Goal: Task Accomplishment & Management: Use online tool/utility

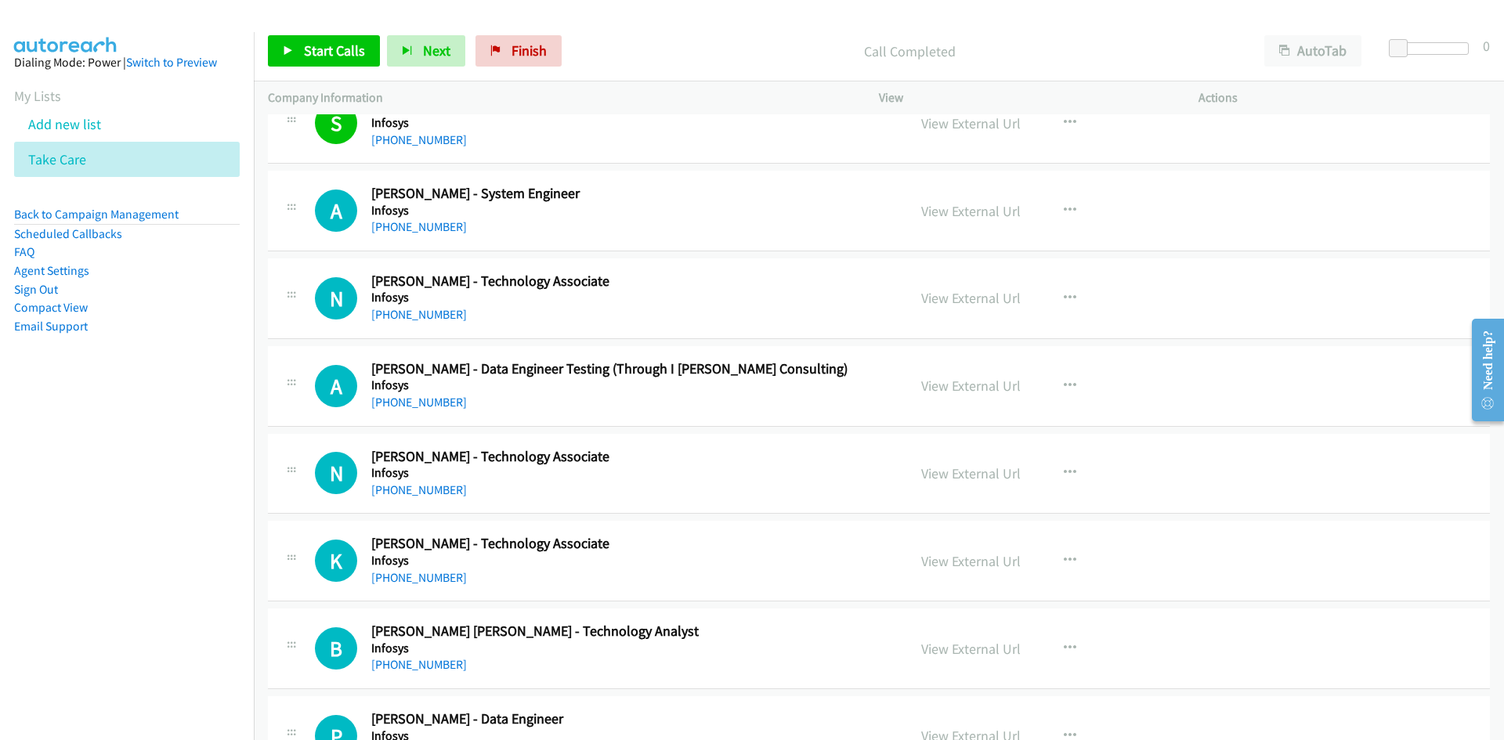
scroll to position [7207, 0]
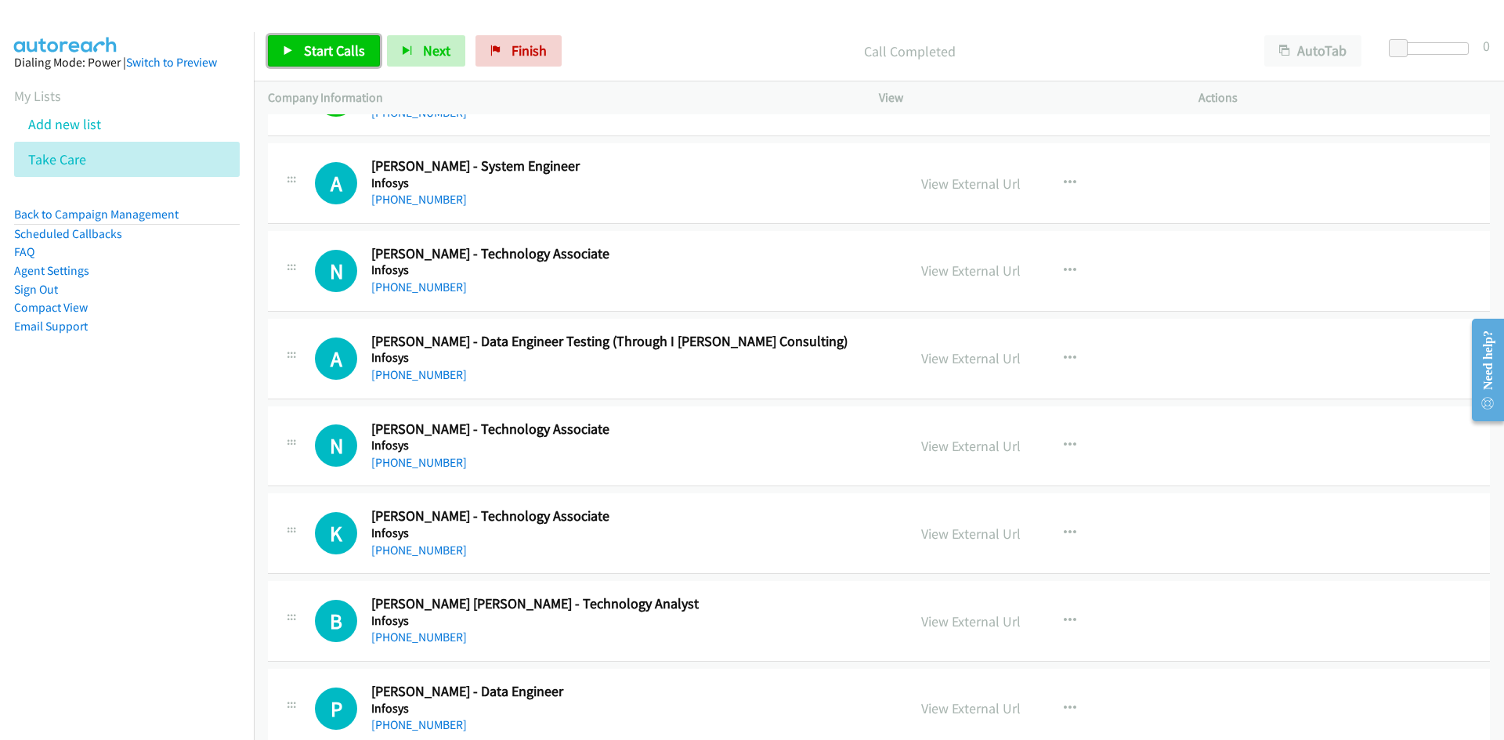
click at [376, 39] on link "Start Calls" at bounding box center [324, 50] width 112 height 31
click at [288, 46] on icon at bounding box center [288, 51] width 11 height 11
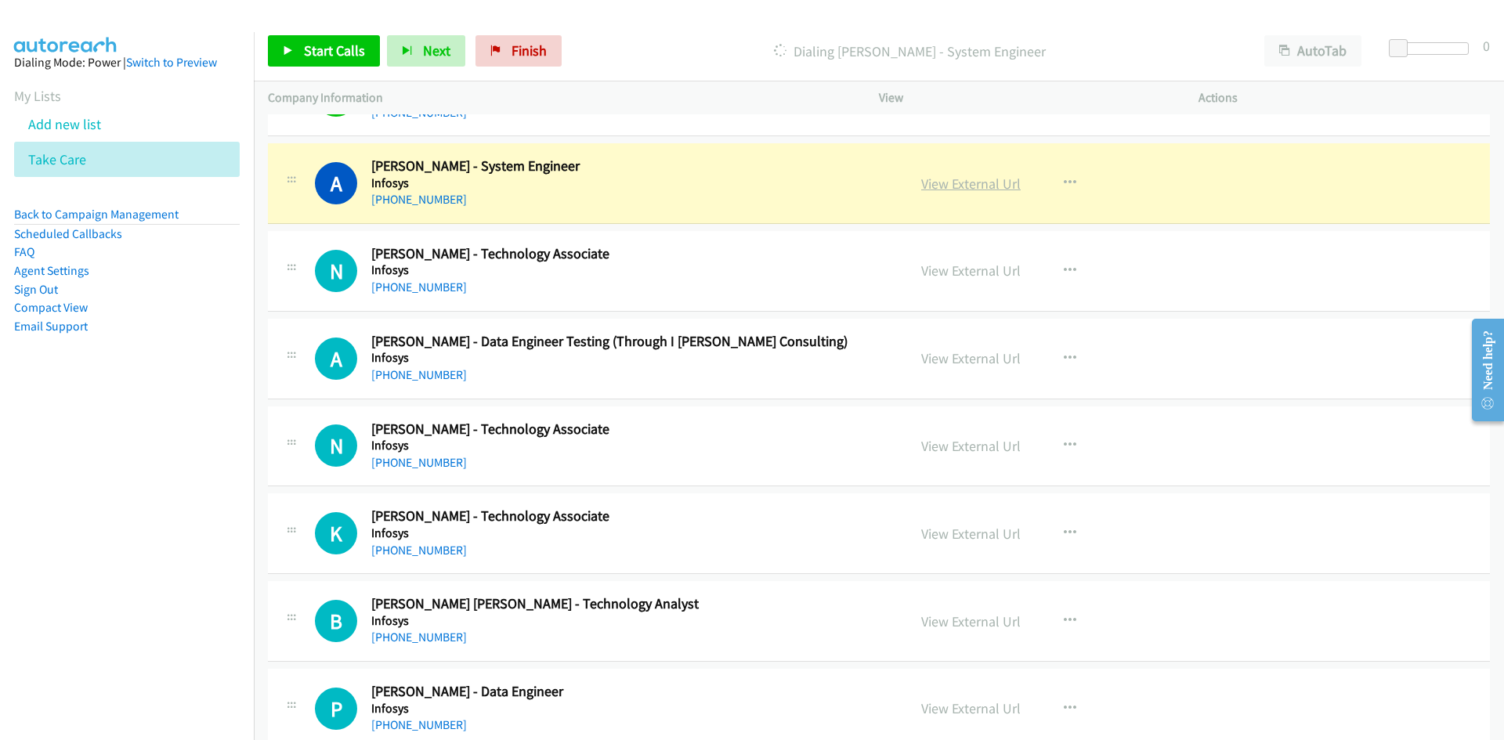
click at [1002, 179] on link "View External Url" at bounding box center [970, 184] width 99 height 18
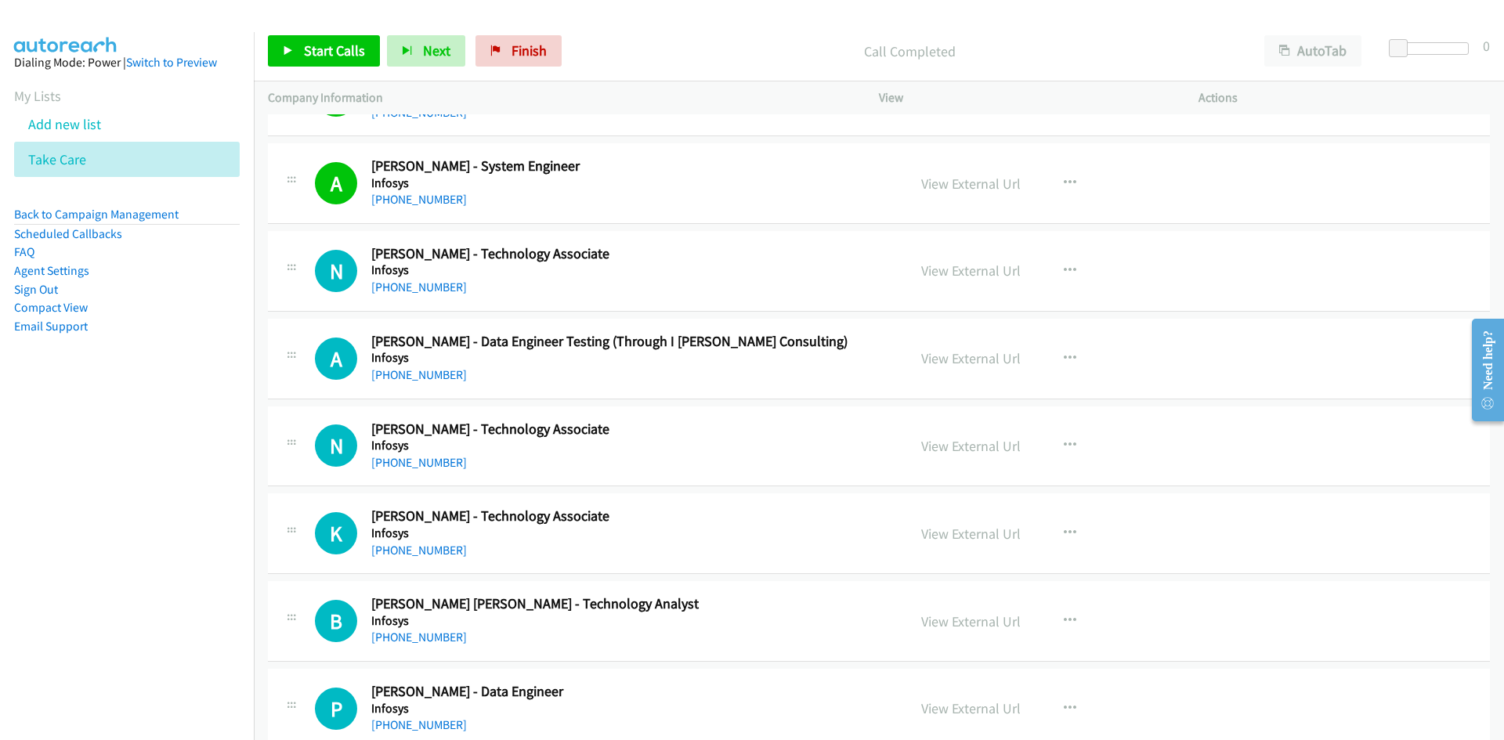
scroll to position [7285, 0]
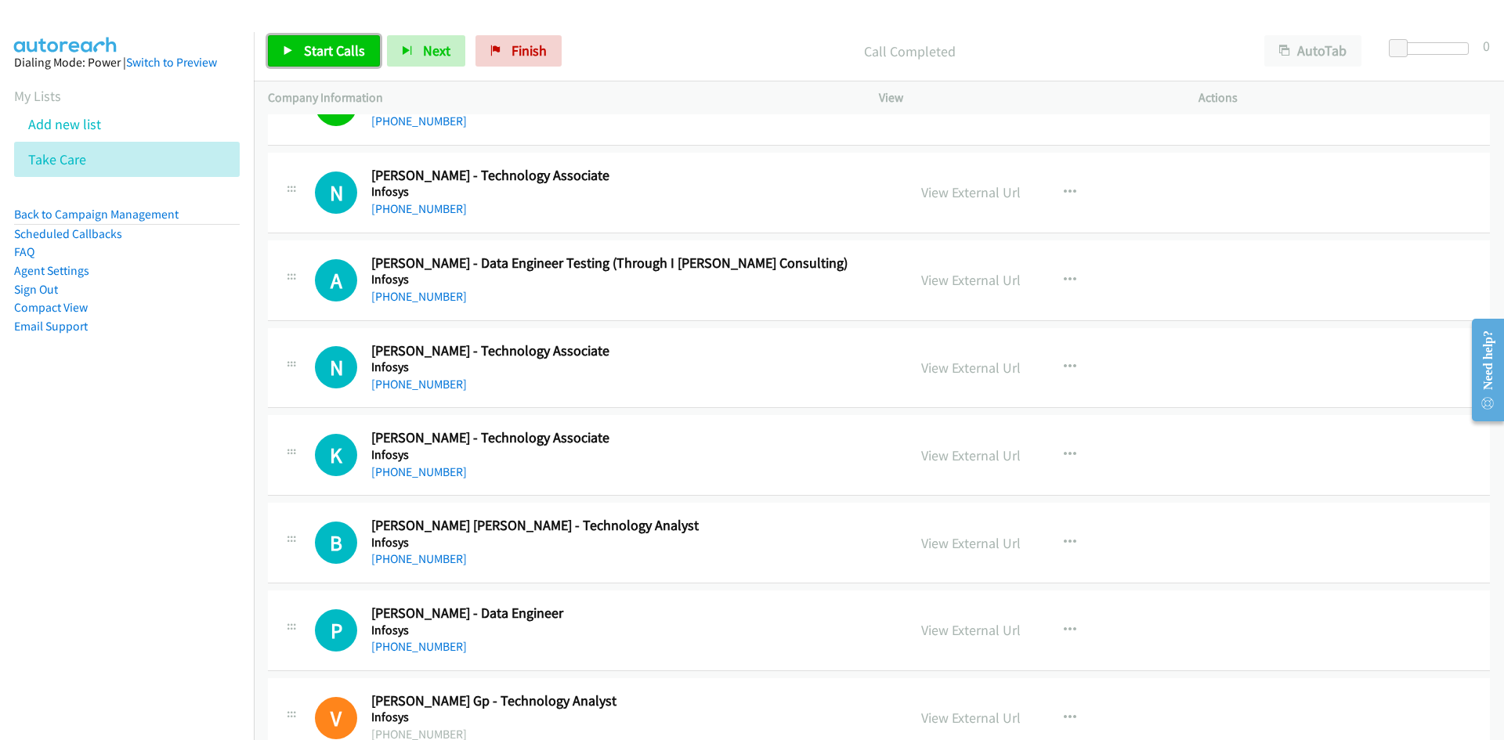
click at [322, 61] on link "Start Calls" at bounding box center [324, 50] width 112 height 31
click at [322, 61] on link "Pause" at bounding box center [311, 50] width 86 height 31
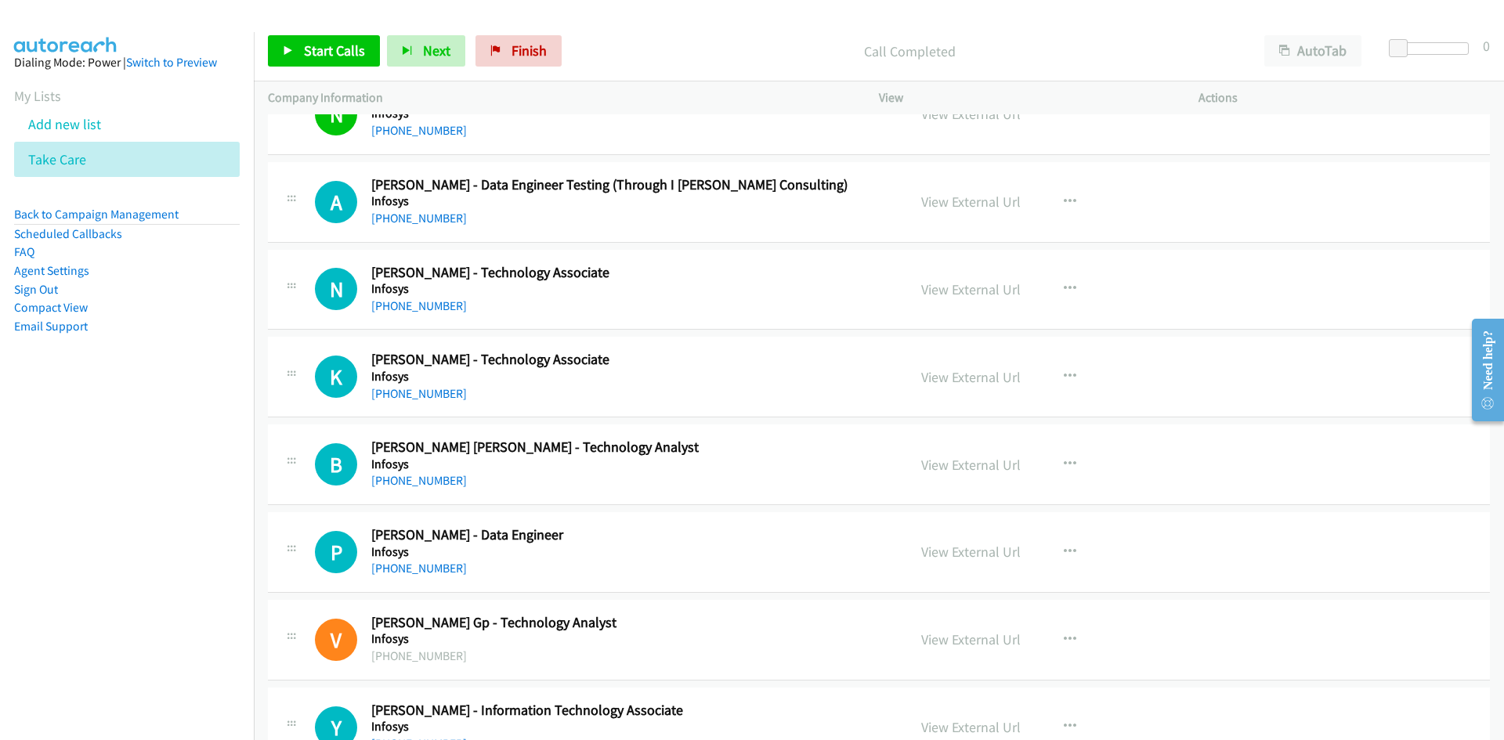
scroll to position [7442, 0]
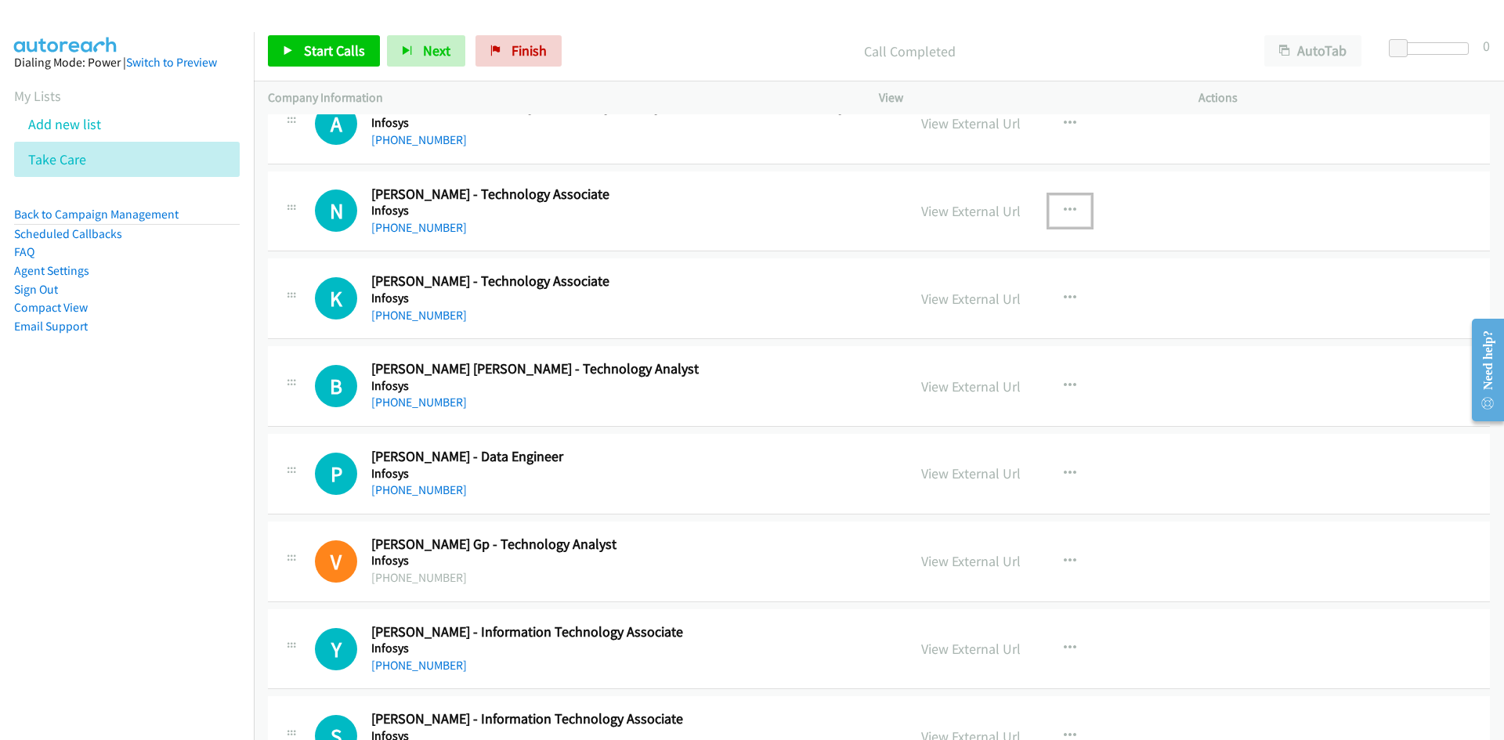
click at [1070, 211] on button "button" at bounding box center [1070, 210] width 42 height 31
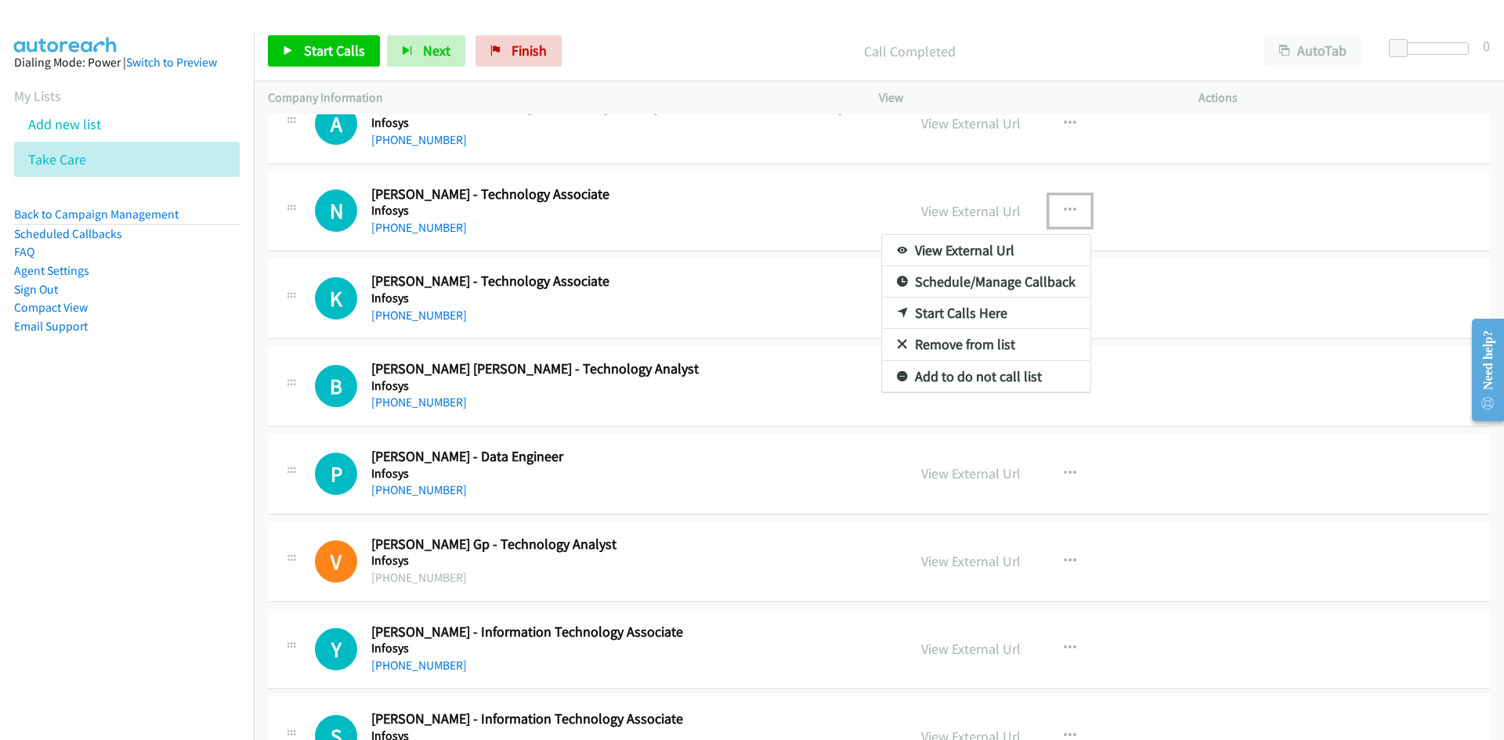
click at [812, 239] on div at bounding box center [752, 370] width 1504 height 740
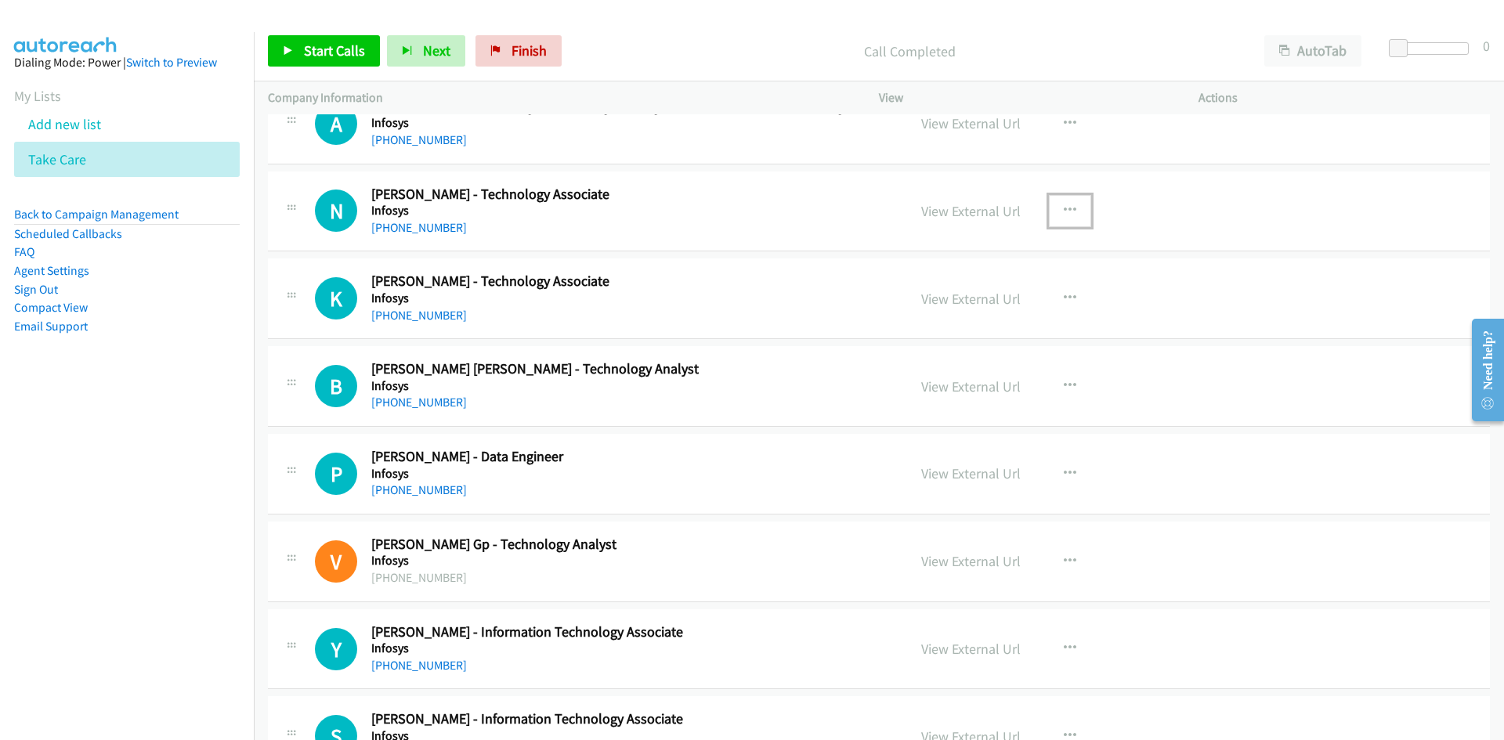
click at [1070, 197] on button "button" at bounding box center [1070, 210] width 42 height 31
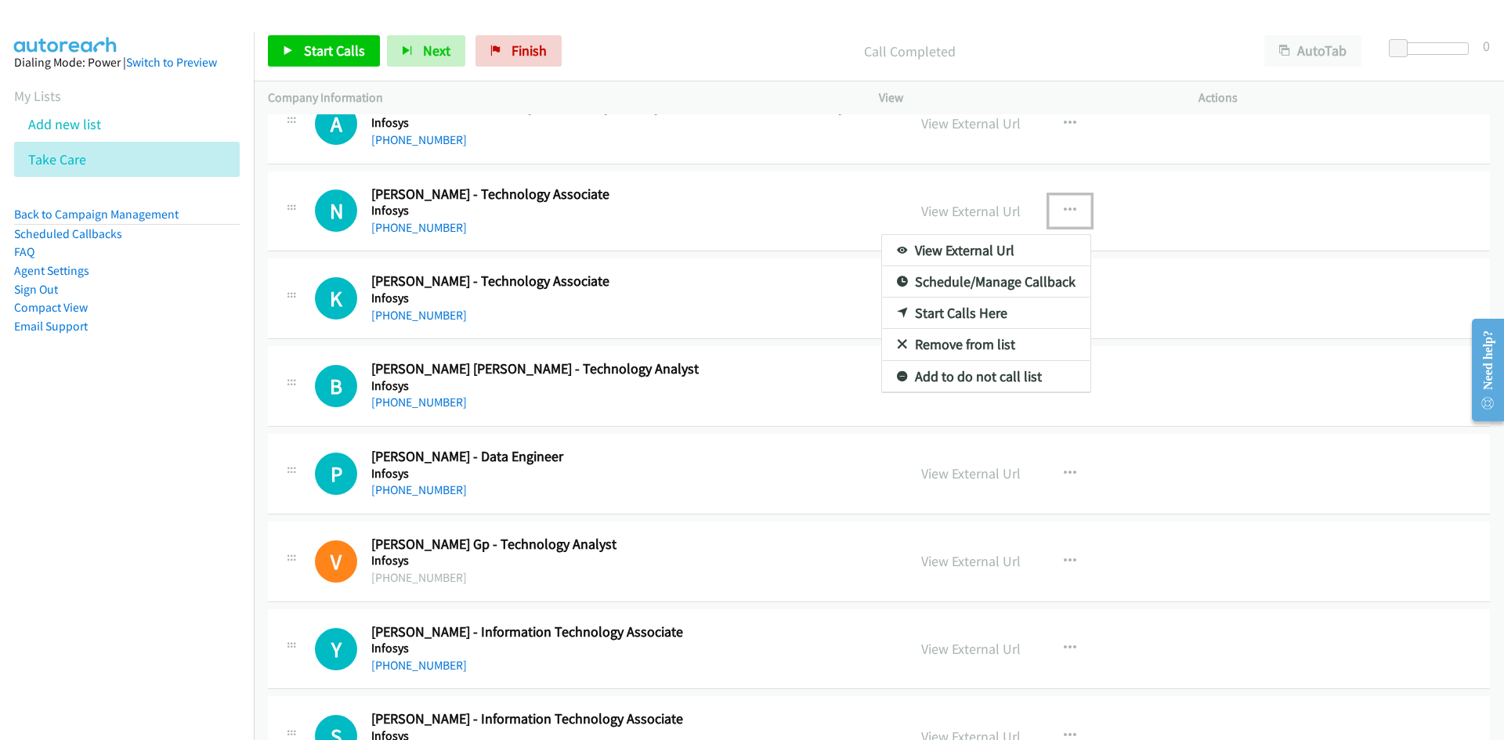
click at [902, 306] on link "Start Calls Here" at bounding box center [986, 313] width 208 height 31
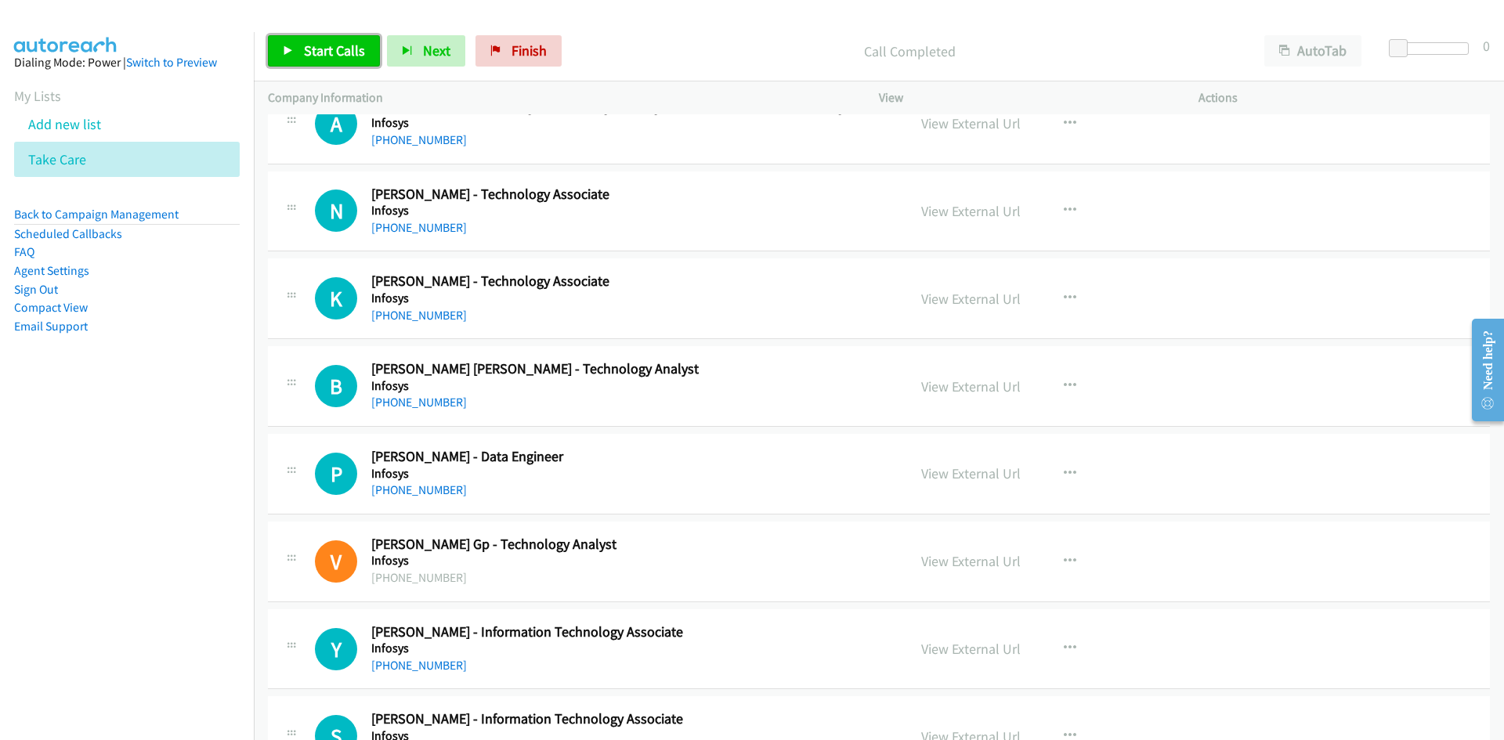
click at [354, 45] on span "Start Calls" at bounding box center [334, 51] width 61 height 18
click at [288, 46] on icon at bounding box center [288, 51] width 11 height 11
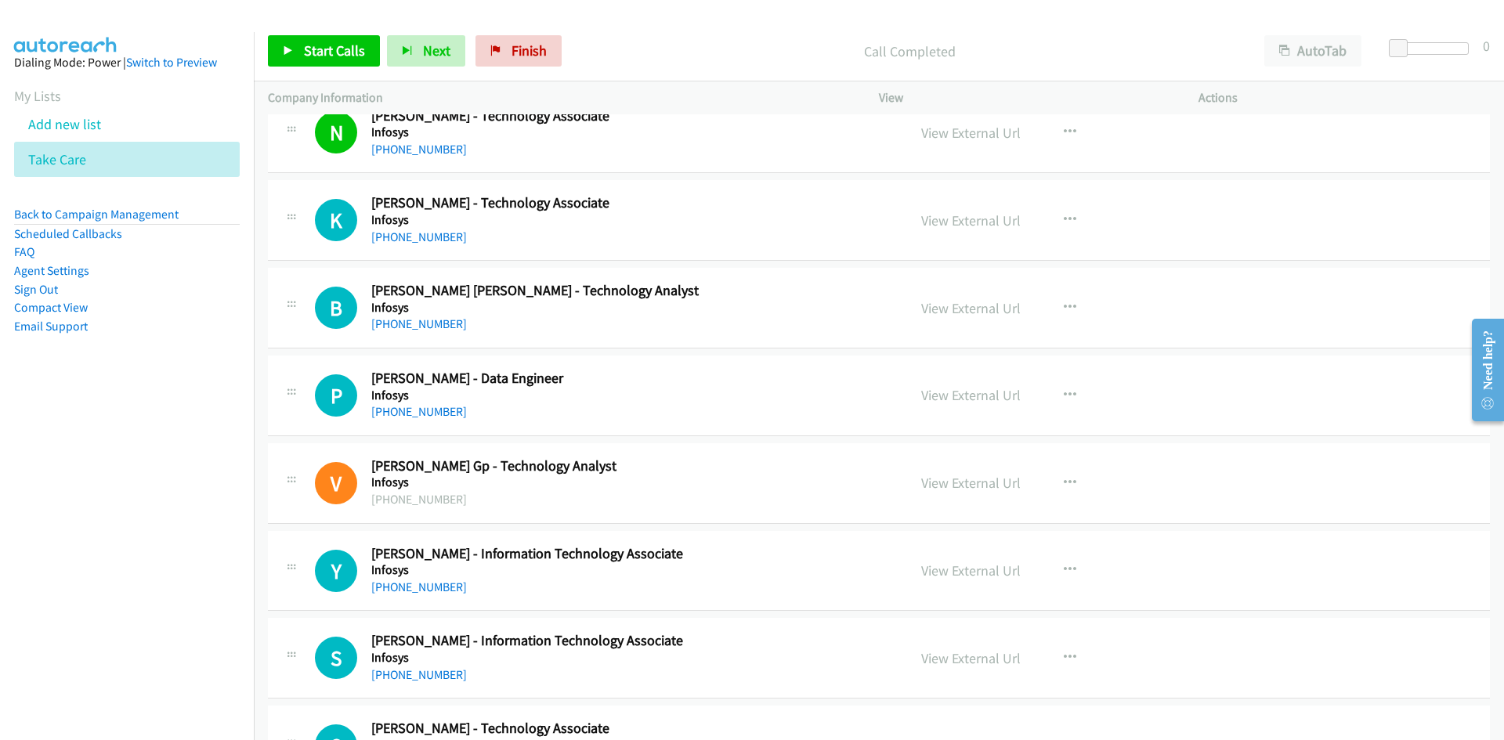
scroll to position [7599, 0]
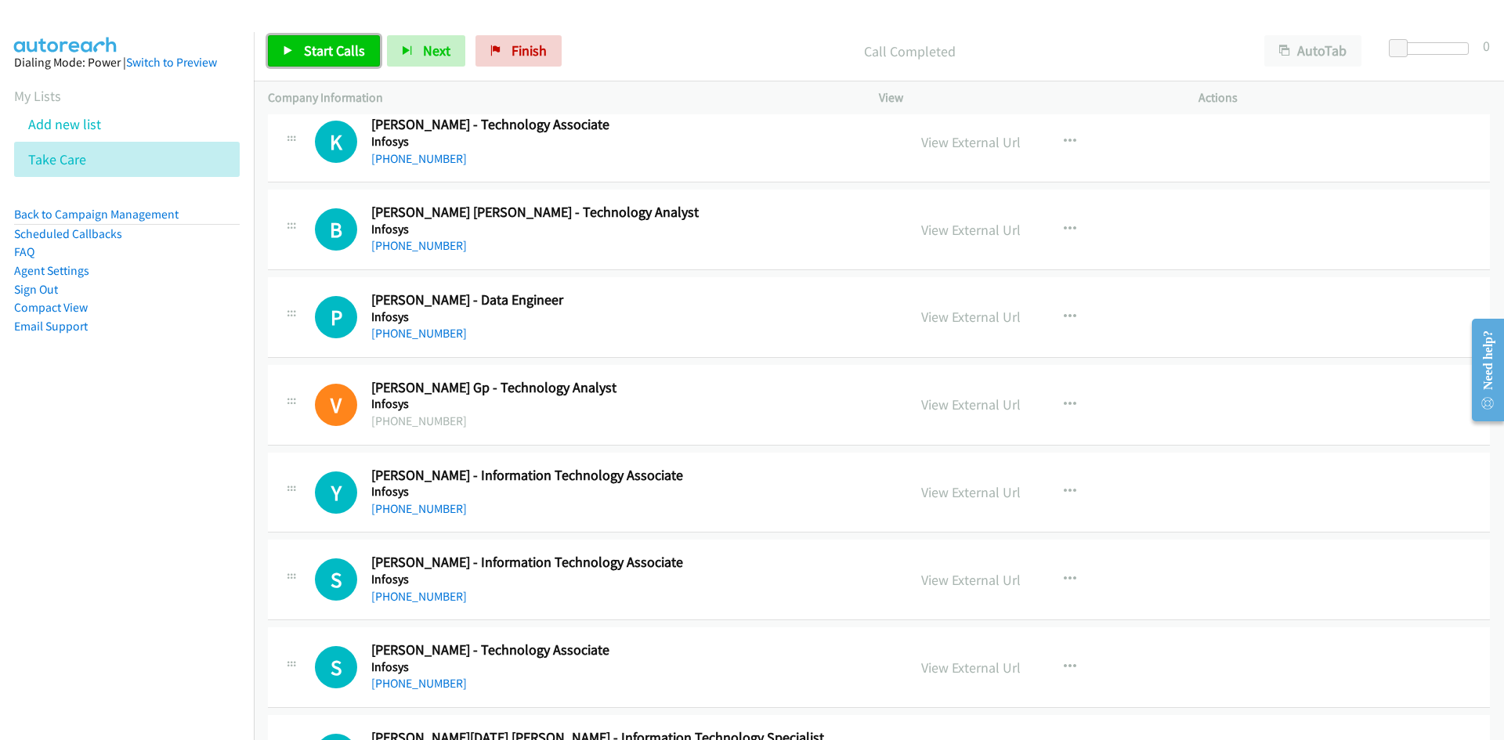
click at [275, 46] on link "Start Calls" at bounding box center [324, 50] width 112 height 31
click at [275, 46] on link "Pause" at bounding box center [311, 50] width 86 height 31
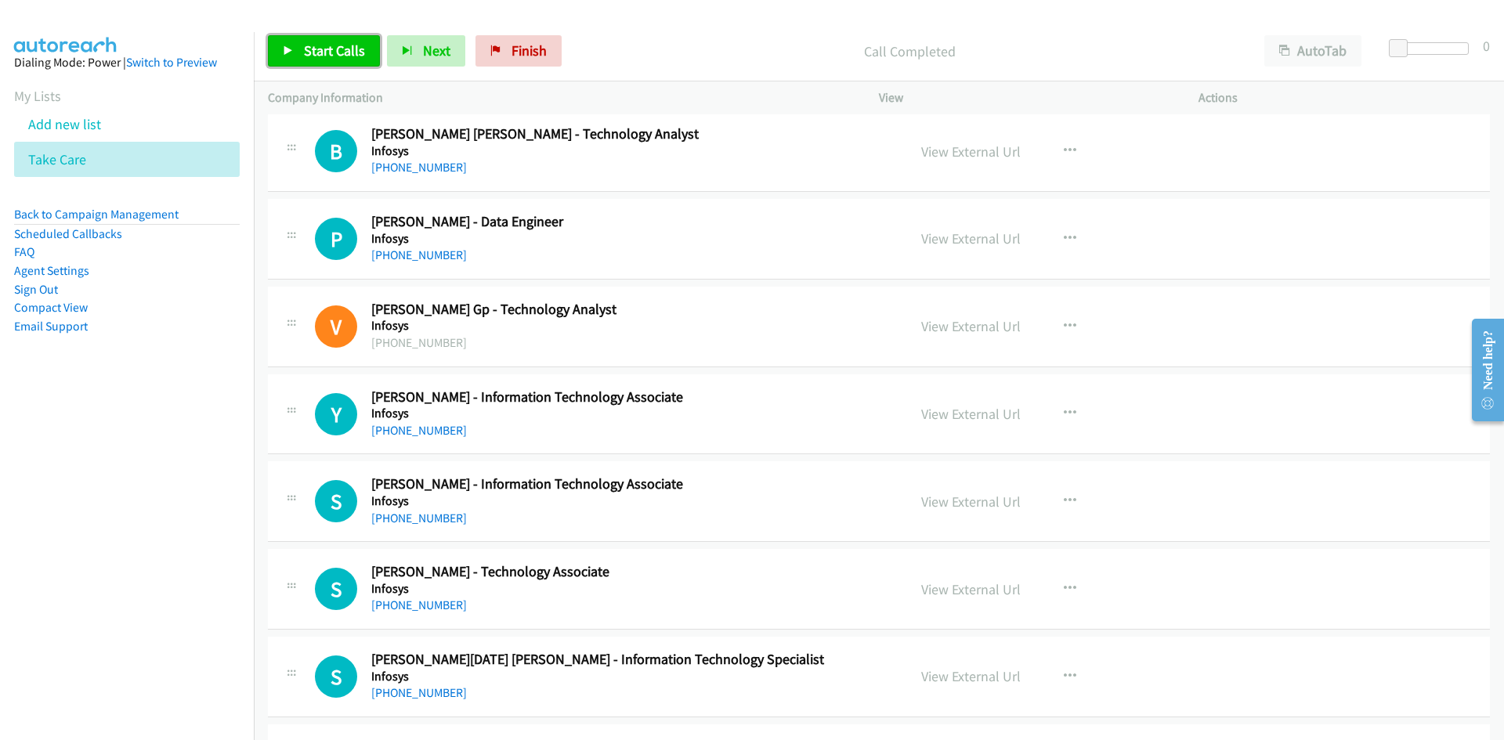
click at [273, 46] on link "Start Calls" at bounding box center [324, 50] width 112 height 31
click at [294, 49] on link "Pause" at bounding box center [311, 50] width 86 height 31
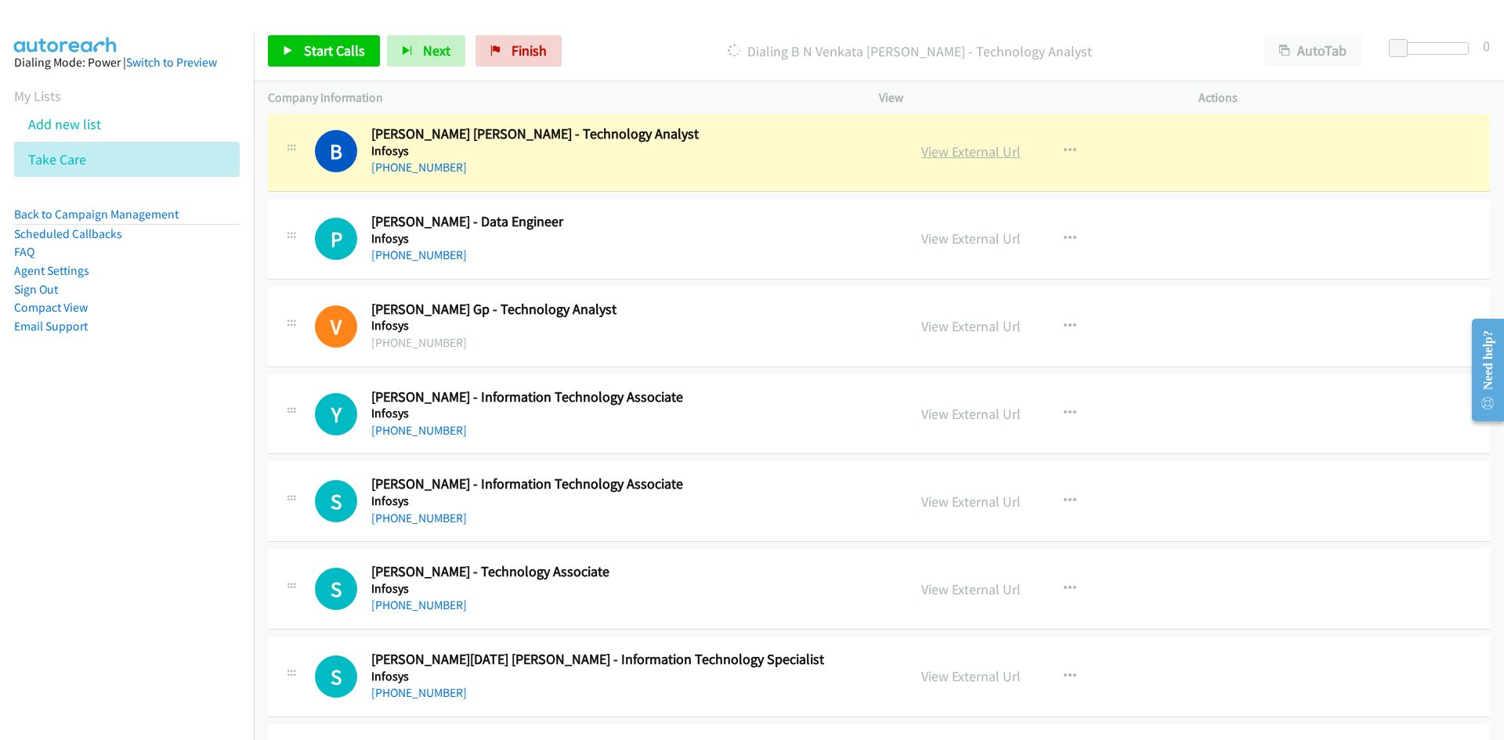
click at [985, 149] on link "View External Url" at bounding box center [970, 152] width 99 height 18
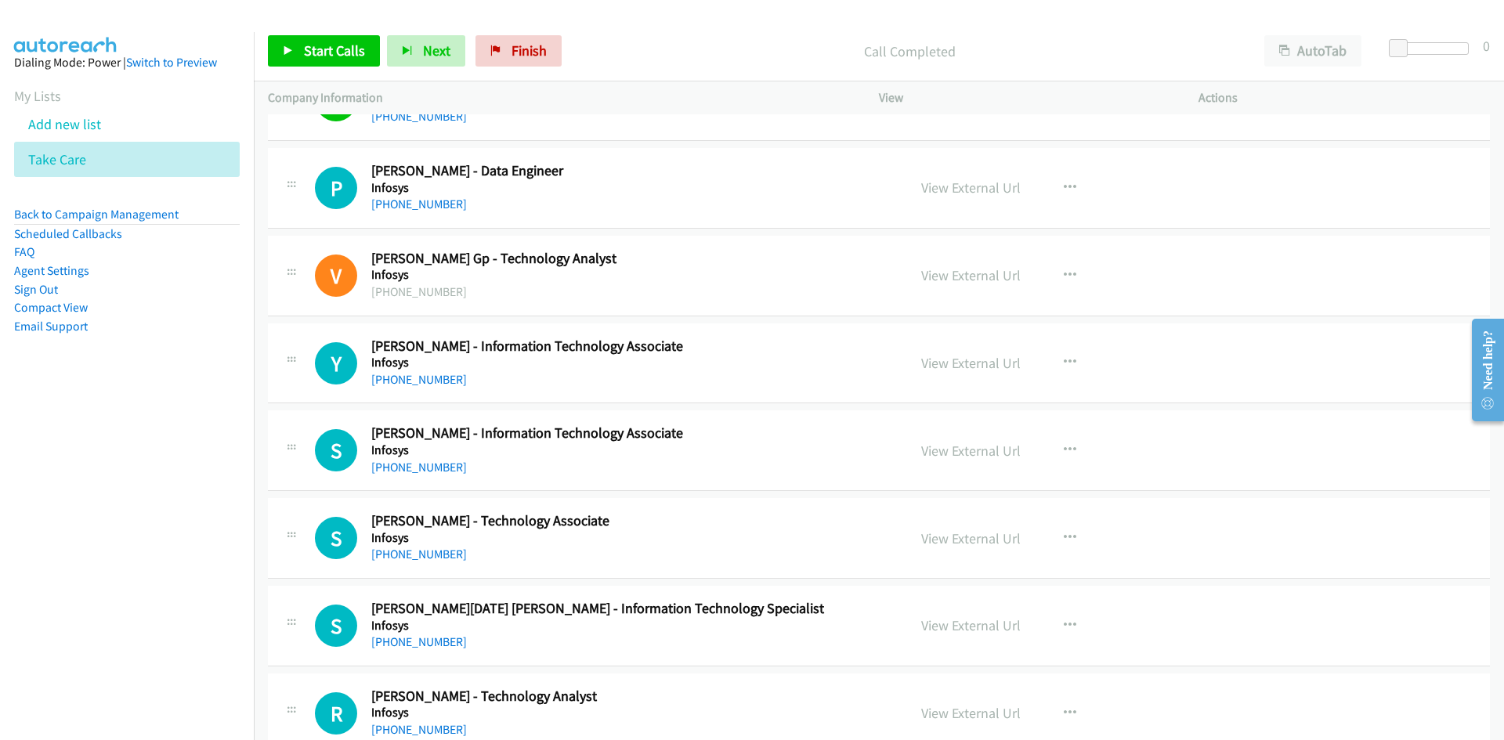
scroll to position [7755, 0]
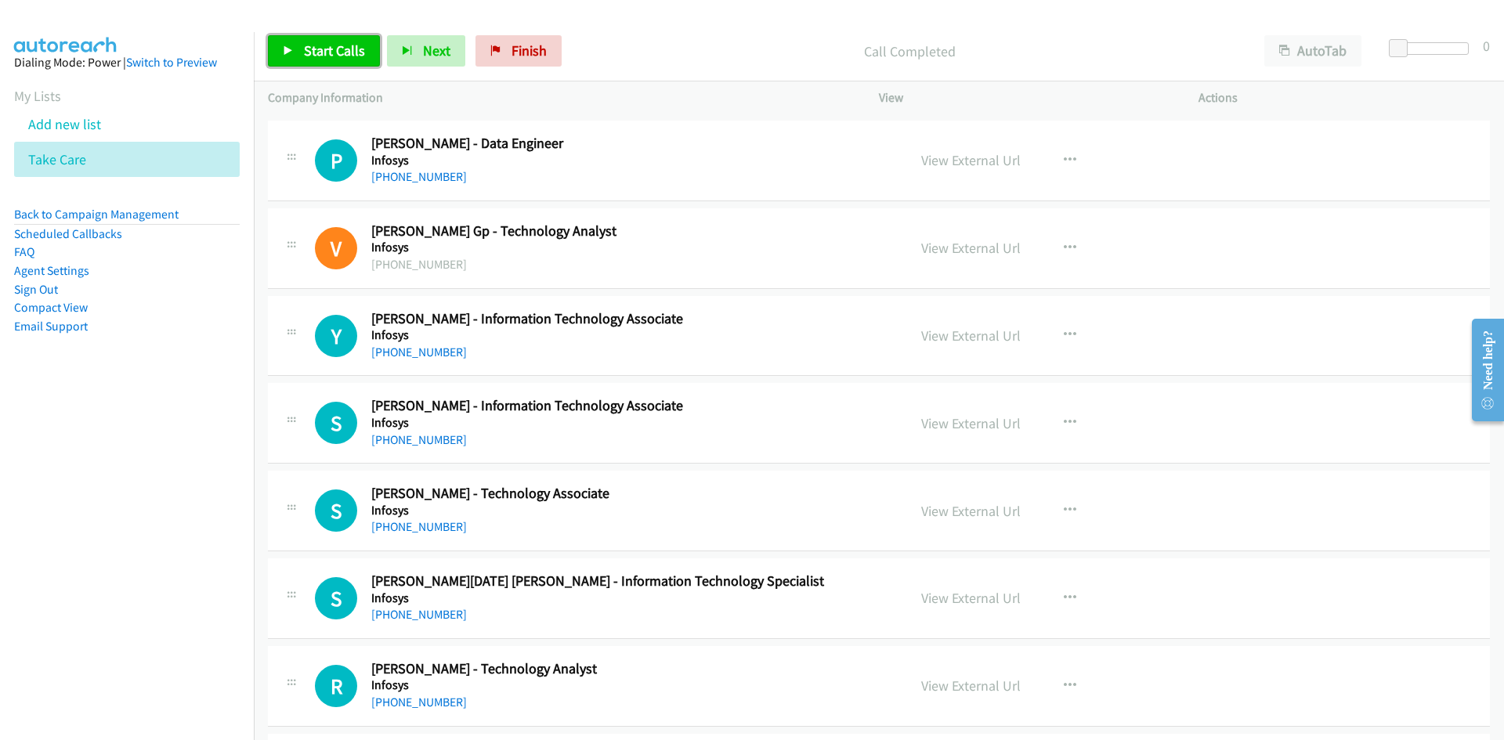
click at [353, 47] on span "Start Calls" at bounding box center [334, 51] width 61 height 18
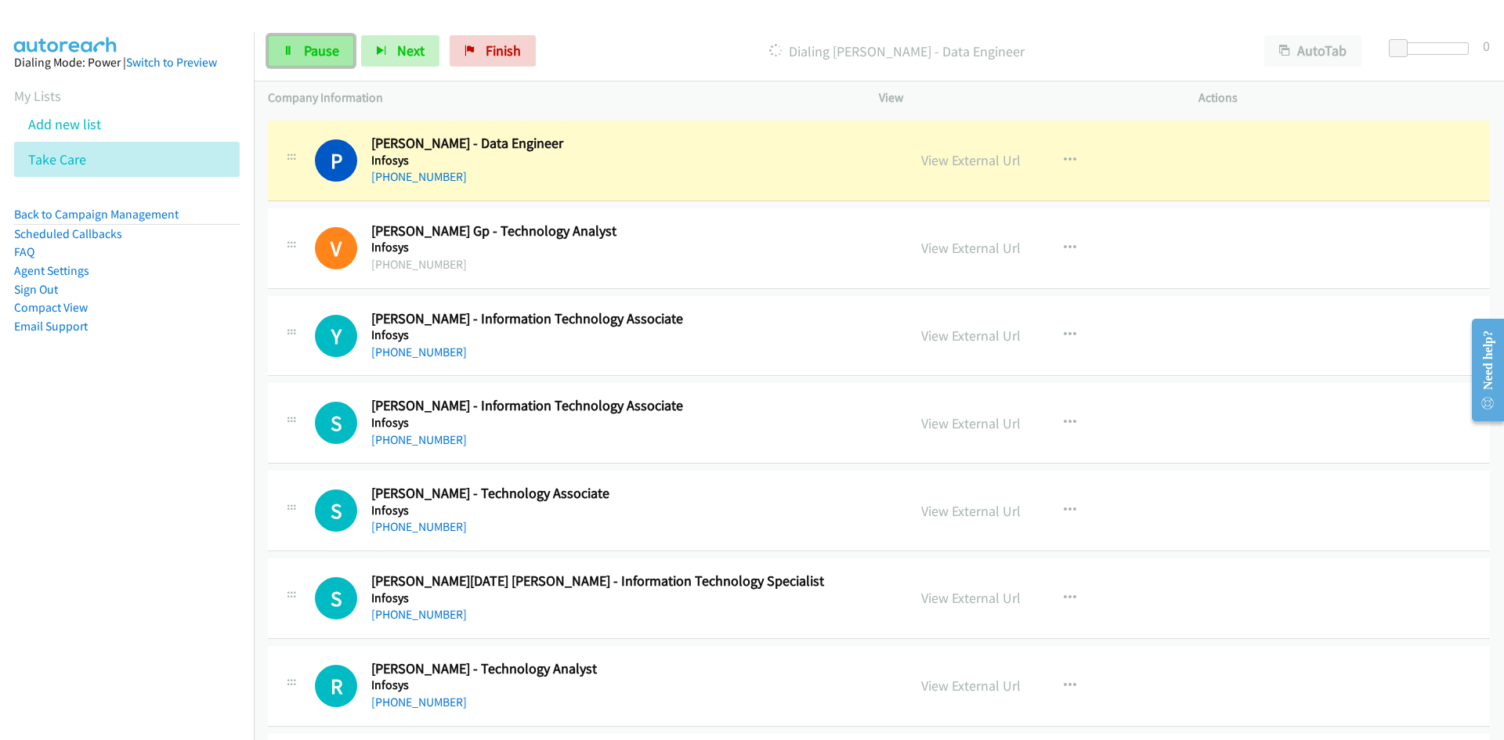
click at [295, 50] on link "Pause" at bounding box center [311, 50] width 86 height 31
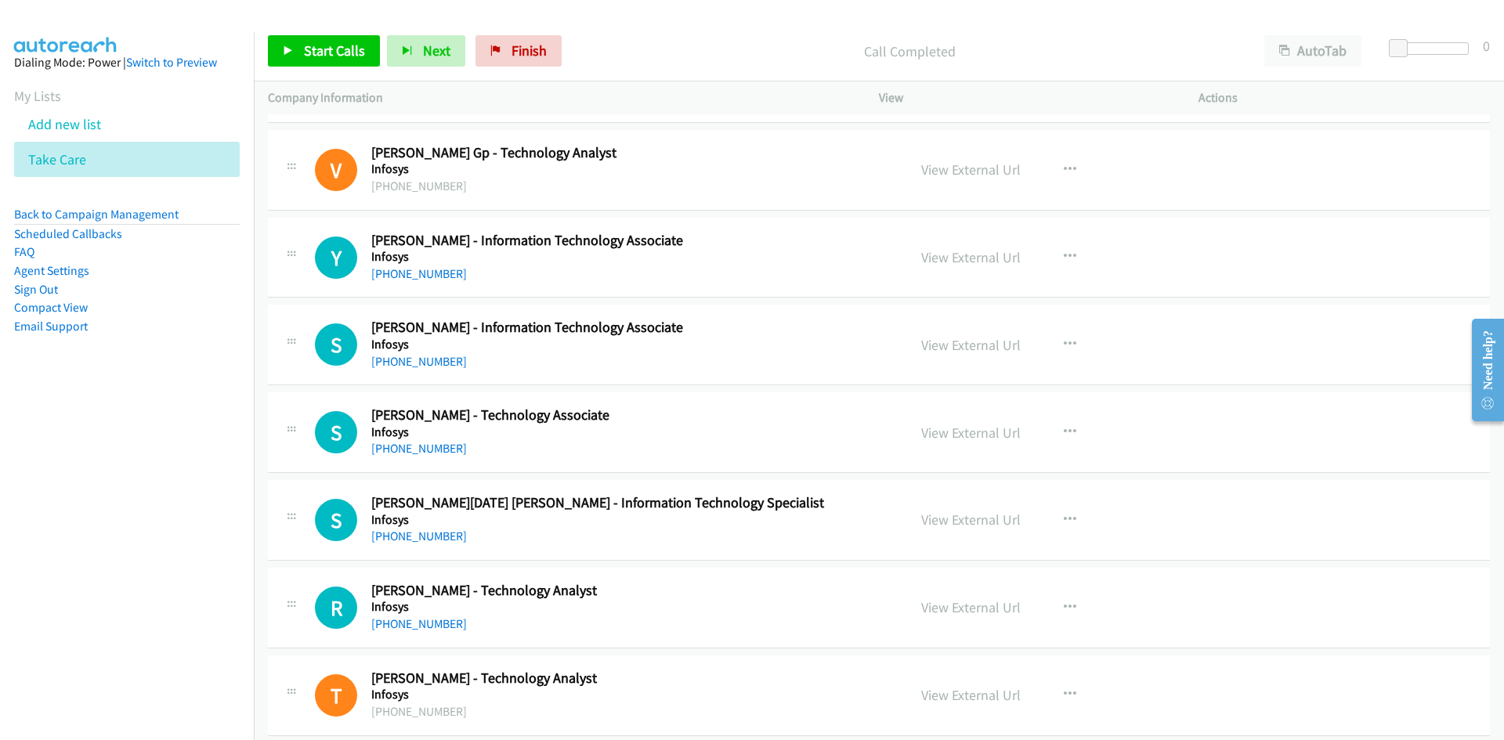
scroll to position [7912, 0]
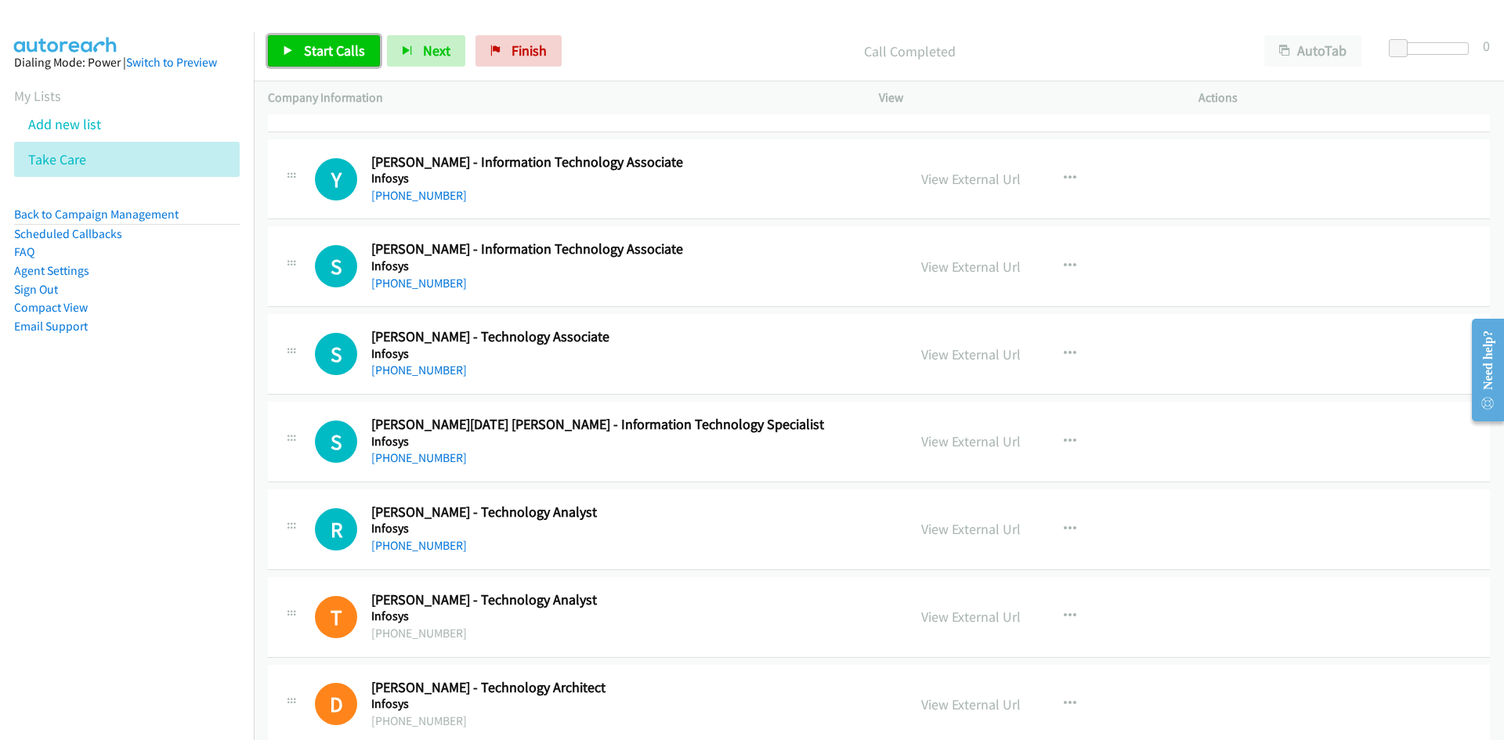
click at [334, 46] on span "Start Calls" at bounding box center [334, 51] width 61 height 18
click at [334, 46] on span "Pause" at bounding box center [321, 51] width 35 height 18
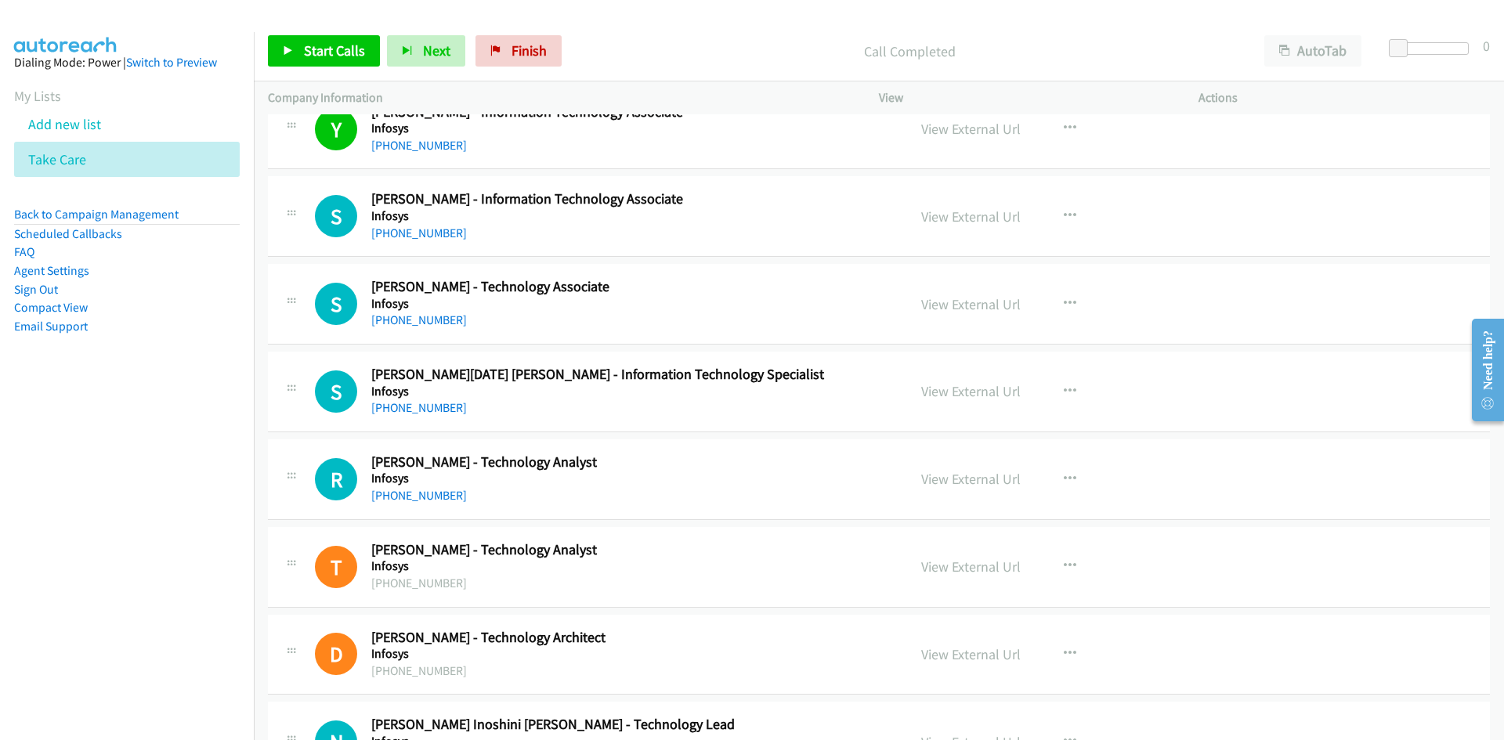
scroll to position [7990, 0]
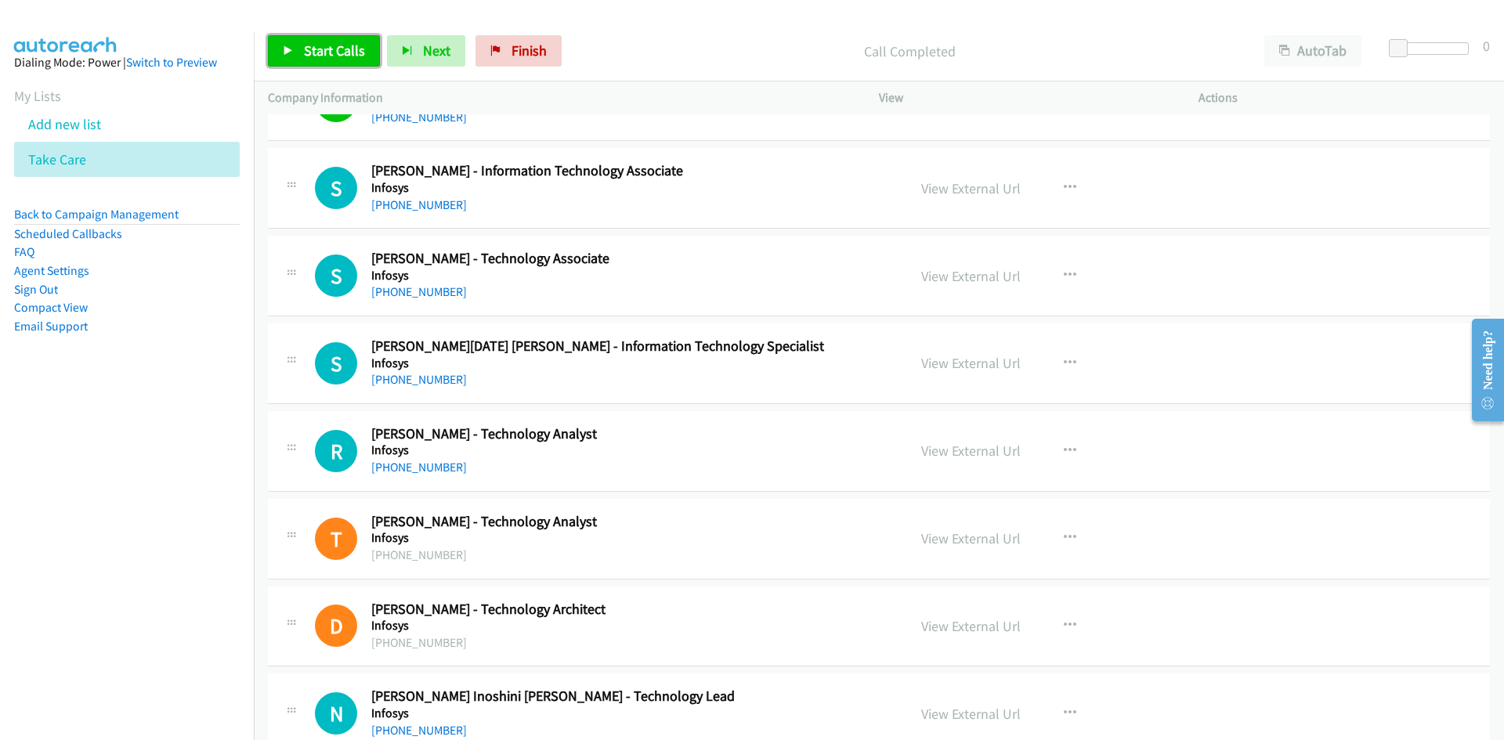
click at [365, 51] on link "Start Calls" at bounding box center [324, 50] width 112 height 31
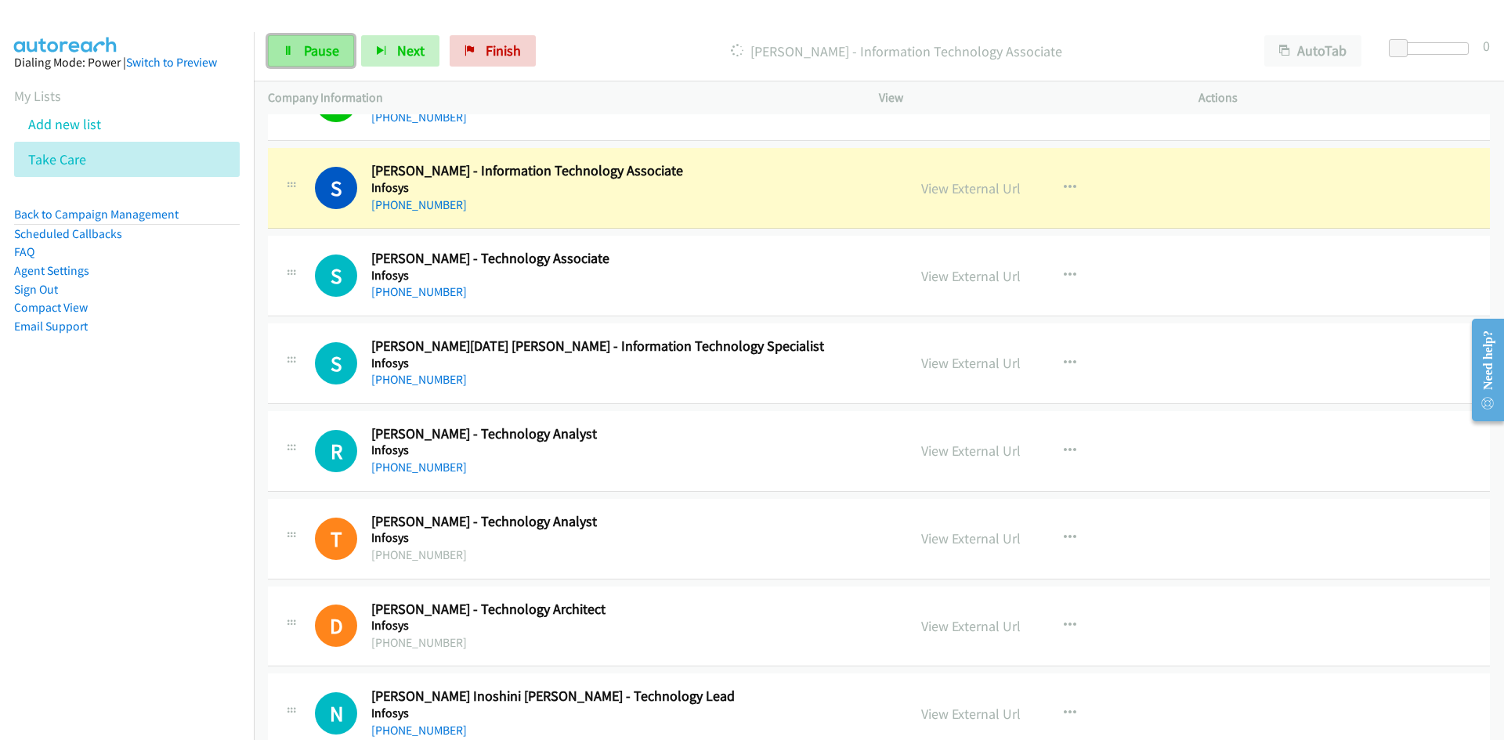
click at [316, 42] on span "Pause" at bounding box center [321, 51] width 35 height 18
click at [1003, 188] on link "View External Url" at bounding box center [970, 188] width 99 height 18
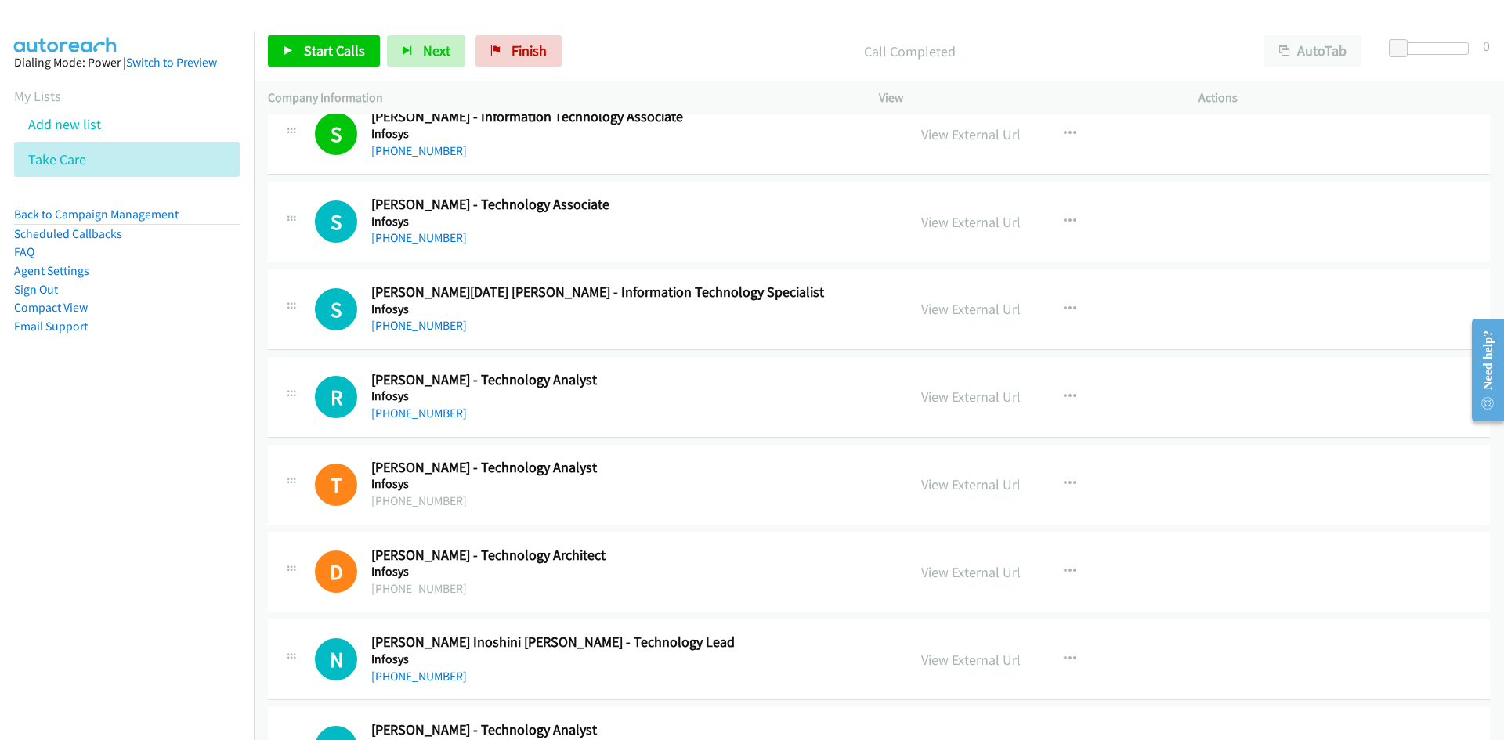
scroll to position [8069, 0]
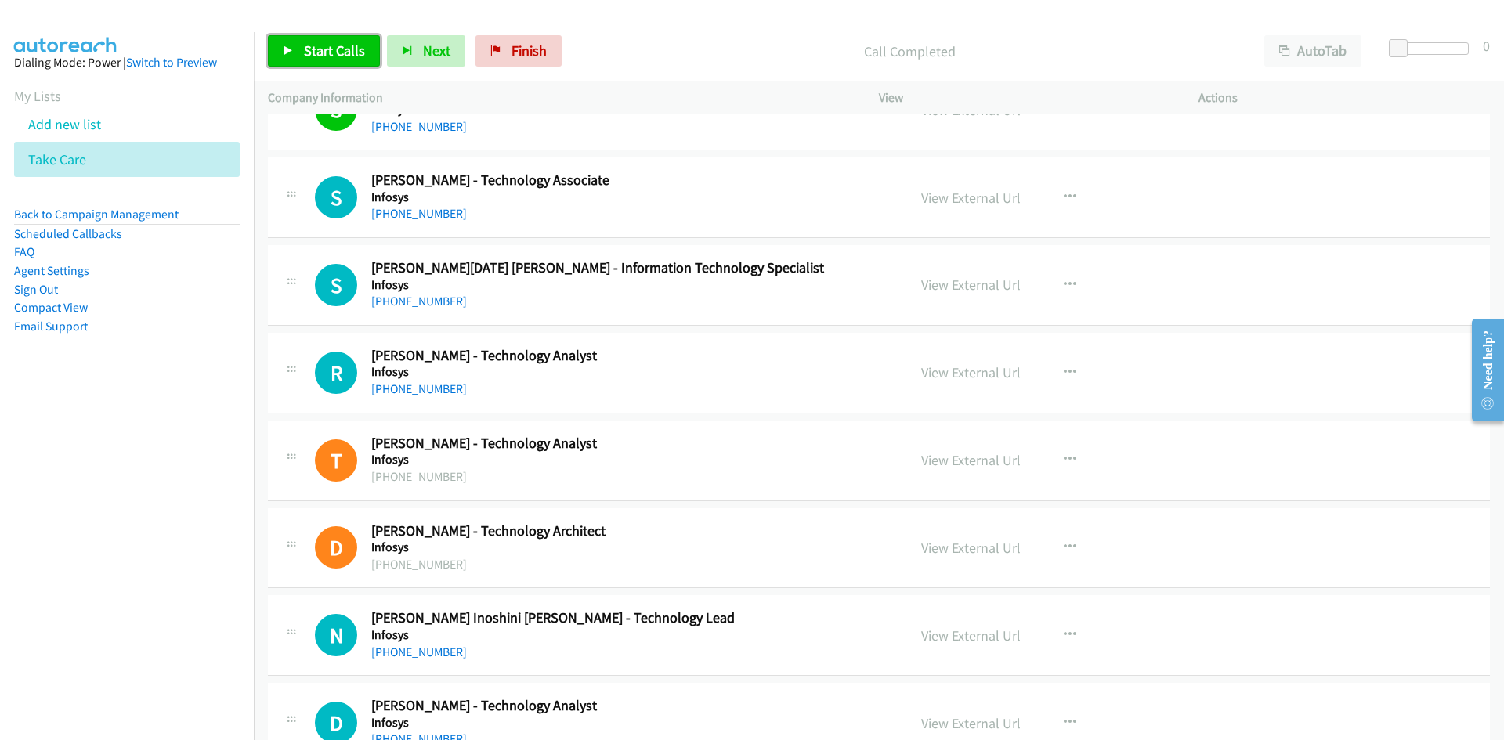
click at [346, 61] on link "Start Calls" at bounding box center [324, 50] width 112 height 31
click at [341, 59] on link "Pause" at bounding box center [311, 50] width 86 height 31
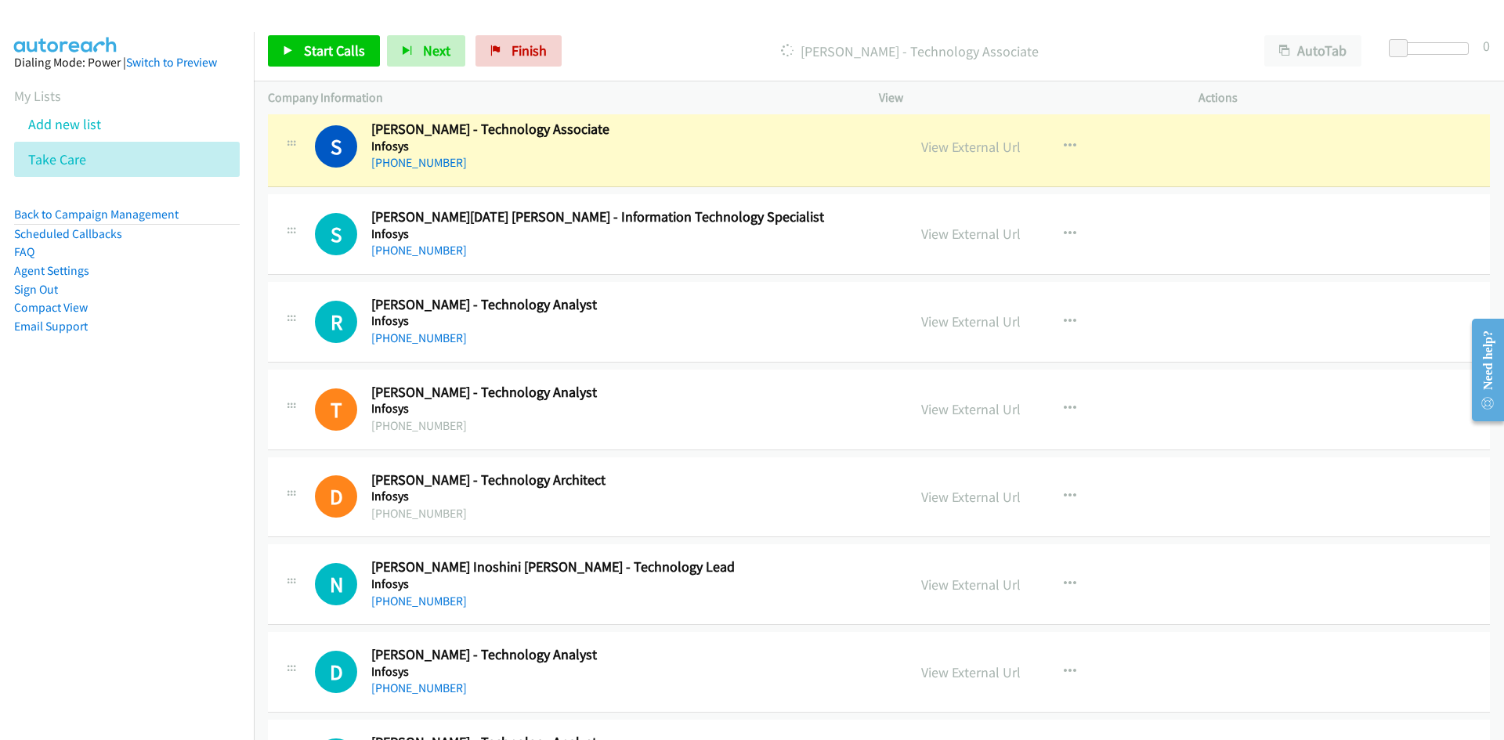
scroll to position [8147, 0]
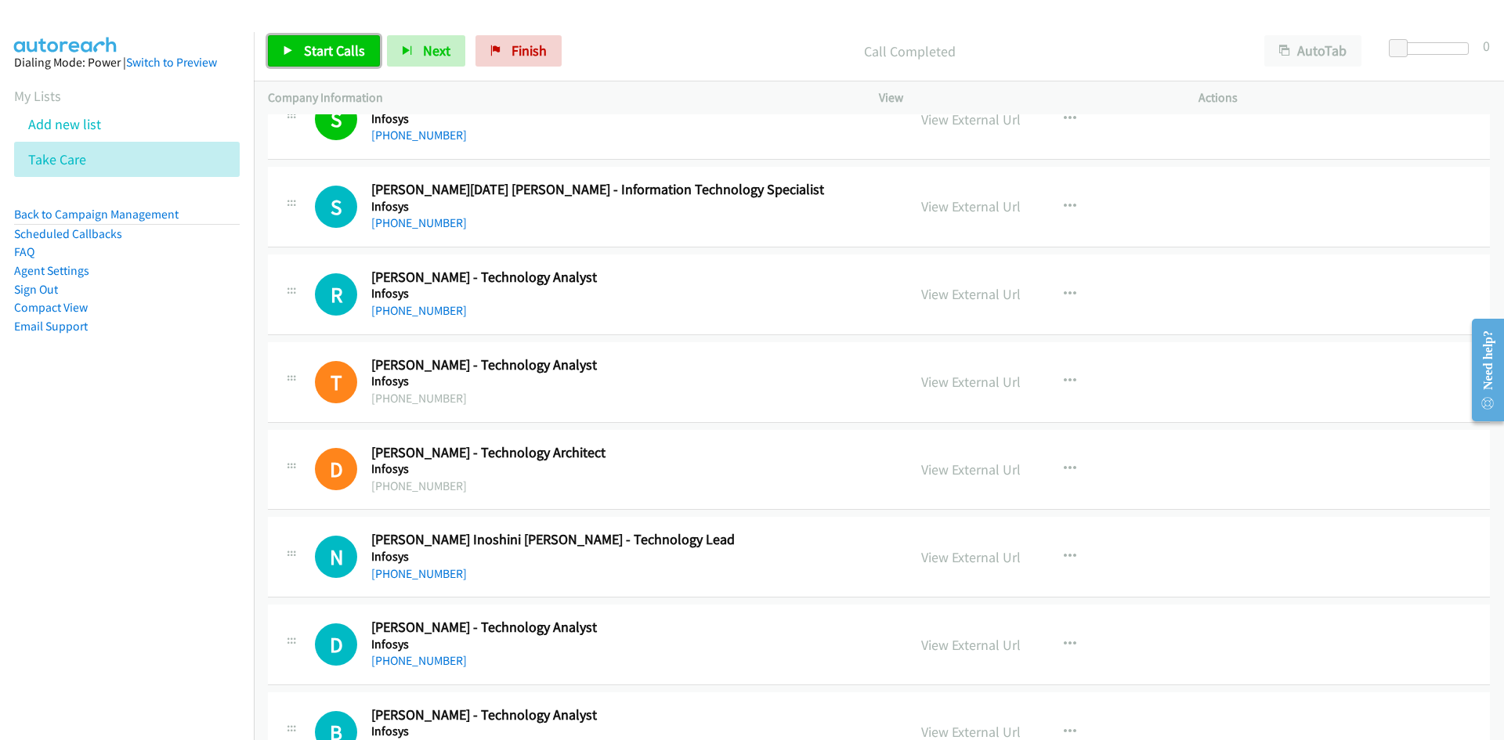
click at [369, 59] on link "Start Calls" at bounding box center [324, 50] width 112 height 31
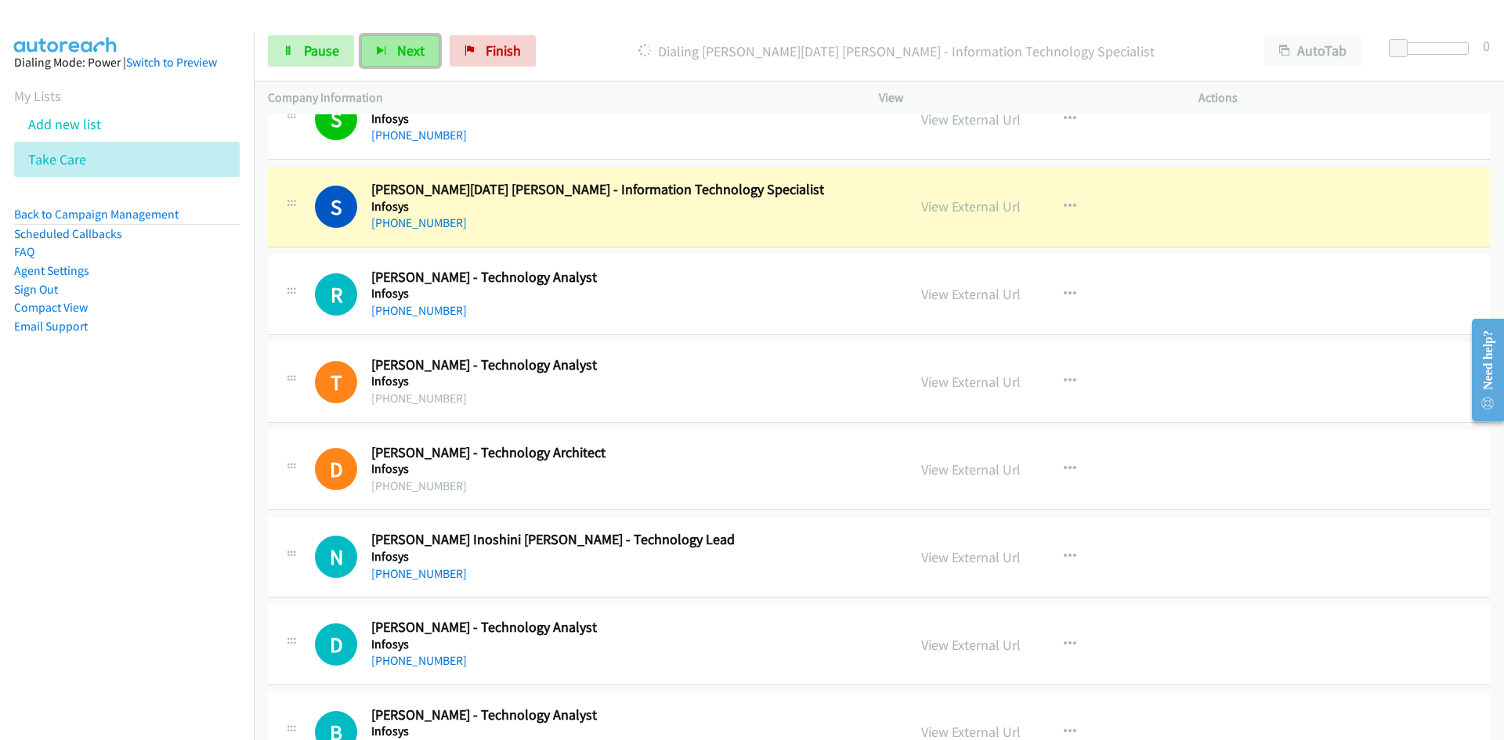
click at [369, 59] on button "Next" at bounding box center [400, 50] width 78 height 31
click at [351, 57] on link "Pause" at bounding box center [311, 50] width 86 height 31
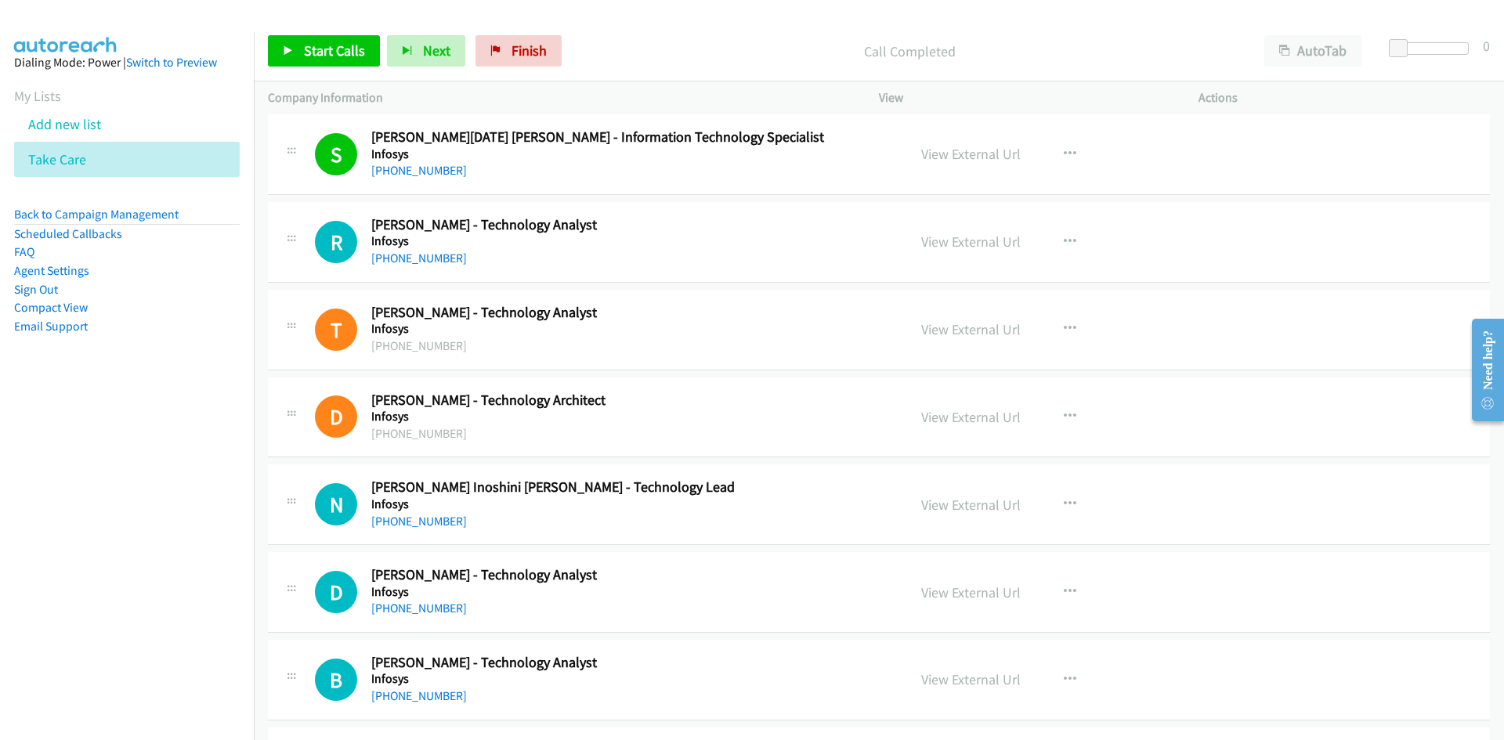
scroll to position [8225, 0]
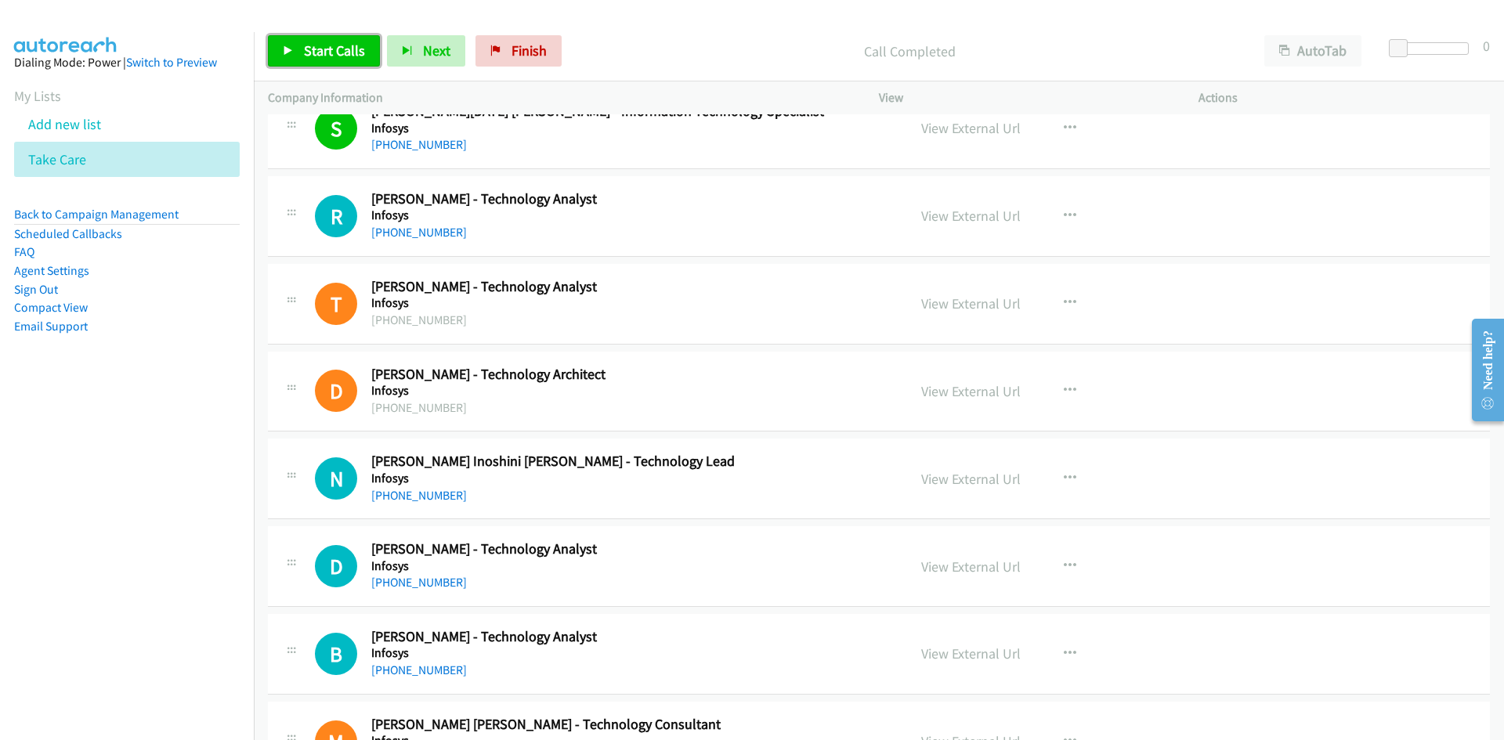
click at [363, 45] on link "Start Calls" at bounding box center [324, 50] width 112 height 31
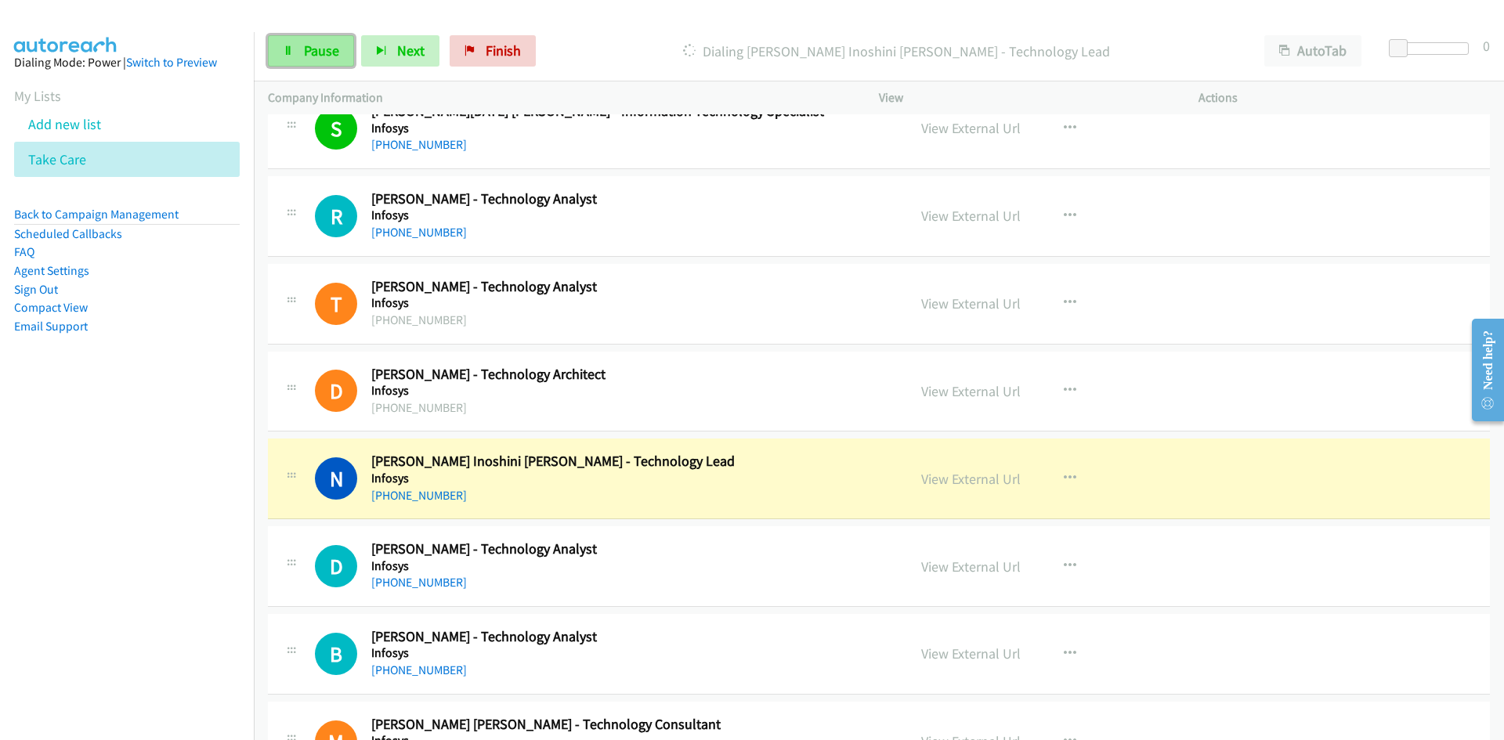
click at [344, 47] on link "Pause" at bounding box center [311, 50] width 86 height 31
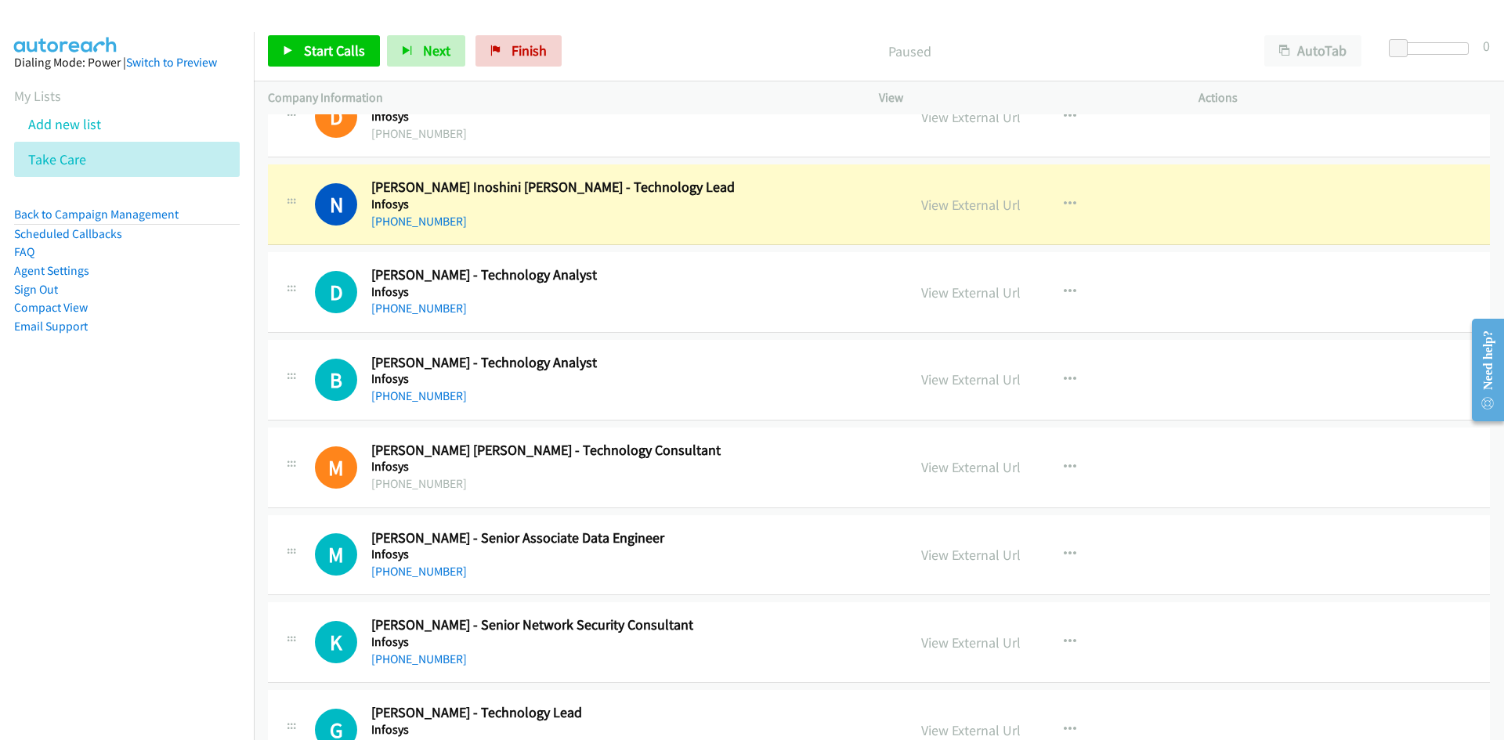
scroll to position [8539, 0]
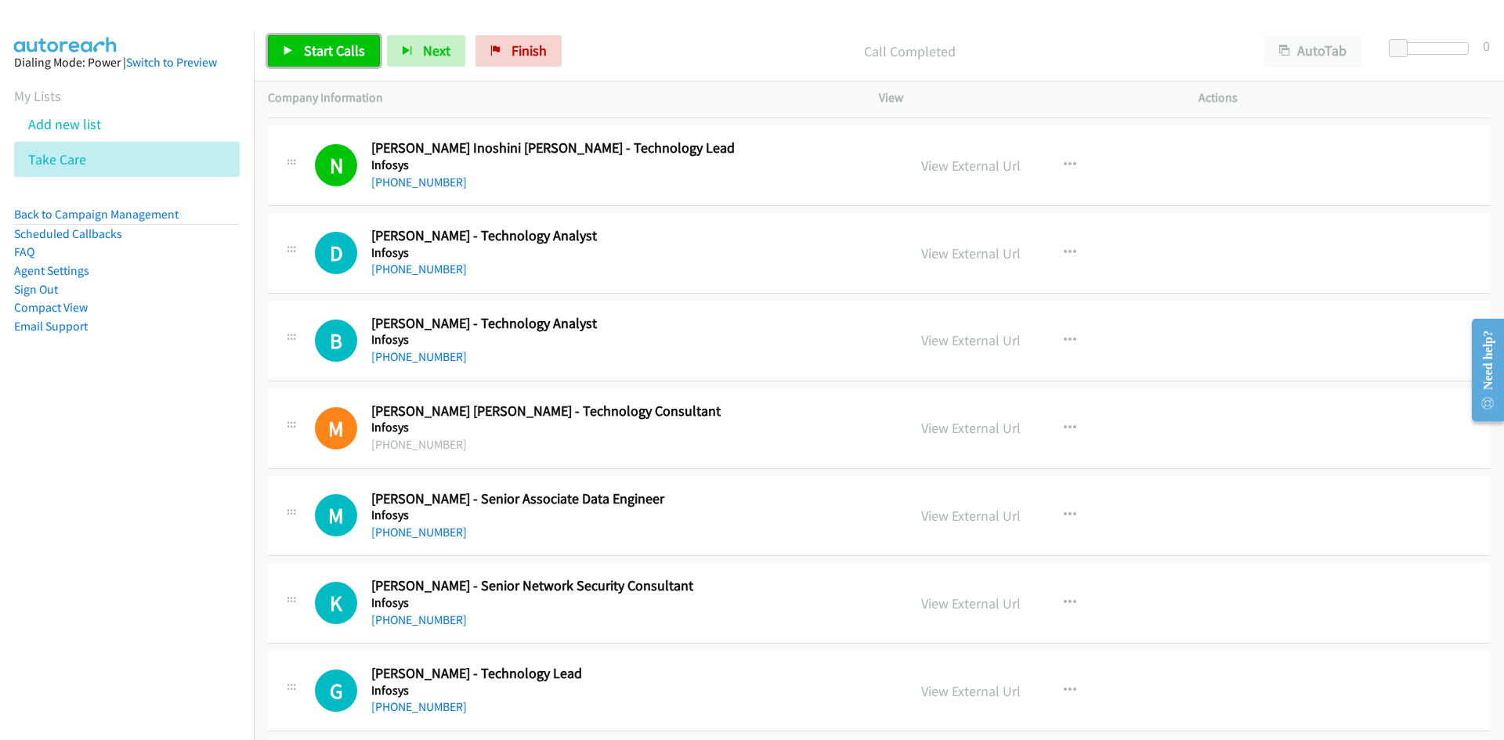
click at [316, 47] on span "Start Calls" at bounding box center [334, 51] width 61 height 18
click at [331, 60] on link "Pause" at bounding box center [311, 50] width 86 height 31
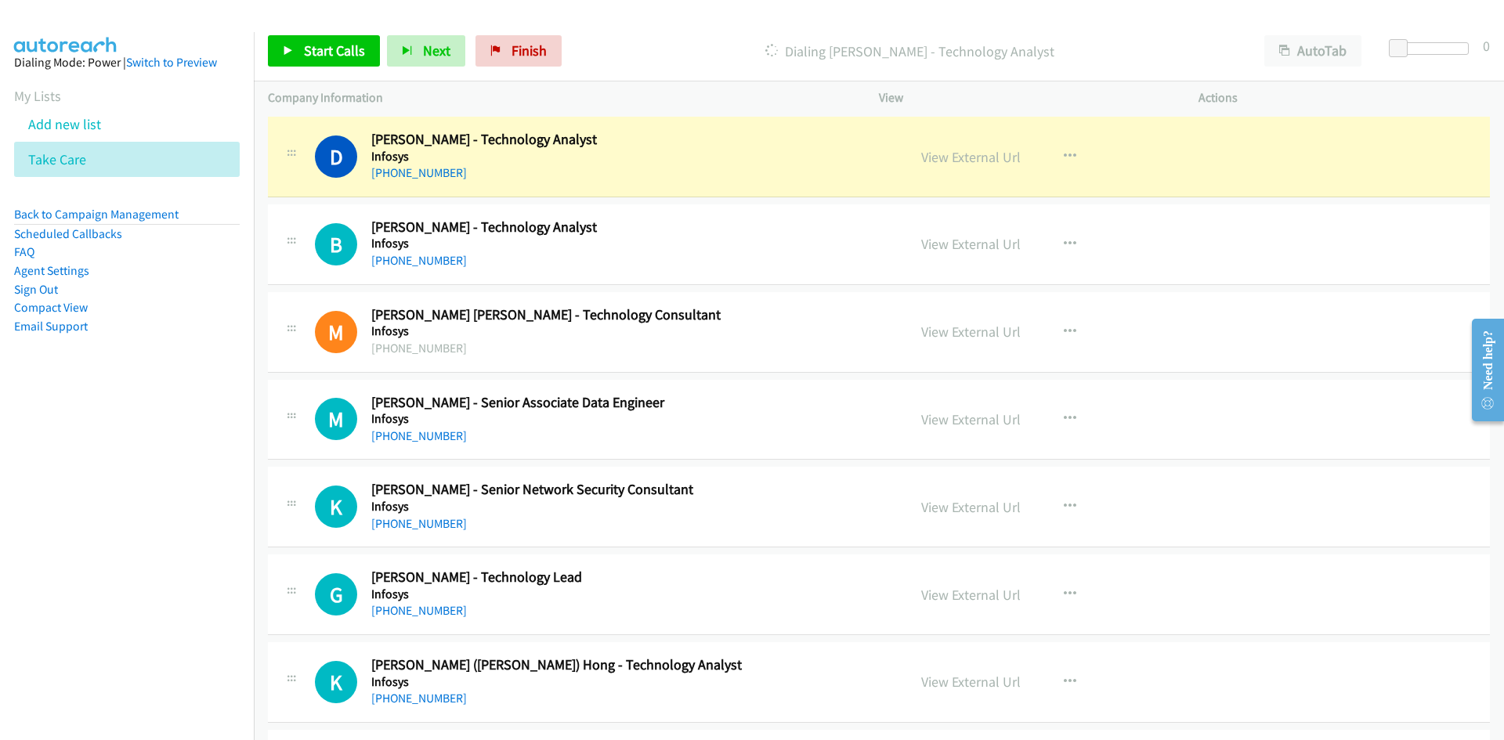
scroll to position [8617, 0]
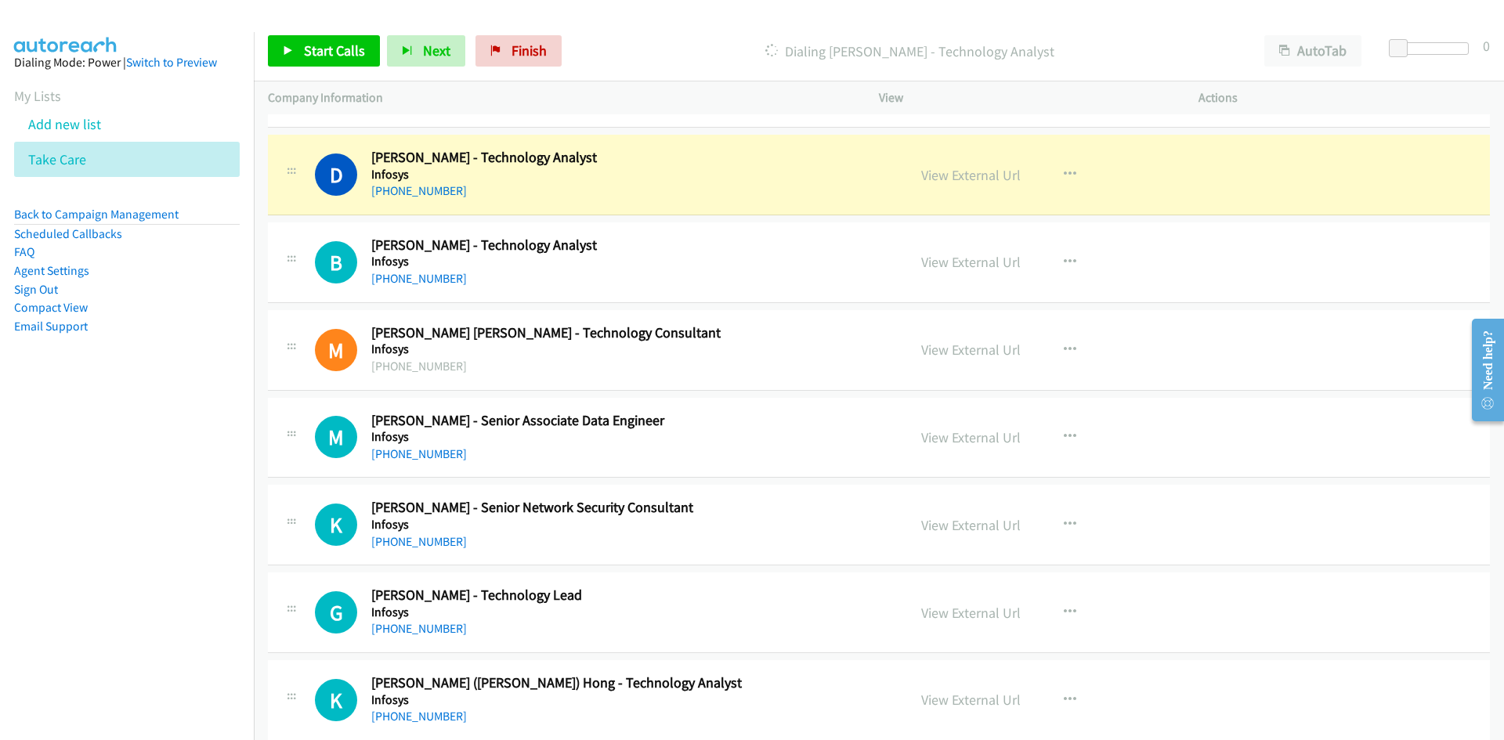
click at [311, 32] on div "Start Calls Pause Next Finish Dialing Deepak L. - Technology Analyst AutoTab Au…" at bounding box center [879, 51] width 1250 height 60
click at [933, 176] on link "View External Url" at bounding box center [970, 175] width 99 height 18
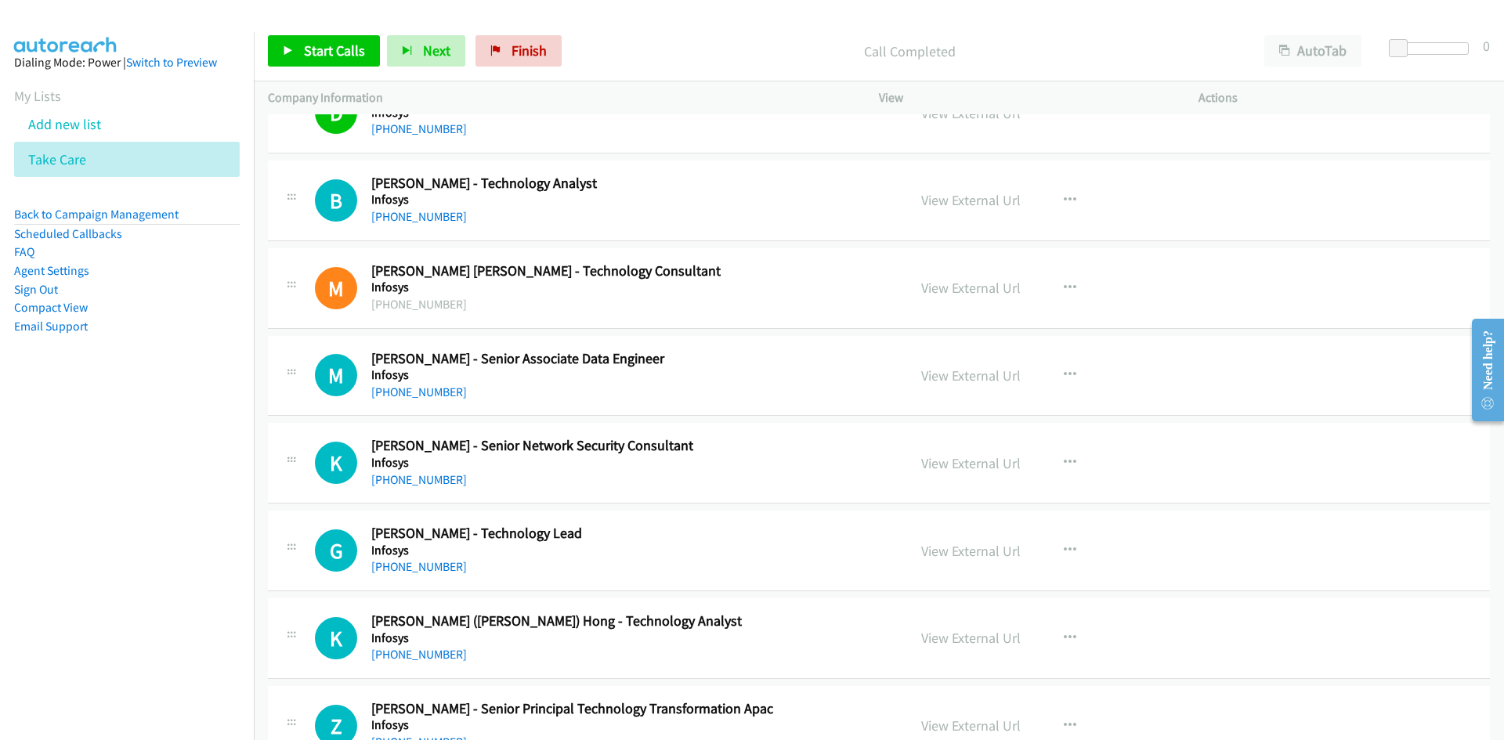
scroll to position [8695, 0]
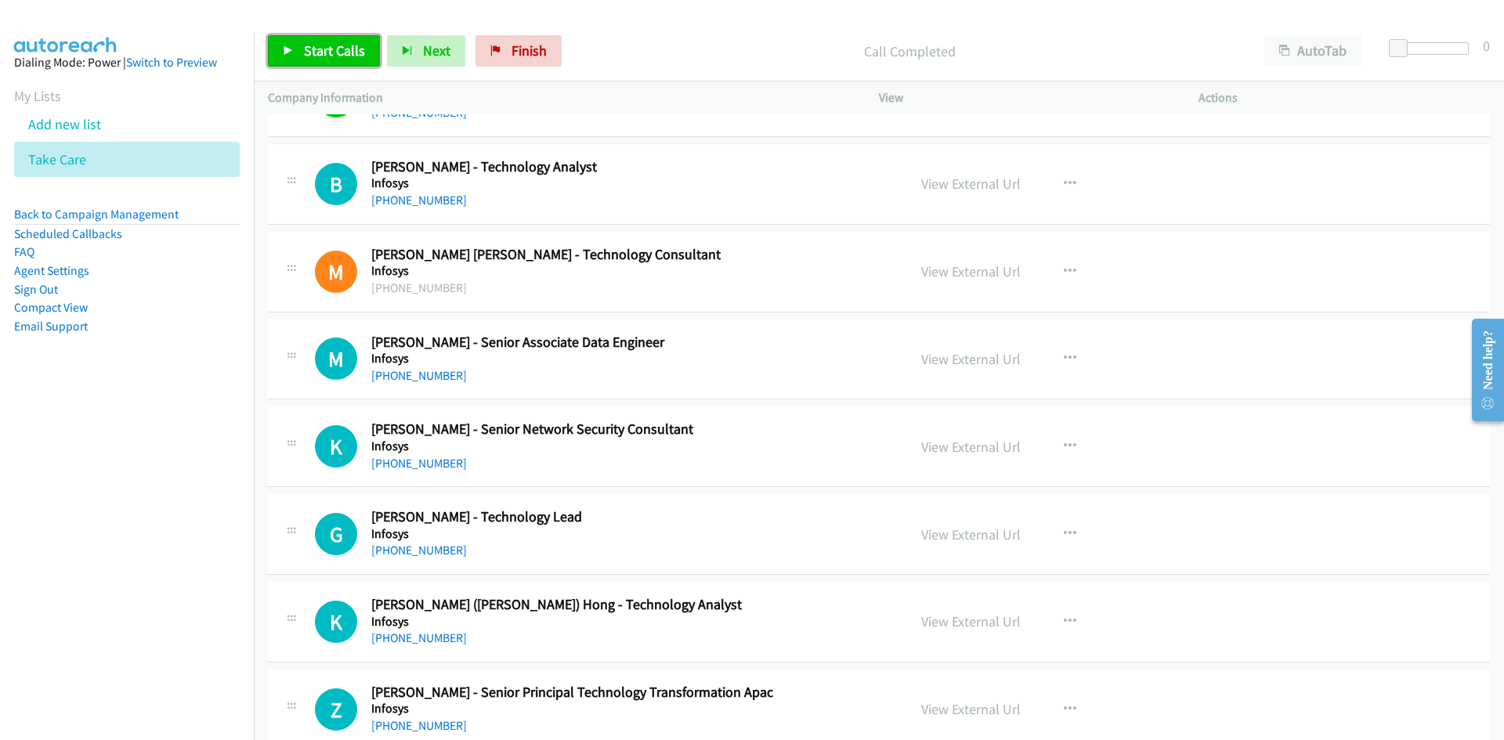
click at [352, 40] on link "Start Calls" at bounding box center [324, 50] width 112 height 31
click at [350, 45] on link "Pause" at bounding box center [311, 50] width 86 height 31
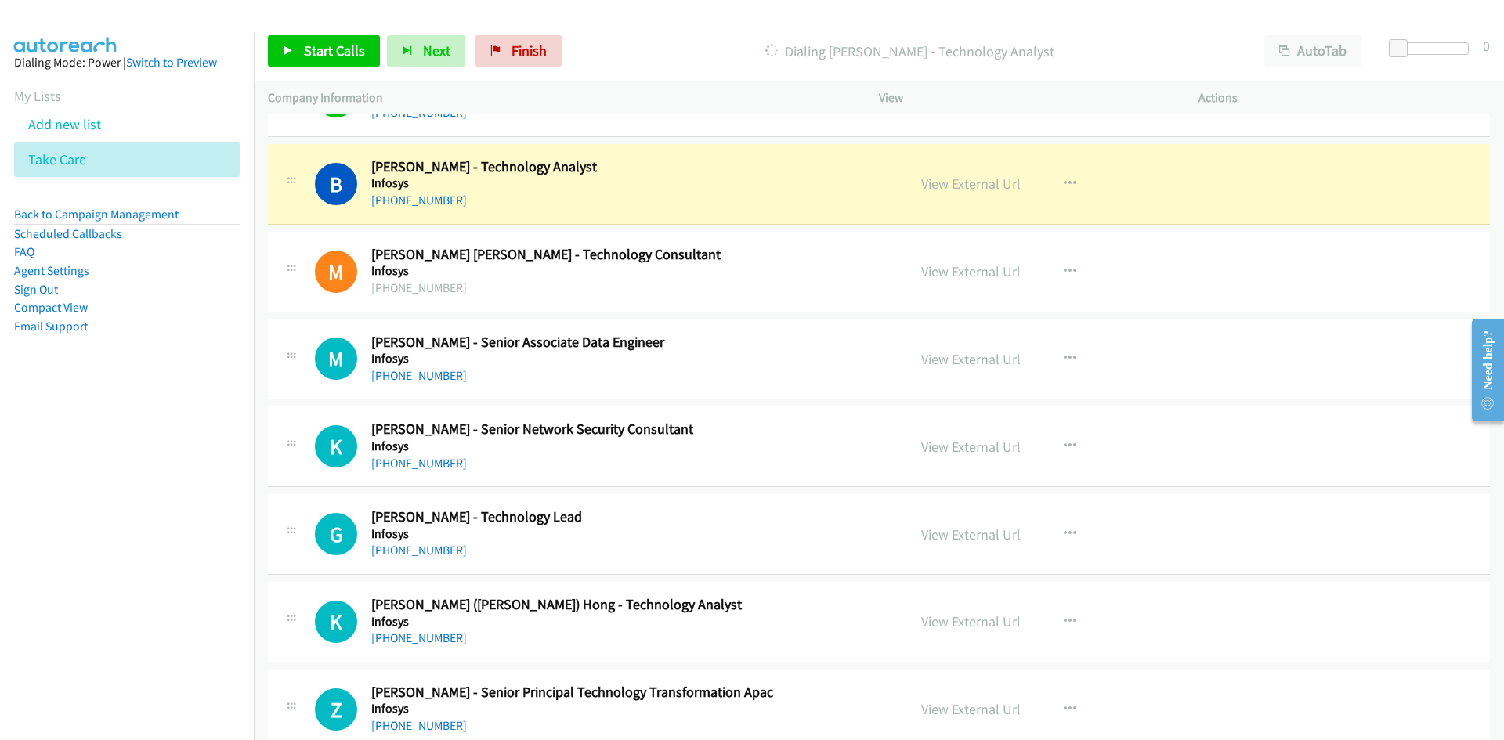
click at [976, 194] on div "View External Url" at bounding box center [970, 183] width 99 height 21
click at [977, 184] on link "View External Url" at bounding box center [970, 184] width 99 height 18
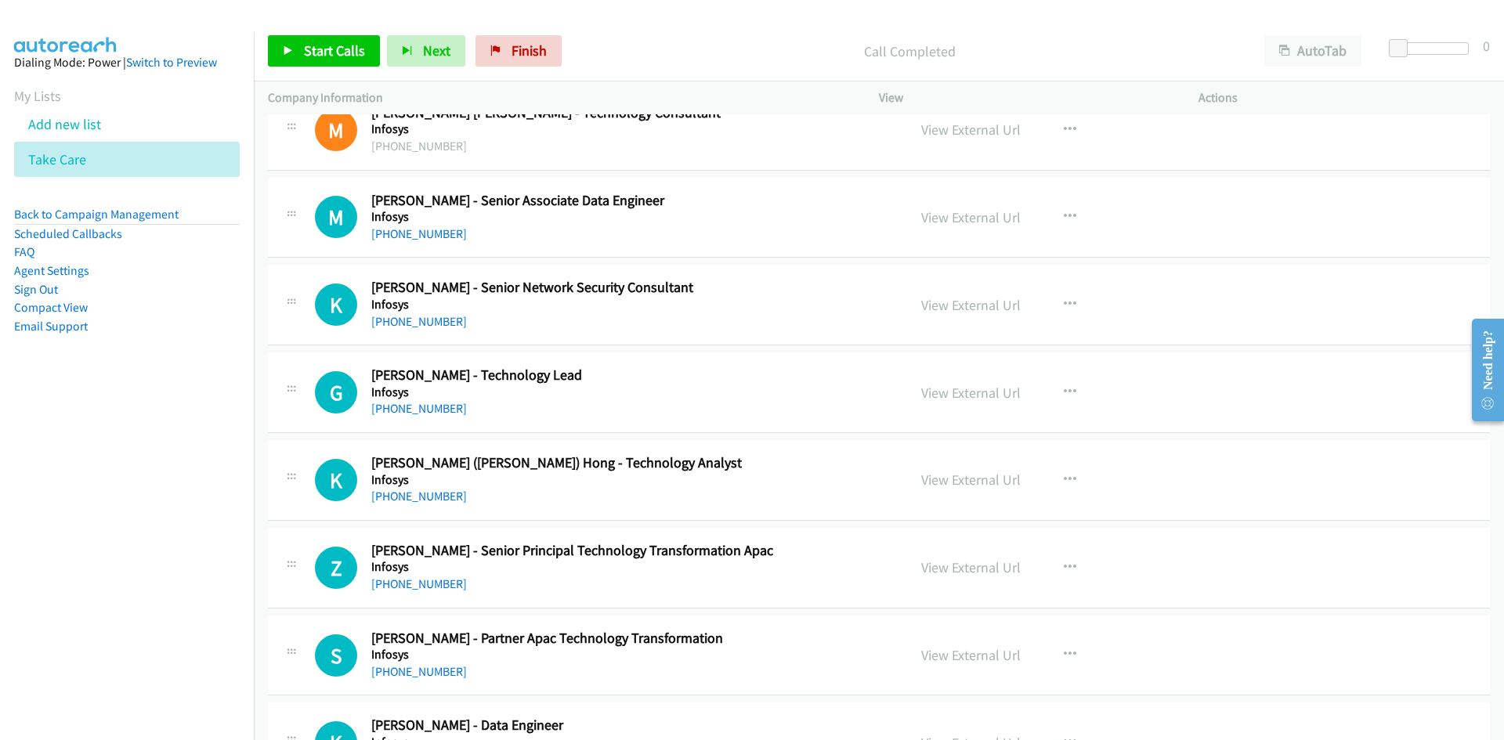
scroll to position [8852, 0]
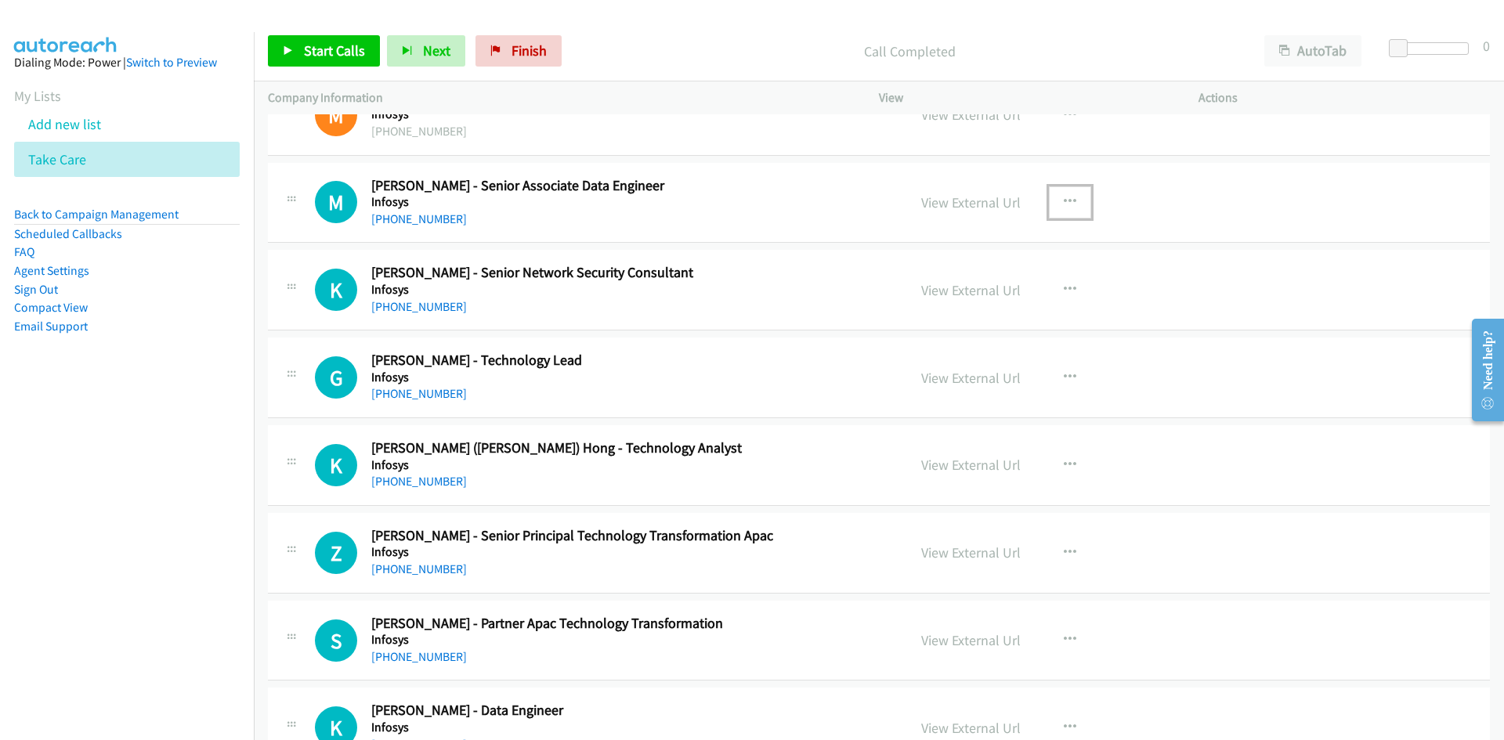
click at [1057, 194] on button "button" at bounding box center [1070, 201] width 42 height 31
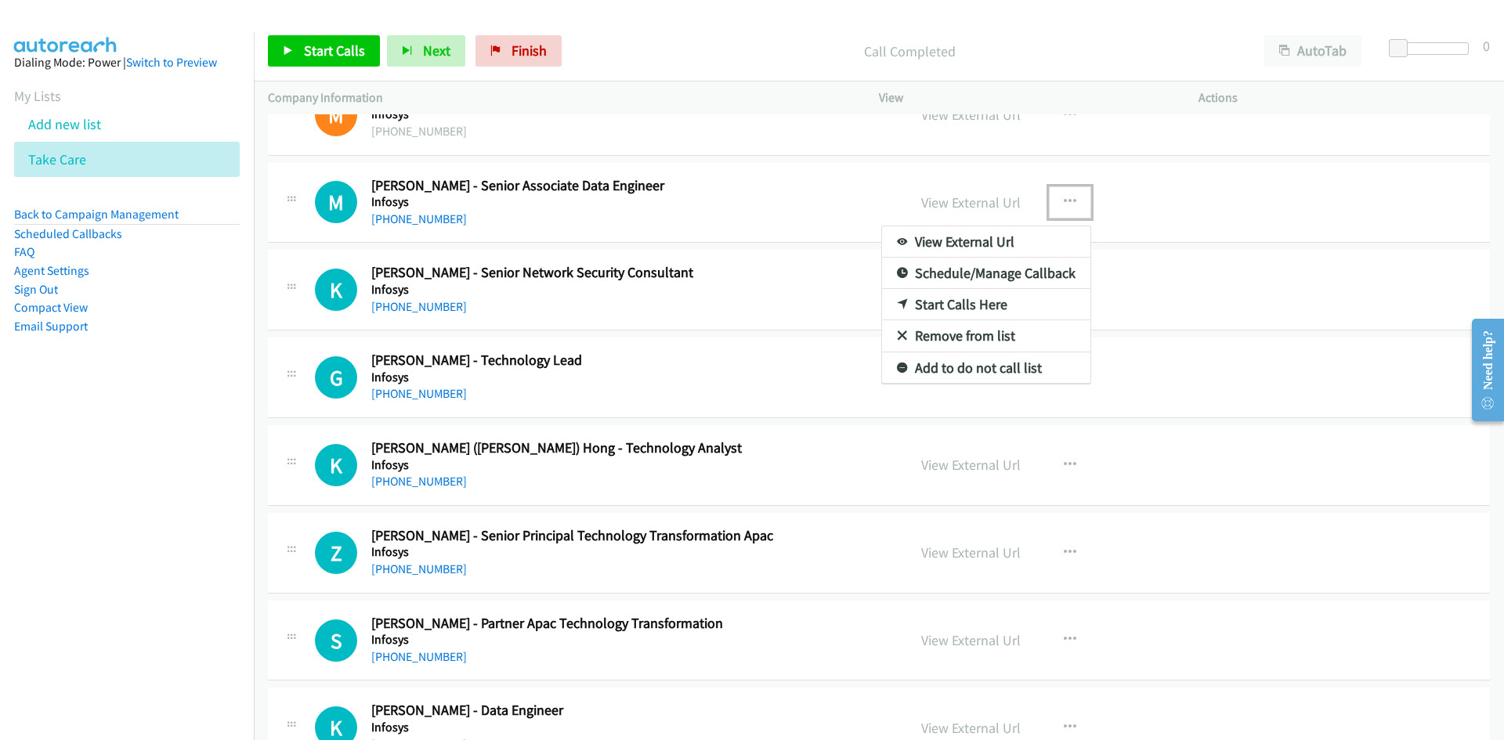
click at [887, 310] on link "Start Calls Here" at bounding box center [986, 304] width 208 height 31
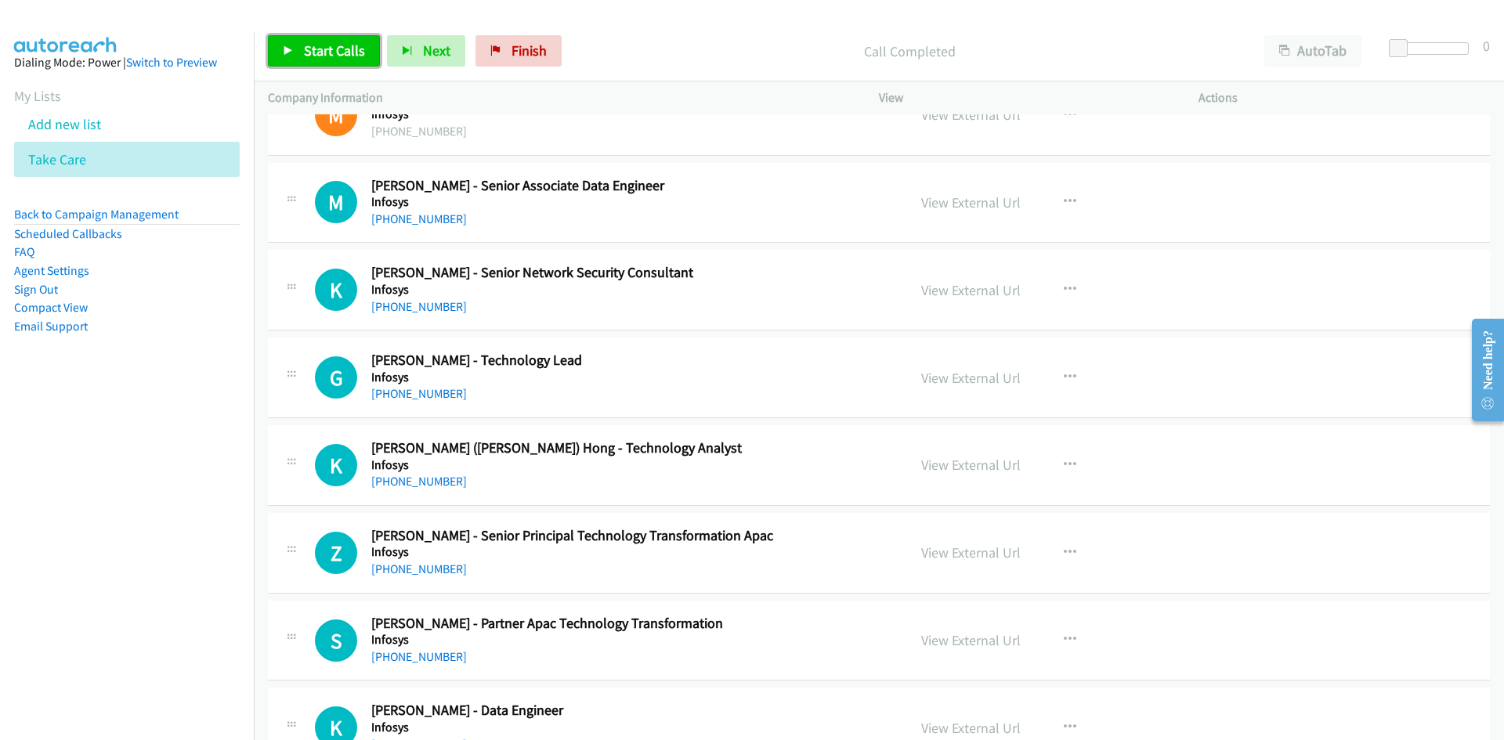
click at [295, 44] on link "Start Calls" at bounding box center [324, 50] width 112 height 31
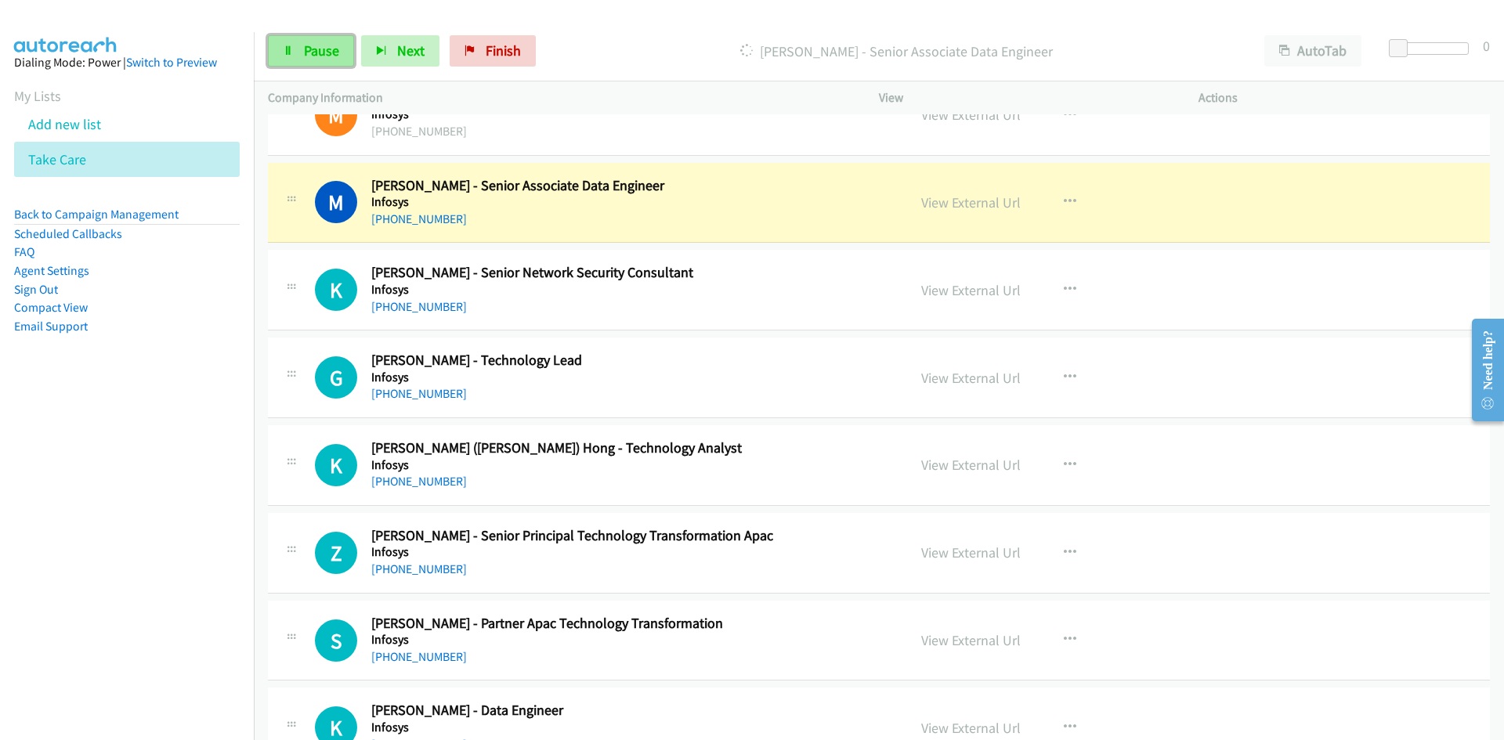
click at [295, 44] on link "Pause" at bounding box center [311, 50] width 86 height 31
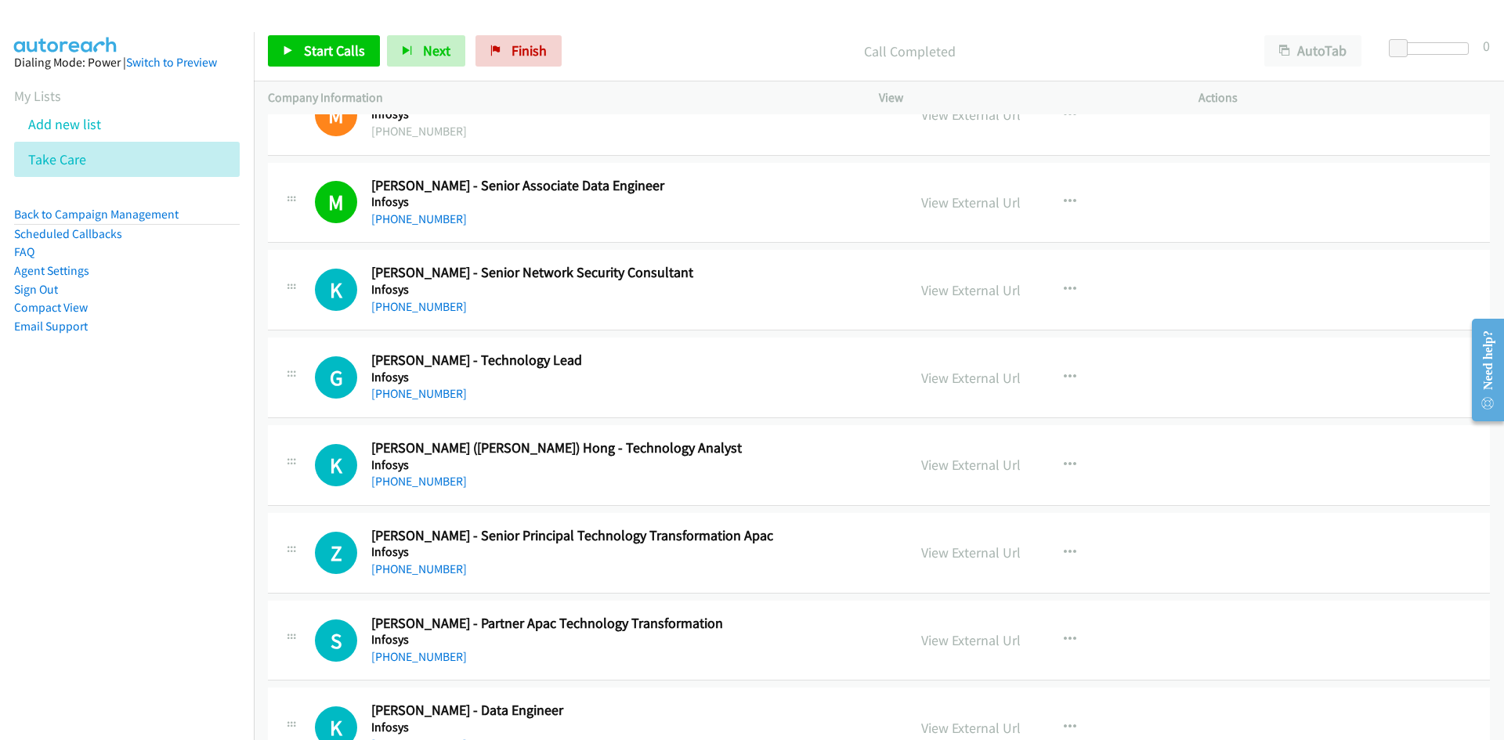
scroll to position [8930, 0]
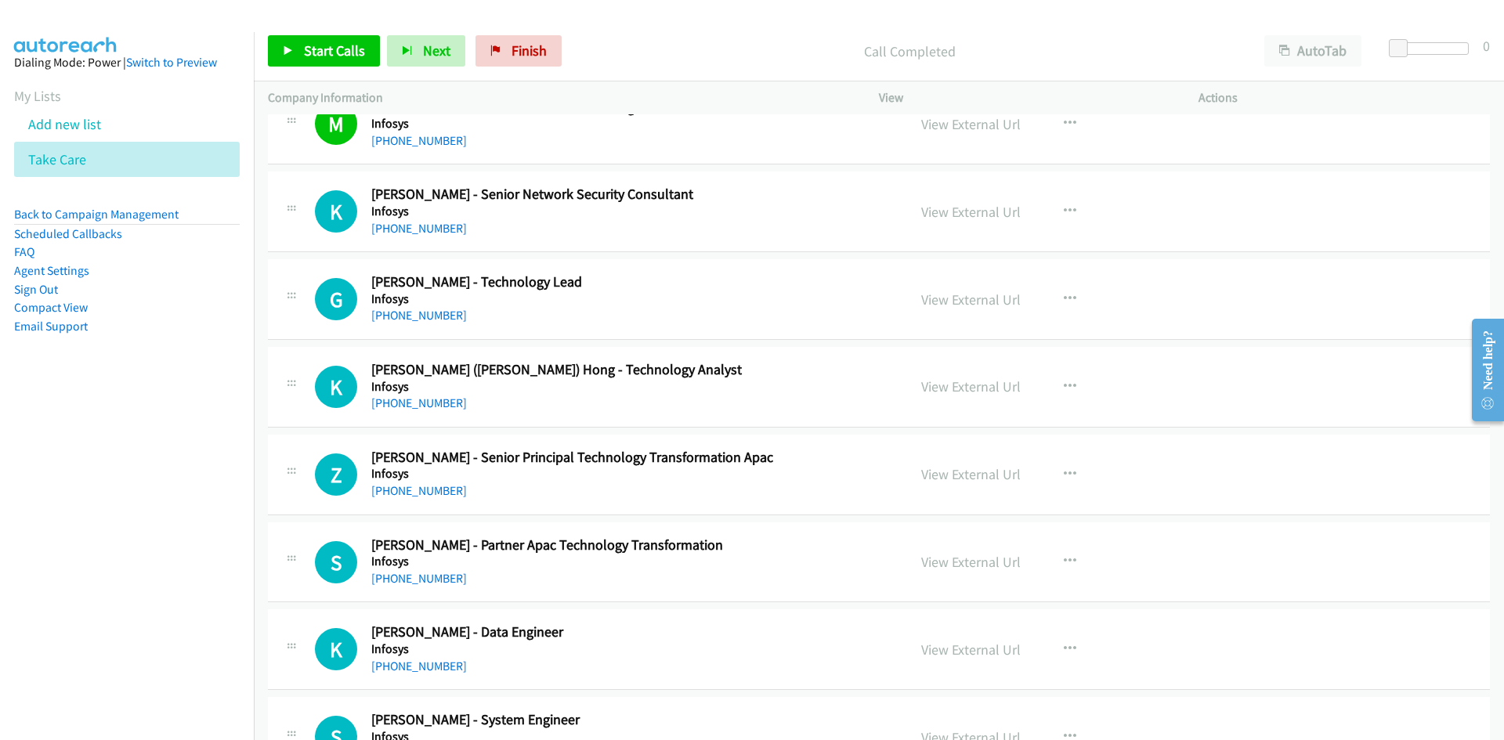
click at [305, 76] on div "Start Calls Pause Next Finish Call Completed AutoTab AutoTab 0" at bounding box center [879, 51] width 1250 height 60
click at [304, 71] on div "Start Calls Pause Next Finish Call Completed AutoTab AutoTab 0" at bounding box center [879, 51] width 1250 height 60
click at [304, 58] on span "Start Calls" at bounding box center [334, 51] width 61 height 18
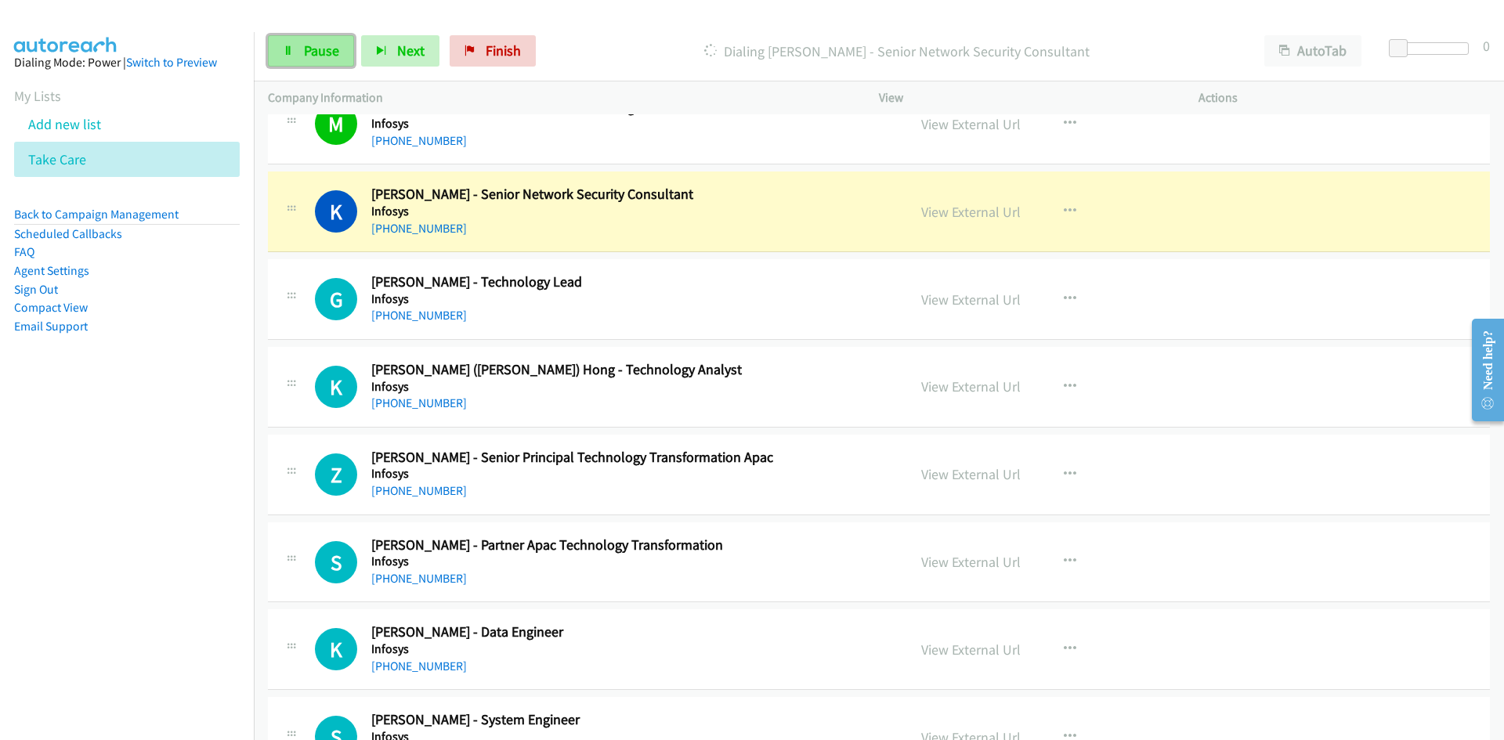
click at [304, 58] on span "Pause" at bounding box center [321, 51] width 35 height 18
click at [942, 212] on link "View External Url" at bounding box center [970, 212] width 99 height 18
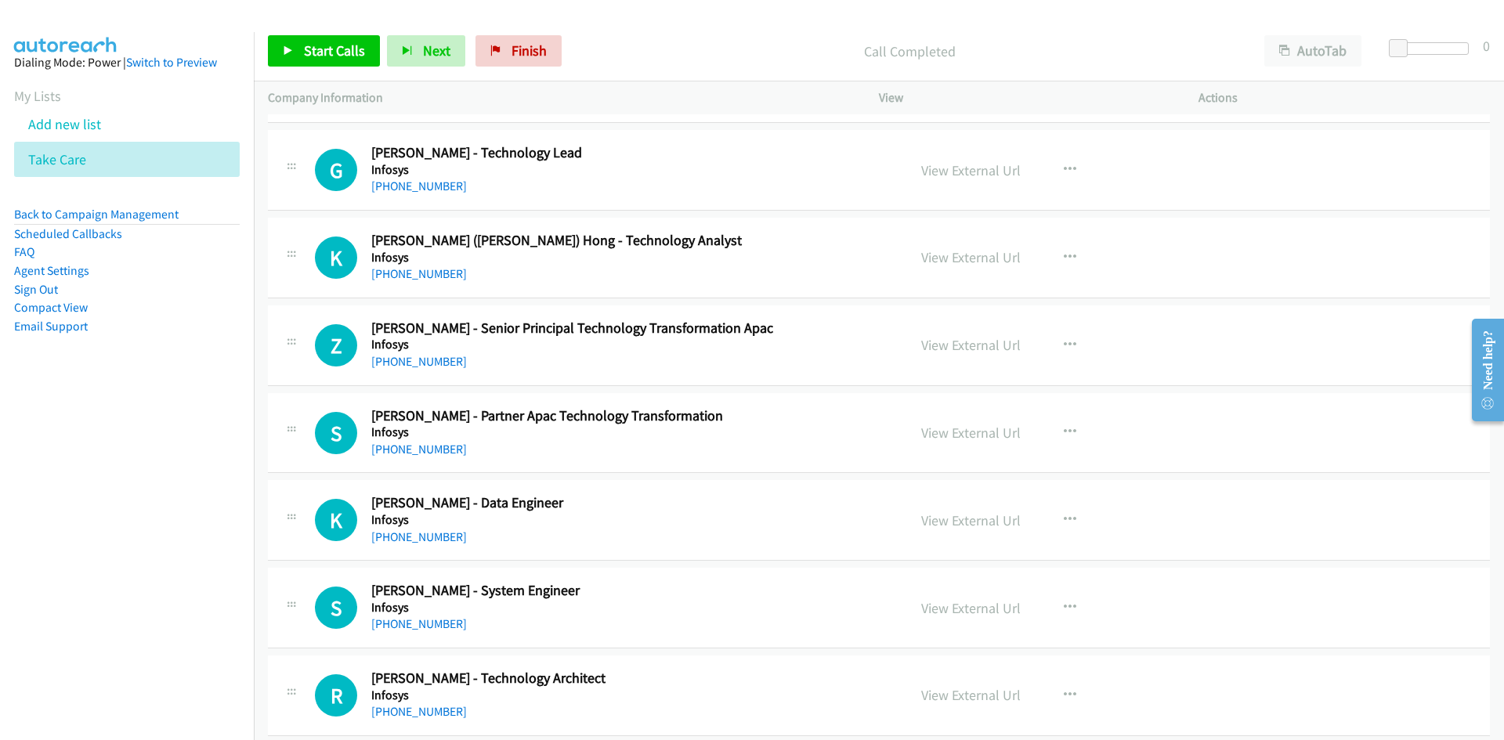
scroll to position [9087, 0]
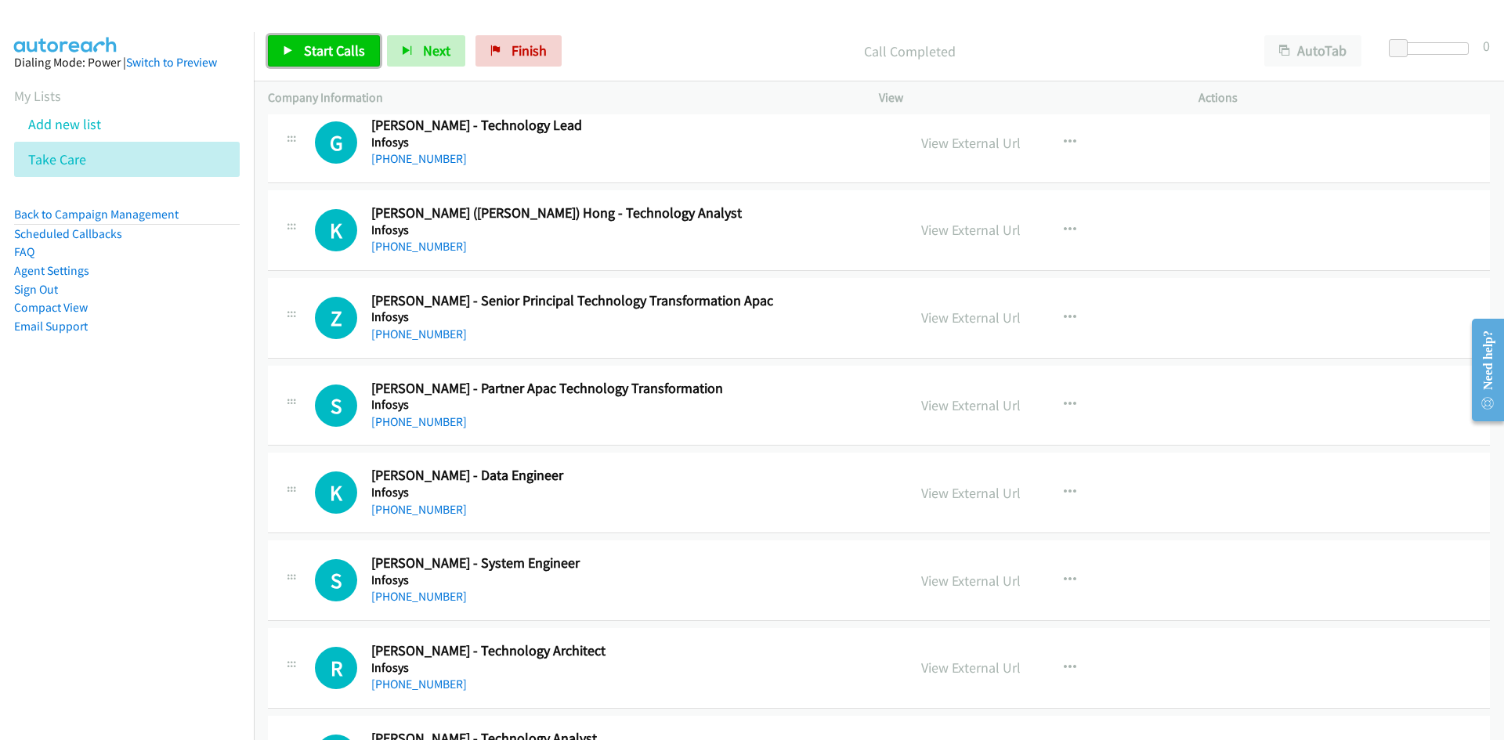
click at [346, 63] on link "Start Calls" at bounding box center [324, 50] width 112 height 31
click at [346, 61] on link "Pause" at bounding box center [311, 50] width 86 height 31
click at [279, 40] on link "Start Calls" at bounding box center [324, 50] width 112 height 31
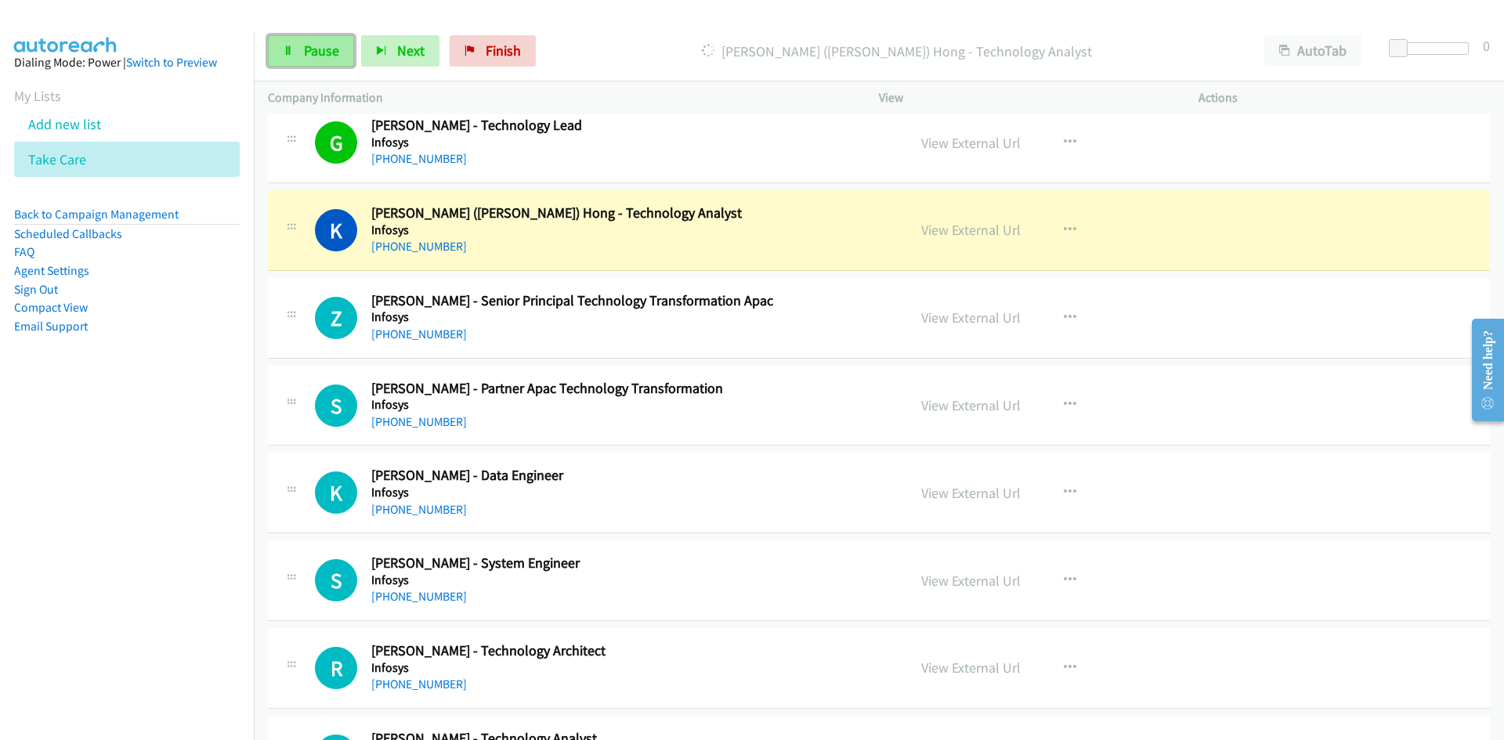
click at [334, 48] on span "Pause" at bounding box center [321, 51] width 35 height 18
click at [991, 246] on div "View External Url View External Url Schedule/Manage Callback Start Calls Here R…" at bounding box center [1074, 230] width 334 height 52
click at [989, 245] on div "View External Url View External Url Schedule/Manage Callback Start Calls Here R…" at bounding box center [1074, 230] width 334 height 52
click at [988, 240] on div "View External Url" at bounding box center [970, 229] width 99 height 21
click at [988, 231] on link "View External Url" at bounding box center [970, 230] width 99 height 18
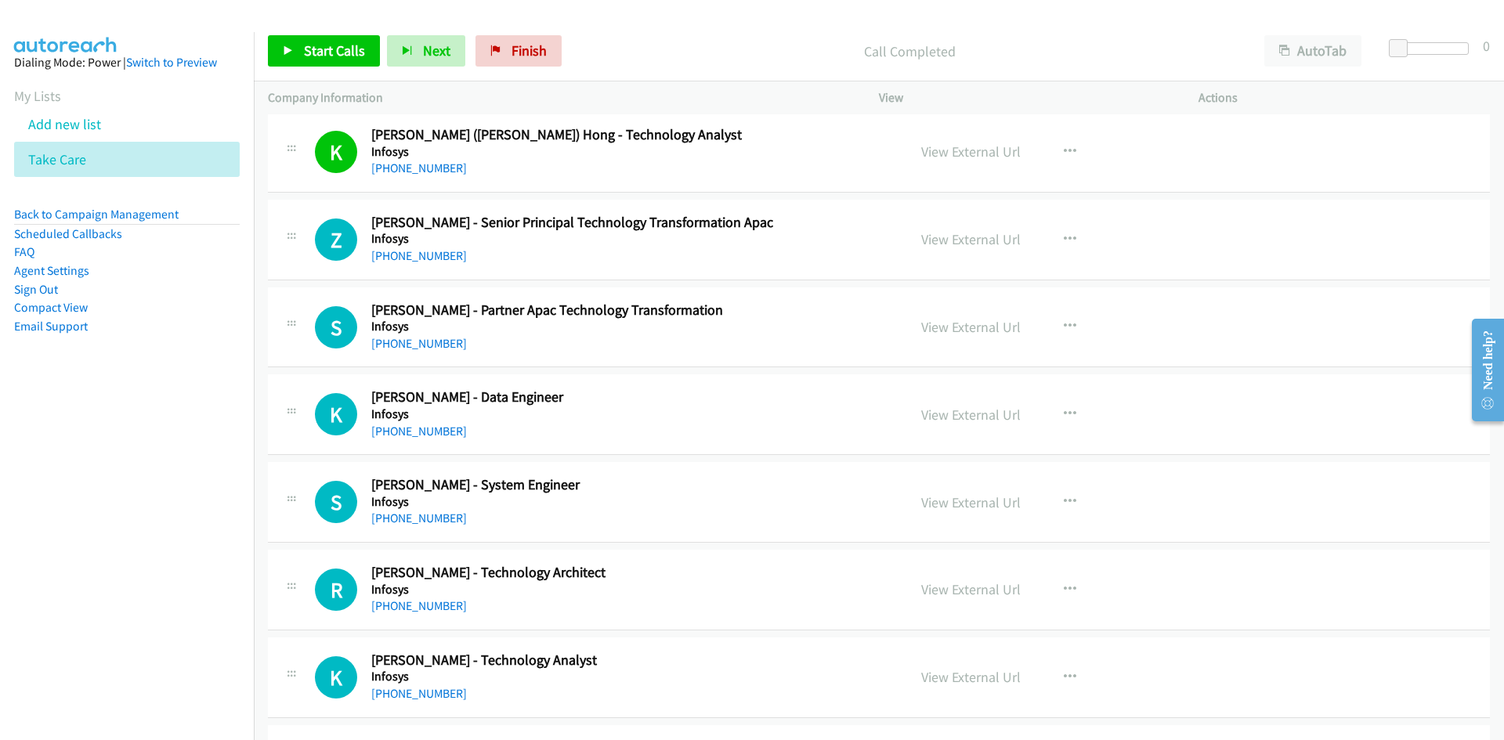
scroll to position [9244, 0]
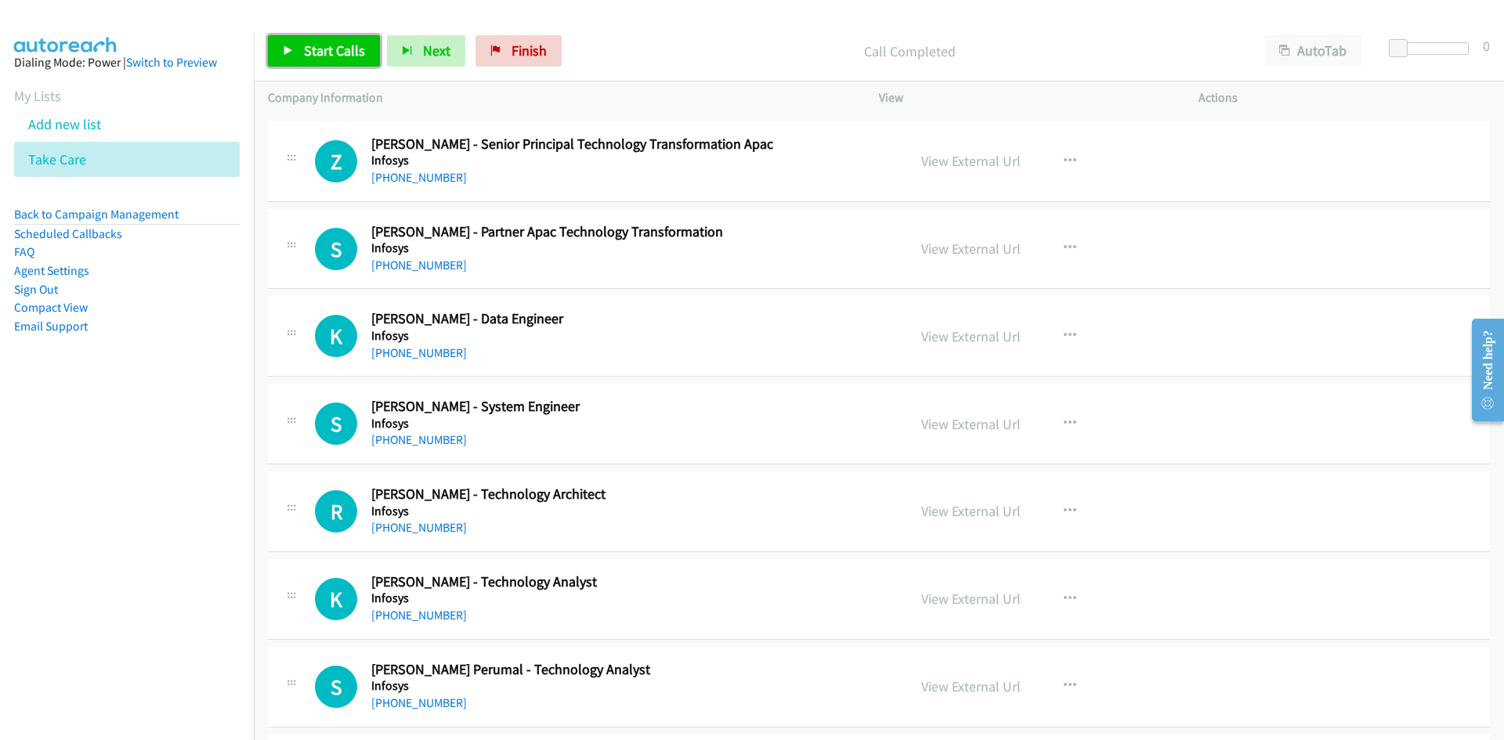
click at [363, 59] on link "Start Calls" at bounding box center [324, 50] width 112 height 31
click at [331, 57] on span "Pause" at bounding box center [321, 51] width 35 height 18
click at [323, 52] on span "Start Calls" at bounding box center [334, 51] width 61 height 18
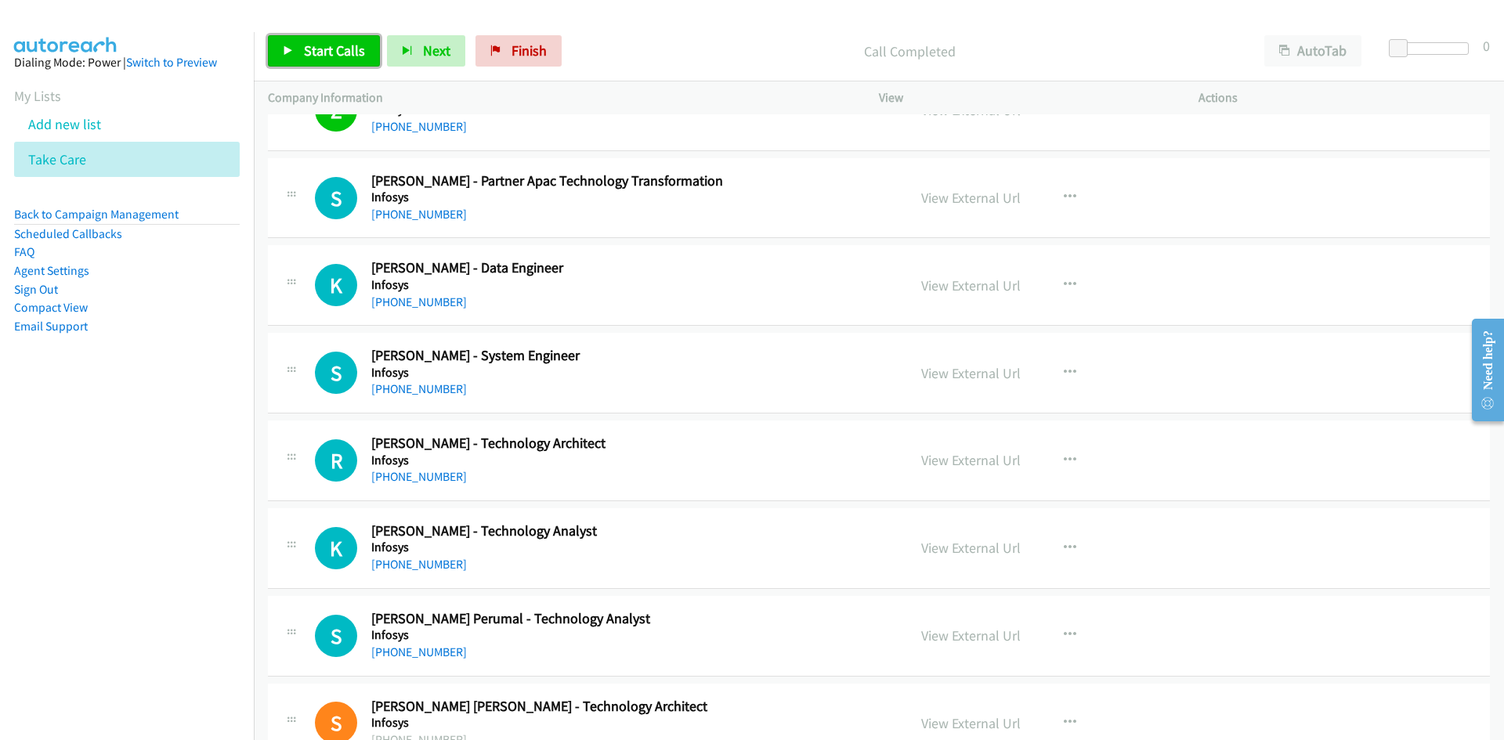
scroll to position [9322, 0]
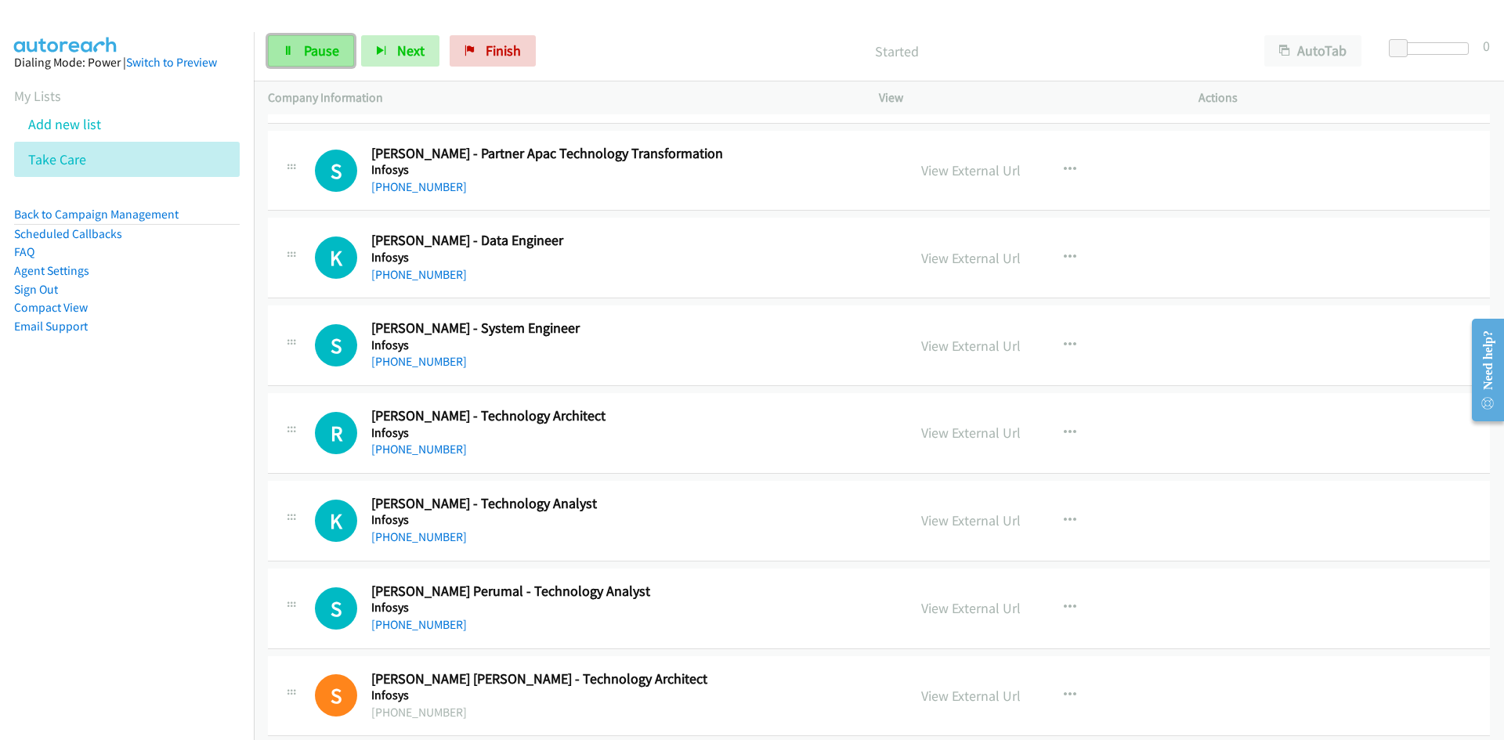
click at [316, 59] on span "Pause" at bounding box center [321, 51] width 35 height 18
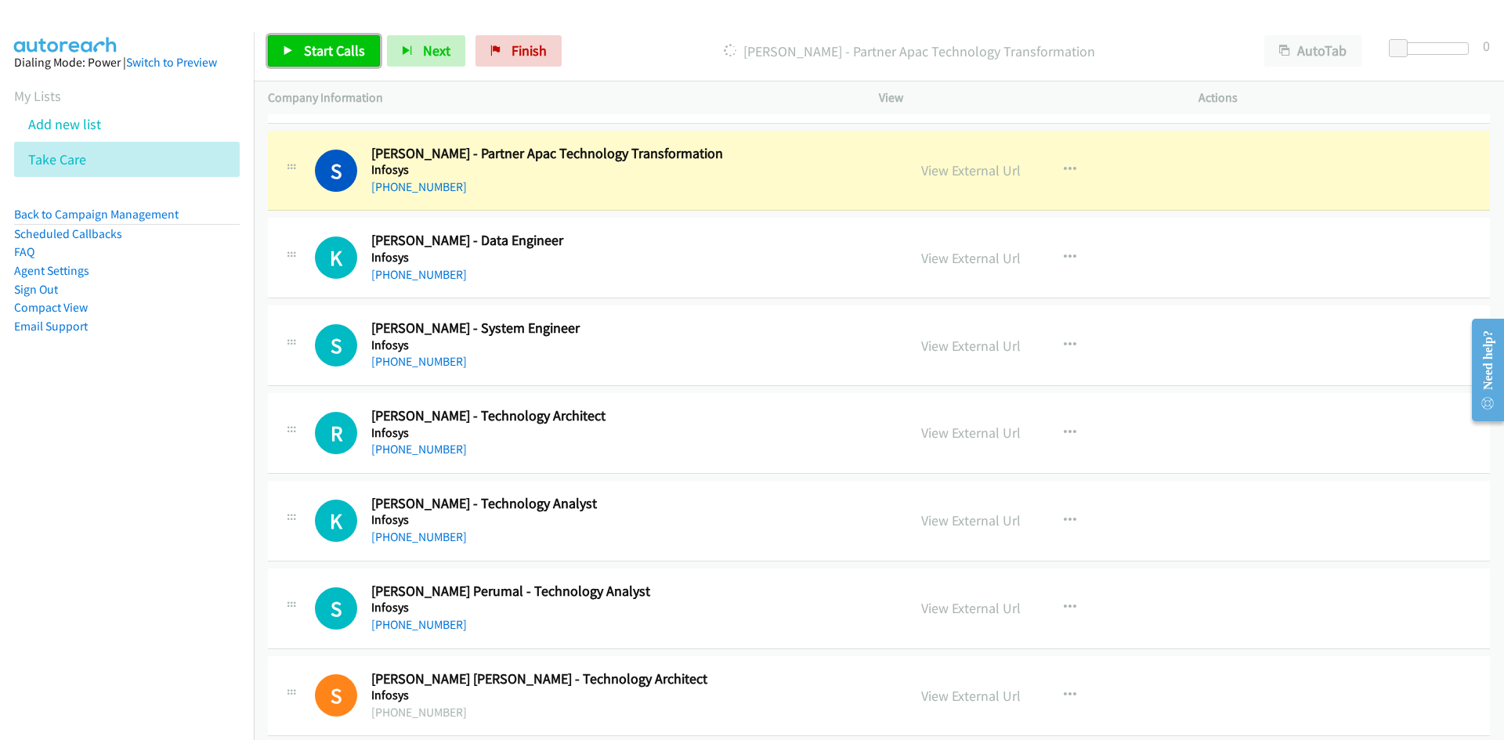
click at [316, 59] on span "Start Calls" at bounding box center [334, 51] width 61 height 18
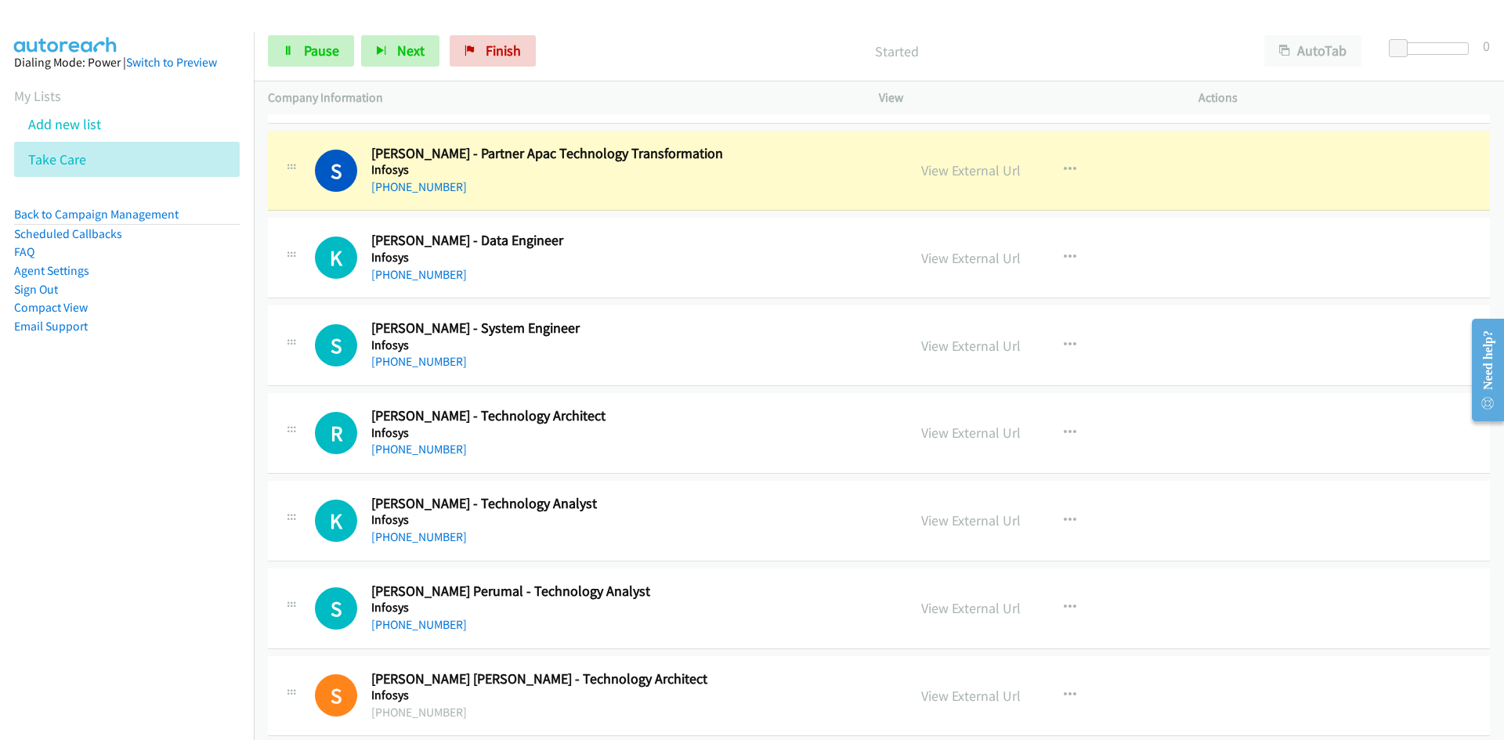
scroll to position [9400, 0]
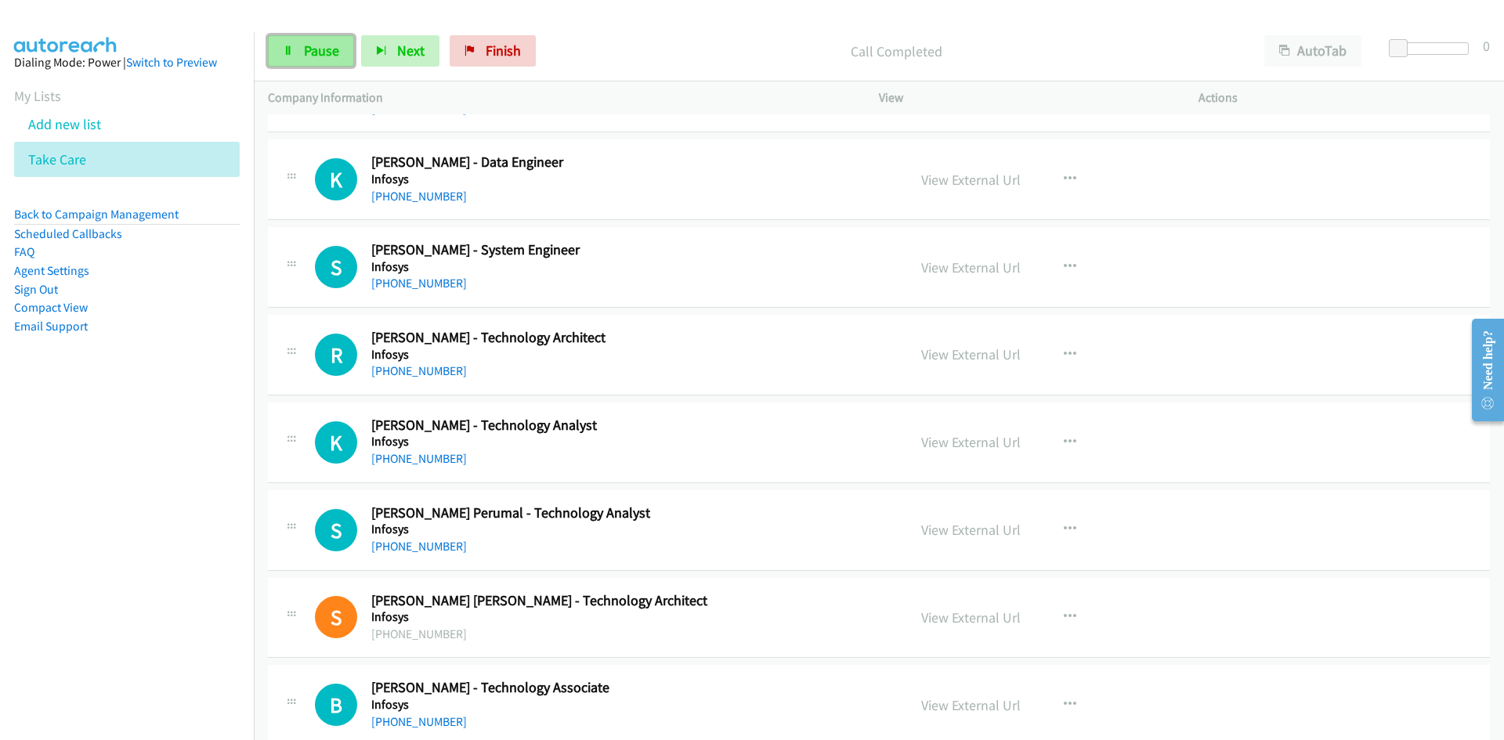
click at [334, 49] on span "Pause" at bounding box center [321, 51] width 35 height 18
click at [334, 49] on span "Start Calls" at bounding box center [334, 51] width 61 height 18
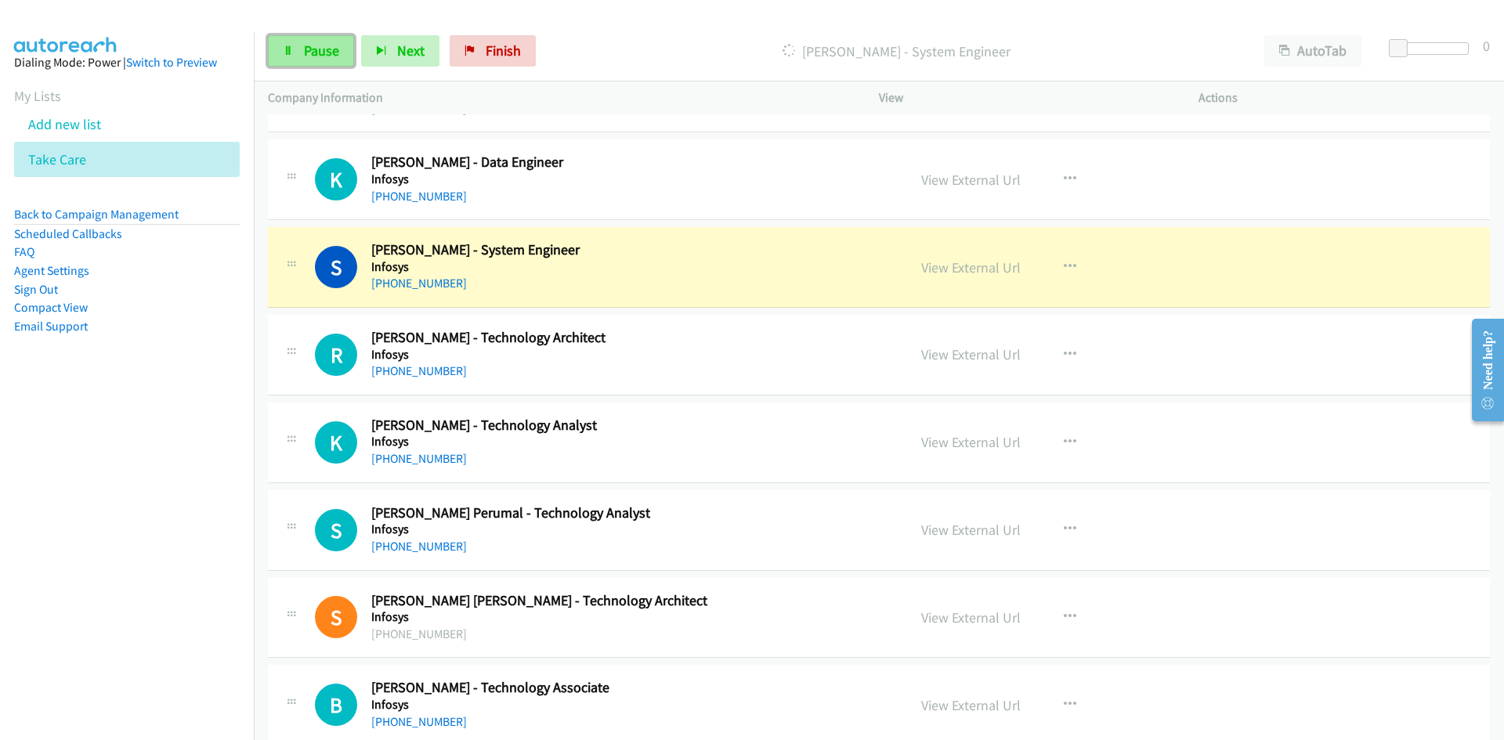
click at [321, 56] on span "Pause" at bounding box center [321, 51] width 35 height 18
click at [985, 266] on link "View External Url" at bounding box center [970, 268] width 99 height 18
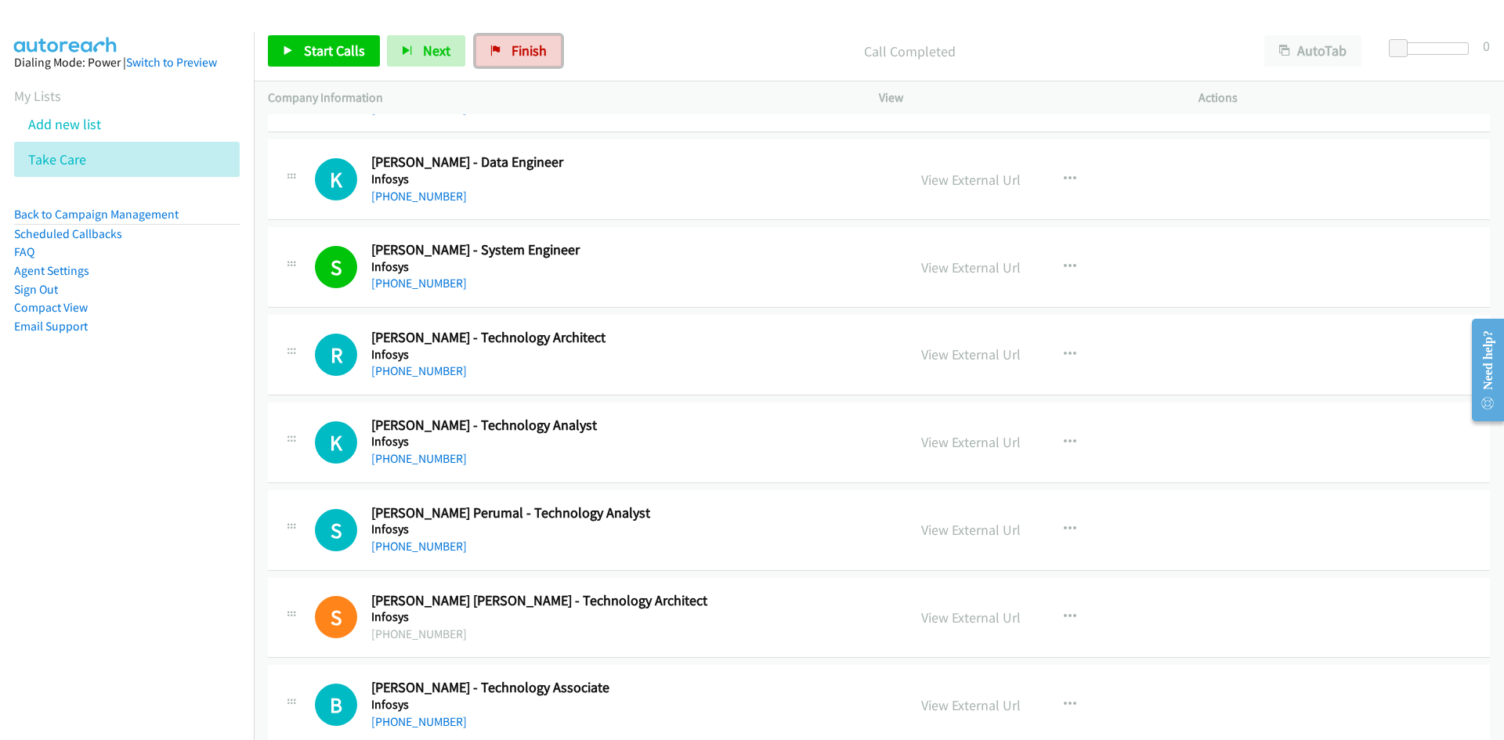
drag, startPoint x: 520, startPoint y: 57, endPoint x: 731, endPoint y: 43, distance: 211.2
click at [520, 57] on span "Finish" at bounding box center [529, 51] width 35 height 18
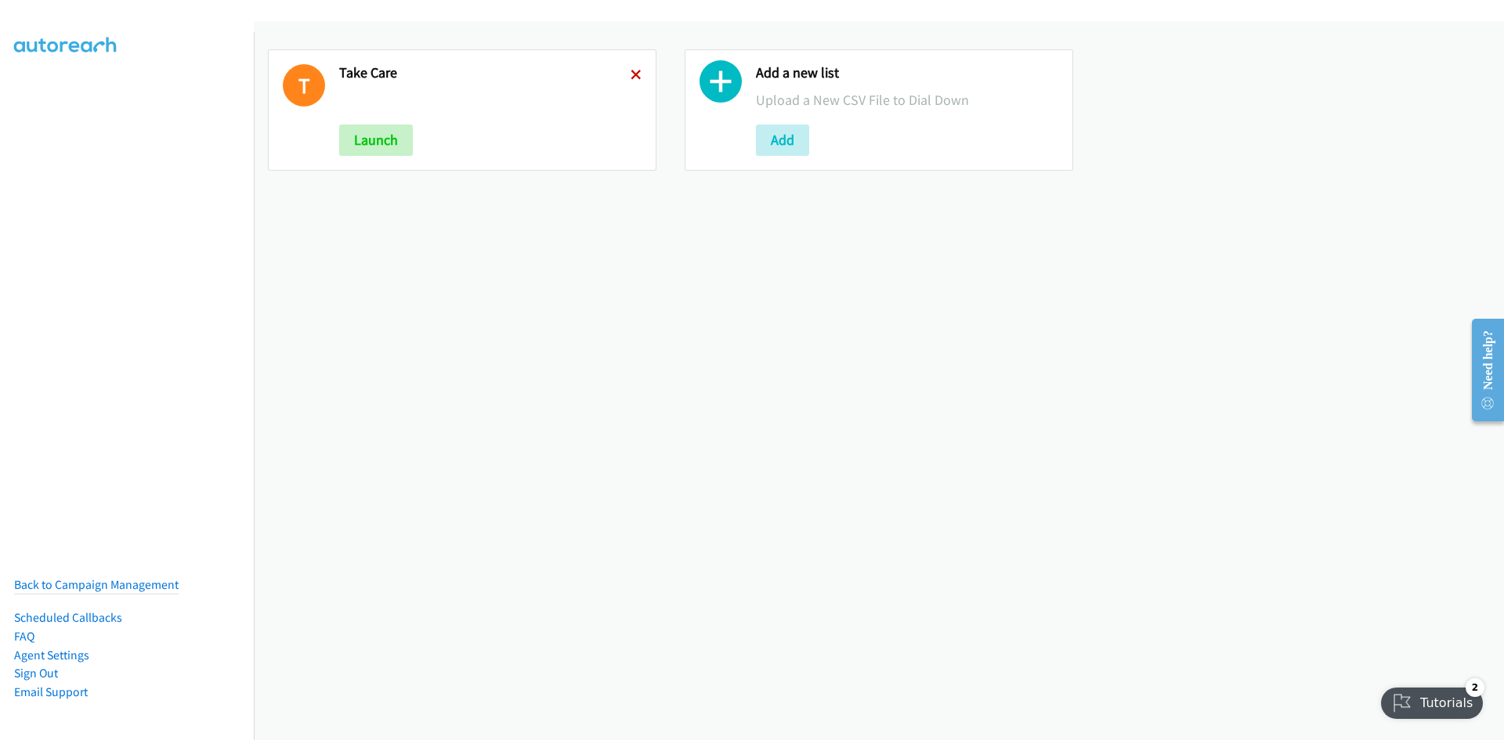
click at [635, 78] on icon at bounding box center [636, 76] width 11 height 11
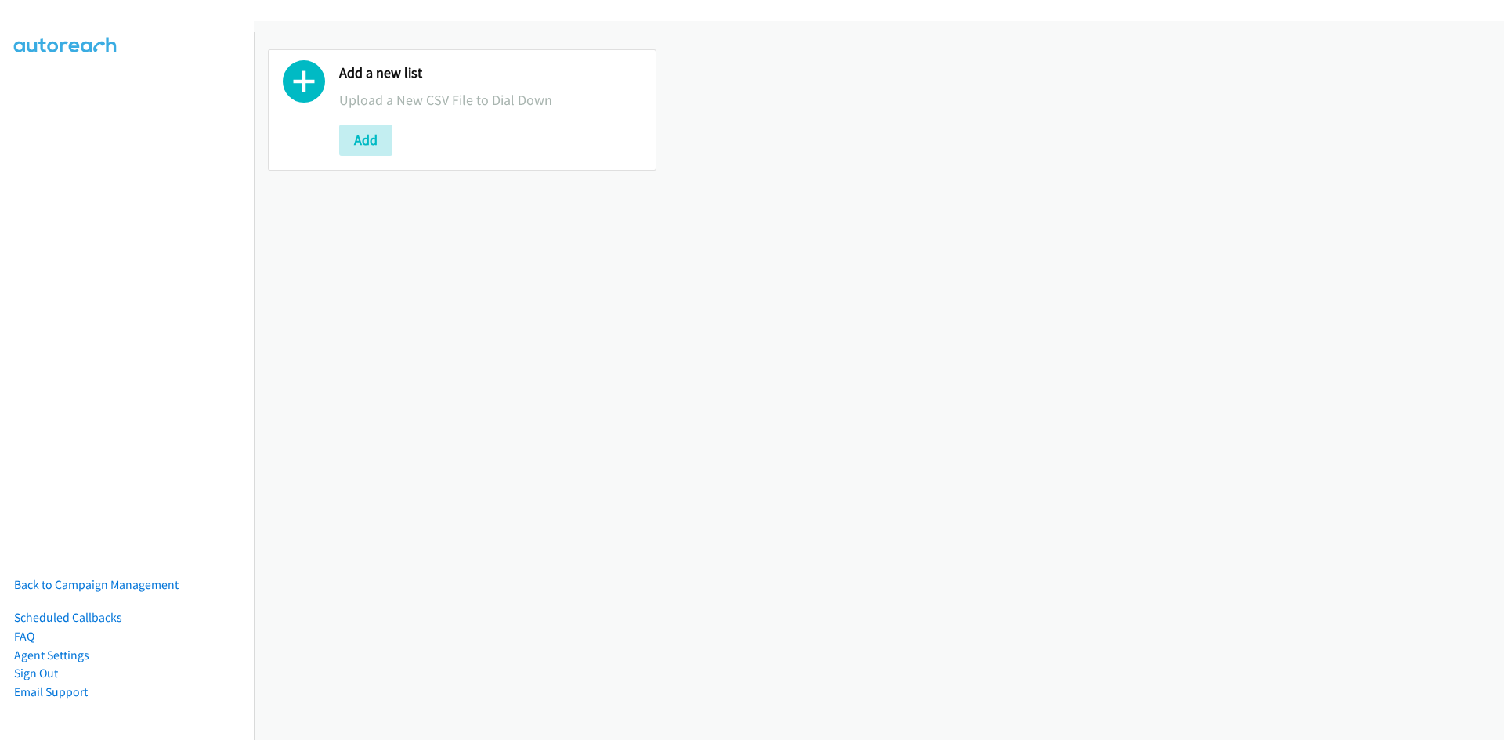
click at [363, 142] on button "Add" at bounding box center [365, 140] width 53 height 31
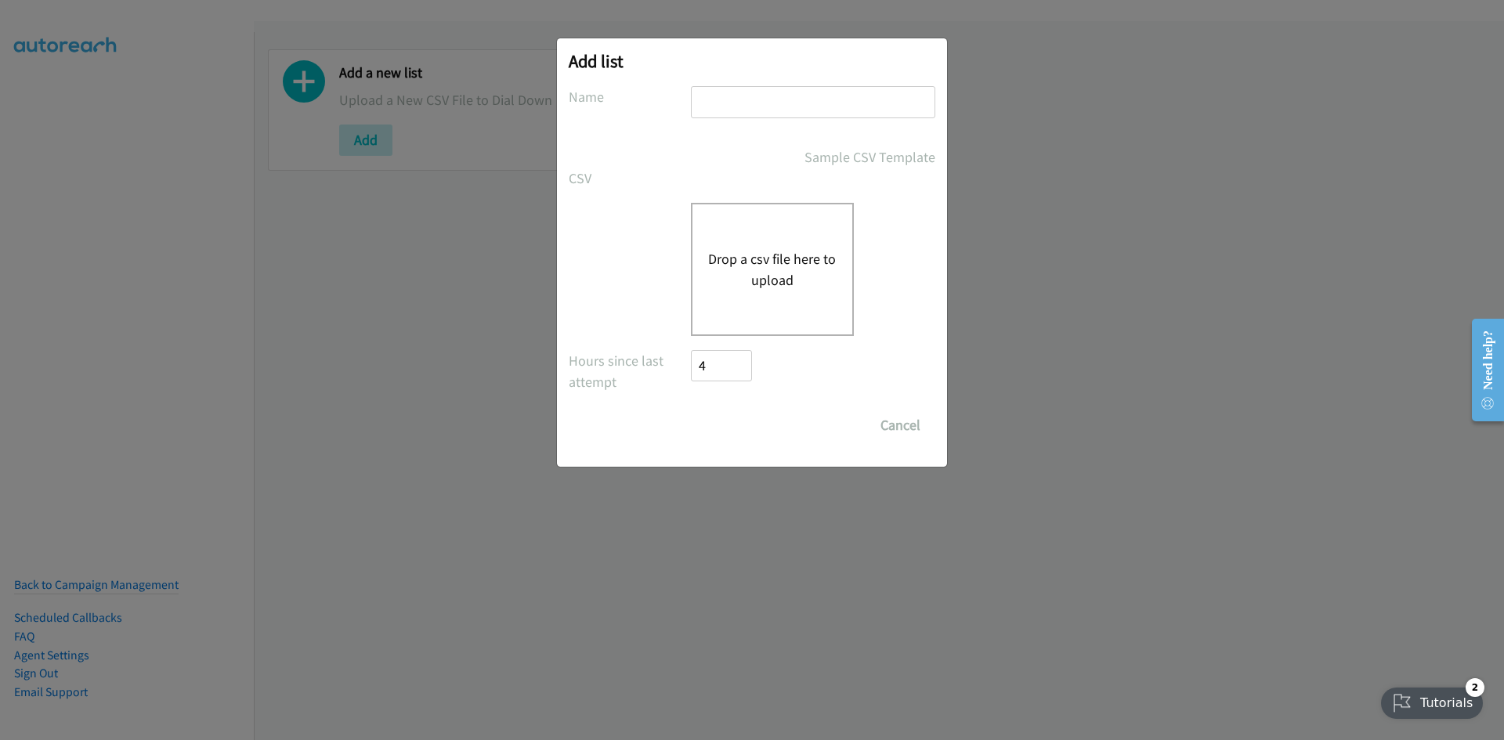
click at [695, 309] on div "Drop a csv file here to upload" at bounding box center [772, 269] width 163 height 133
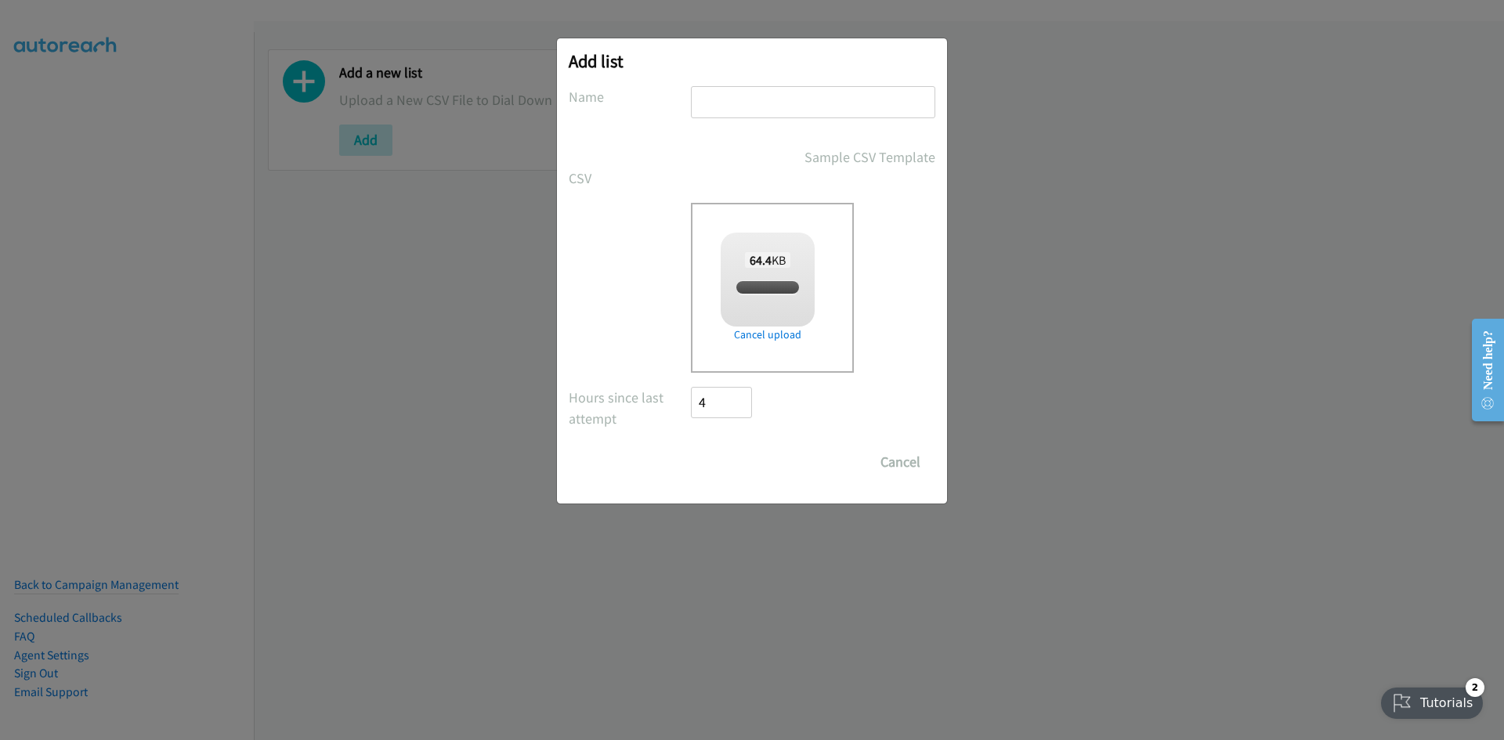
click at [732, 98] on input "text" at bounding box center [813, 102] width 244 height 32
checkbox input "true"
type input "shit"
click at [750, 457] on input "Save List" at bounding box center [732, 462] width 82 height 31
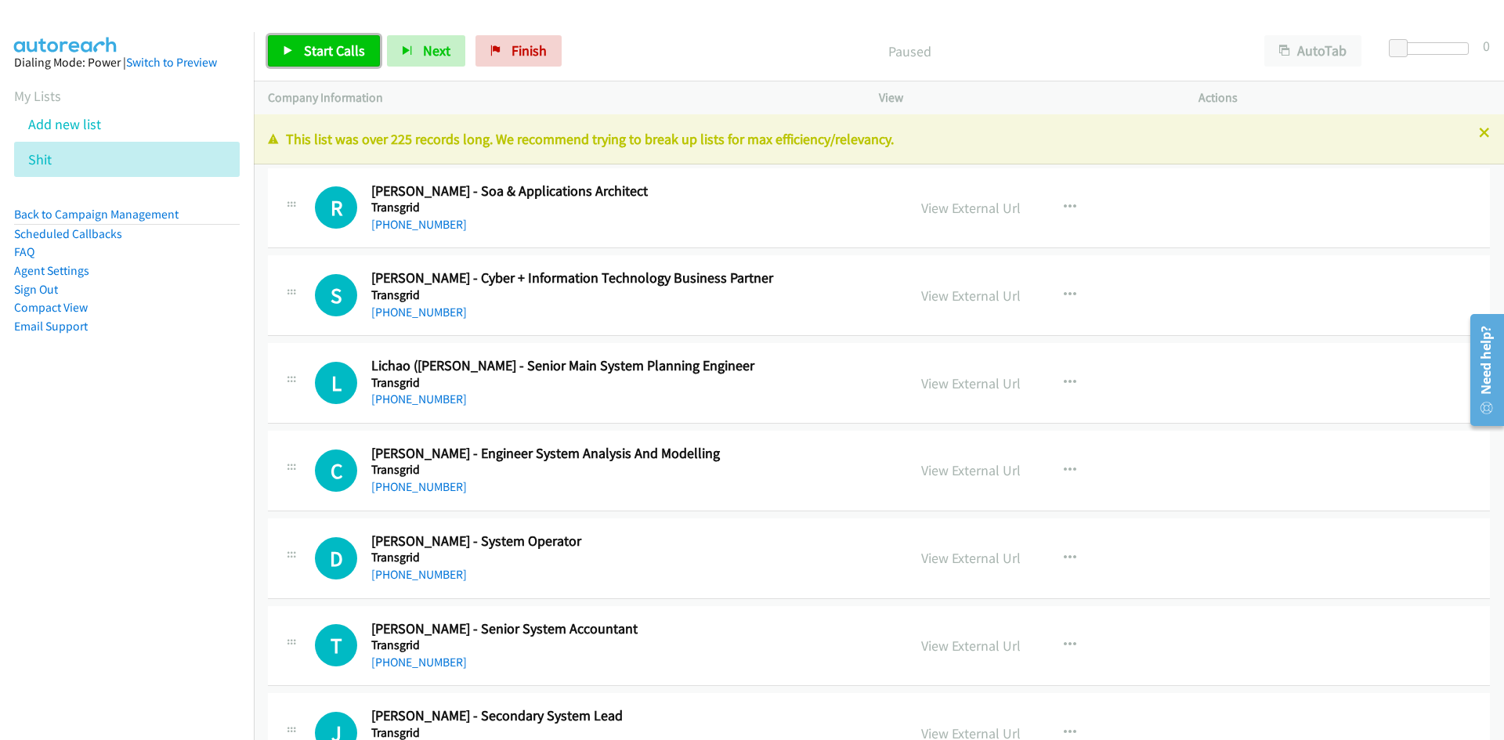
click at [341, 57] on span "Start Calls" at bounding box center [334, 51] width 61 height 18
click at [291, 49] on icon at bounding box center [288, 51] width 11 height 11
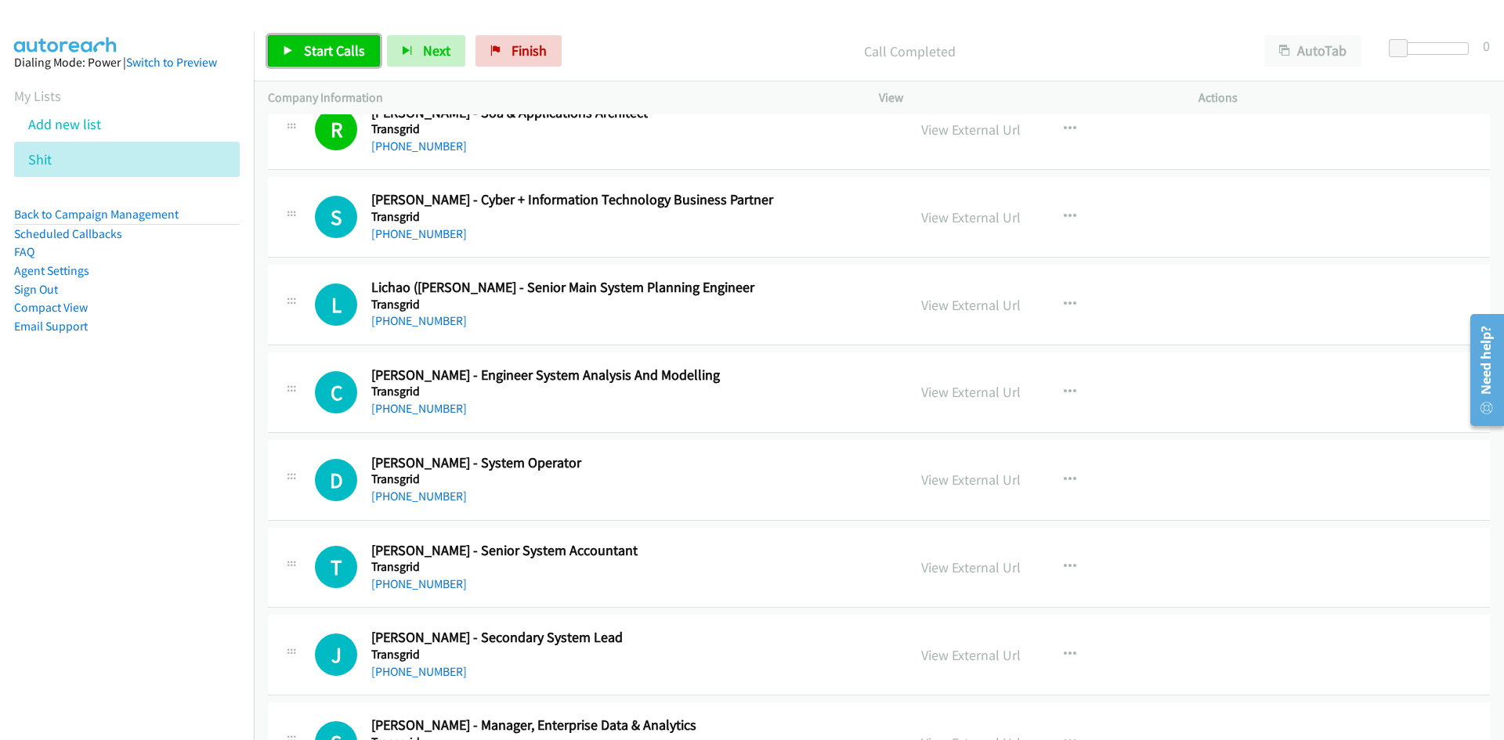
click at [320, 63] on link "Start Calls" at bounding box center [324, 50] width 112 height 31
click at [320, 63] on link "Pause" at bounding box center [311, 50] width 86 height 31
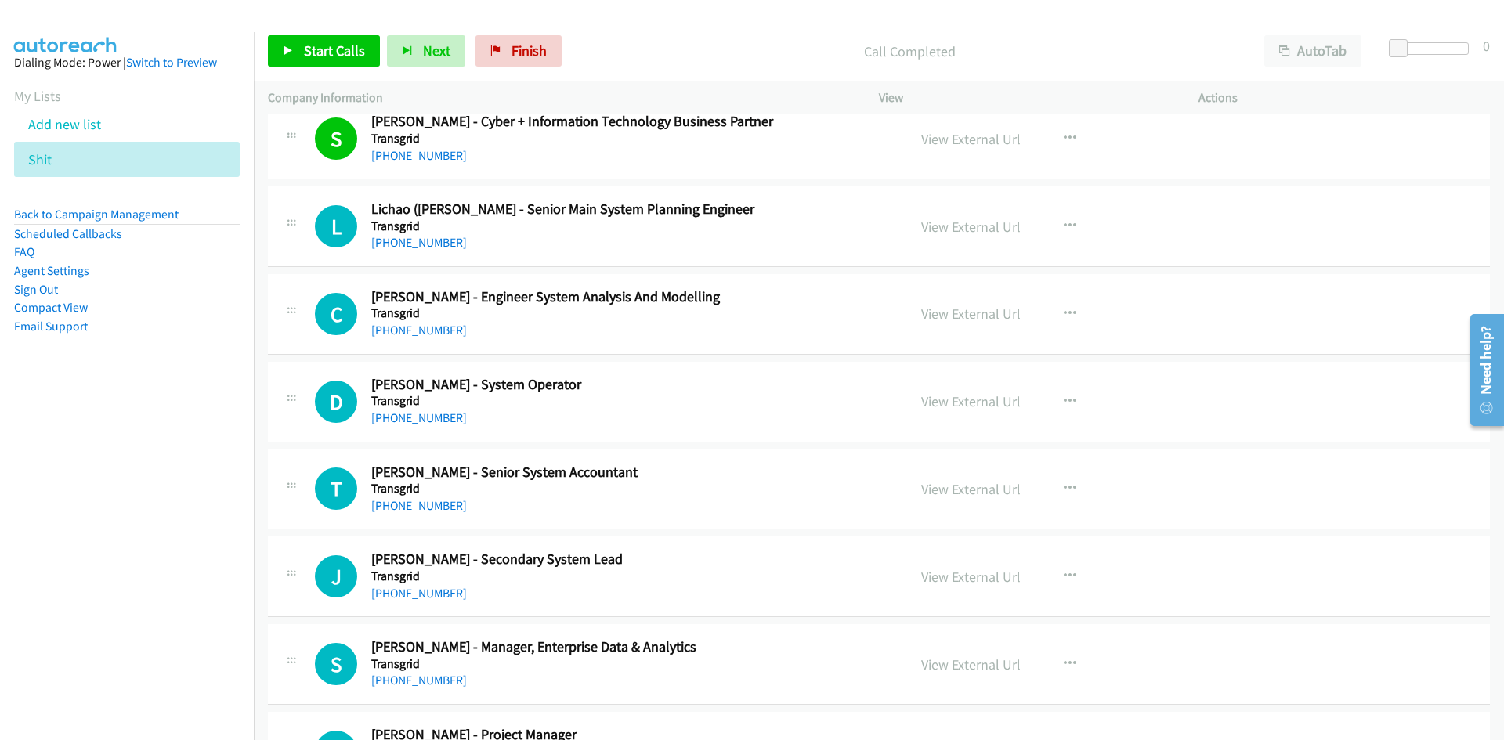
scroll to position [235, 0]
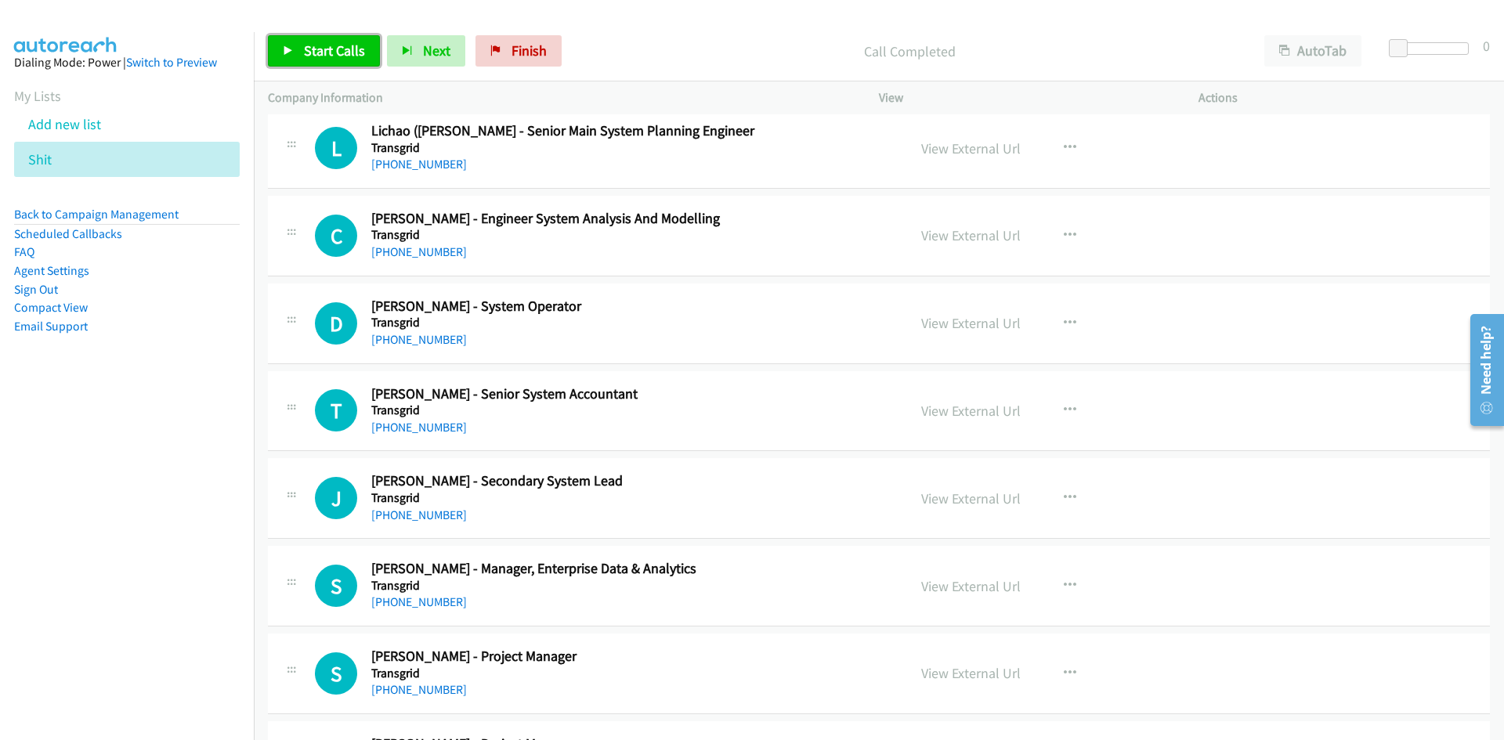
click at [287, 42] on link "Start Calls" at bounding box center [324, 50] width 112 height 31
click at [283, 42] on link "Pause" at bounding box center [311, 50] width 86 height 31
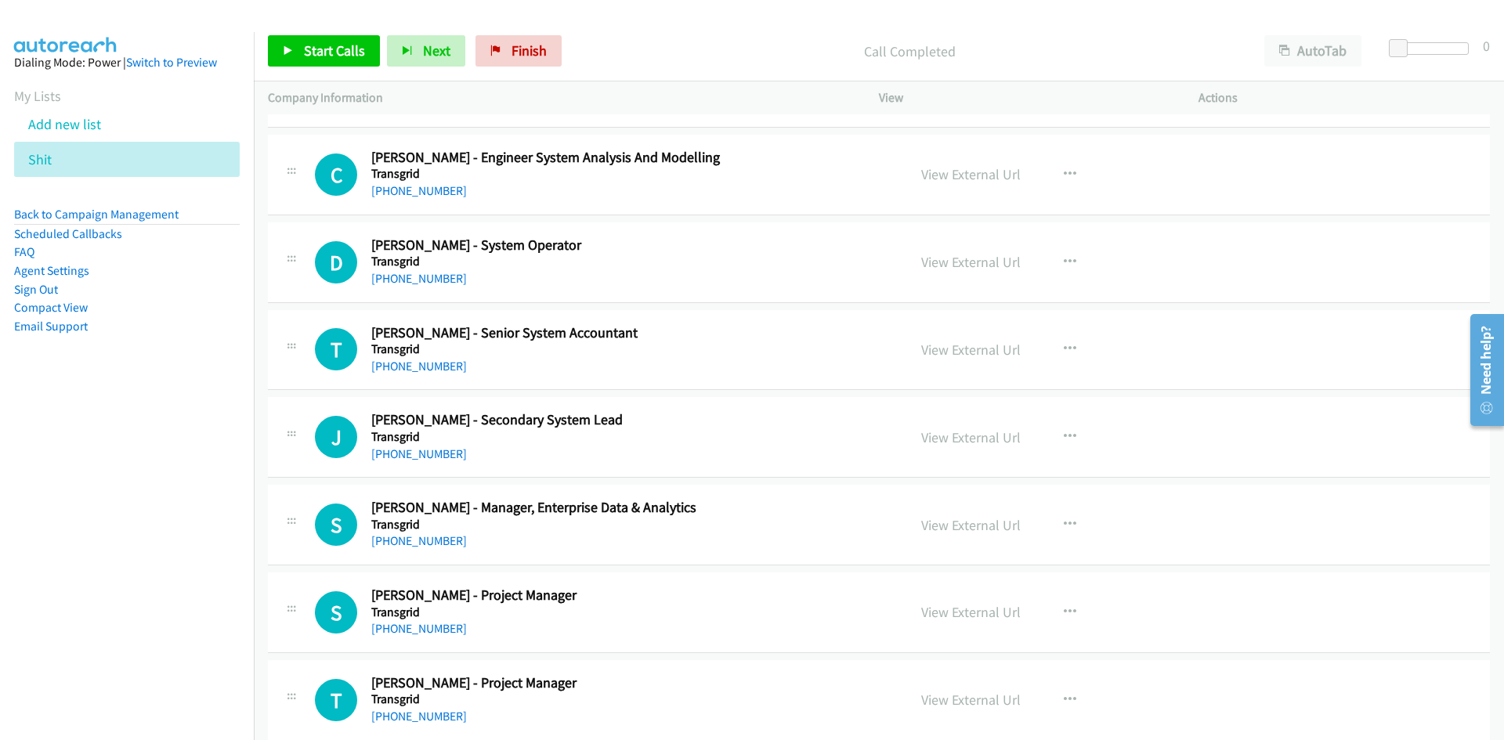
scroll to position [313, 0]
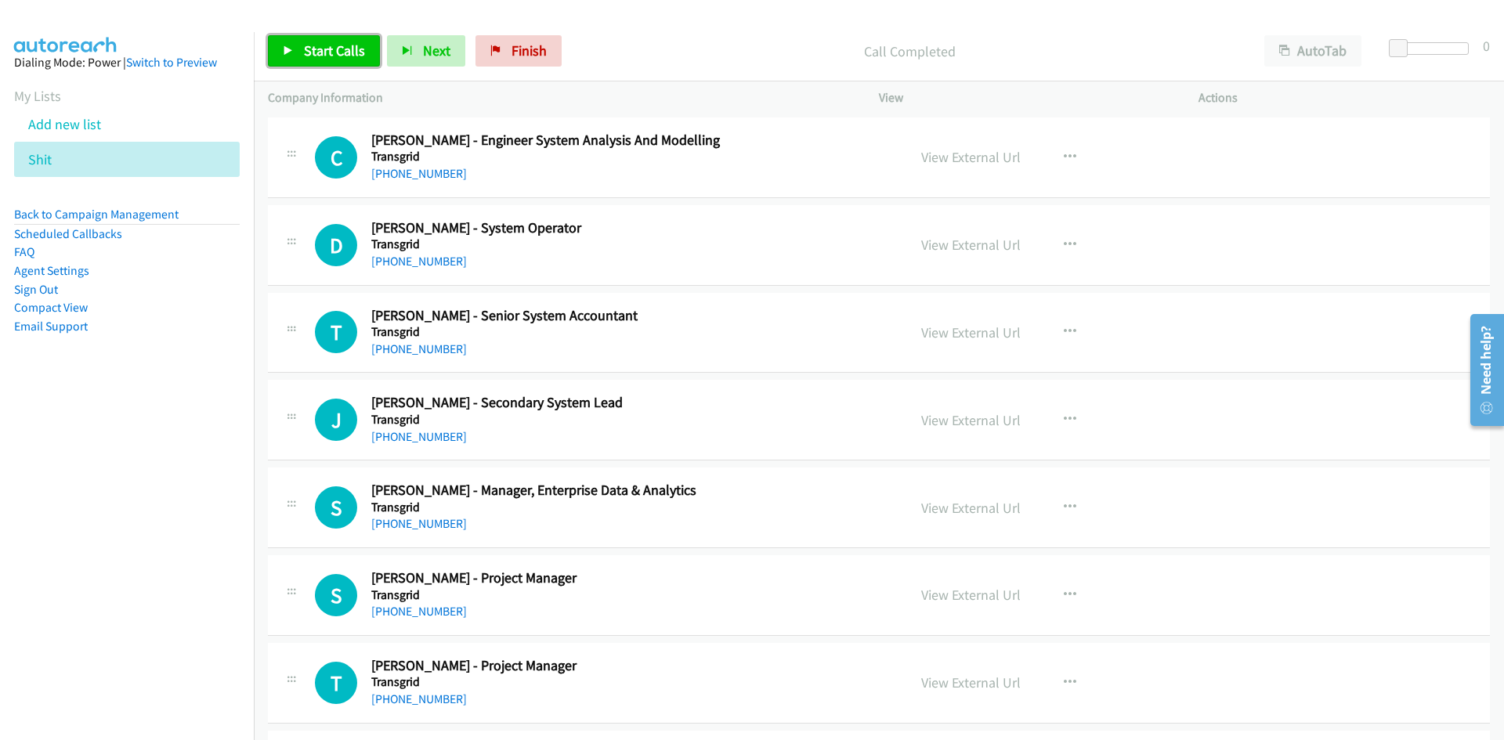
click at [359, 42] on span "Start Calls" at bounding box center [334, 51] width 61 height 18
click at [288, 48] on icon at bounding box center [288, 51] width 11 height 11
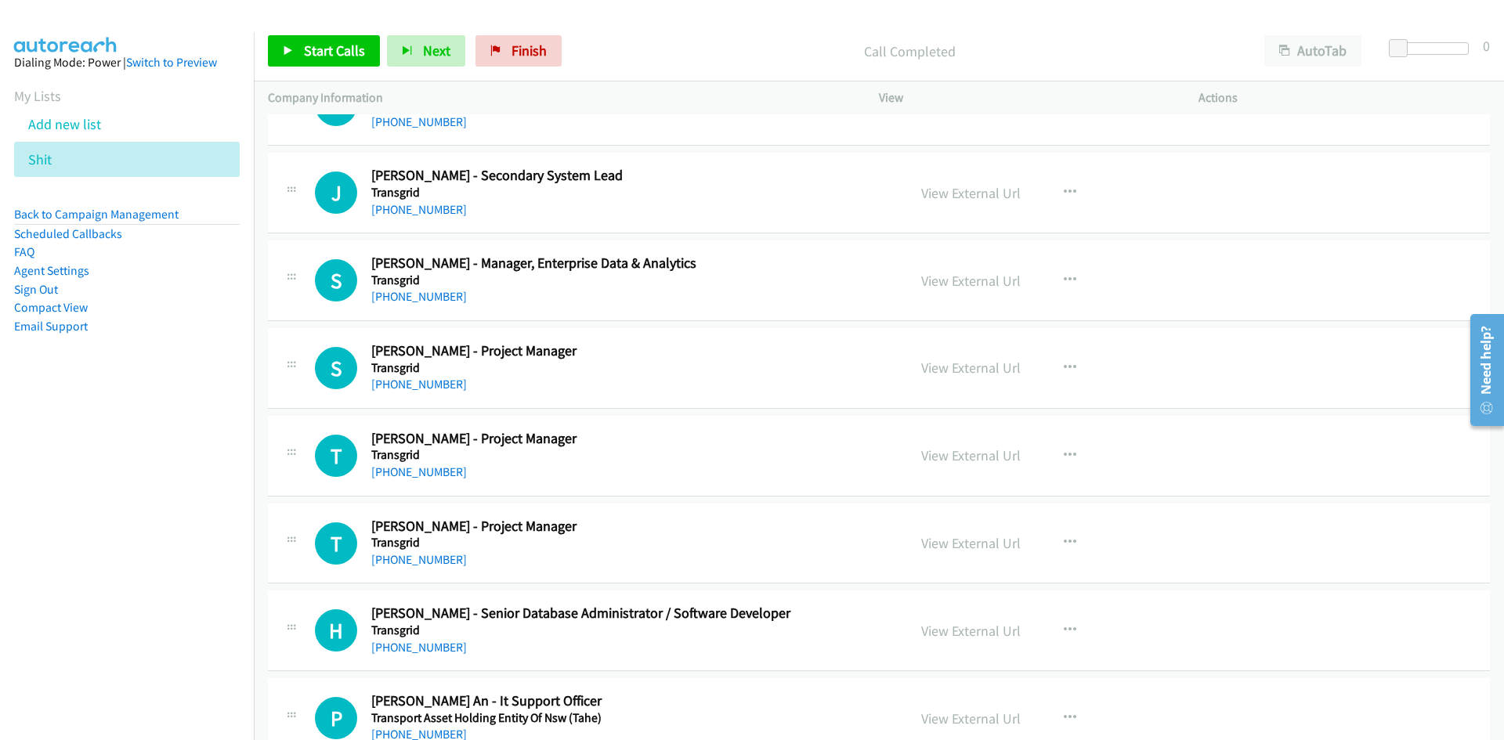
scroll to position [548, 0]
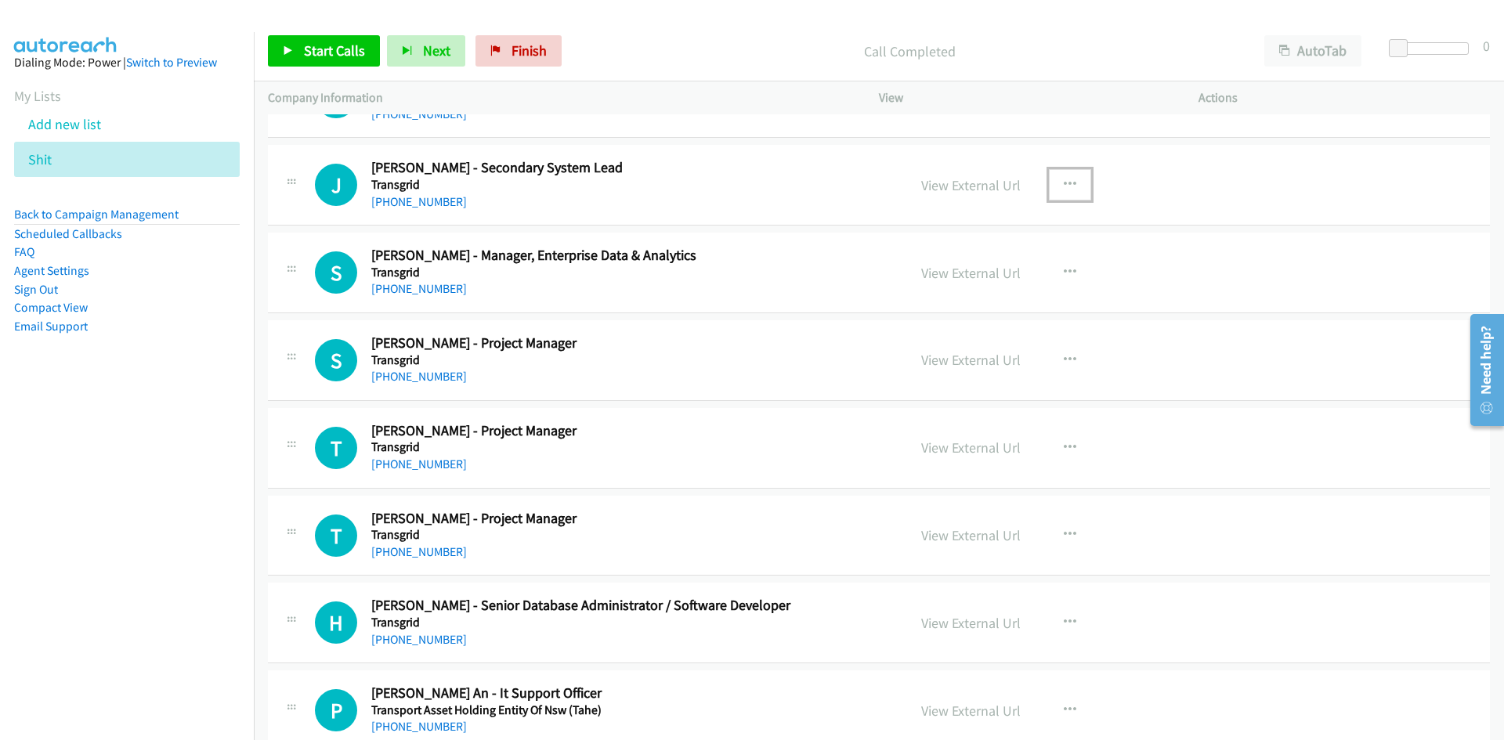
click at [1072, 179] on button "button" at bounding box center [1070, 184] width 42 height 31
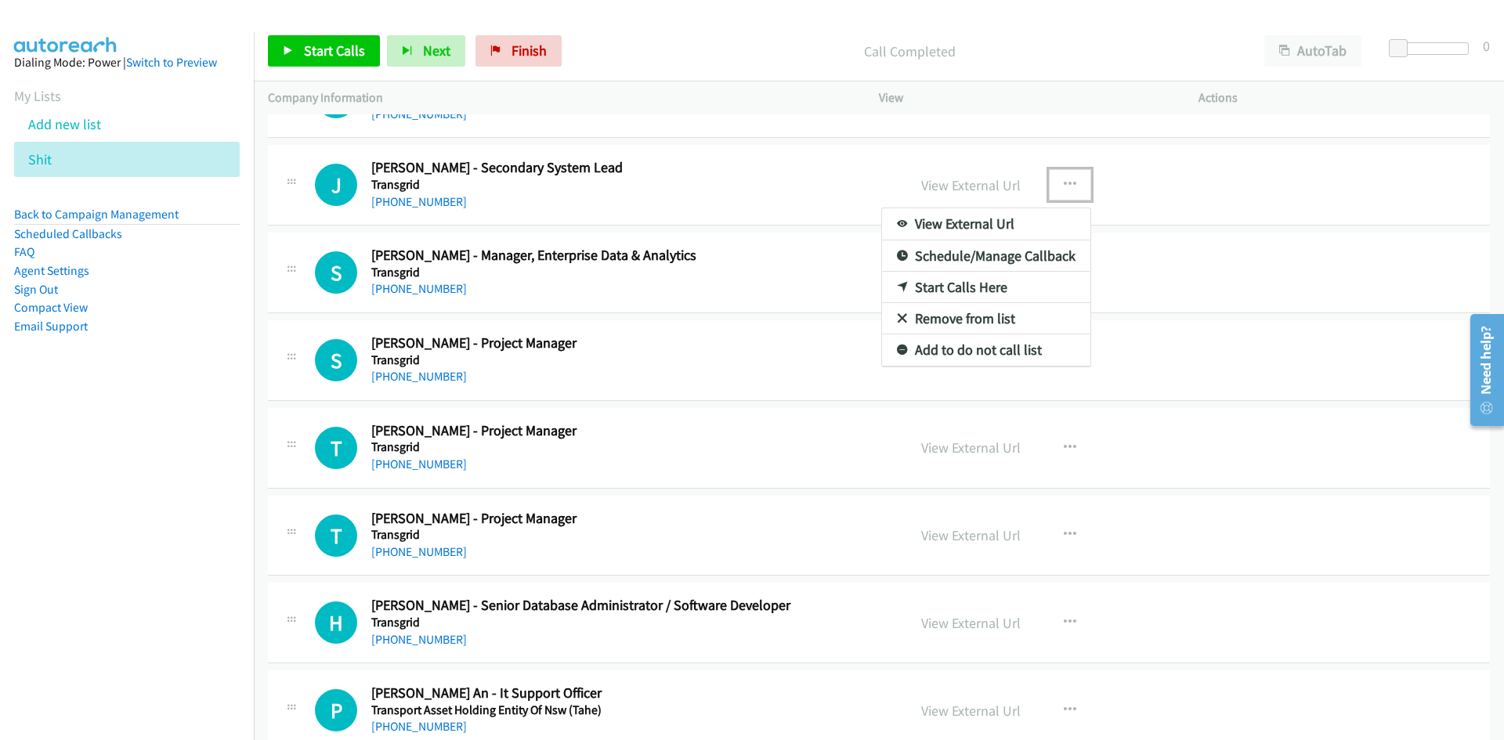
click at [896, 280] on link "Start Calls Here" at bounding box center [986, 287] width 208 height 31
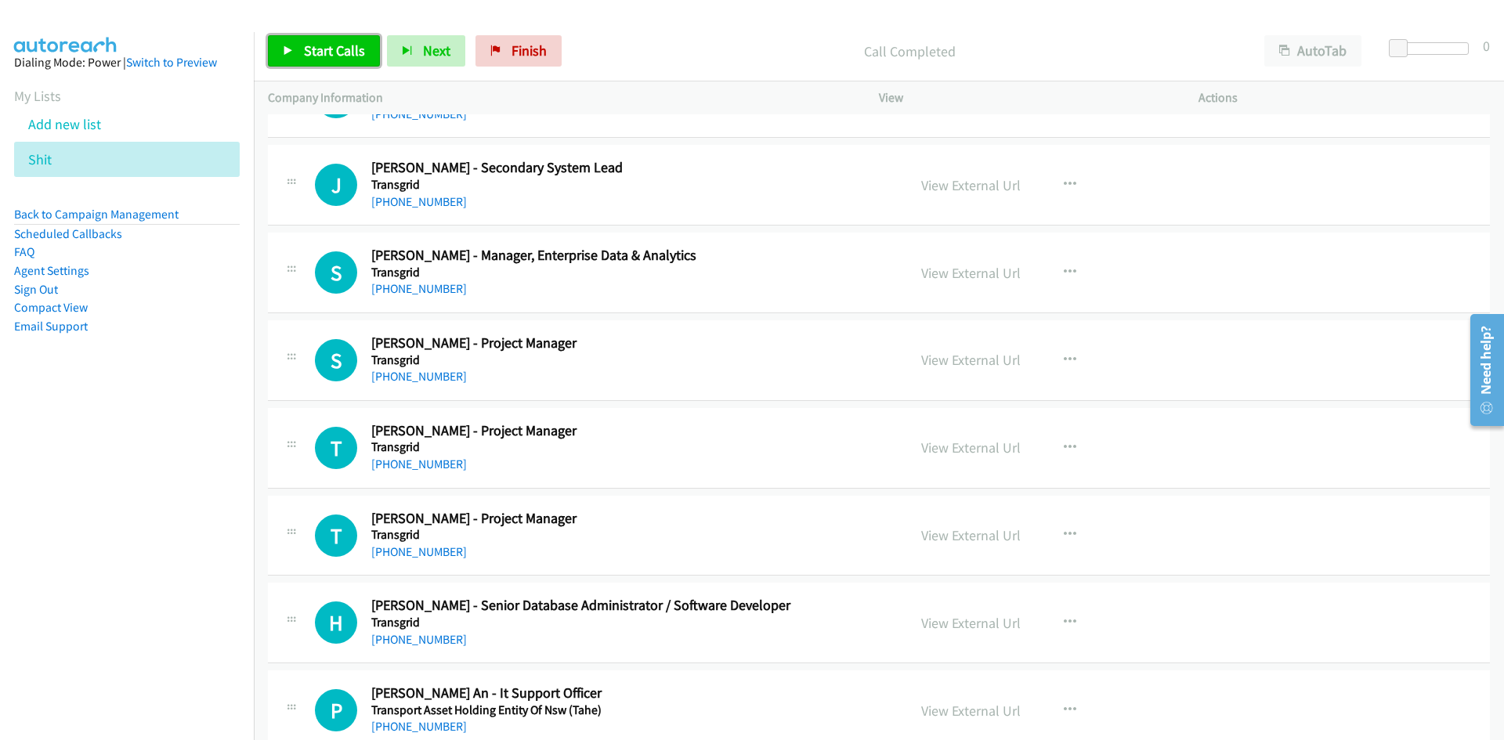
click at [280, 56] on link "Start Calls" at bounding box center [324, 50] width 112 height 31
click at [280, 56] on link "Pause" at bounding box center [311, 50] width 86 height 31
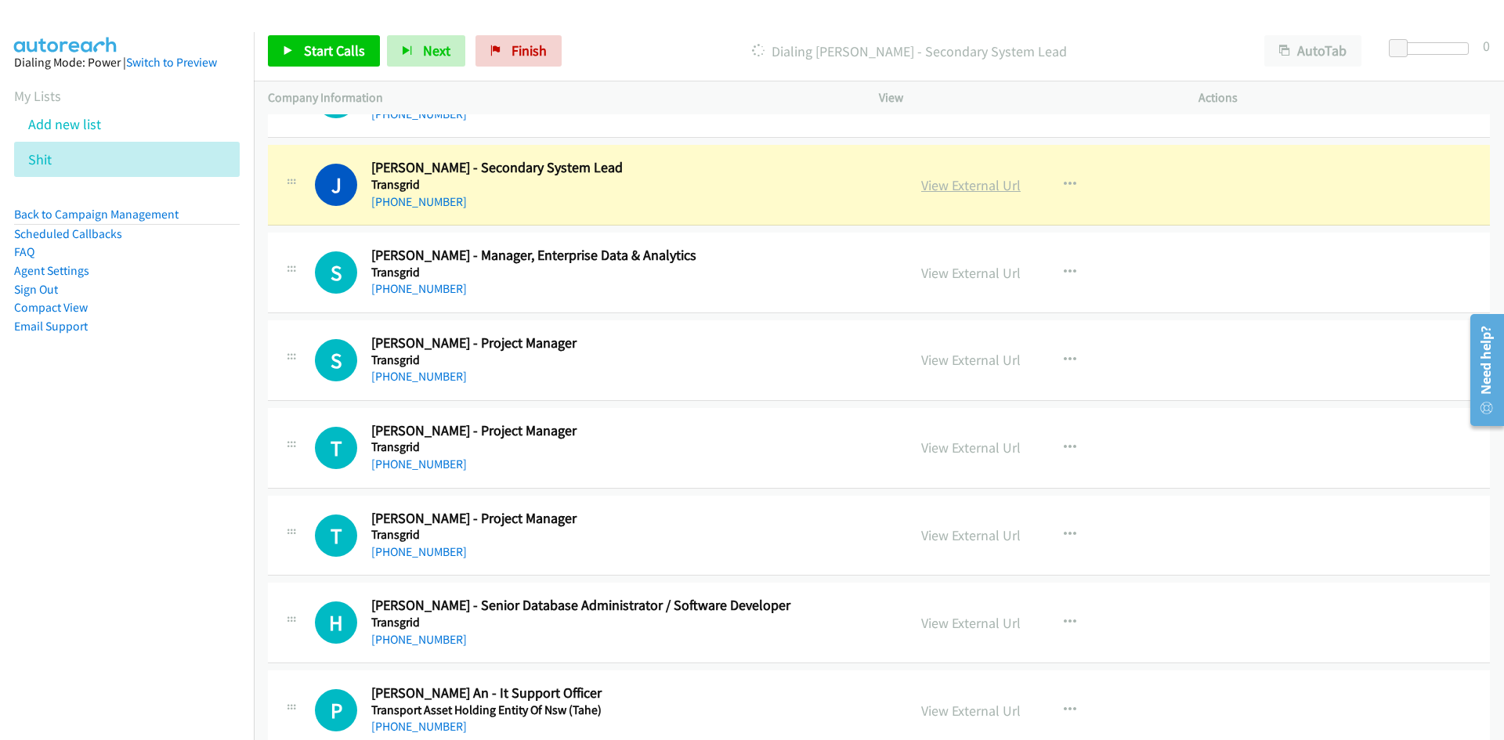
click at [995, 181] on link "View External Url" at bounding box center [970, 185] width 99 height 18
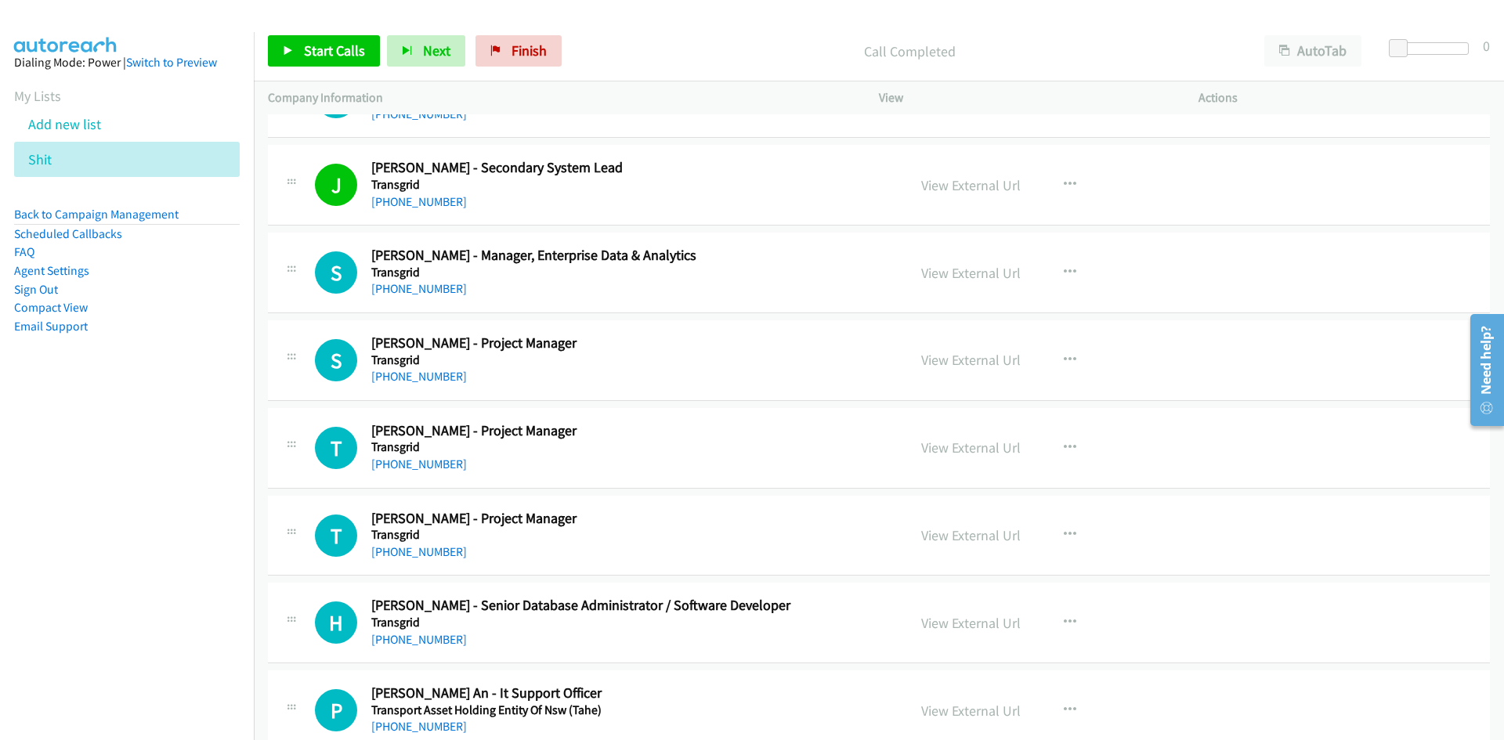
scroll to position [627, 0]
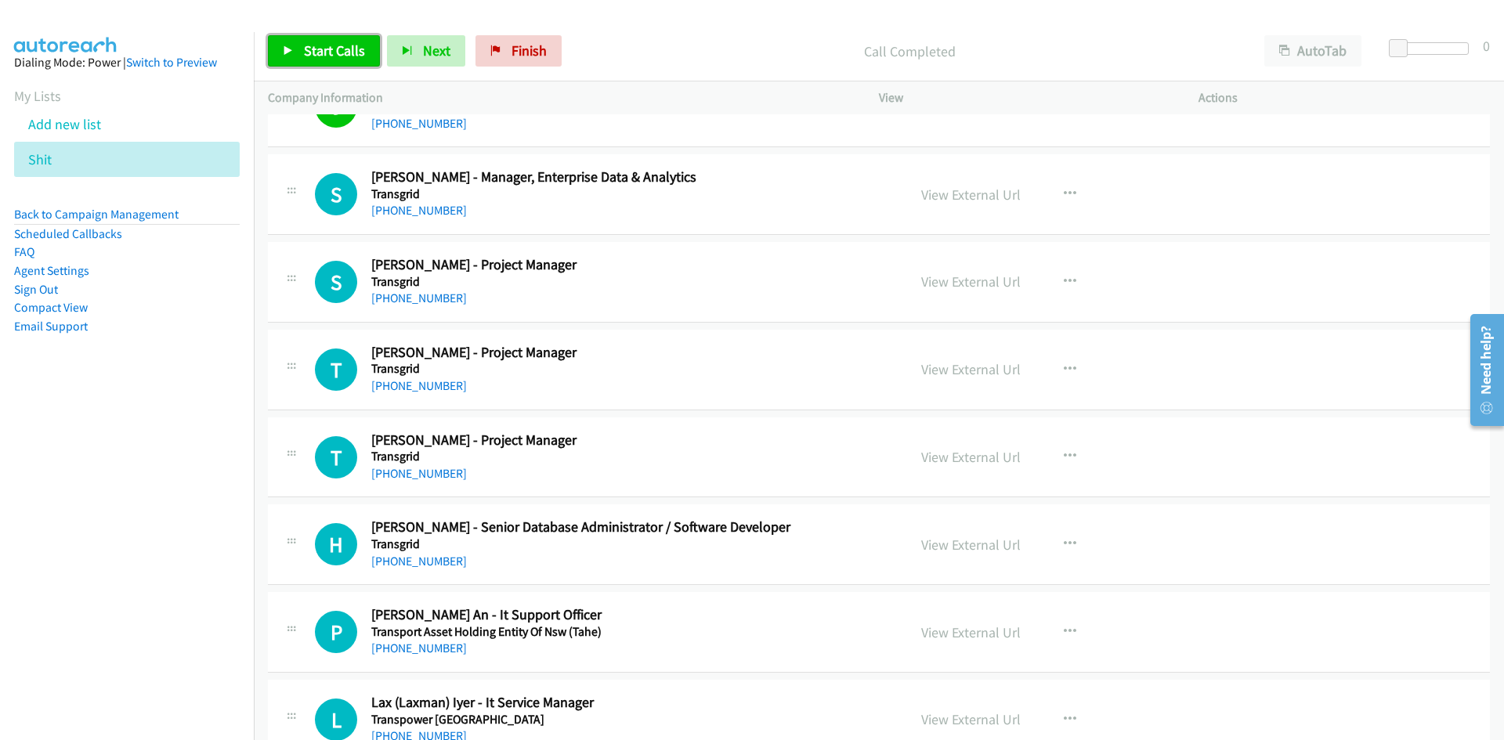
click at [364, 63] on link "Start Calls" at bounding box center [324, 50] width 112 height 31
click at [325, 48] on span "Pause" at bounding box center [321, 51] width 35 height 18
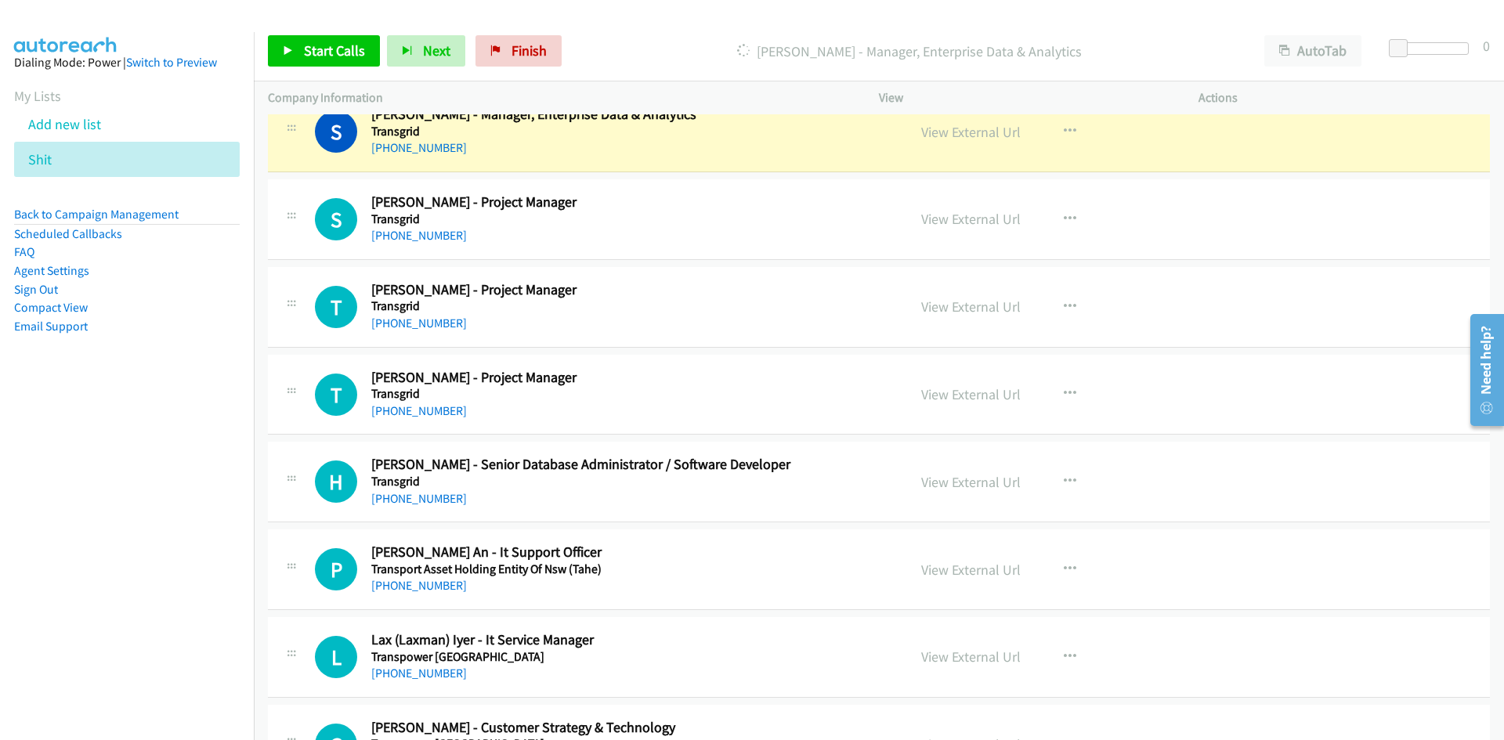
scroll to position [705, 0]
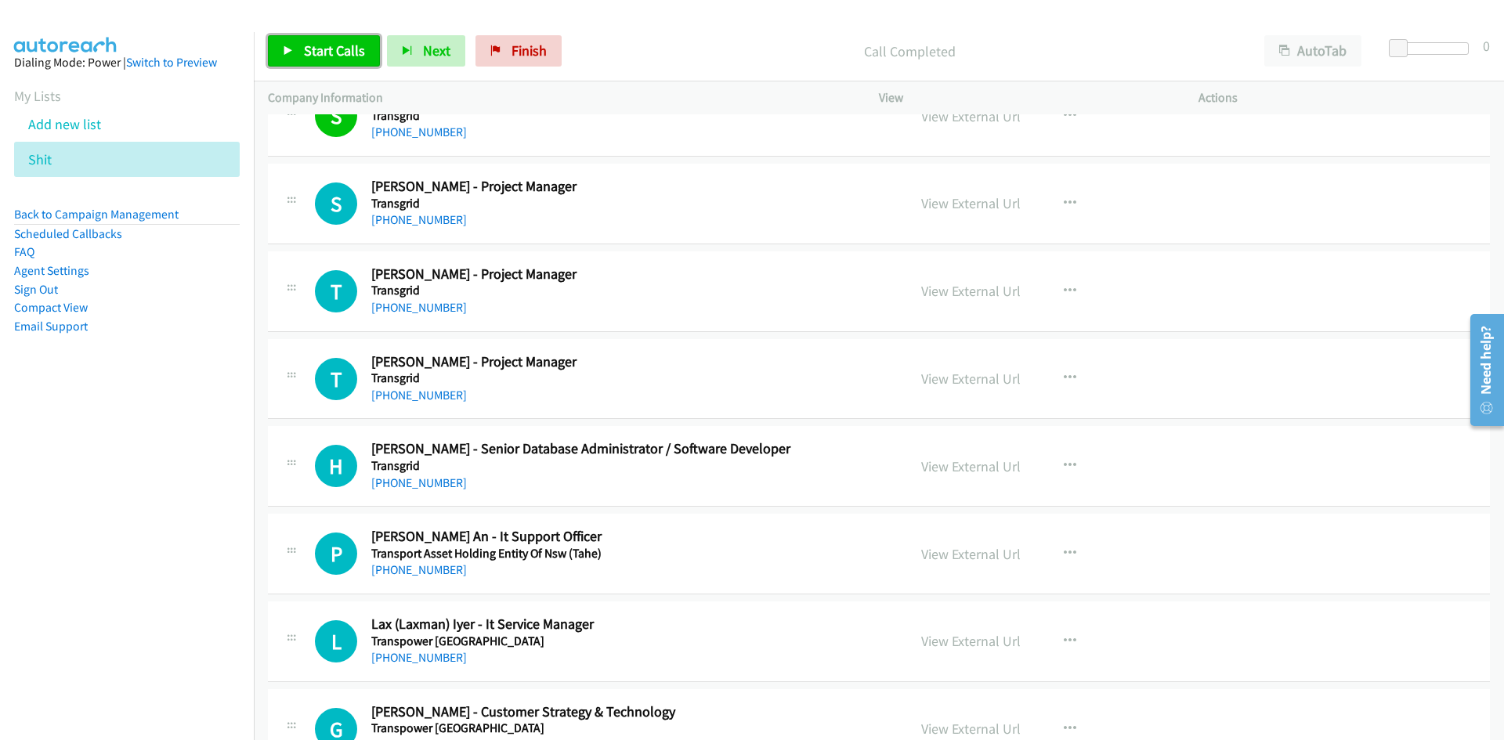
click at [356, 65] on link "Start Calls" at bounding box center [324, 50] width 112 height 31
click at [287, 46] on icon at bounding box center [288, 51] width 11 height 11
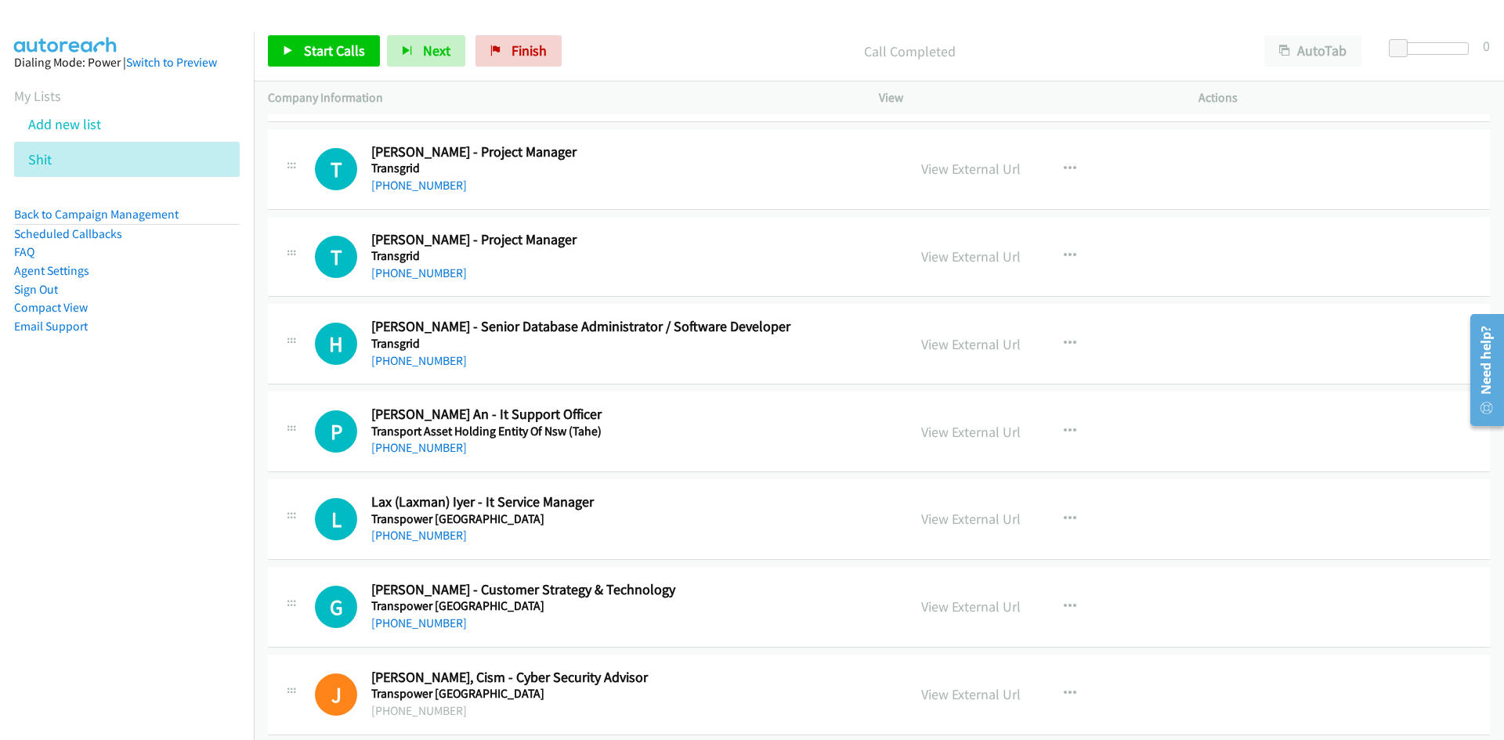
scroll to position [862, 0]
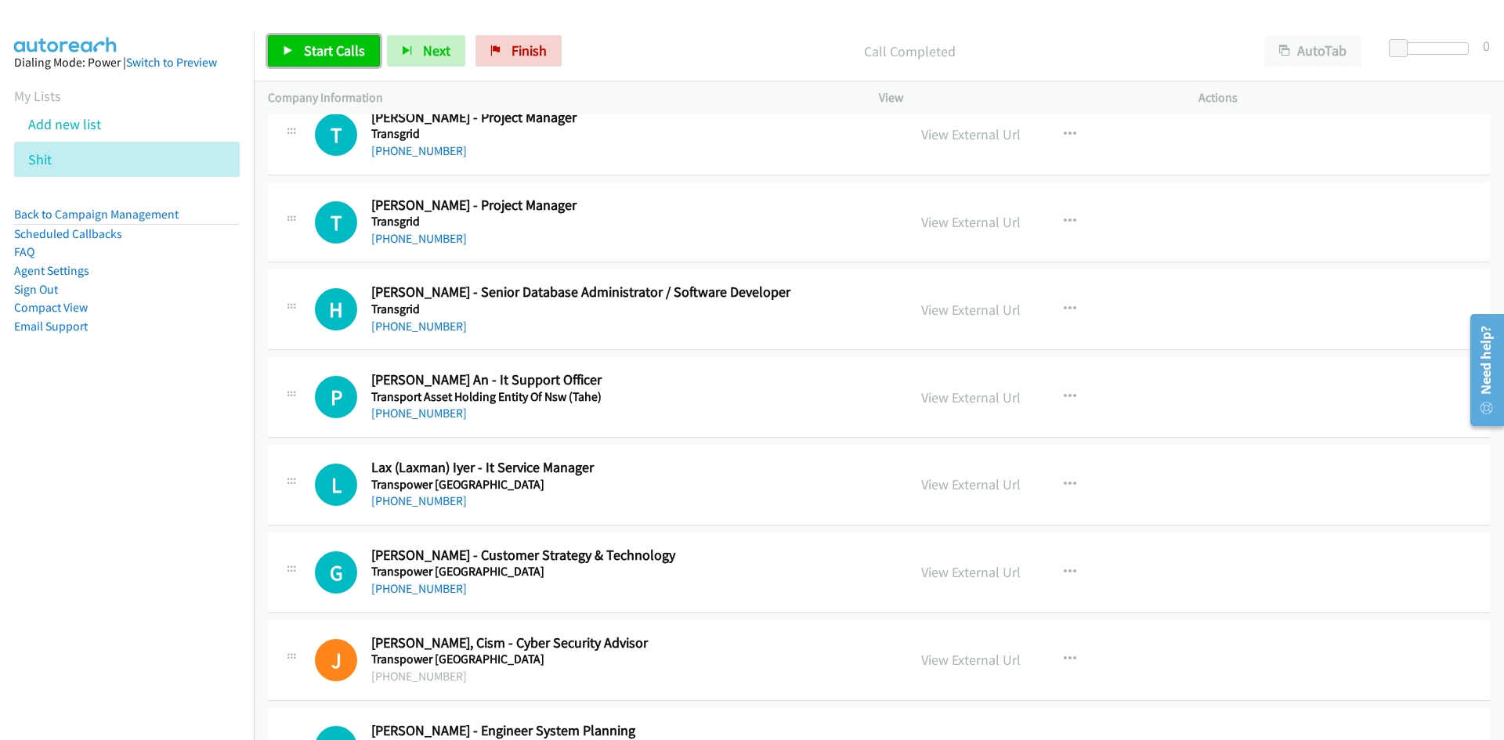
click at [353, 59] on span "Start Calls" at bounding box center [334, 51] width 61 height 18
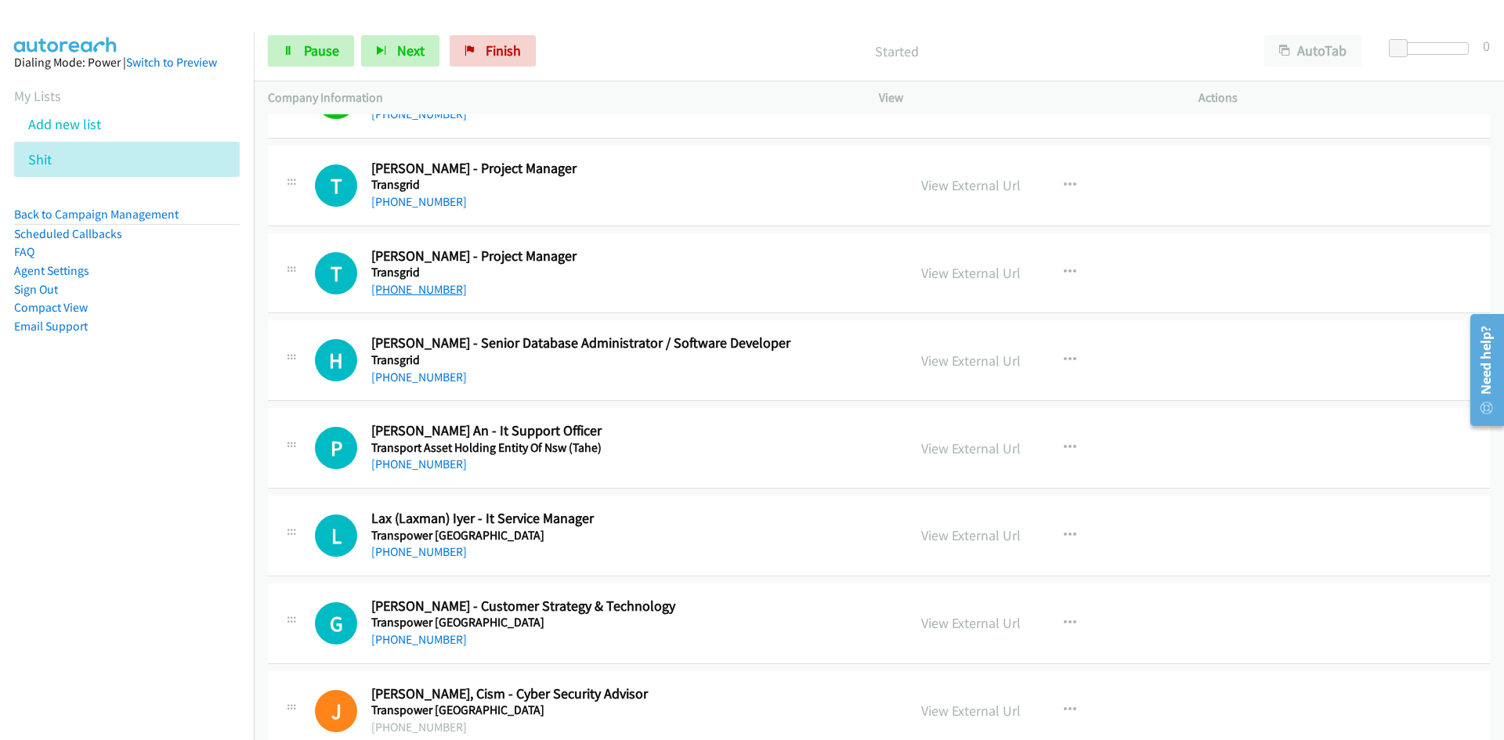
scroll to position [783, 0]
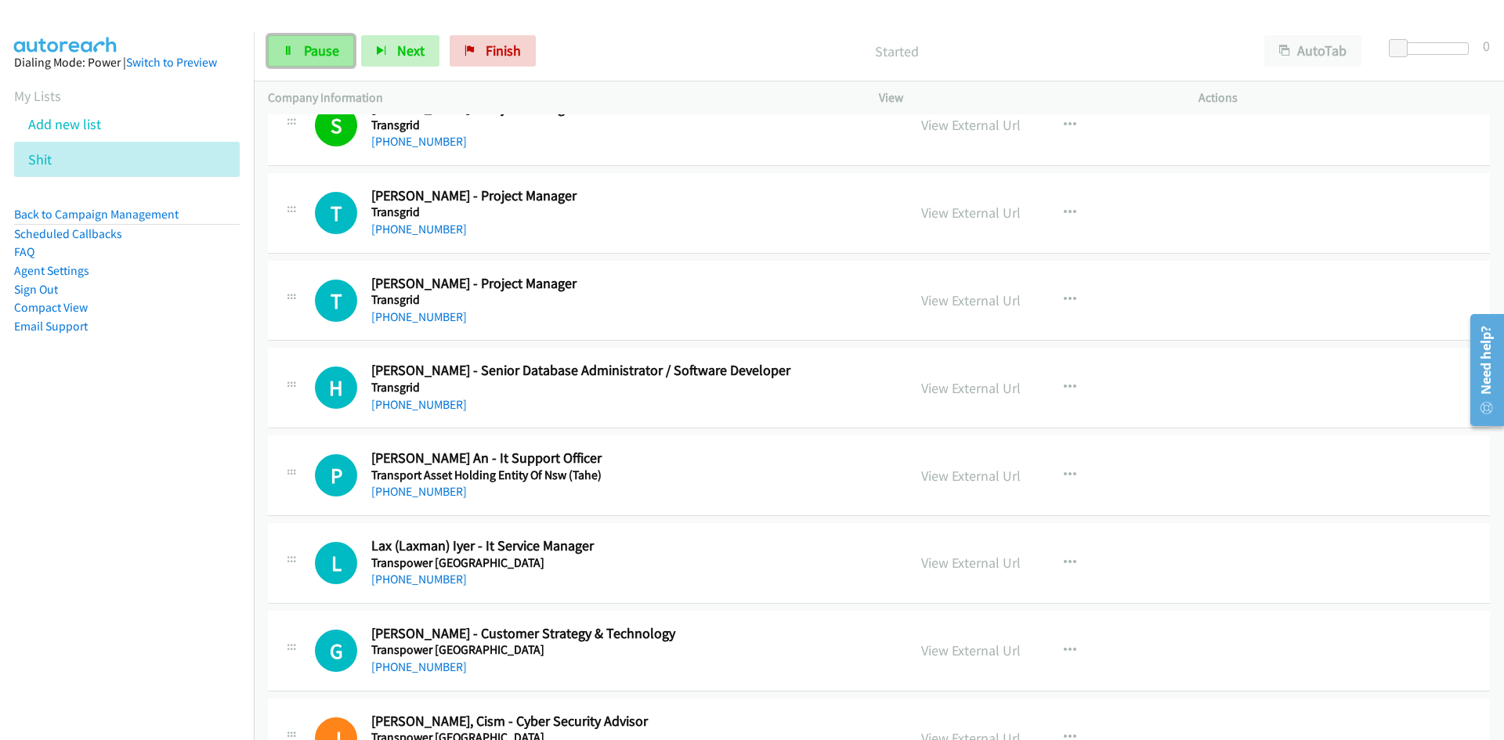
click at [287, 47] on icon at bounding box center [288, 51] width 11 height 11
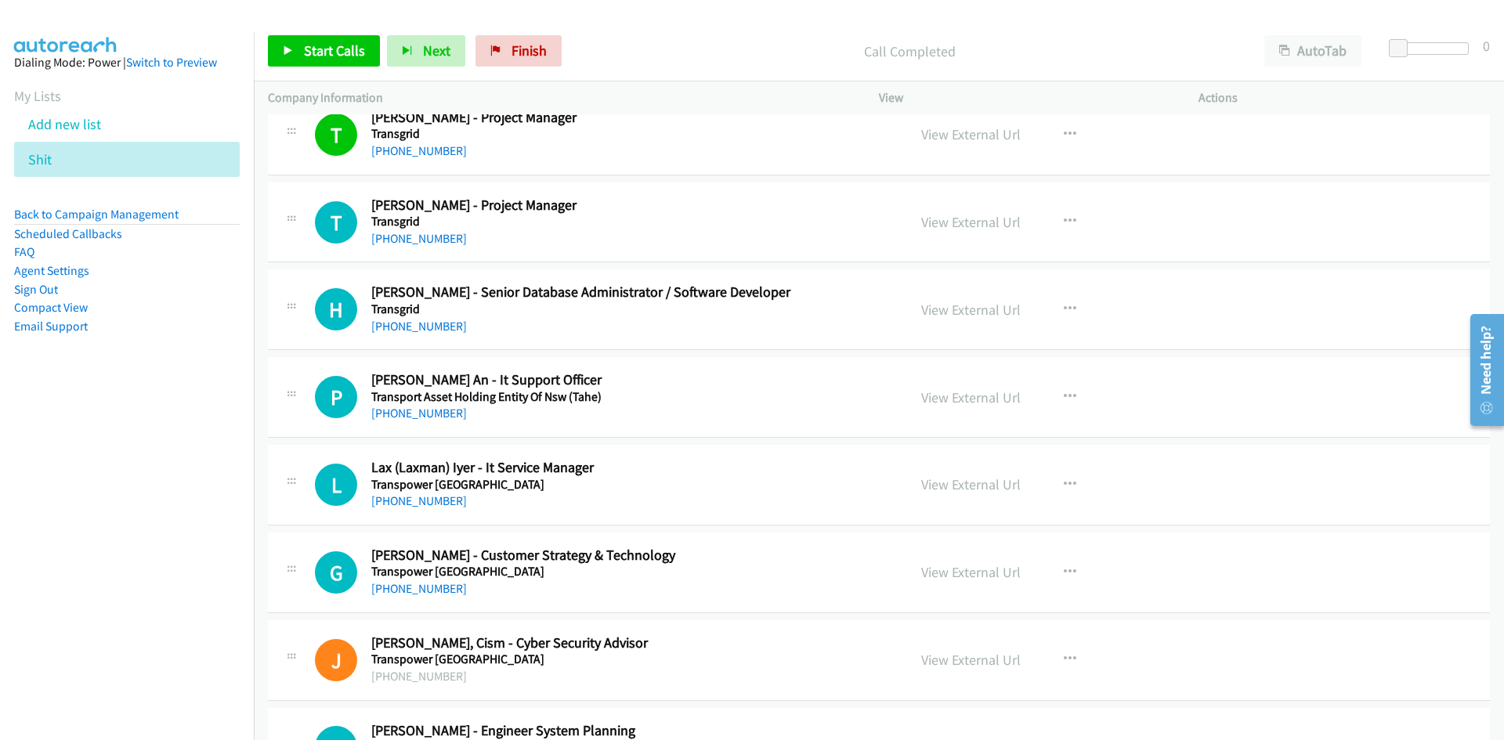
scroll to position [940, 0]
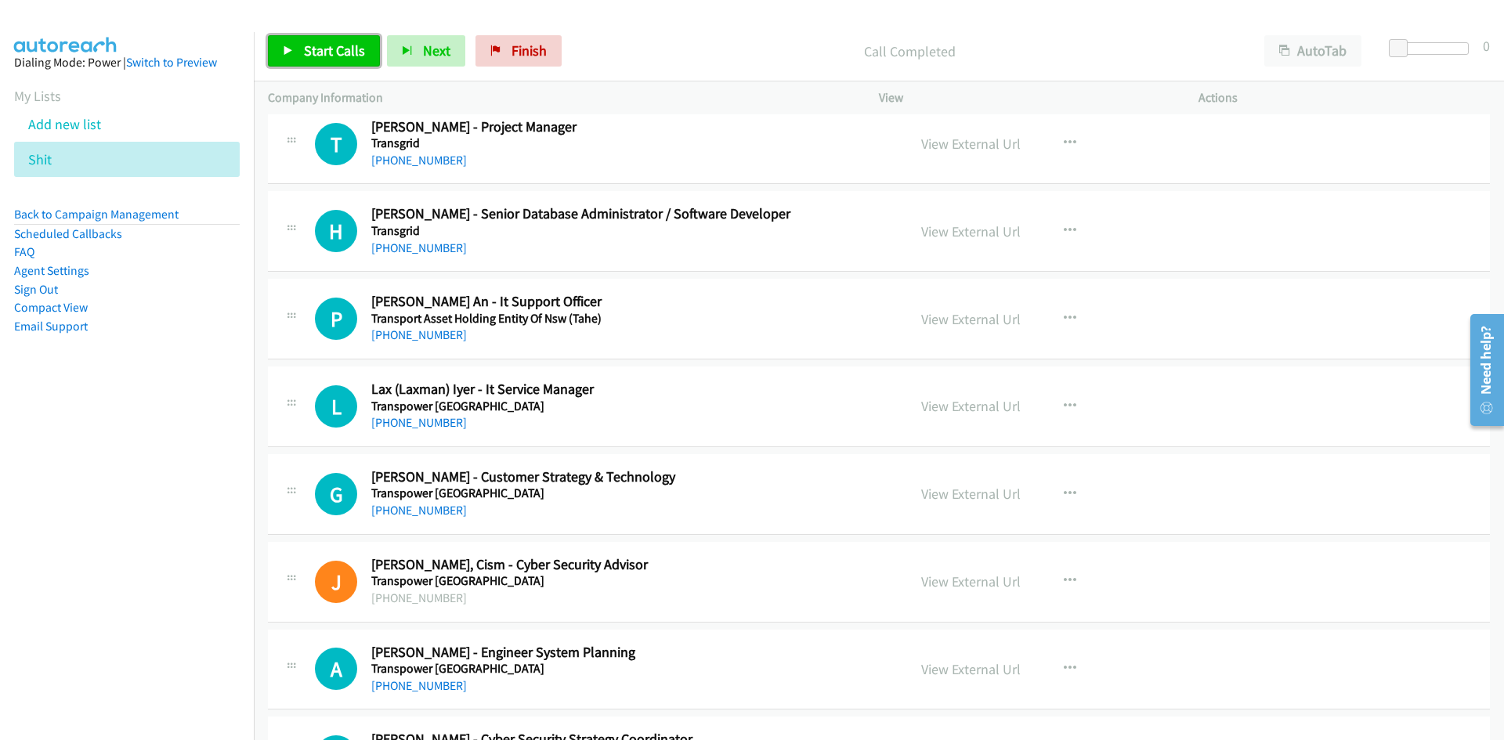
click at [280, 45] on link "Start Calls" at bounding box center [324, 50] width 112 height 31
click at [284, 43] on link "Pause" at bounding box center [311, 50] width 86 height 31
click at [985, 142] on link "View External Url" at bounding box center [970, 144] width 99 height 18
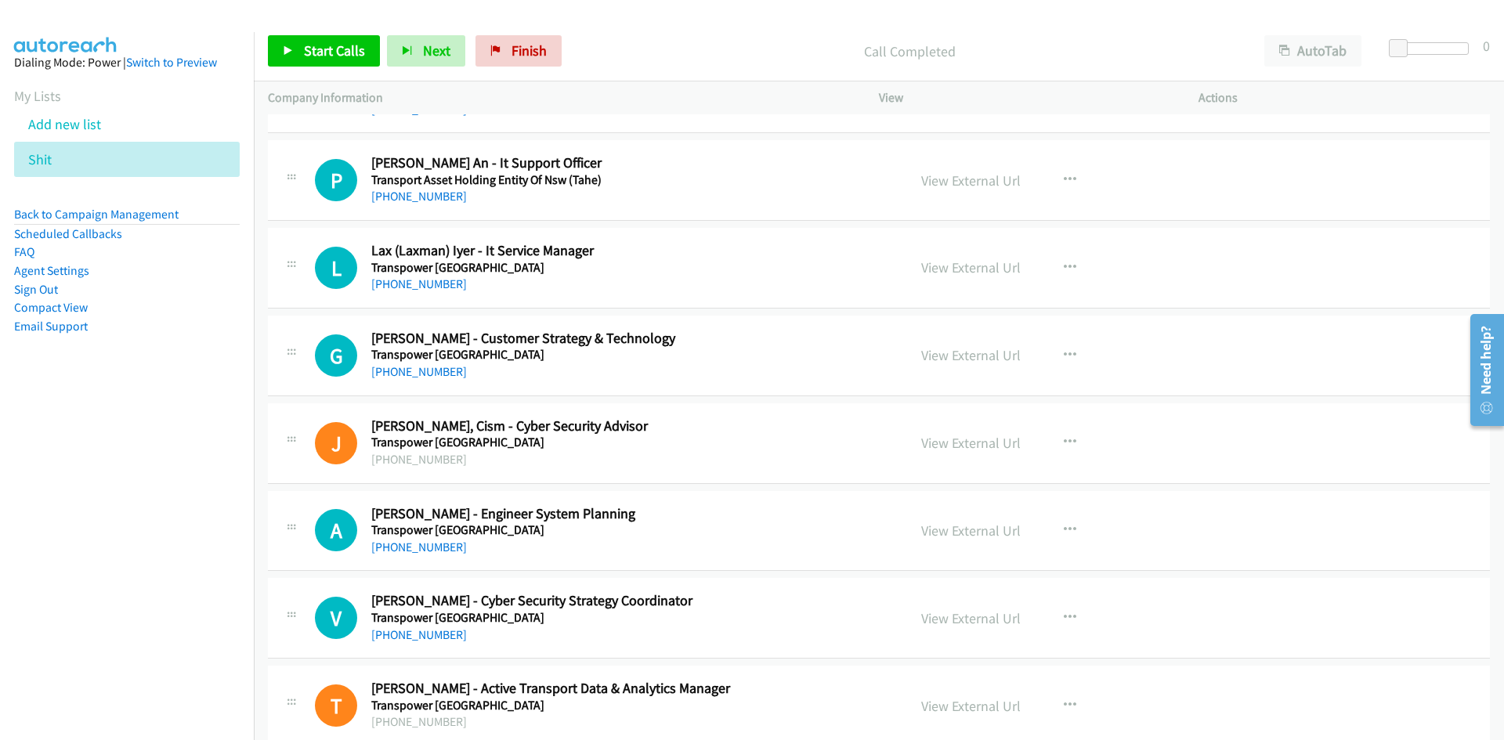
scroll to position [1097, 0]
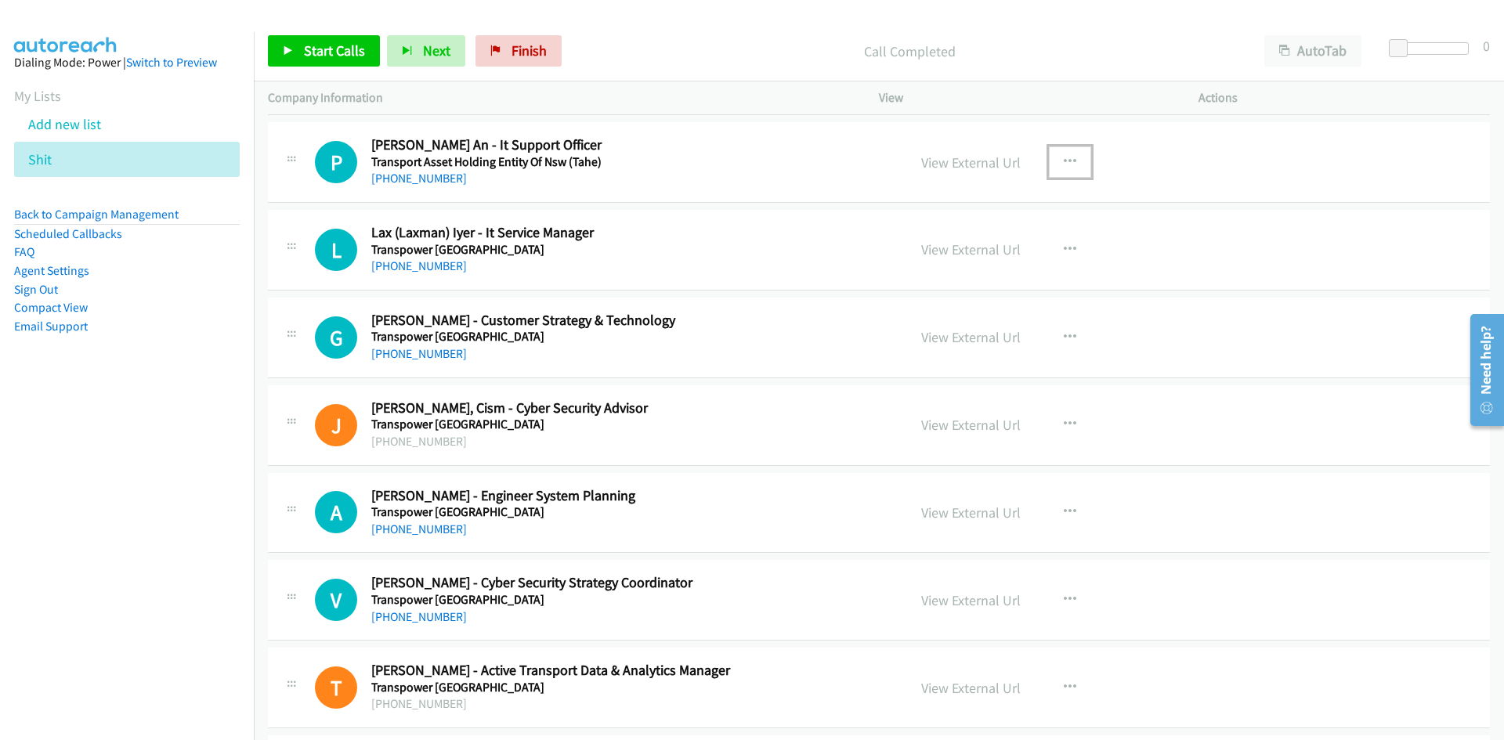
click at [1077, 157] on button "button" at bounding box center [1070, 161] width 42 height 31
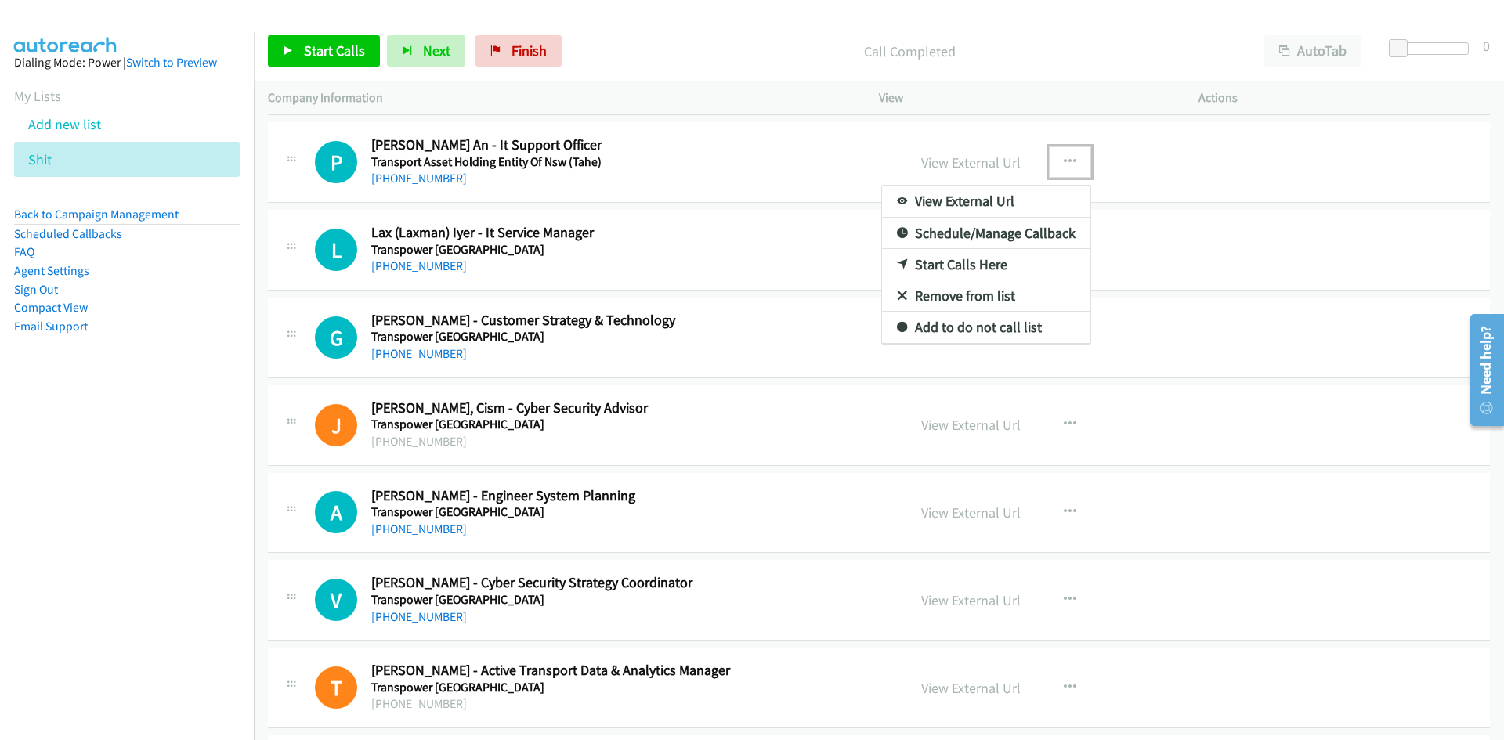
click at [903, 259] on link "Start Calls Here" at bounding box center [986, 264] width 208 height 31
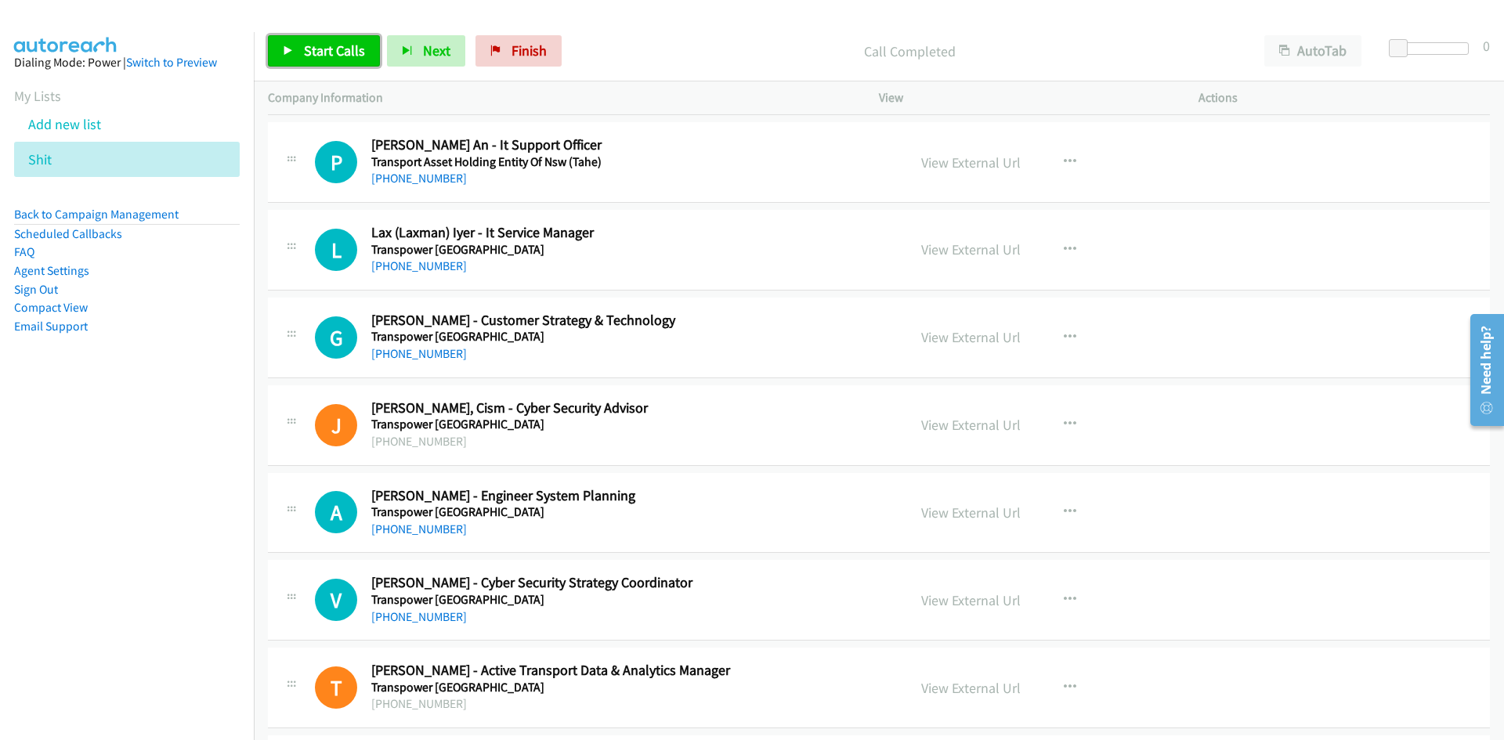
click at [345, 65] on link "Start Calls" at bounding box center [324, 50] width 112 height 31
drag, startPoint x: 345, startPoint y: 53, endPoint x: 380, endPoint y: 78, distance: 42.8
click at [345, 53] on link "Pause" at bounding box center [311, 50] width 86 height 31
click at [934, 154] on link "View External Url" at bounding box center [970, 163] width 99 height 18
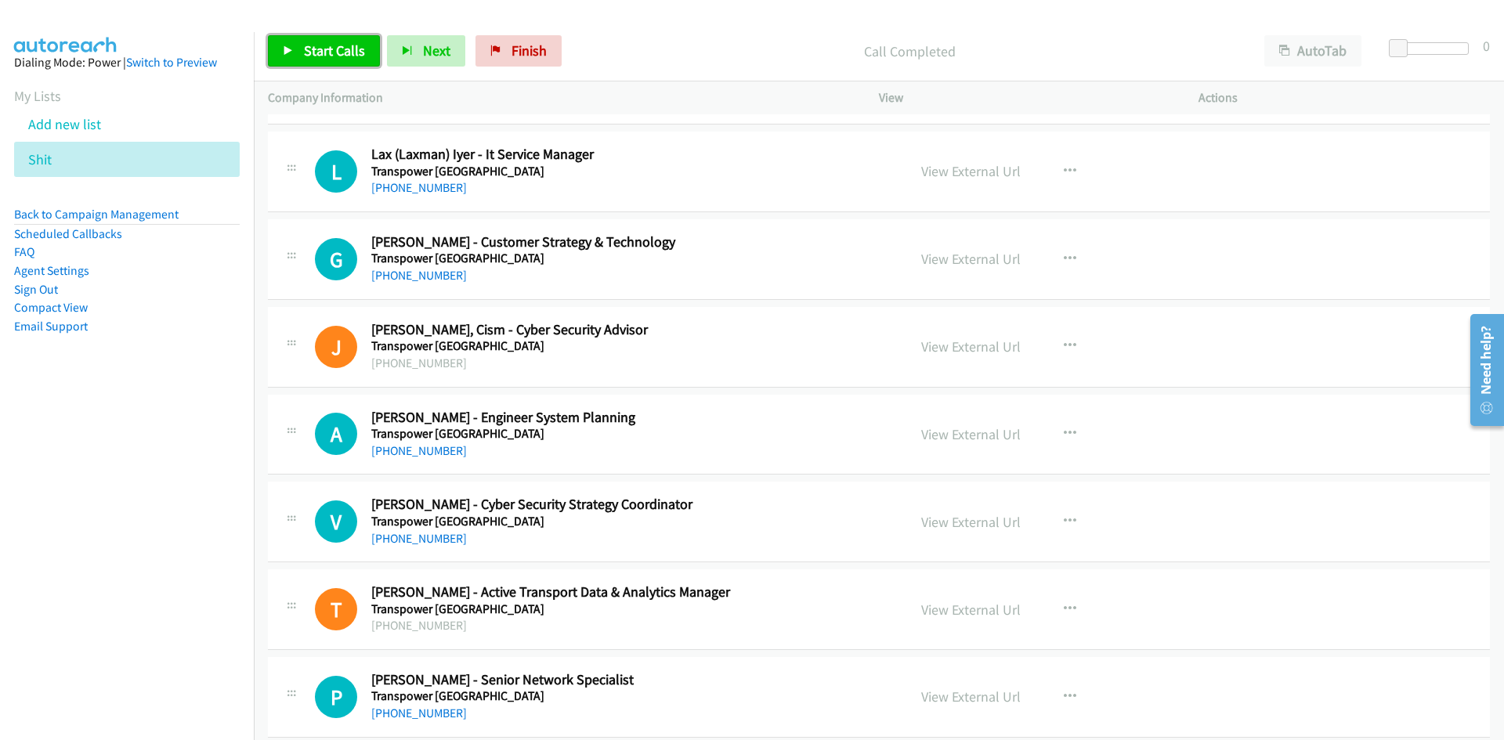
click at [302, 43] on link "Start Calls" at bounding box center [324, 50] width 112 height 31
click at [302, 43] on link "Pause" at bounding box center [311, 50] width 86 height 31
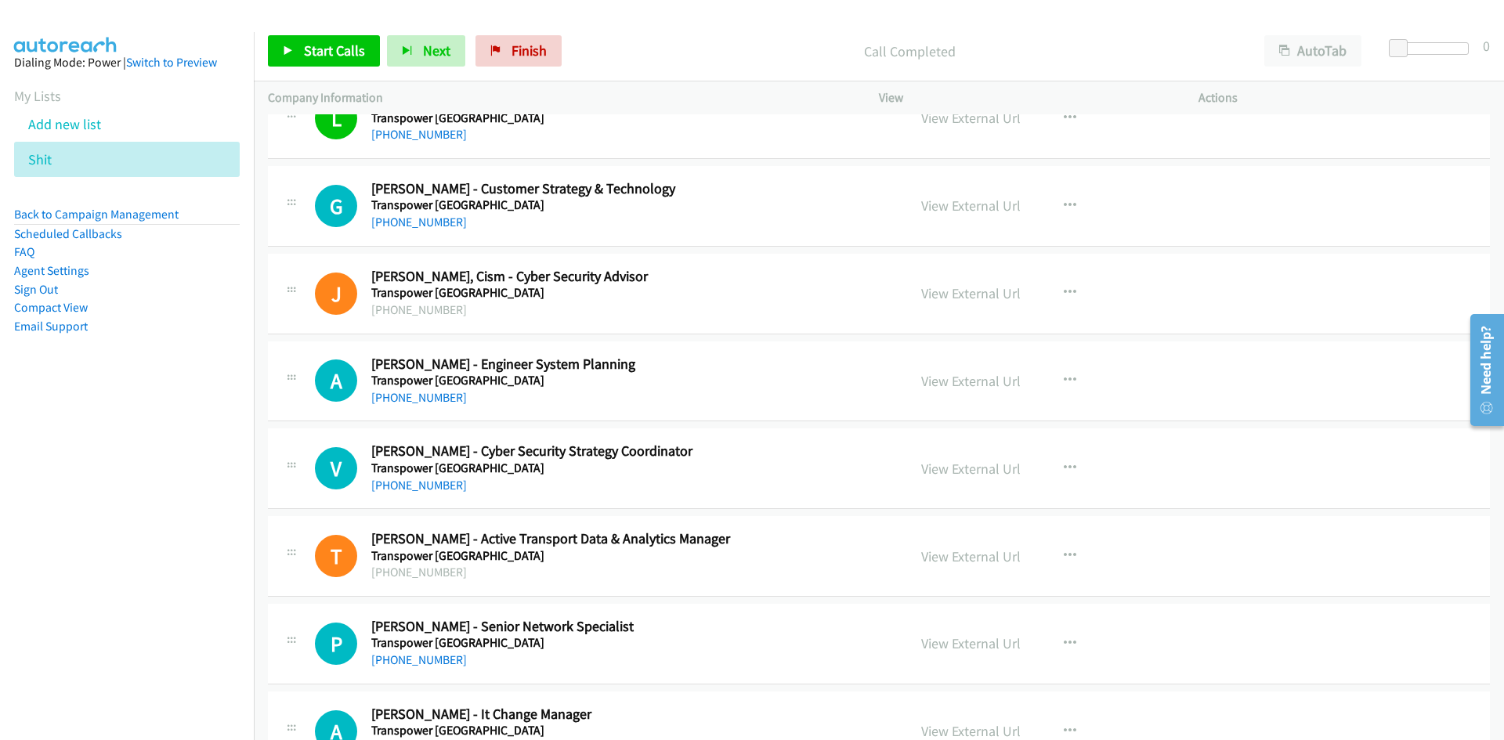
scroll to position [1253, 0]
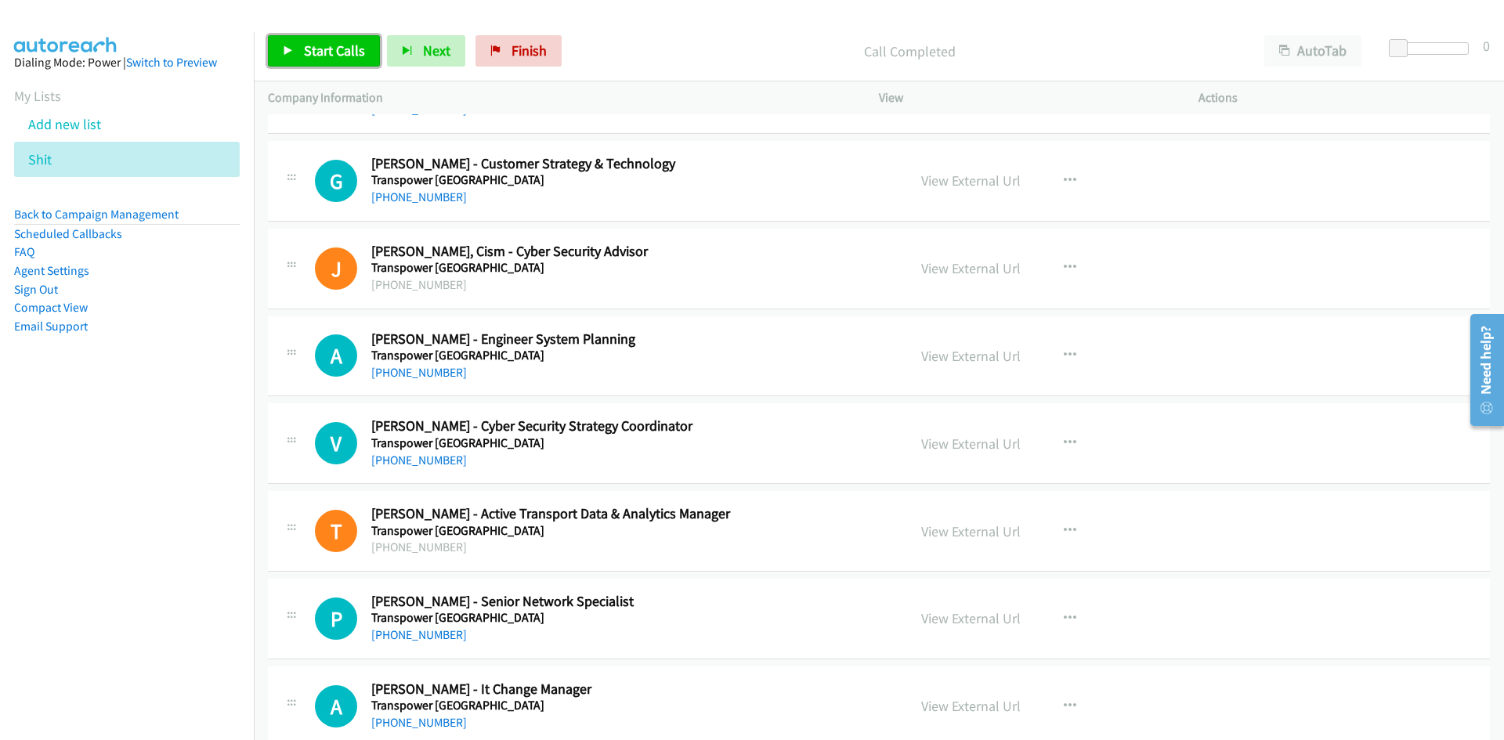
click at [324, 60] on link "Start Calls" at bounding box center [324, 50] width 112 height 31
click at [324, 60] on link "Pause" at bounding box center [311, 50] width 86 height 31
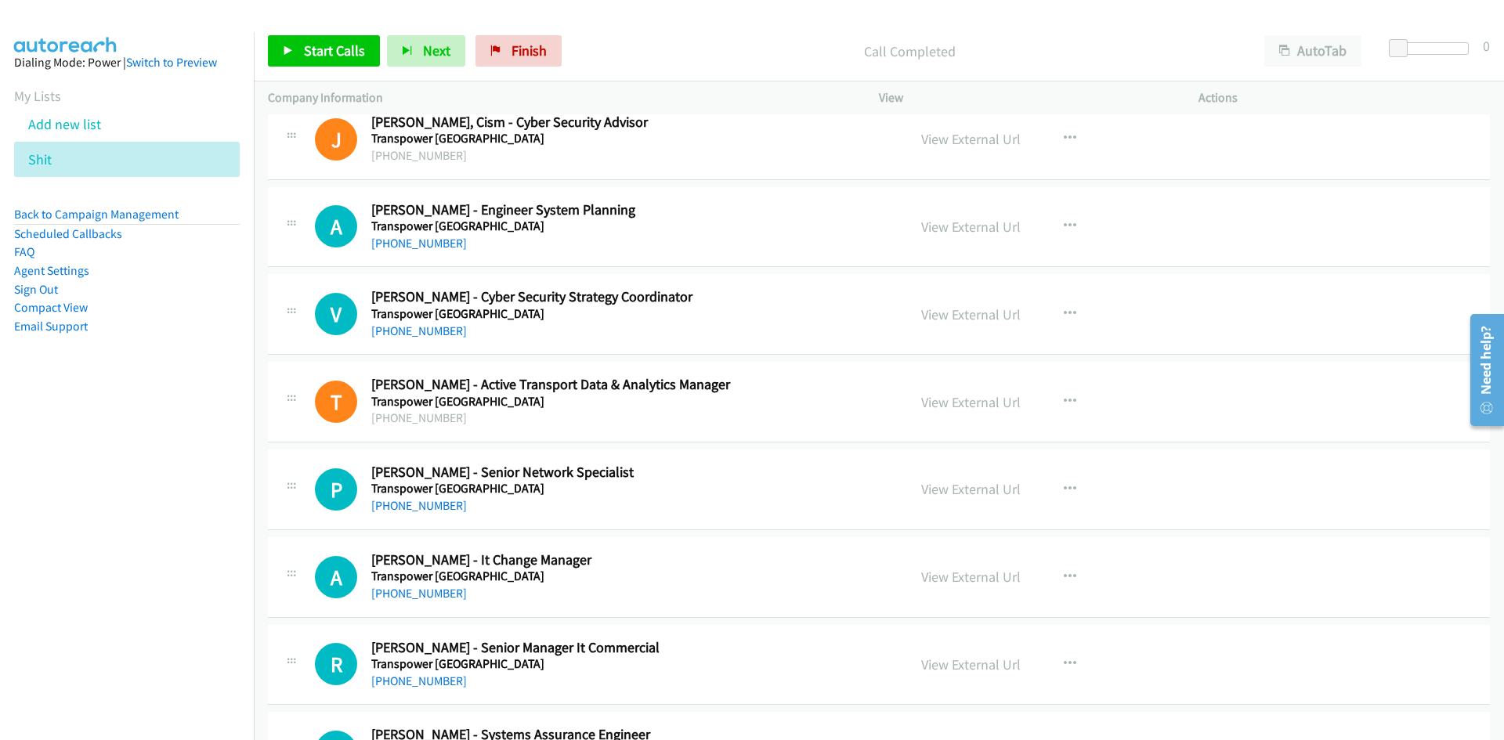
scroll to position [1410, 0]
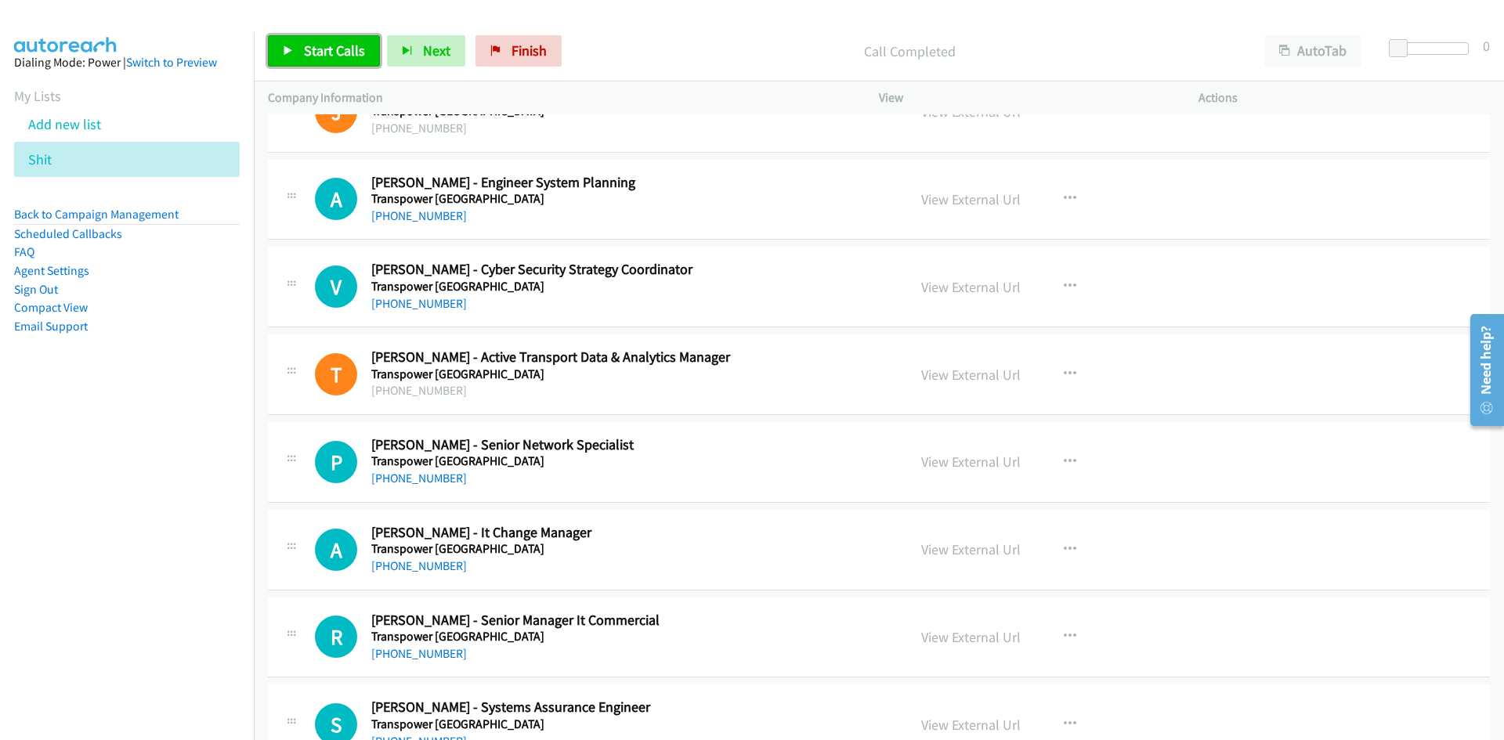
click at [323, 59] on span "Start Calls" at bounding box center [334, 51] width 61 height 18
click at [323, 59] on span "Pause" at bounding box center [321, 51] width 35 height 18
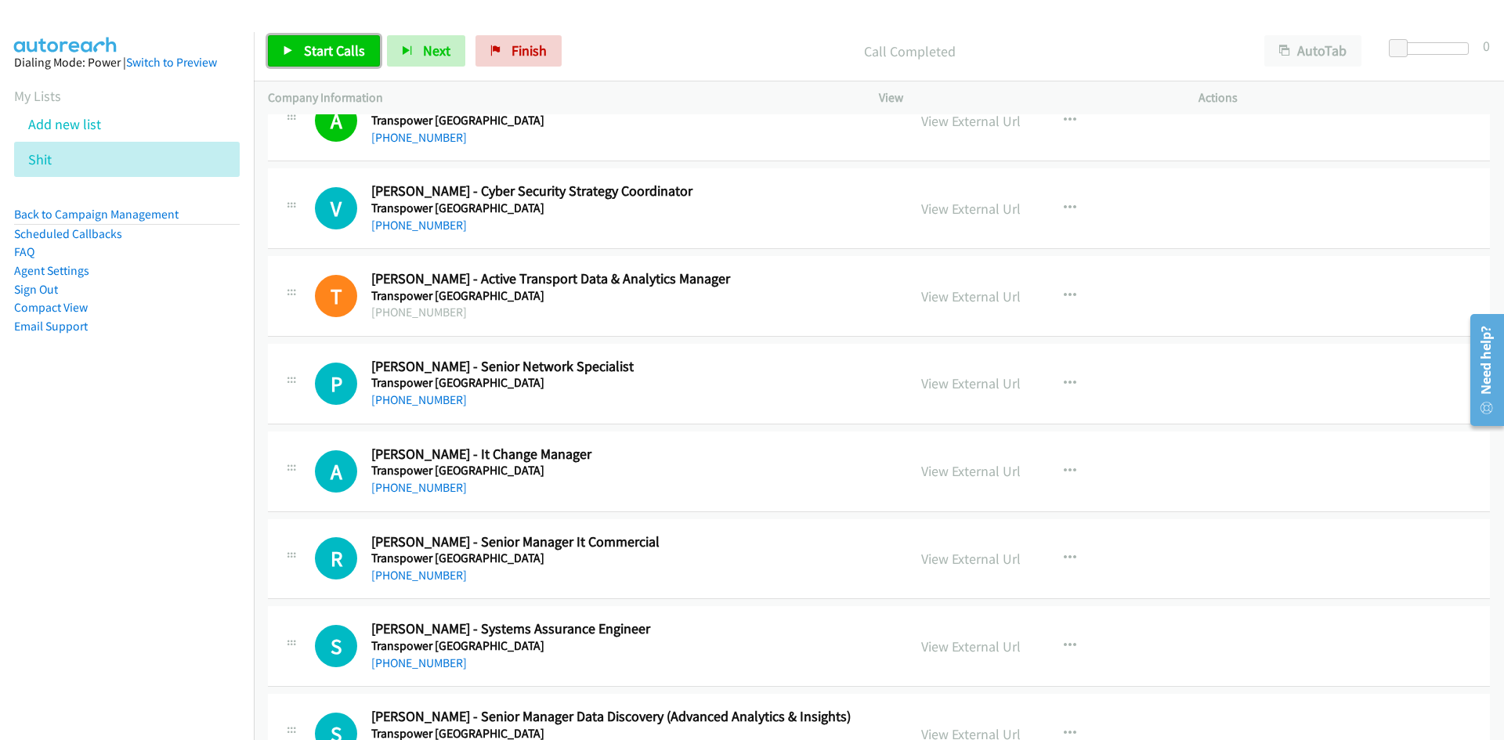
click at [306, 47] on span "Start Calls" at bounding box center [334, 51] width 61 height 18
click at [306, 47] on span "Pause" at bounding box center [321, 51] width 35 height 18
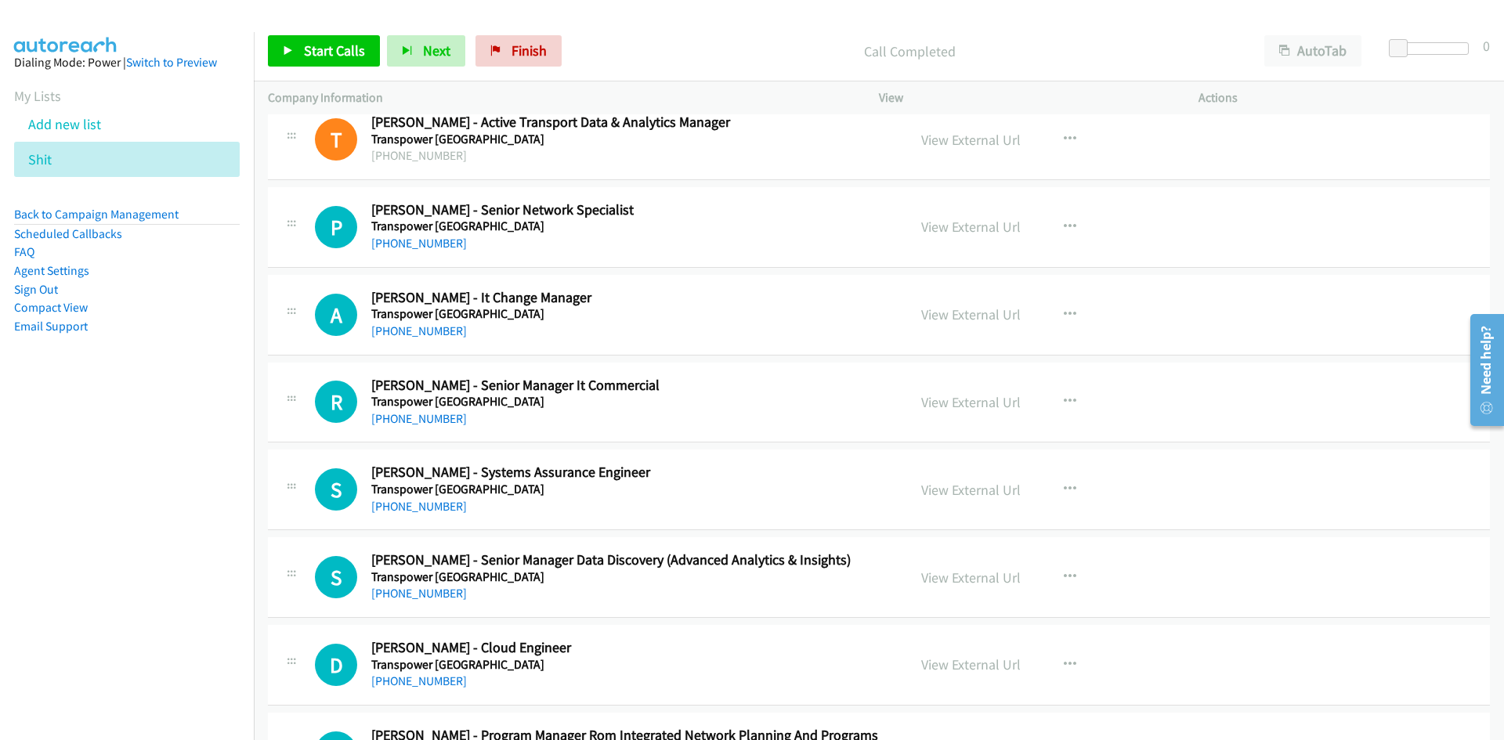
scroll to position [1723, 0]
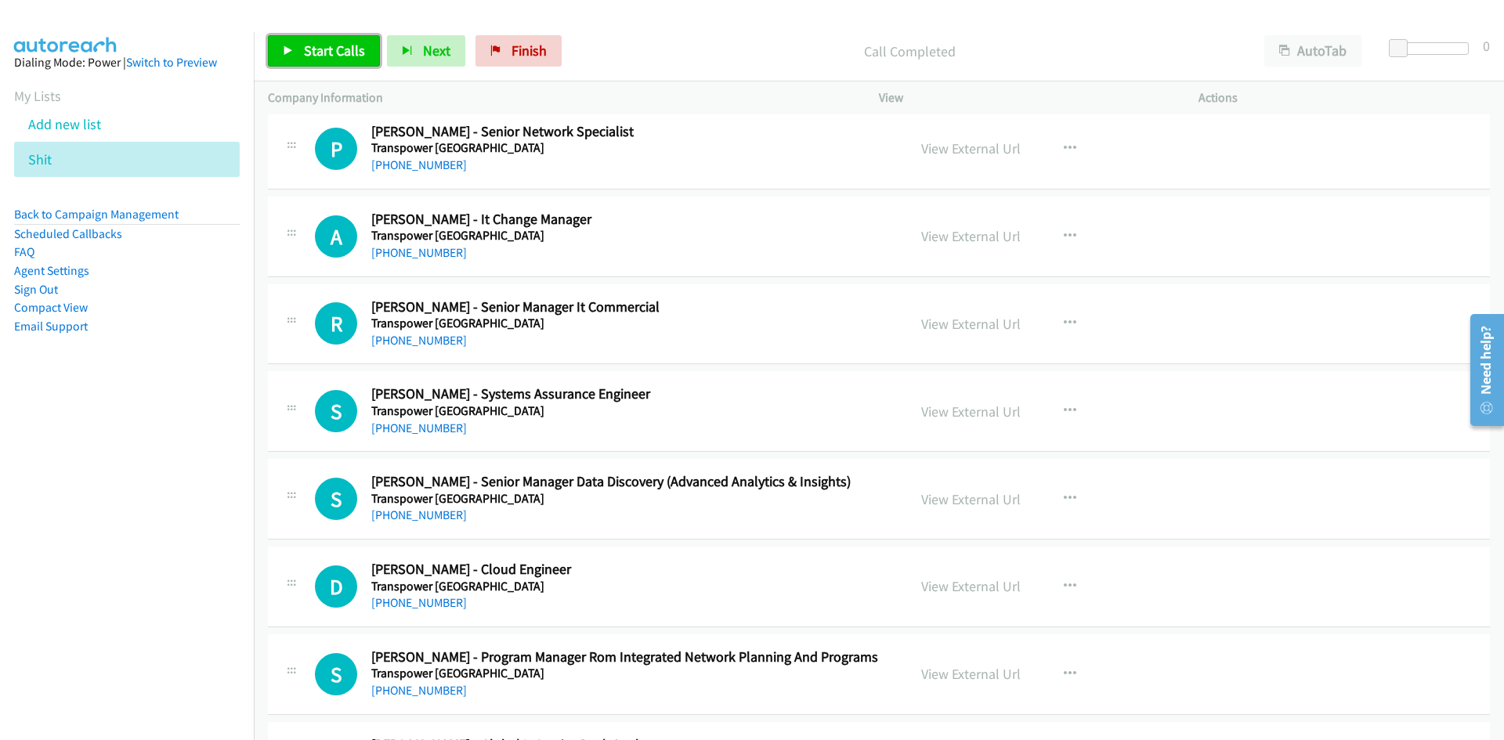
click at [314, 60] on link "Start Calls" at bounding box center [324, 50] width 112 height 31
click at [314, 60] on link "Pause" at bounding box center [311, 50] width 86 height 31
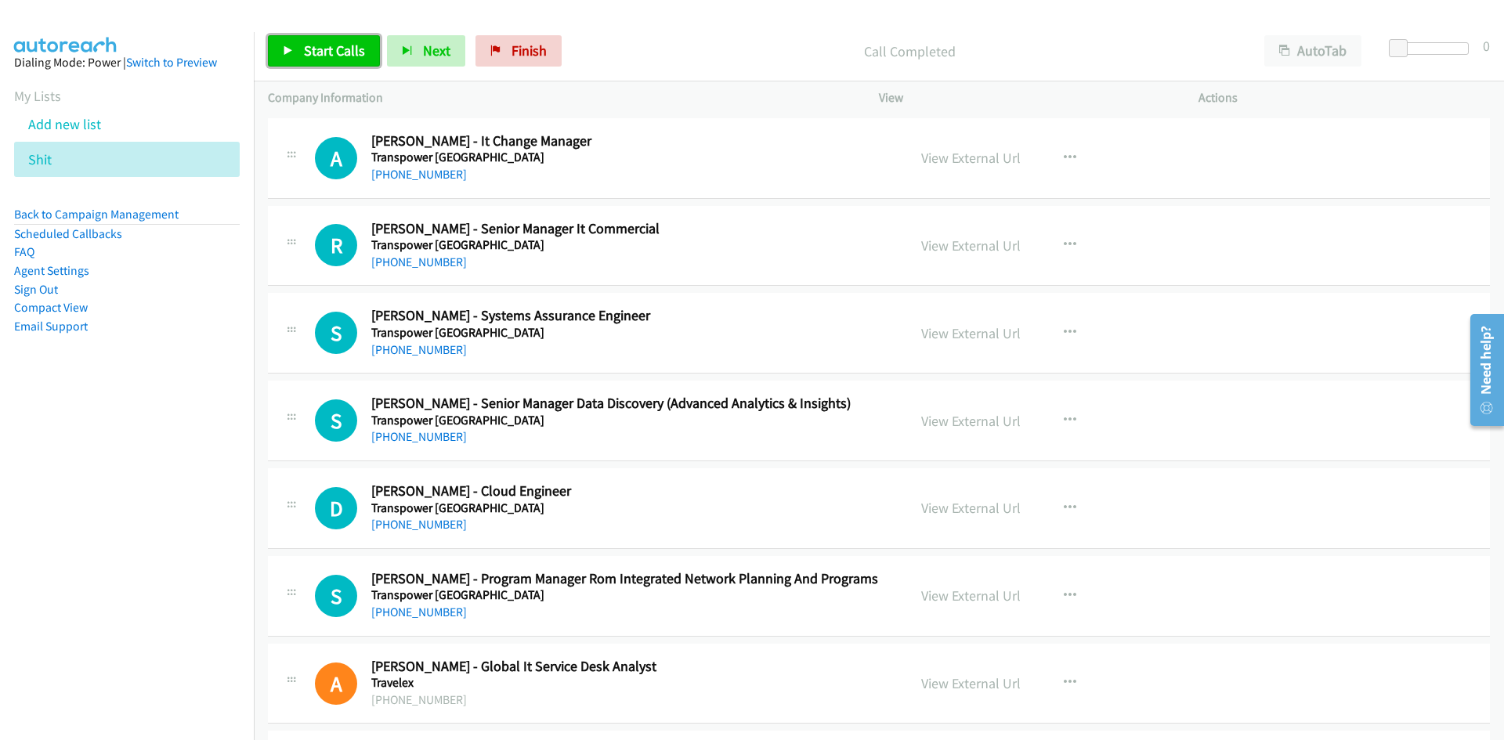
click at [301, 50] on link "Start Calls" at bounding box center [324, 50] width 112 height 31
click at [287, 49] on icon at bounding box center [288, 51] width 11 height 11
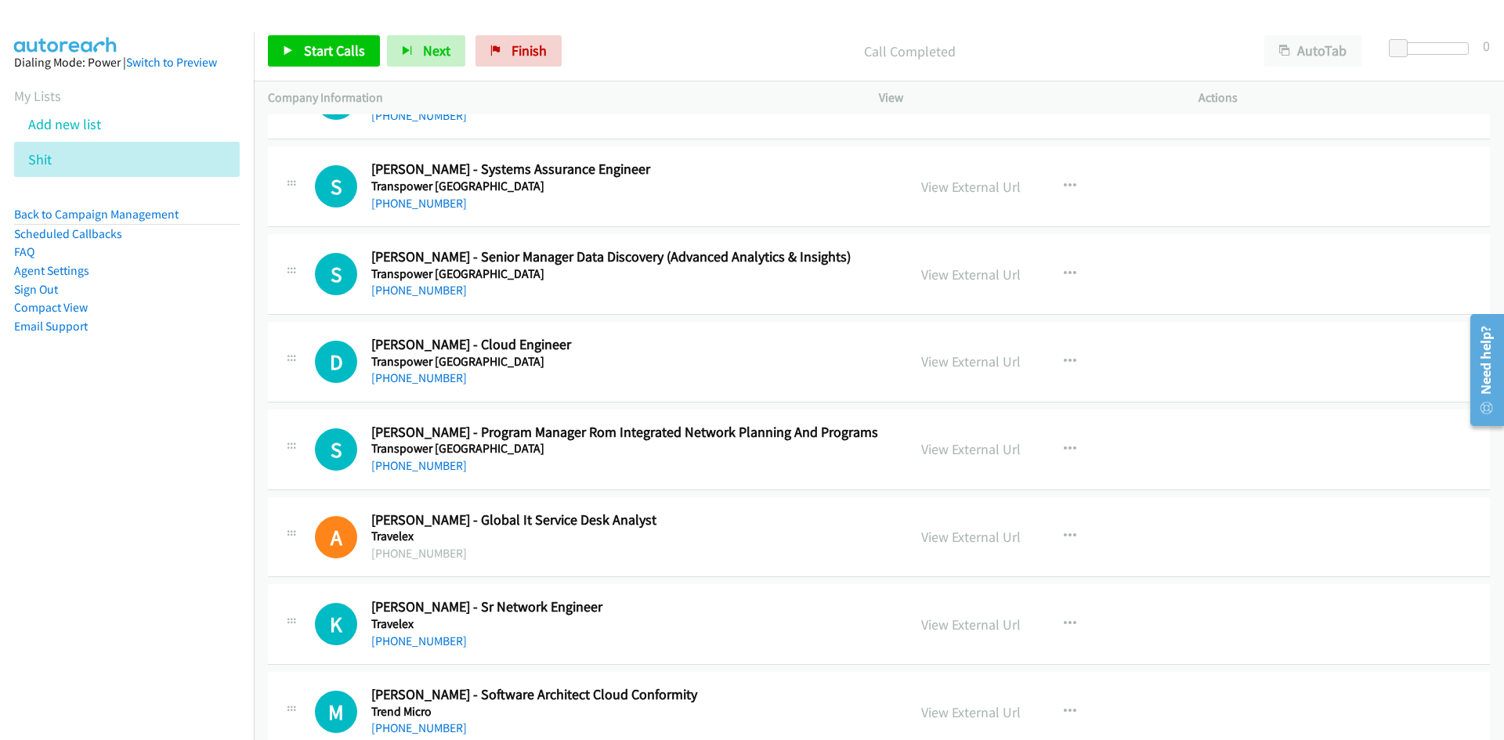
scroll to position [1958, 0]
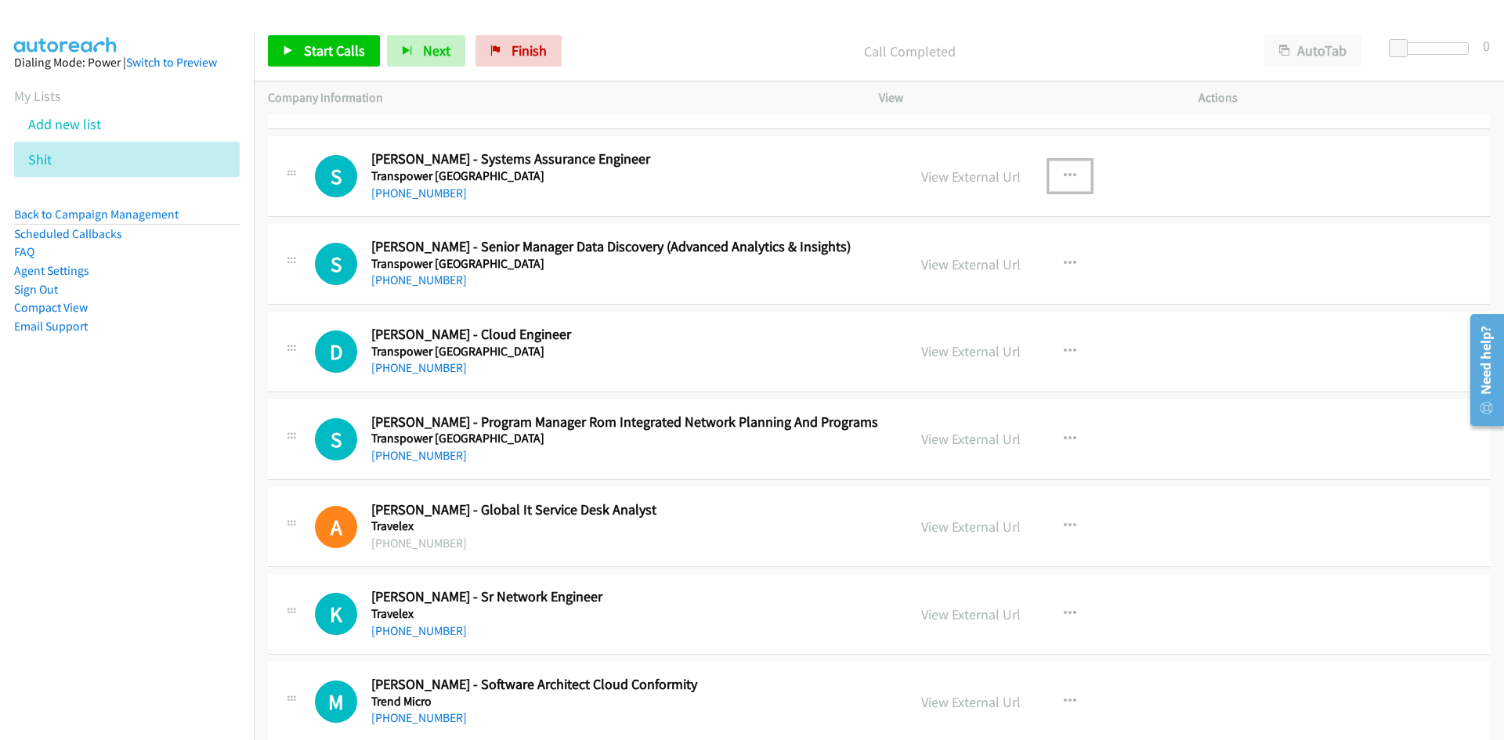
click at [1073, 172] on button "button" at bounding box center [1070, 176] width 42 height 31
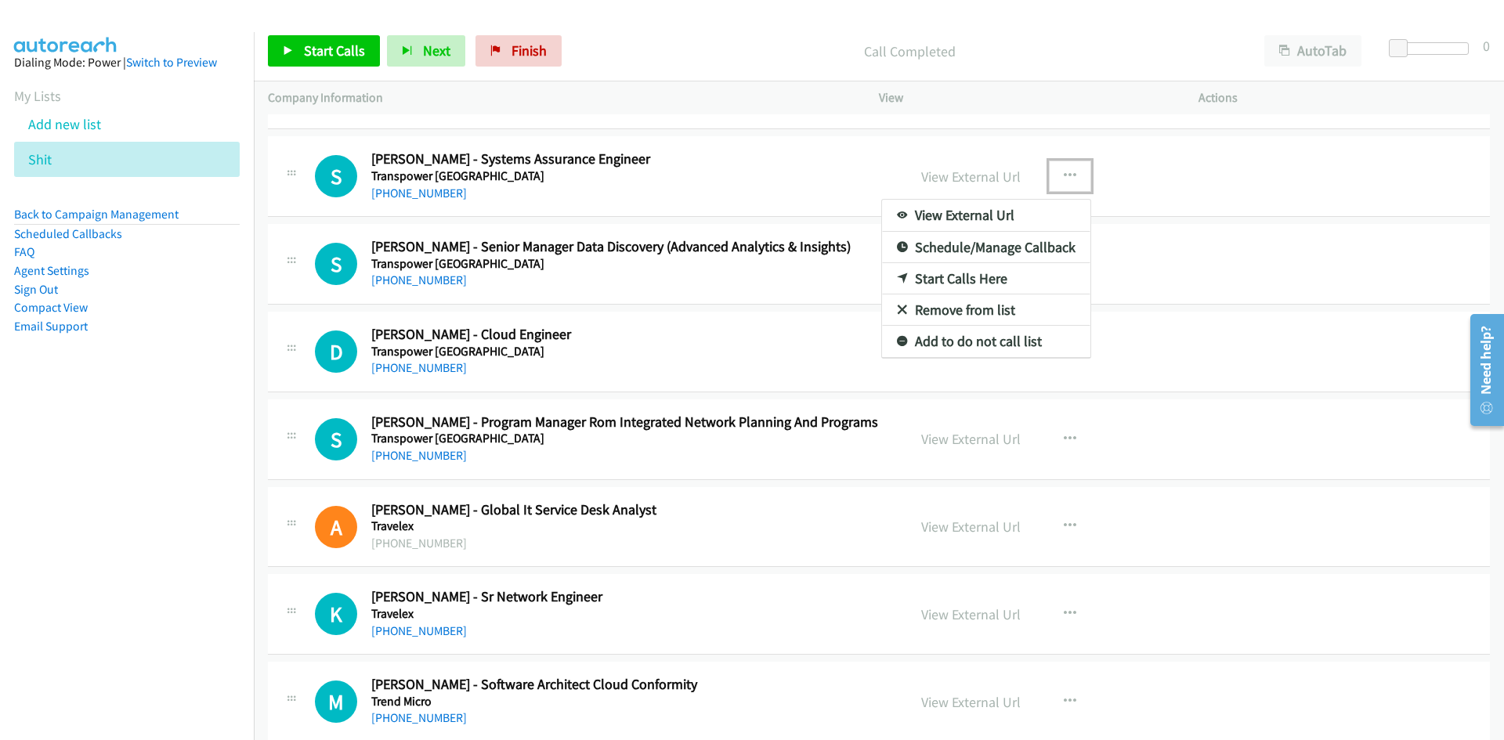
click at [900, 274] on link "Start Calls Here" at bounding box center [986, 278] width 208 height 31
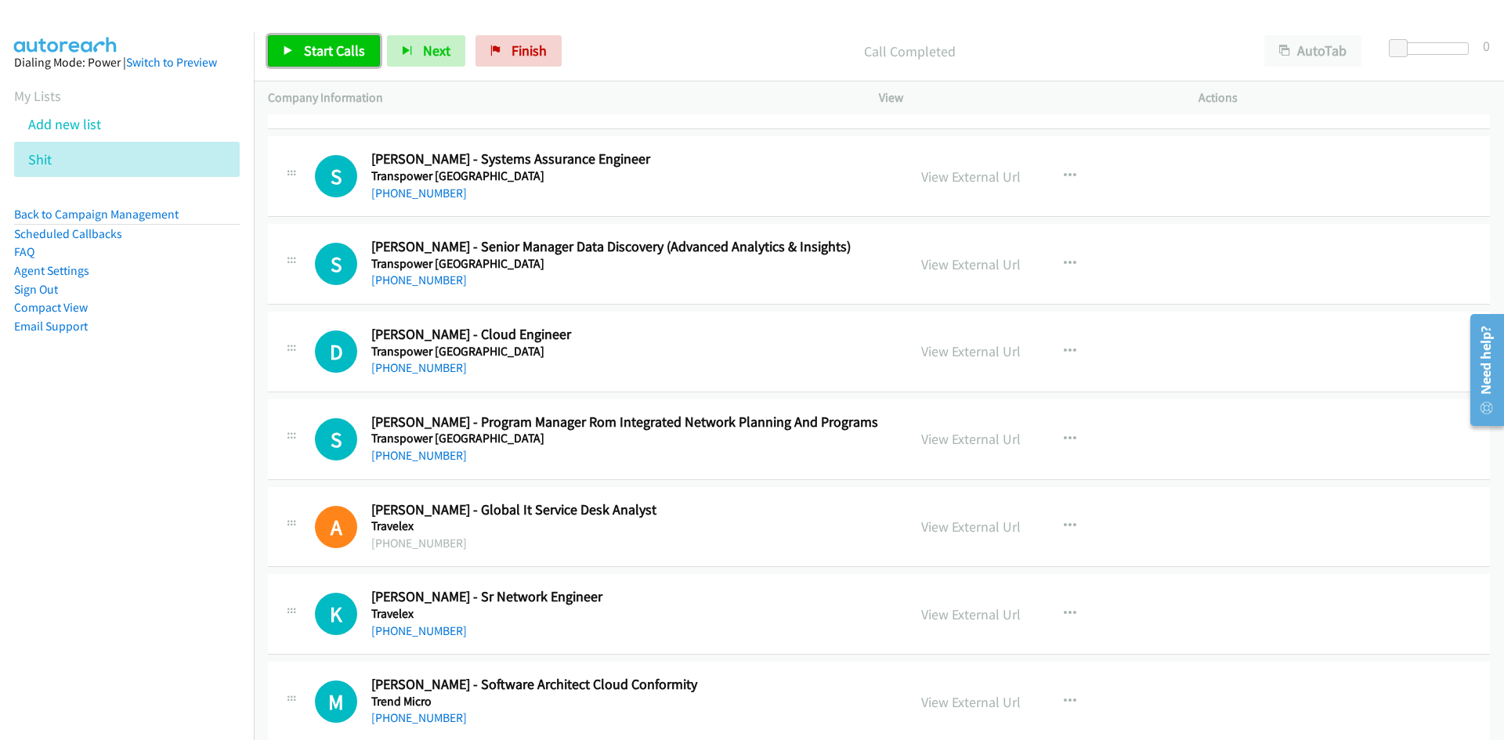
click at [356, 58] on span "Start Calls" at bounding box center [334, 51] width 61 height 18
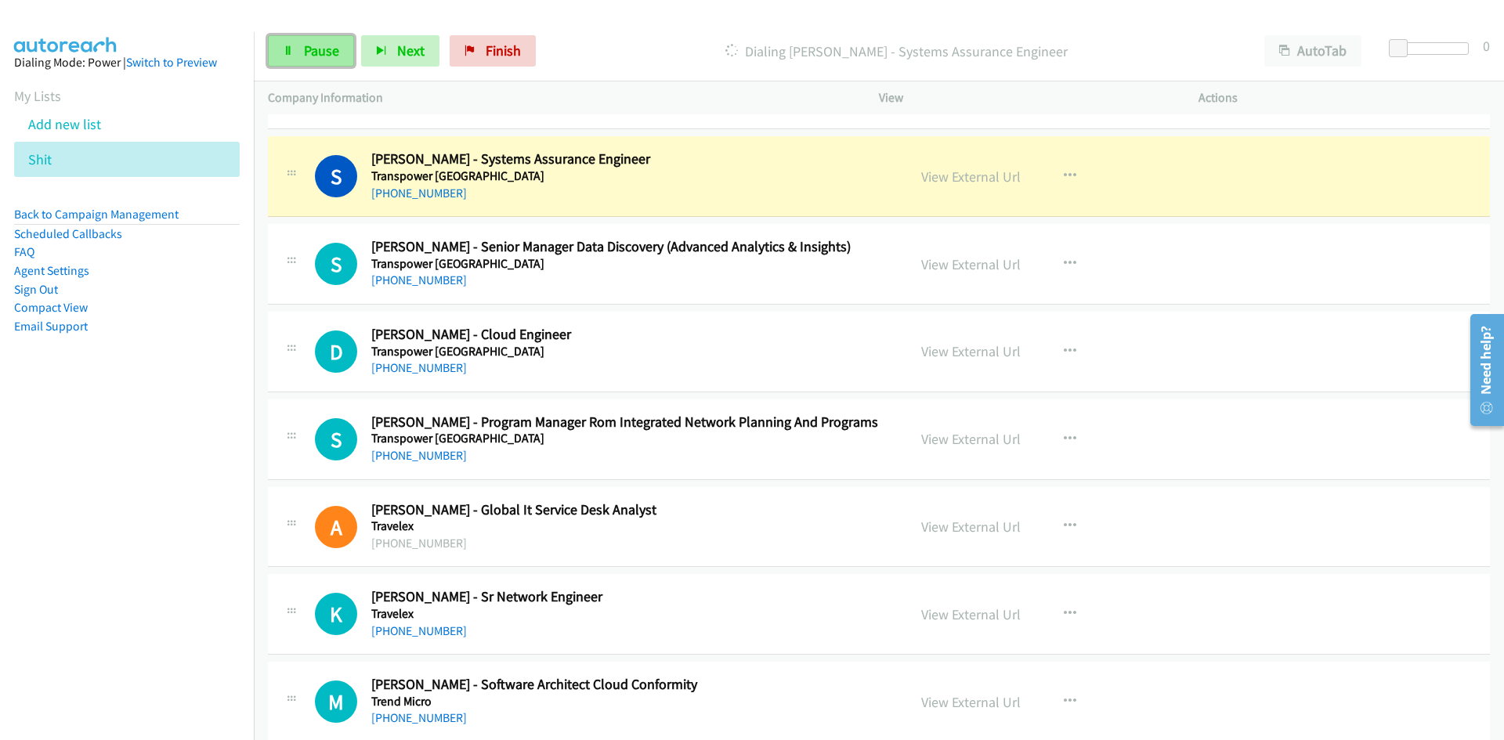
click at [287, 49] on icon at bounding box center [288, 51] width 11 height 11
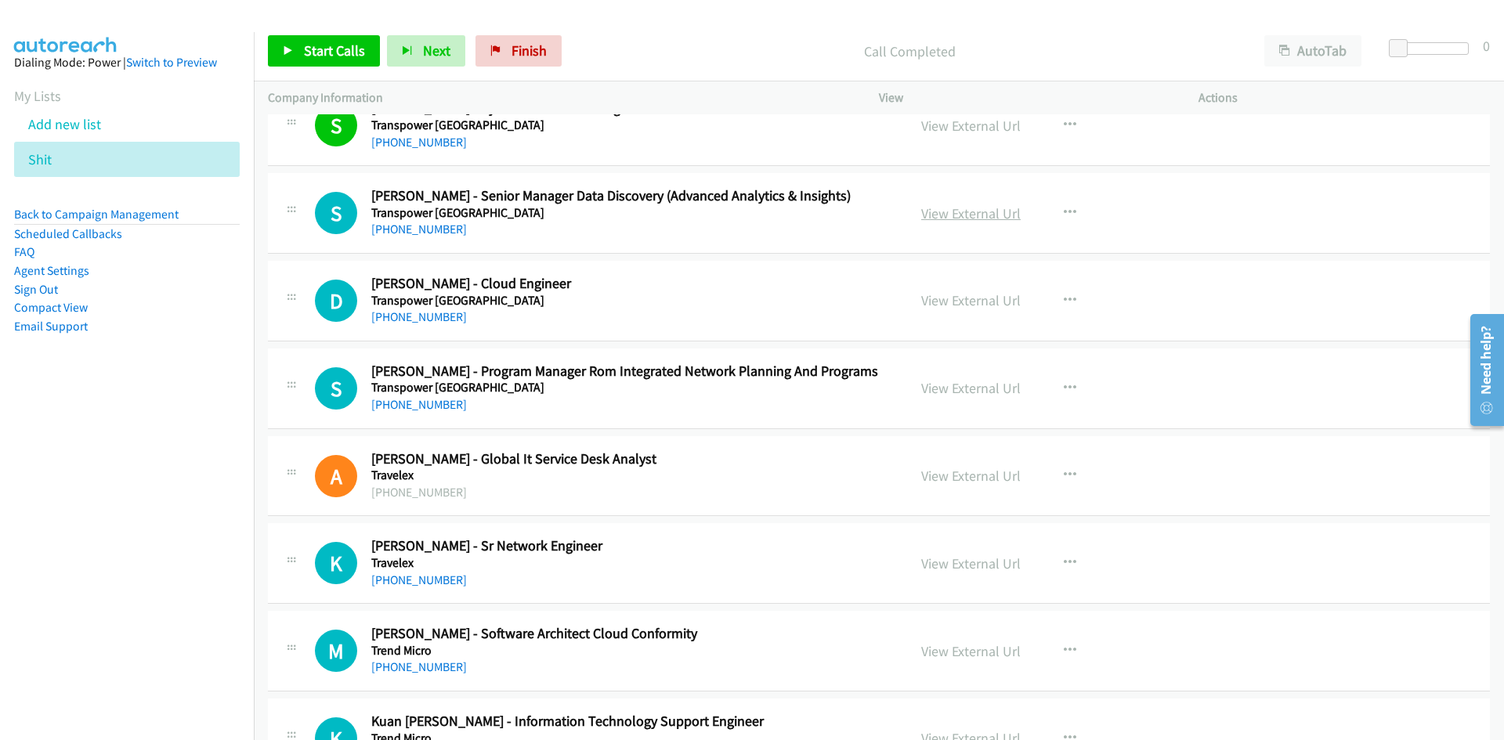
scroll to position [2037, 0]
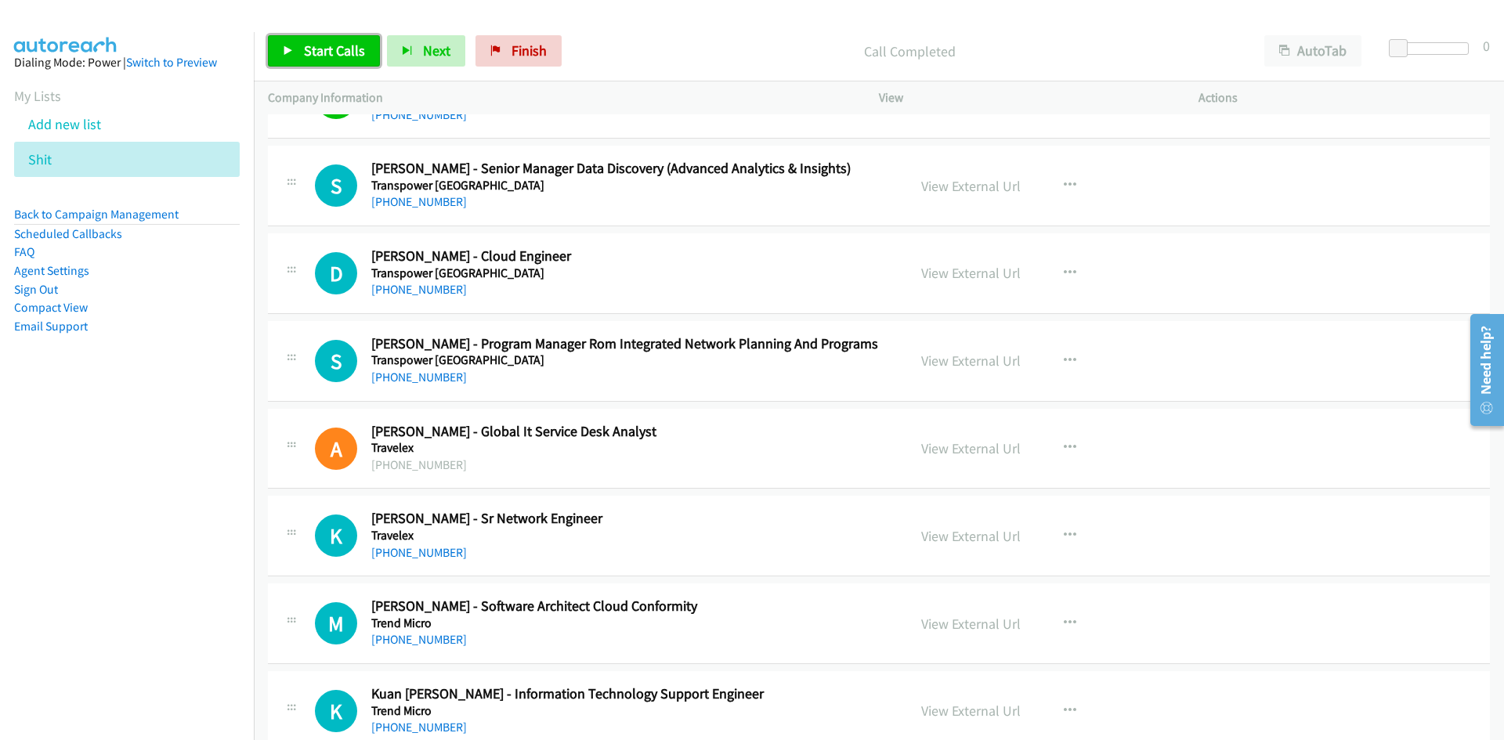
click at [334, 45] on span "Start Calls" at bounding box center [334, 51] width 61 height 18
click at [287, 46] on icon at bounding box center [288, 51] width 11 height 11
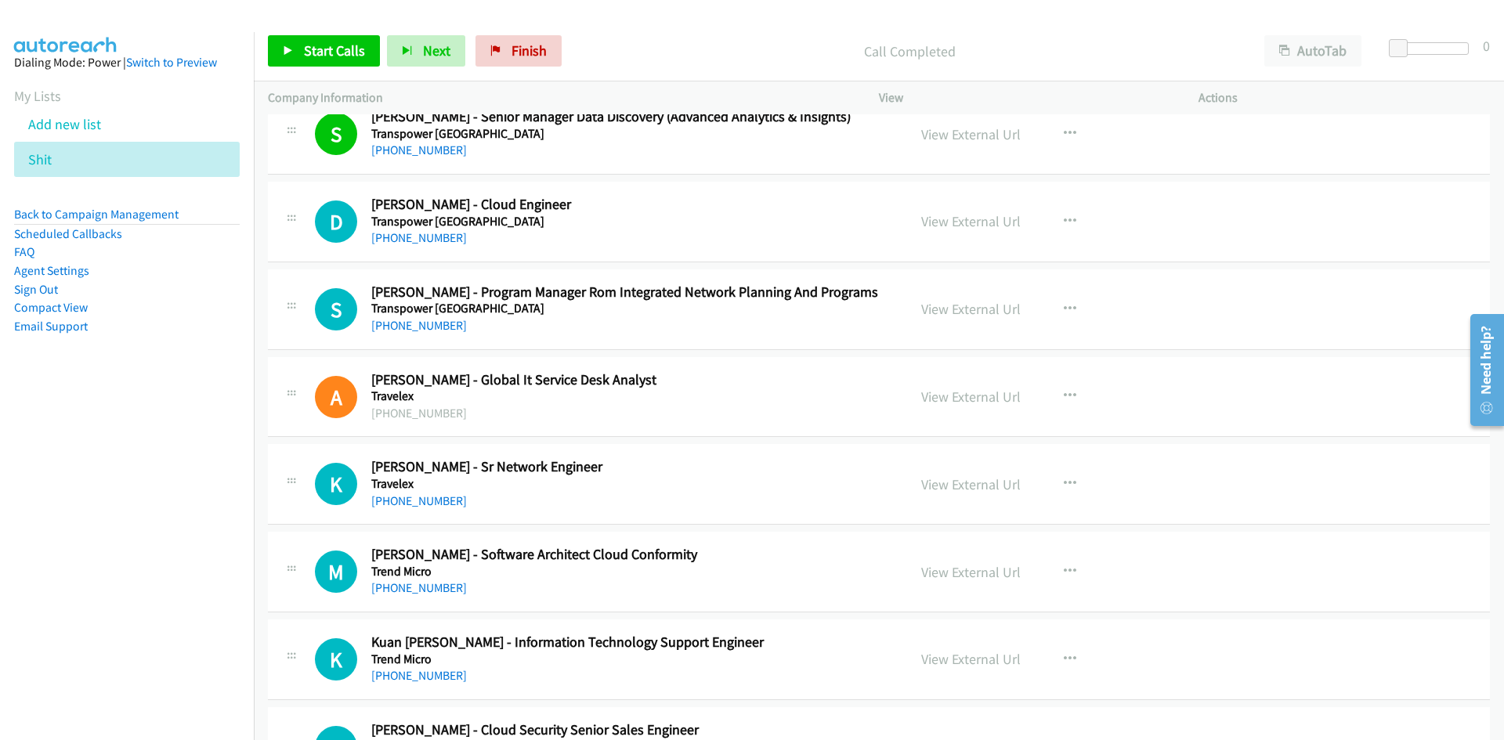
scroll to position [2115, 0]
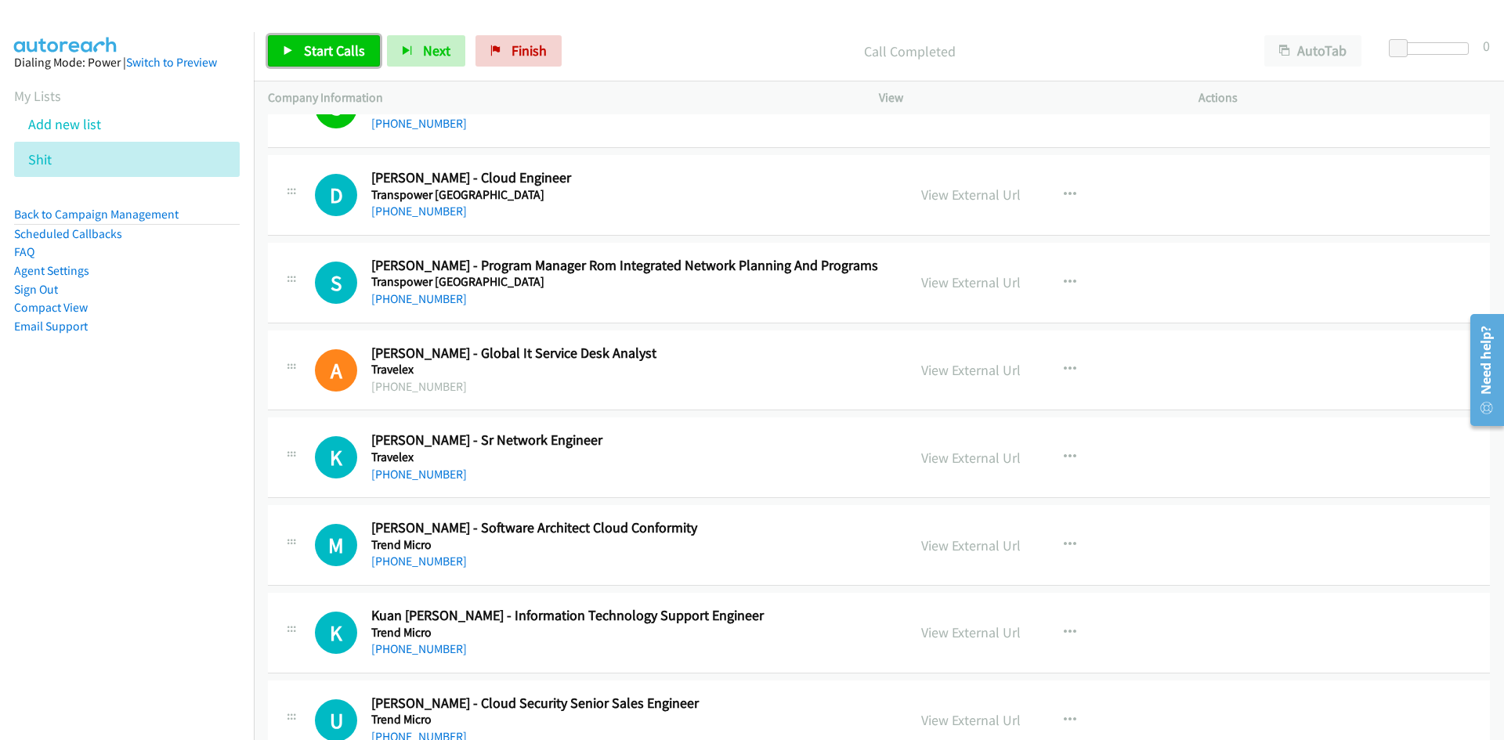
click at [355, 49] on span "Start Calls" at bounding box center [334, 51] width 61 height 18
click at [295, 44] on link "Pause" at bounding box center [311, 50] width 86 height 31
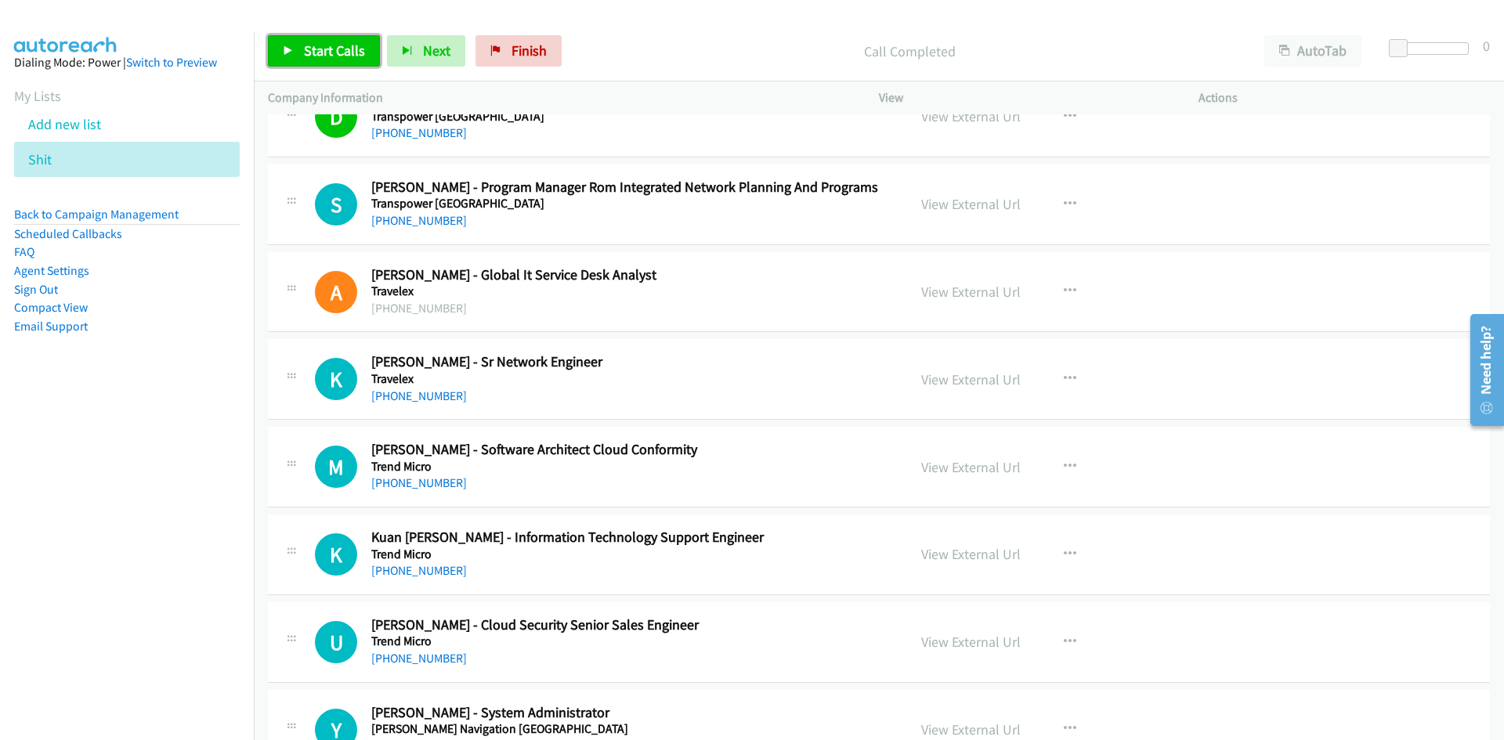
click at [345, 67] on link "Start Calls" at bounding box center [324, 50] width 112 height 31
click at [345, 67] on link "Pause" at bounding box center [311, 50] width 86 height 31
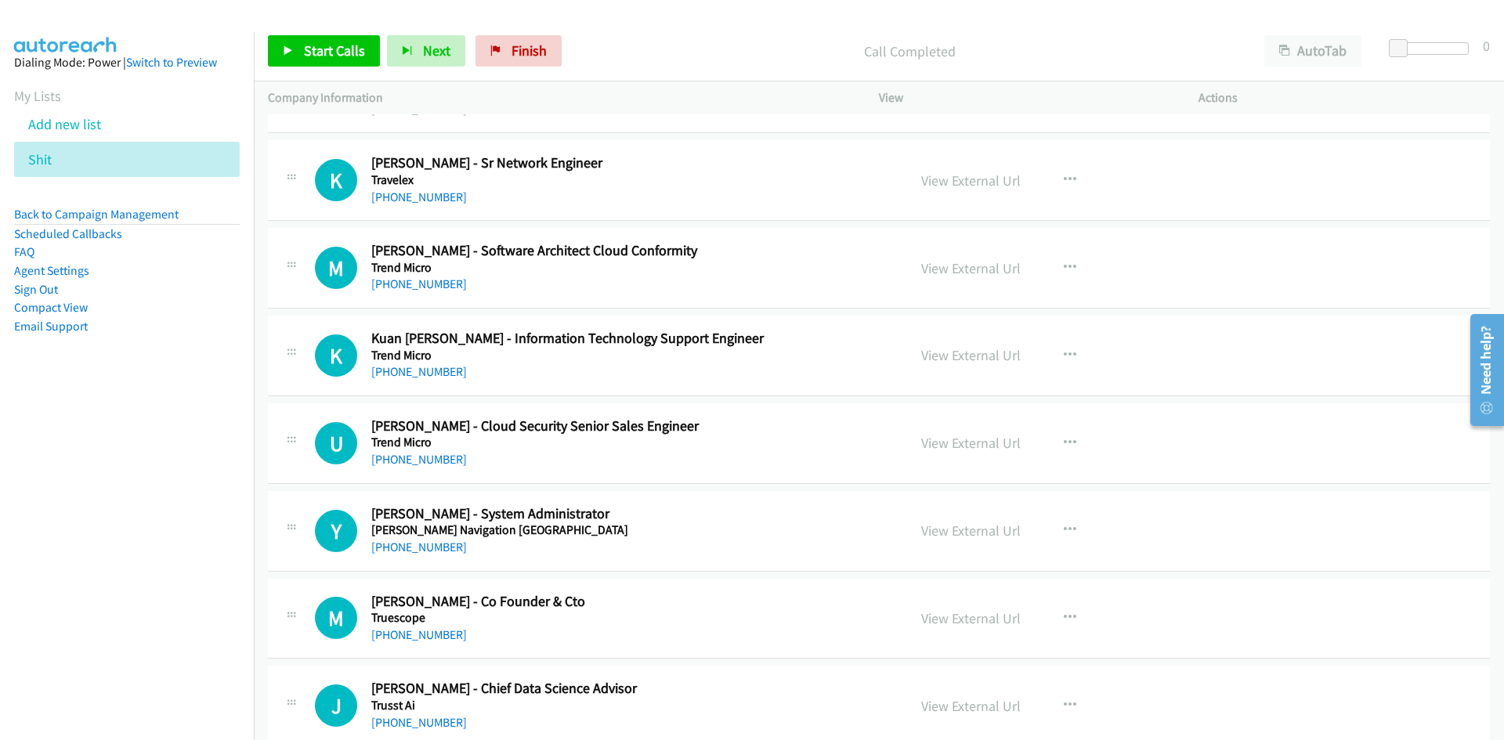
scroll to position [2428, 0]
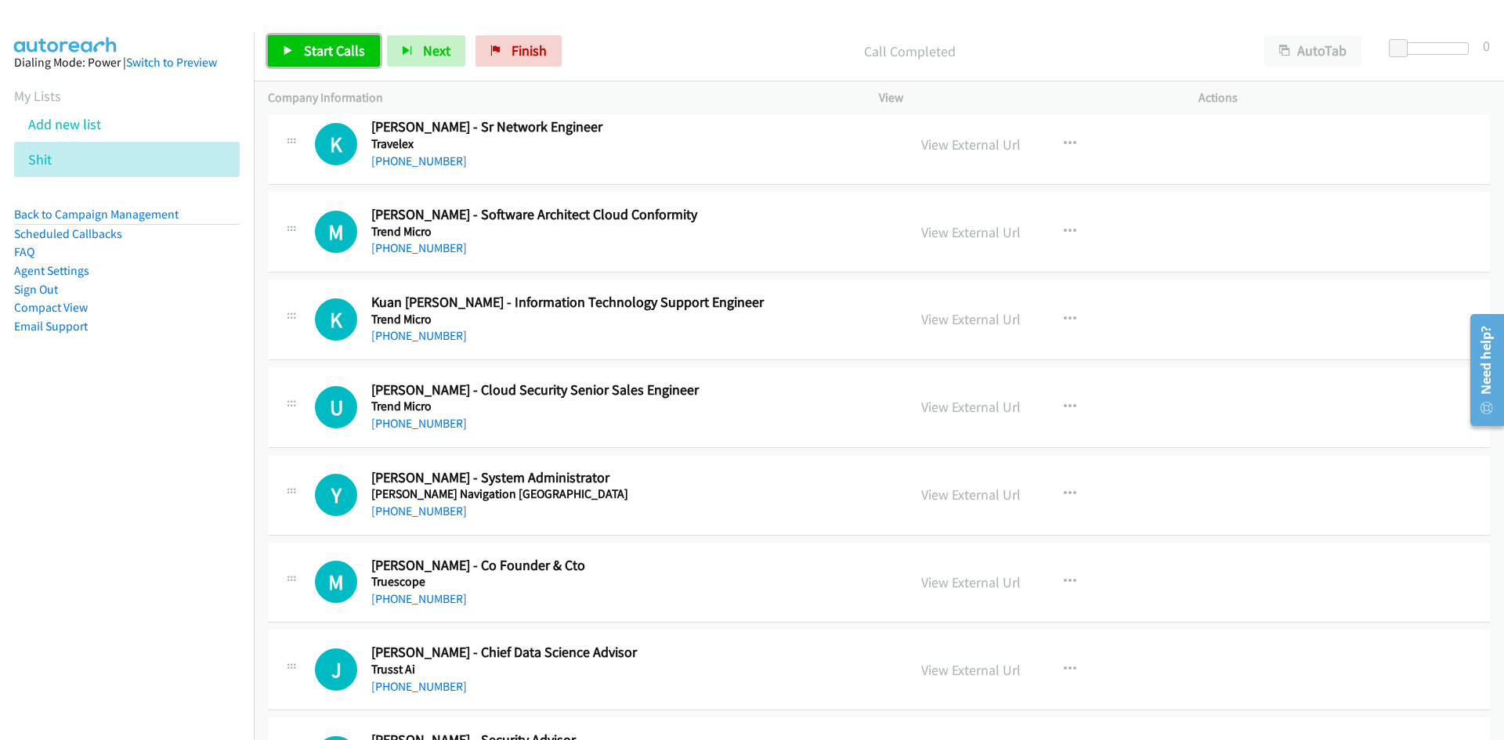
click at [334, 57] on span "Start Calls" at bounding box center [334, 51] width 61 height 18
click at [287, 46] on icon at bounding box center [288, 51] width 11 height 11
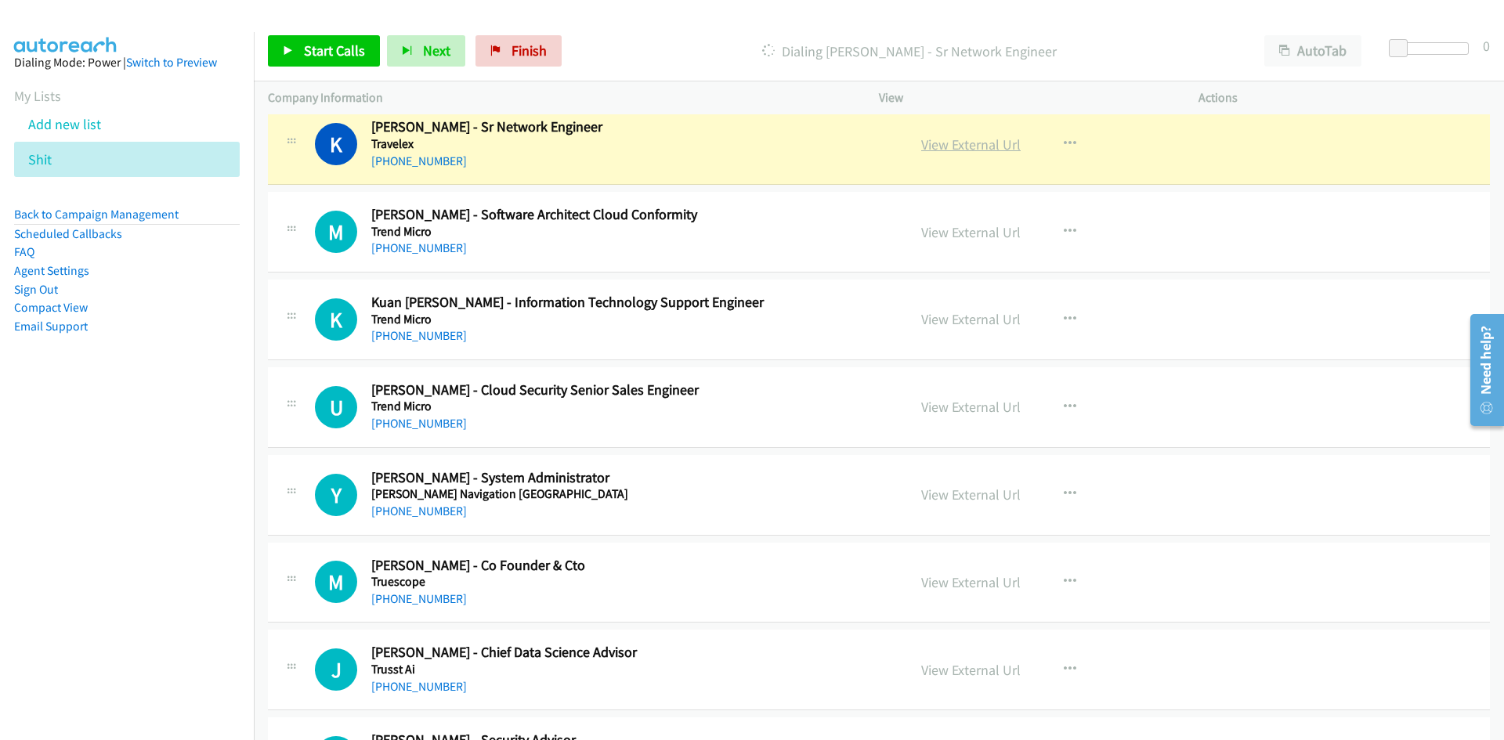
click at [990, 149] on link "View External Url" at bounding box center [970, 145] width 99 height 18
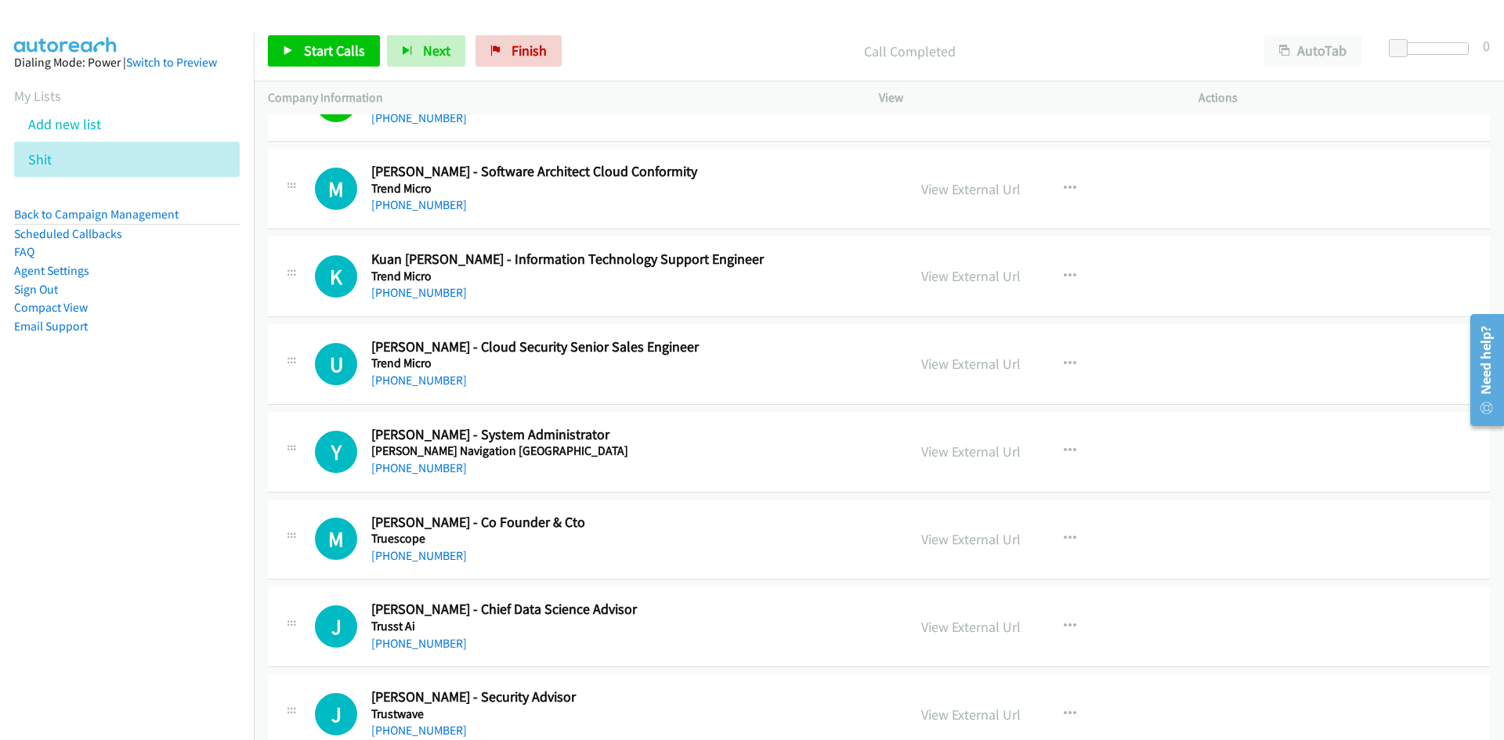
scroll to position [2507, 0]
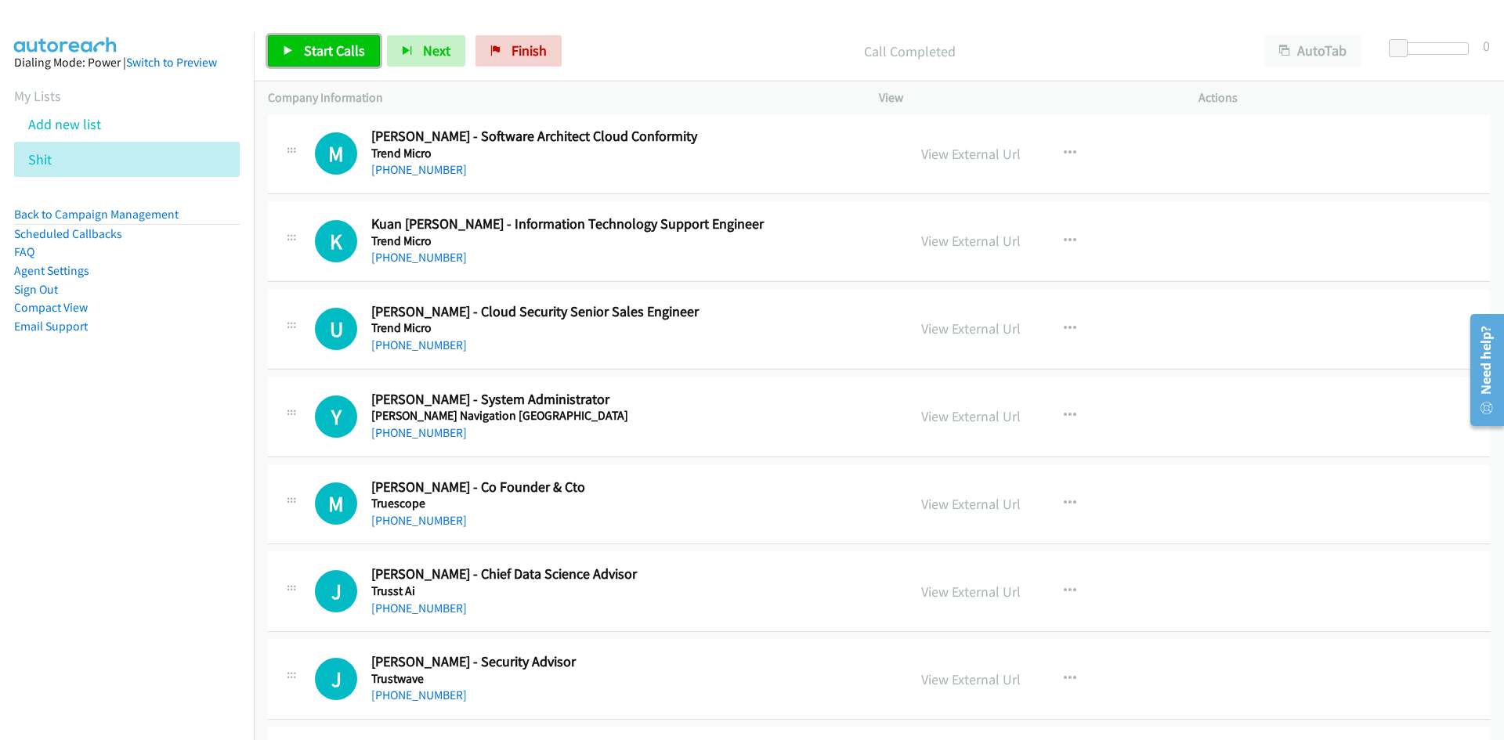
click at [356, 49] on span "Start Calls" at bounding box center [334, 51] width 61 height 18
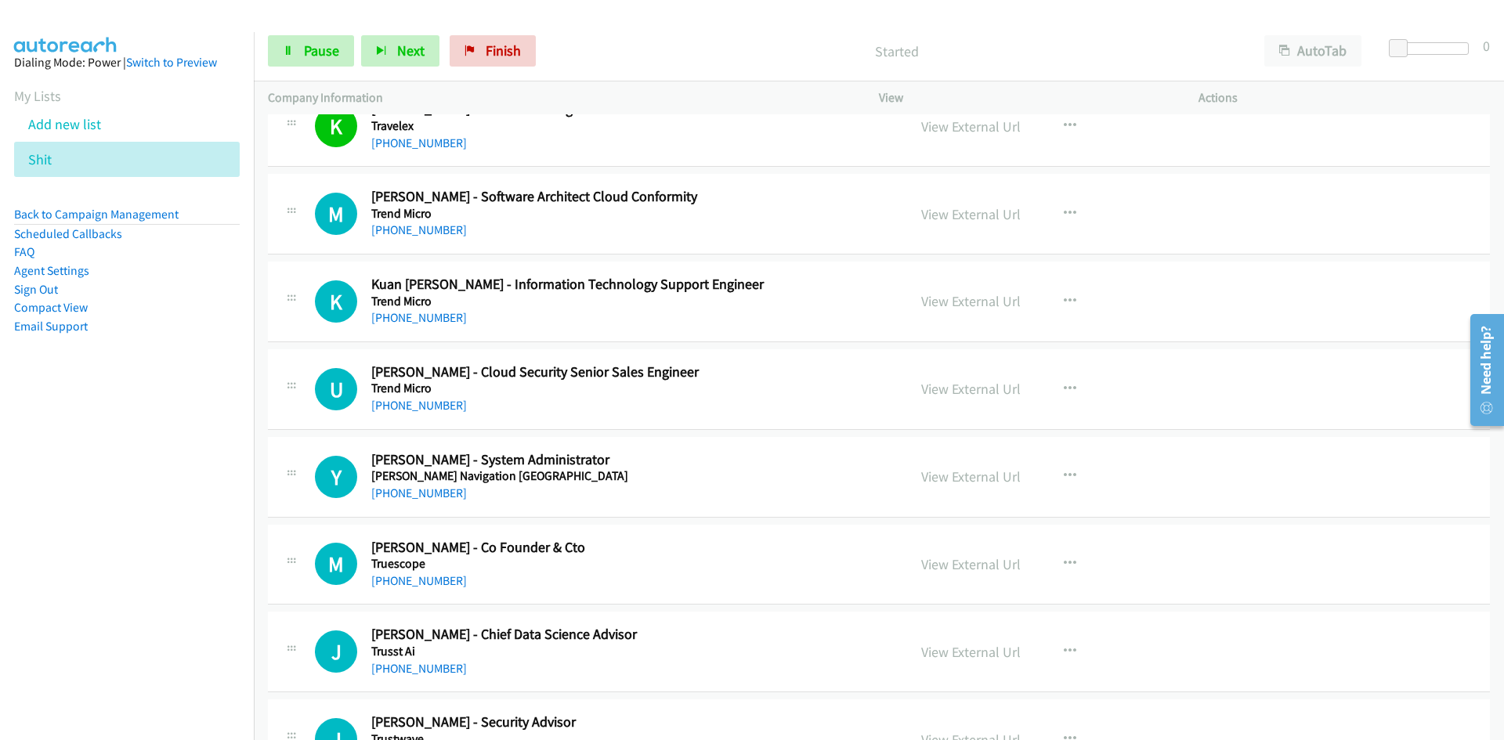
scroll to position [2428, 0]
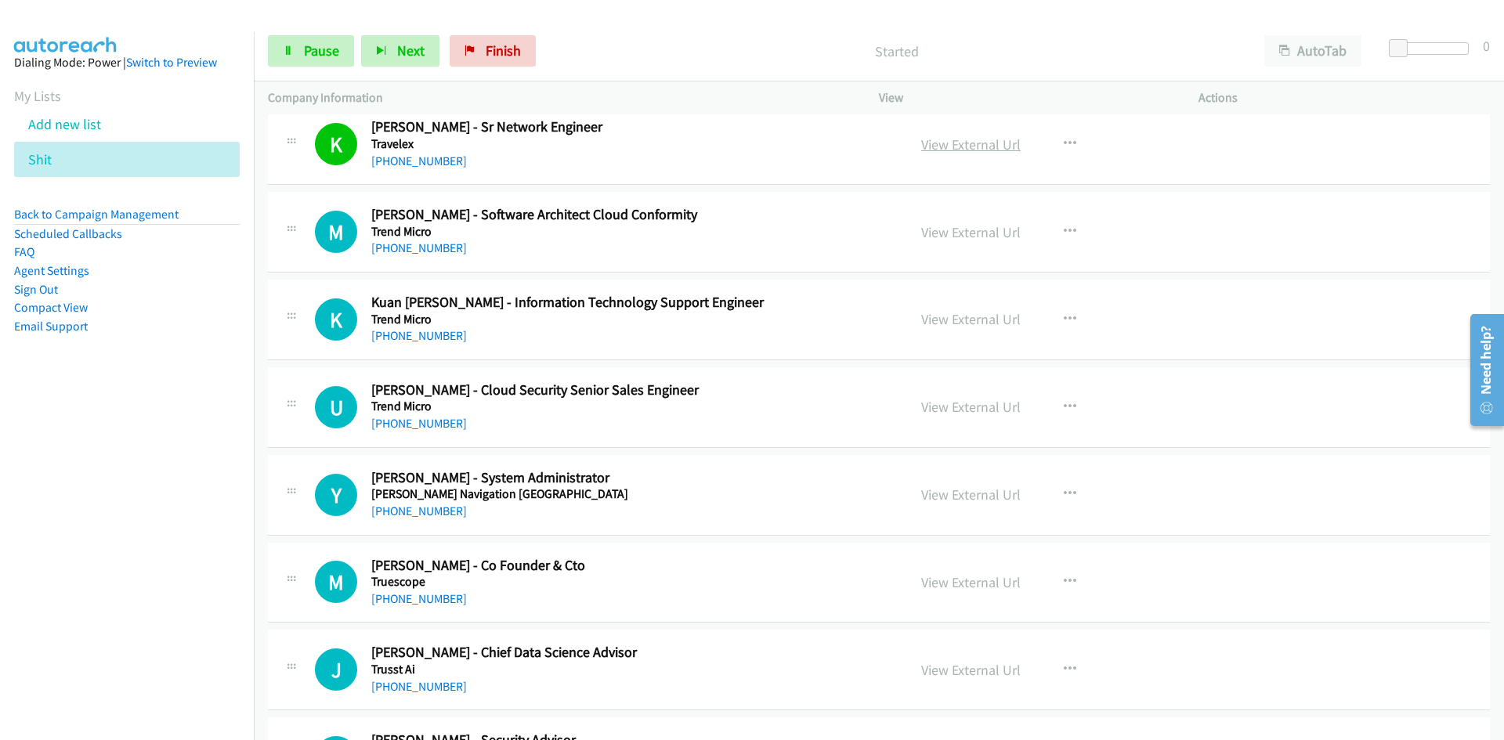
click at [957, 139] on link "View External Url" at bounding box center [970, 145] width 99 height 18
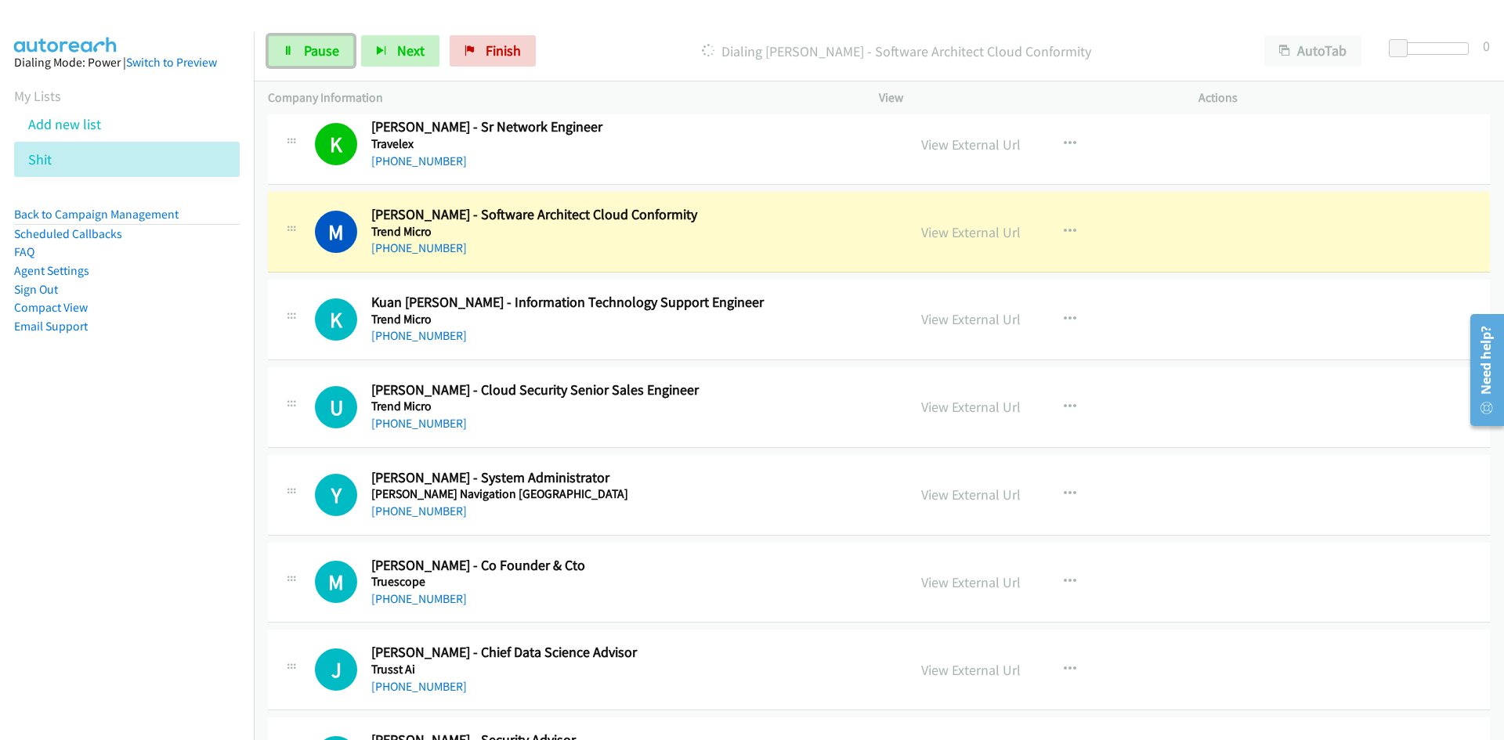
drag, startPoint x: 307, startPoint y: 57, endPoint x: 325, endPoint y: 71, distance: 22.9
click at [307, 57] on span "Pause" at bounding box center [321, 51] width 35 height 18
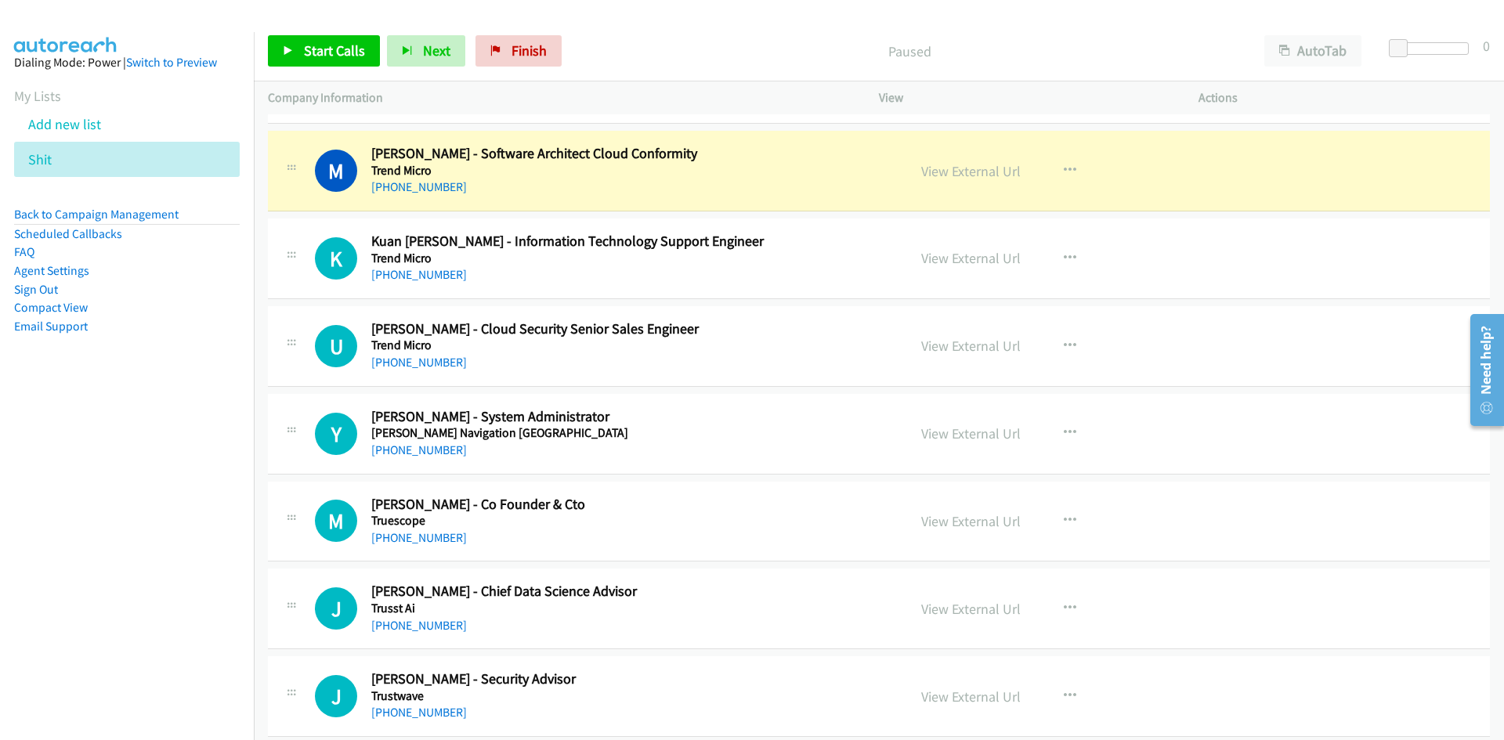
scroll to position [2507, 0]
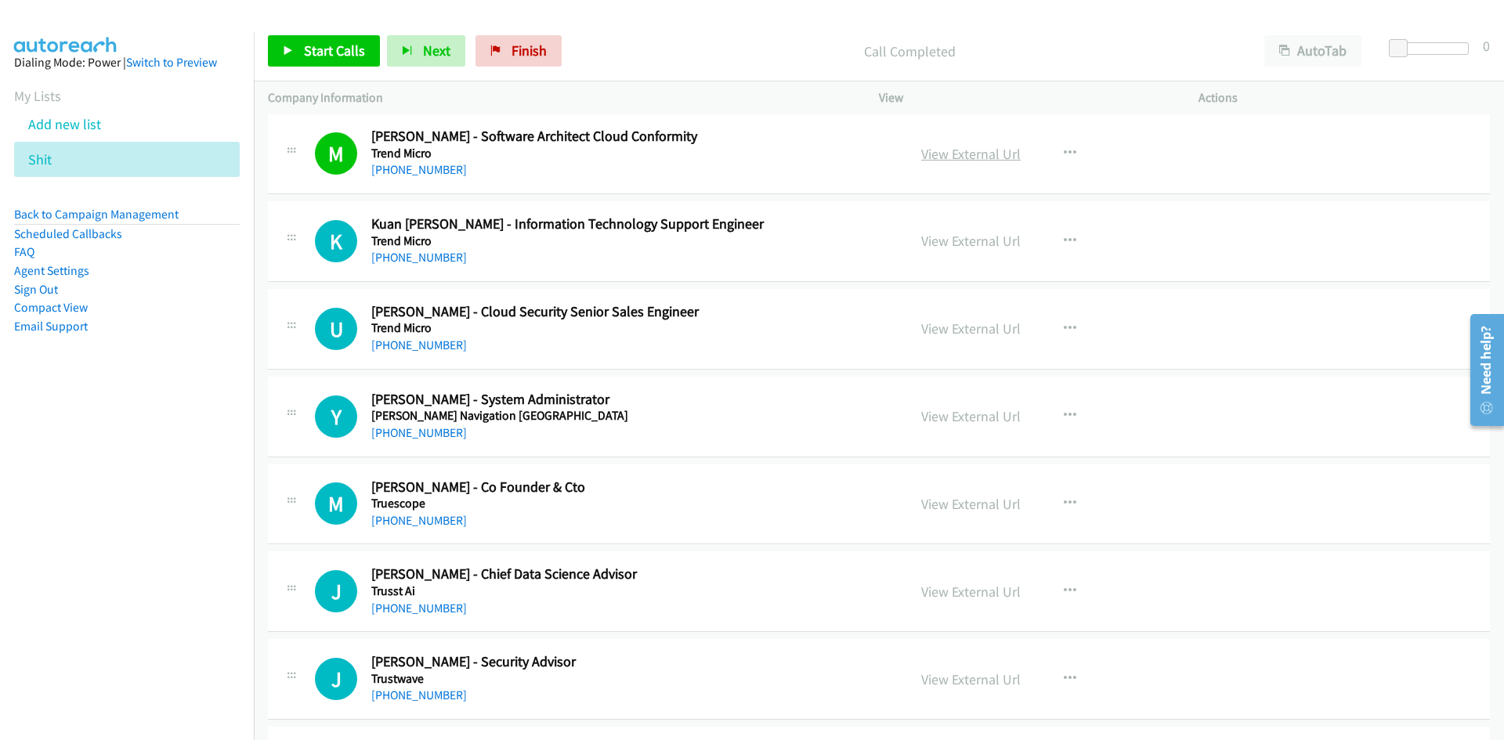
click at [958, 155] on link "View External Url" at bounding box center [970, 154] width 99 height 18
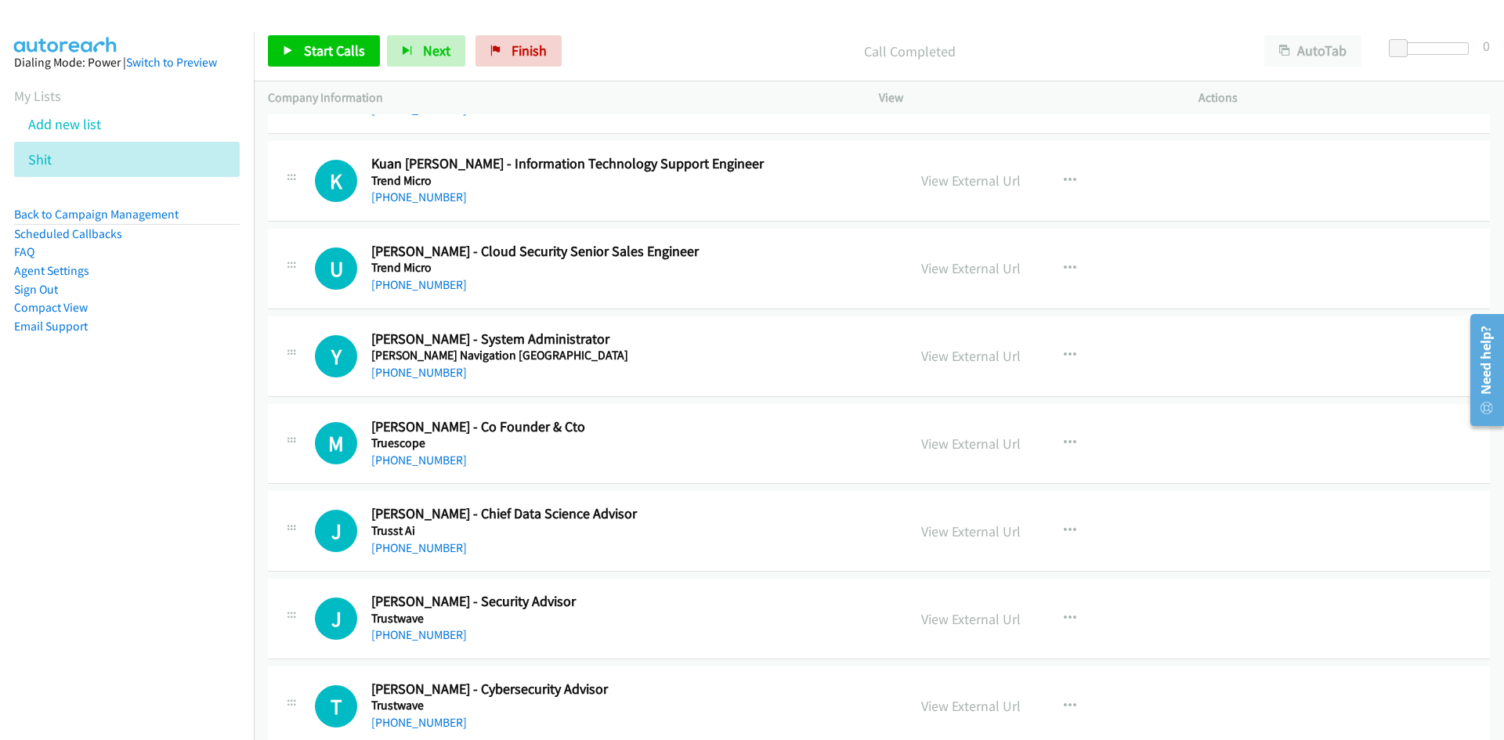
scroll to position [2585, 0]
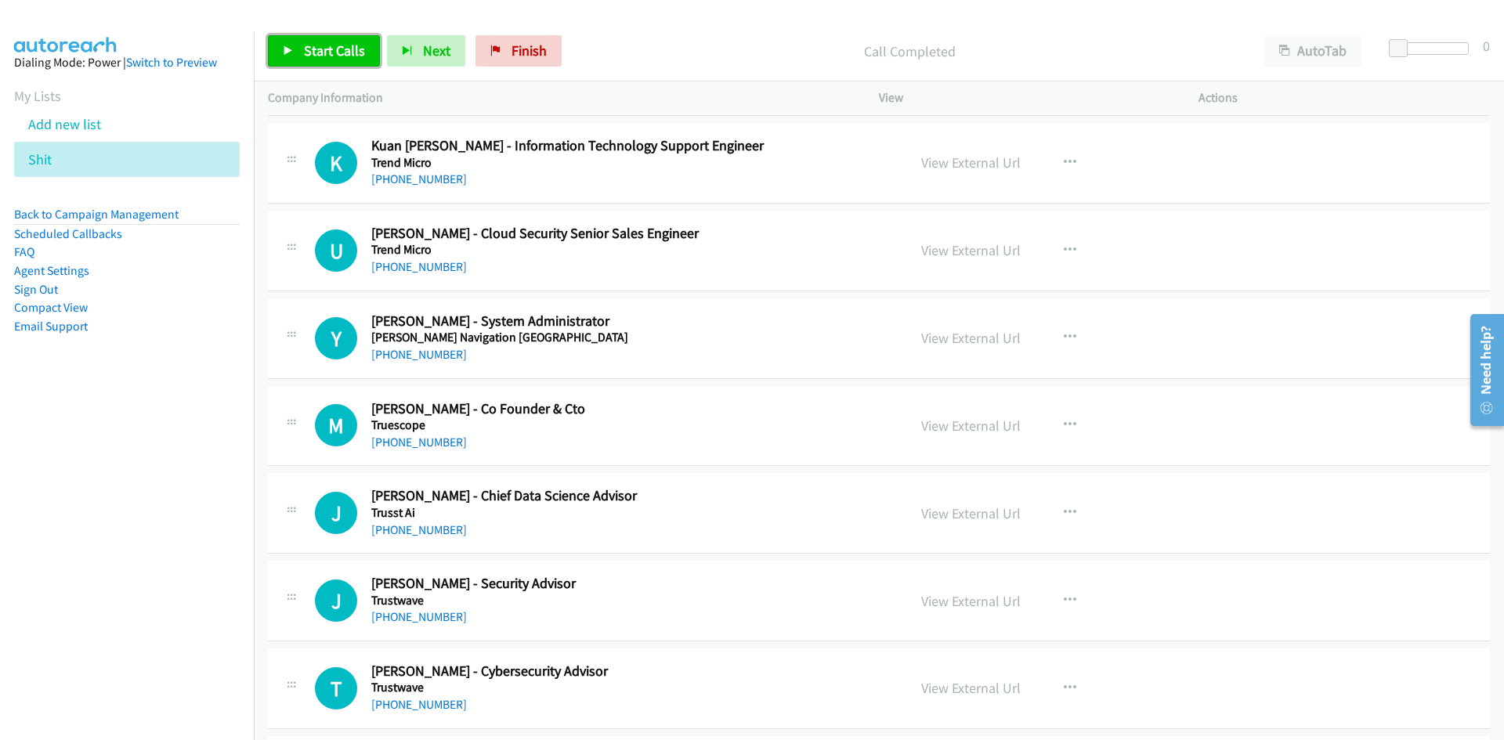
click at [367, 50] on link "Start Calls" at bounding box center [324, 50] width 112 height 31
click at [336, 53] on span "Pause" at bounding box center [321, 51] width 35 height 18
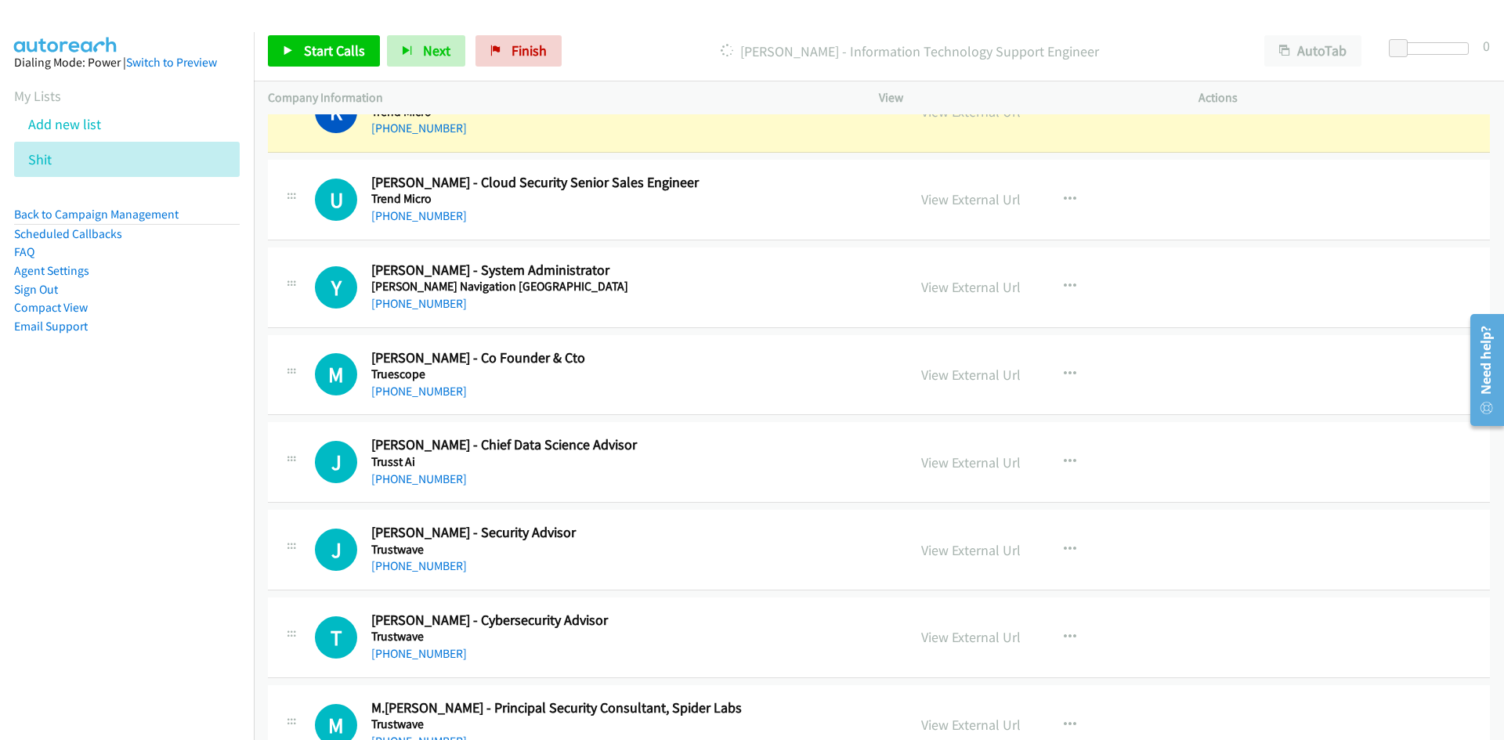
scroll to position [2663, 0]
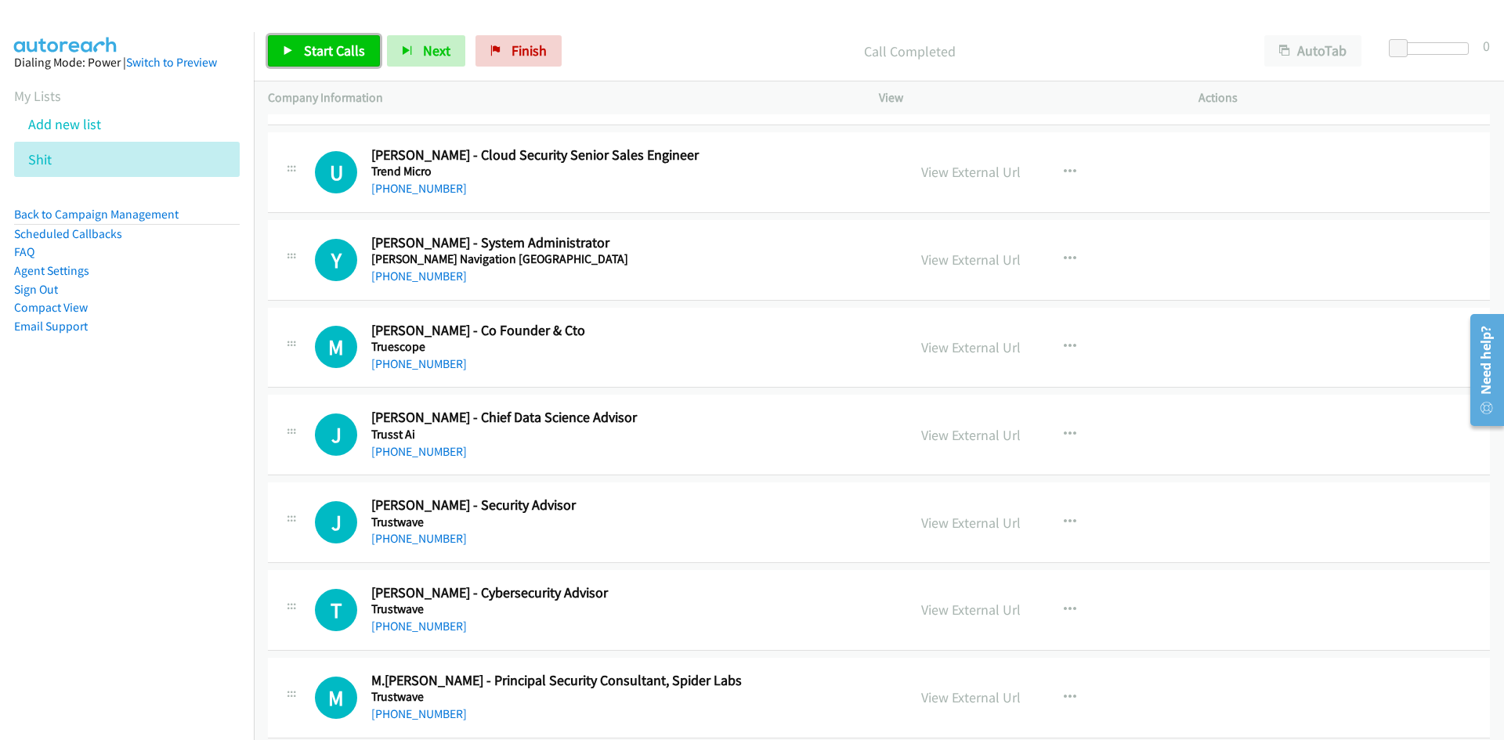
click at [342, 46] on span "Start Calls" at bounding box center [334, 51] width 61 height 18
click at [340, 49] on link "Pause" at bounding box center [311, 50] width 86 height 31
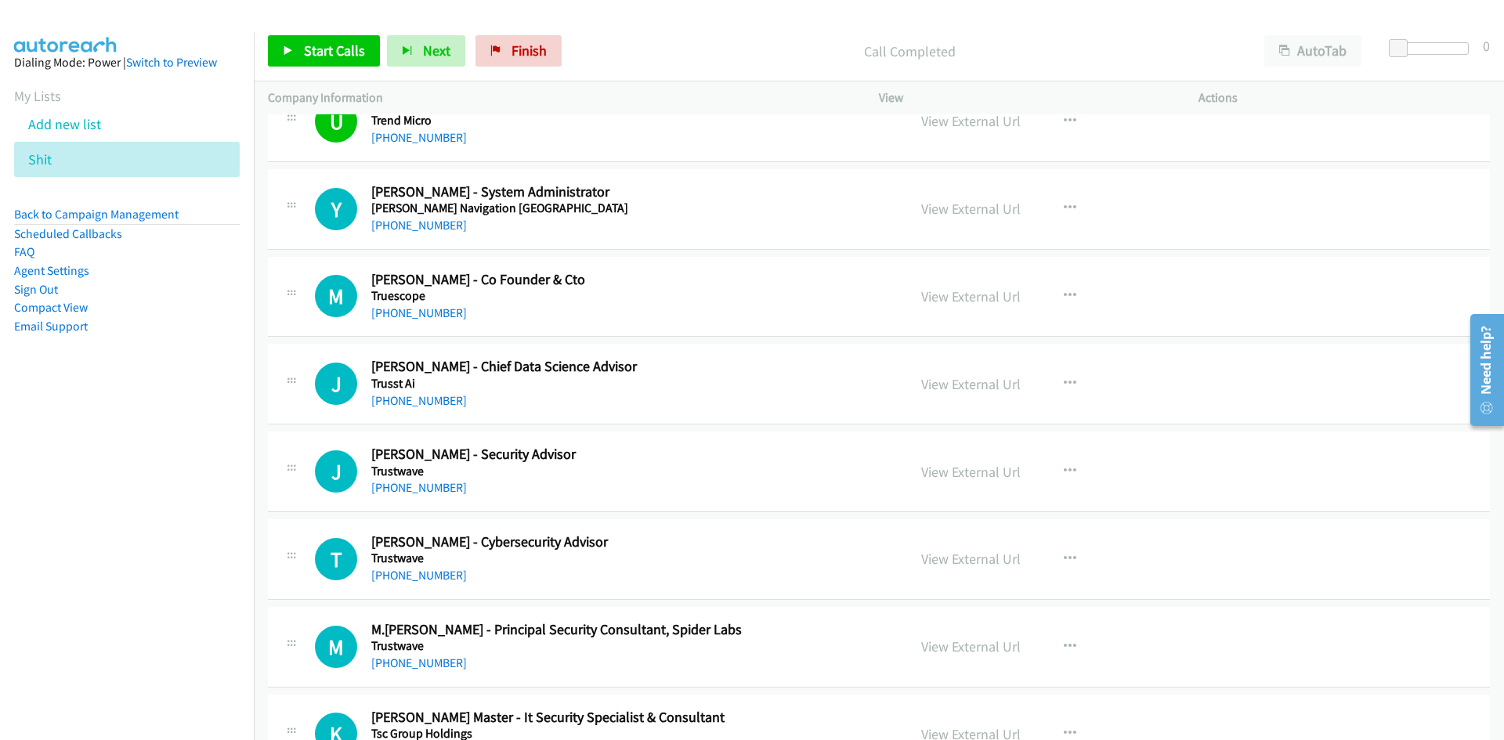
scroll to position [2742, 0]
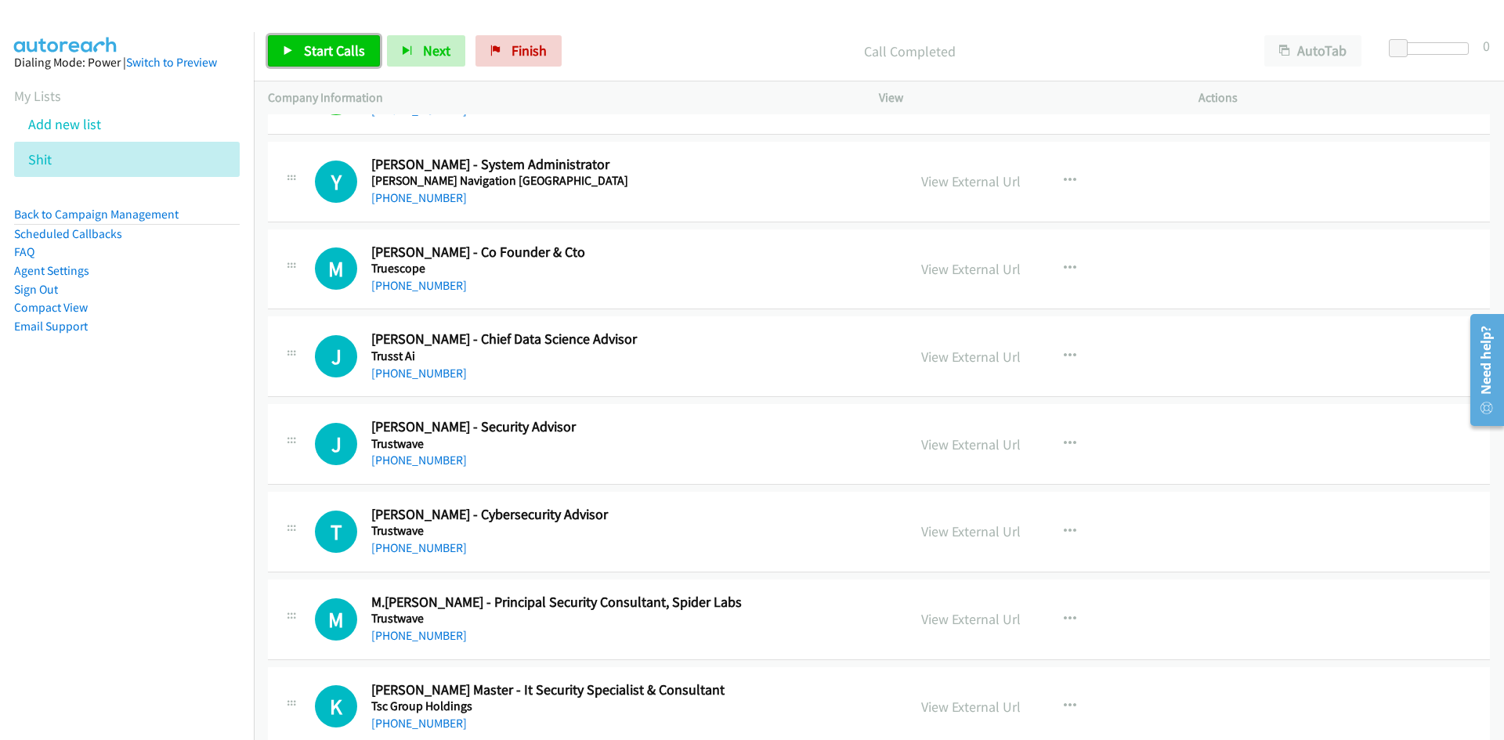
click at [360, 43] on span "Start Calls" at bounding box center [334, 51] width 61 height 18
click at [320, 52] on span "Pause" at bounding box center [321, 51] width 35 height 18
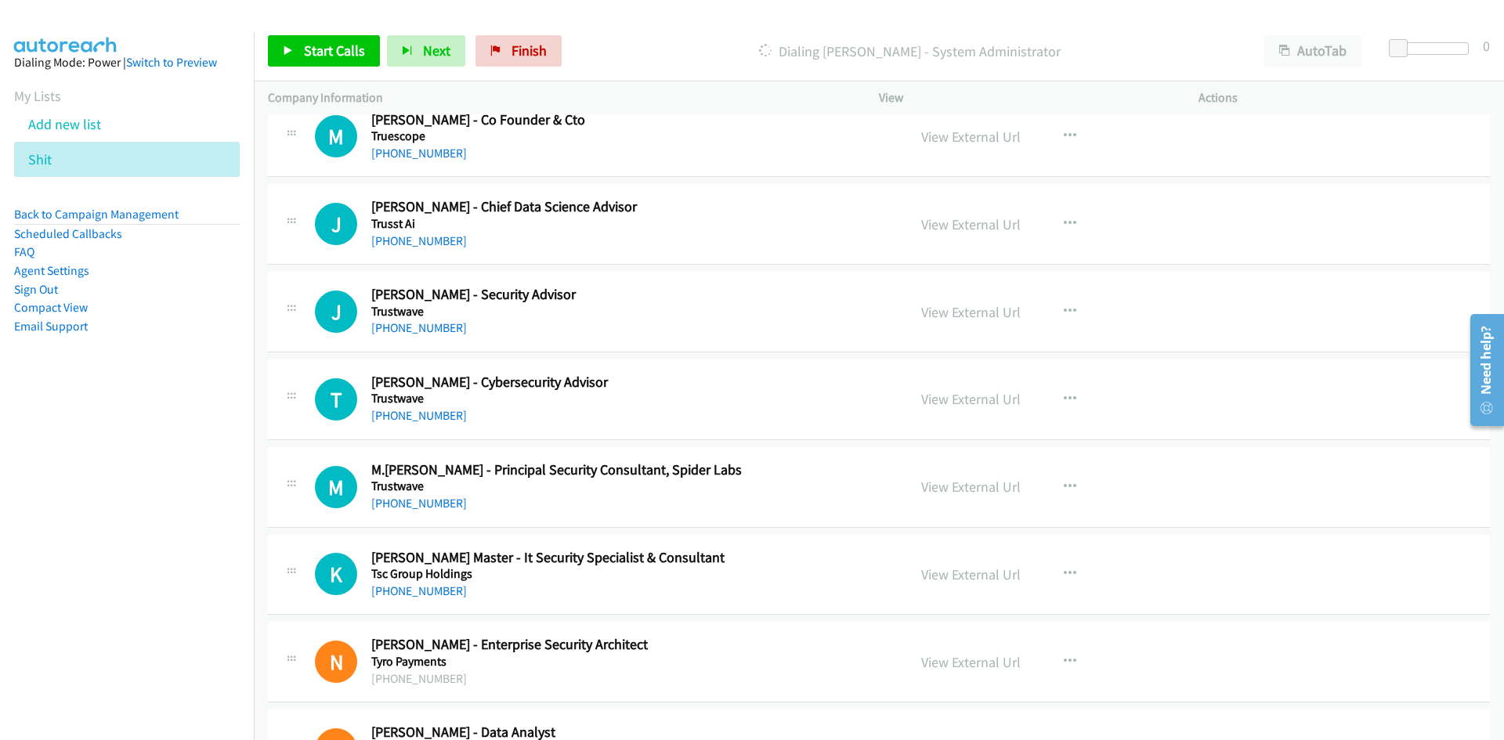
scroll to position [2898, 0]
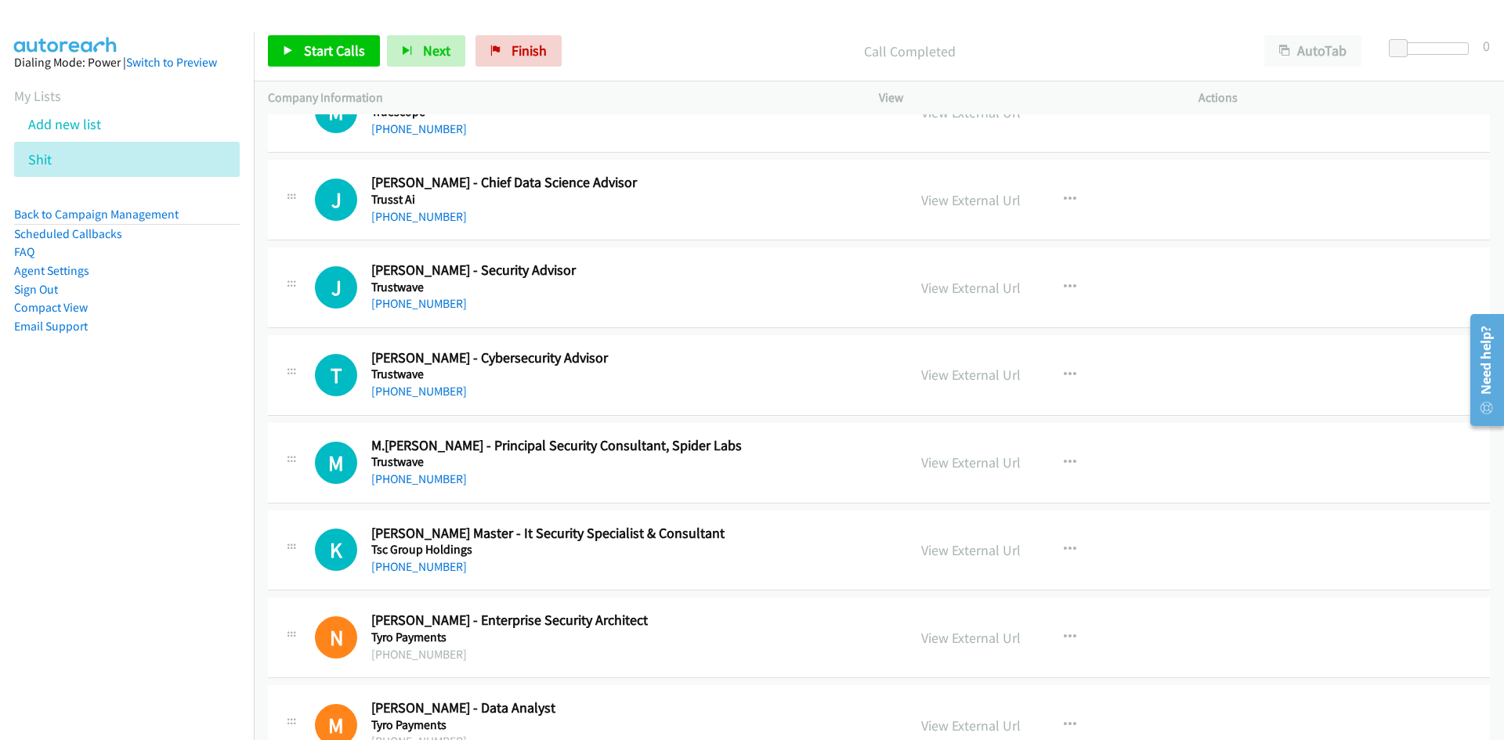
click at [1047, 255] on div "J Callback Scheduled John Magtoto - Security Advisor Trustwave Australia/Sydney…" at bounding box center [879, 288] width 1222 height 81
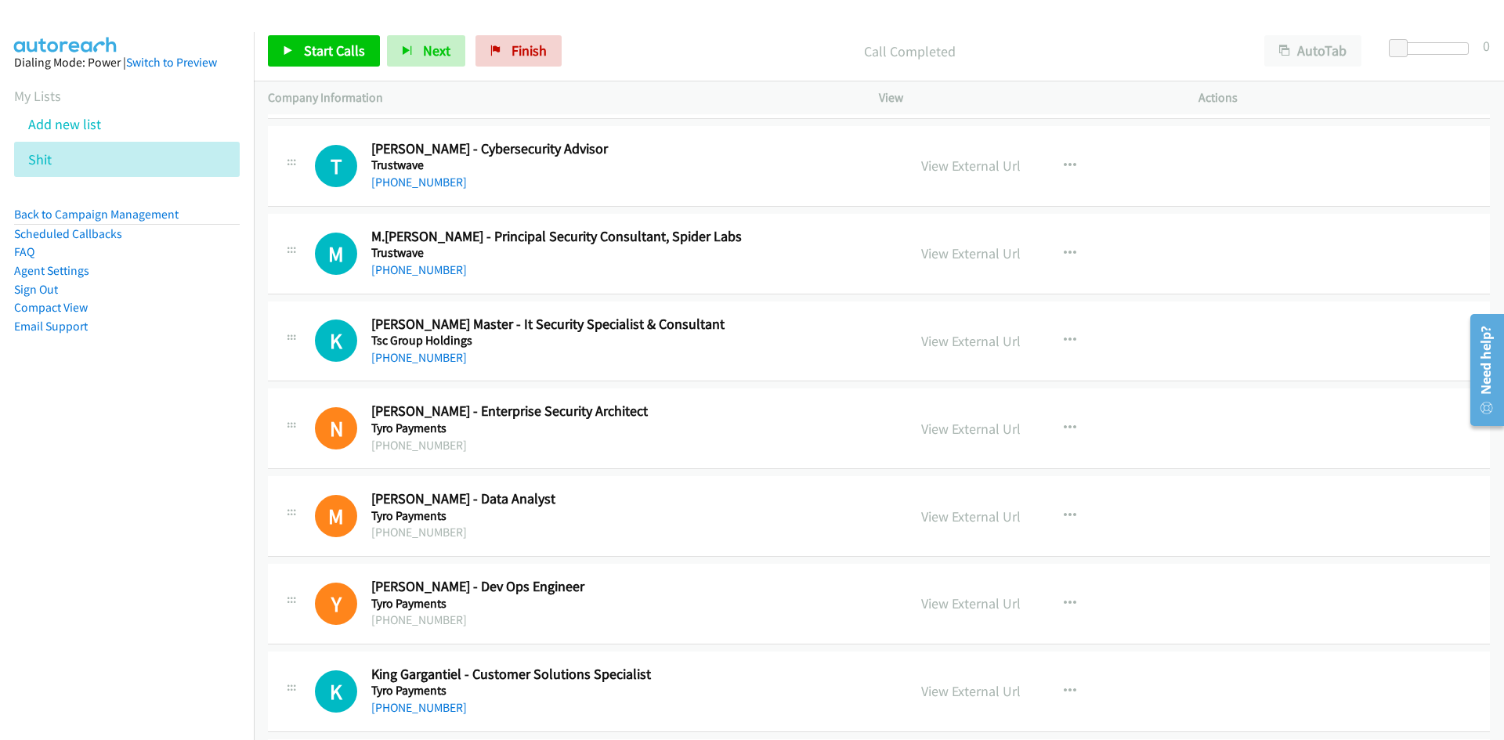
scroll to position [3133, 0]
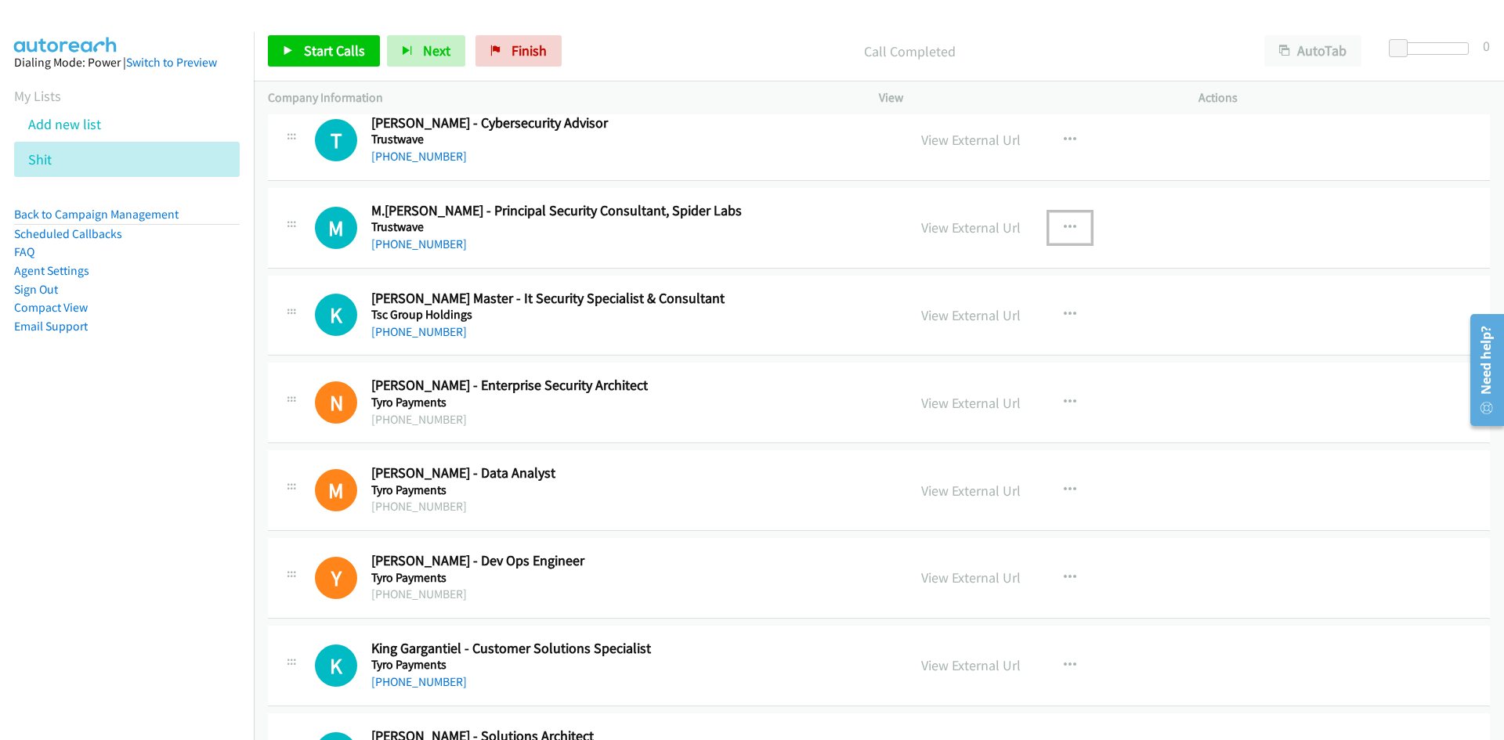
click at [1076, 223] on button "button" at bounding box center [1070, 227] width 42 height 31
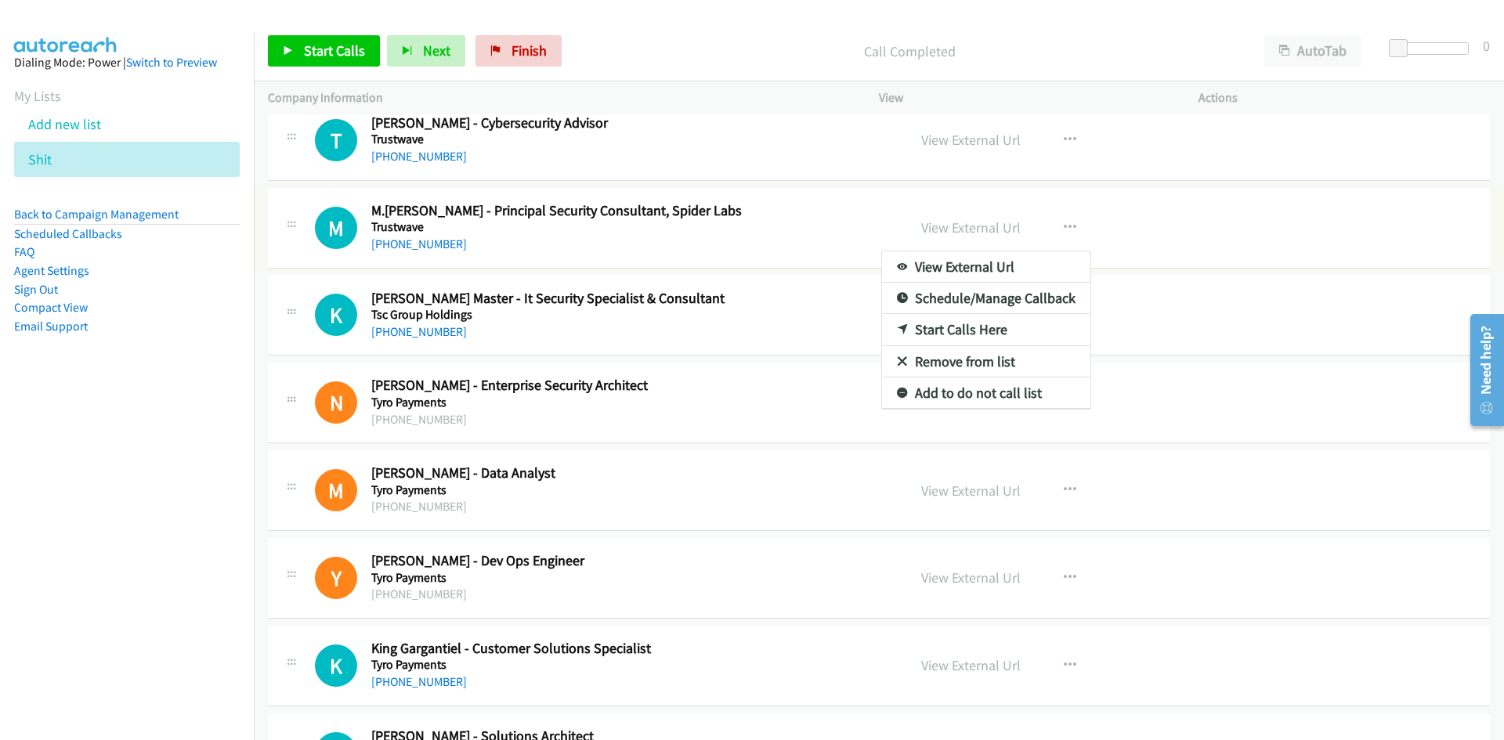
click at [363, 68] on div at bounding box center [752, 370] width 1504 height 740
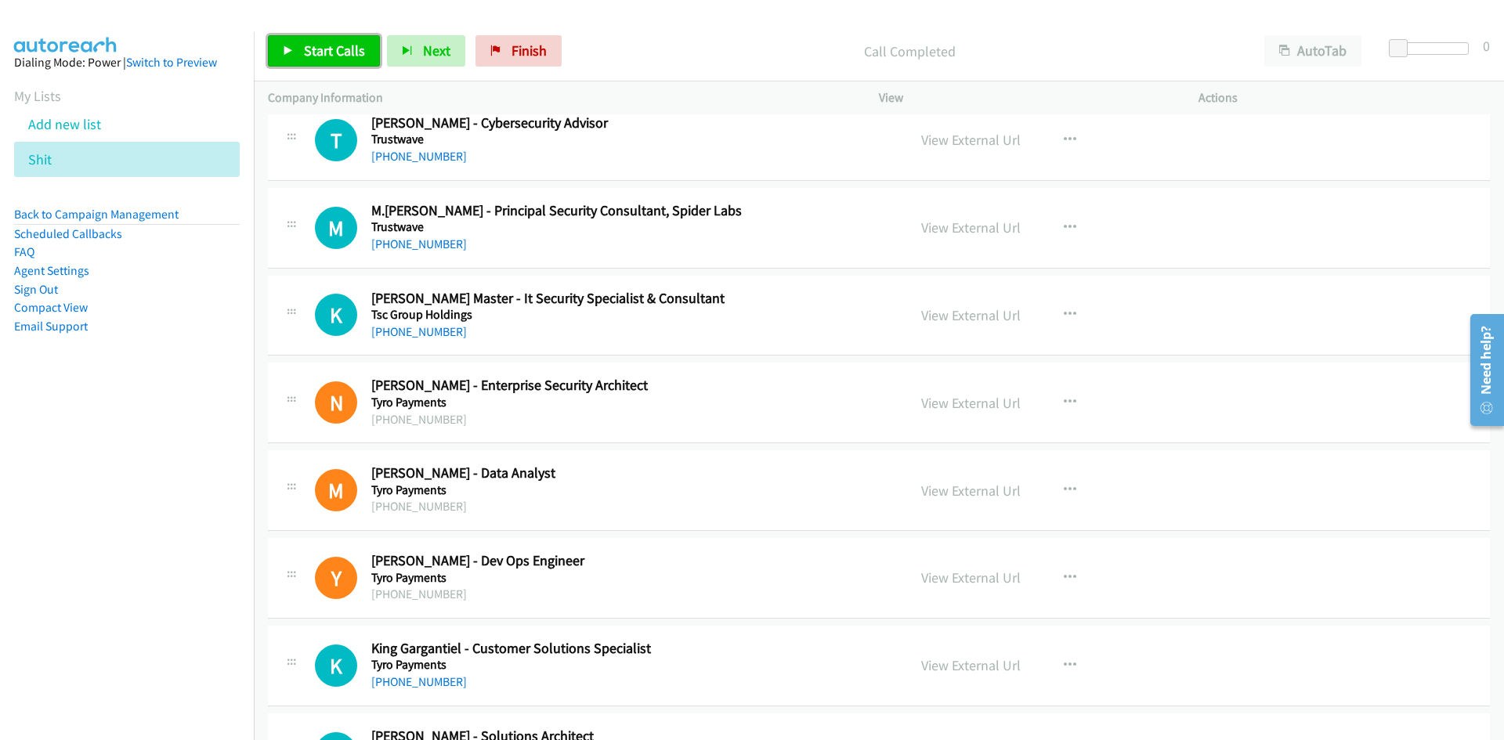
click at [361, 62] on link "Start Calls" at bounding box center [324, 50] width 112 height 31
click at [301, 56] on link "Pause" at bounding box center [311, 50] width 86 height 31
click at [1050, 233] on button "button" at bounding box center [1070, 227] width 42 height 31
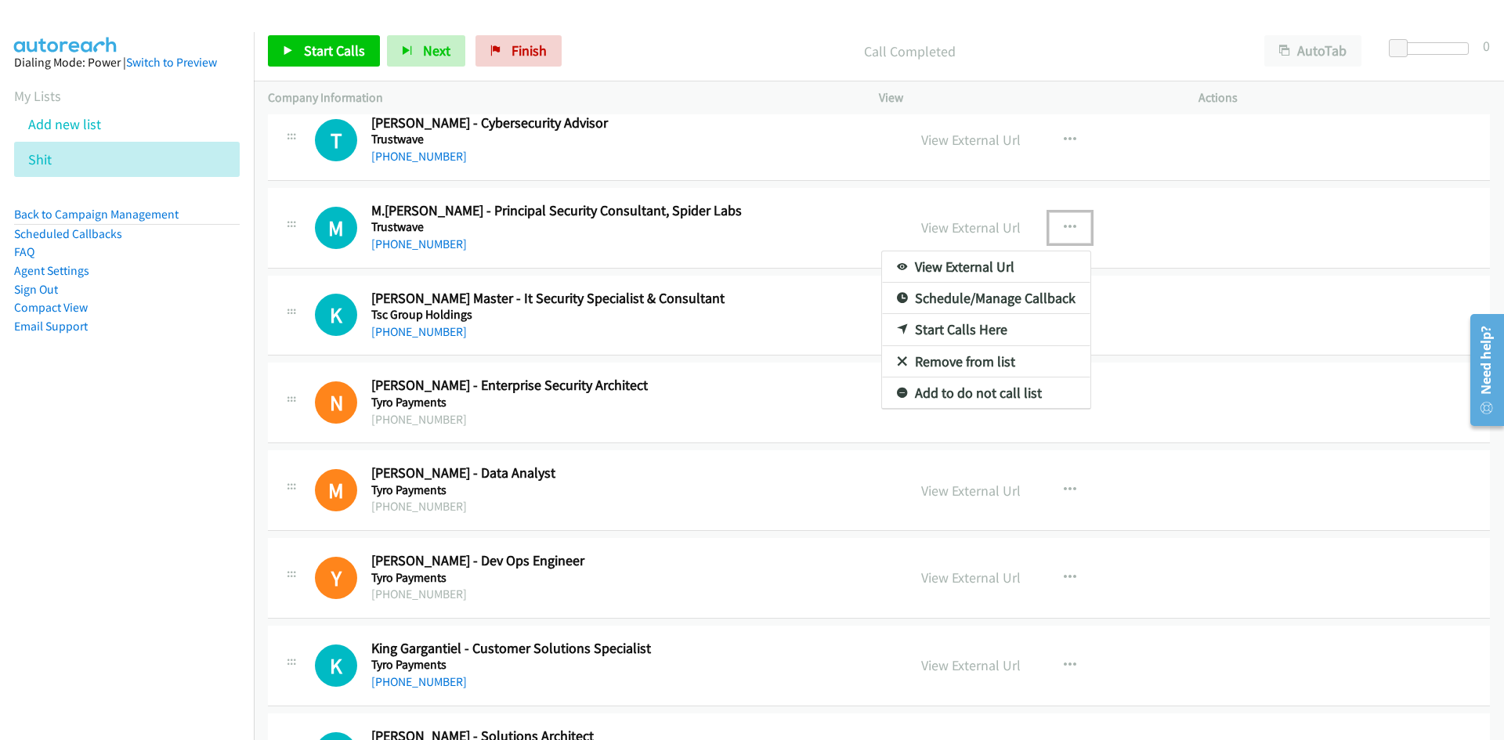
click at [903, 322] on link "Start Calls Here" at bounding box center [986, 329] width 208 height 31
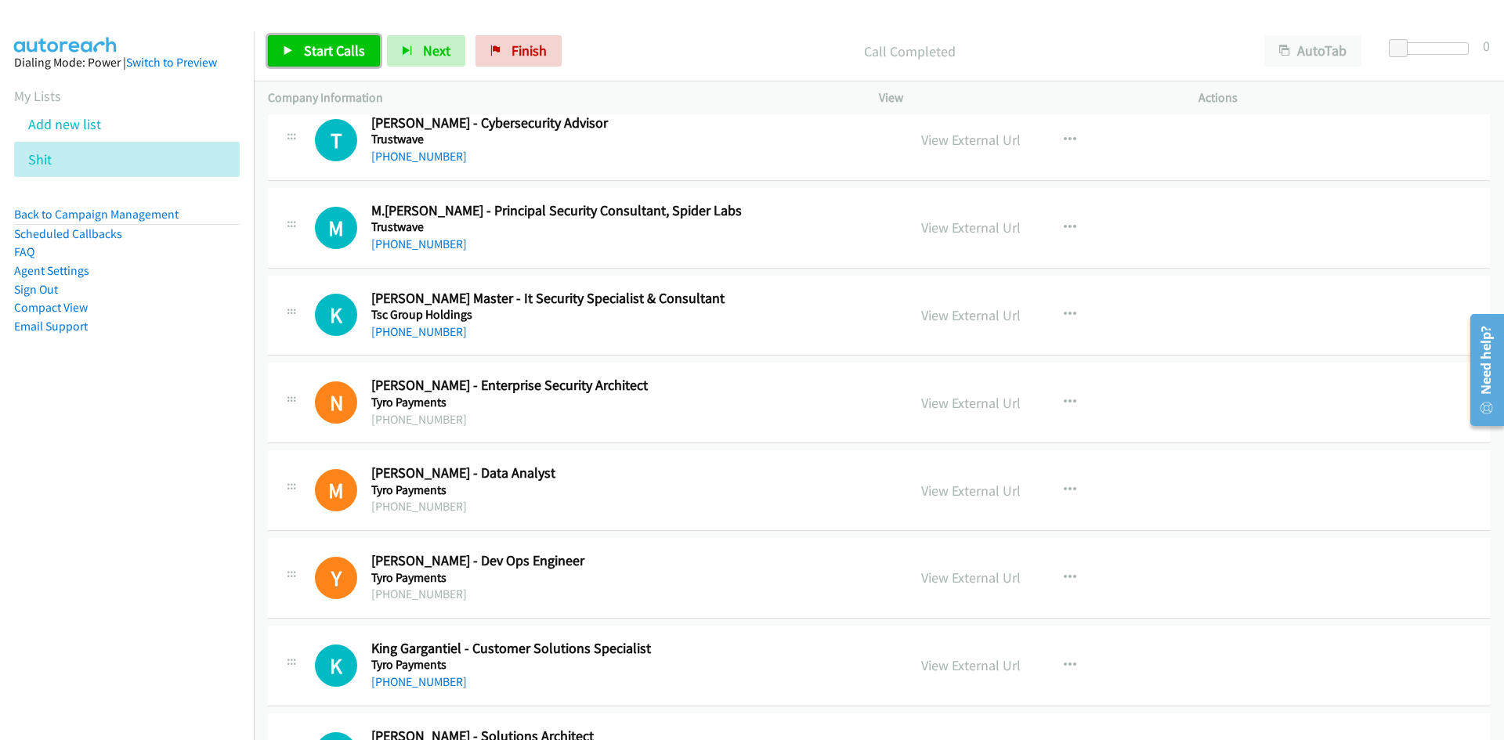
click at [291, 48] on icon at bounding box center [288, 51] width 11 height 11
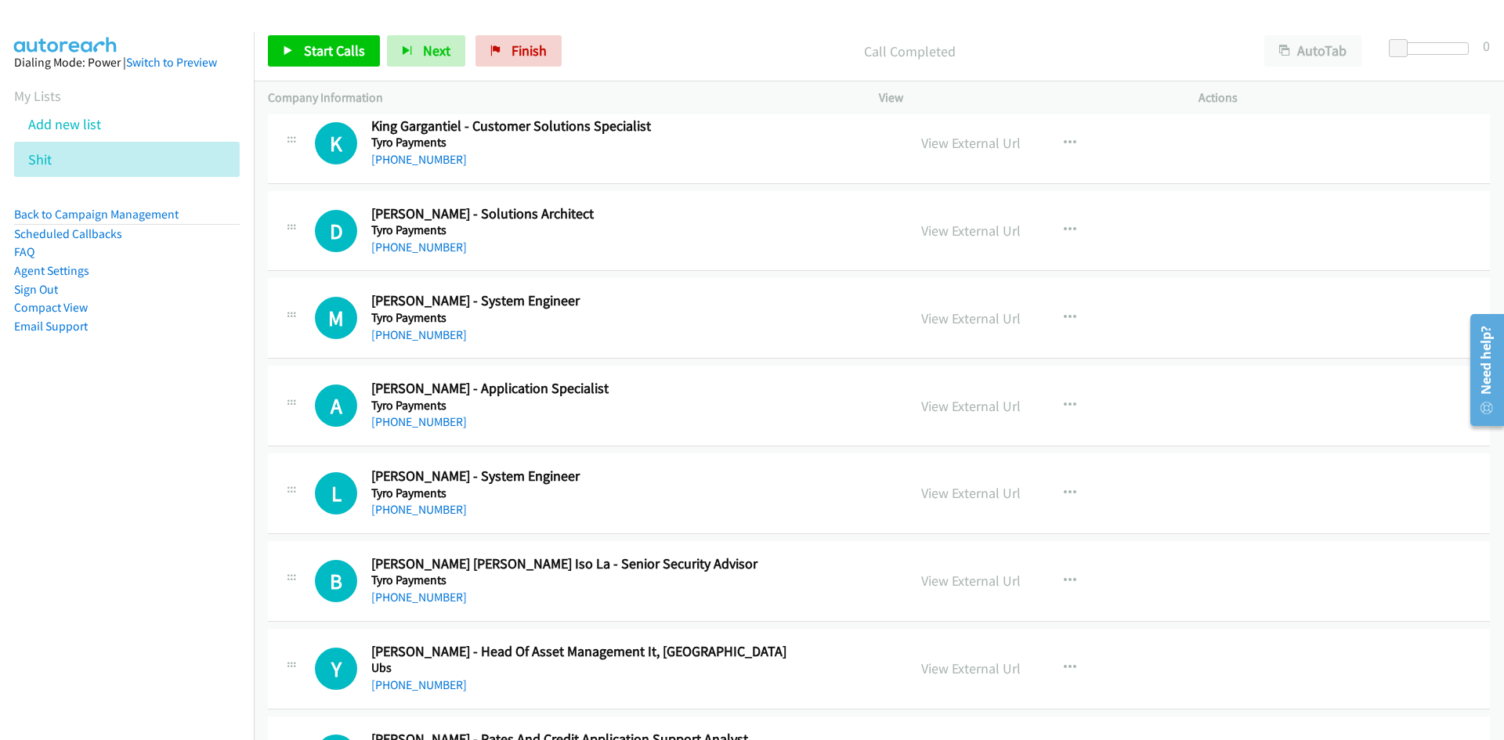
scroll to position [3682, 0]
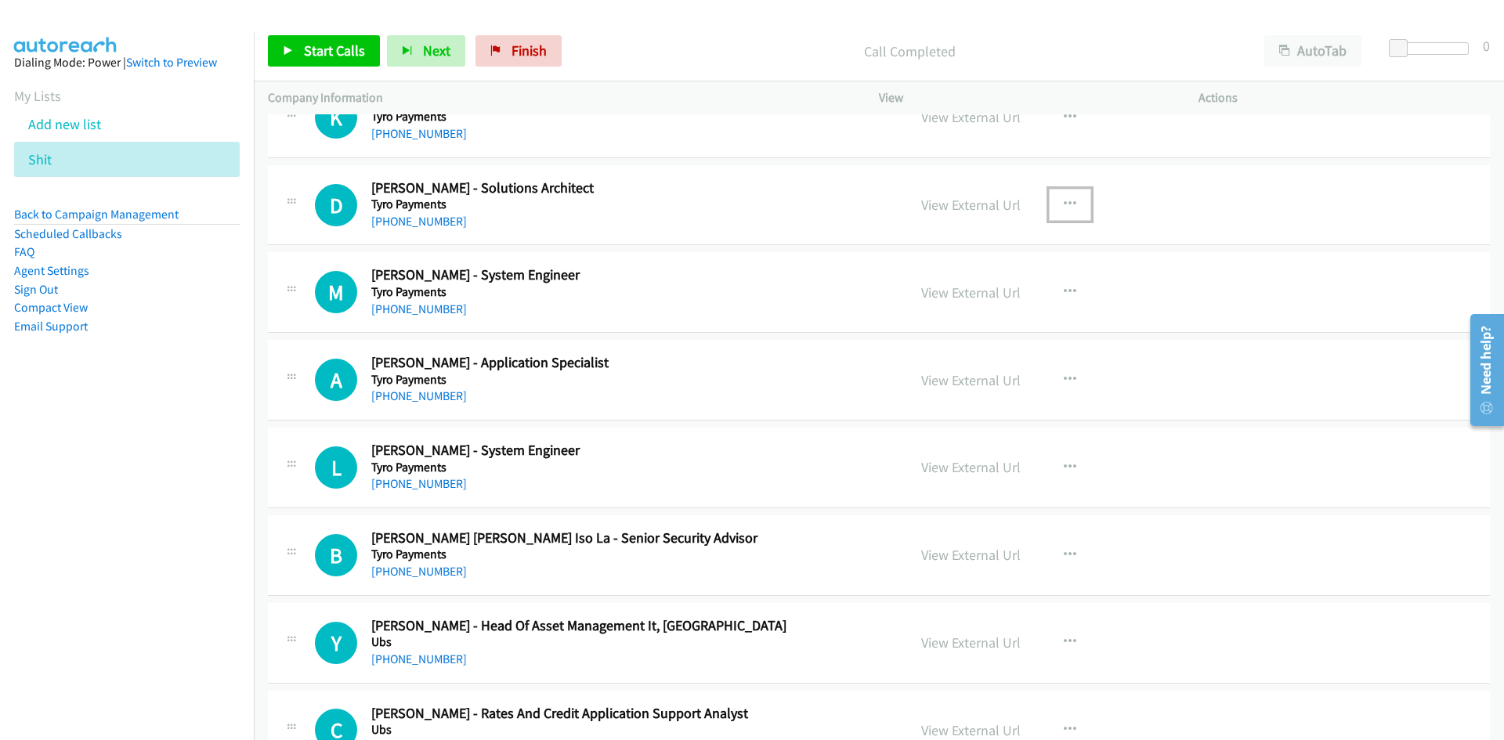
click at [1064, 200] on icon "button" at bounding box center [1070, 204] width 13 height 13
click at [897, 309] on icon at bounding box center [902, 307] width 11 height 11
click at [332, 45] on span "Start Calls" at bounding box center [334, 51] width 61 height 18
click at [286, 46] on icon at bounding box center [288, 51] width 11 height 11
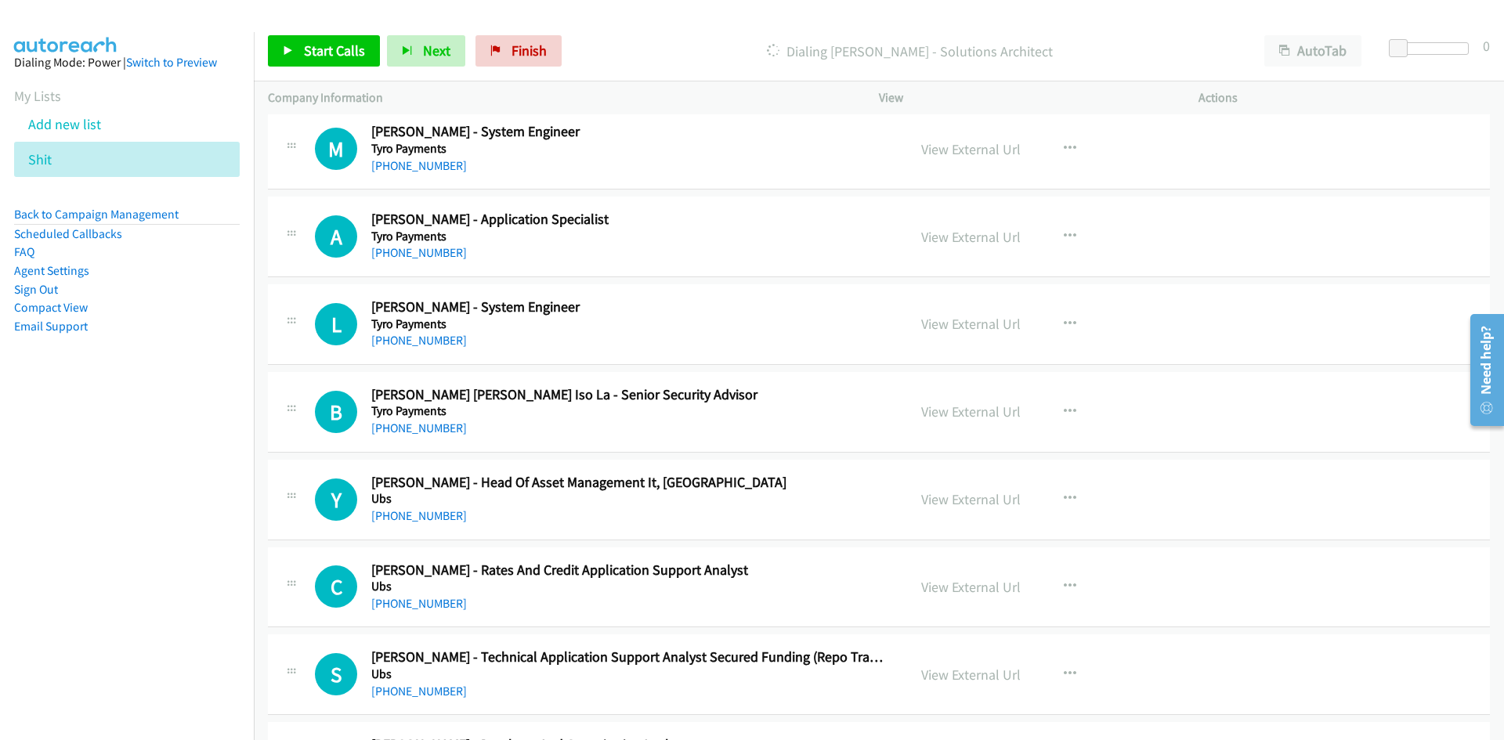
scroll to position [3839, 0]
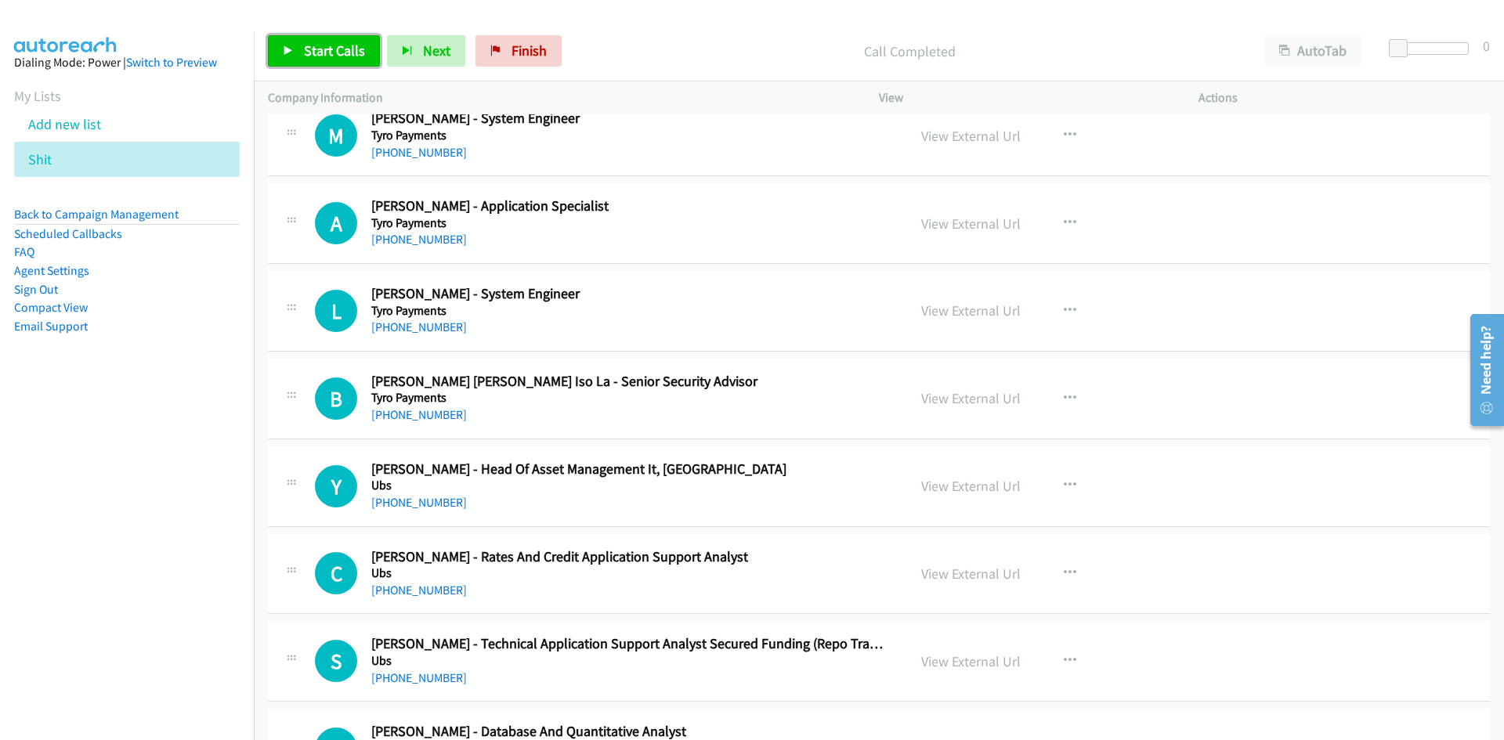
click at [341, 49] on span "Start Calls" at bounding box center [334, 51] width 61 height 18
click at [293, 48] on icon at bounding box center [288, 51] width 11 height 11
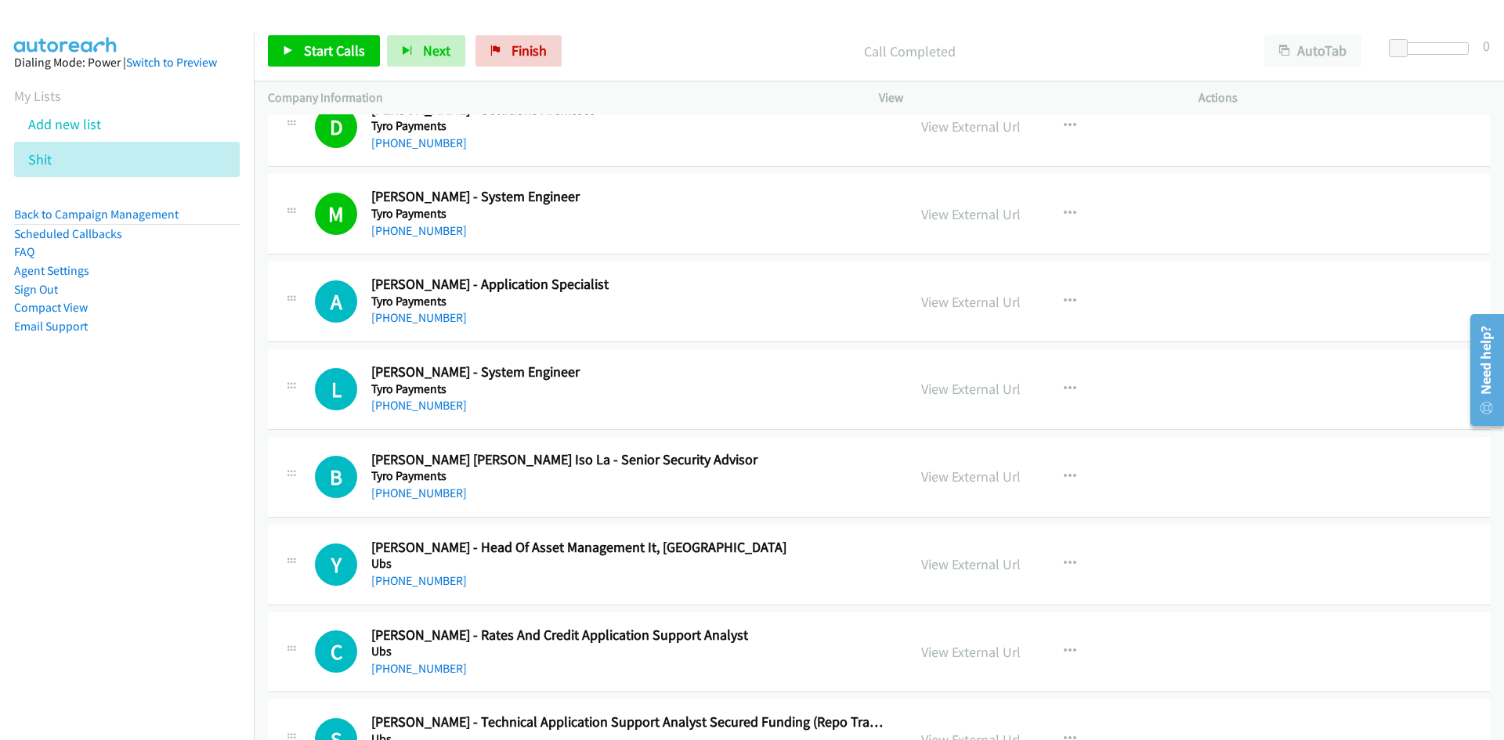
scroll to position [3917, 0]
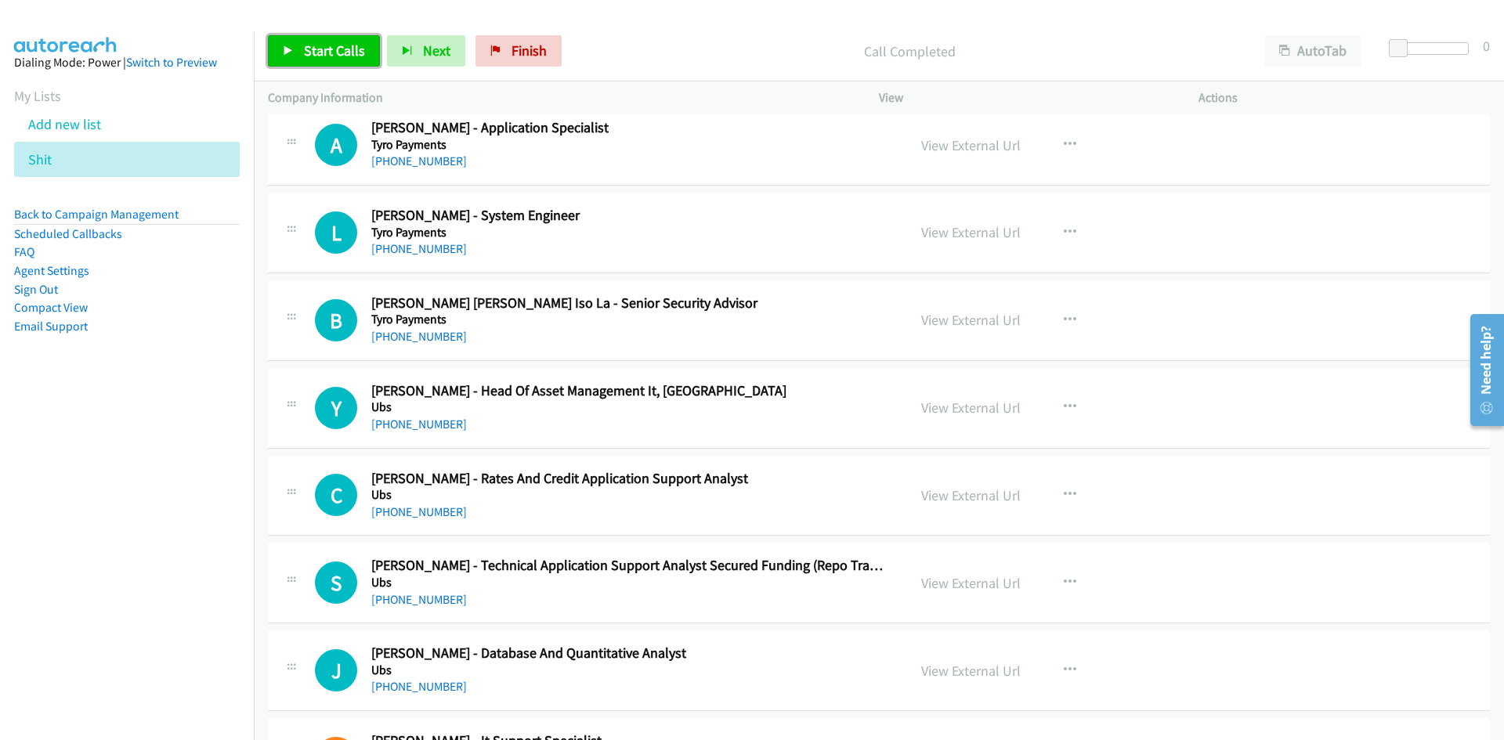
click at [335, 58] on span "Start Calls" at bounding box center [334, 51] width 61 height 18
click at [327, 66] on link "Pause" at bounding box center [311, 50] width 86 height 31
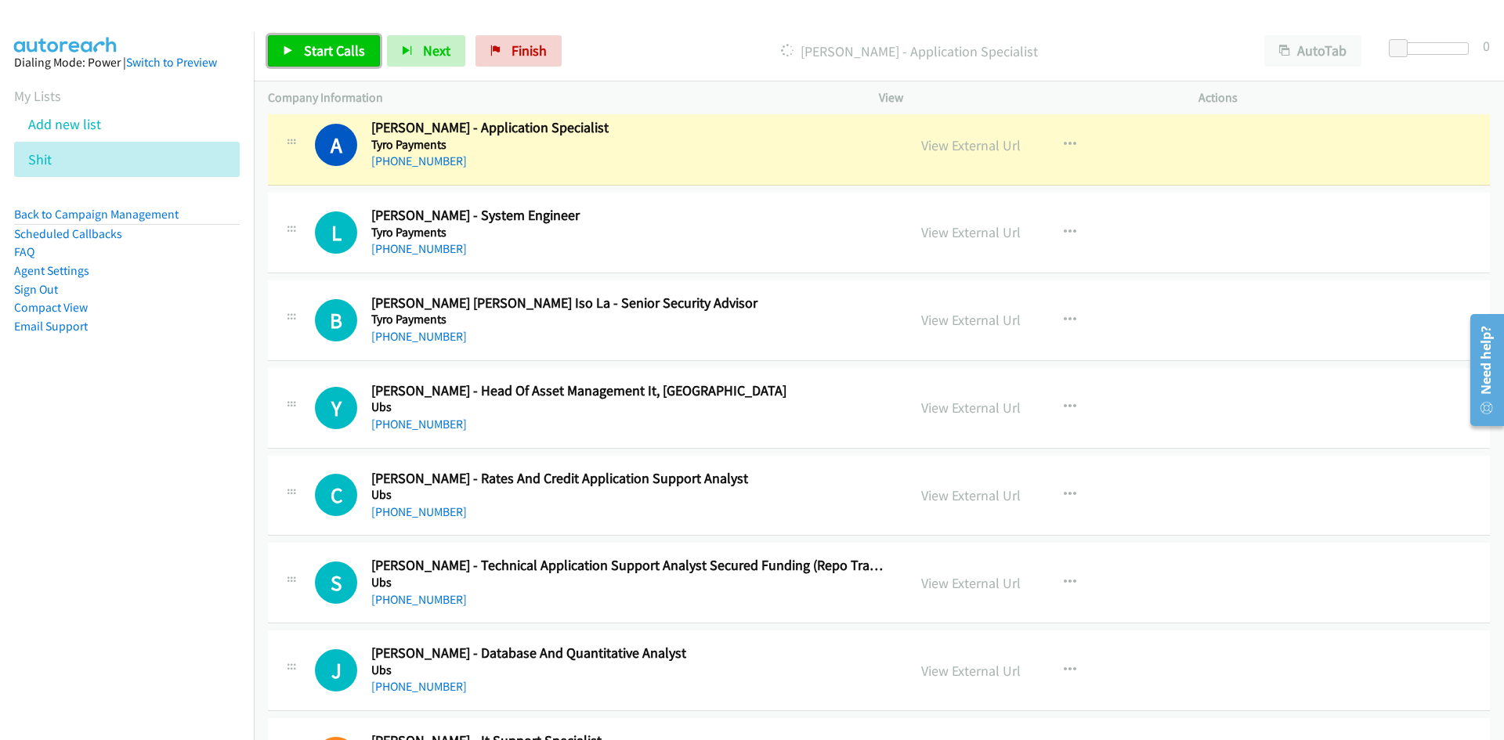
click at [367, 48] on link "Start Calls" at bounding box center [324, 50] width 112 height 31
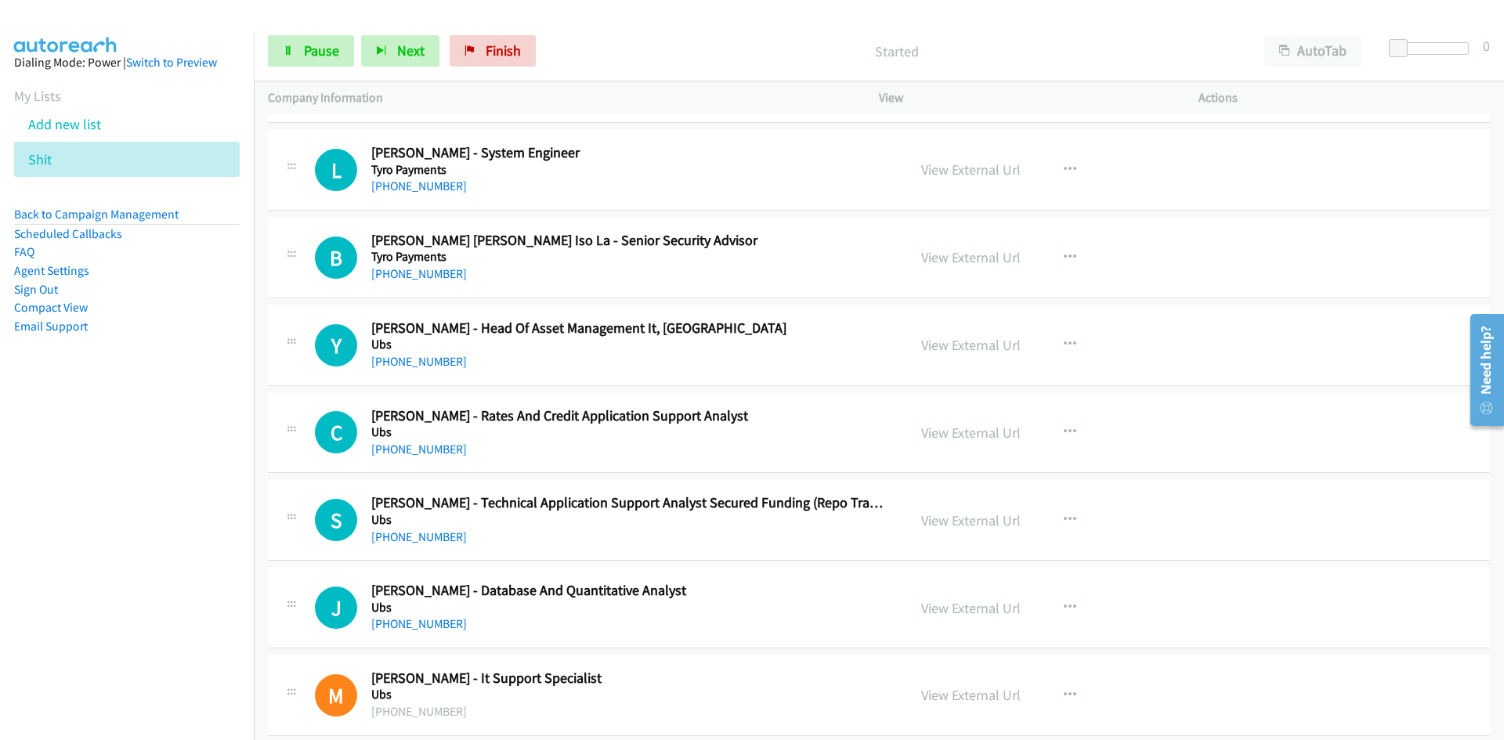
scroll to position [3995, 0]
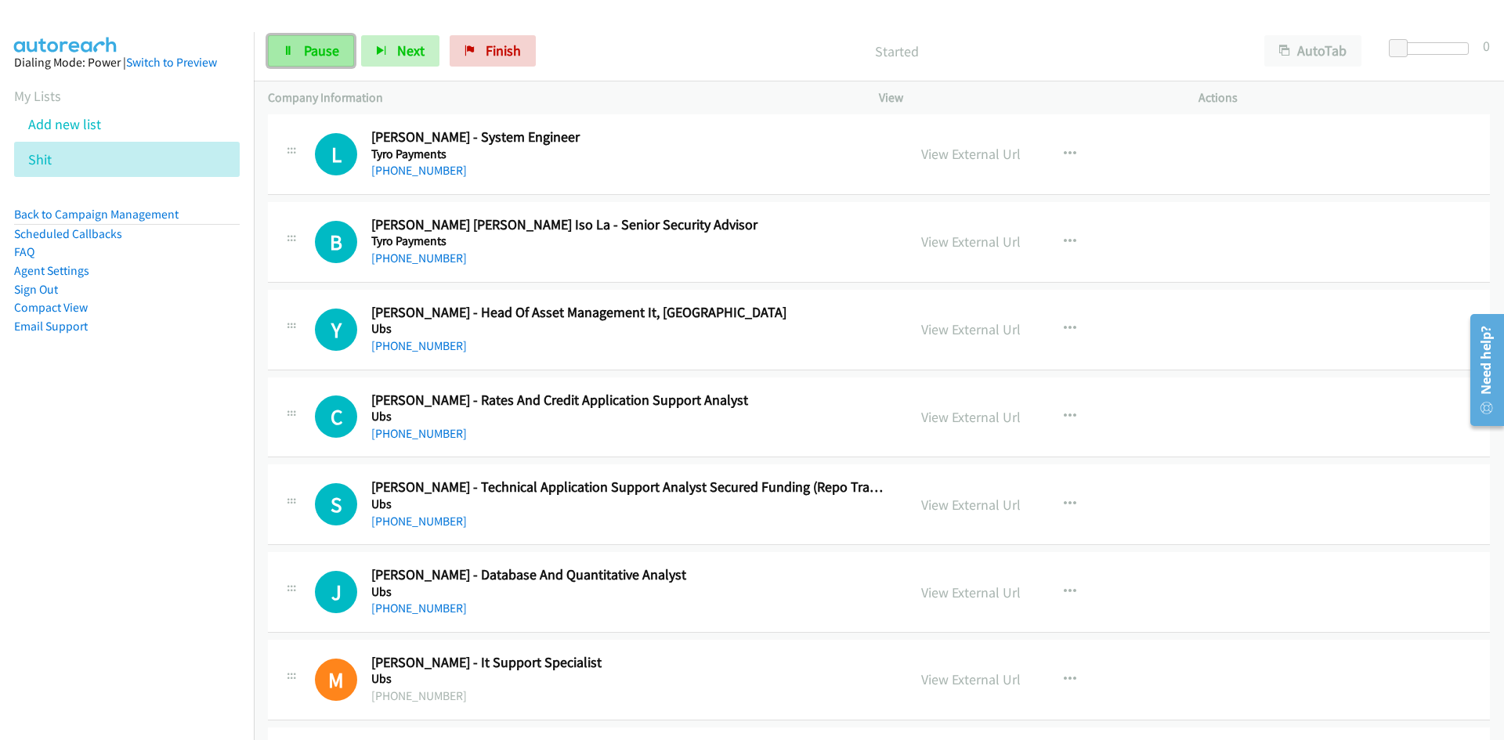
click at [291, 46] on icon at bounding box center [288, 51] width 11 height 11
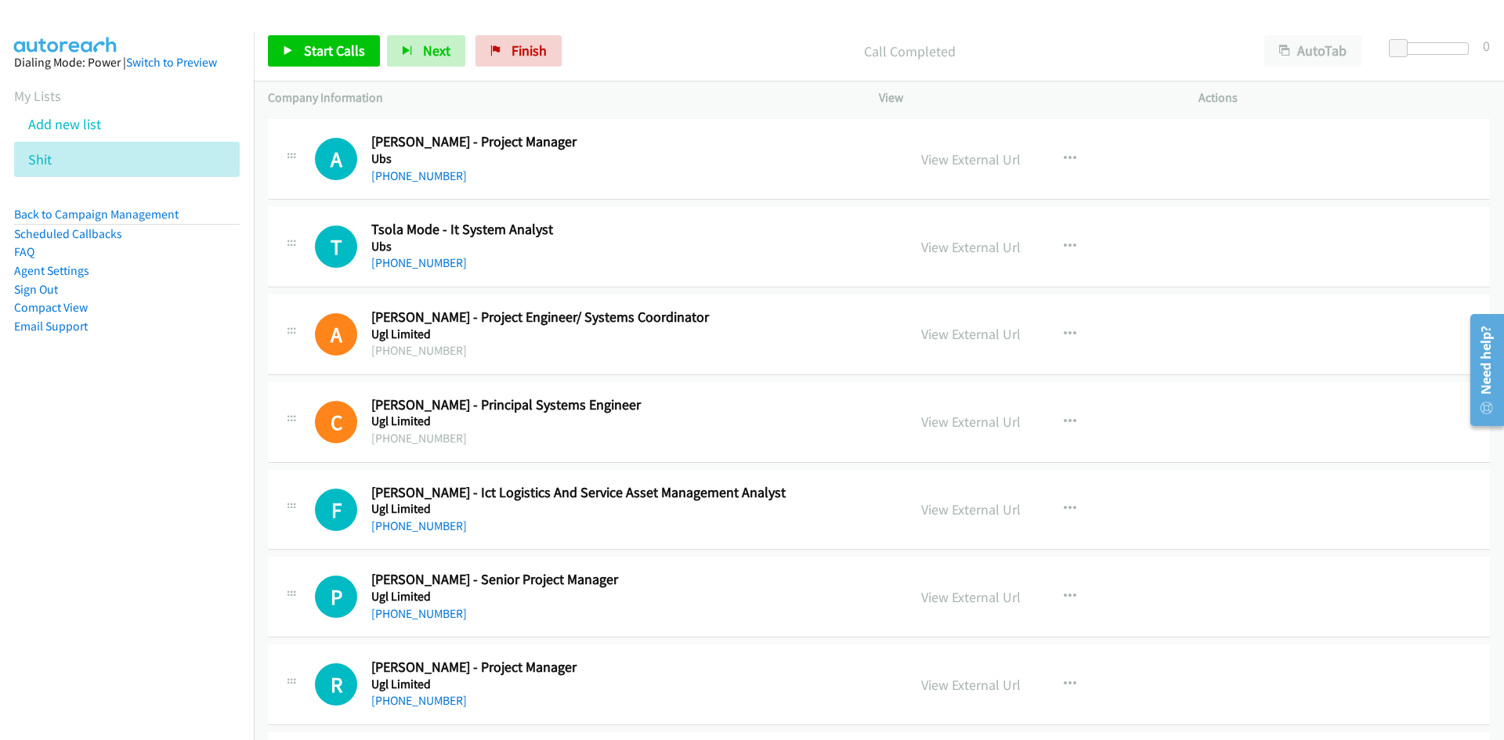
scroll to position [4857, 0]
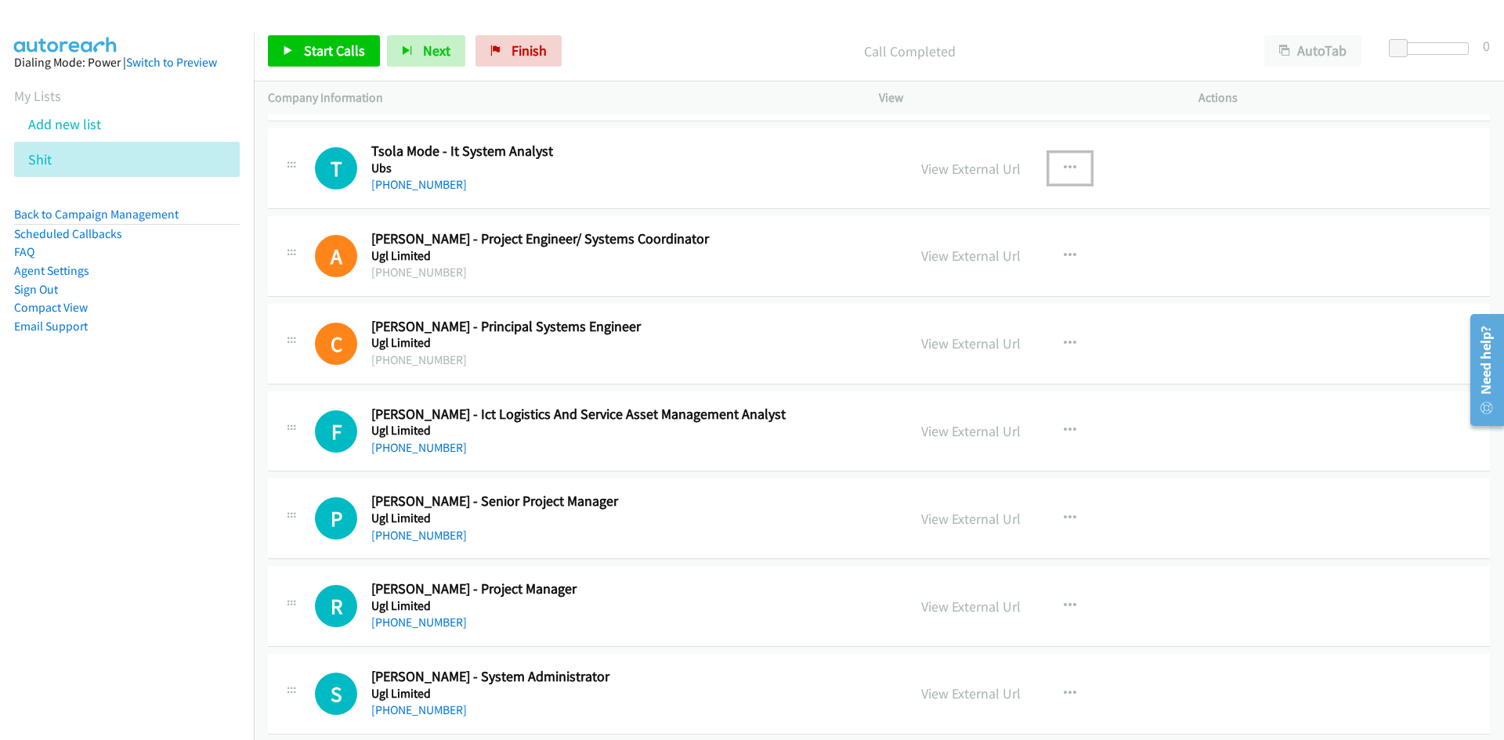
click at [1056, 175] on button "button" at bounding box center [1070, 168] width 42 height 31
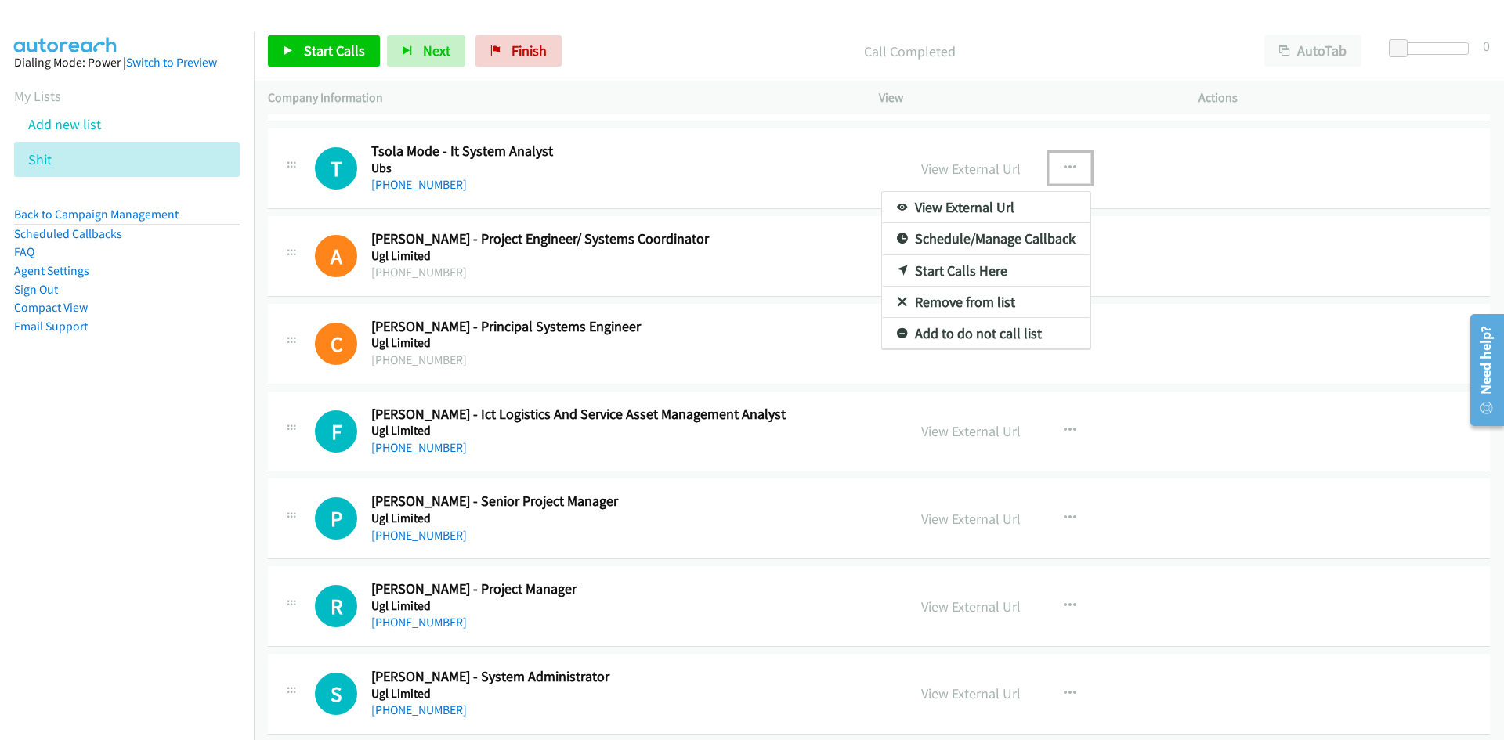
click at [897, 270] on icon at bounding box center [902, 271] width 11 height 11
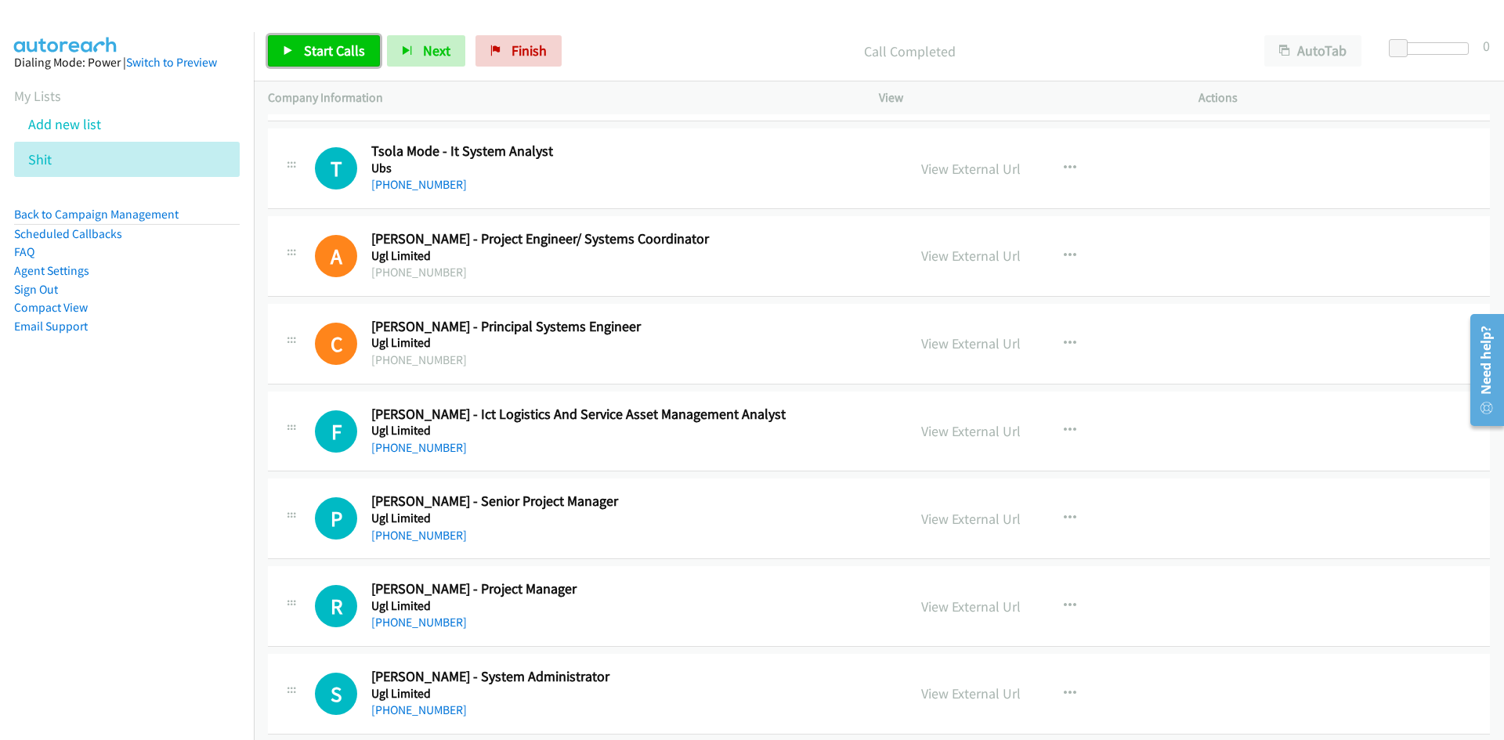
click at [335, 39] on link "Start Calls" at bounding box center [324, 50] width 112 height 31
click at [303, 40] on link "Pause" at bounding box center [311, 50] width 86 height 31
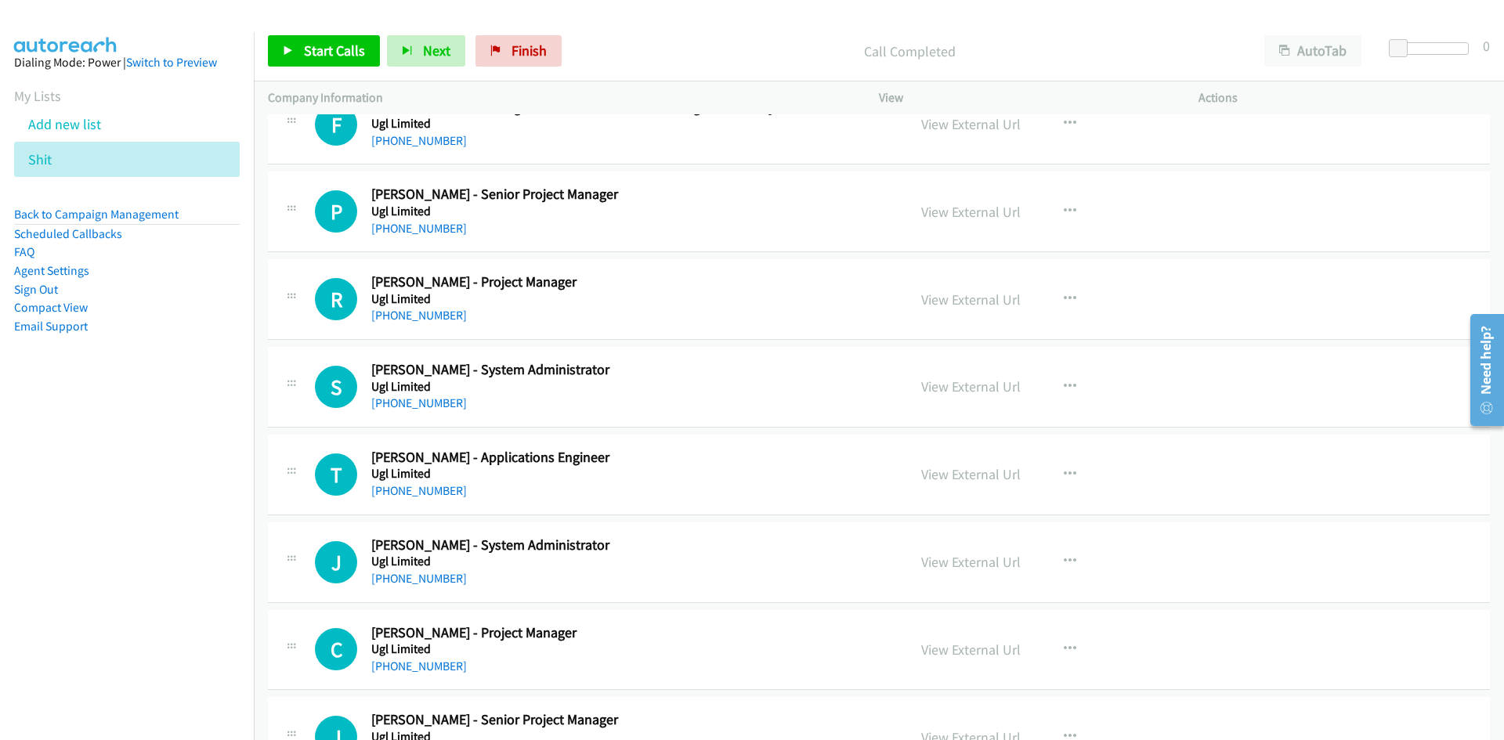
scroll to position [5170, 0]
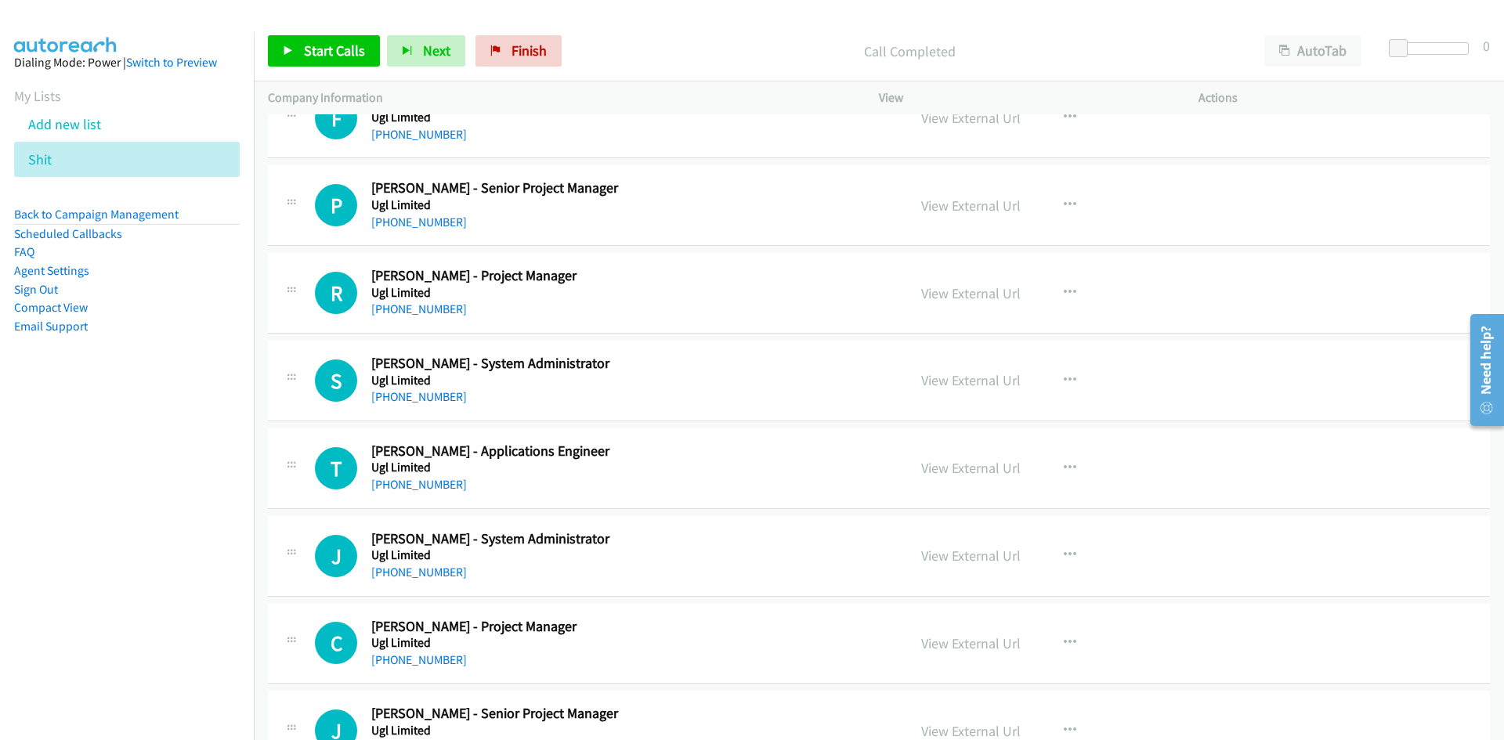
click at [301, 20] on div at bounding box center [745, 30] width 1490 height 60
click at [317, 50] on span "Start Calls" at bounding box center [334, 51] width 61 height 18
click at [317, 50] on span "Pause" at bounding box center [321, 51] width 35 height 18
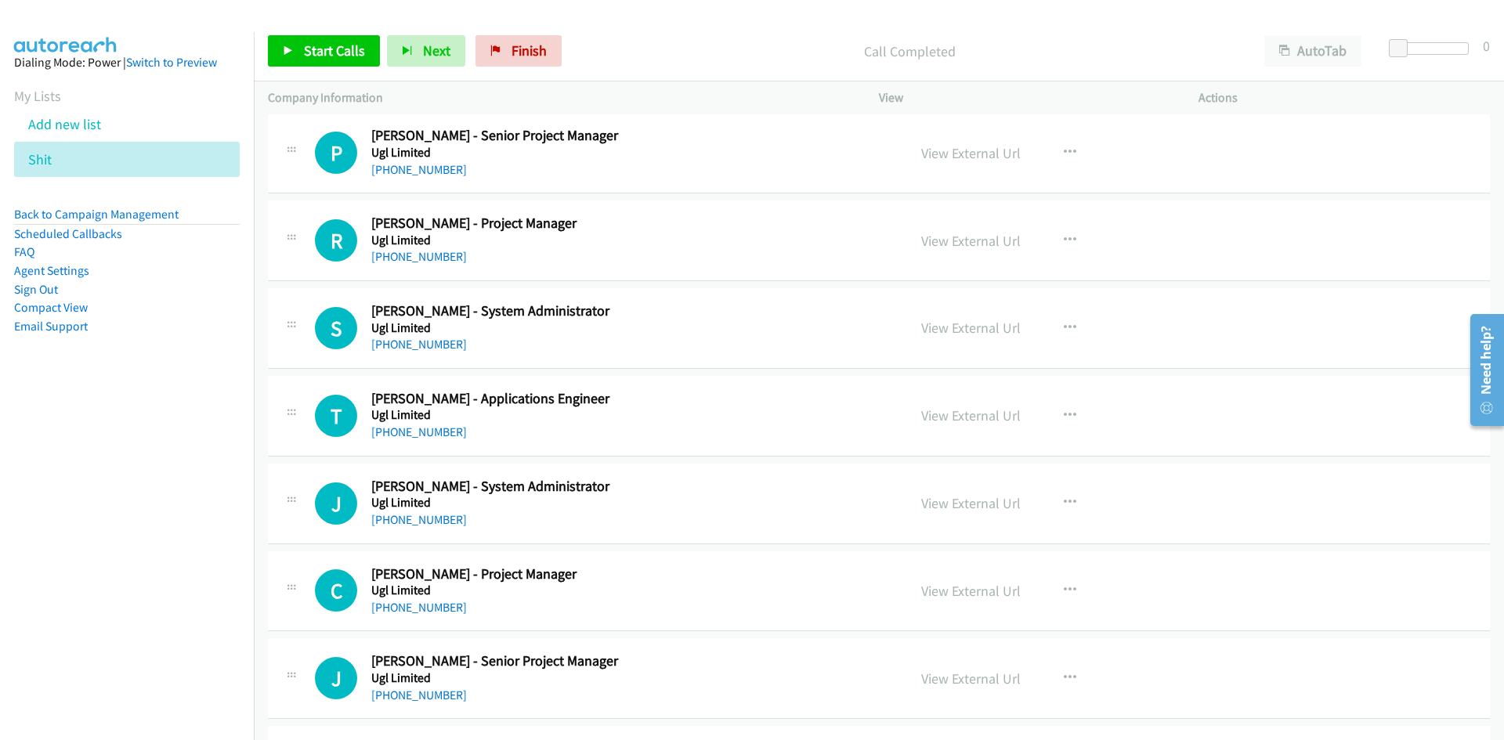
scroll to position [5249, 0]
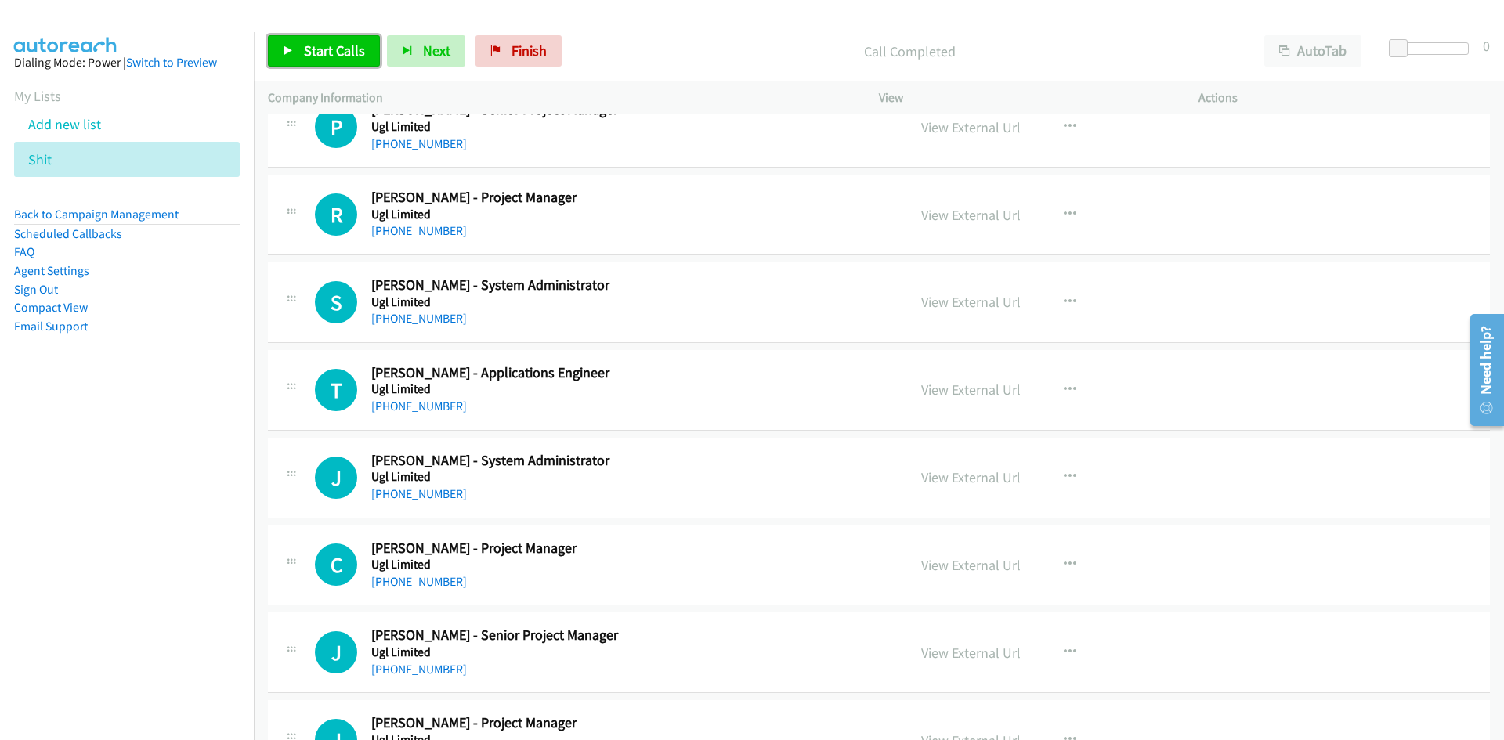
click at [378, 53] on link "Start Calls" at bounding box center [324, 50] width 112 height 31
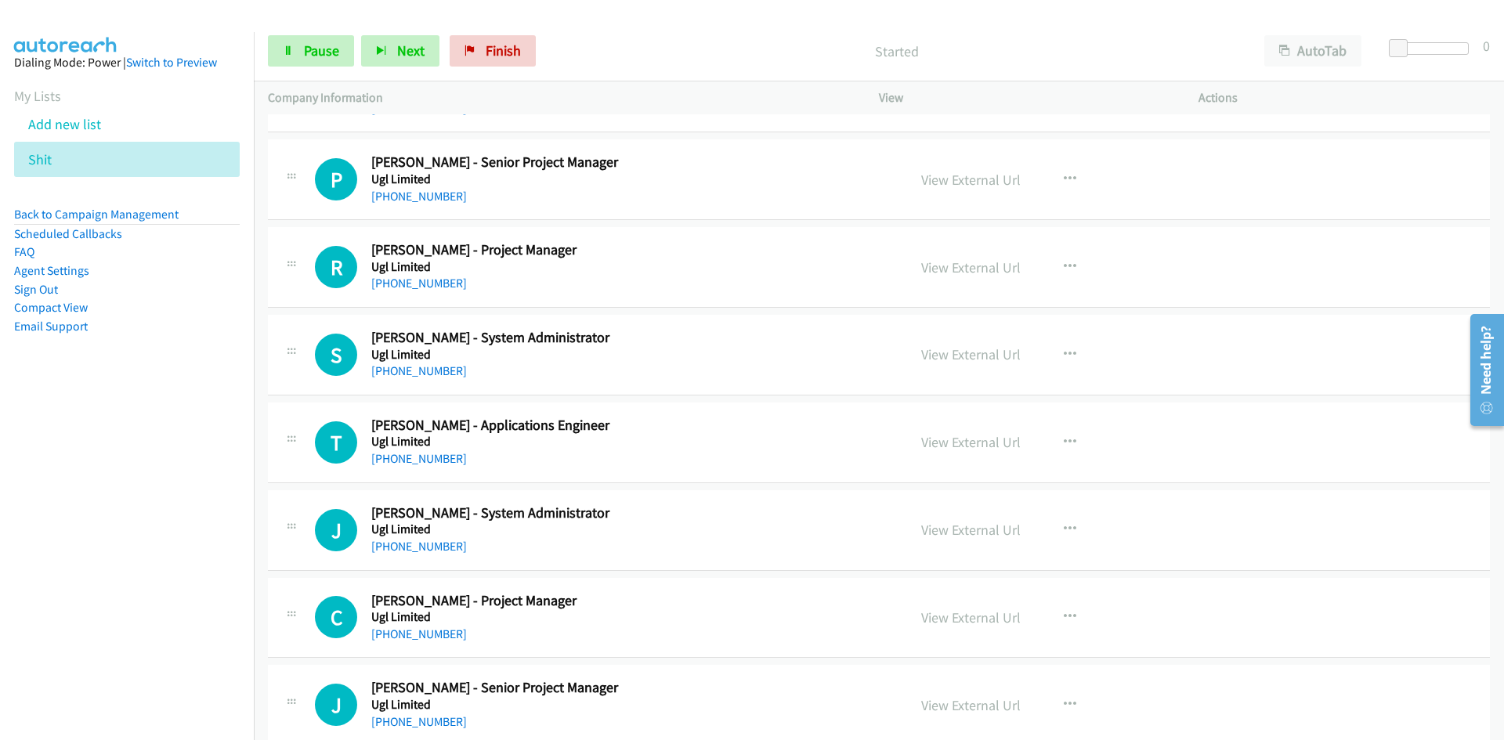
scroll to position [5170, 0]
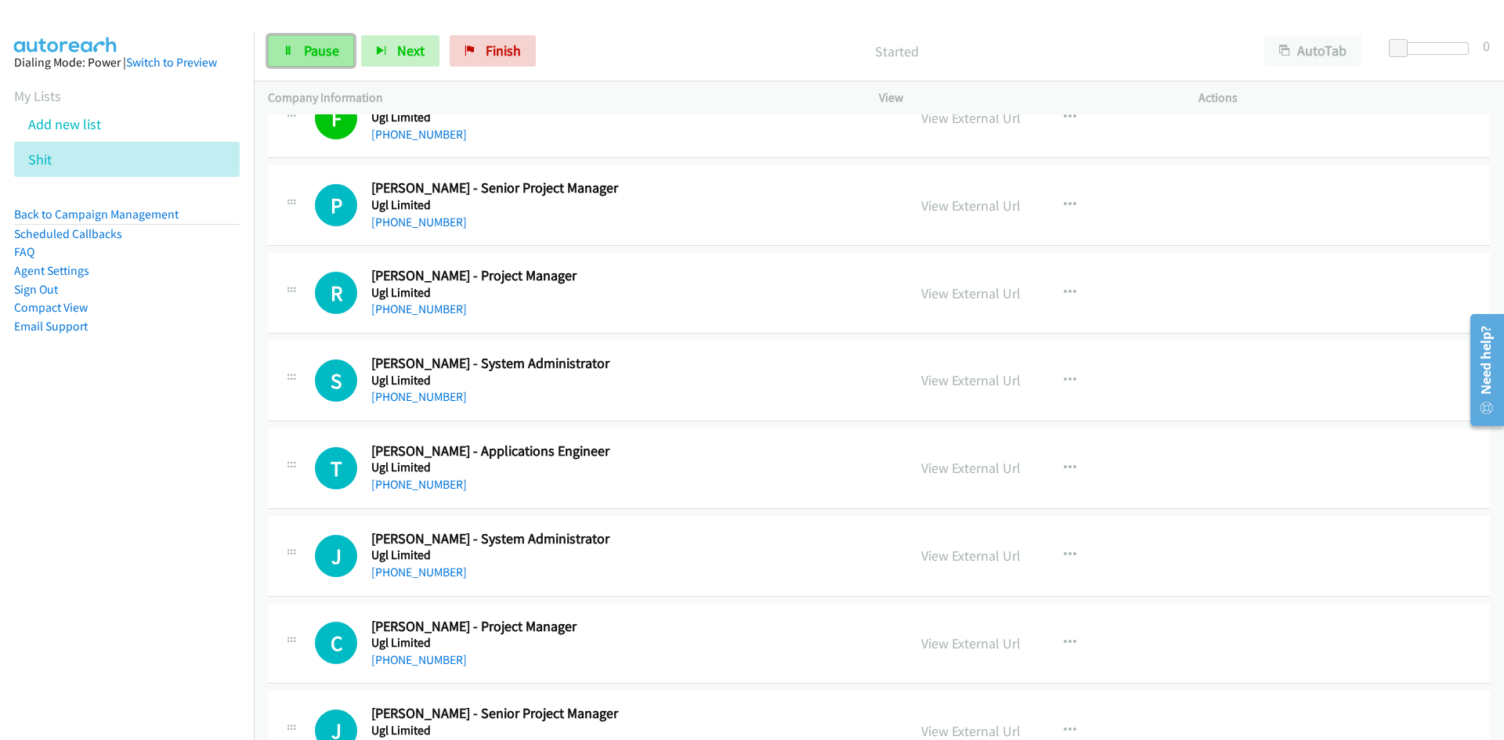
click at [318, 55] on span "Pause" at bounding box center [321, 51] width 35 height 18
click at [963, 212] on link "View External Url" at bounding box center [970, 206] width 99 height 18
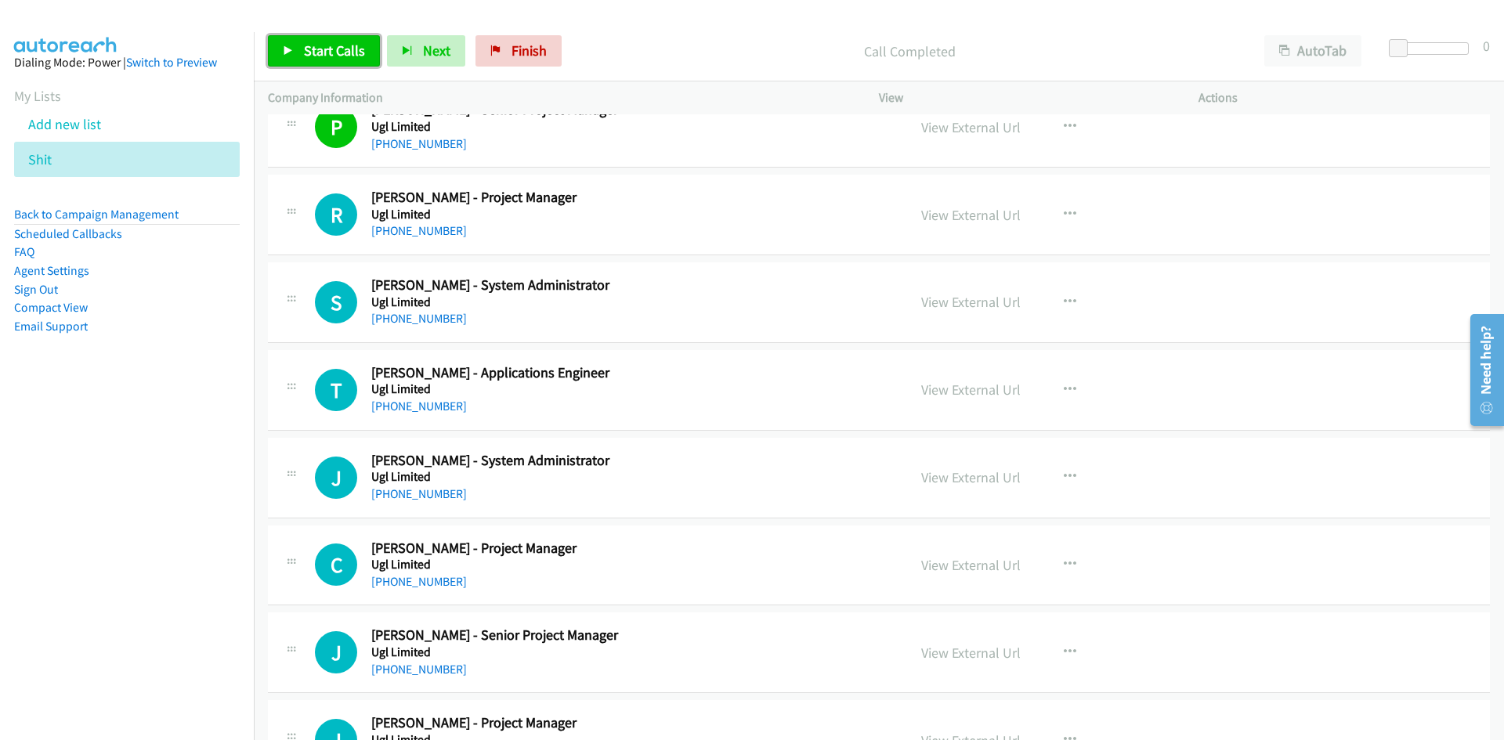
click at [354, 64] on link "Start Calls" at bounding box center [324, 50] width 112 height 31
click at [349, 60] on link "Pause" at bounding box center [311, 50] width 86 height 31
click at [947, 215] on link "View External Url" at bounding box center [970, 215] width 99 height 18
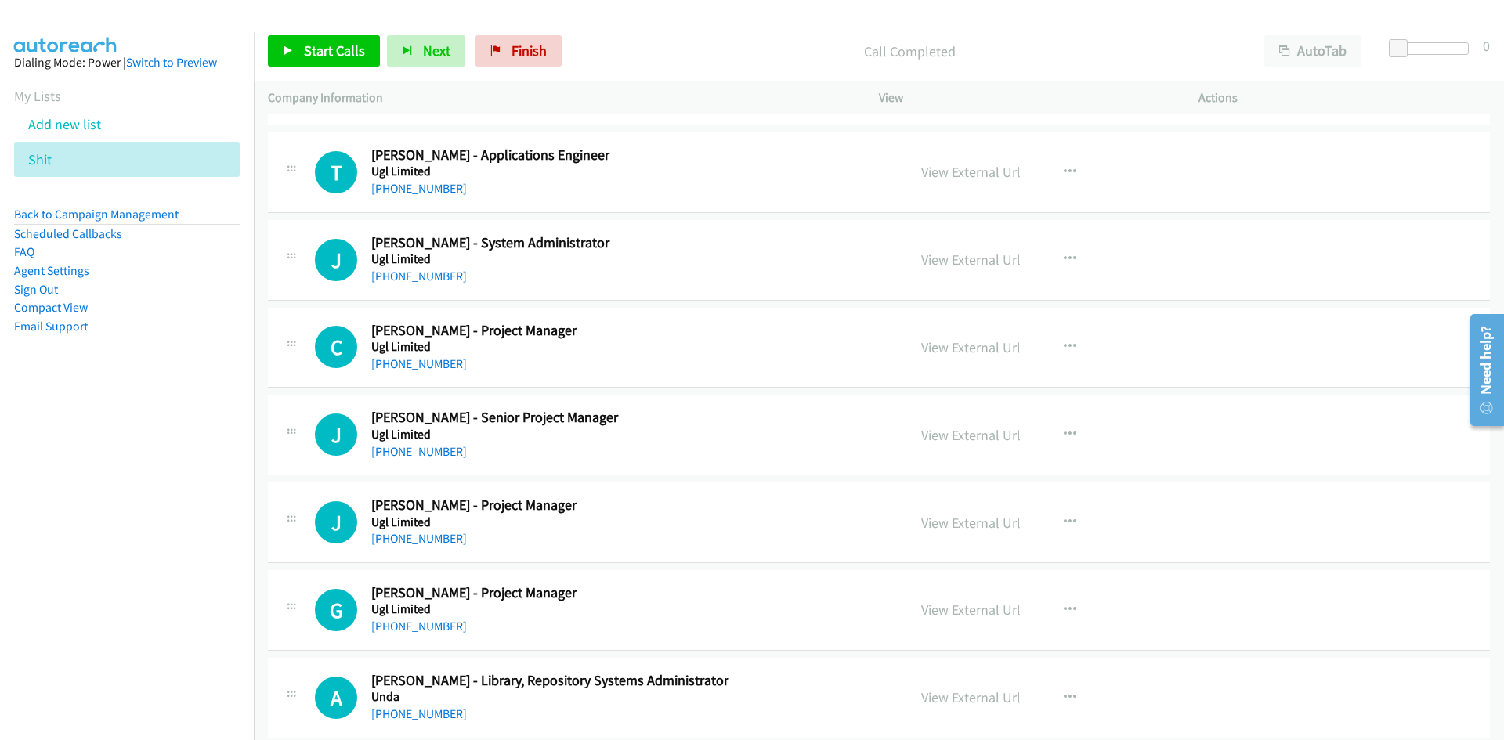
scroll to position [5484, 0]
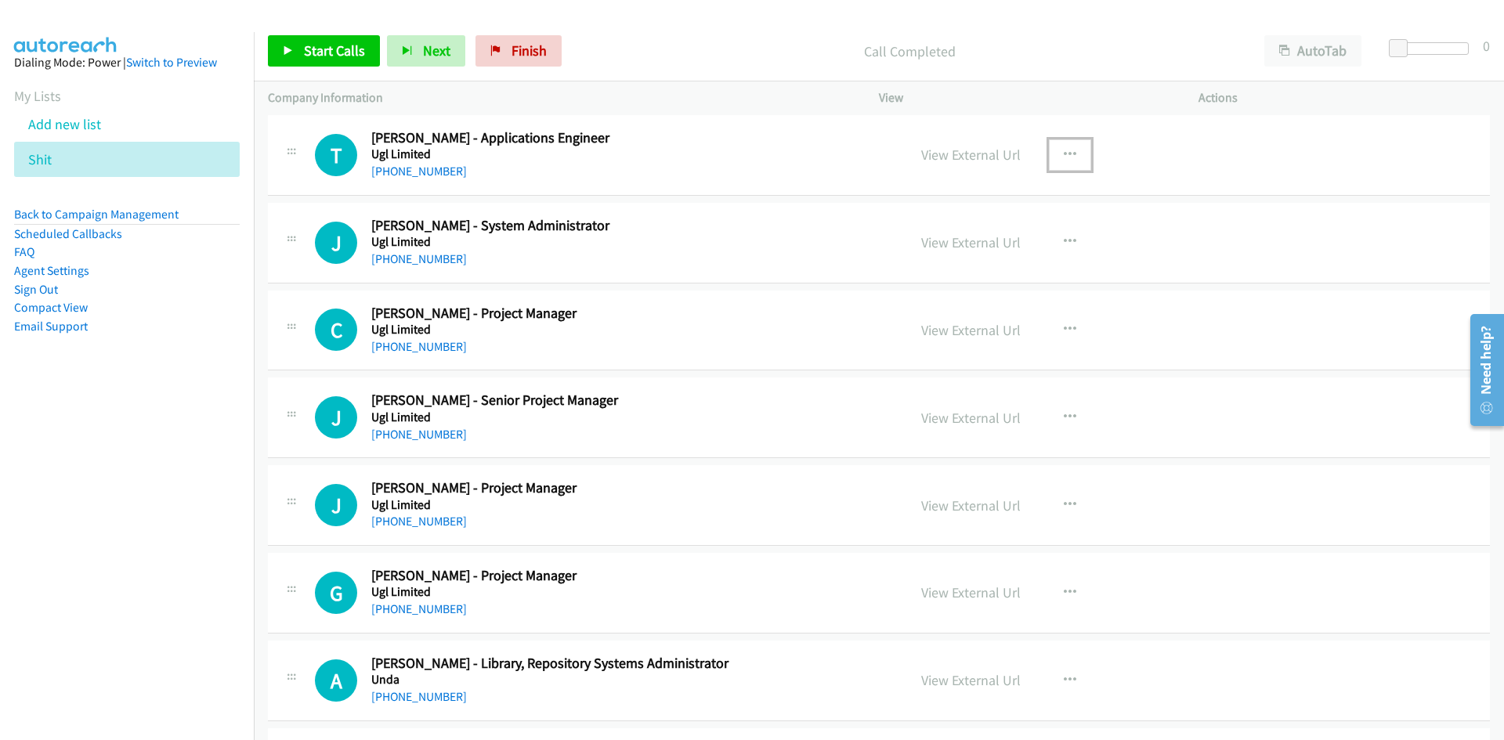
click at [1064, 153] on icon "button" at bounding box center [1070, 155] width 13 height 13
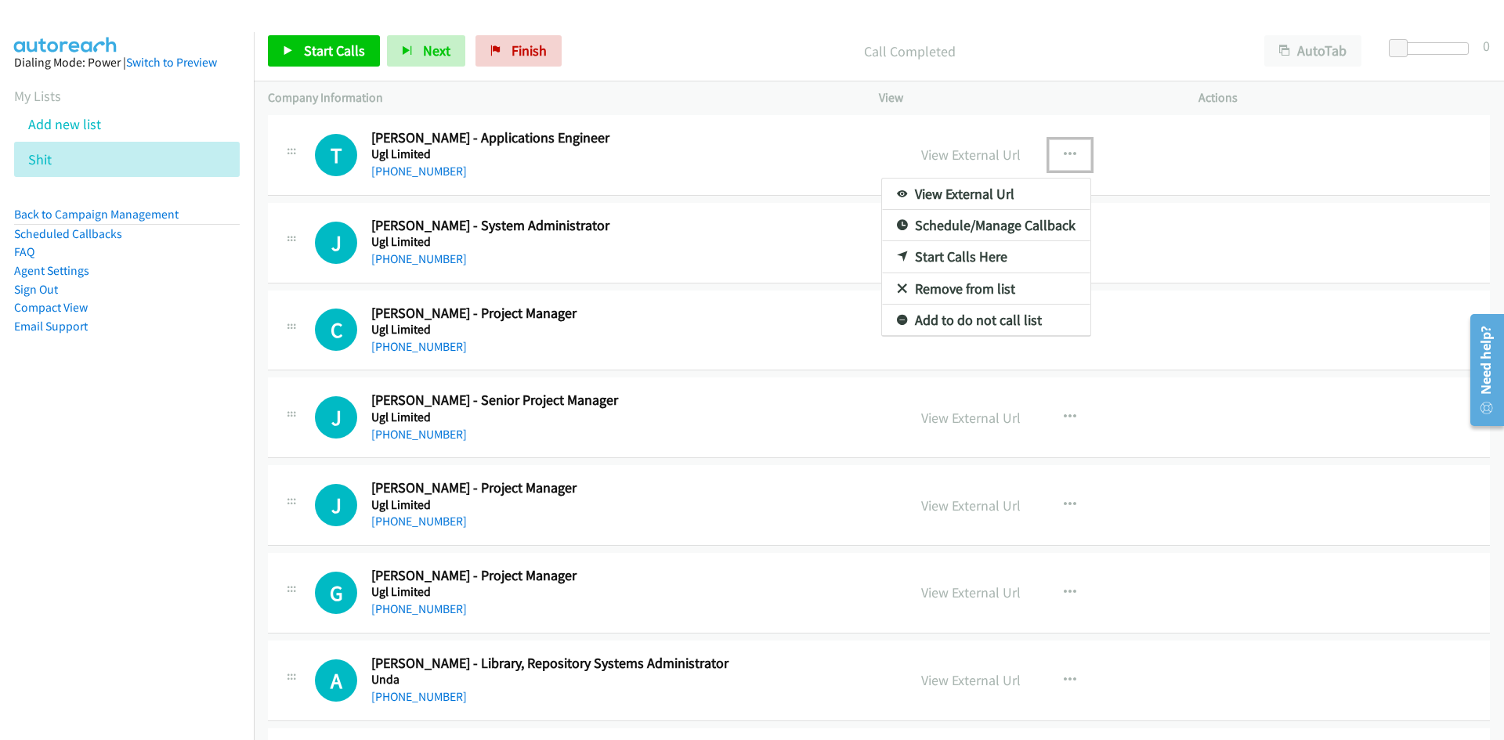
click at [897, 255] on icon at bounding box center [902, 257] width 11 height 11
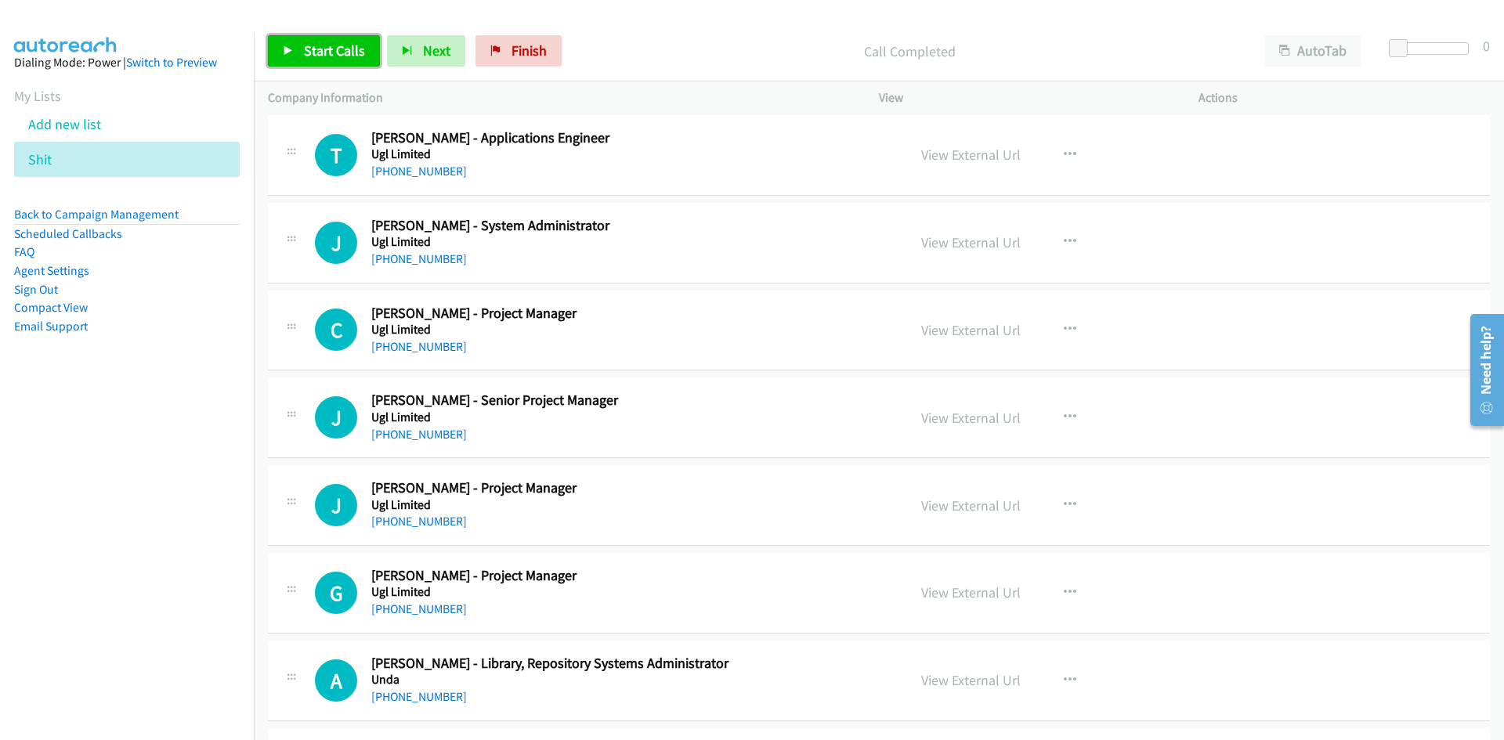
click at [360, 52] on span "Start Calls" at bounding box center [334, 51] width 61 height 18
click at [298, 56] on link "Pause" at bounding box center [311, 50] width 86 height 31
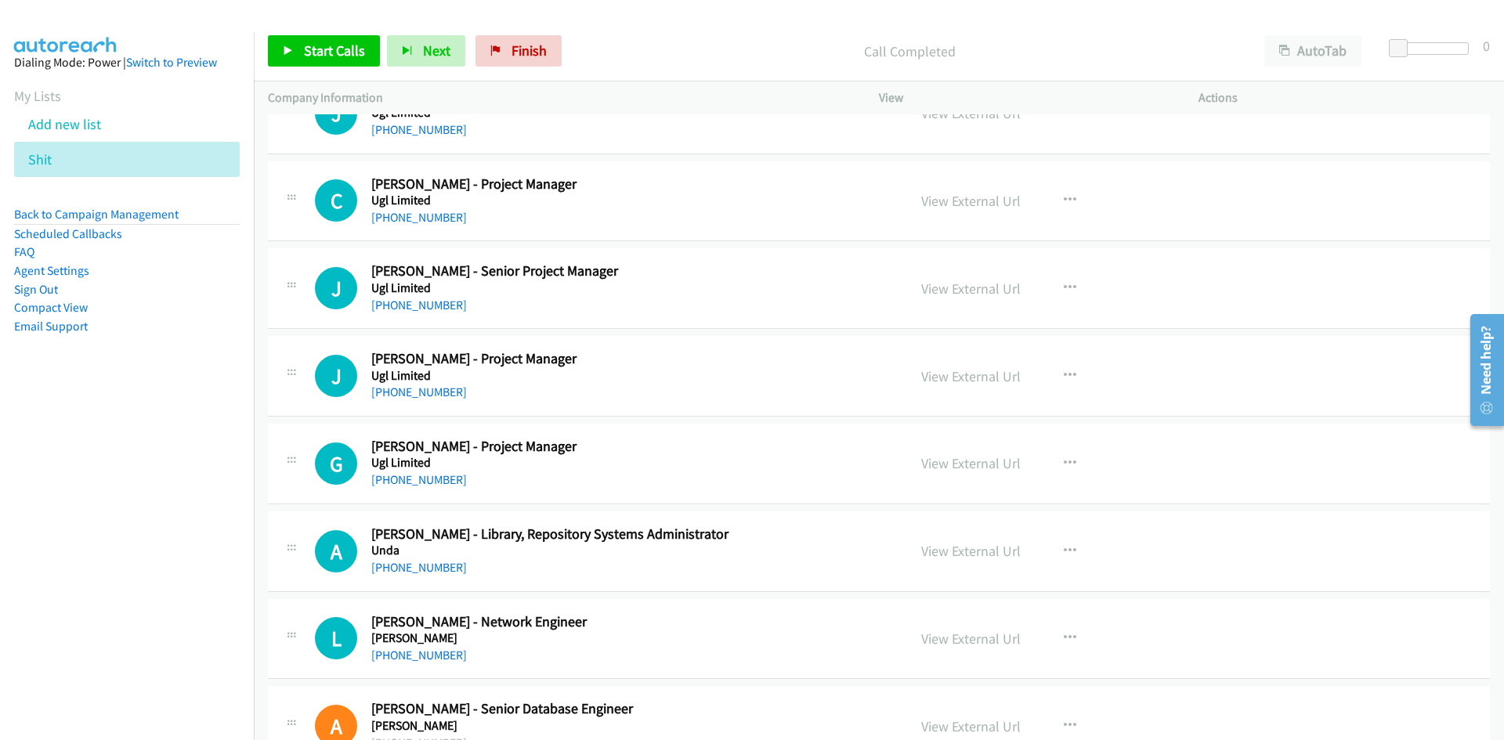
scroll to position [5640, 0]
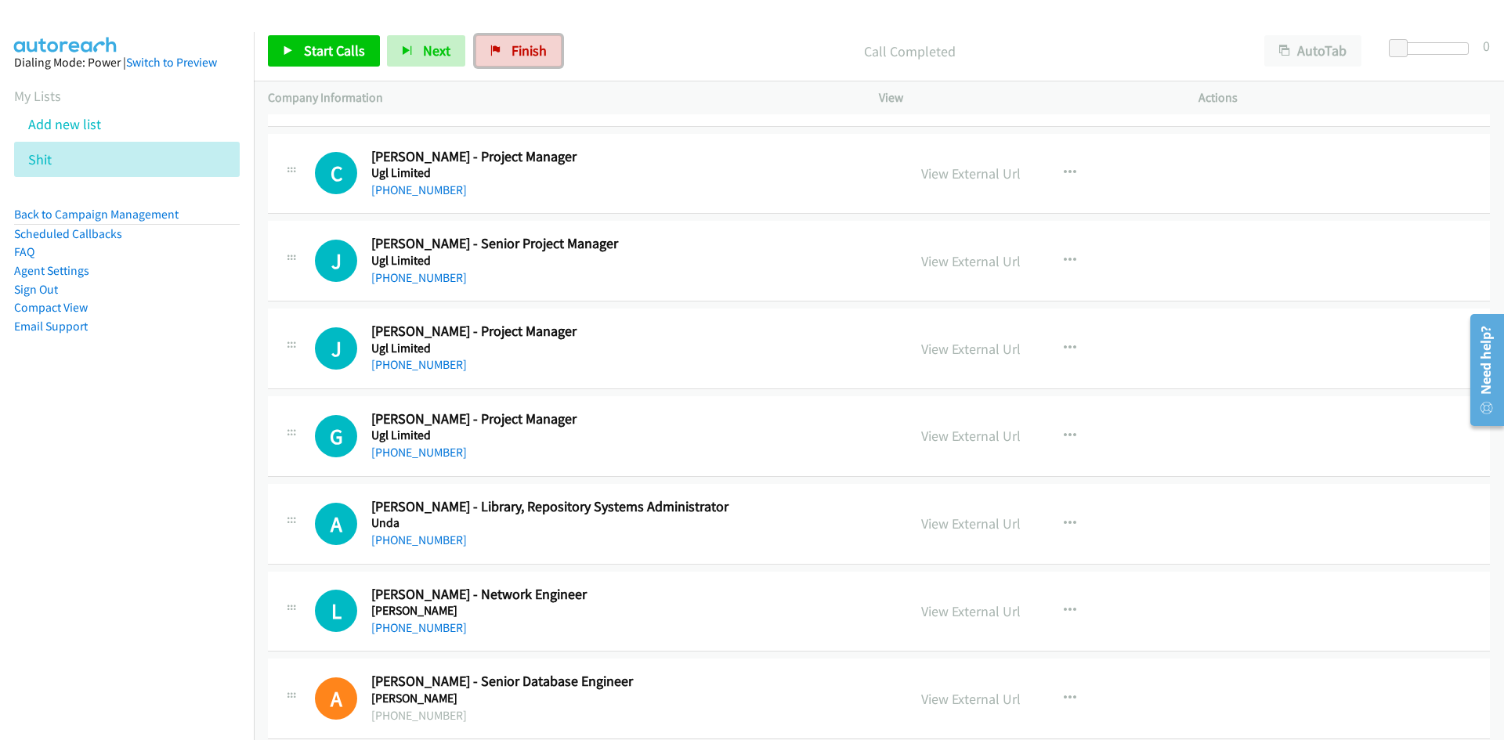
drag, startPoint x: 518, startPoint y: 61, endPoint x: 834, endPoint y: 71, distance: 315.8
click at [518, 61] on link "Finish" at bounding box center [519, 50] width 86 height 31
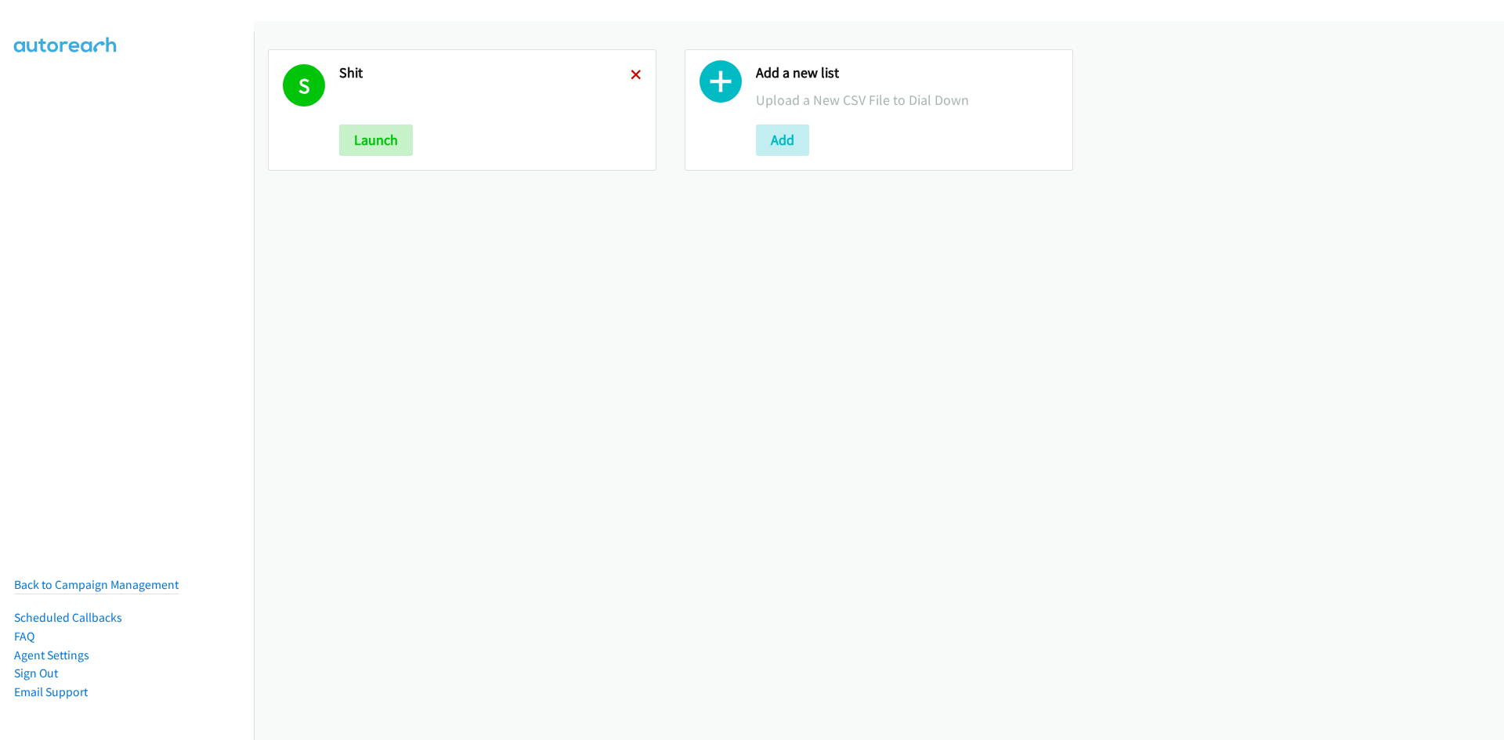
click at [635, 71] on icon at bounding box center [636, 76] width 11 height 11
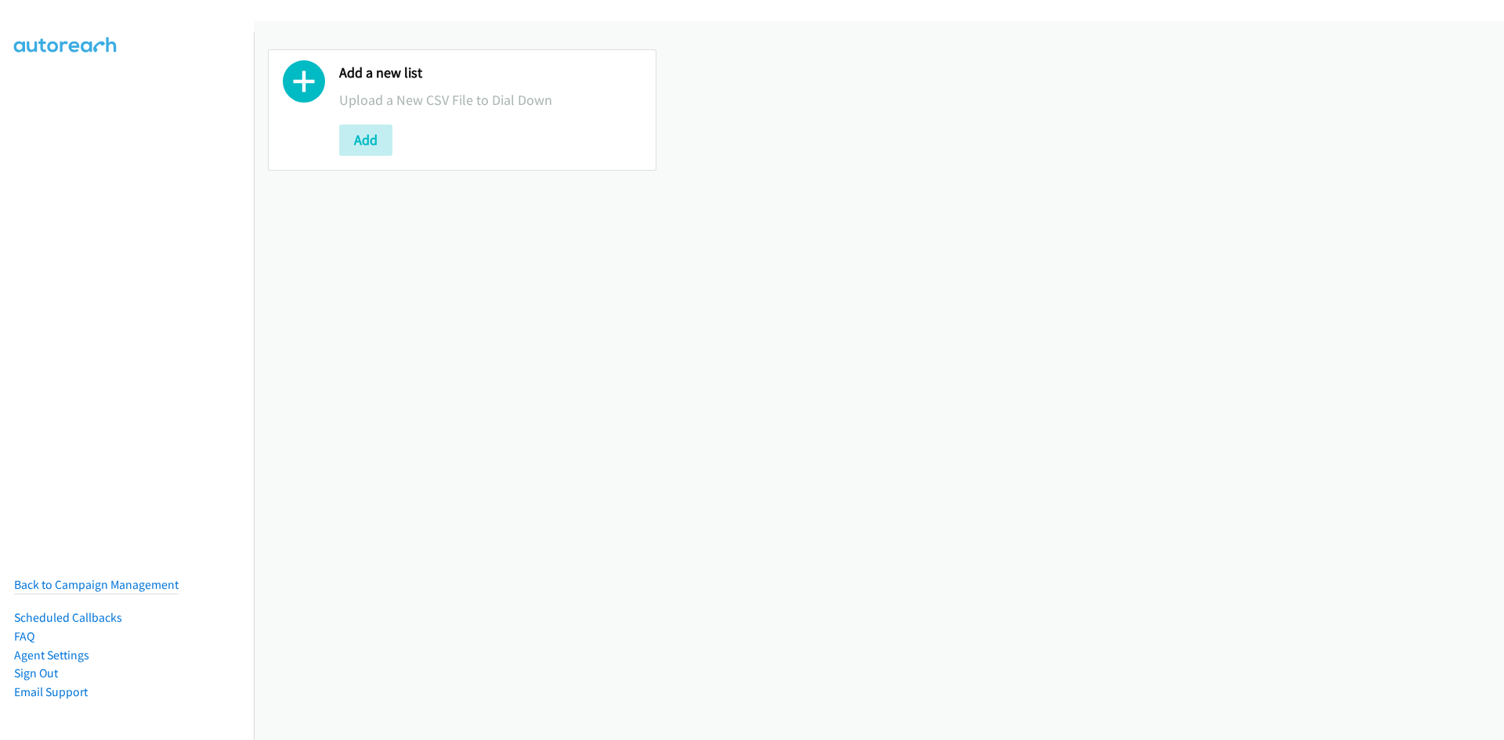
click at [386, 139] on button "Add" at bounding box center [365, 140] width 53 height 31
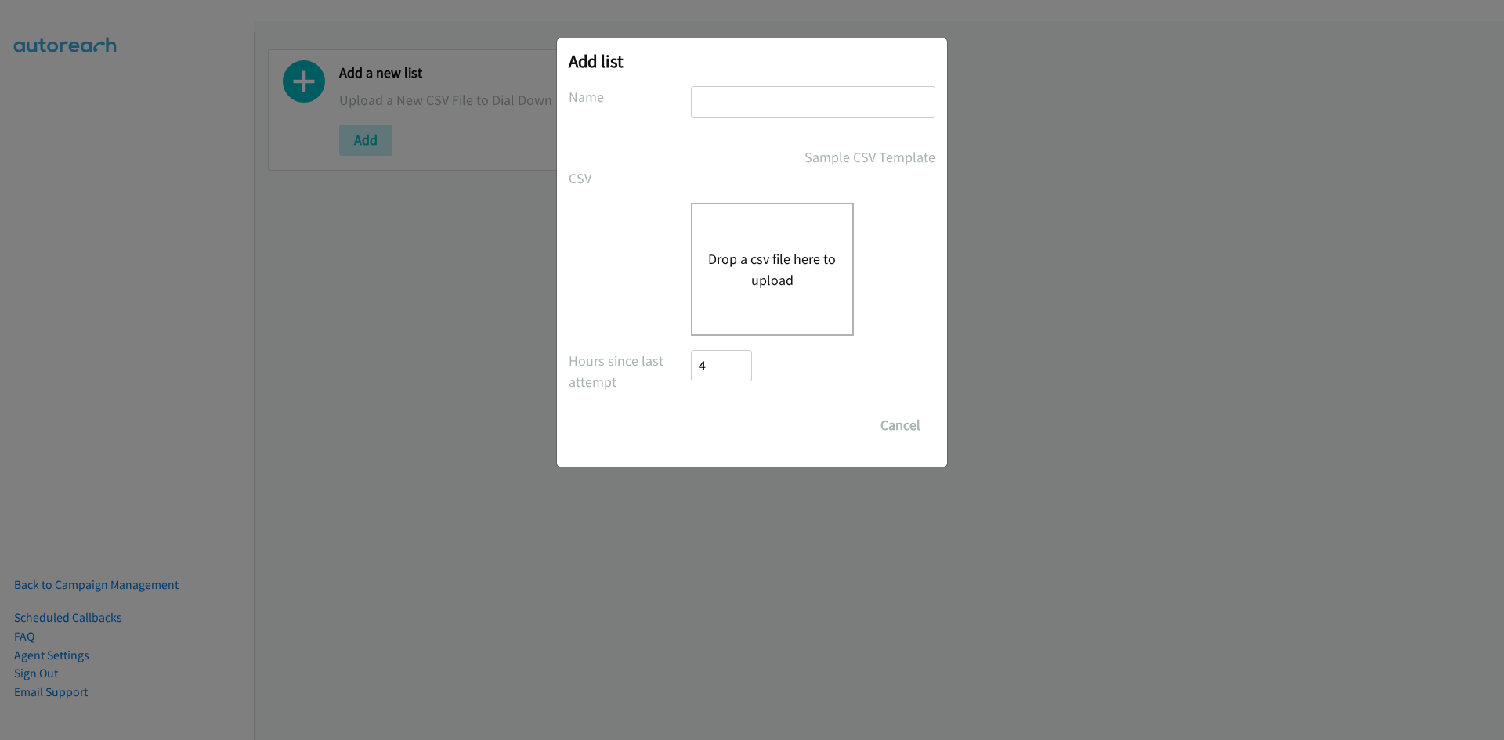
click at [791, 259] on button "Drop a csv file here to upload" at bounding box center [772, 269] width 128 height 42
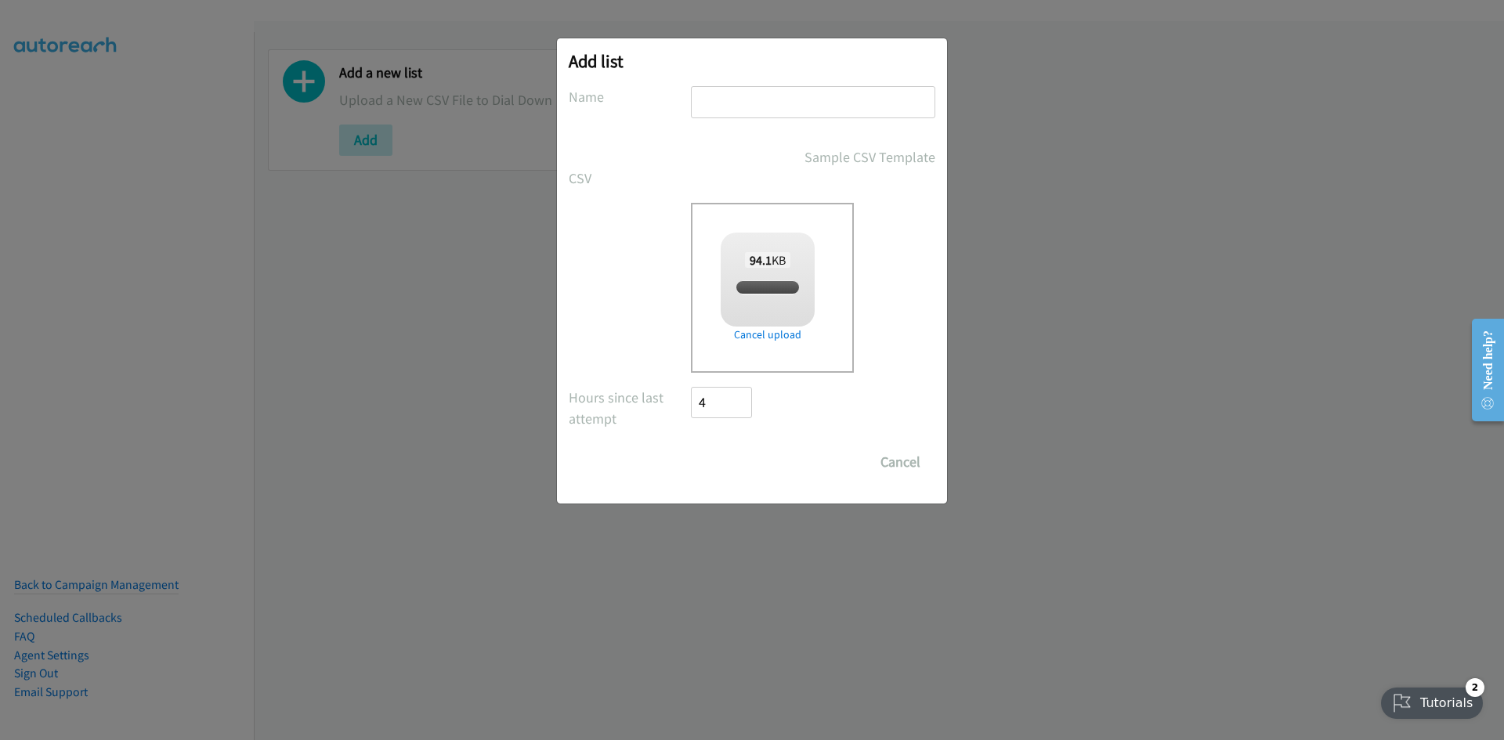
checkbox input "true"
click at [717, 121] on div at bounding box center [813, 109] width 244 height 46
click at [714, 110] on input "text" at bounding box center [813, 102] width 244 height 32
type input "vvvvb"
click at [736, 449] on input "Save List" at bounding box center [732, 462] width 82 height 31
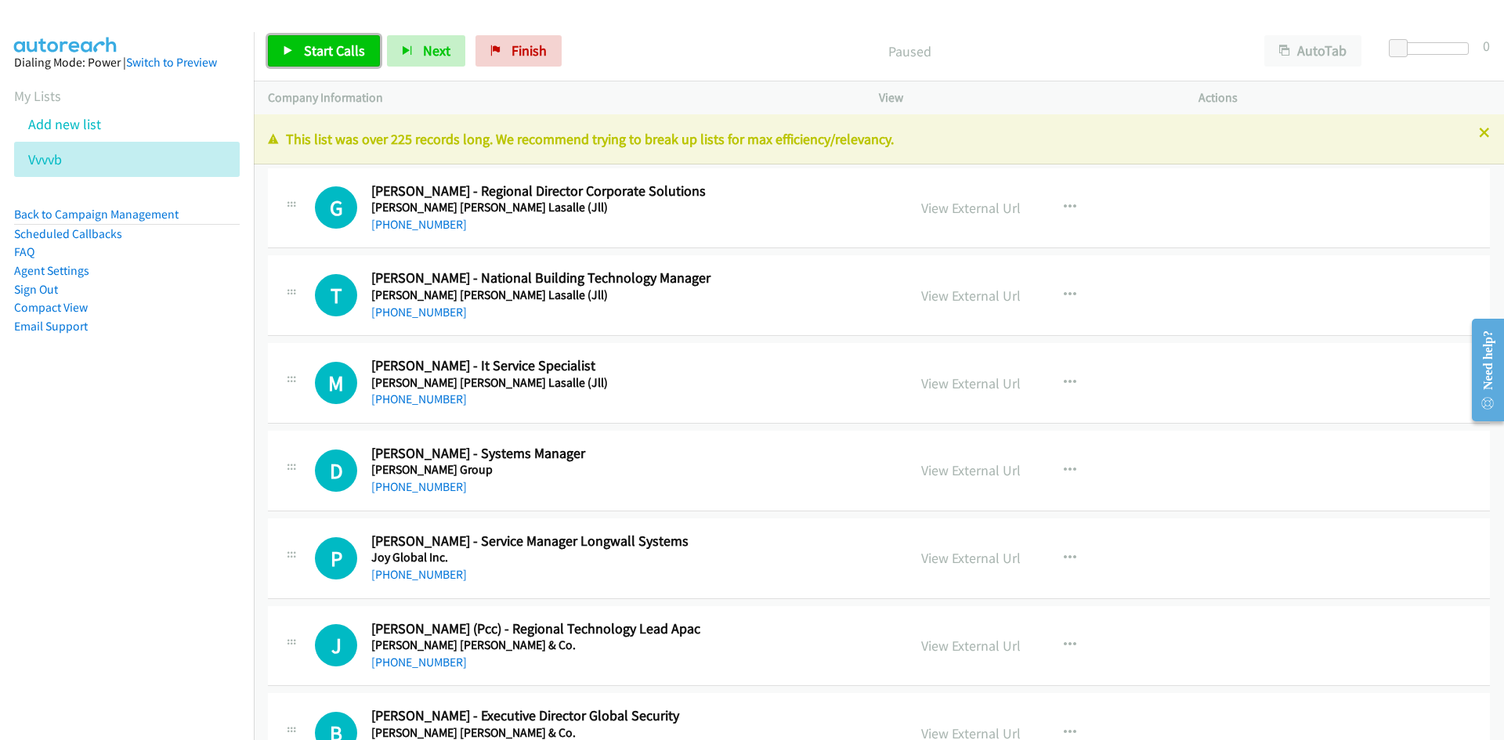
click at [334, 55] on span "Start Calls" at bounding box center [334, 51] width 61 height 18
click at [333, 56] on span "Pause" at bounding box center [321, 51] width 35 height 18
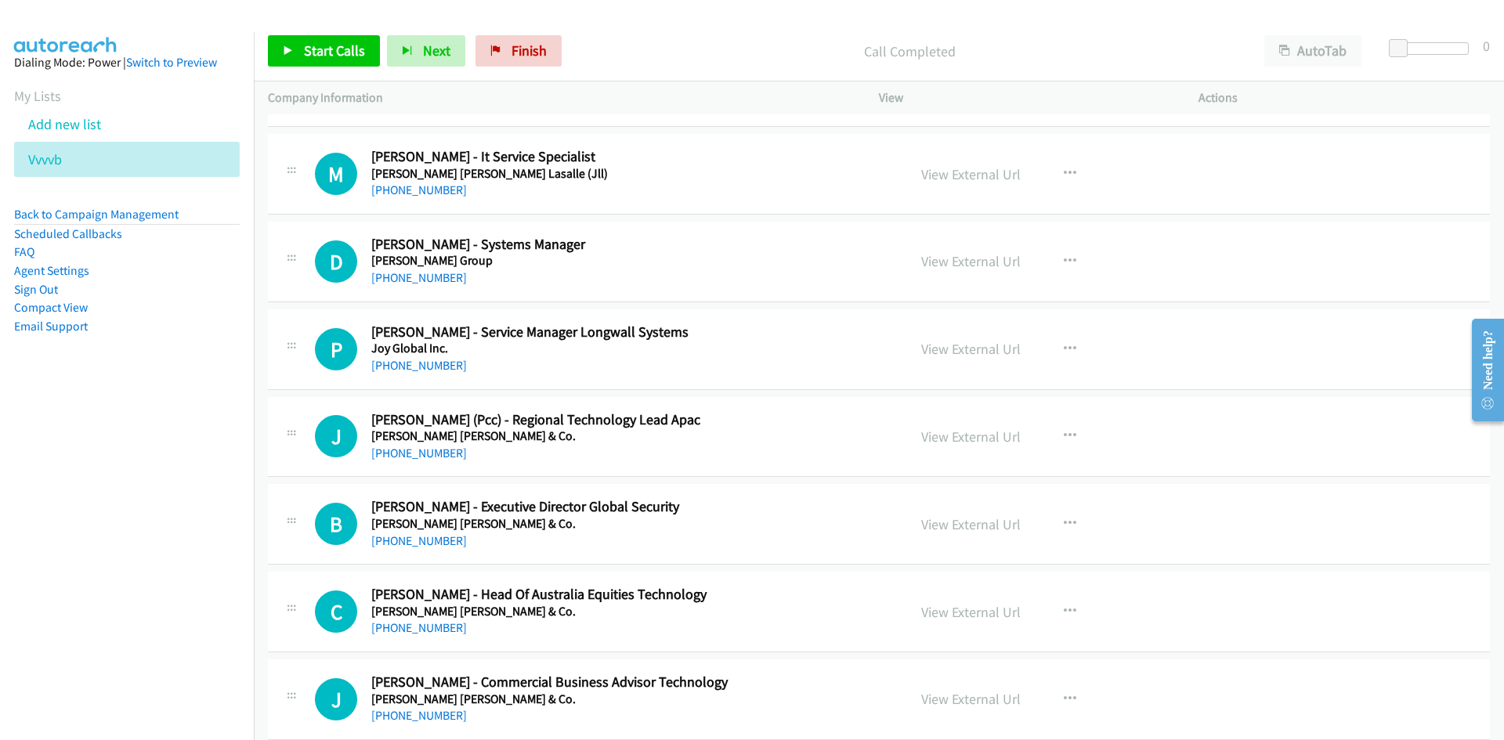
scroll to position [235, 0]
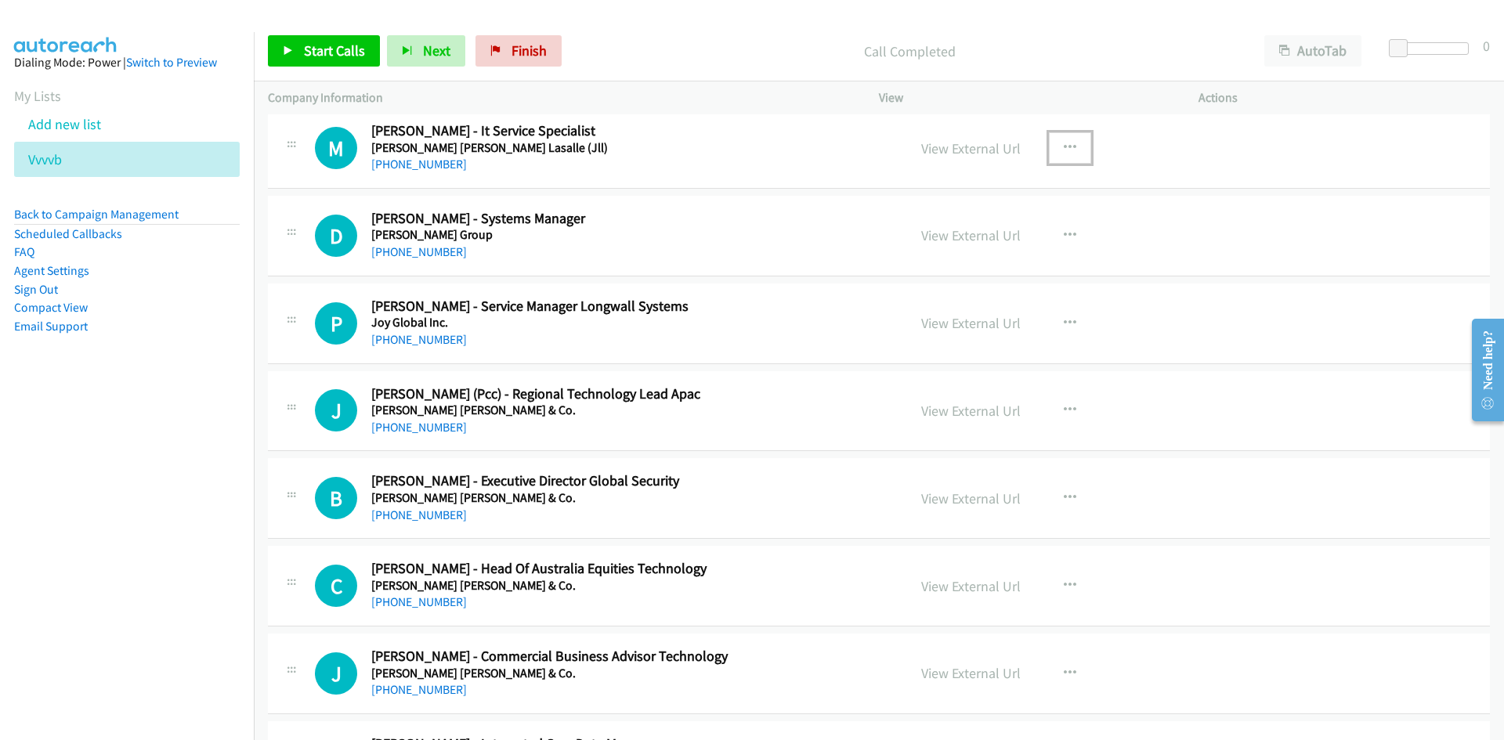
click at [1053, 141] on button "button" at bounding box center [1070, 147] width 42 height 31
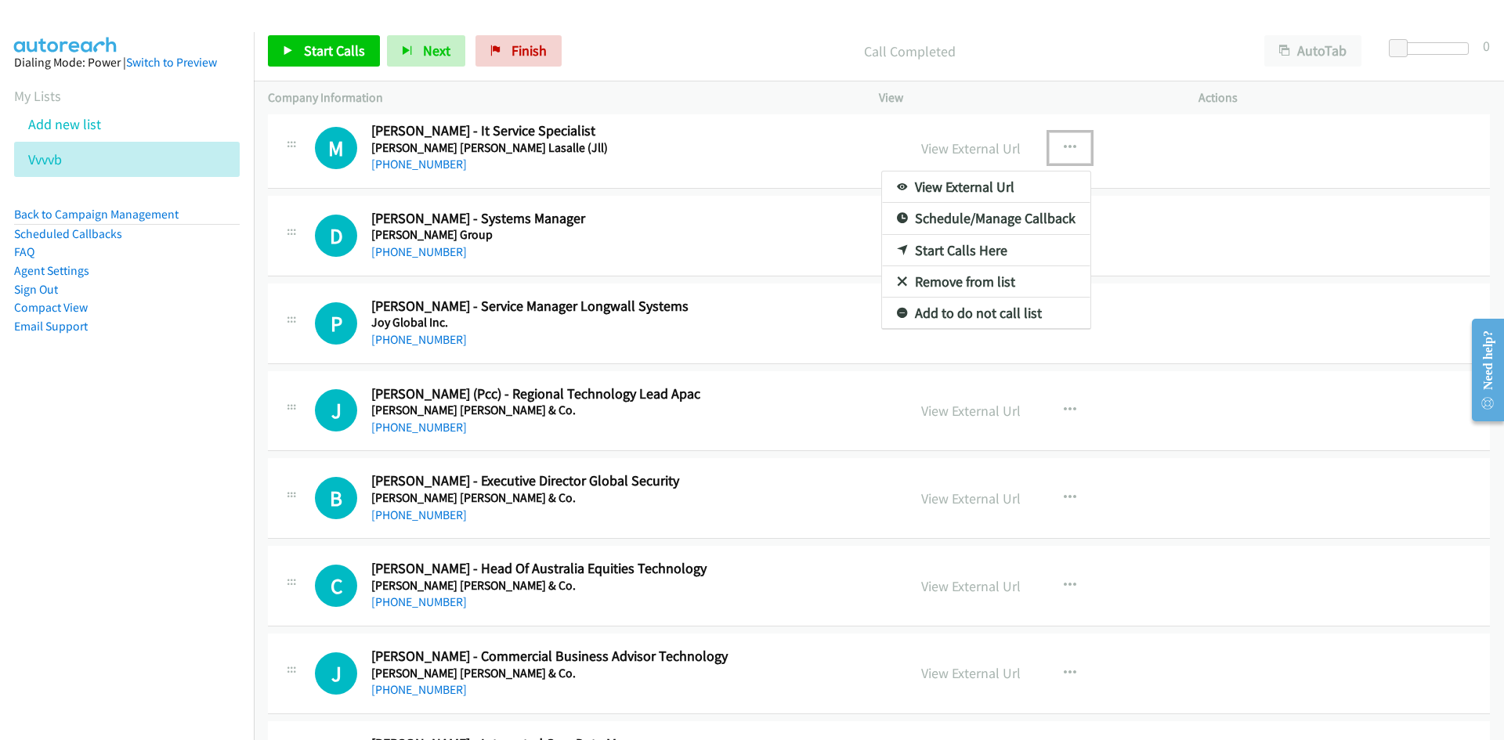
click at [901, 253] on link "Start Calls Here" at bounding box center [986, 250] width 208 height 31
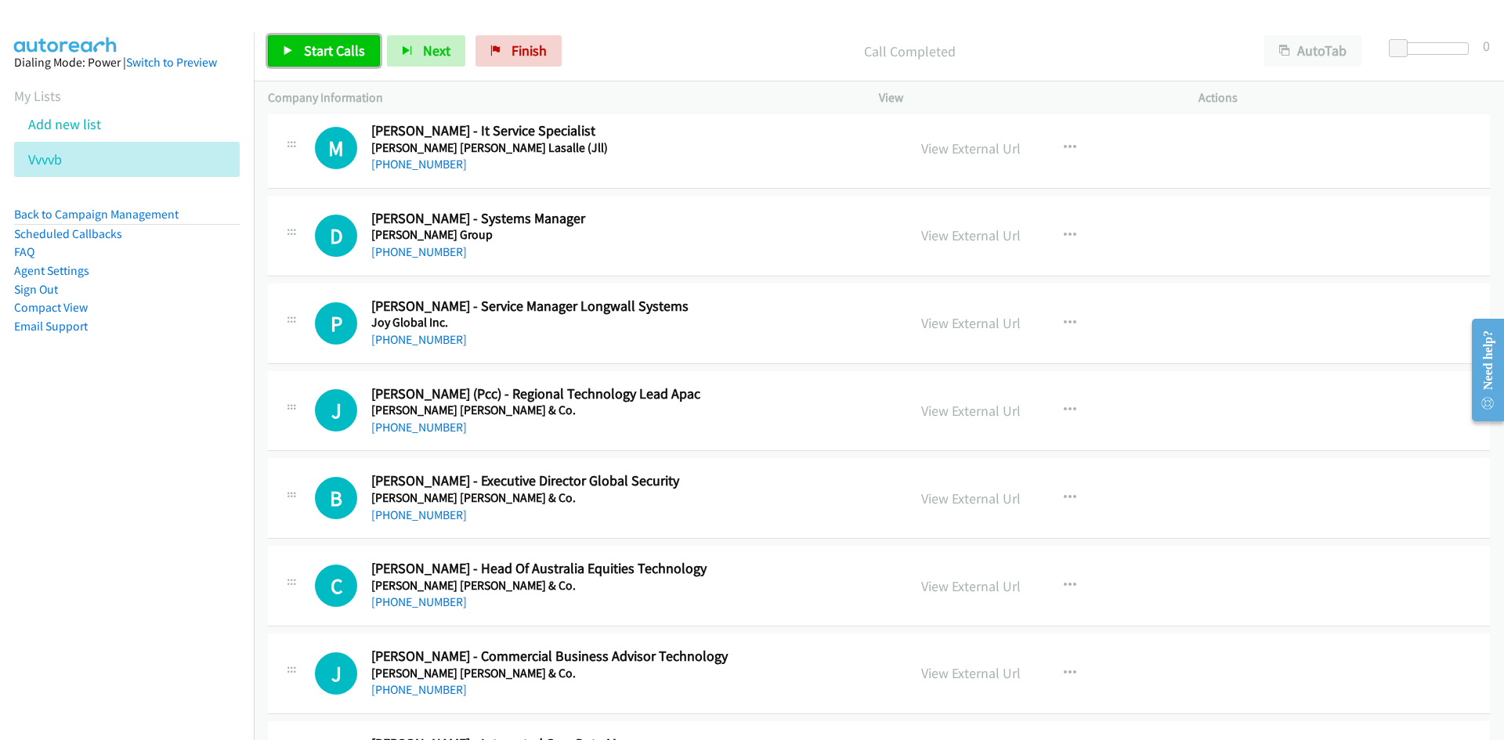
click at [363, 52] on span "Start Calls" at bounding box center [334, 51] width 61 height 18
click at [300, 50] on link "Pause" at bounding box center [311, 50] width 86 height 31
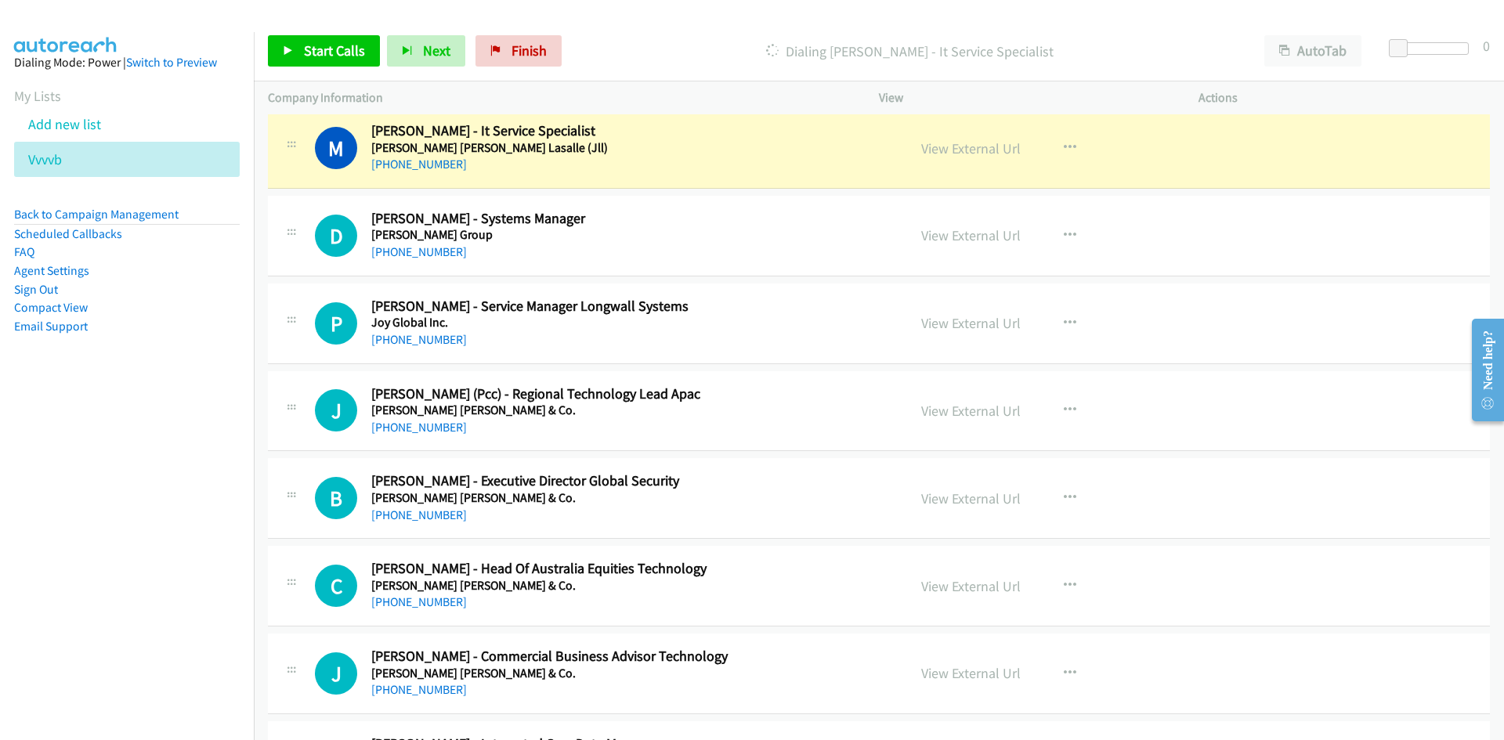
scroll to position [313, 0]
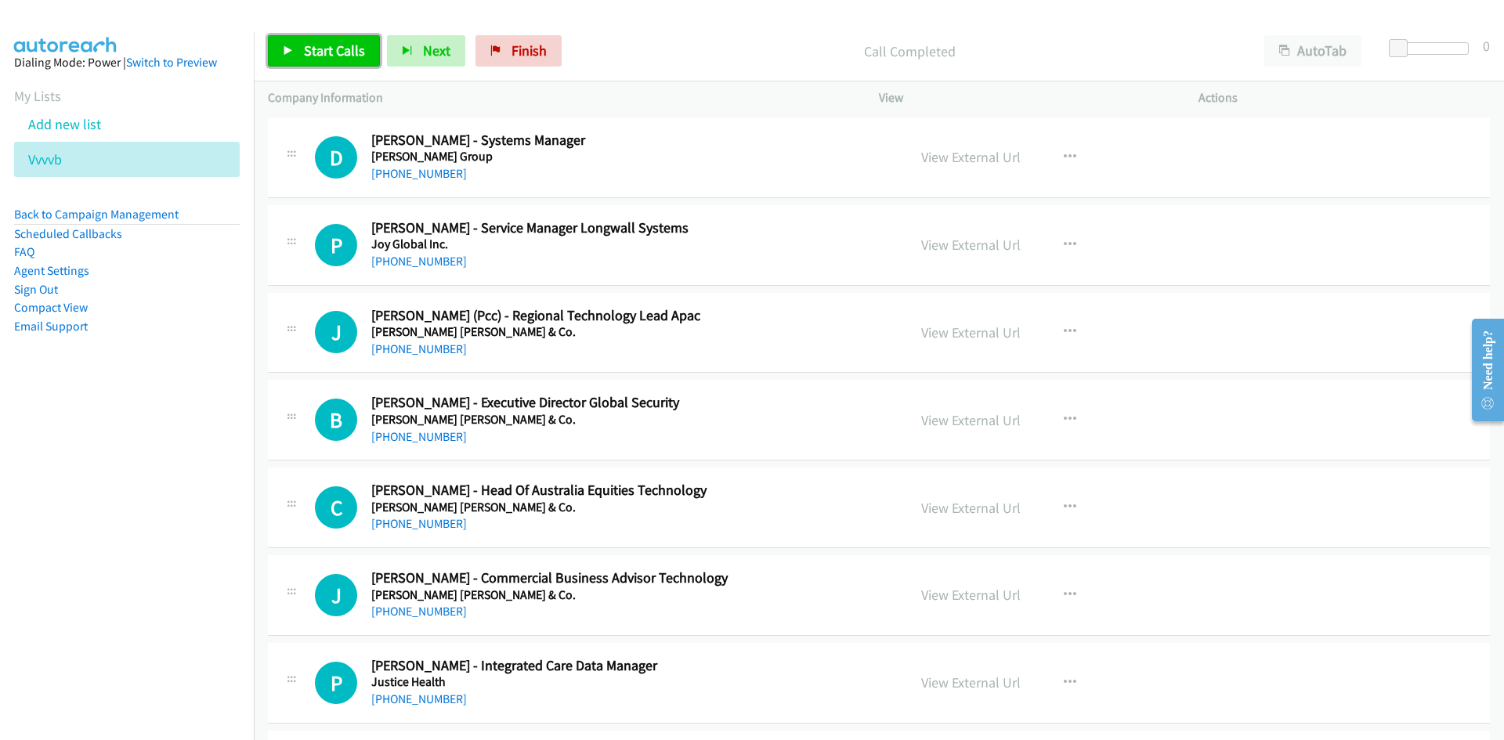
click at [360, 54] on span "Start Calls" at bounding box center [334, 51] width 61 height 18
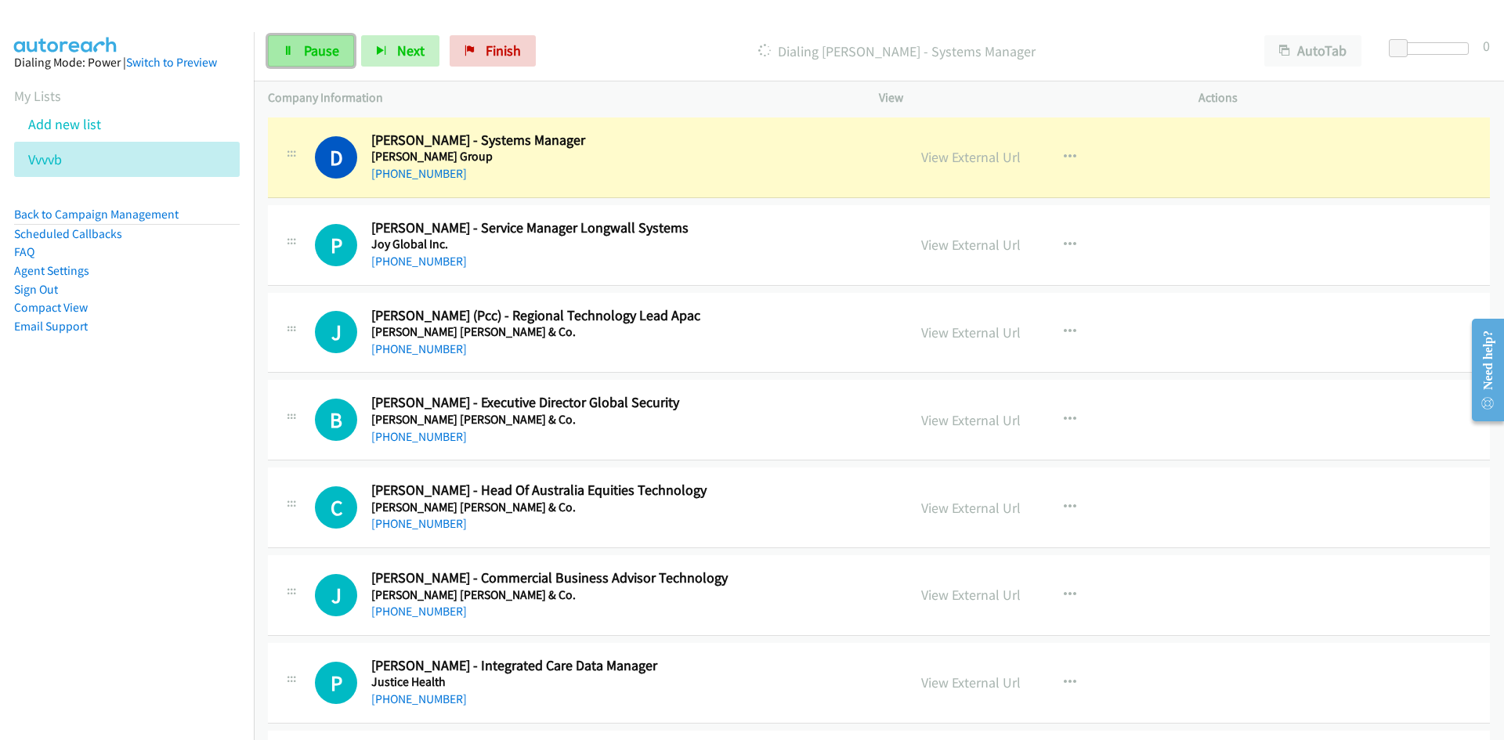
click at [317, 60] on link "Pause" at bounding box center [311, 50] width 86 height 31
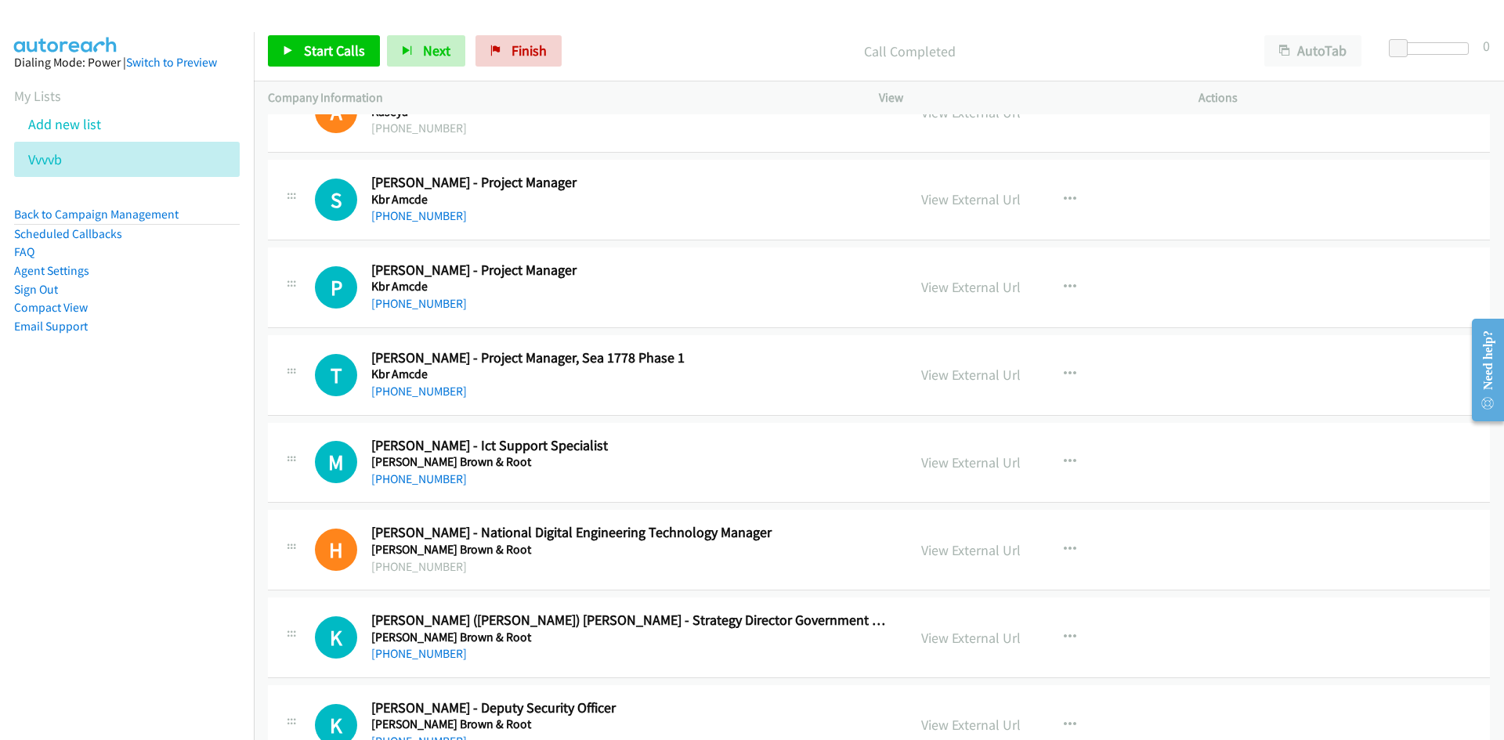
scroll to position [1175, 0]
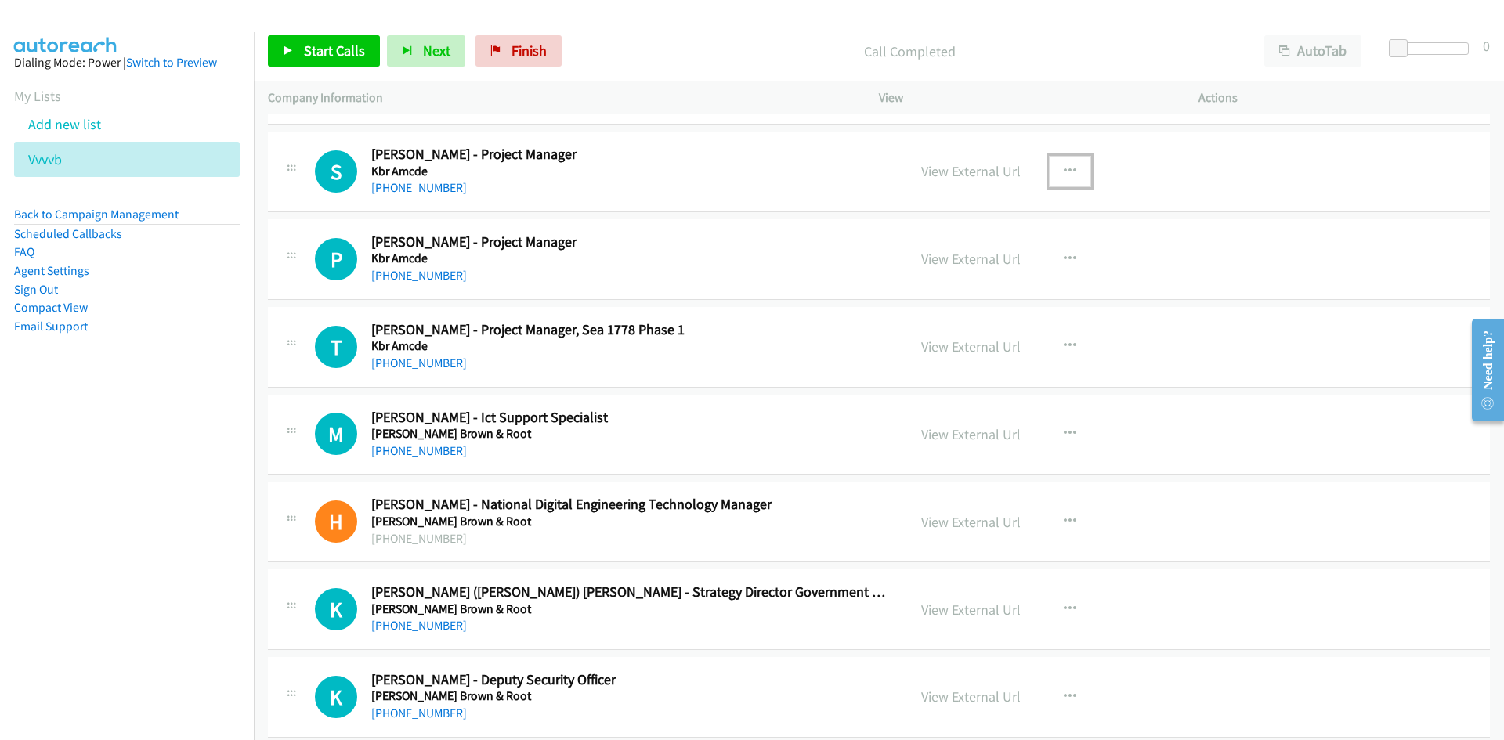
click at [1061, 164] on button "button" at bounding box center [1070, 171] width 42 height 31
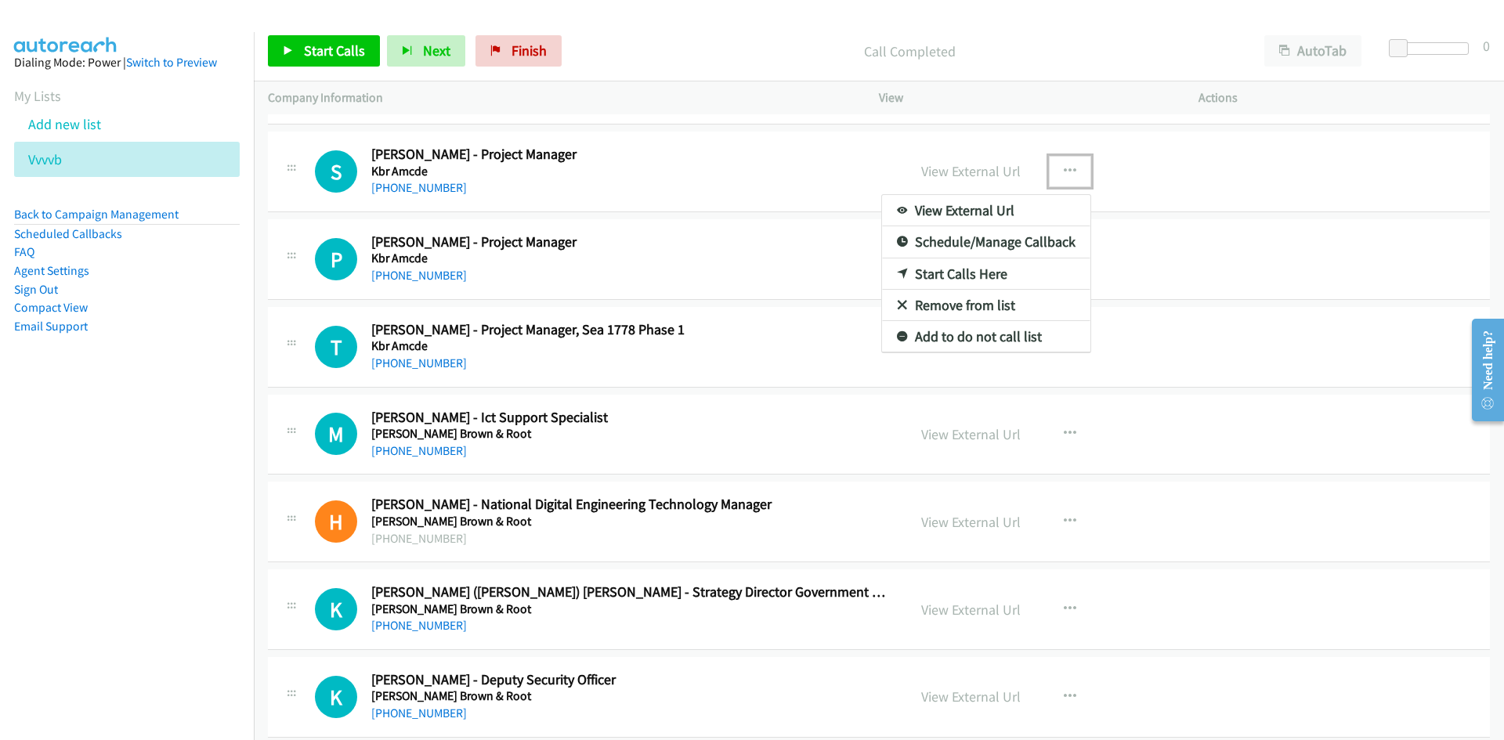
click at [897, 274] on icon at bounding box center [902, 274] width 11 height 11
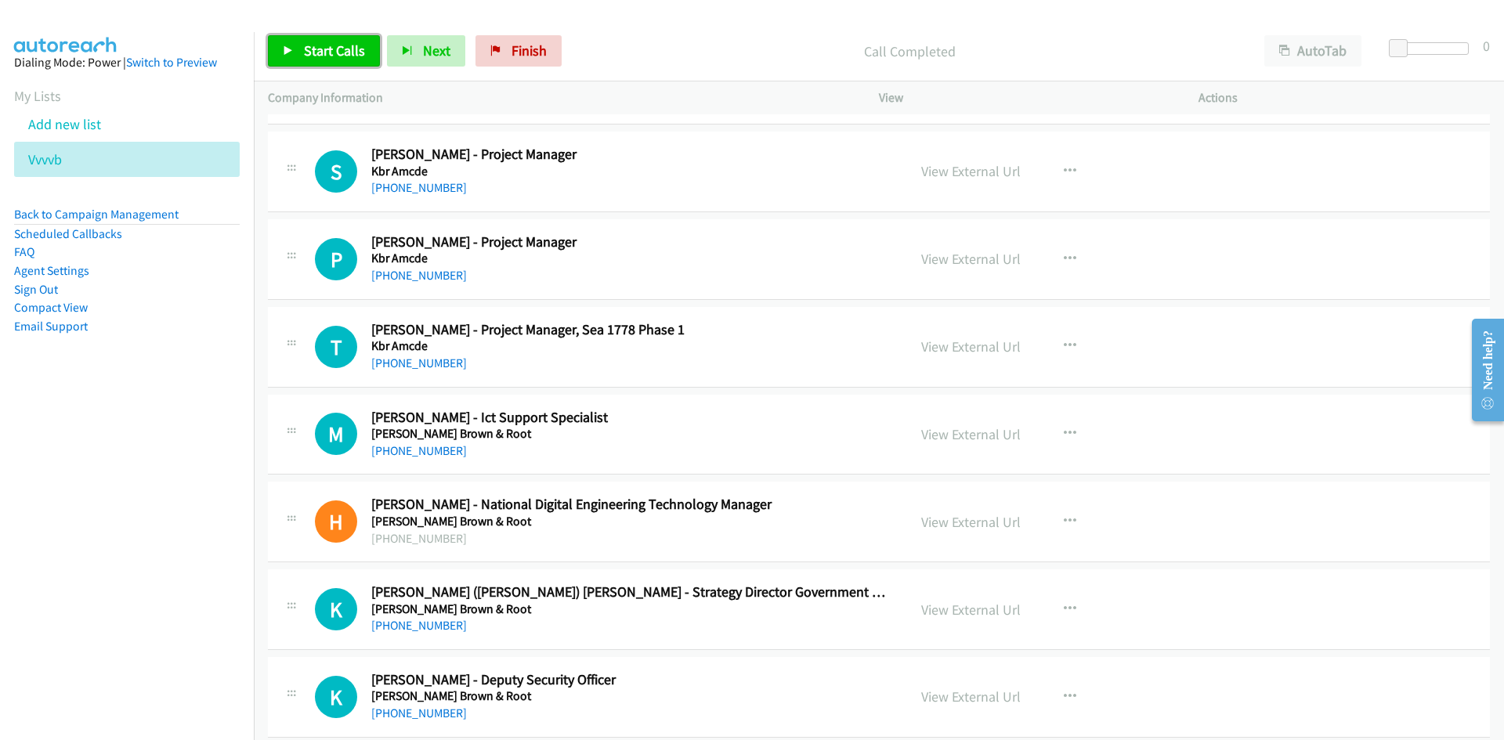
click at [316, 60] on link "Start Calls" at bounding box center [324, 50] width 112 height 31
click at [316, 60] on link "Pause" at bounding box center [311, 50] width 86 height 31
click at [352, 53] on span "Start Calls" at bounding box center [334, 51] width 61 height 18
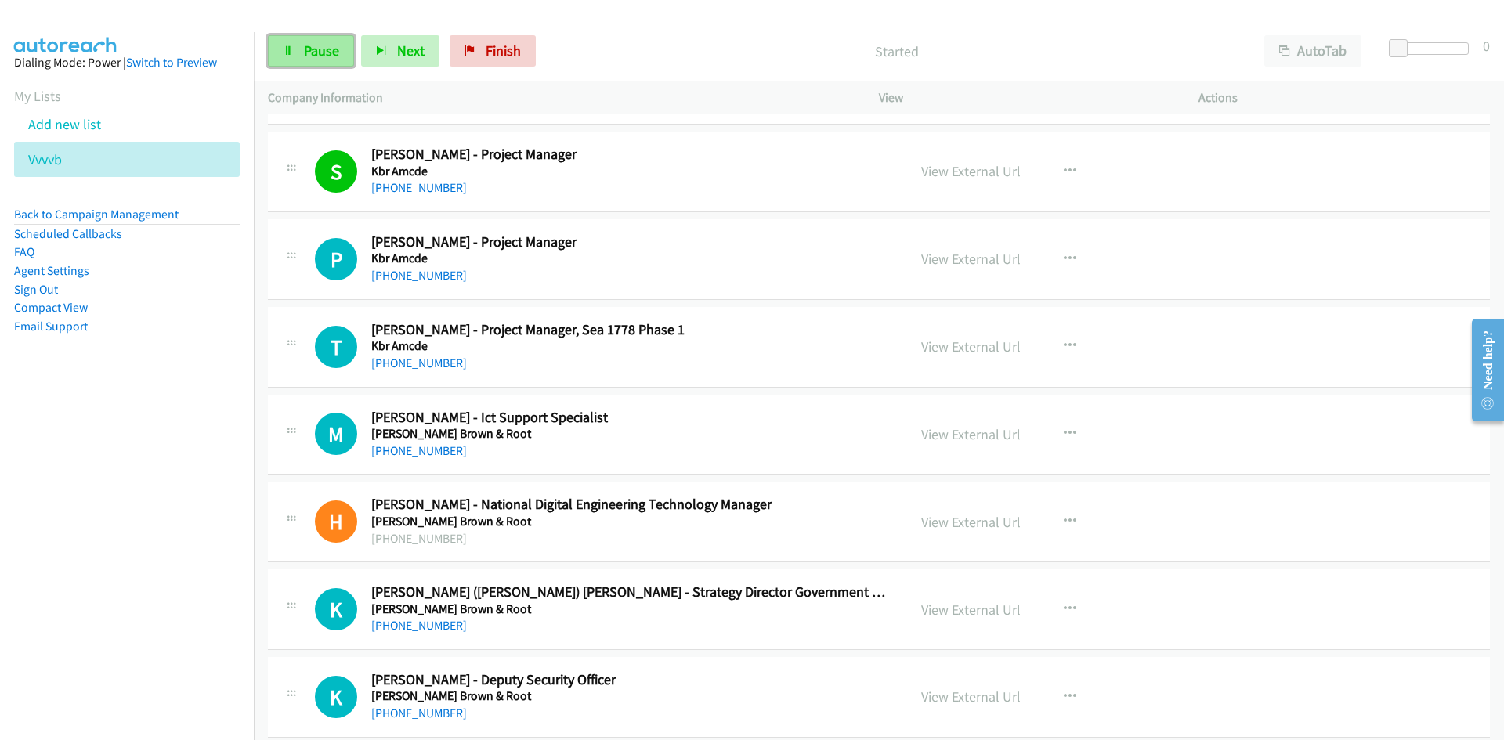
click at [313, 56] on span "Pause" at bounding box center [321, 51] width 35 height 18
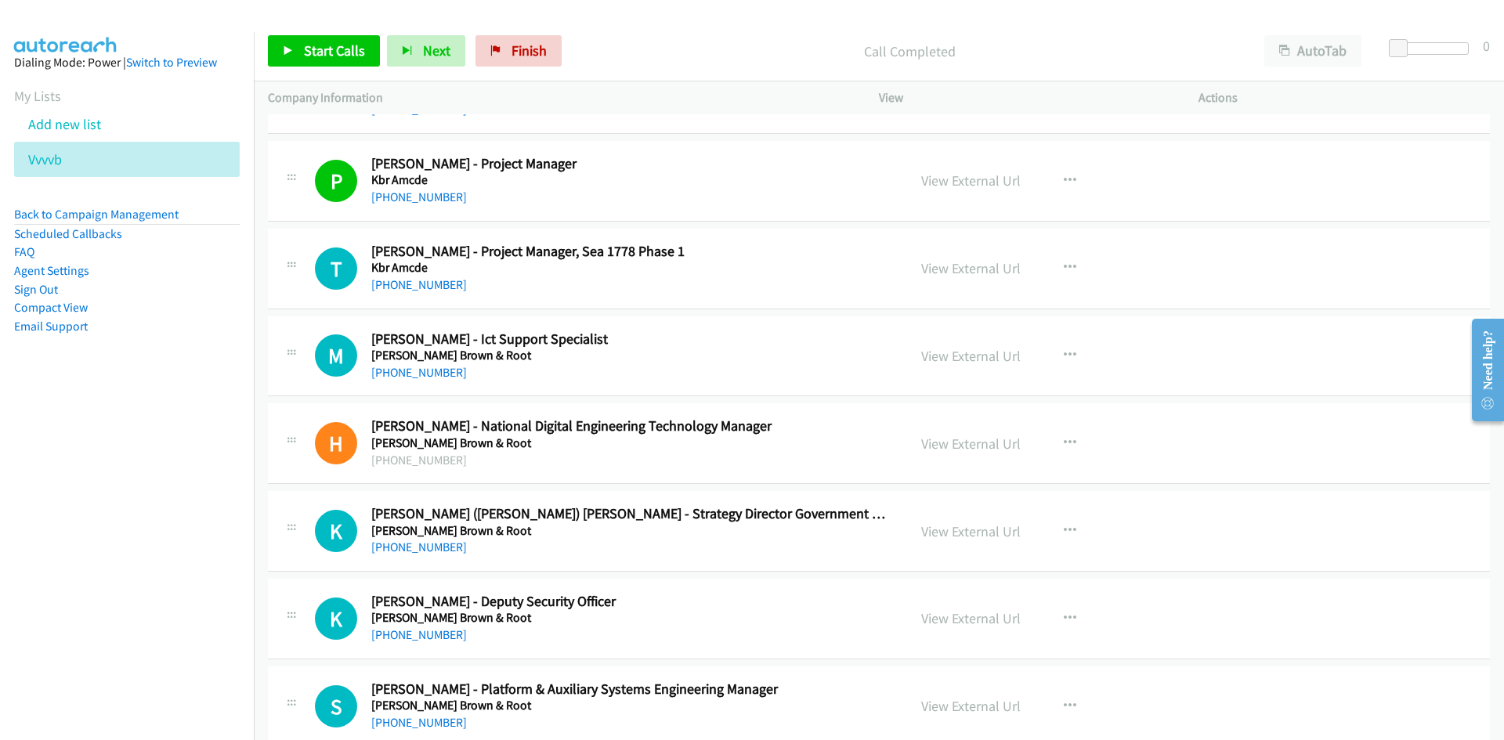
scroll to position [1332, 0]
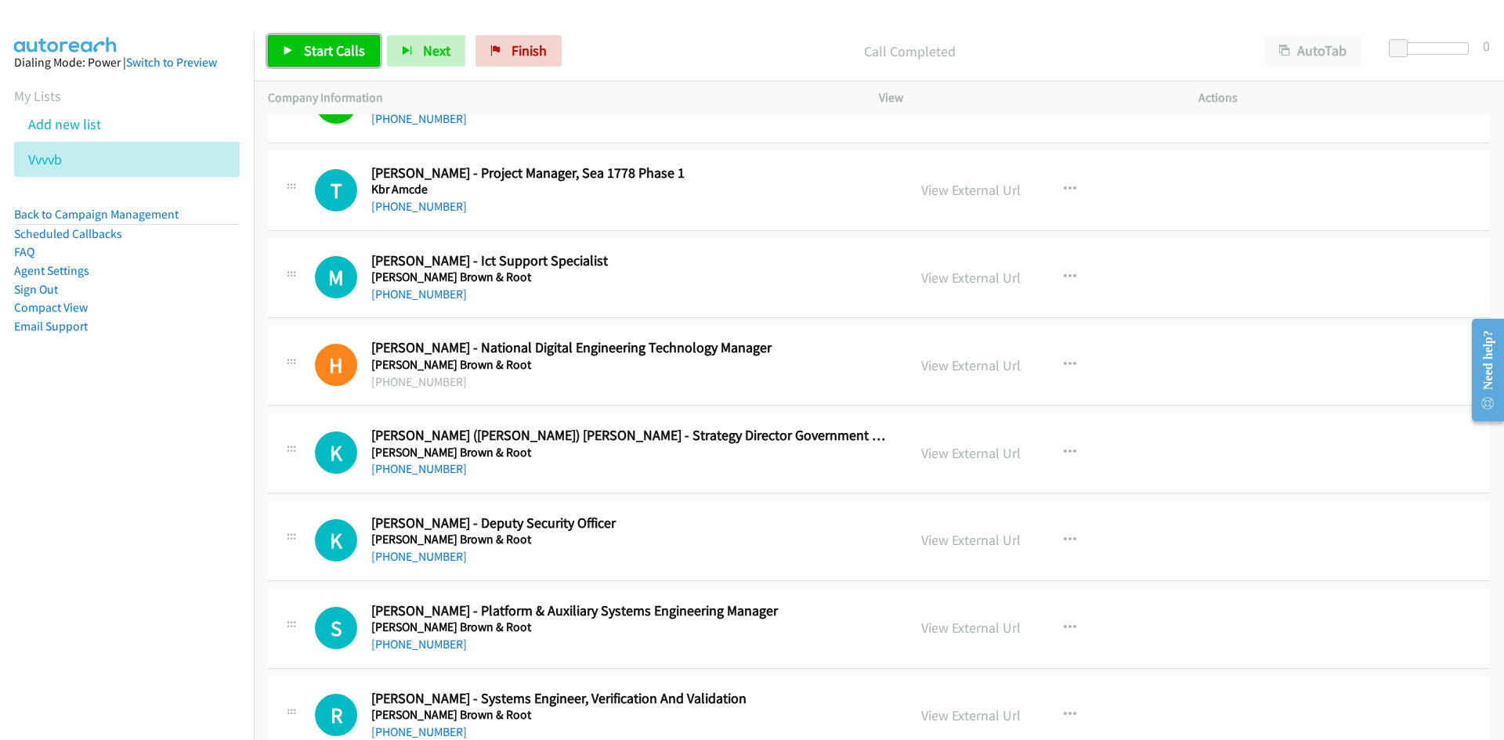
click at [317, 42] on span "Start Calls" at bounding box center [334, 51] width 61 height 18
click at [300, 45] on link "Pause" at bounding box center [311, 50] width 86 height 31
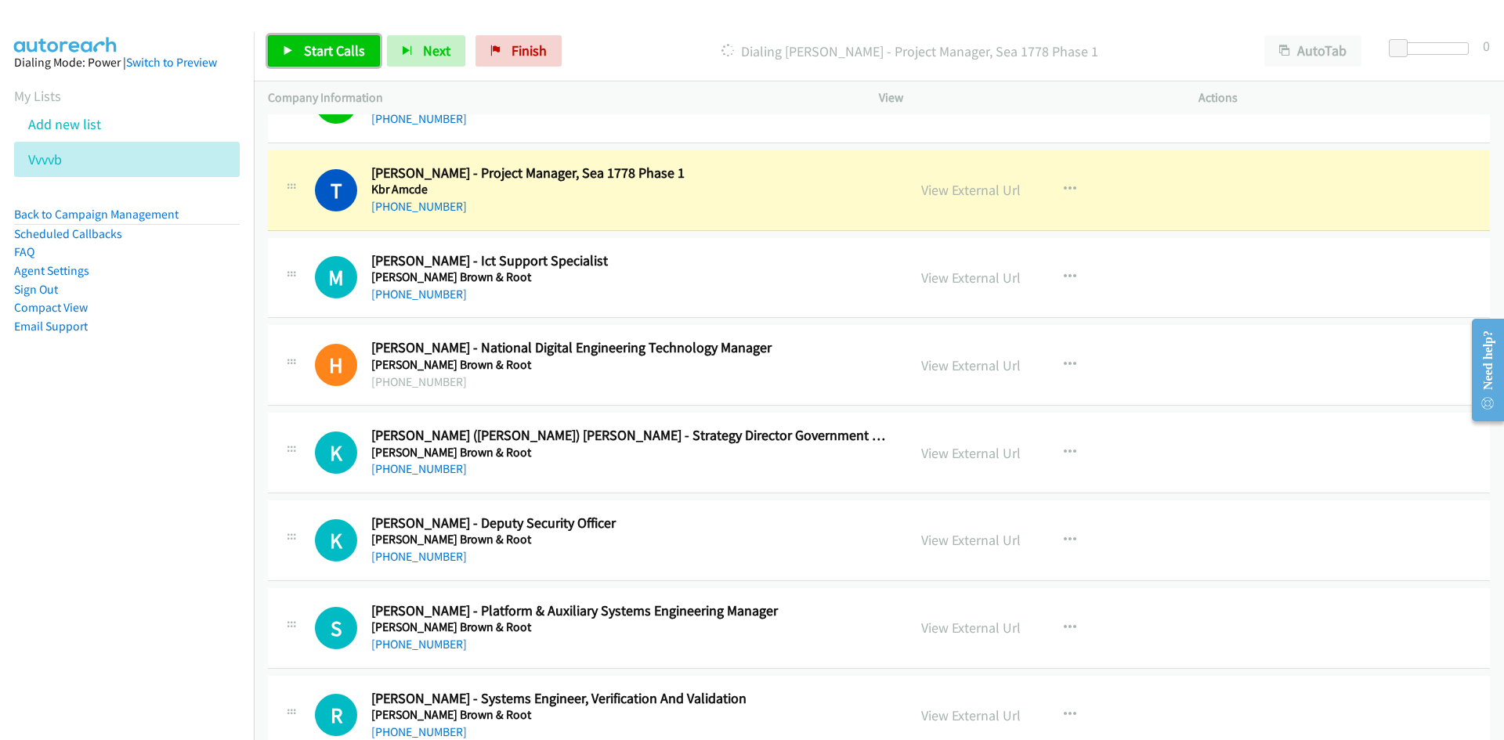
click at [300, 45] on link "Start Calls" at bounding box center [324, 50] width 112 height 31
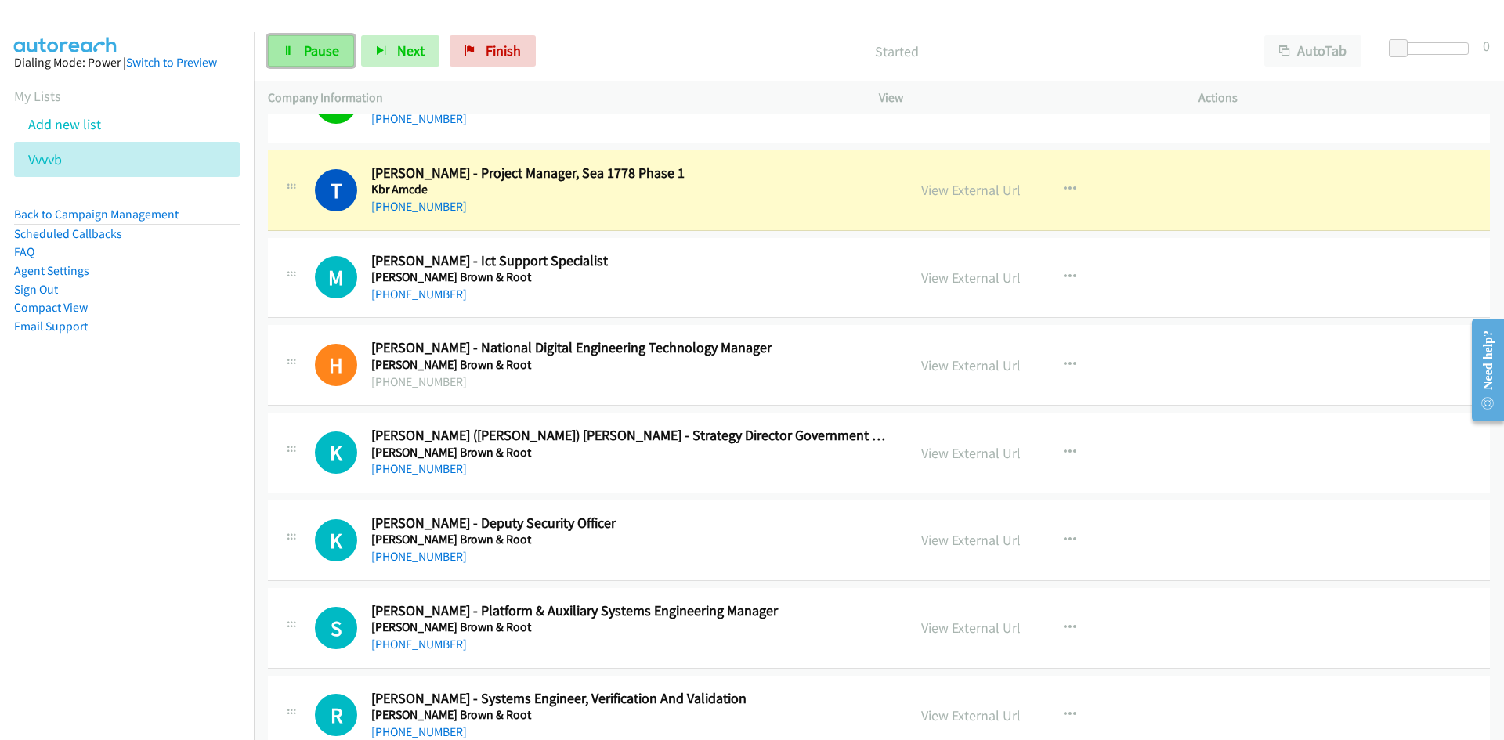
click at [277, 44] on link "Pause" at bounding box center [311, 50] width 86 height 31
click at [1013, 184] on link "View External Url" at bounding box center [970, 190] width 99 height 18
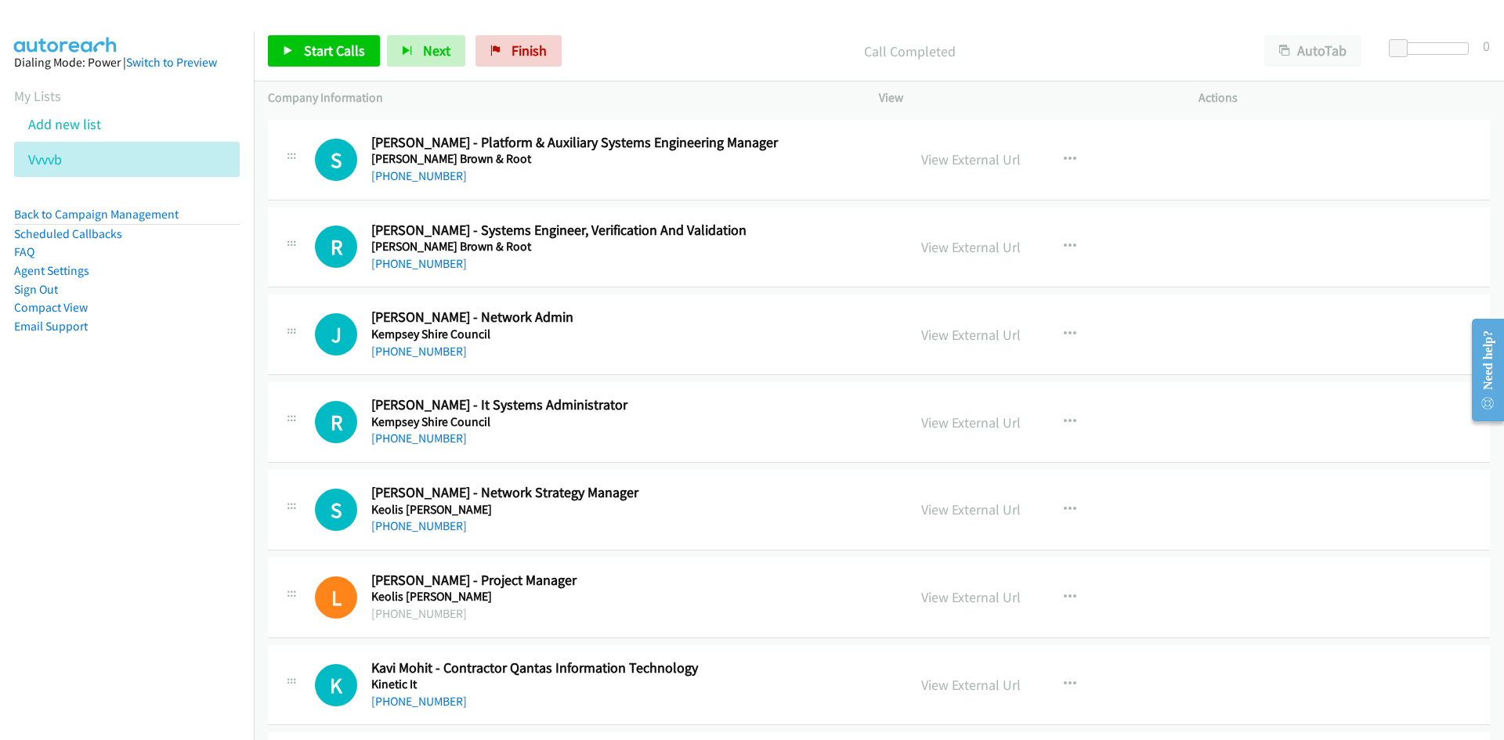
scroll to position [1802, 0]
click at [1074, 160] on button "button" at bounding box center [1070, 158] width 42 height 31
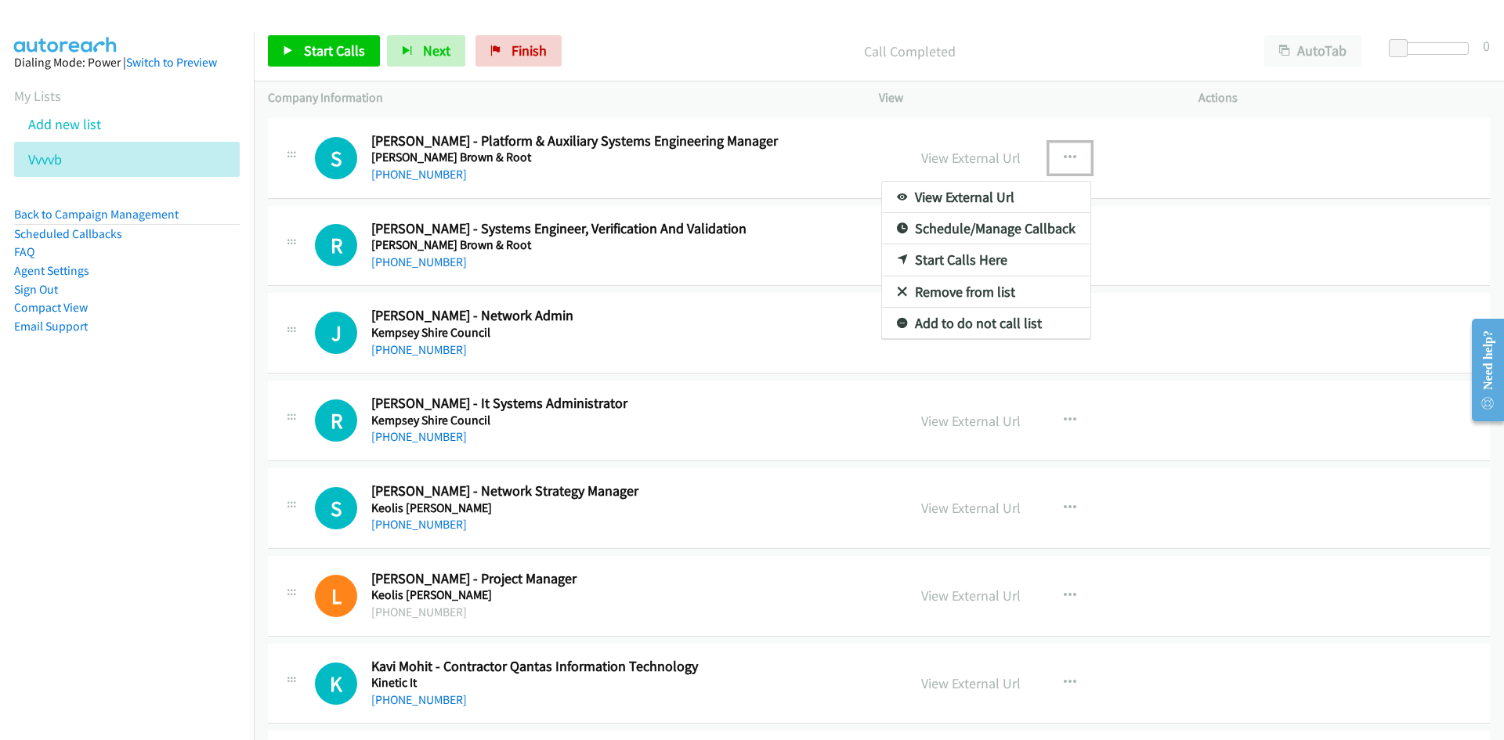
click at [883, 258] on link "Start Calls Here" at bounding box center [986, 259] width 208 height 31
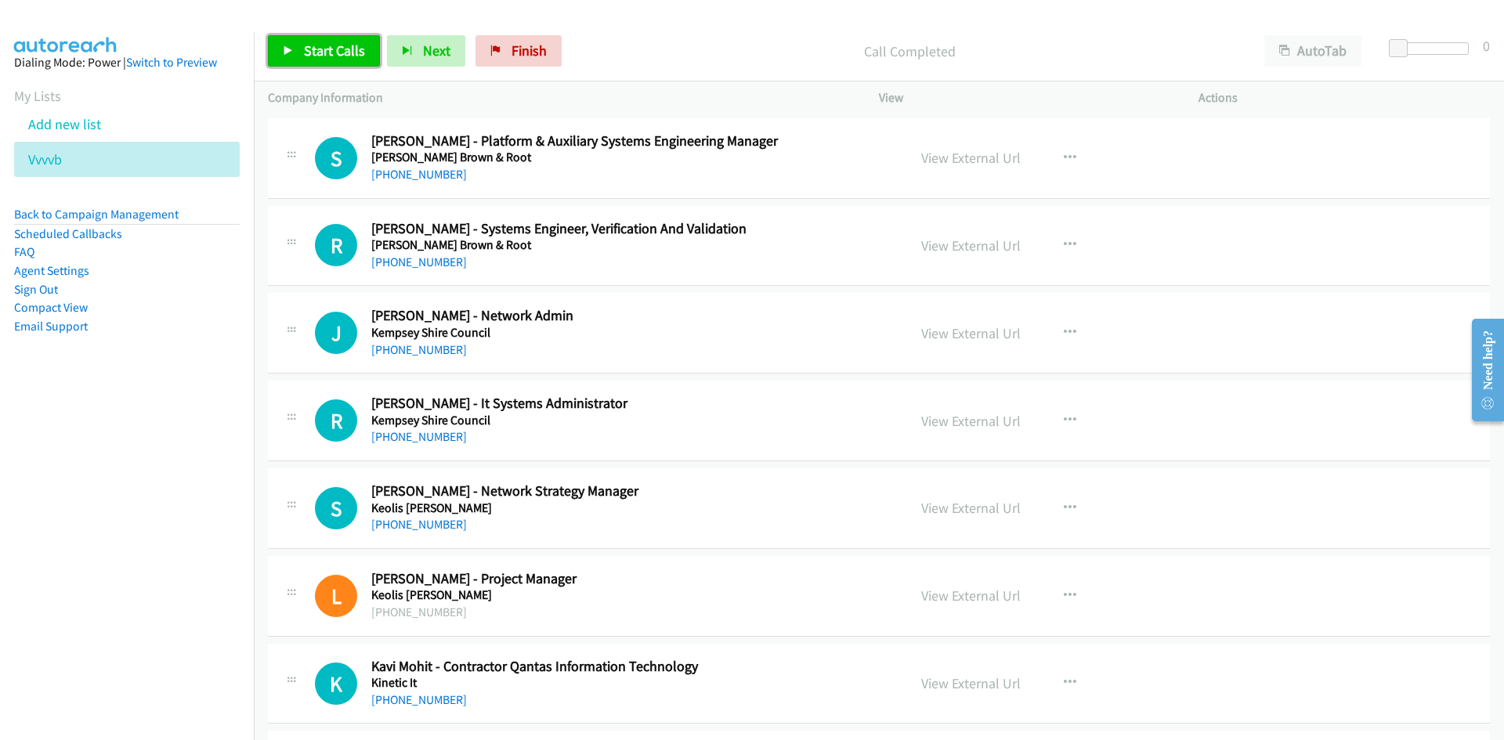
click at [358, 44] on span "Start Calls" at bounding box center [334, 51] width 61 height 18
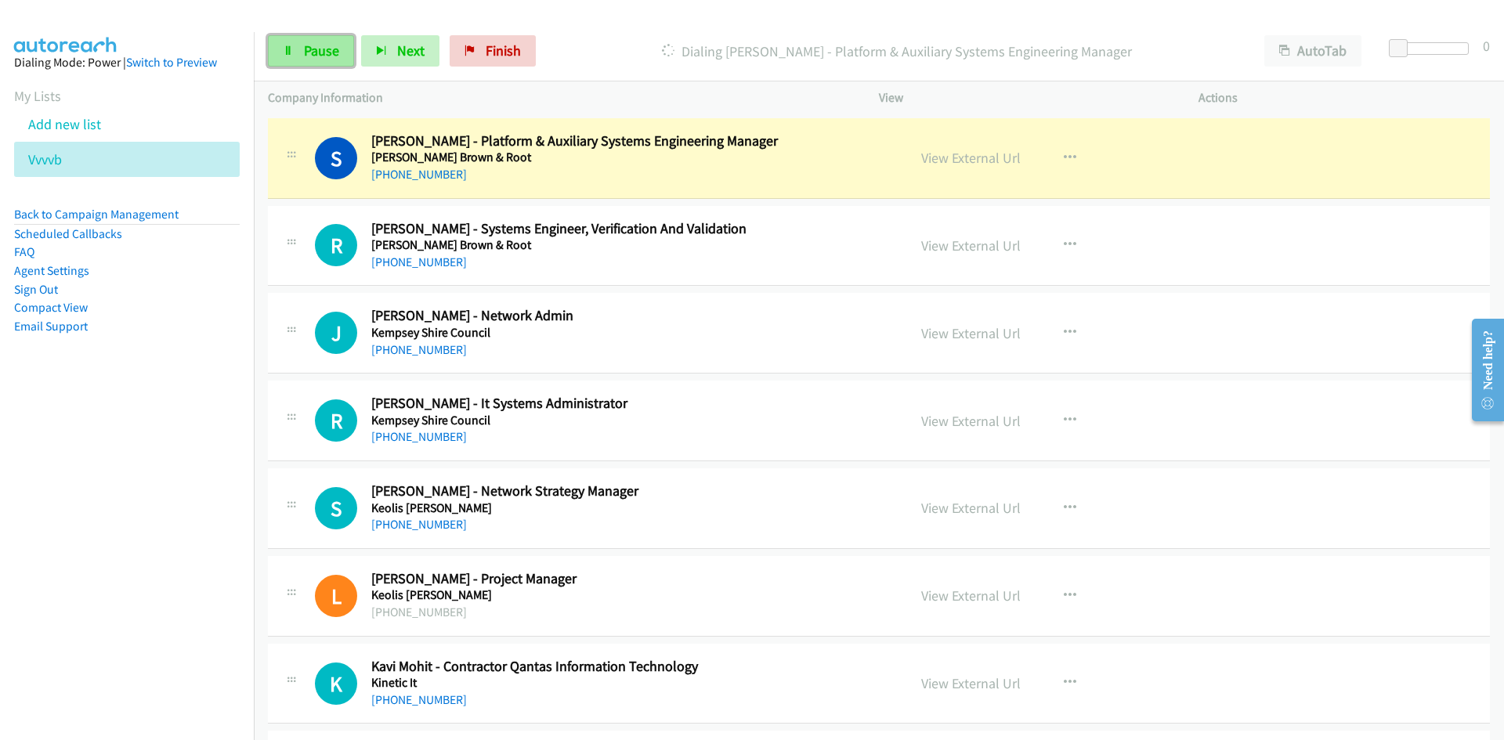
click at [329, 60] on link "Pause" at bounding box center [311, 50] width 86 height 31
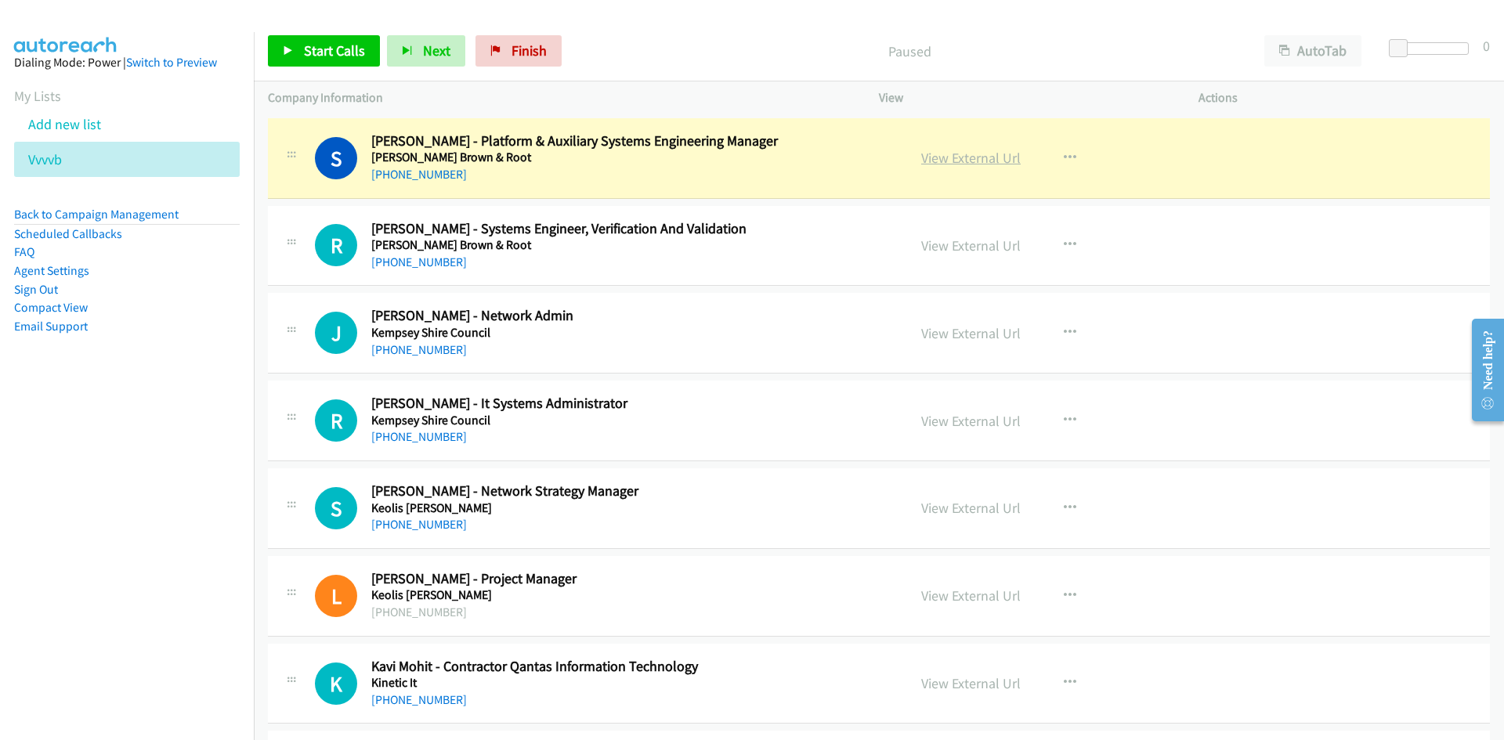
click at [1003, 163] on link "View External Url" at bounding box center [970, 158] width 99 height 18
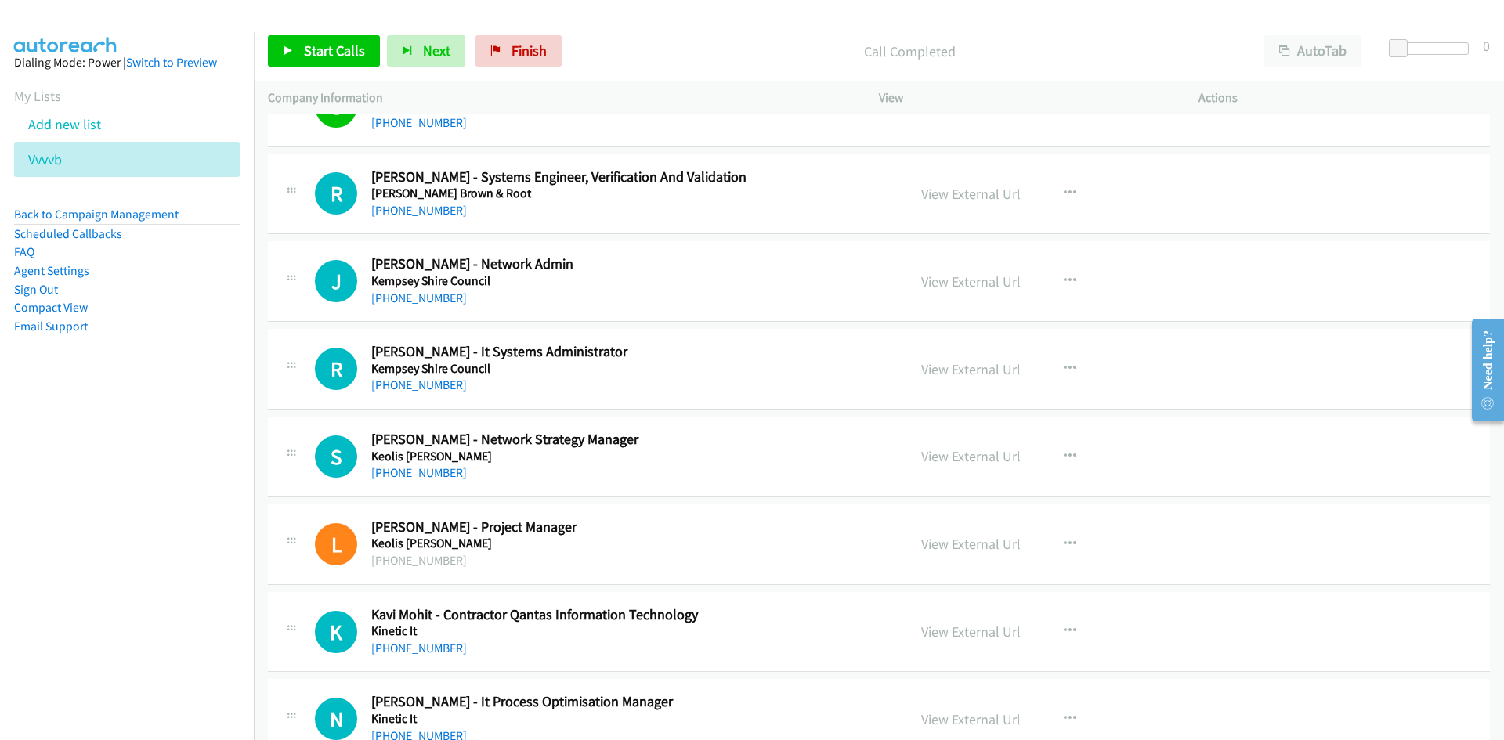
scroll to position [1880, 0]
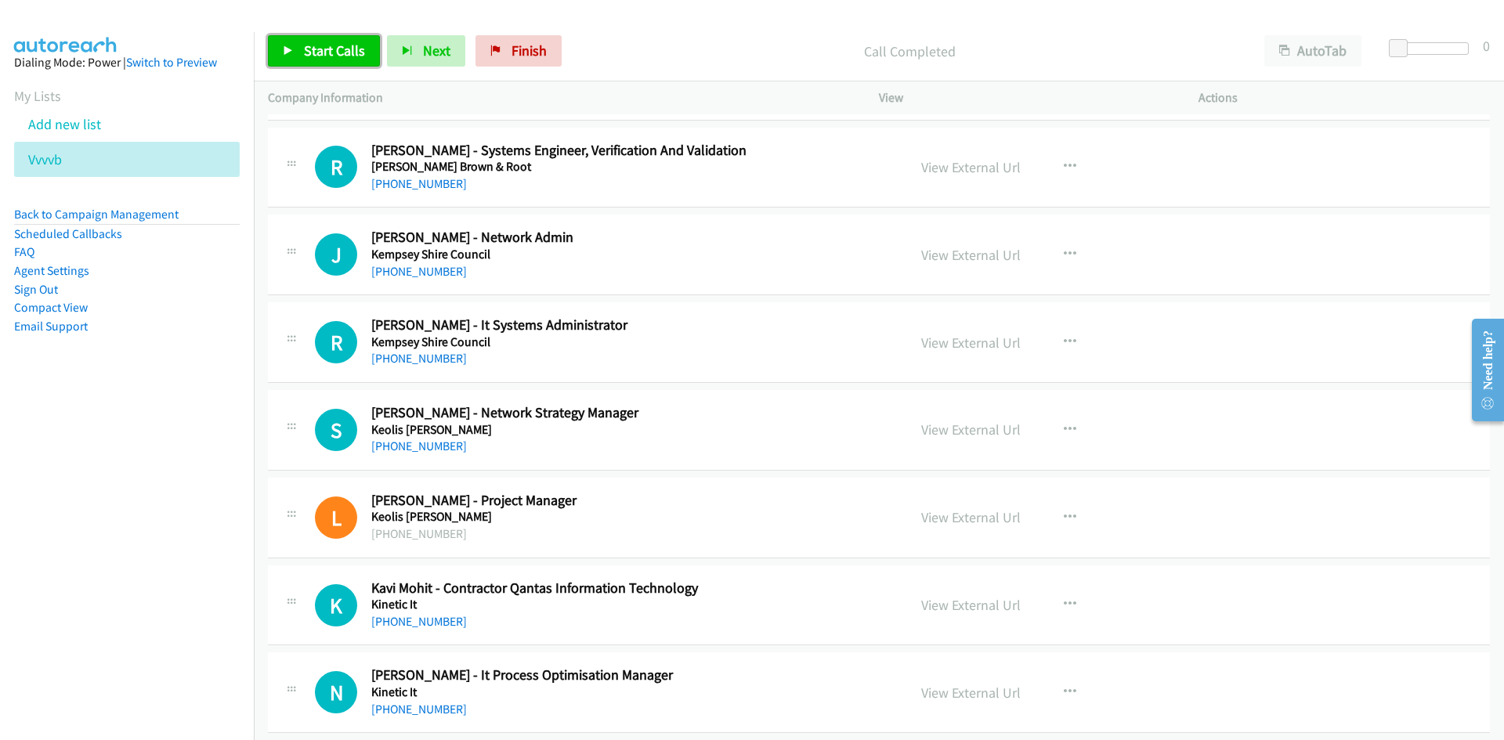
click at [330, 55] on span "Start Calls" at bounding box center [334, 51] width 61 height 18
click at [326, 63] on link "Pause" at bounding box center [311, 50] width 86 height 31
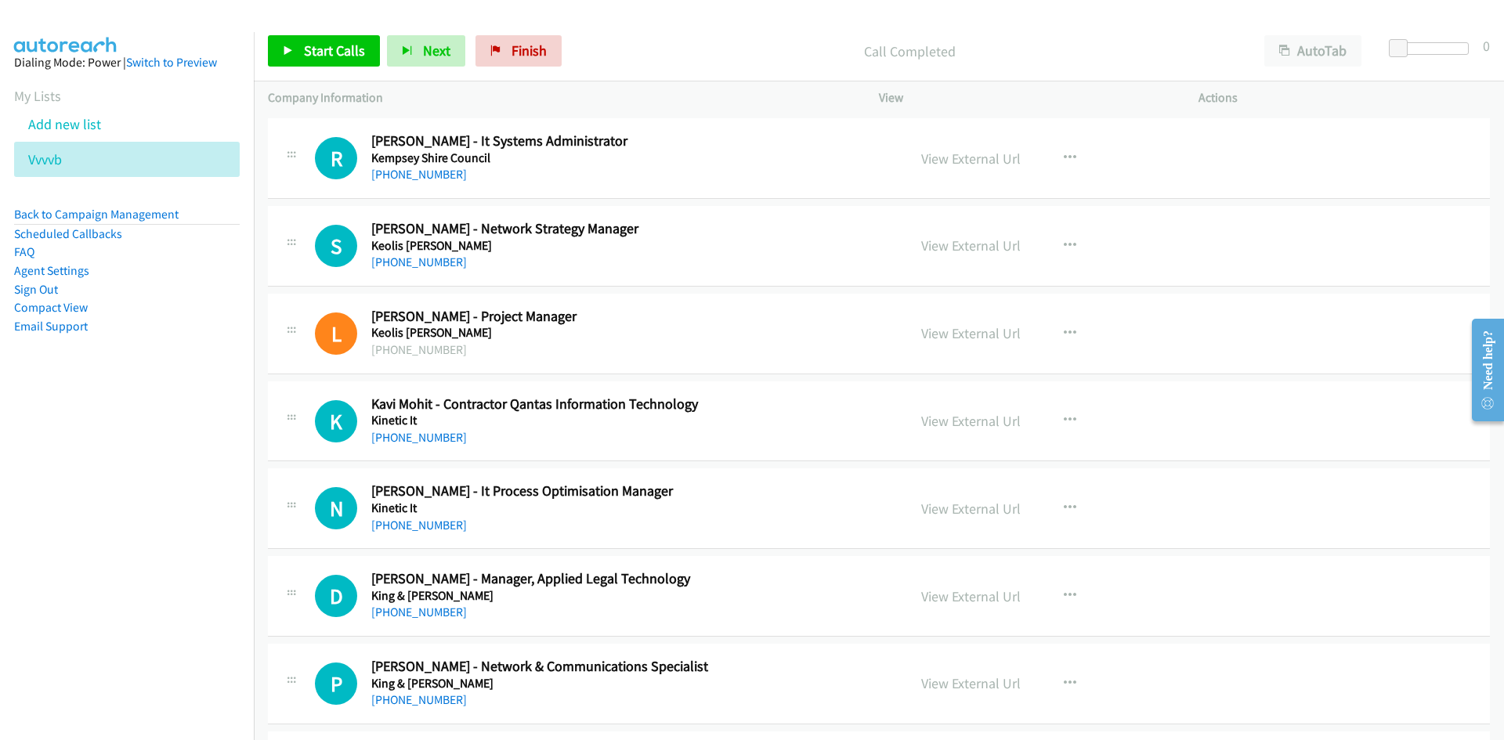
scroll to position [2037, 0]
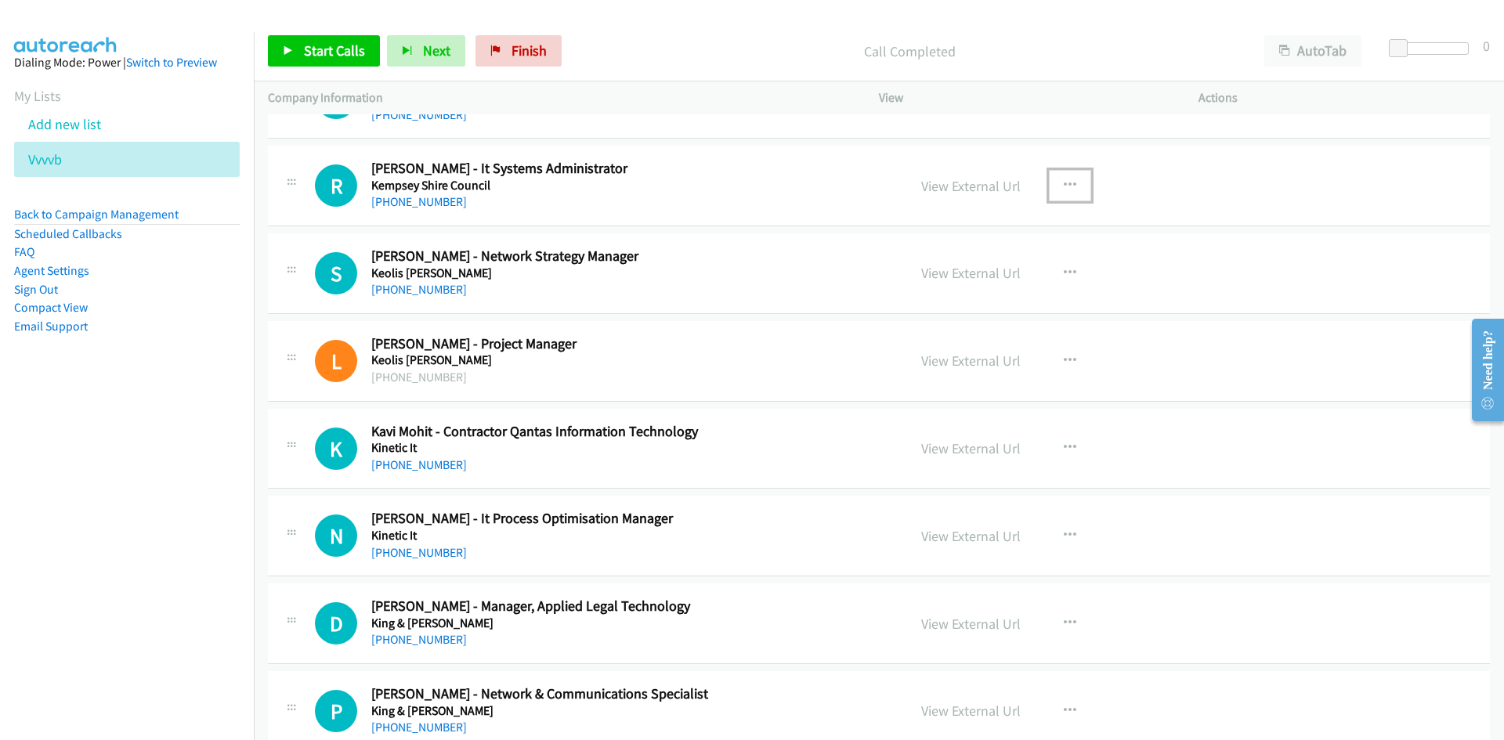
click at [1053, 182] on button "button" at bounding box center [1070, 185] width 42 height 31
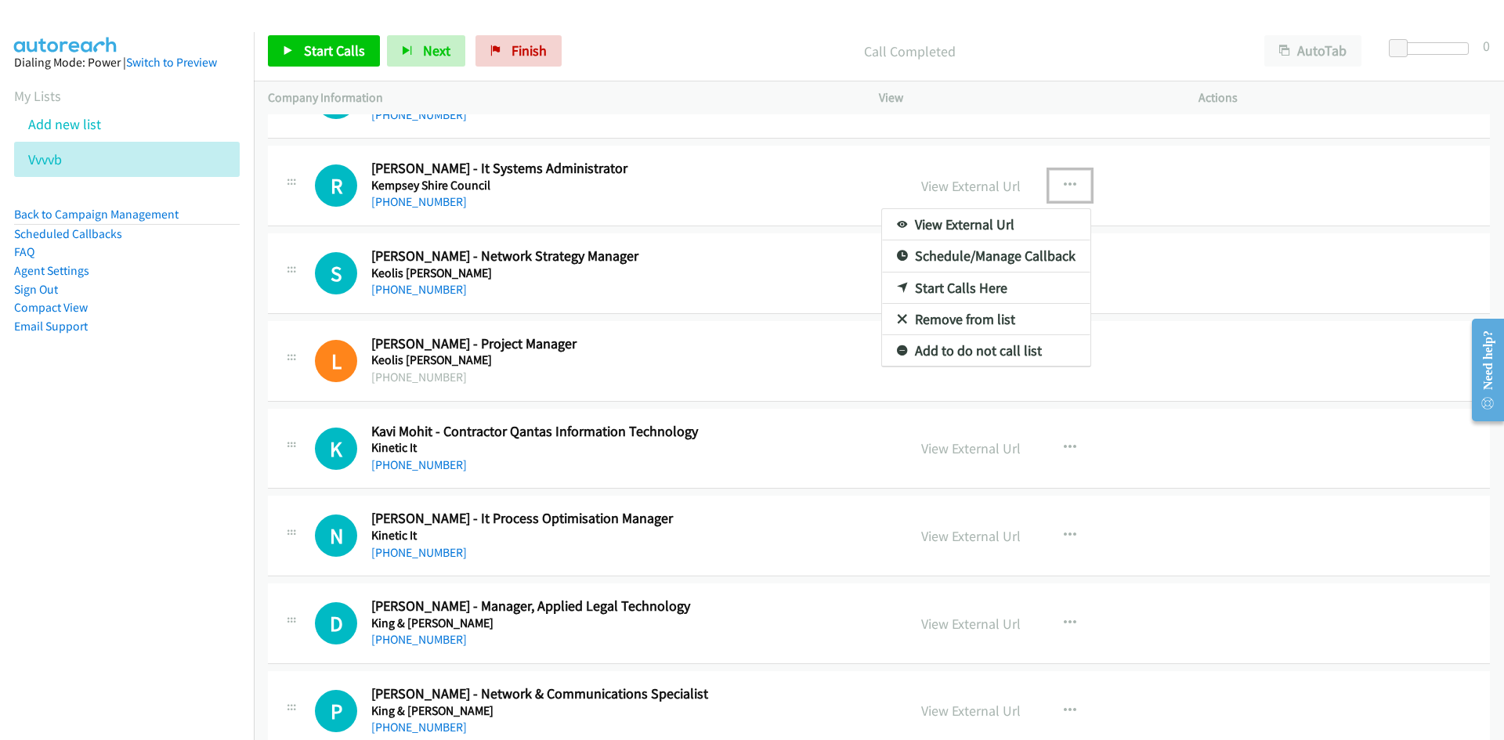
drag, startPoint x: 896, startPoint y: 291, endPoint x: 766, endPoint y: 255, distance: 134.9
click at [897, 293] on icon at bounding box center [902, 289] width 11 height 11
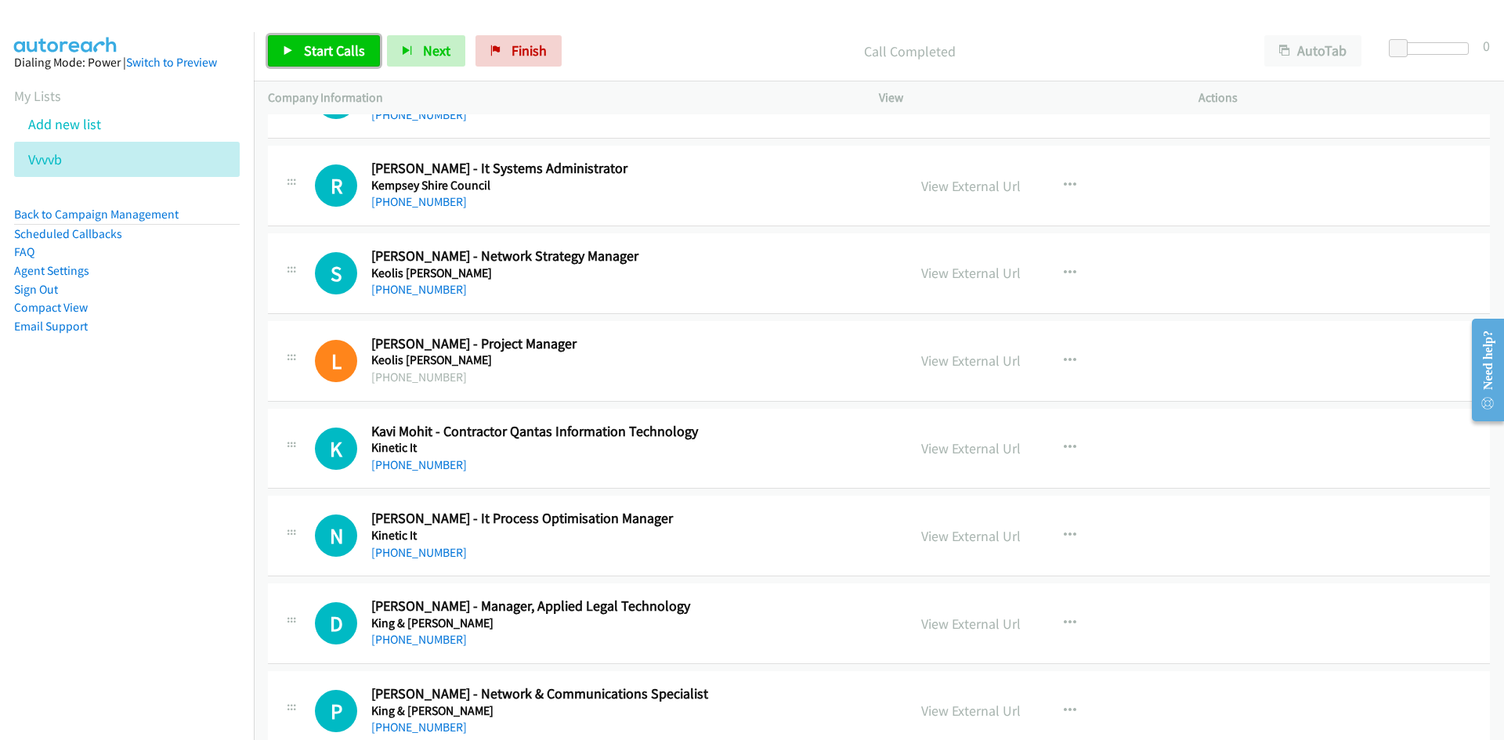
click at [348, 52] on span "Start Calls" at bounding box center [334, 51] width 61 height 18
click at [295, 48] on link "Pause" at bounding box center [311, 50] width 86 height 31
drag, startPoint x: 363, startPoint y: 56, endPoint x: 371, endPoint y: 78, distance: 23.3
click at [363, 56] on span "Start Calls" at bounding box center [334, 51] width 61 height 18
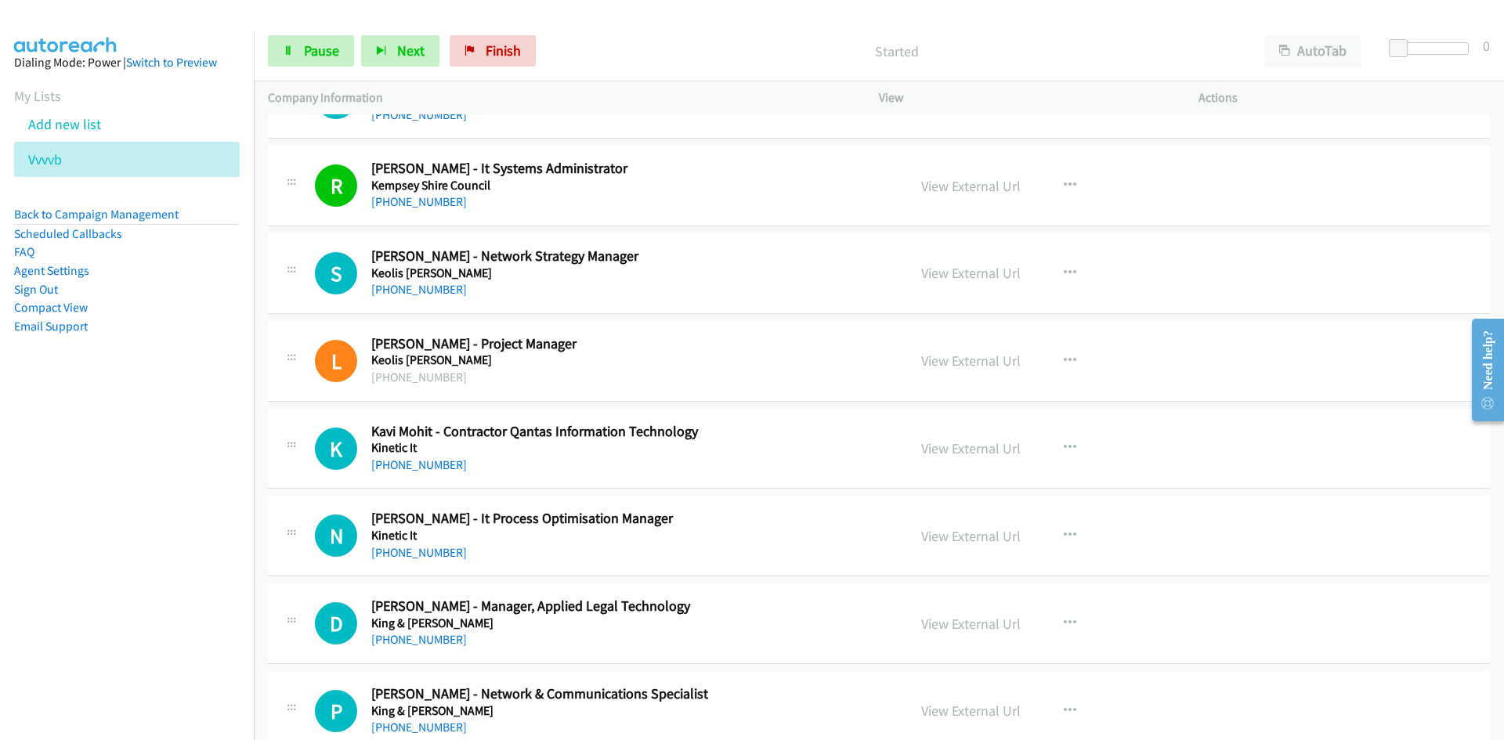
scroll to position [2115, 0]
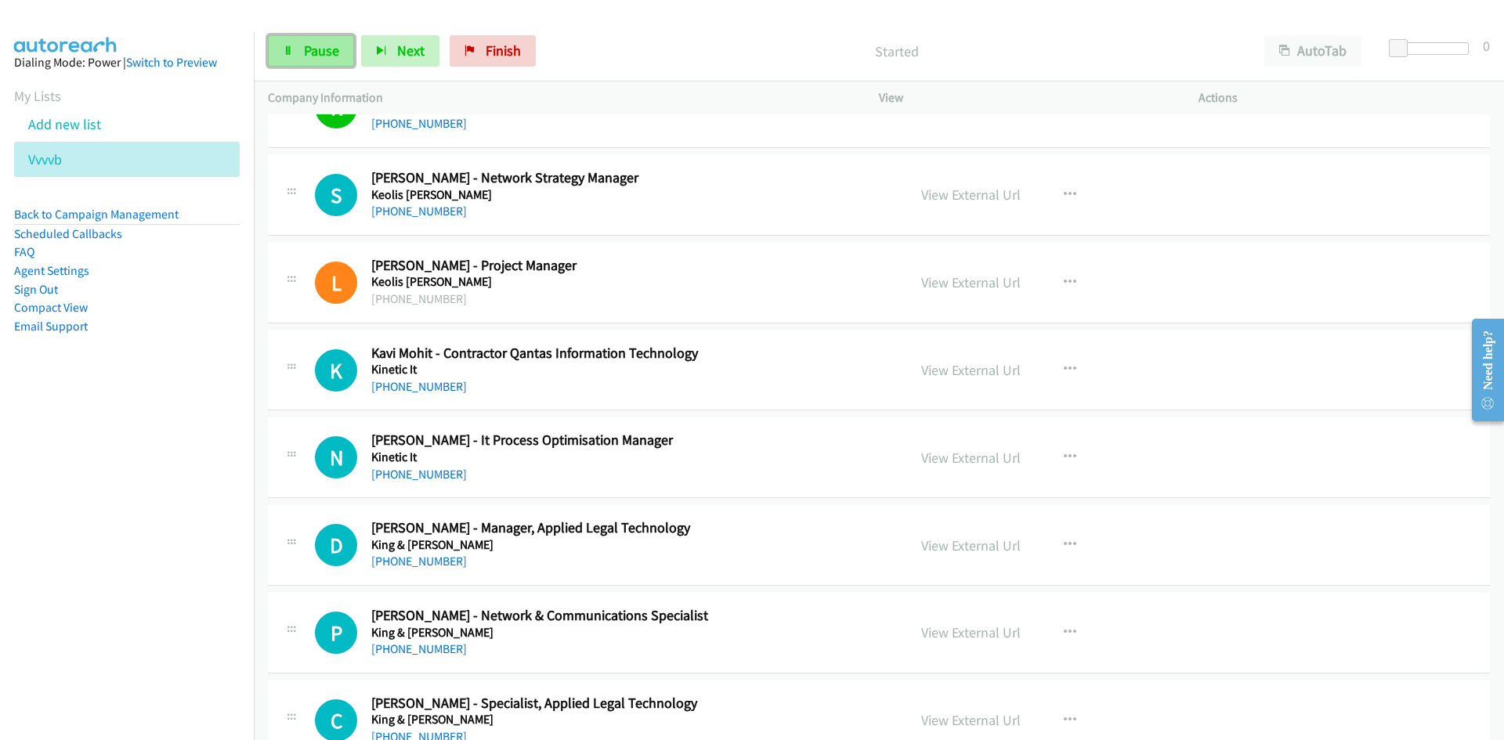
click at [344, 59] on link "Pause" at bounding box center [311, 50] width 86 height 31
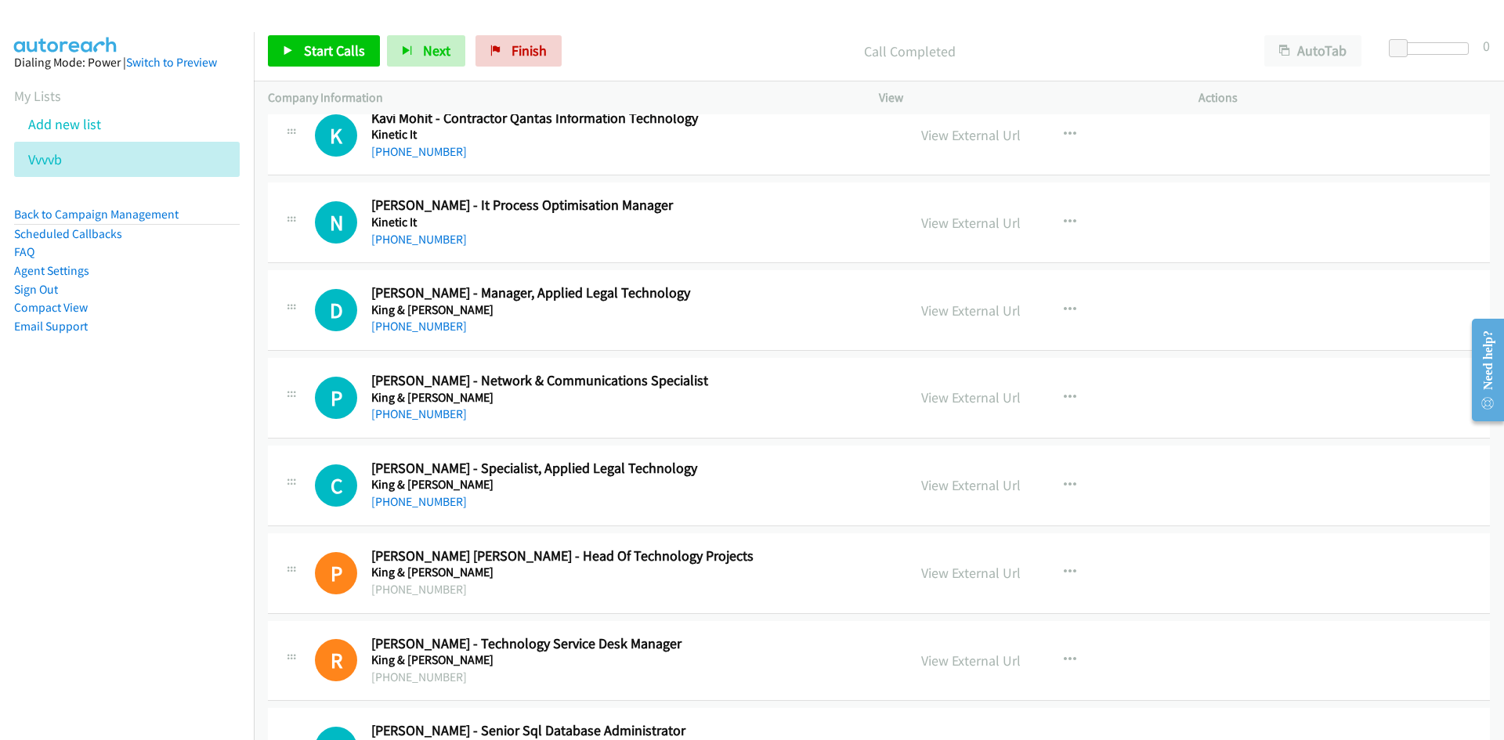
scroll to position [2428, 0]
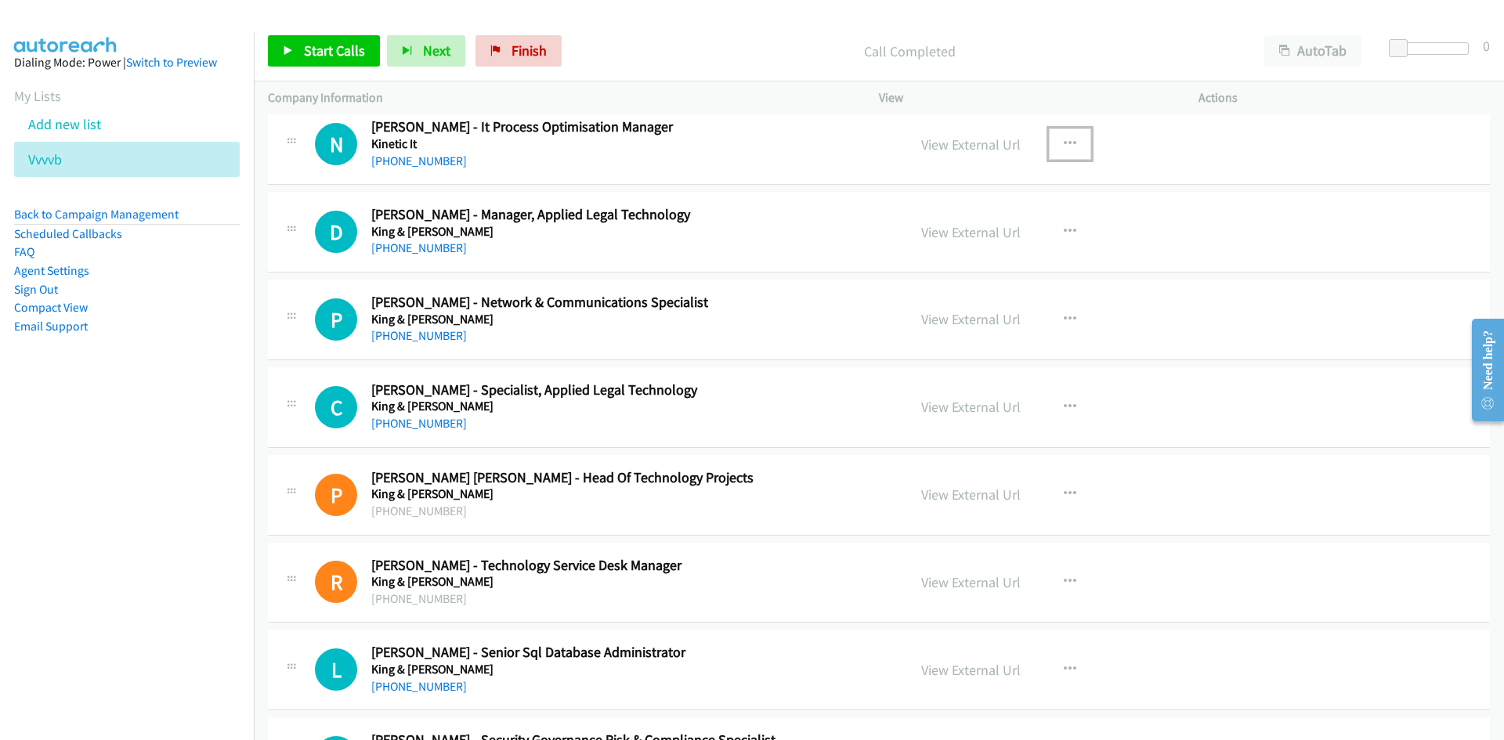
click at [1061, 135] on button "button" at bounding box center [1070, 143] width 42 height 31
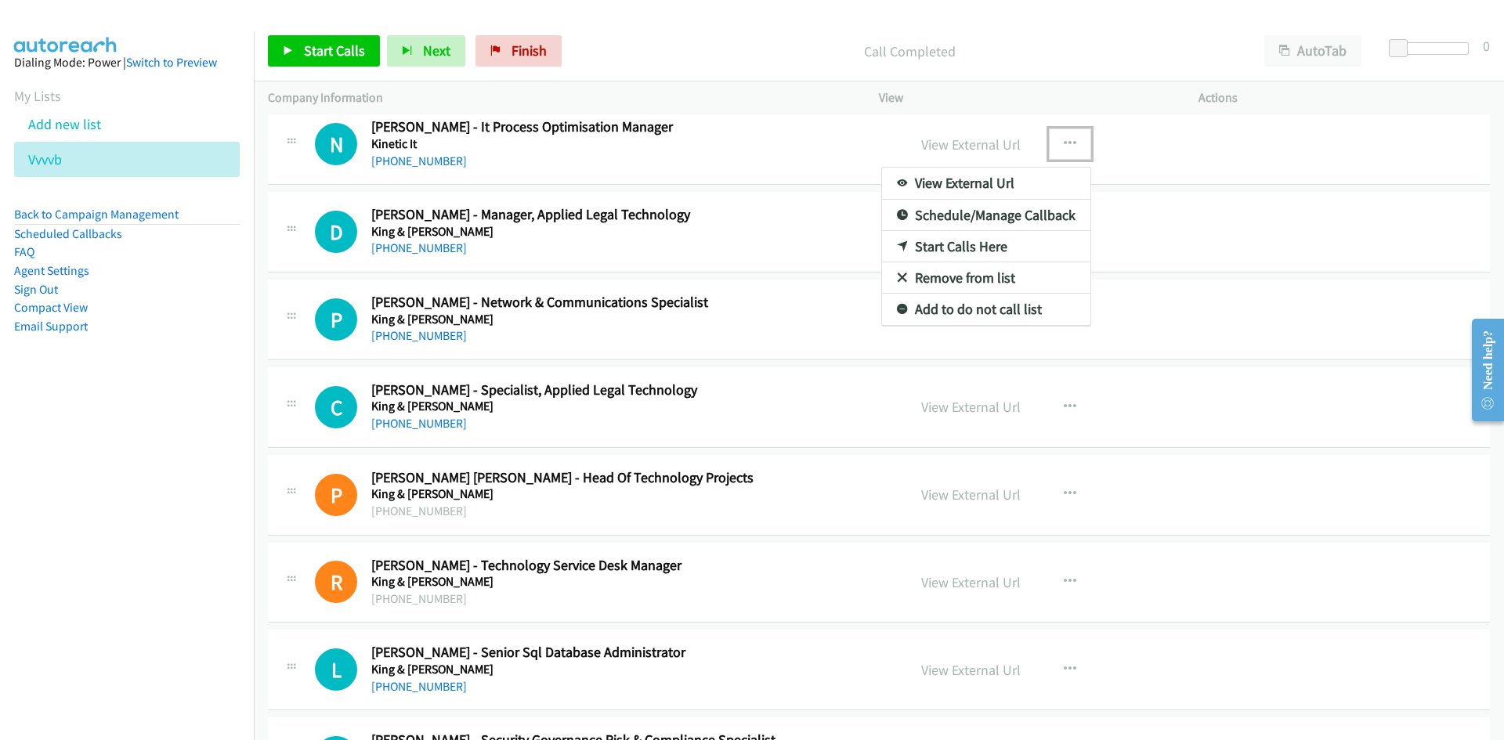
click at [898, 251] on icon at bounding box center [902, 247] width 11 height 11
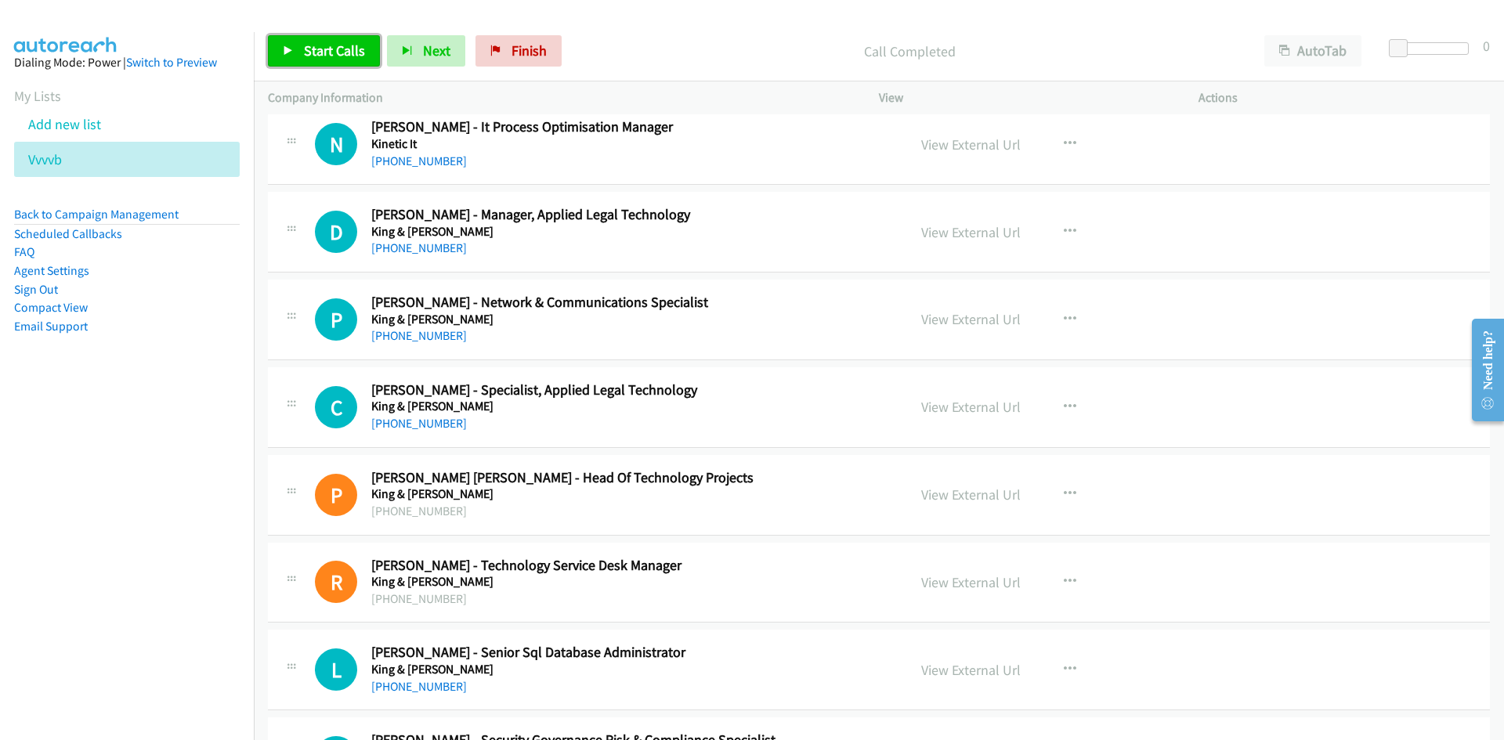
click at [322, 53] on span "Start Calls" at bounding box center [334, 51] width 61 height 18
click at [322, 53] on span "Pause" at bounding box center [321, 51] width 35 height 18
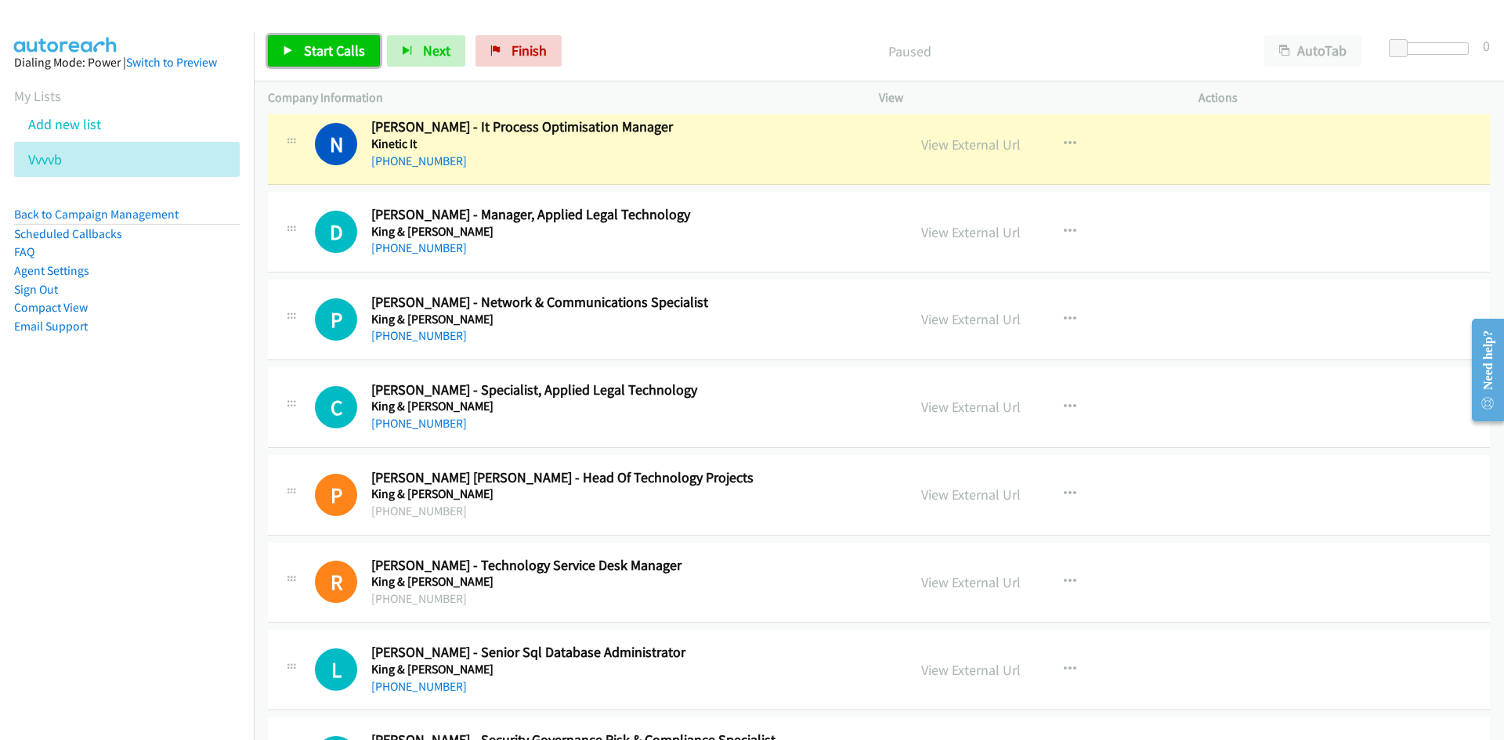
click at [306, 52] on span "Start Calls" at bounding box center [334, 51] width 61 height 18
click at [314, 50] on span "Pause" at bounding box center [321, 51] width 35 height 18
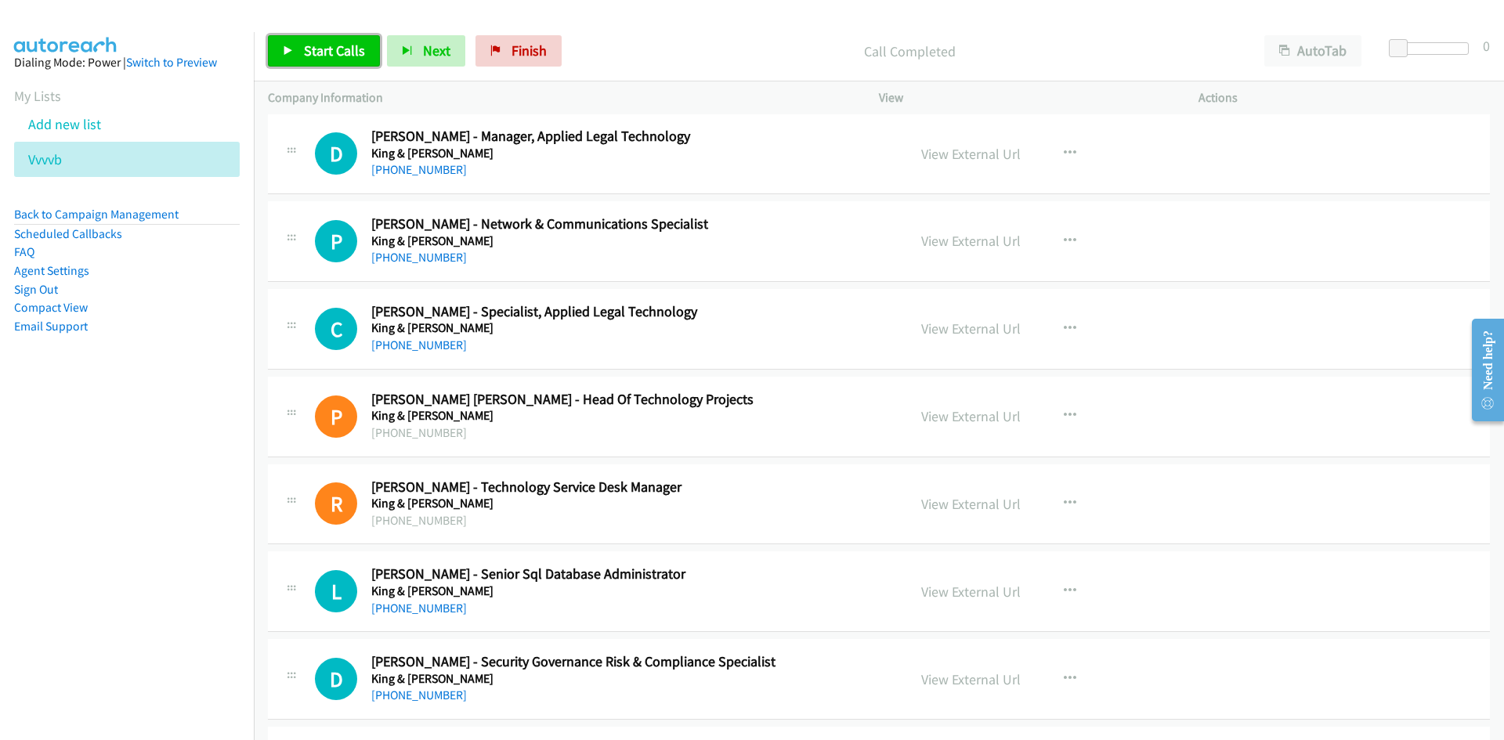
click at [317, 56] on span "Start Calls" at bounding box center [334, 51] width 61 height 18
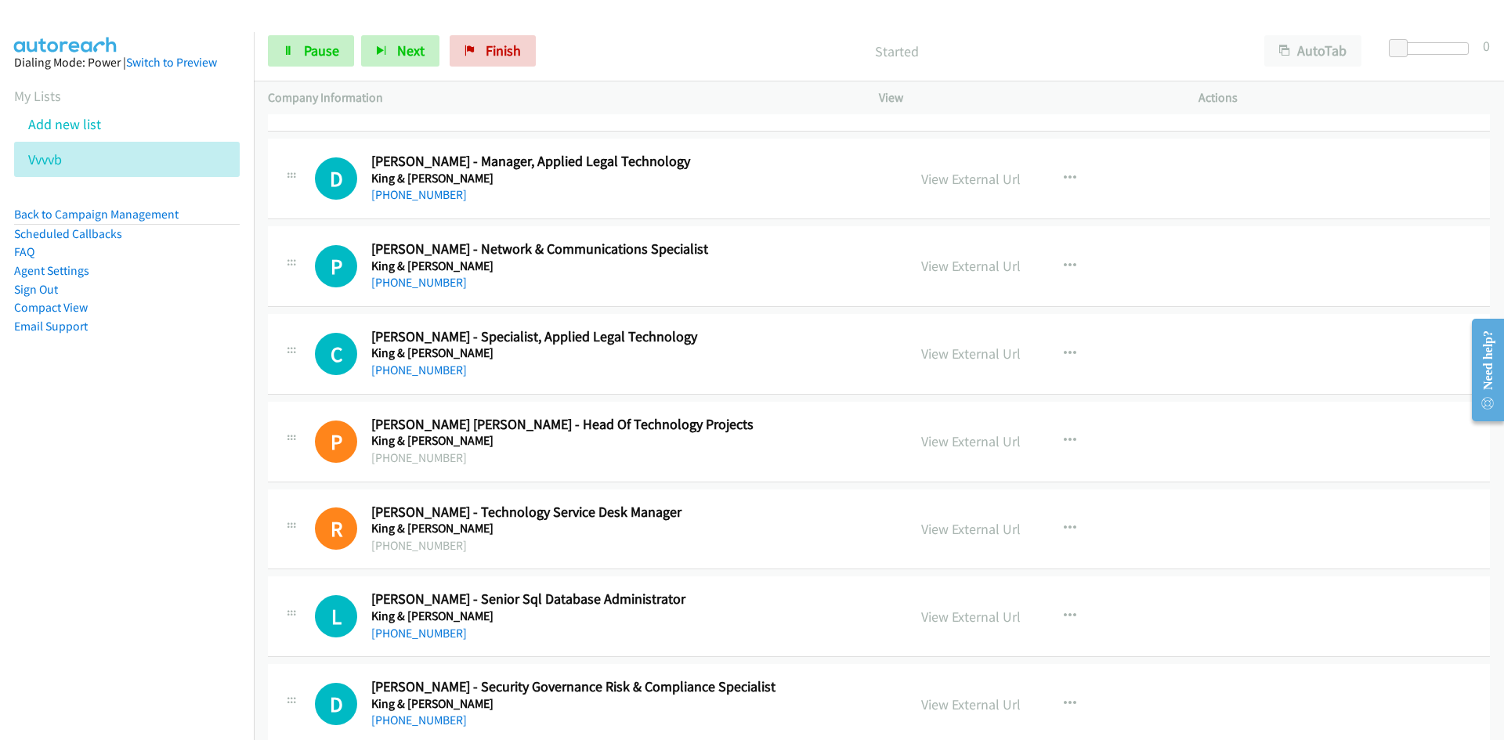
scroll to position [2507, 0]
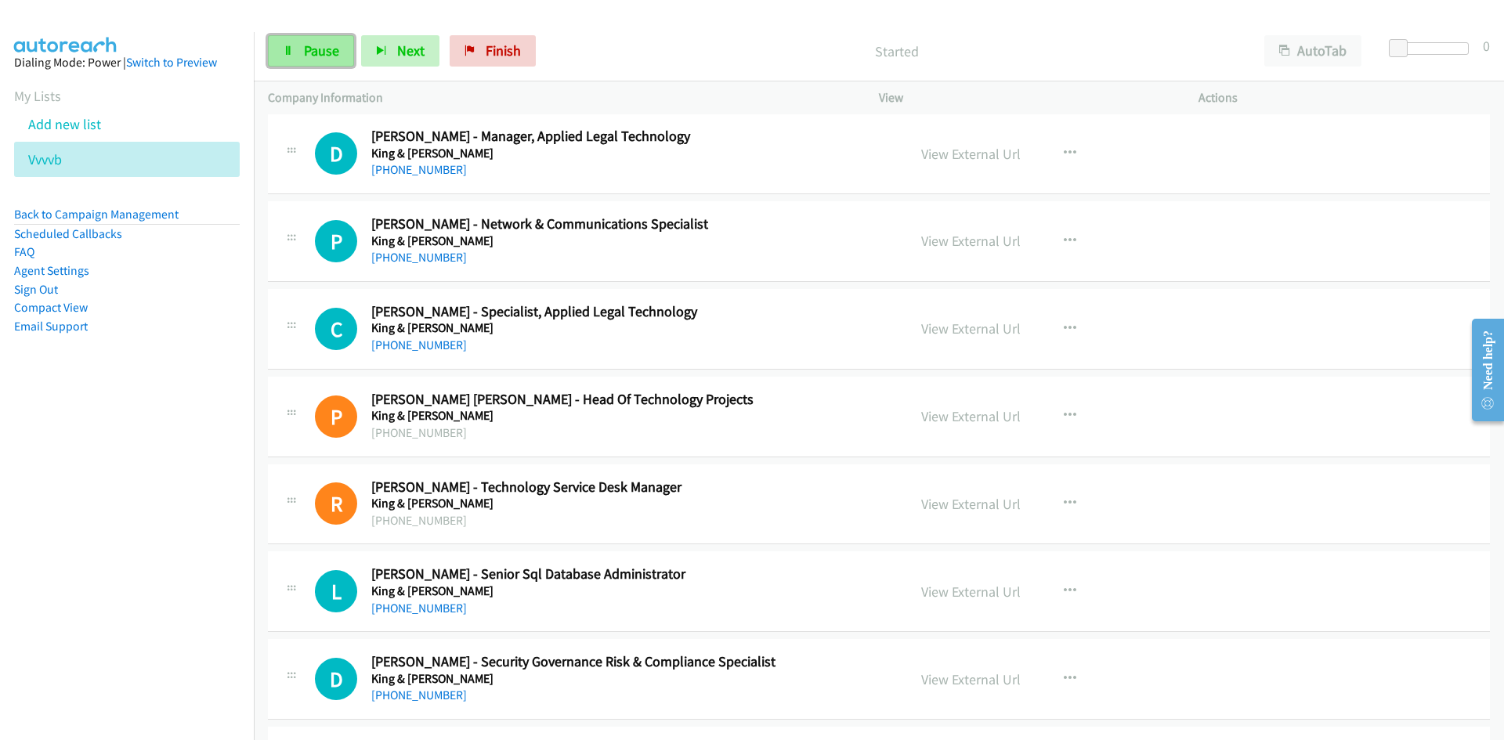
click at [338, 58] on span "Pause" at bounding box center [321, 51] width 35 height 18
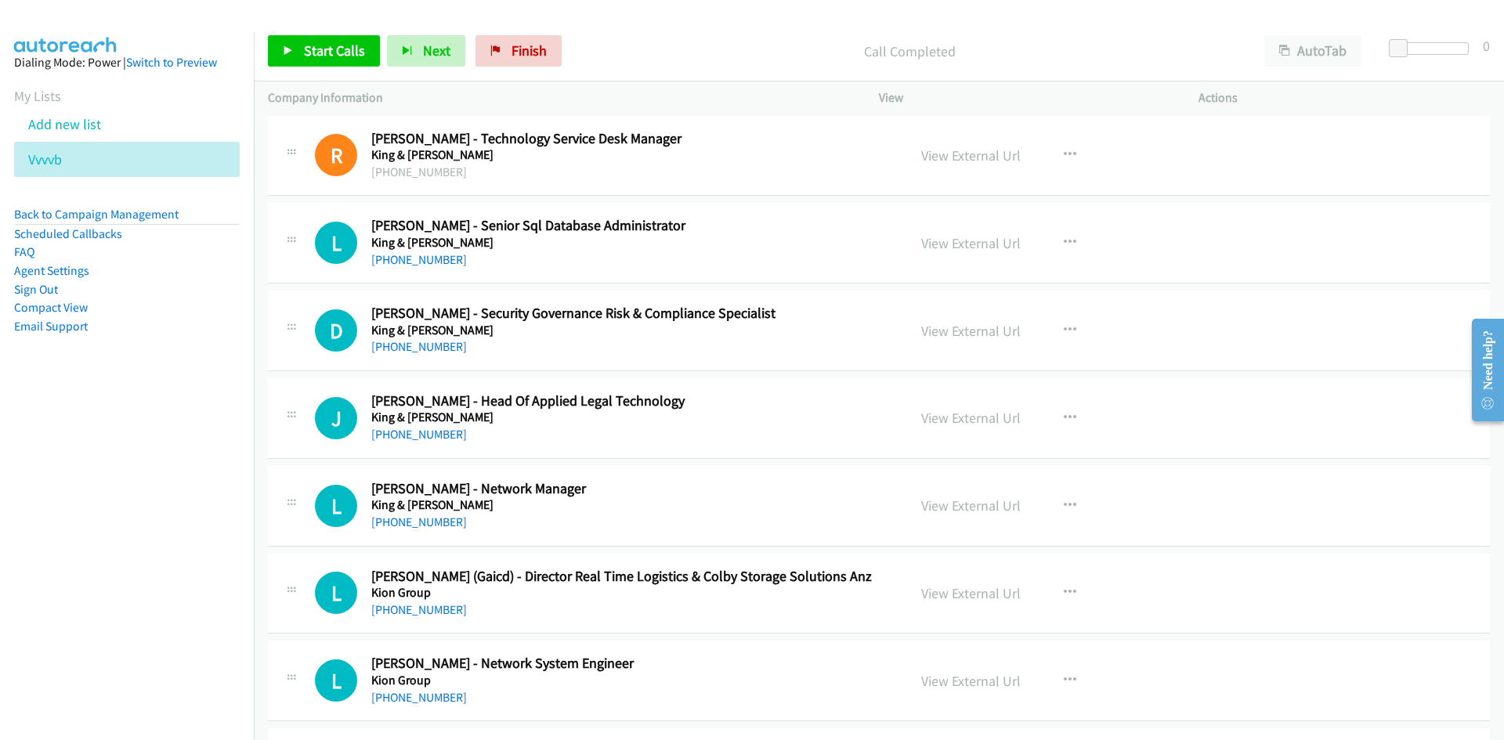
scroll to position [2898, 0]
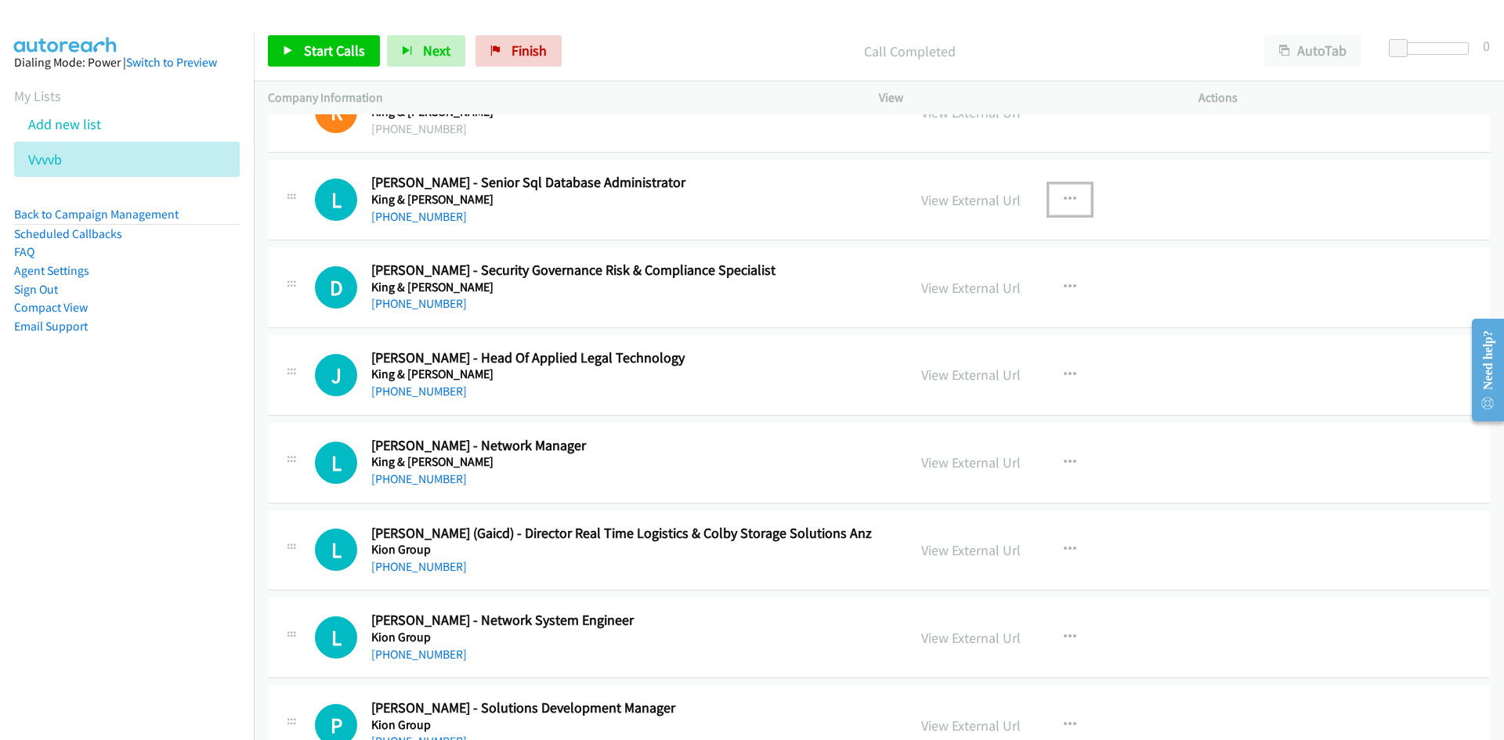
click at [1054, 189] on button "button" at bounding box center [1070, 199] width 42 height 31
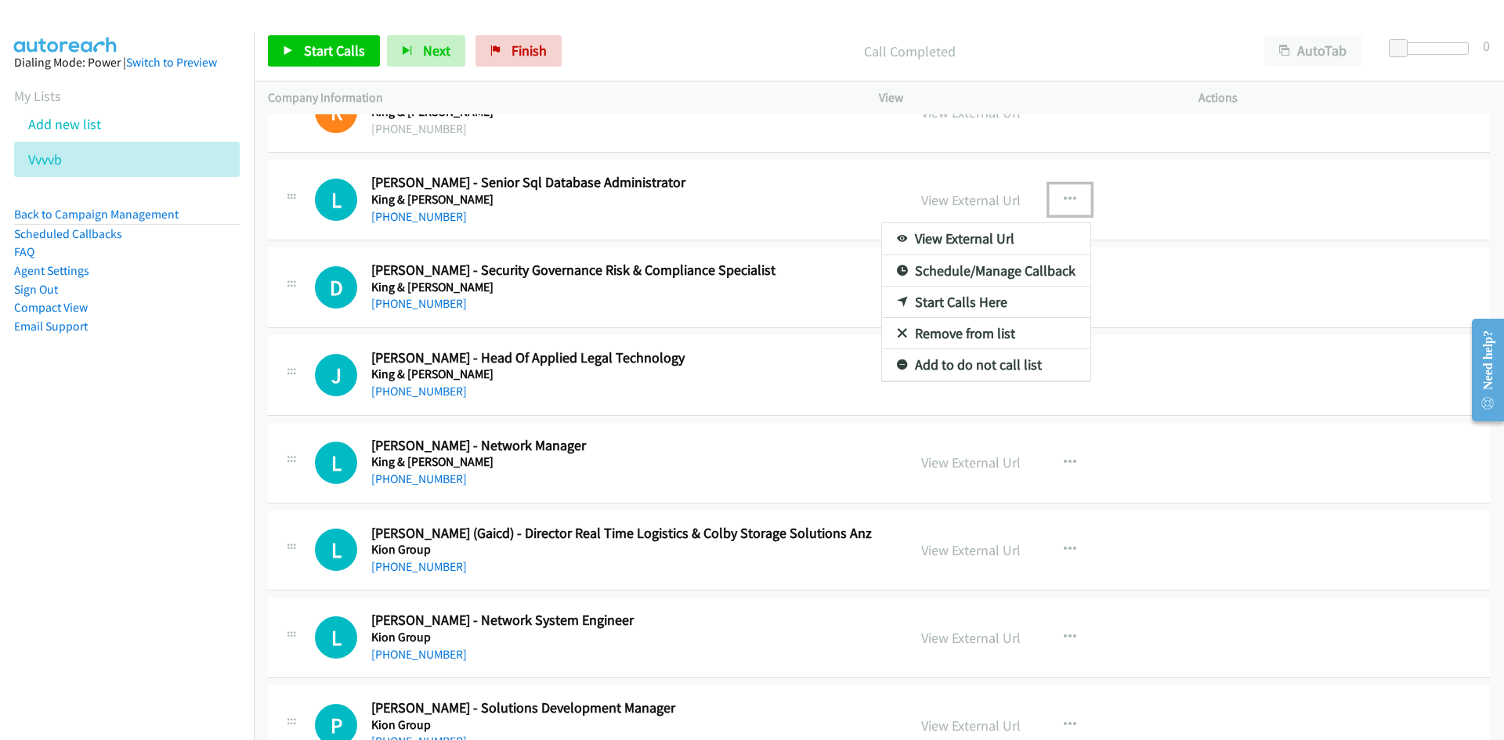
click at [906, 306] on link "Start Calls Here" at bounding box center [986, 302] width 208 height 31
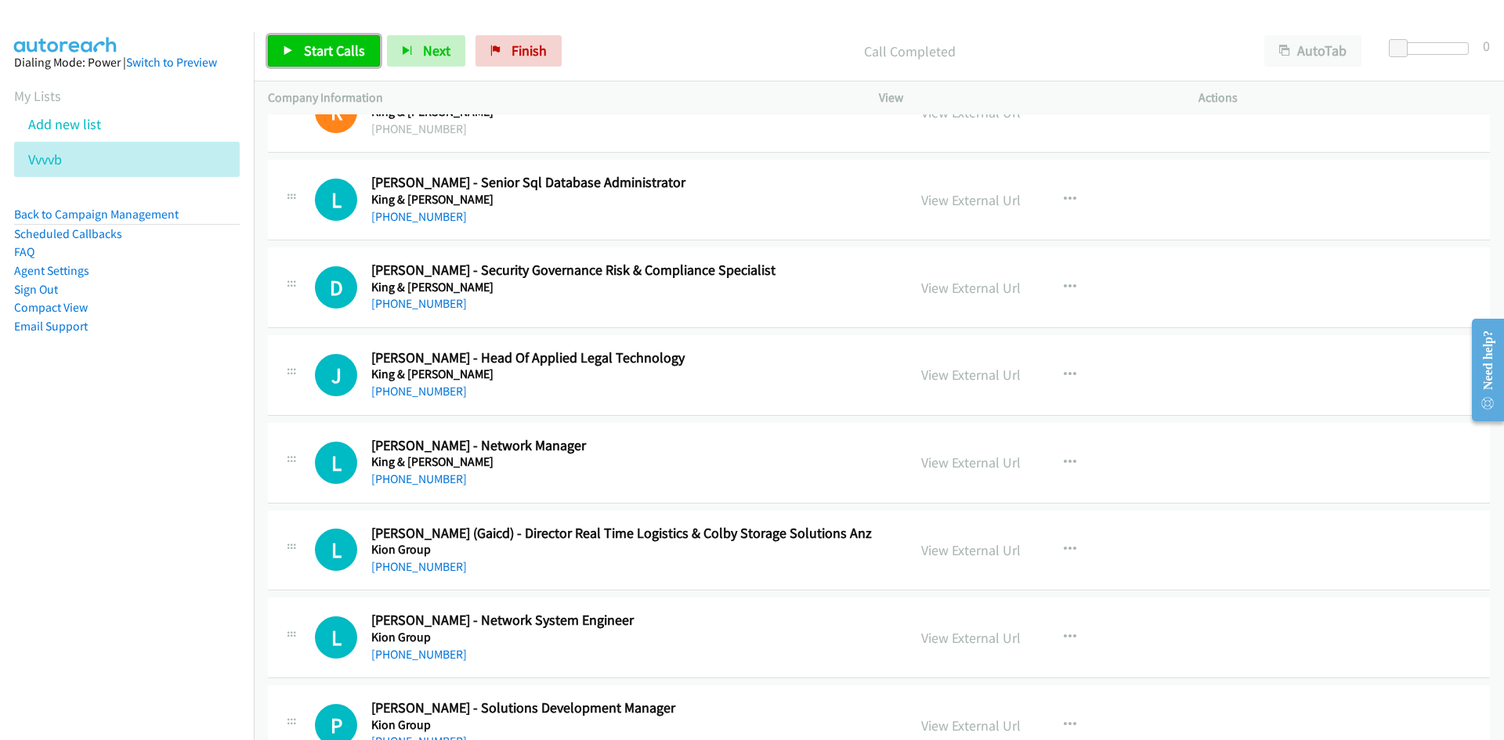
click at [355, 36] on link "Start Calls" at bounding box center [324, 50] width 112 height 31
click at [336, 45] on span "Pause" at bounding box center [321, 51] width 35 height 18
click at [350, 47] on span "Start Calls" at bounding box center [334, 51] width 61 height 18
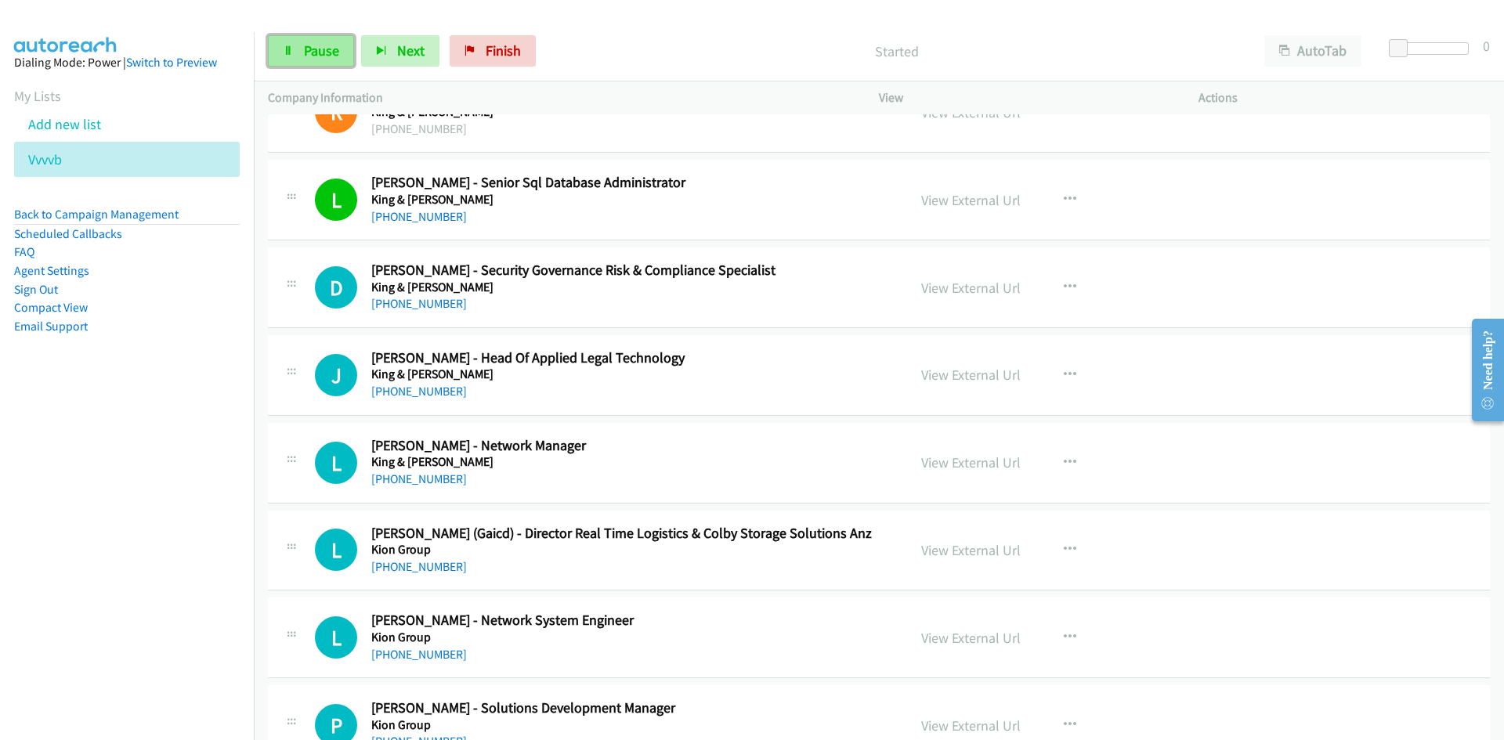
click at [334, 41] on link "Pause" at bounding box center [311, 50] width 86 height 31
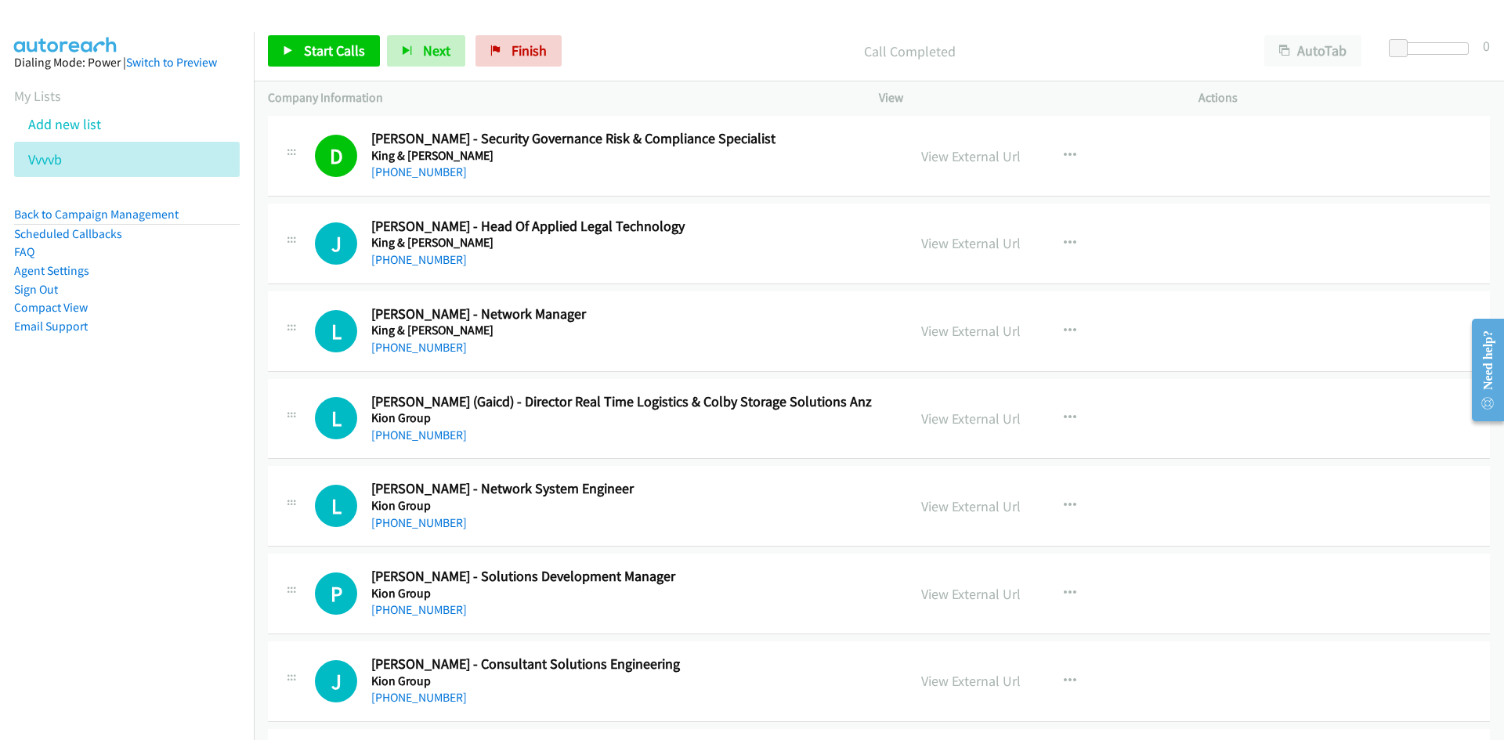
scroll to position [3055, 0]
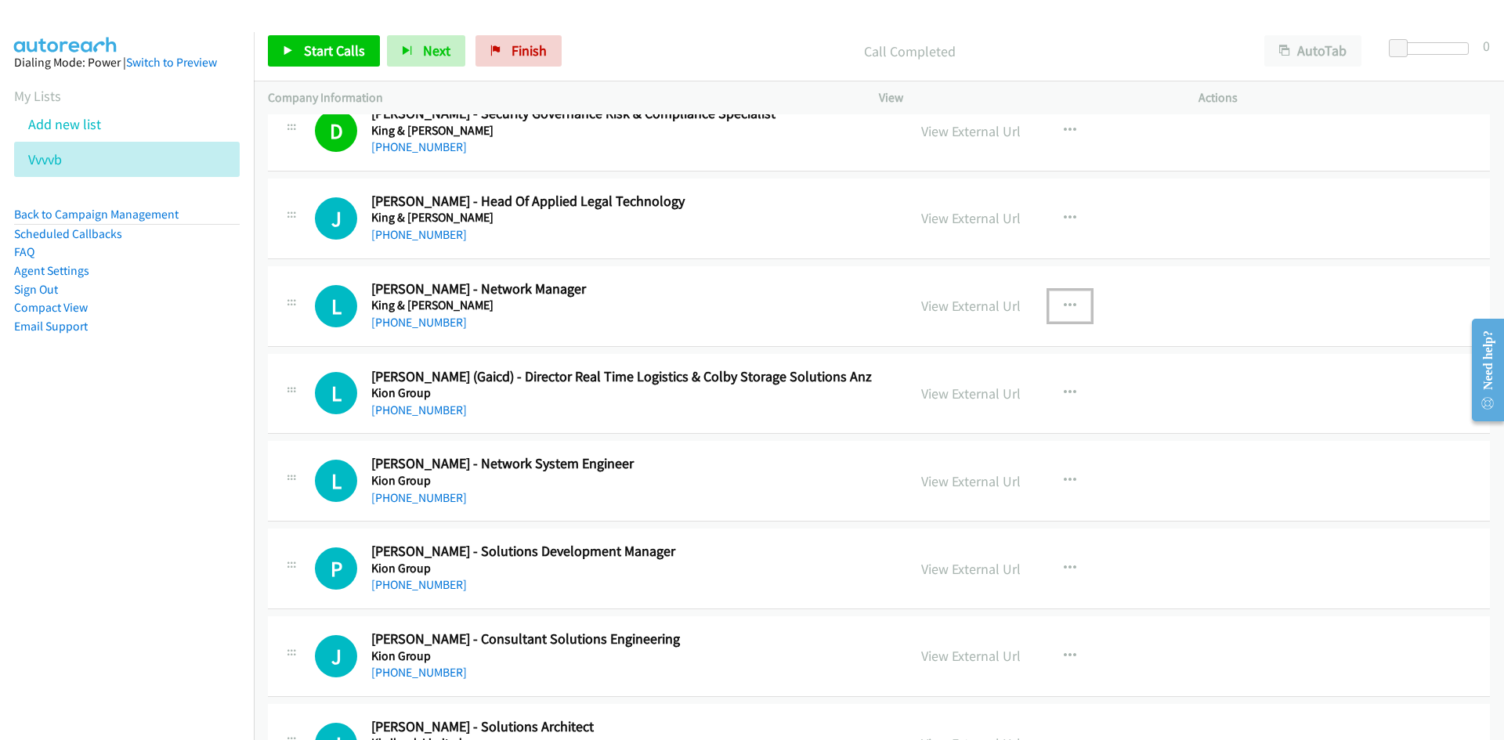
click at [1068, 306] on icon "button" at bounding box center [1070, 306] width 13 height 13
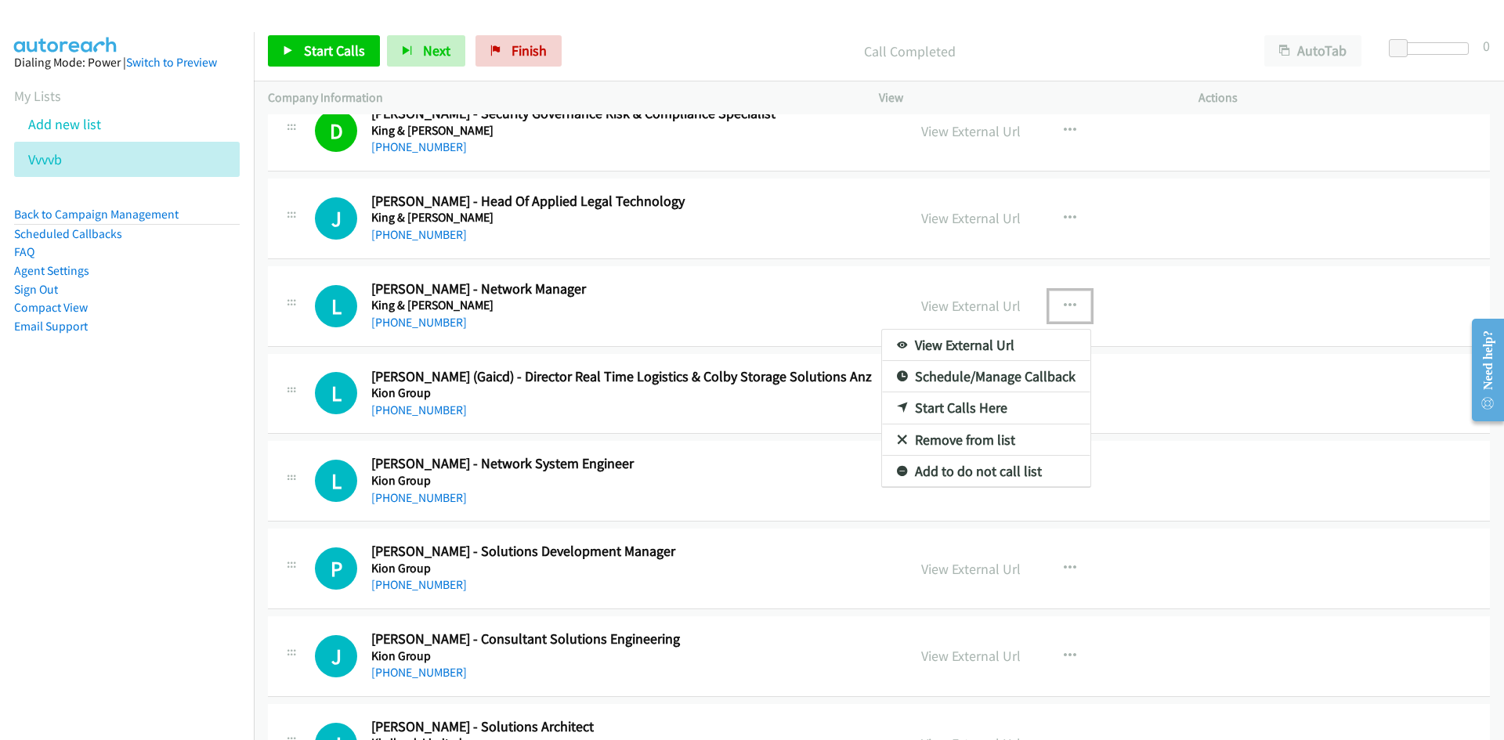
click at [897, 403] on icon at bounding box center [902, 408] width 11 height 11
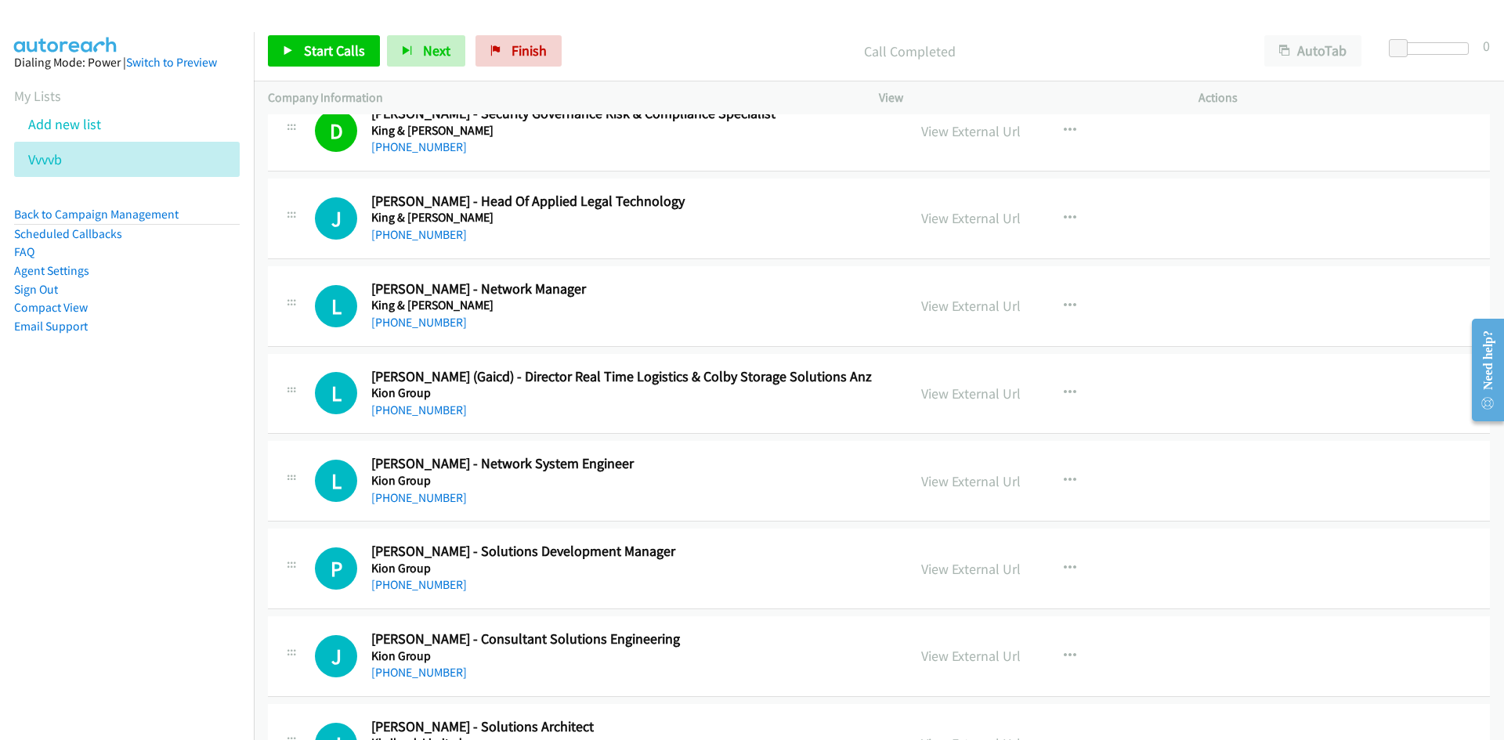
click at [323, 34] on div "Start Calls Pause Next Finish Call Completed AutoTab AutoTab 0" at bounding box center [879, 51] width 1250 height 60
click at [334, 46] on span "Start Calls" at bounding box center [334, 51] width 61 height 18
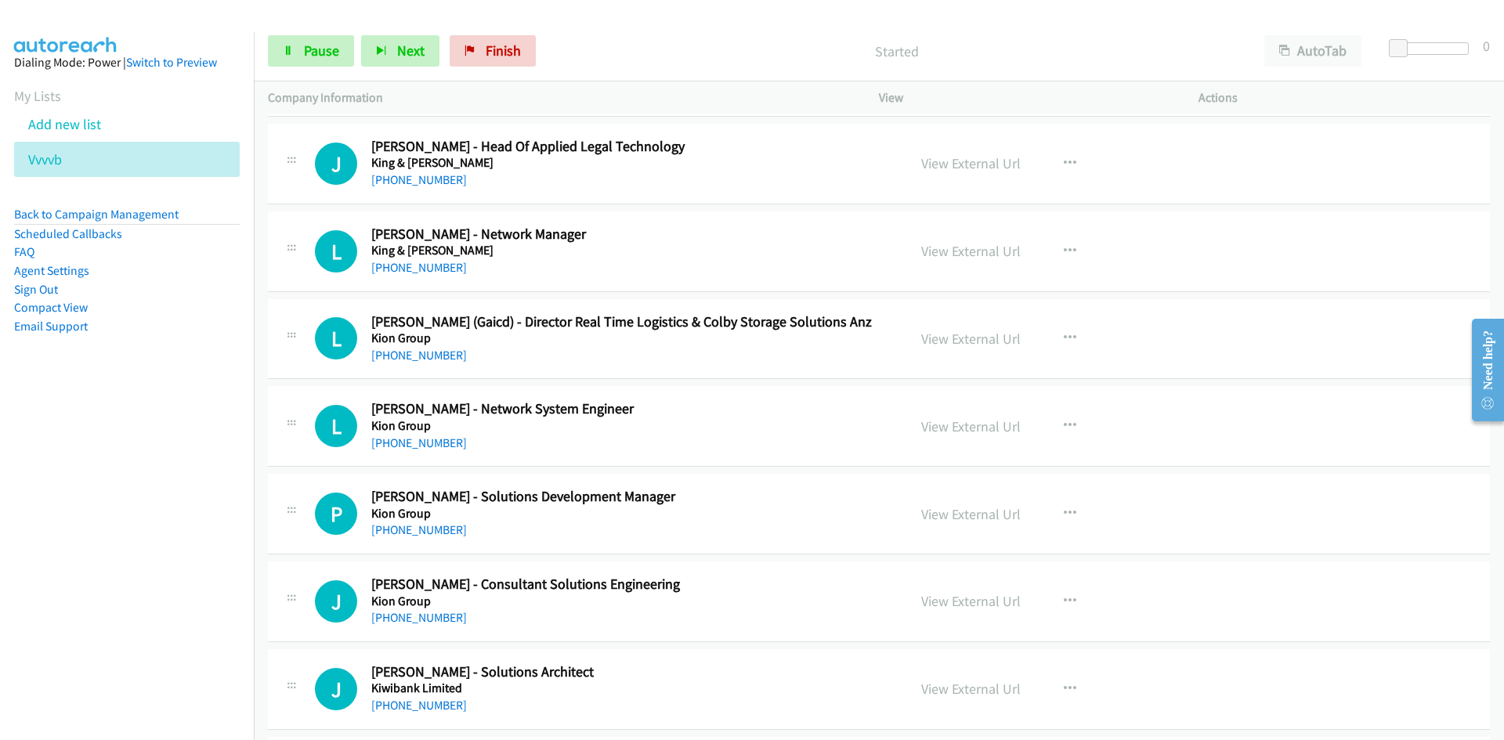
scroll to position [3133, 0]
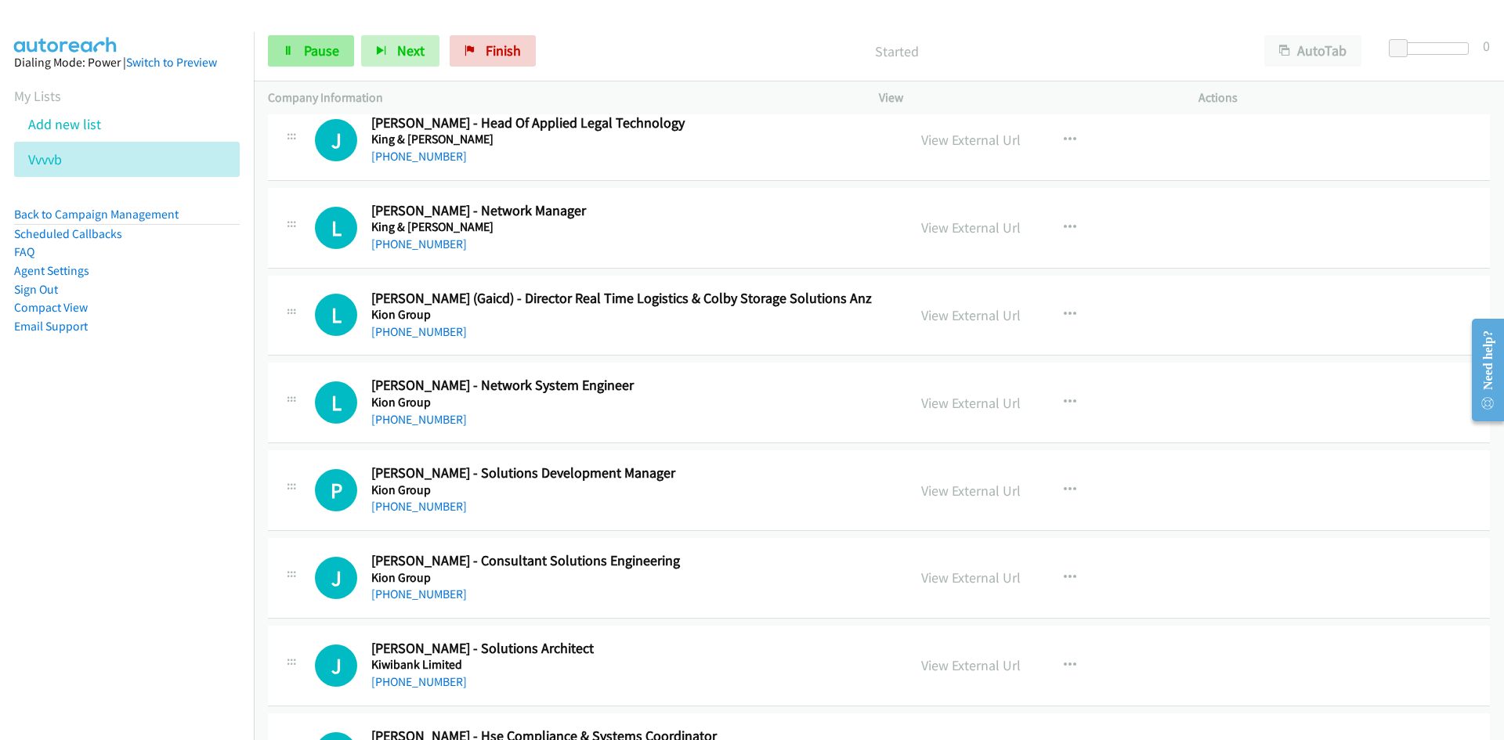
click at [335, 63] on link "Pause" at bounding box center [311, 50] width 86 height 31
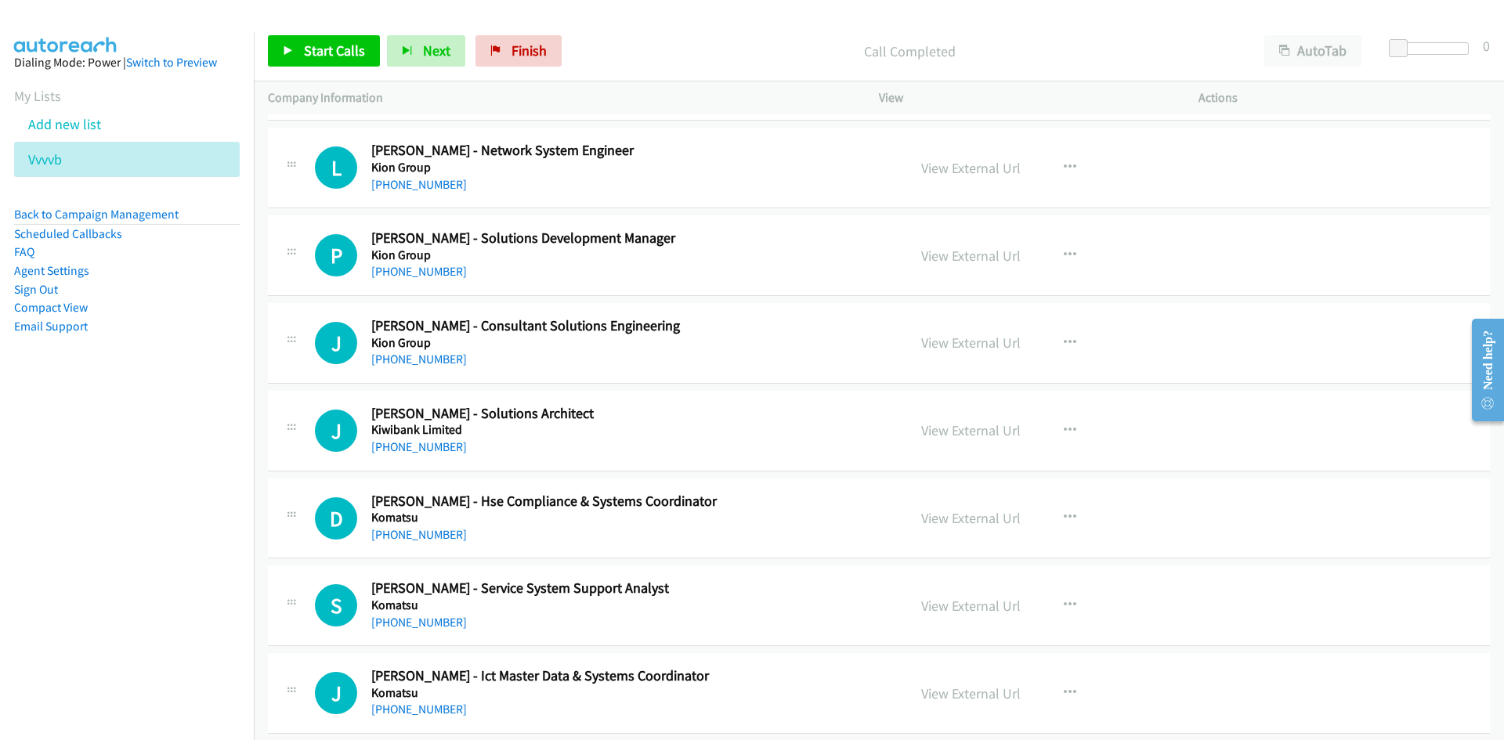
scroll to position [3447, 0]
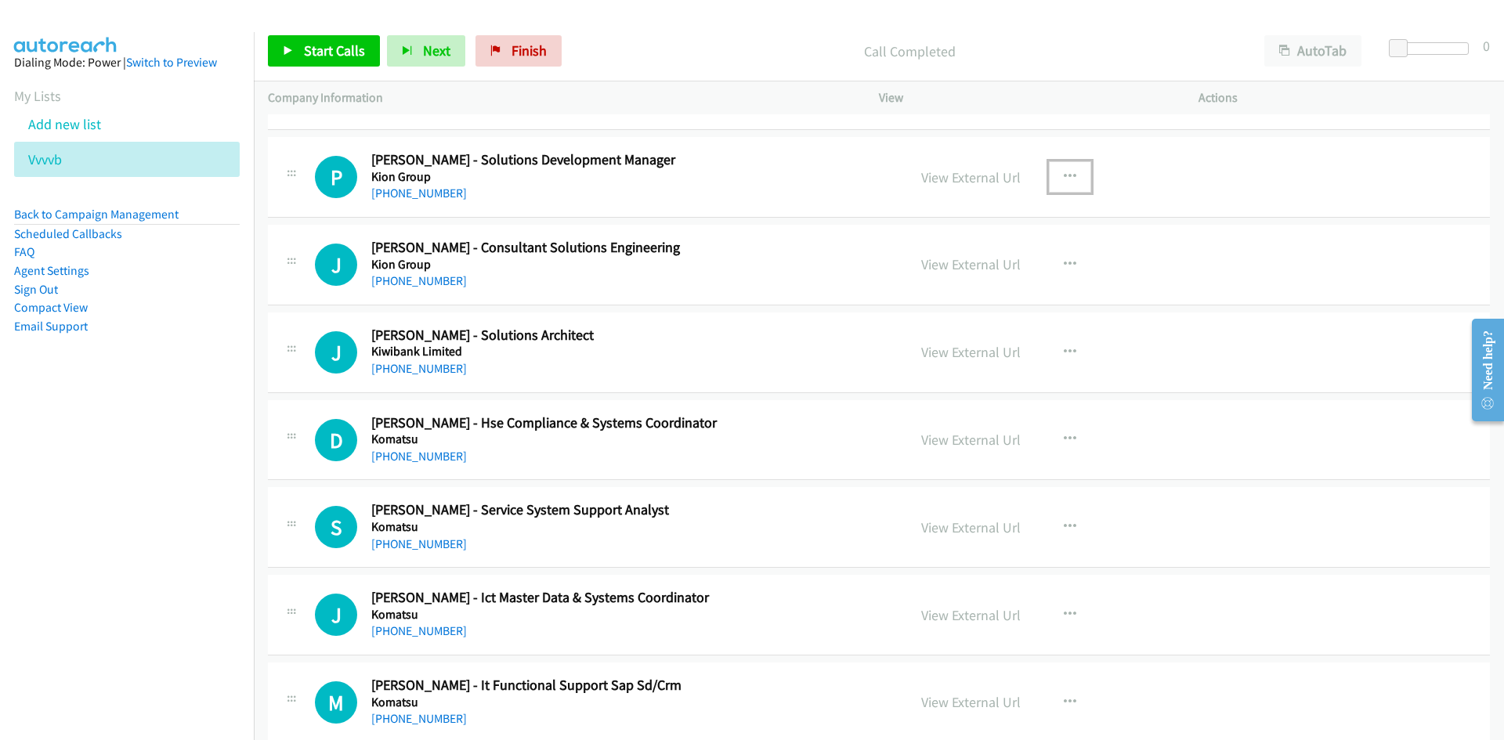
click at [1069, 189] on button "button" at bounding box center [1070, 176] width 42 height 31
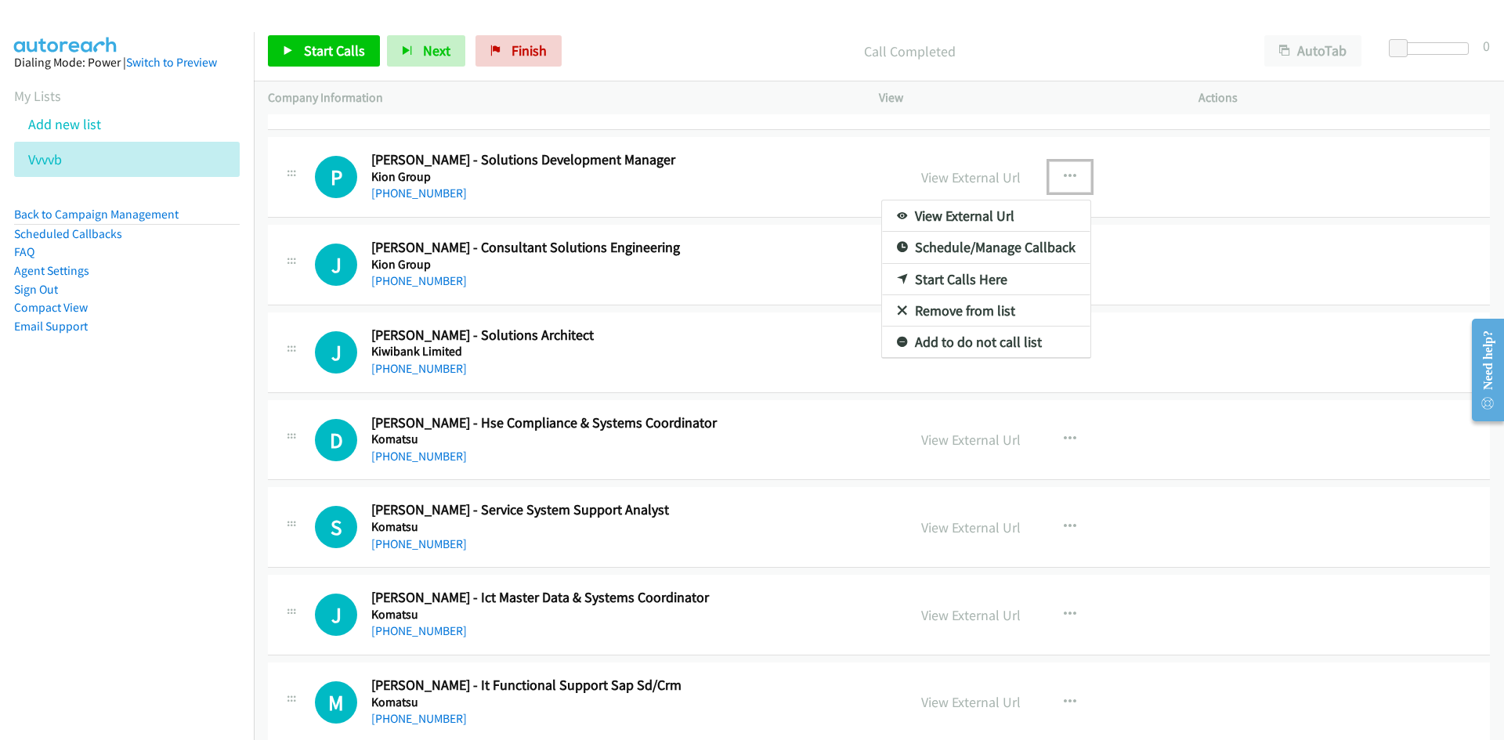
click at [898, 282] on icon at bounding box center [902, 280] width 11 height 11
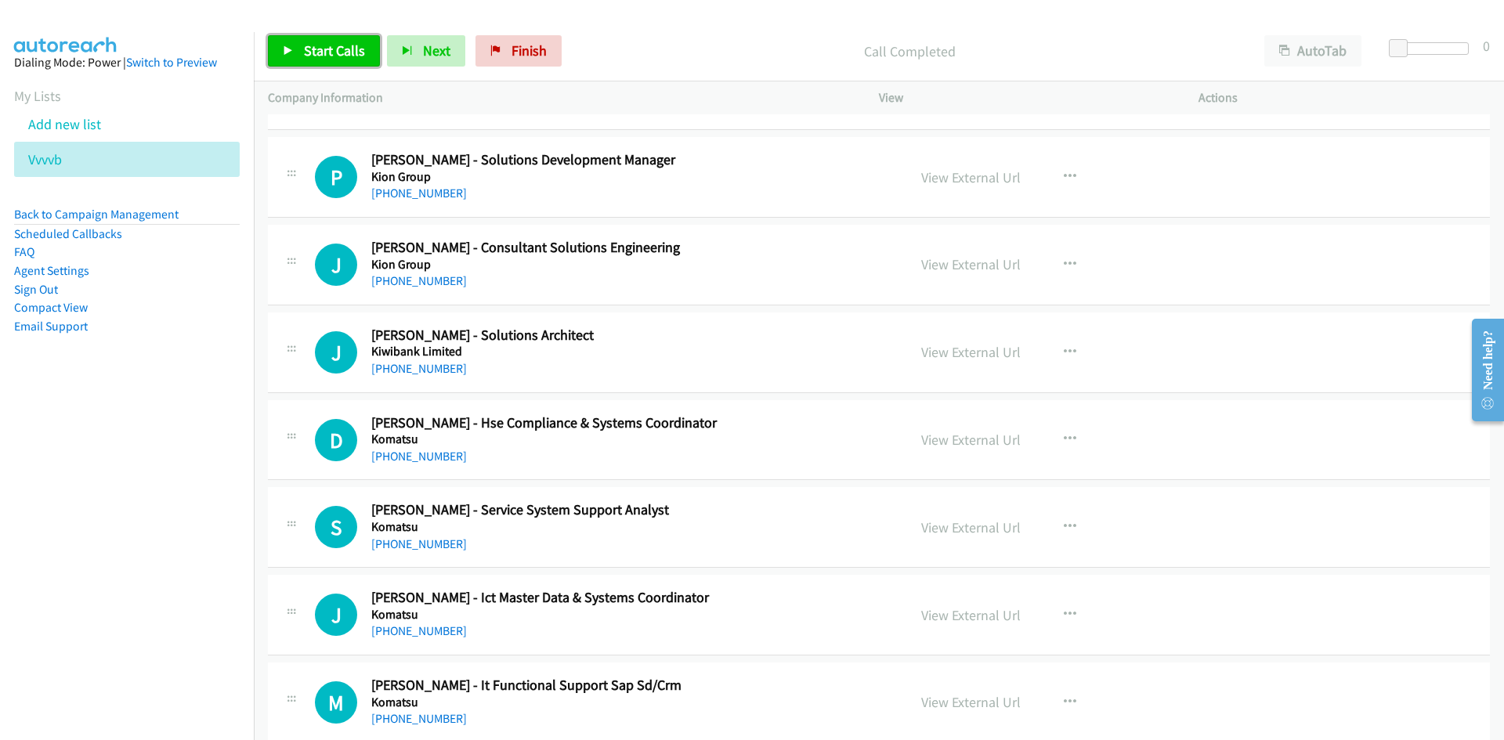
click at [345, 52] on span "Start Calls" at bounding box center [334, 51] width 61 height 18
click at [345, 52] on link "Pause" at bounding box center [311, 50] width 86 height 31
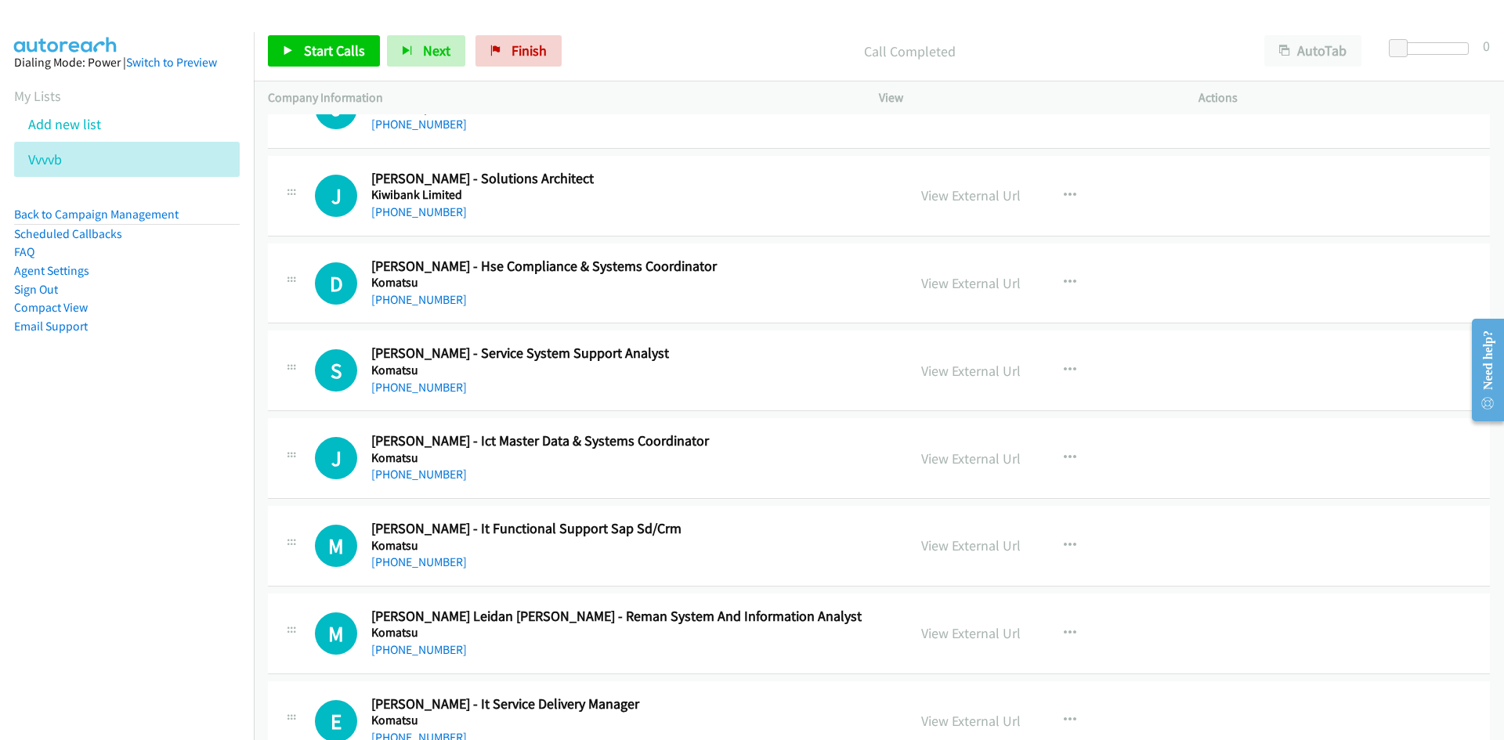
scroll to position [3682, 0]
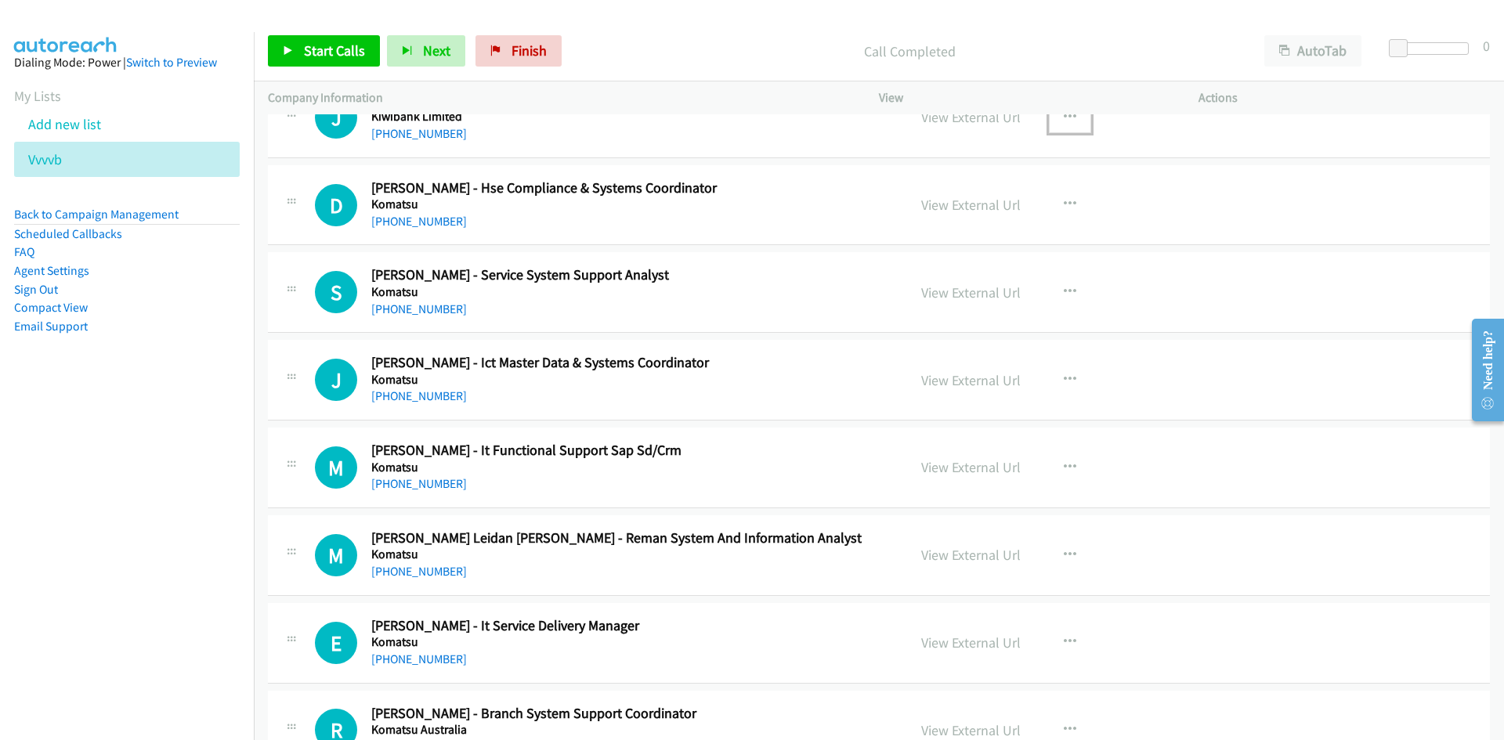
click at [1074, 118] on button "button" at bounding box center [1070, 117] width 42 height 31
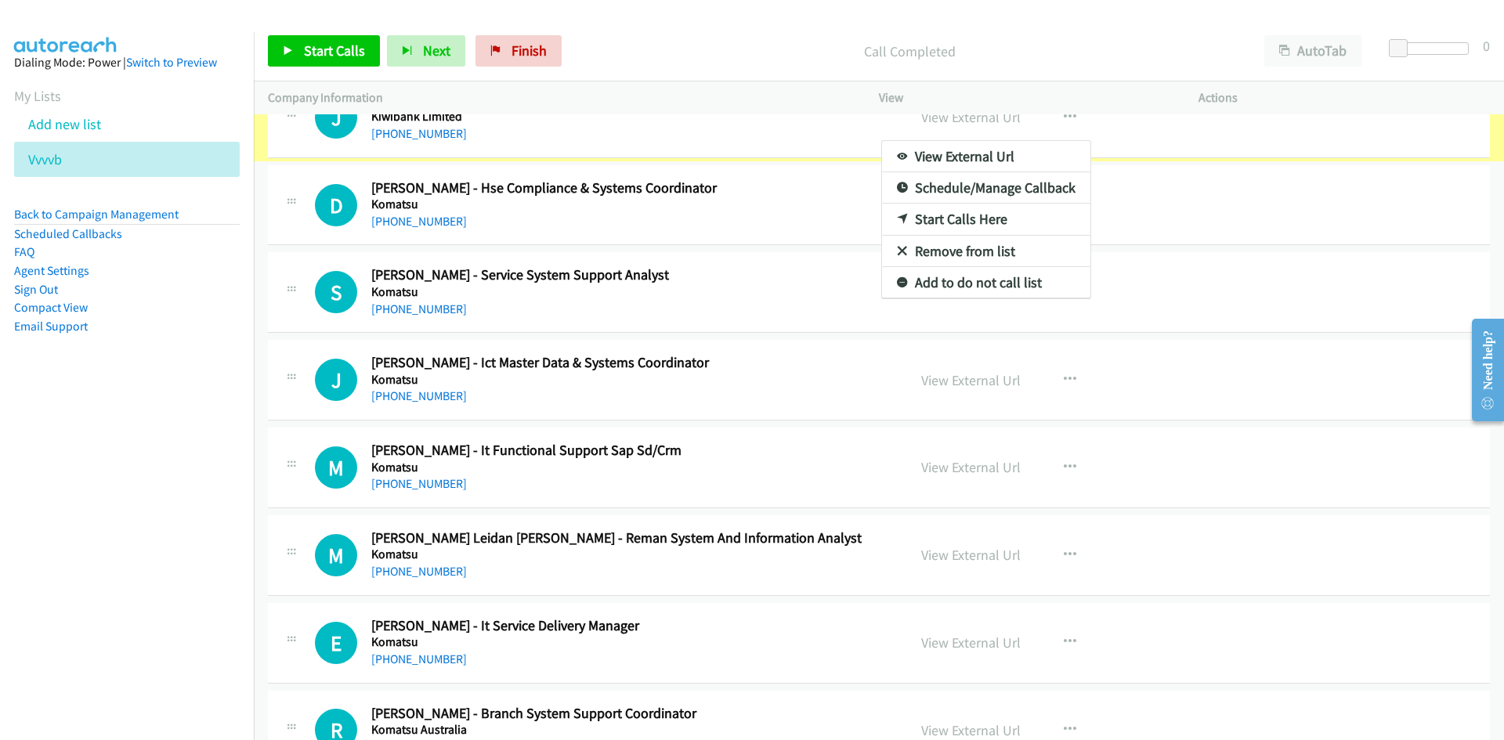
scroll to position [3622, 0]
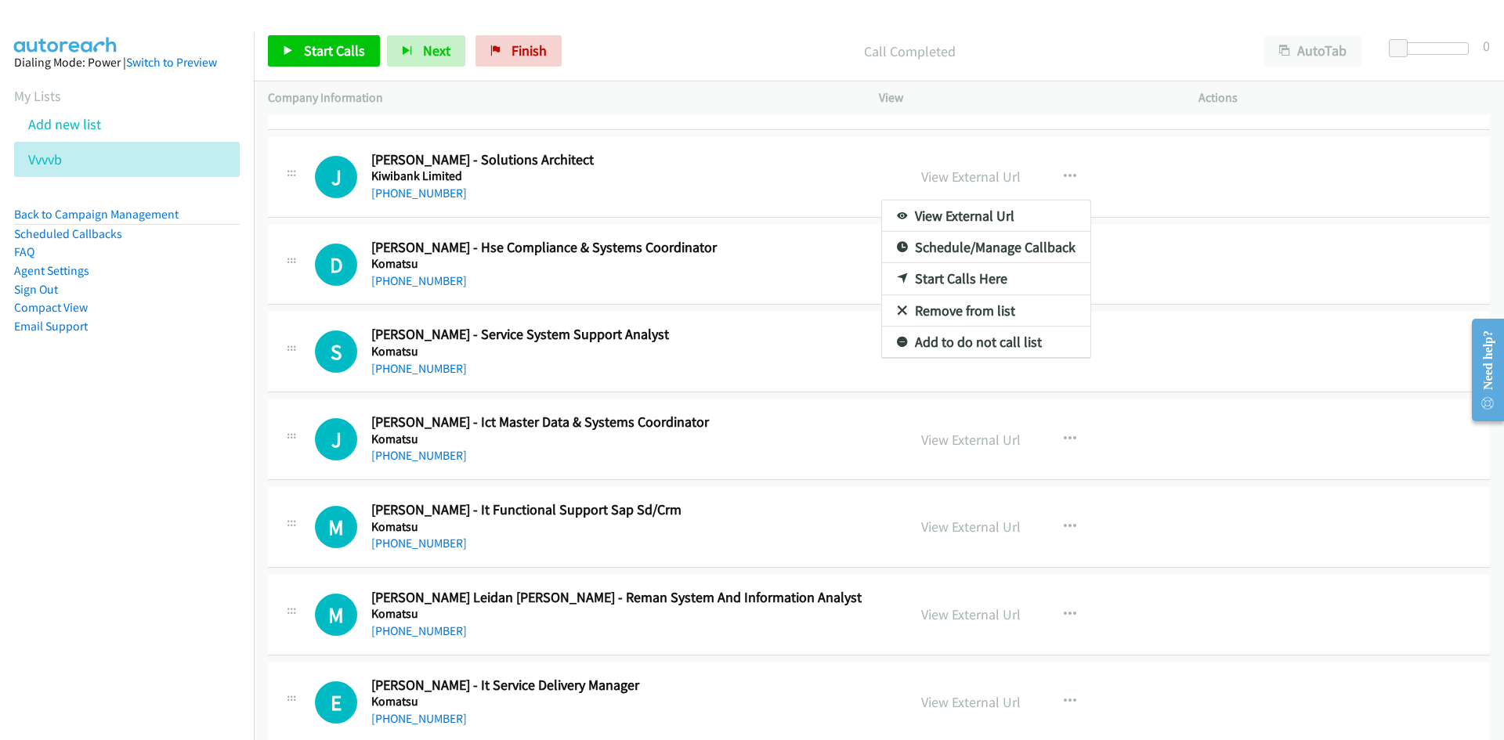
click at [895, 271] on link "Start Calls Here" at bounding box center [986, 278] width 208 height 31
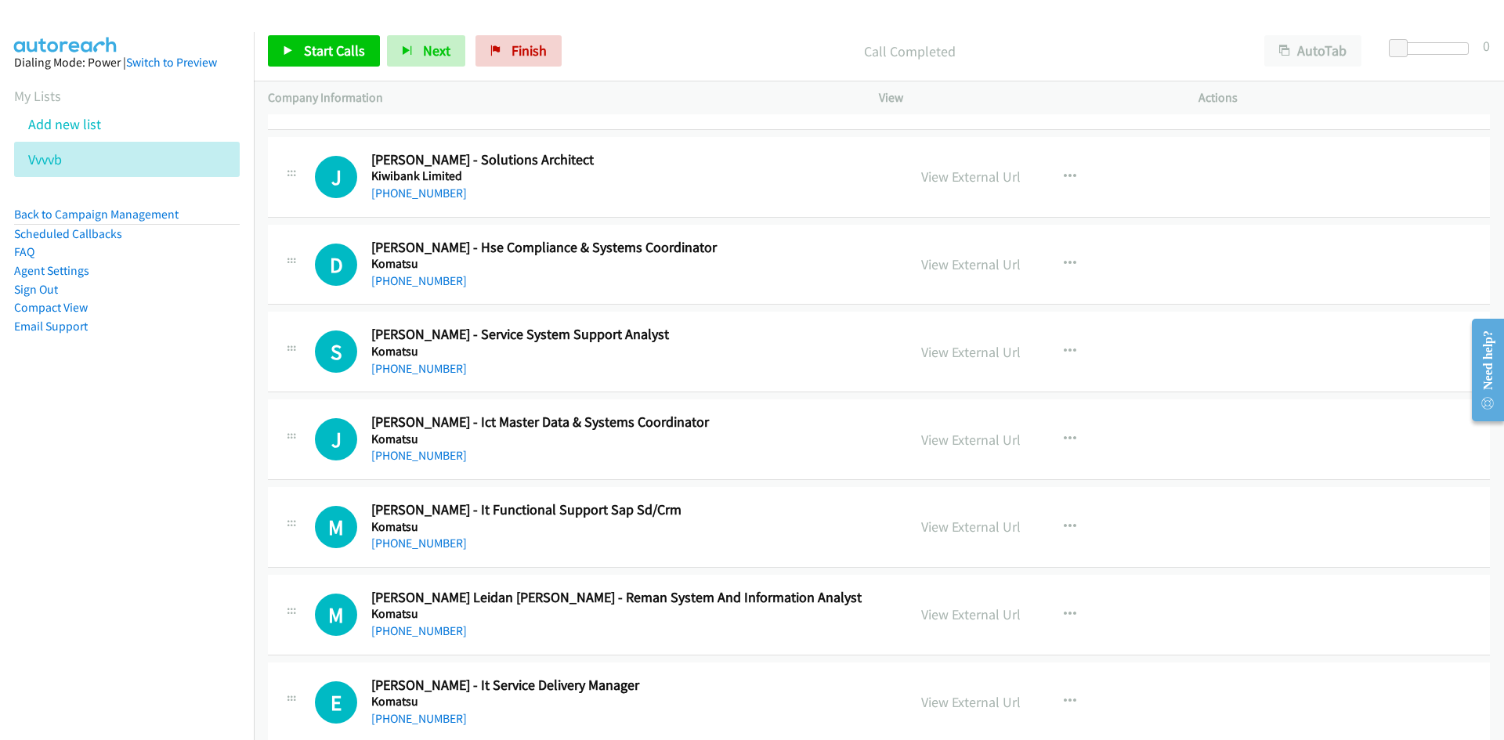
click at [358, 76] on div "Start Calls Pause Next Finish Call Completed AutoTab AutoTab 0" at bounding box center [879, 51] width 1250 height 60
click at [336, 66] on link "Start Calls" at bounding box center [324, 50] width 112 height 31
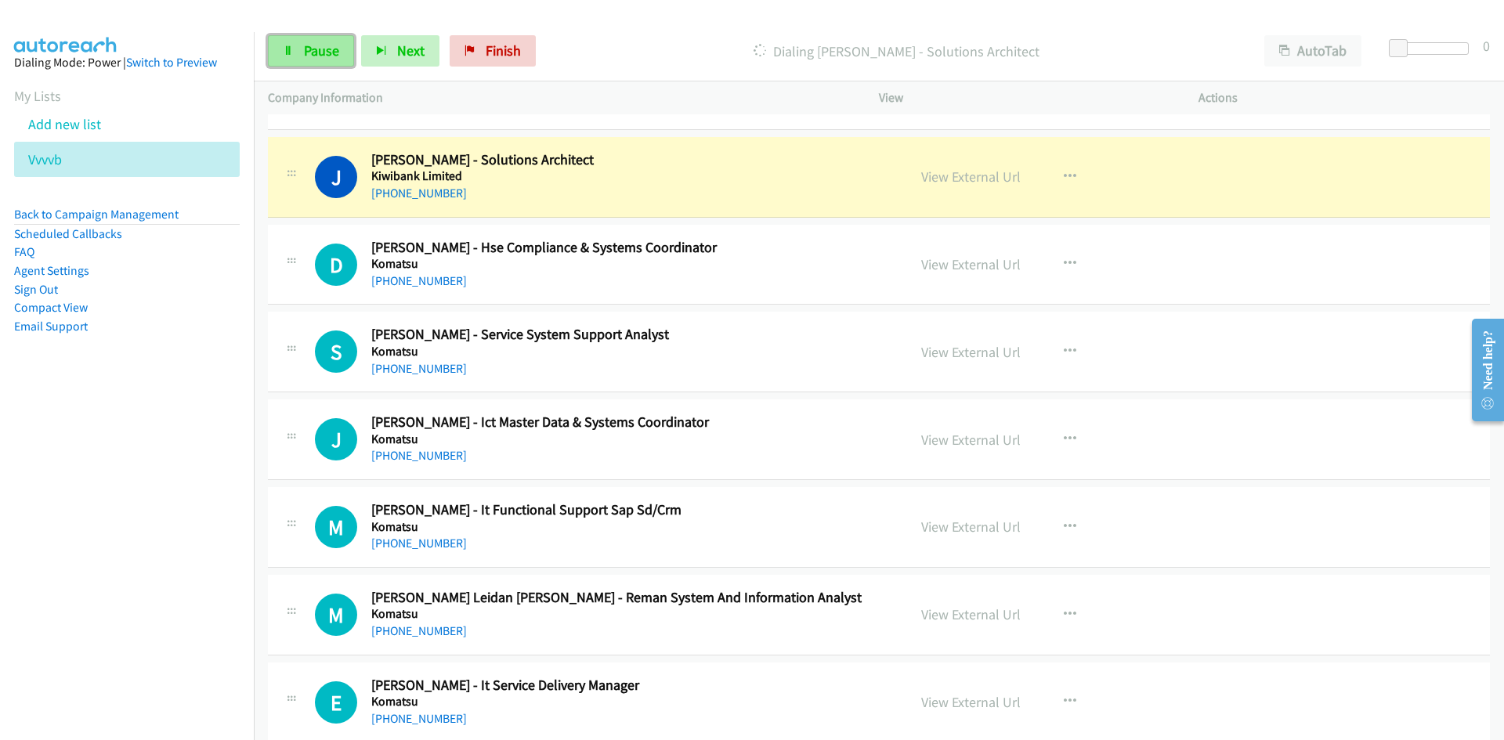
click at [323, 57] on span "Pause" at bounding box center [321, 51] width 35 height 18
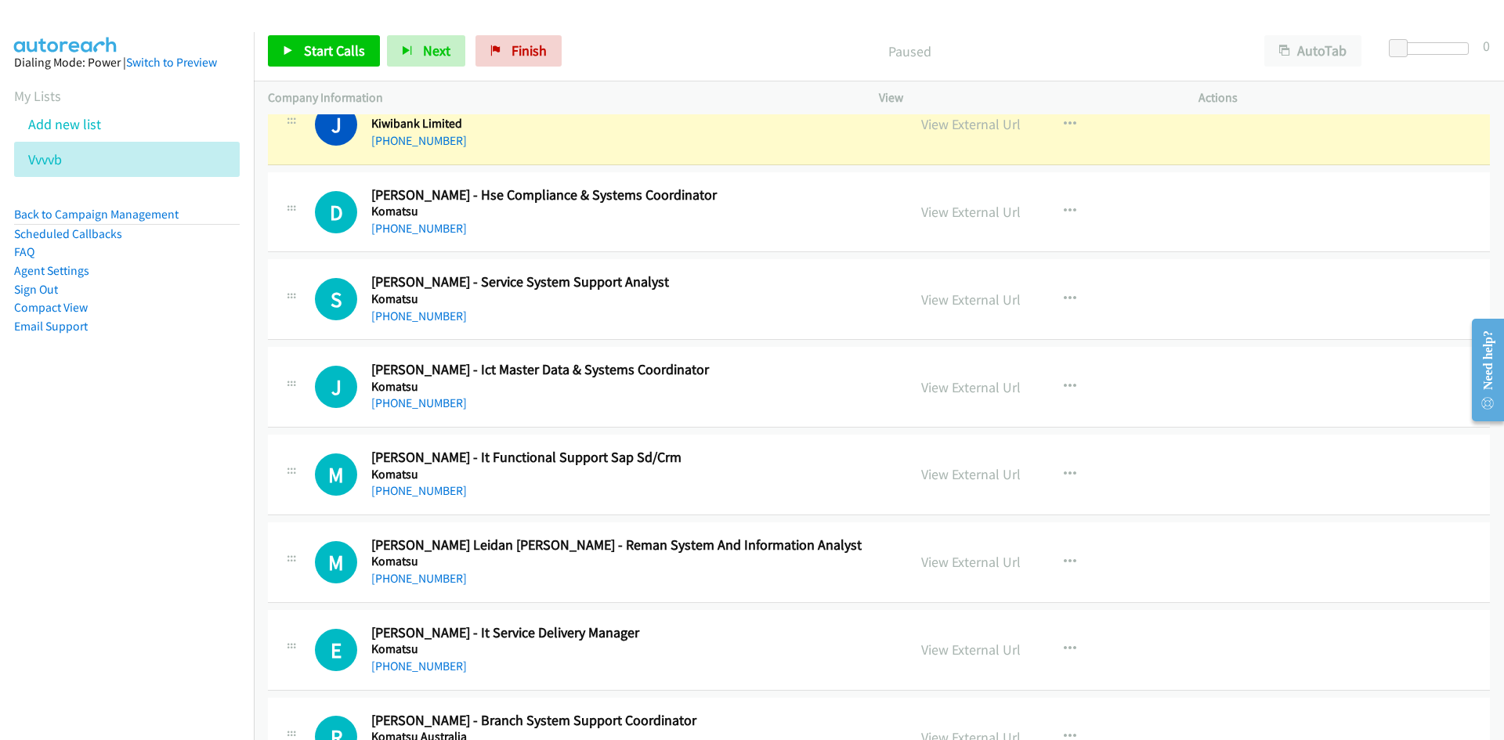
scroll to position [3701, 0]
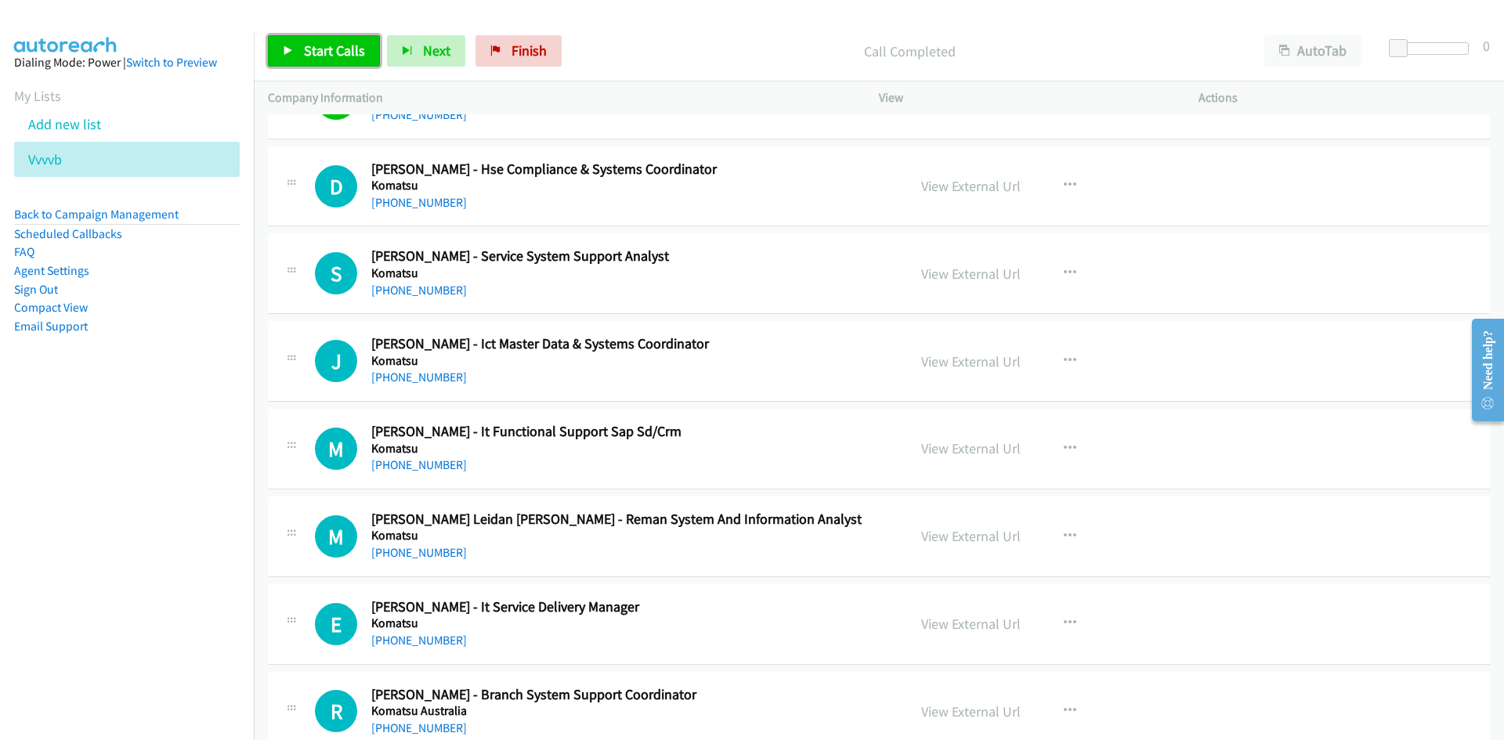
click at [354, 51] on span "Start Calls" at bounding box center [334, 51] width 61 height 18
click at [345, 53] on link "Pause" at bounding box center [311, 50] width 86 height 31
click at [342, 52] on span "Start Calls" at bounding box center [334, 51] width 61 height 18
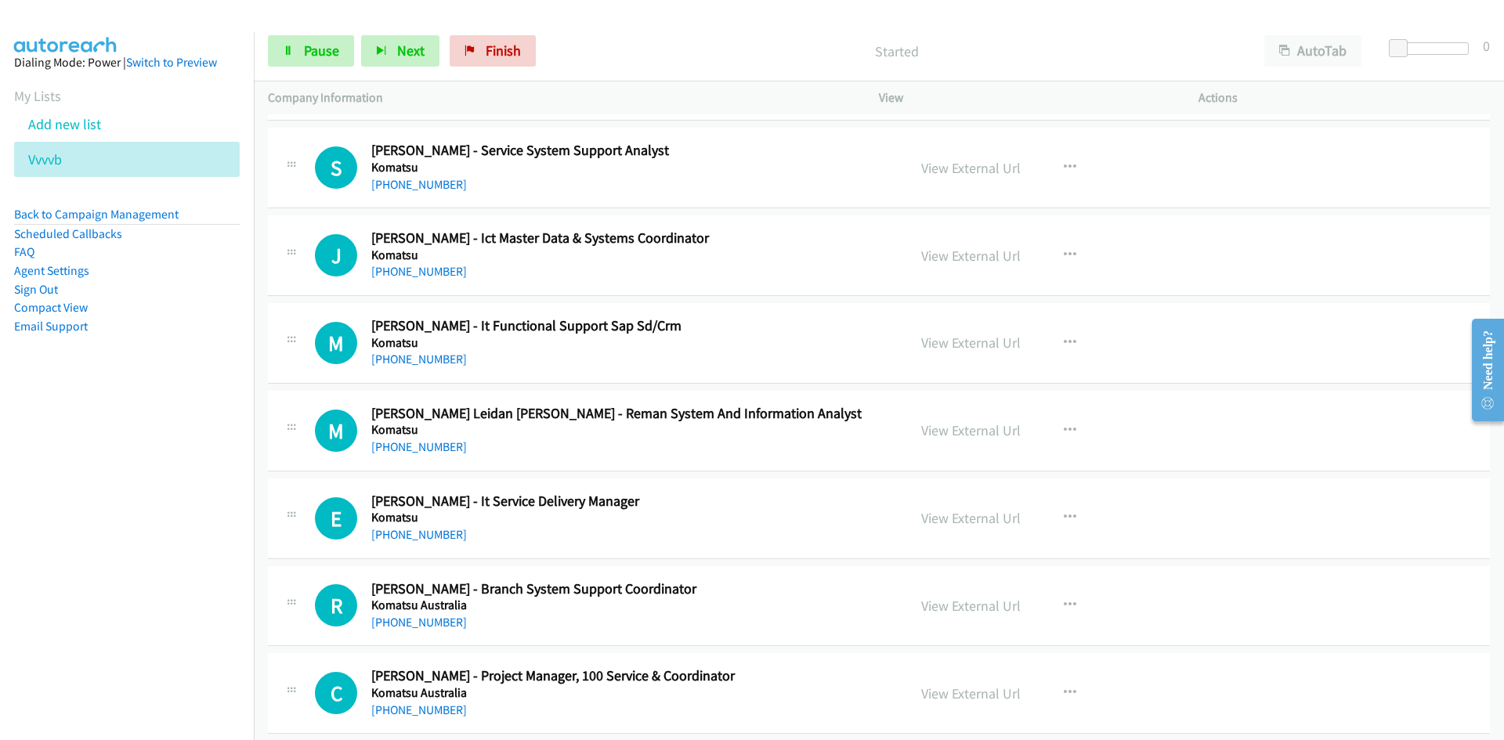
scroll to position [3779, 0]
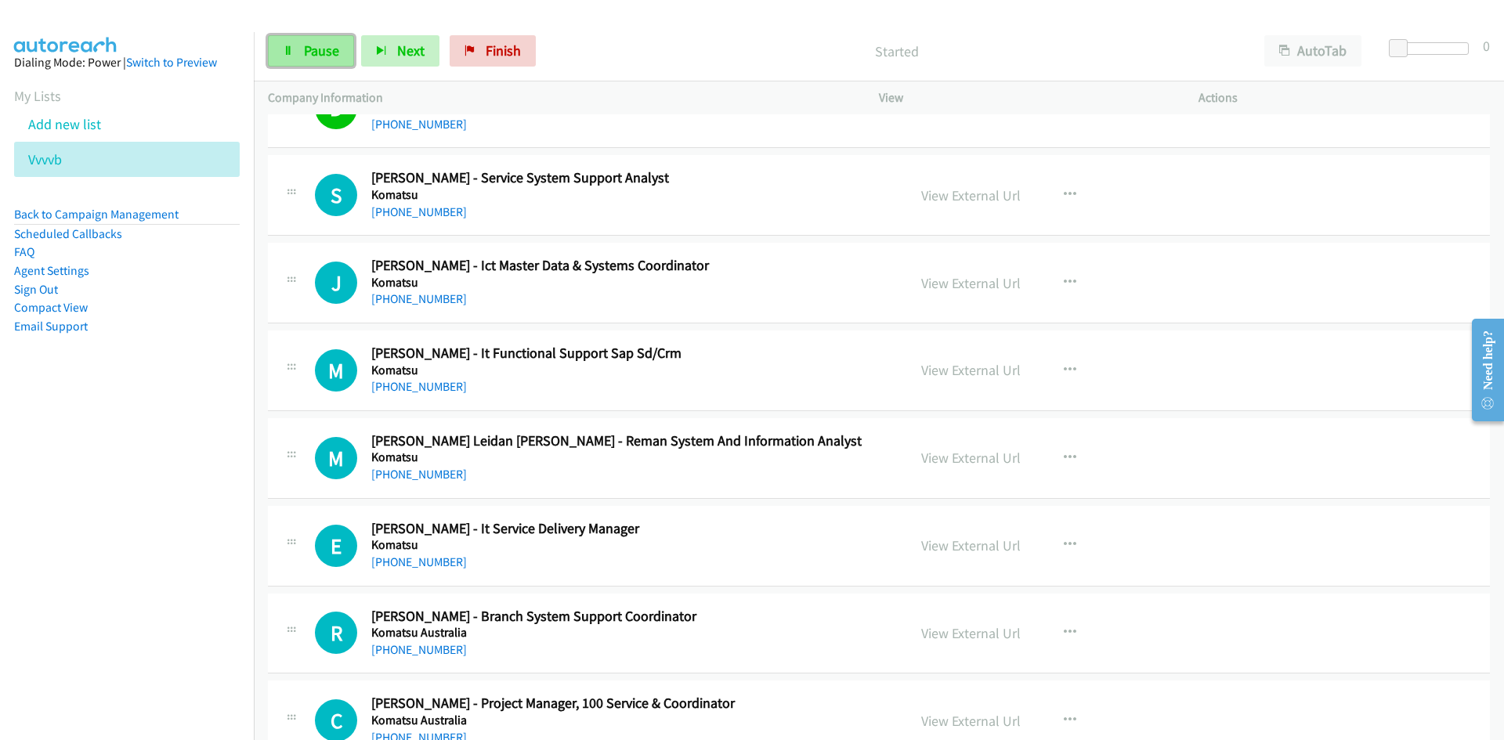
click at [334, 59] on span "Pause" at bounding box center [321, 51] width 35 height 18
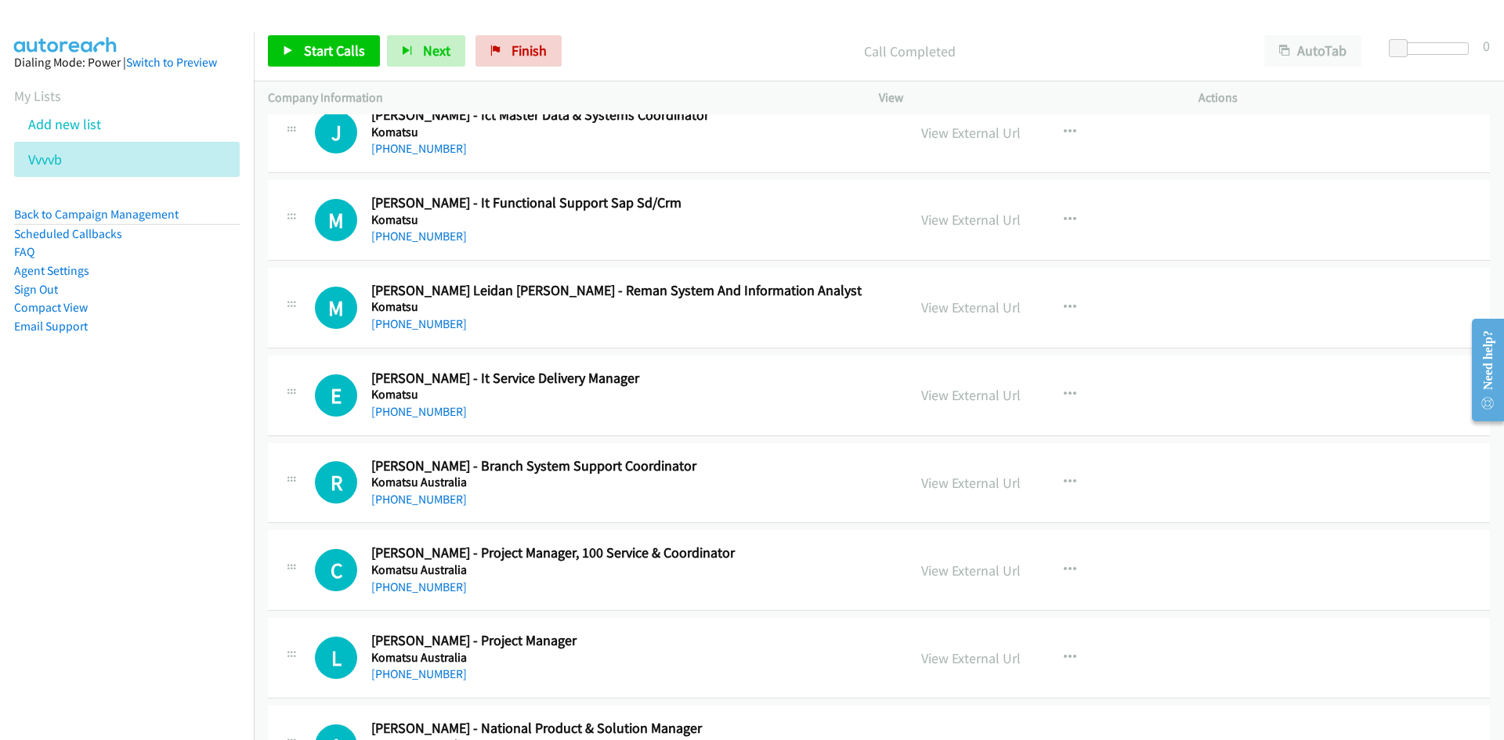
scroll to position [3936, 0]
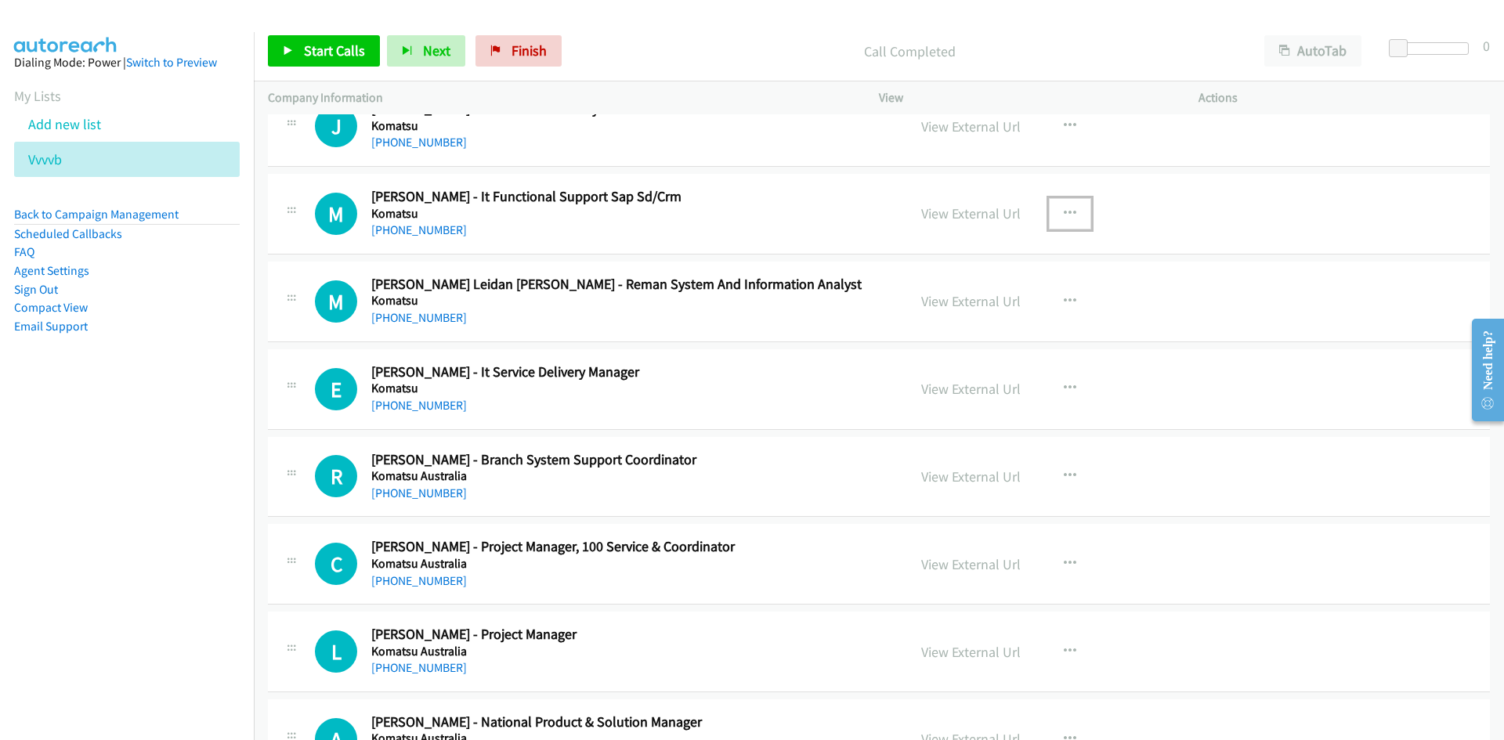
click at [1069, 208] on icon "button" at bounding box center [1070, 214] width 13 height 13
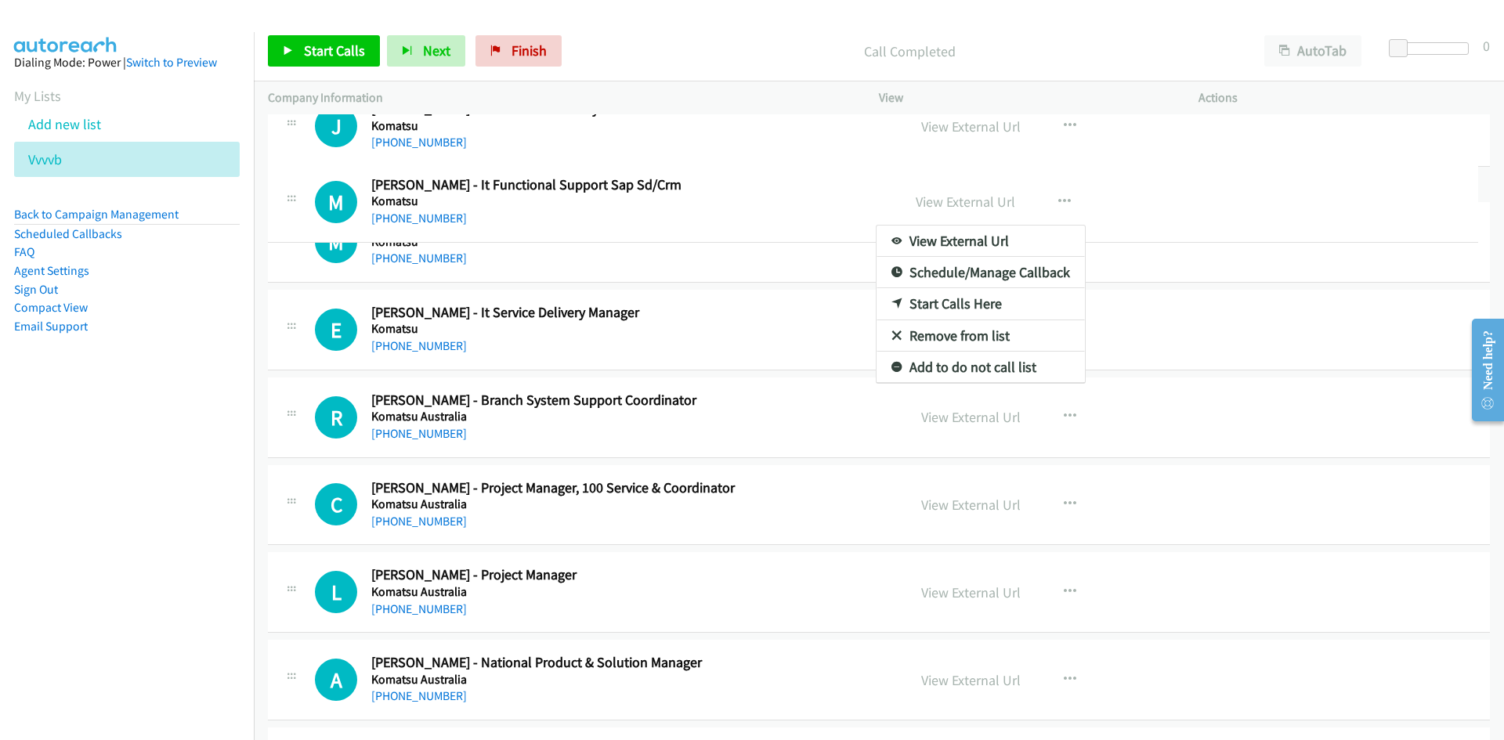
drag, startPoint x: 740, startPoint y: 298, endPoint x: 733, endPoint y: 199, distance: 99.0
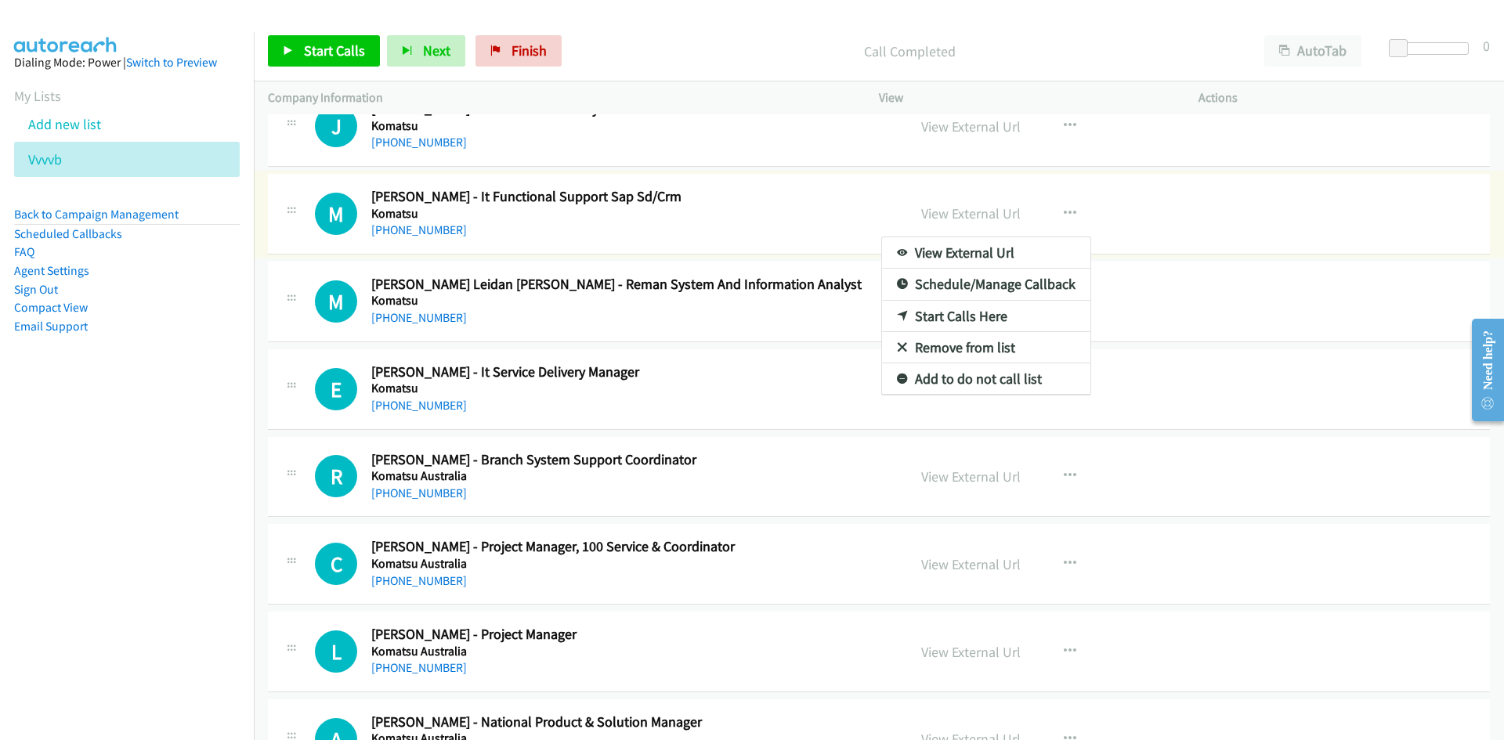
click at [897, 308] on link "Start Calls Here" at bounding box center [986, 316] width 208 height 31
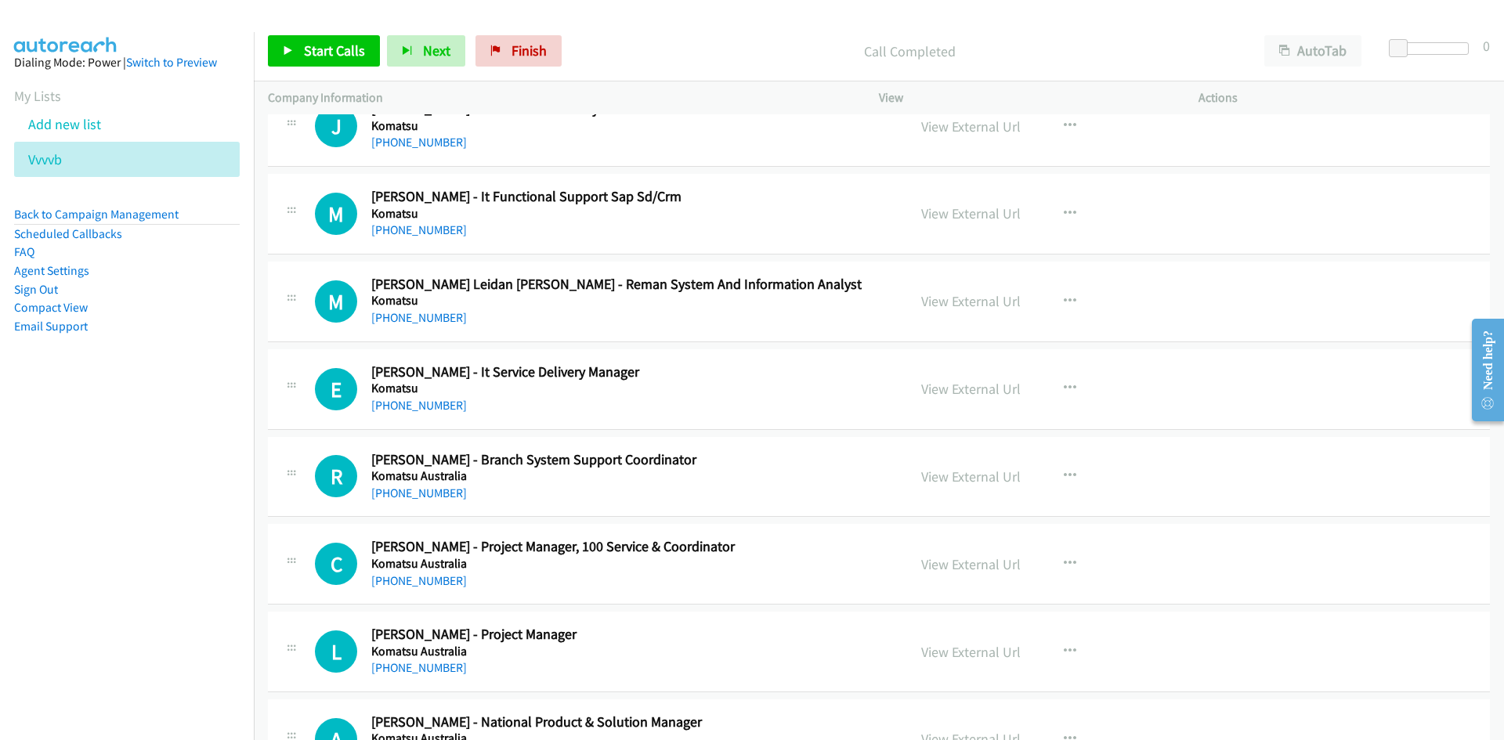
scroll to position [3857, 0]
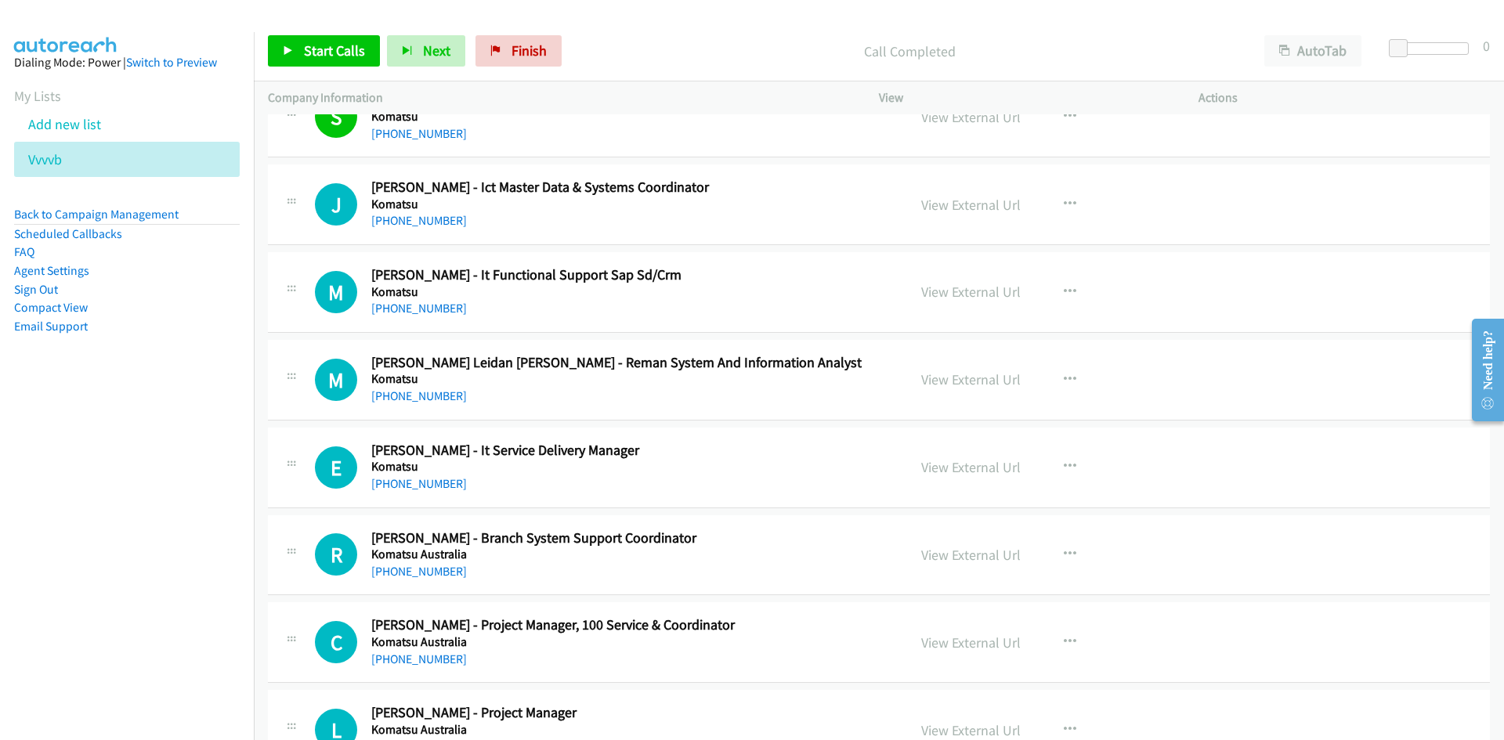
click at [264, 47] on div "Start Calls Pause Next Finish Call Completed AutoTab AutoTab 0" at bounding box center [879, 51] width 1250 height 60
click at [269, 46] on link "Start Calls" at bounding box center [324, 50] width 112 height 31
click at [269, 46] on link "Pause" at bounding box center [311, 50] width 86 height 31
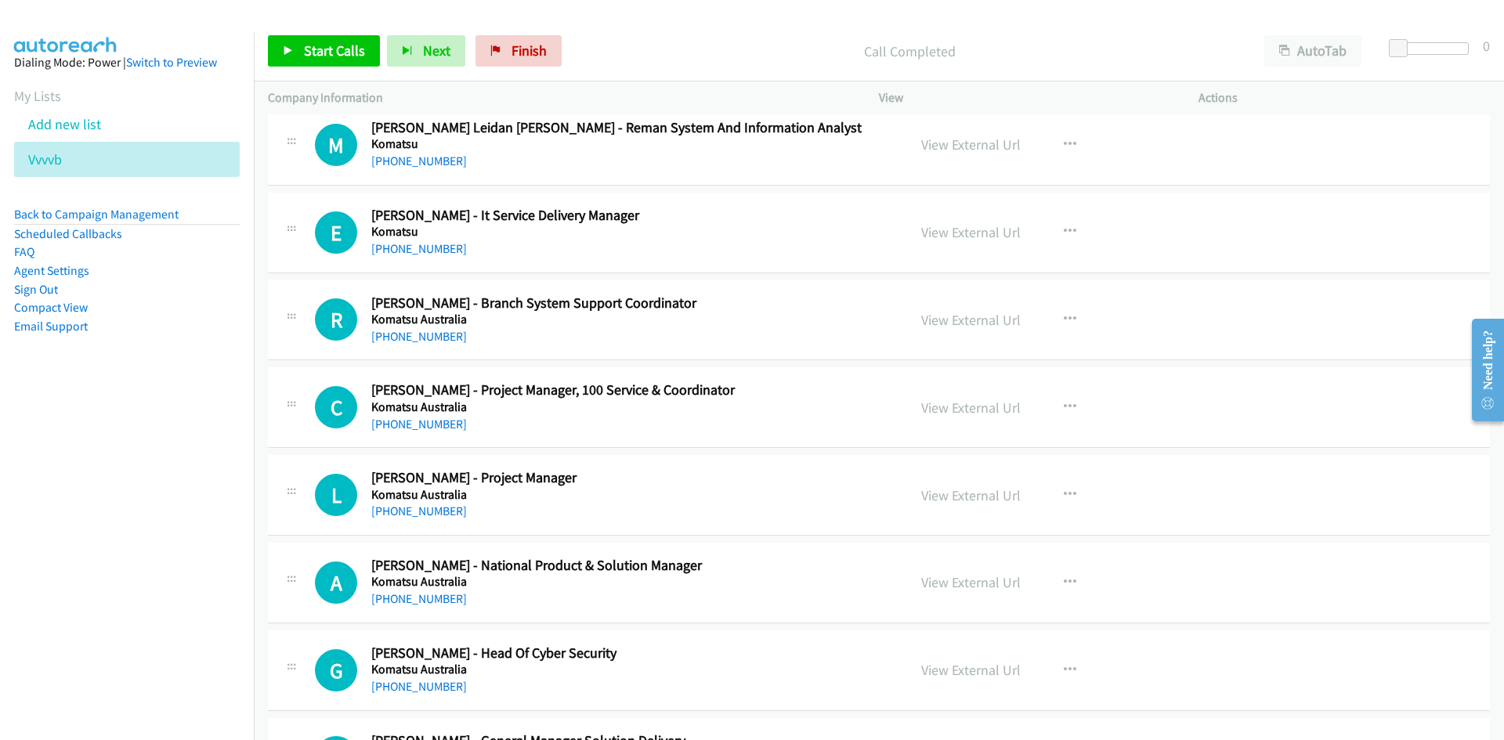
scroll to position [4171, 0]
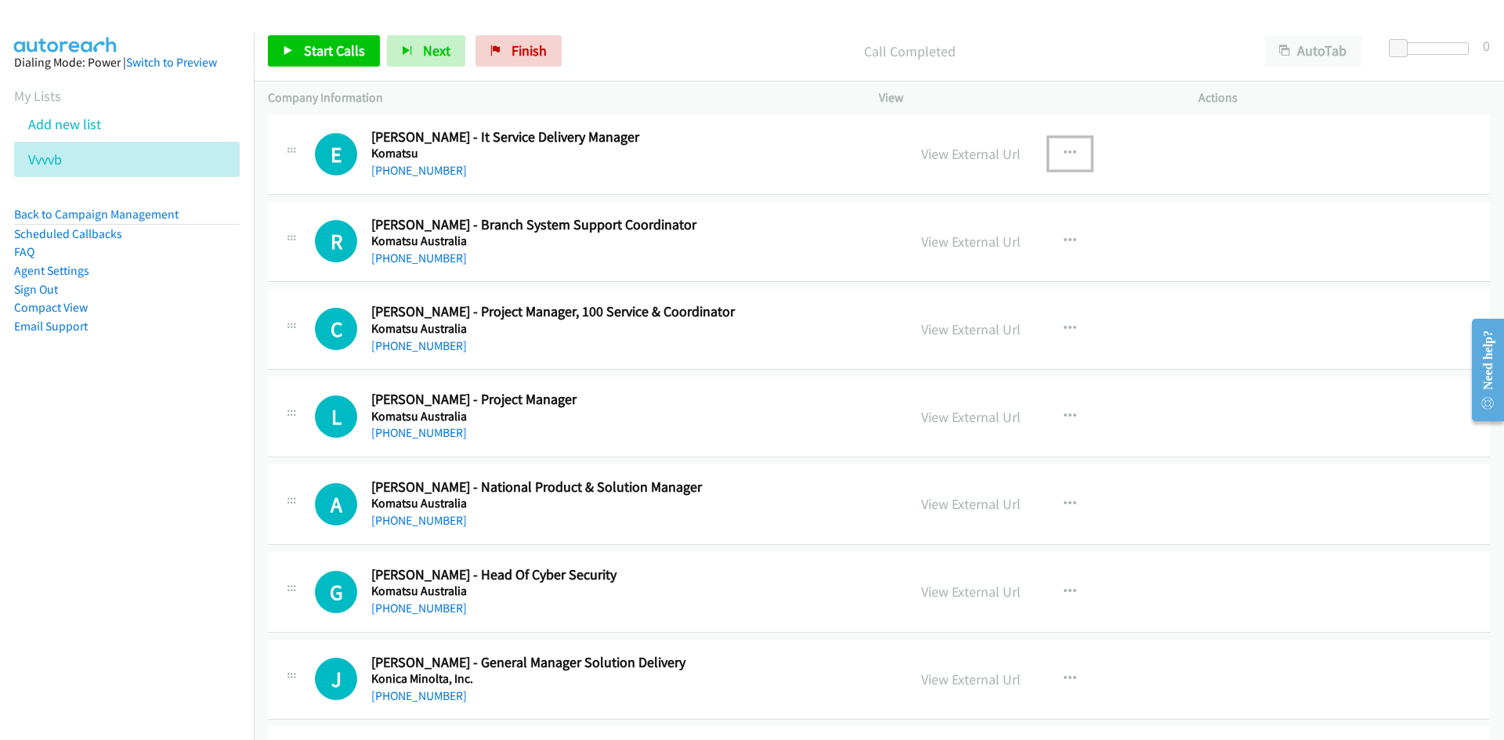
click at [1065, 151] on icon "button" at bounding box center [1070, 153] width 13 height 13
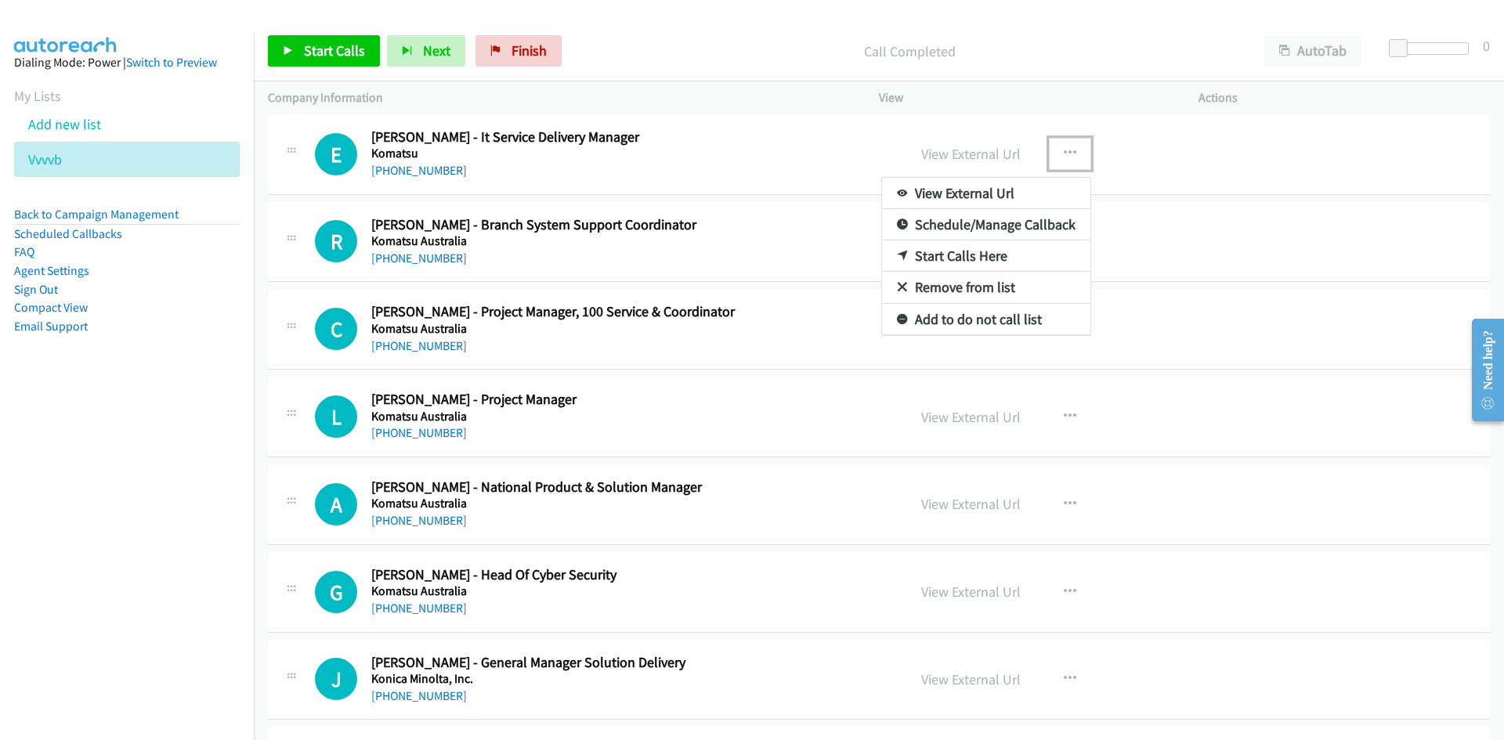
click at [897, 251] on icon at bounding box center [902, 256] width 11 height 11
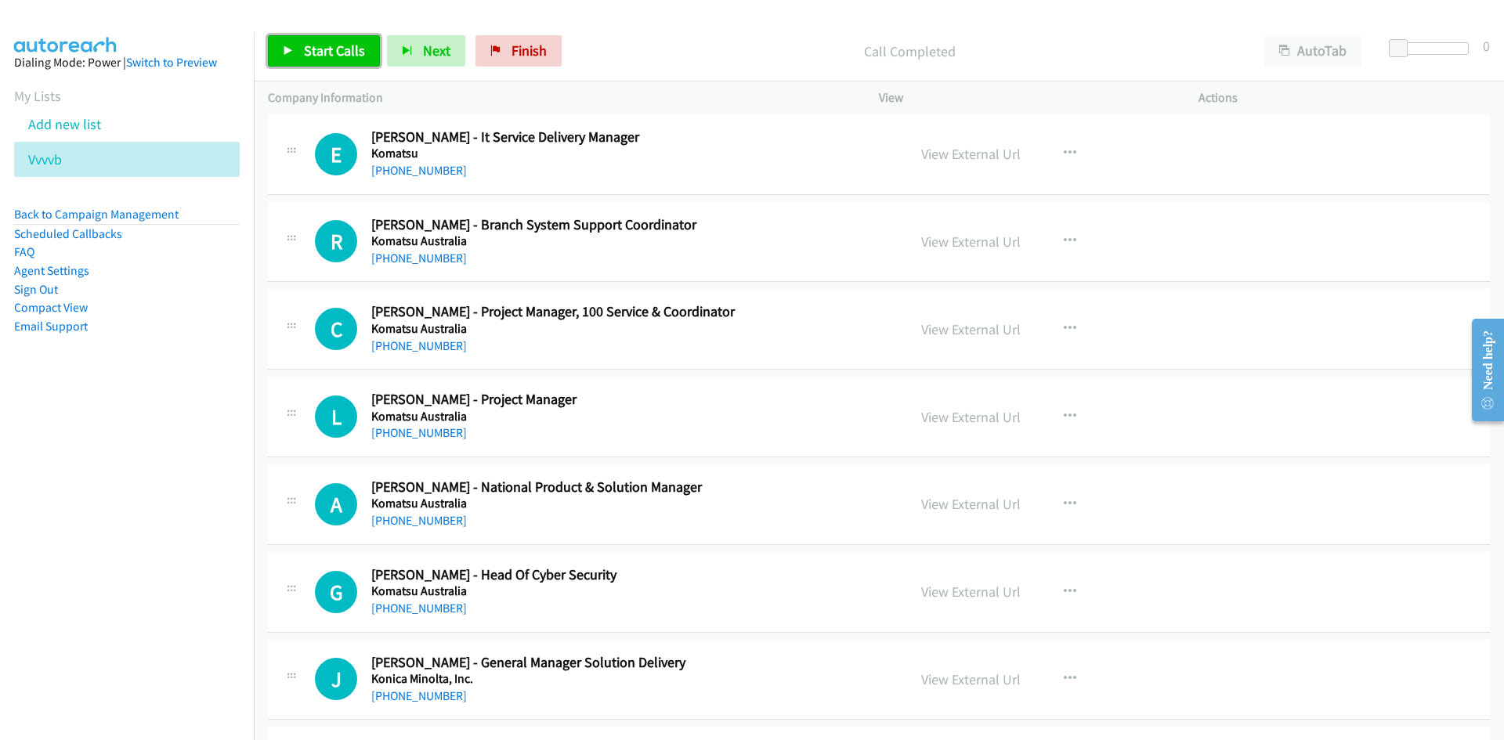
click at [342, 56] on span "Start Calls" at bounding box center [334, 51] width 61 height 18
click at [291, 48] on icon at bounding box center [288, 51] width 11 height 11
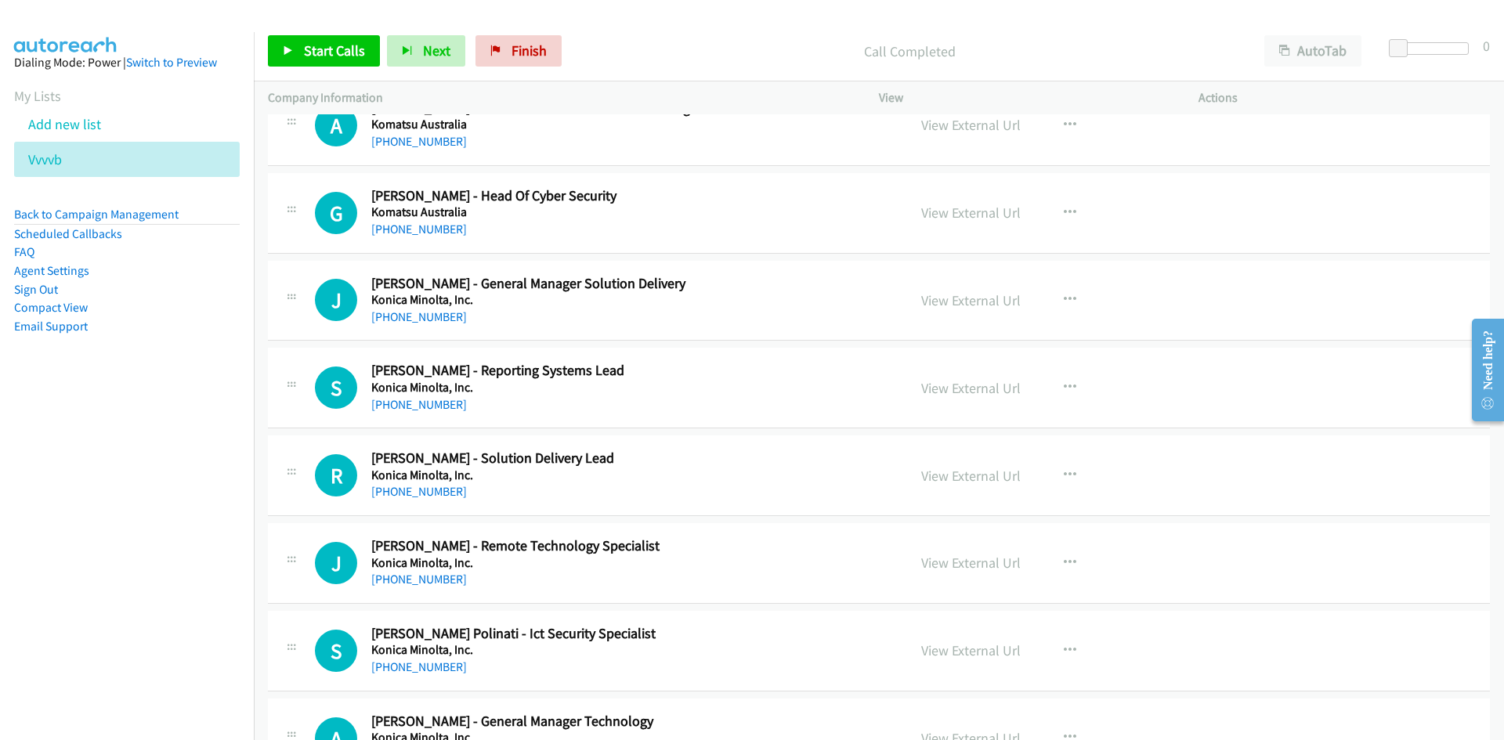
scroll to position [4562, 0]
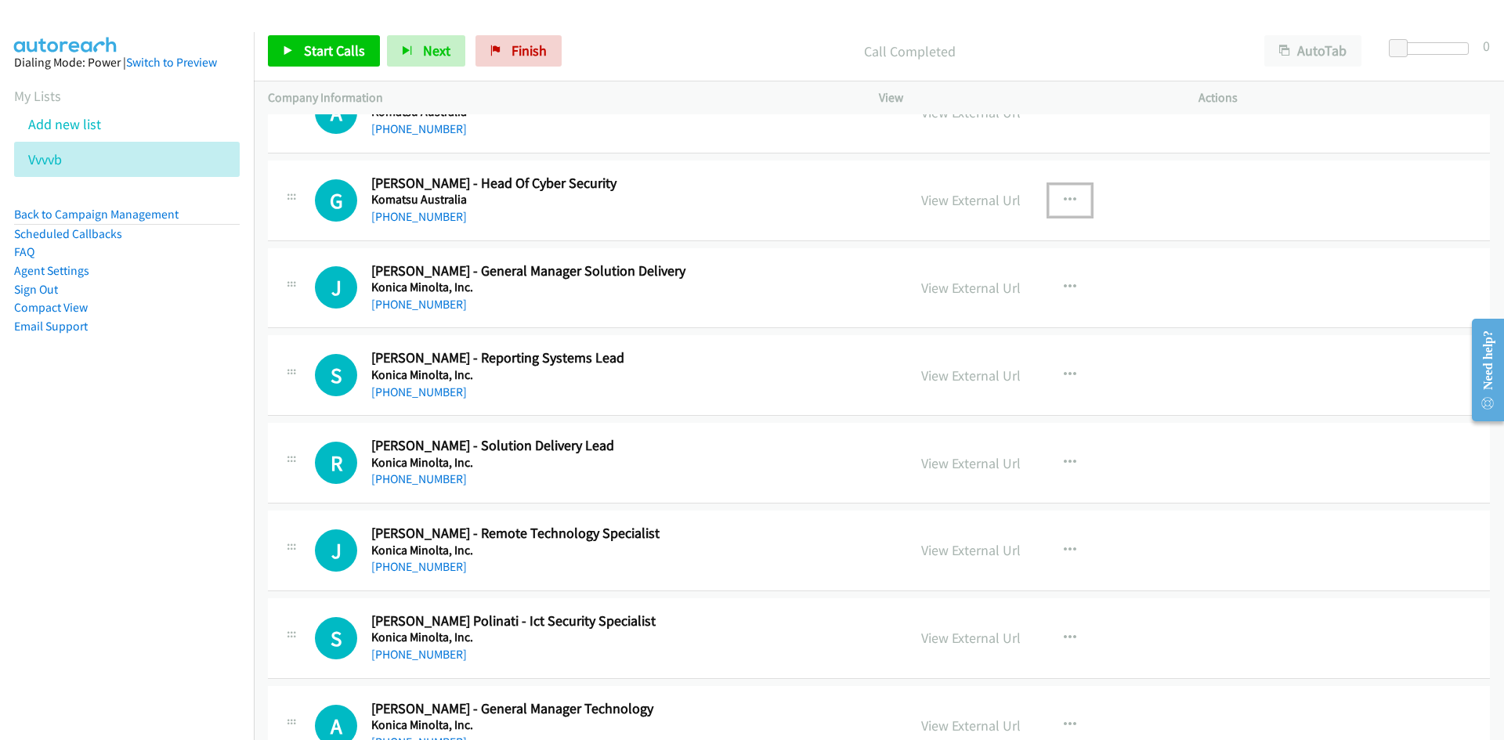
click at [1050, 195] on button "button" at bounding box center [1070, 200] width 42 height 31
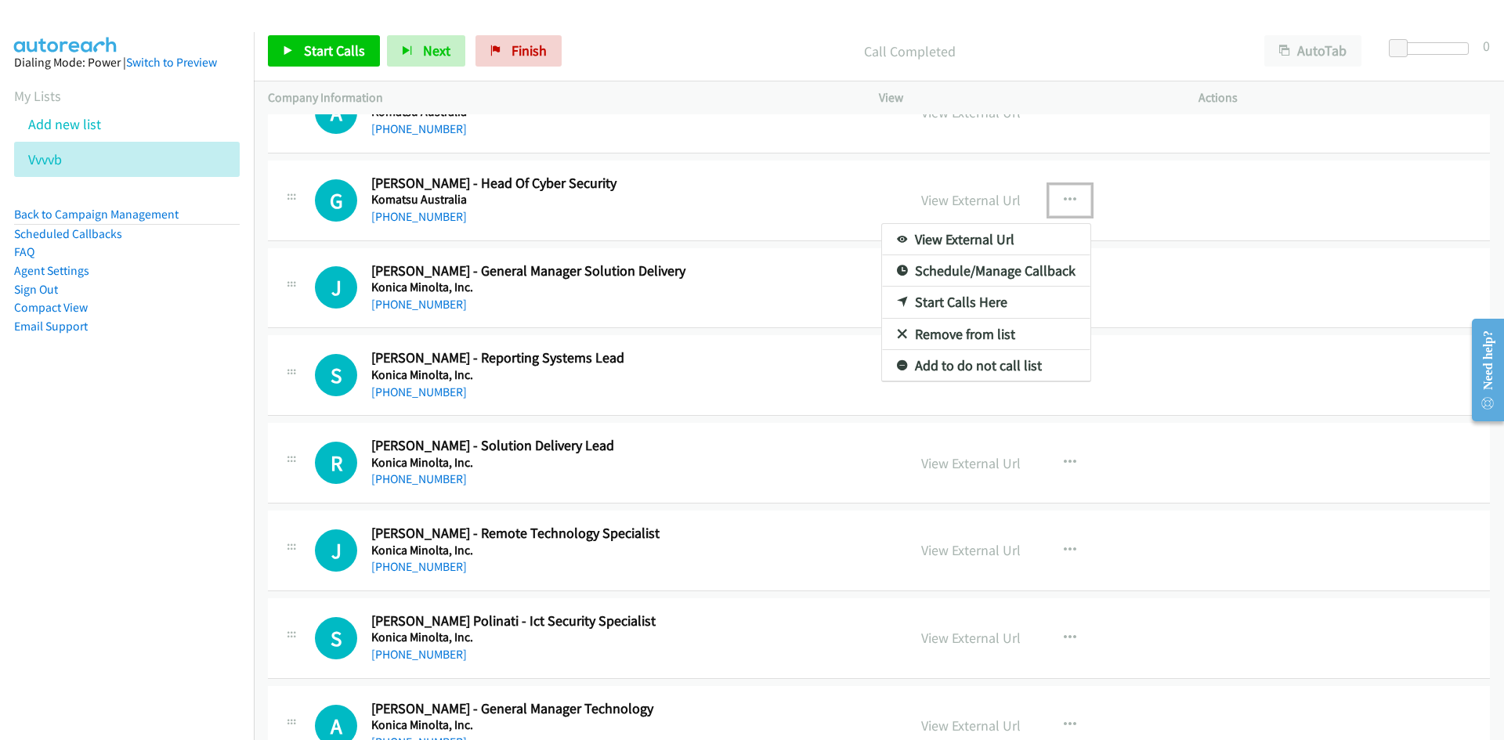
click at [897, 298] on icon at bounding box center [902, 303] width 11 height 11
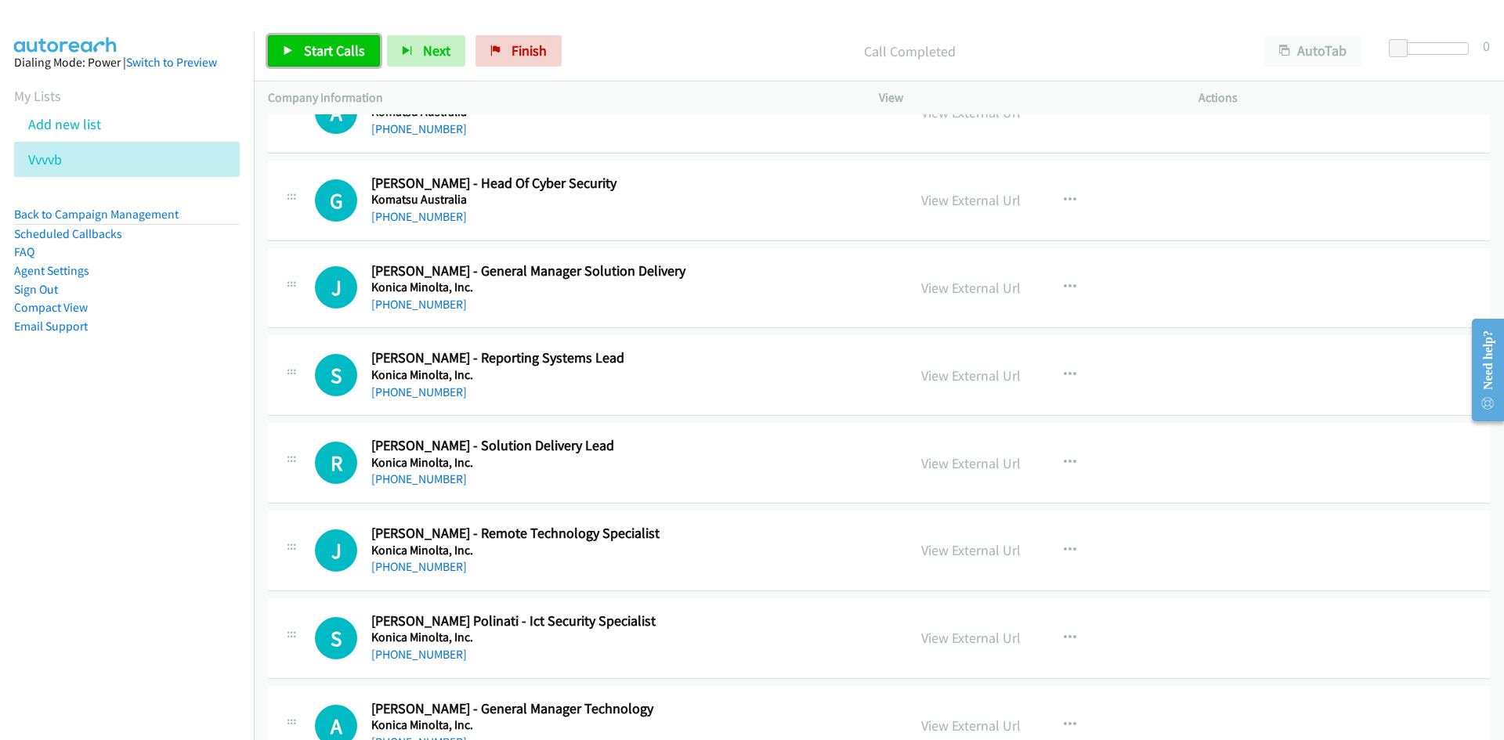
click at [345, 38] on link "Start Calls" at bounding box center [324, 50] width 112 height 31
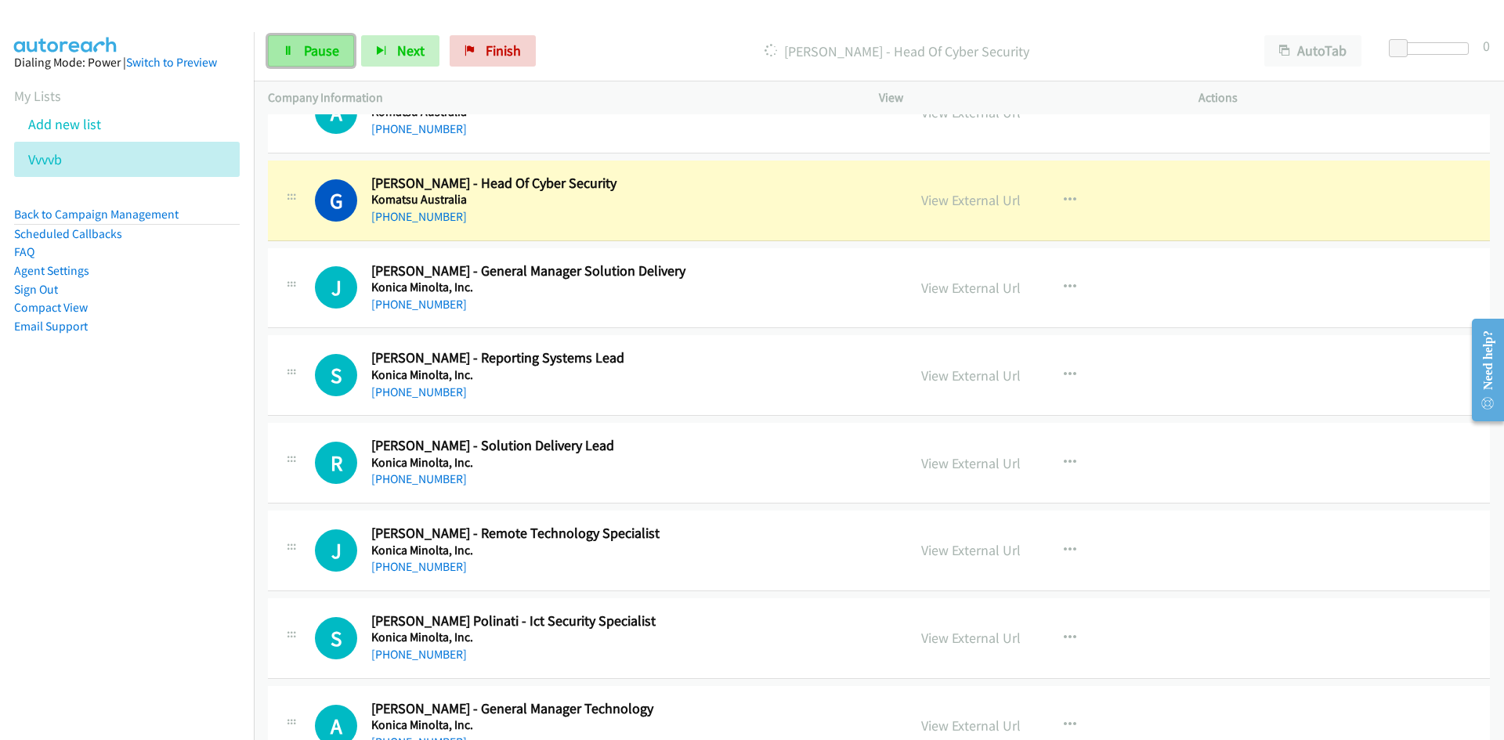
click at [331, 52] on span "Pause" at bounding box center [321, 51] width 35 height 18
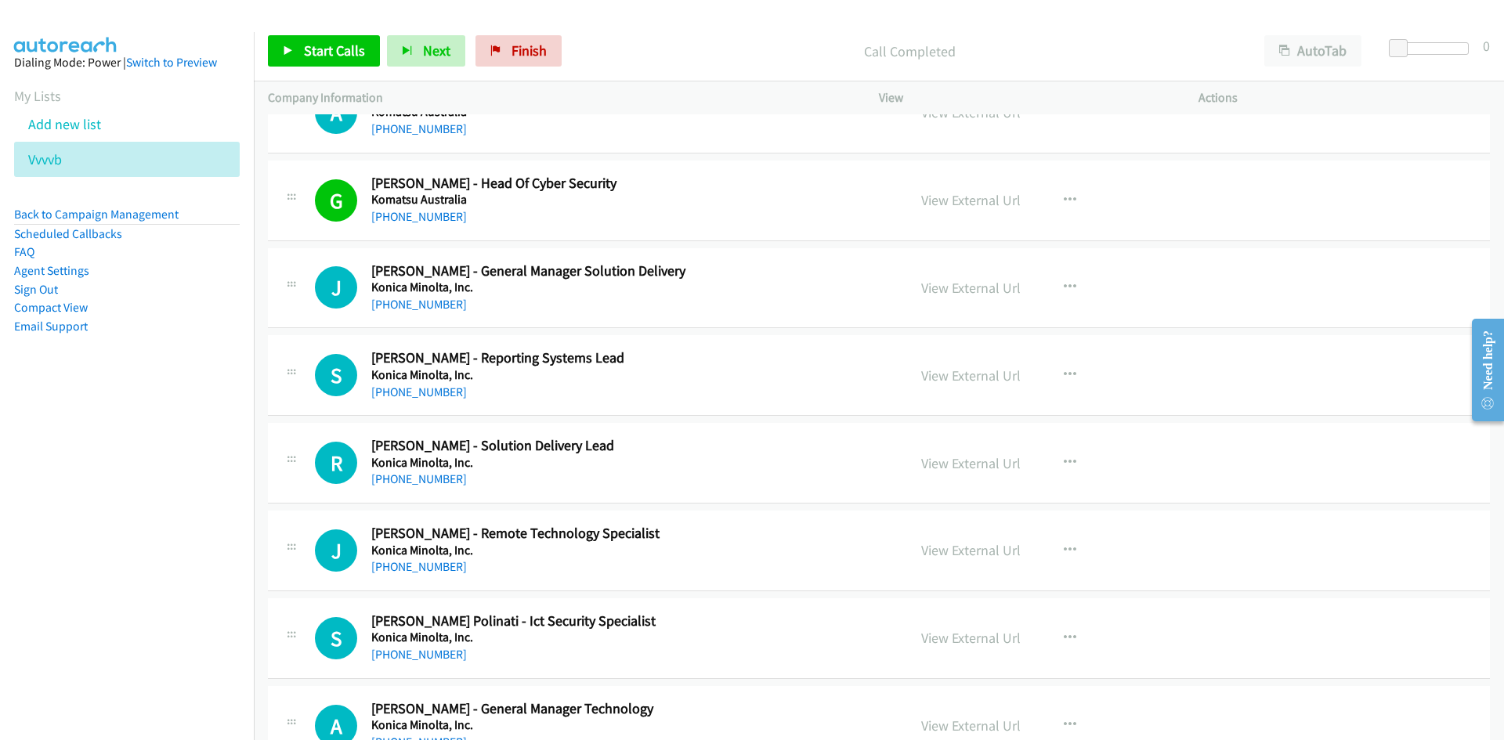
scroll to position [4641, 0]
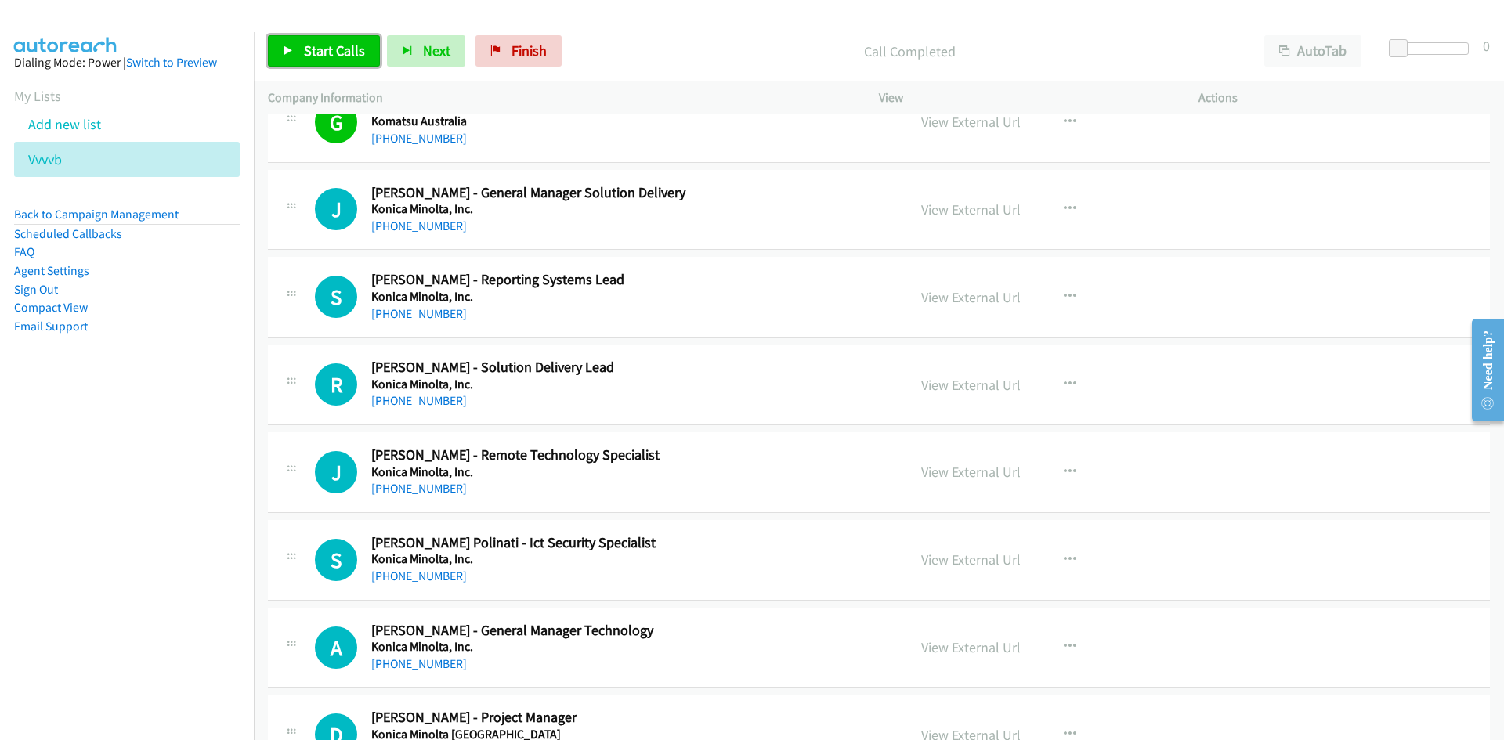
click at [289, 37] on link "Start Calls" at bounding box center [324, 50] width 112 height 31
click at [289, 37] on link "Pause" at bounding box center [311, 50] width 86 height 31
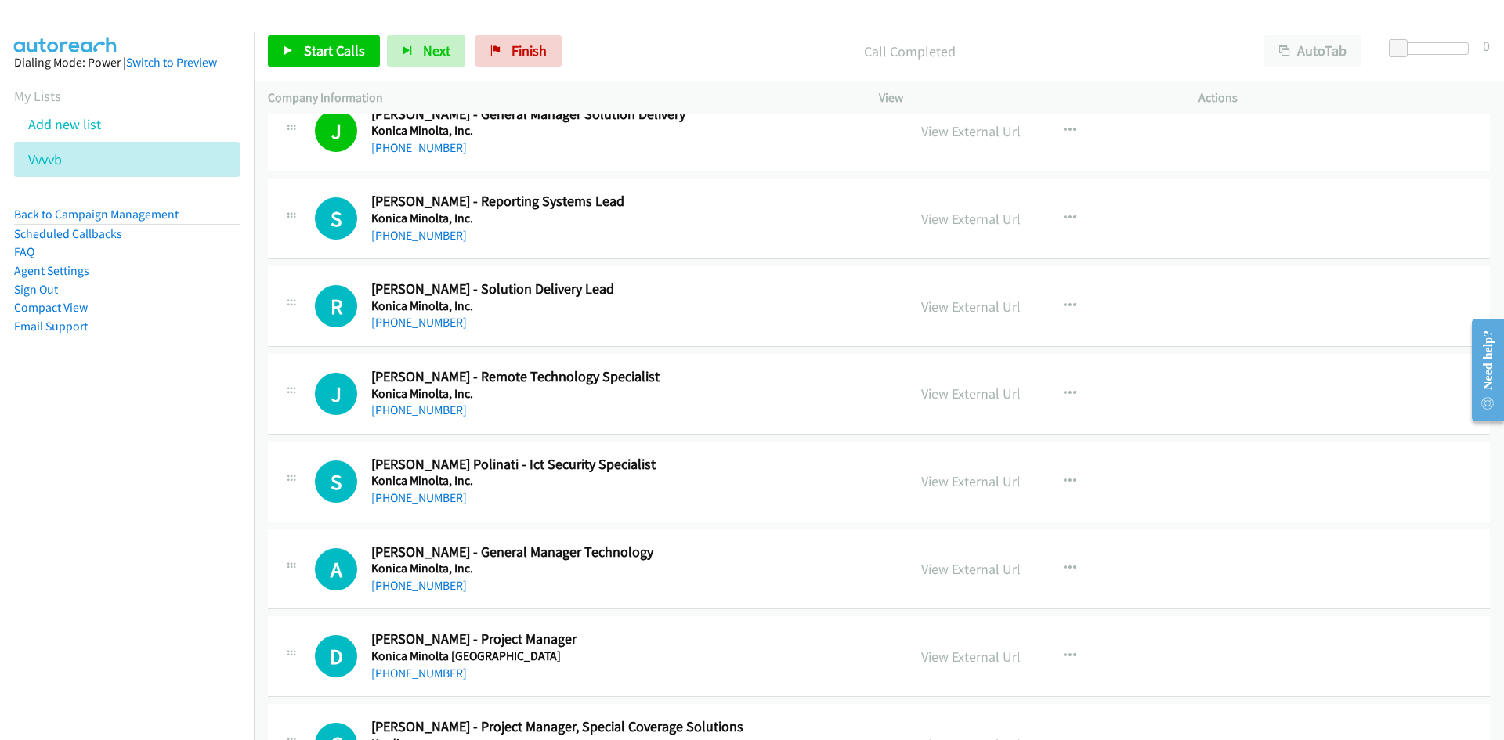
scroll to position [4797, 0]
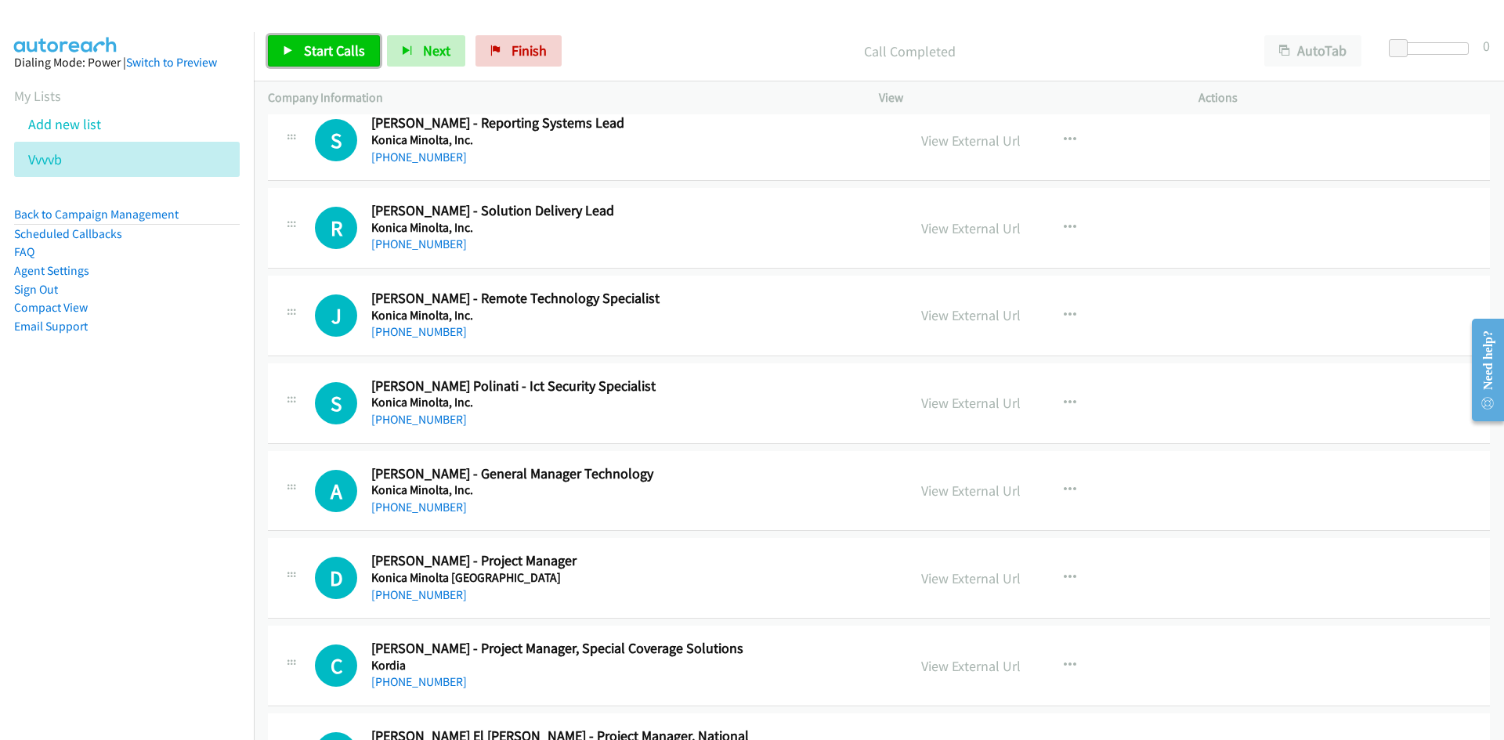
click at [346, 63] on link "Start Calls" at bounding box center [324, 50] width 112 height 31
click at [346, 63] on link "Pause" at bounding box center [311, 50] width 86 height 31
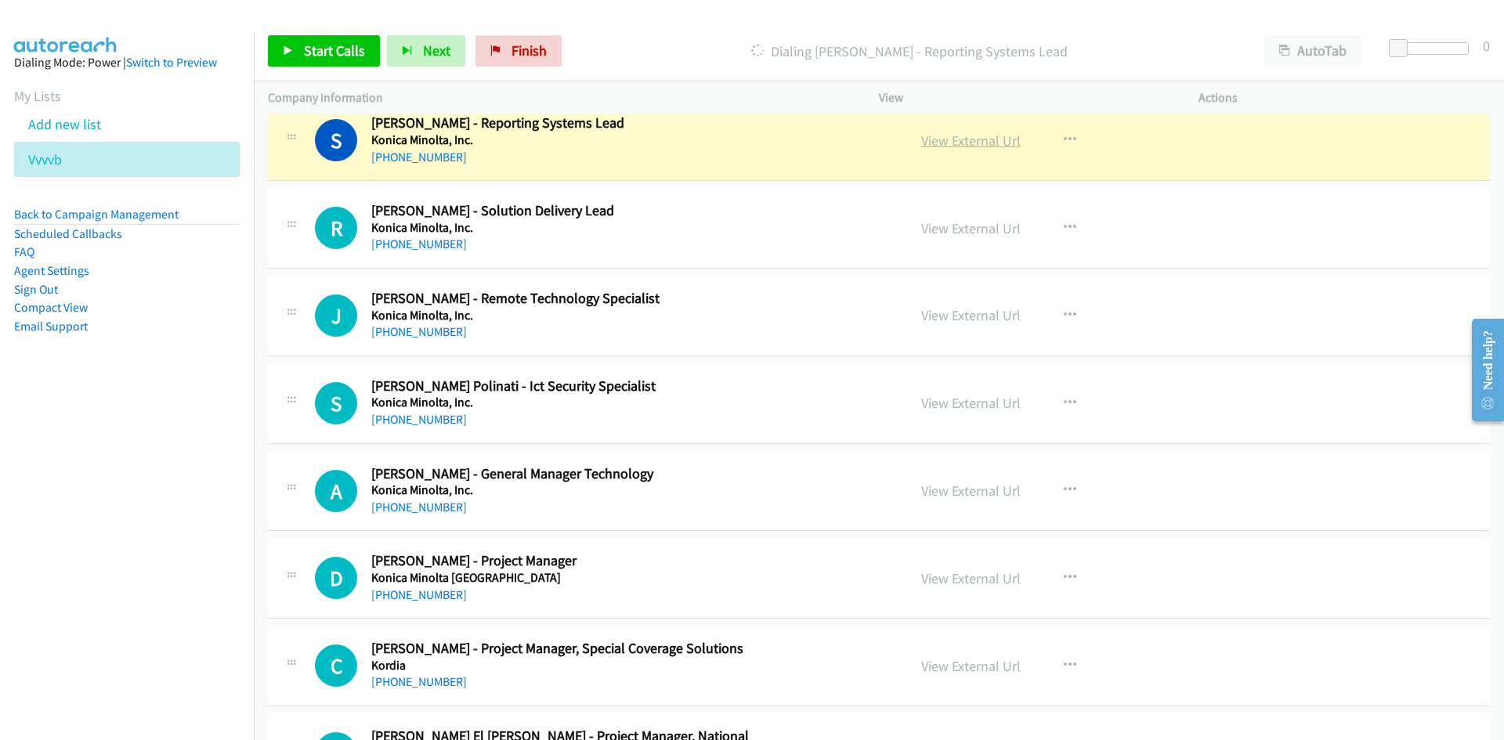
click at [993, 144] on link "View External Url" at bounding box center [970, 141] width 99 height 18
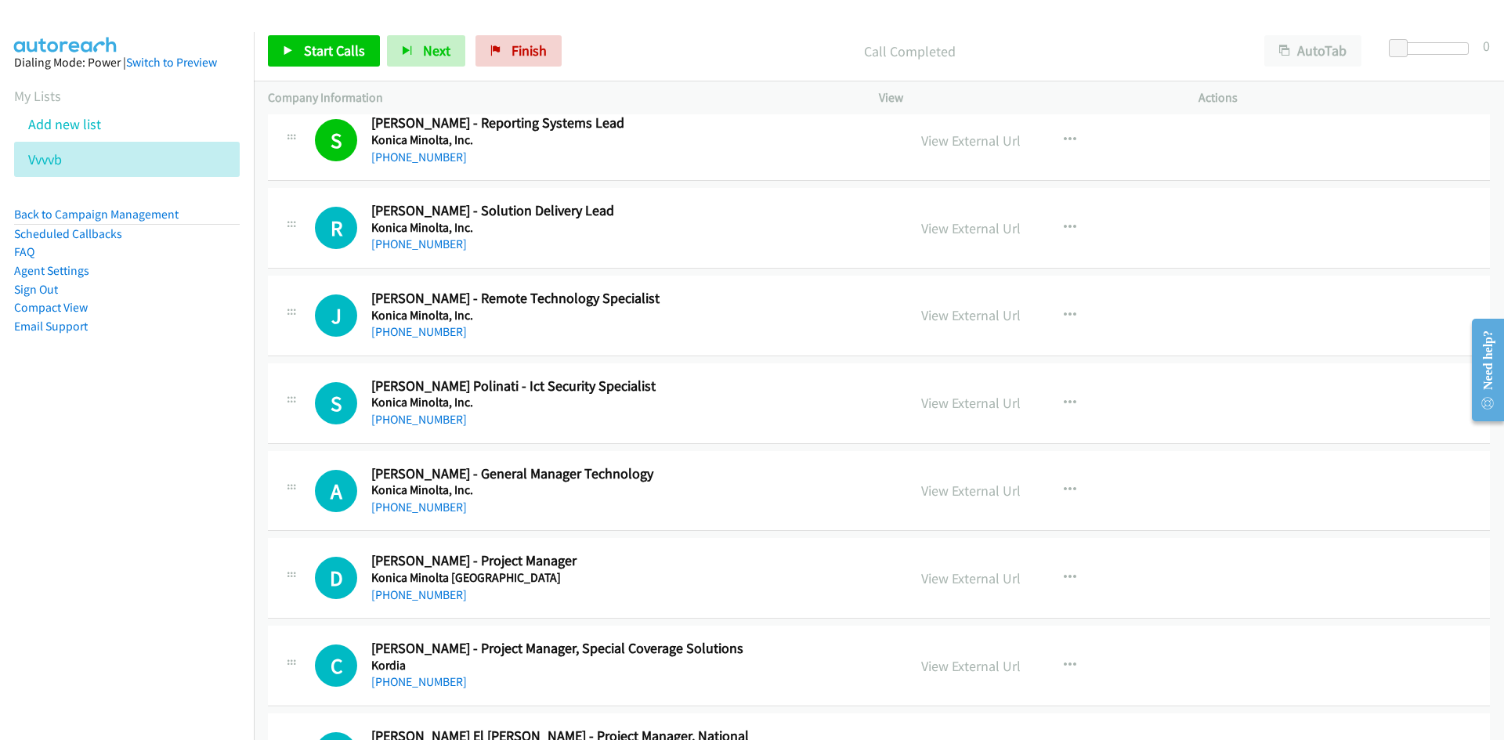
scroll to position [4876, 0]
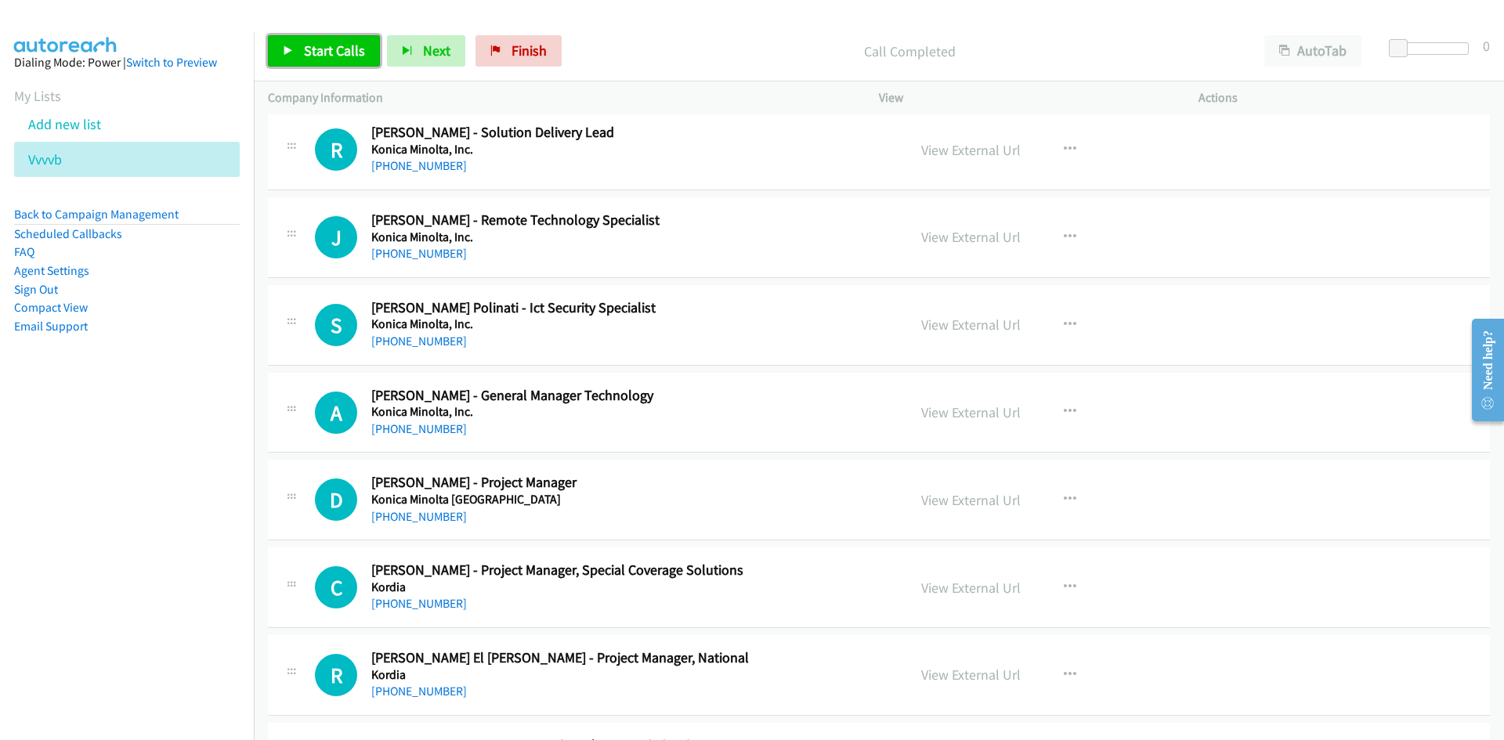
click at [348, 53] on span "Start Calls" at bounding box center [334, 51] width 61 height 18
click at [286, 44] on link "Pause" at bounding box center [311, 50] width 86 height 31
click at [1130, 163] on div "View External Url View External Url Schedule/Manage Callback Start Calls Here R…" at bounding box center [1074, 150] width 334 height 52
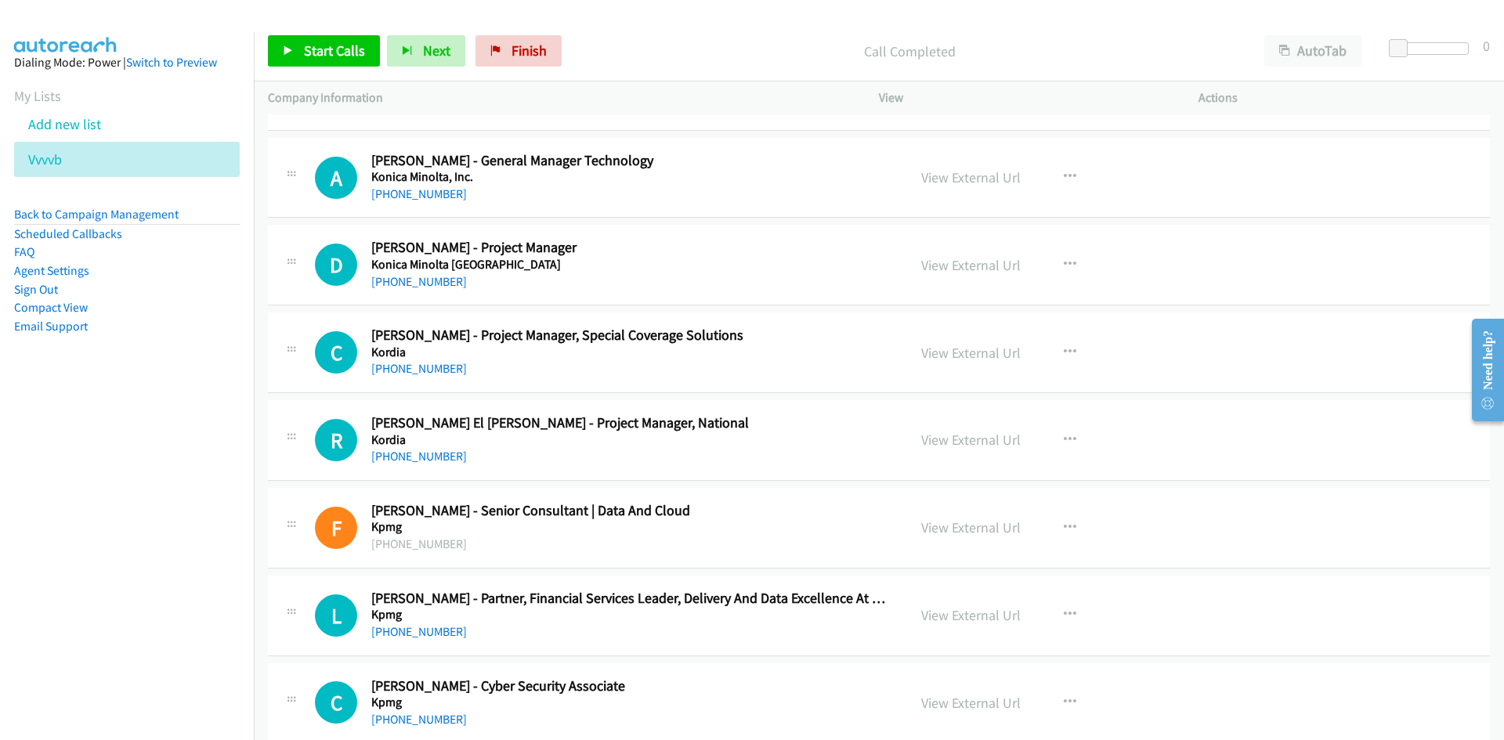
scroll to position [5032, 0]
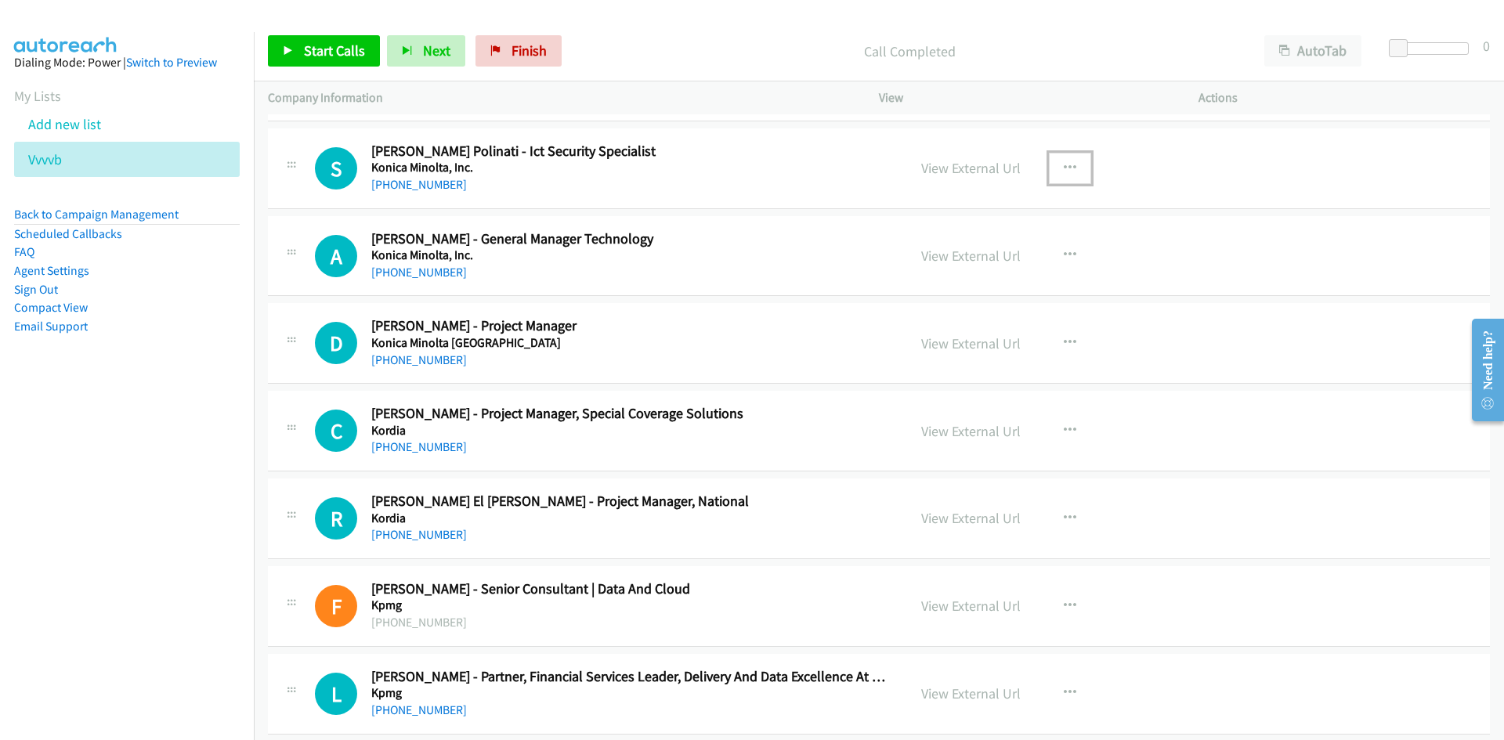
click at [1049, 154] on button "button" at bounding box center [1070, 168] width 42 height 31
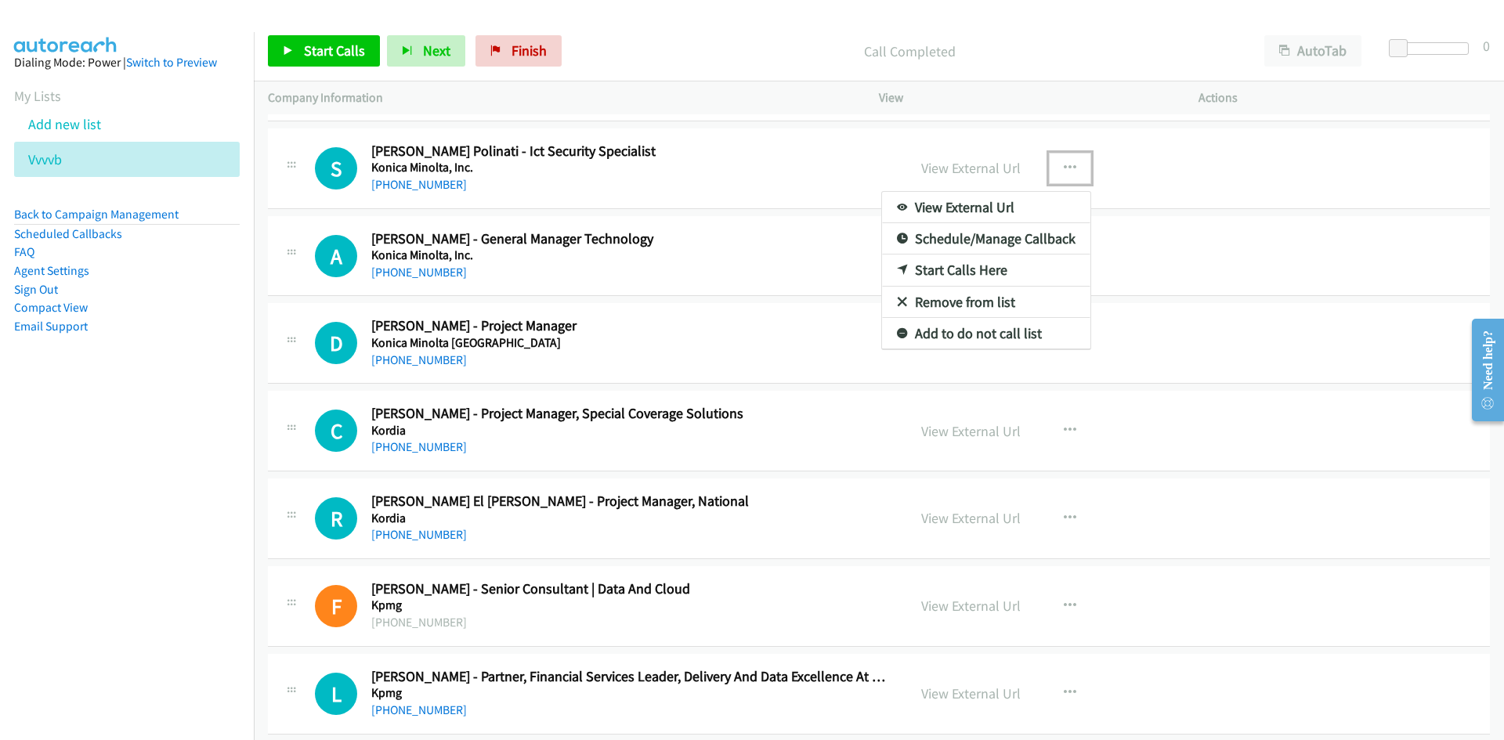
click at [897, 269] on icon at bounding box center [902, 271] width 11 height 11
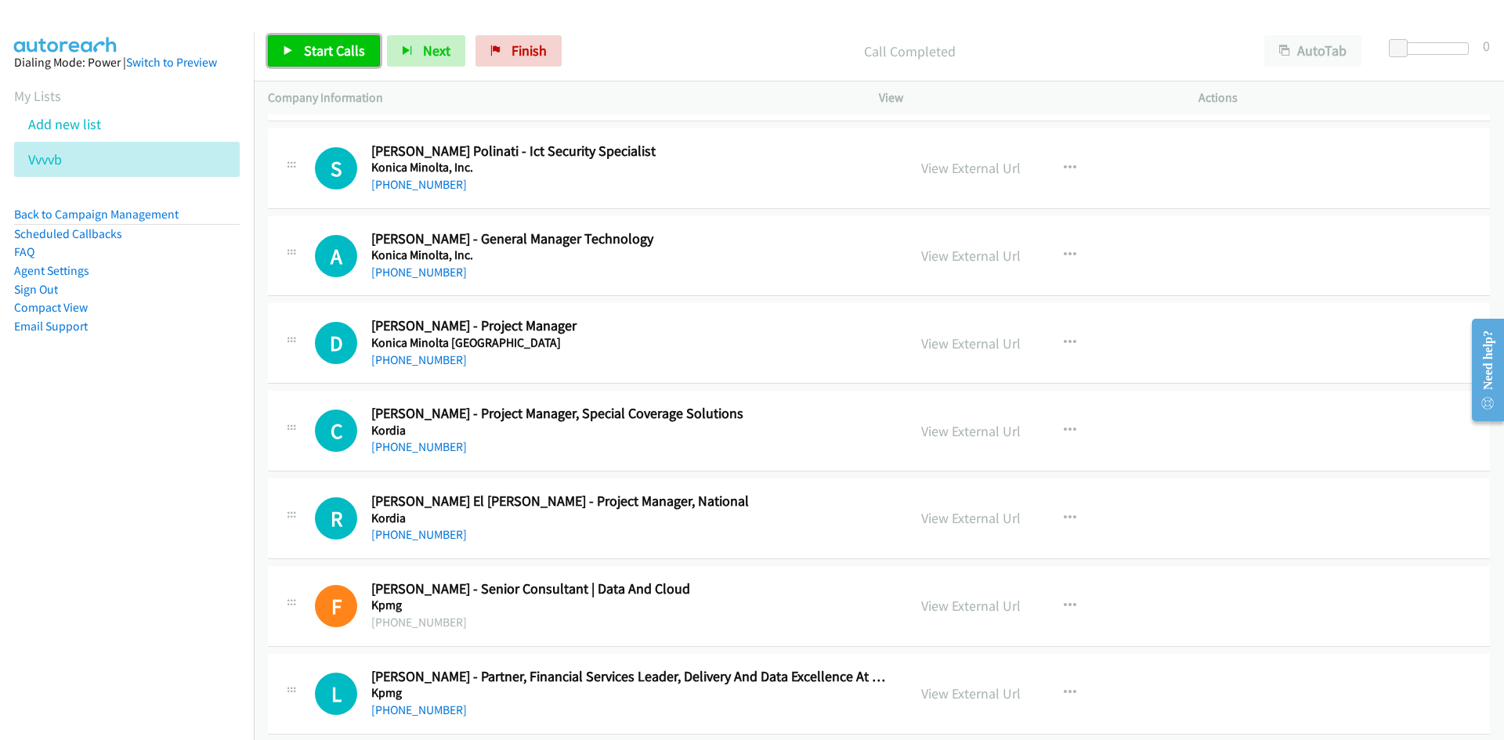
click at [368, 63] on link "Start Calls" at bounding box center [324, 50] width 112 height 31
click at [334, 52] on span "Pause" at bounding box center [321, 51] width 35 height 18
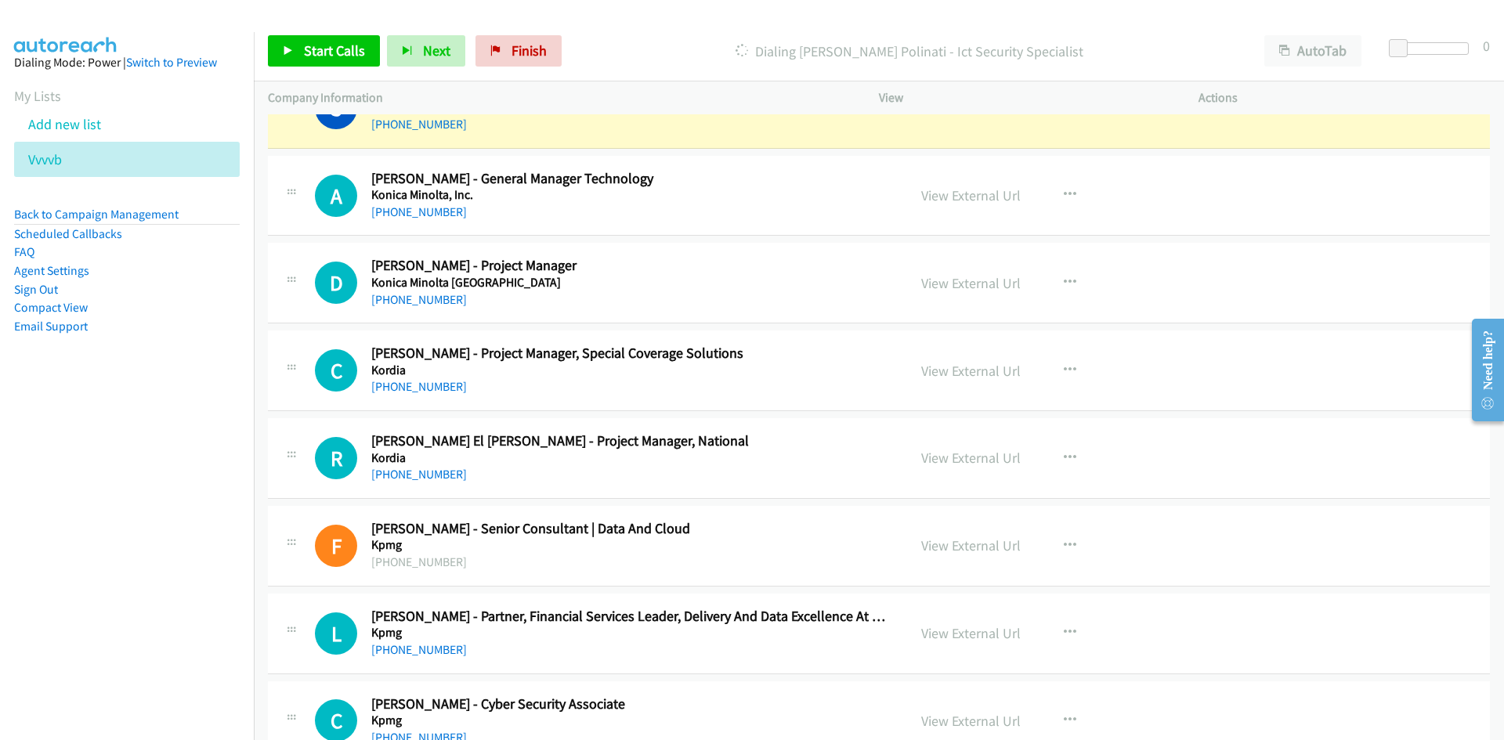
scroll to position [5111, 0]
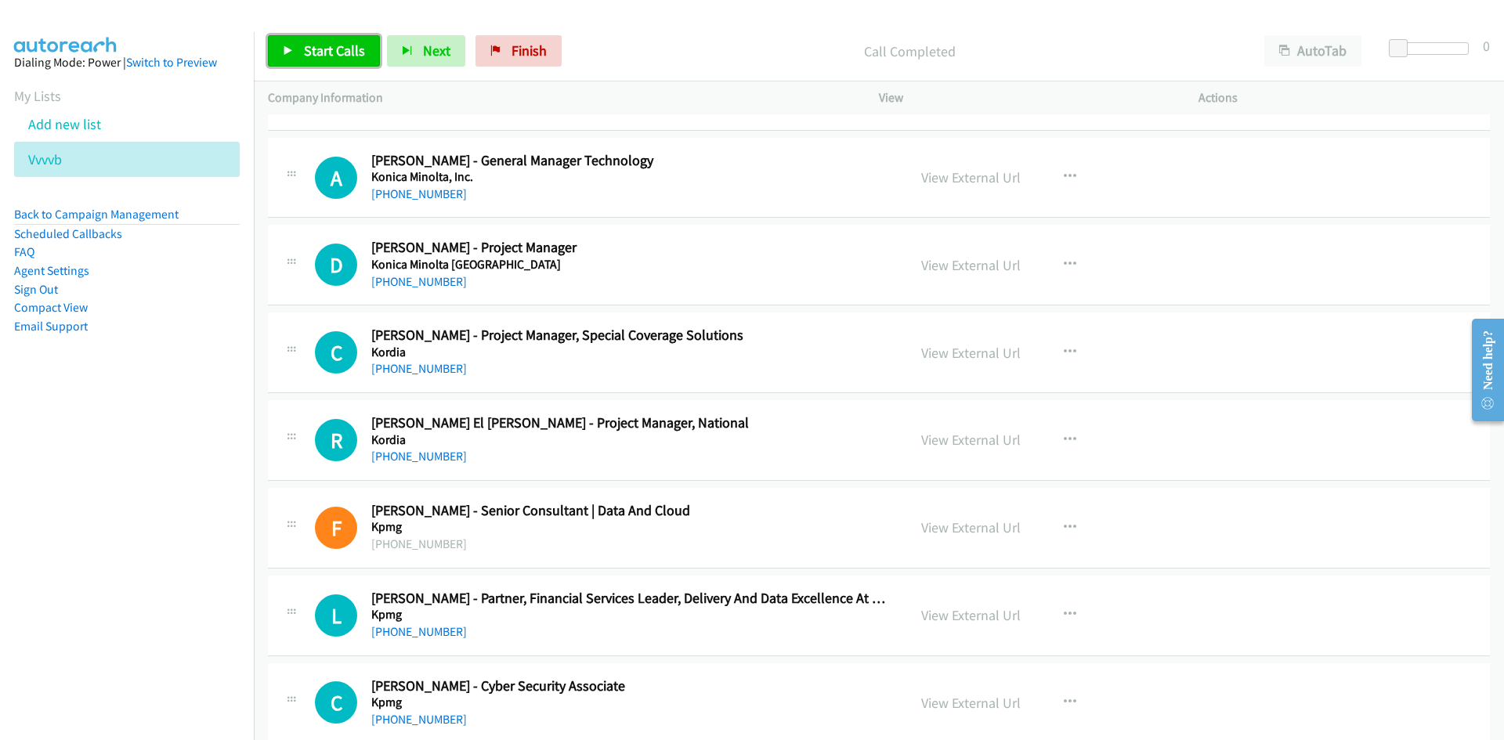
click at [320, 58] on span "Start Calls" at bounding box center [334, 51] width 61 height 18
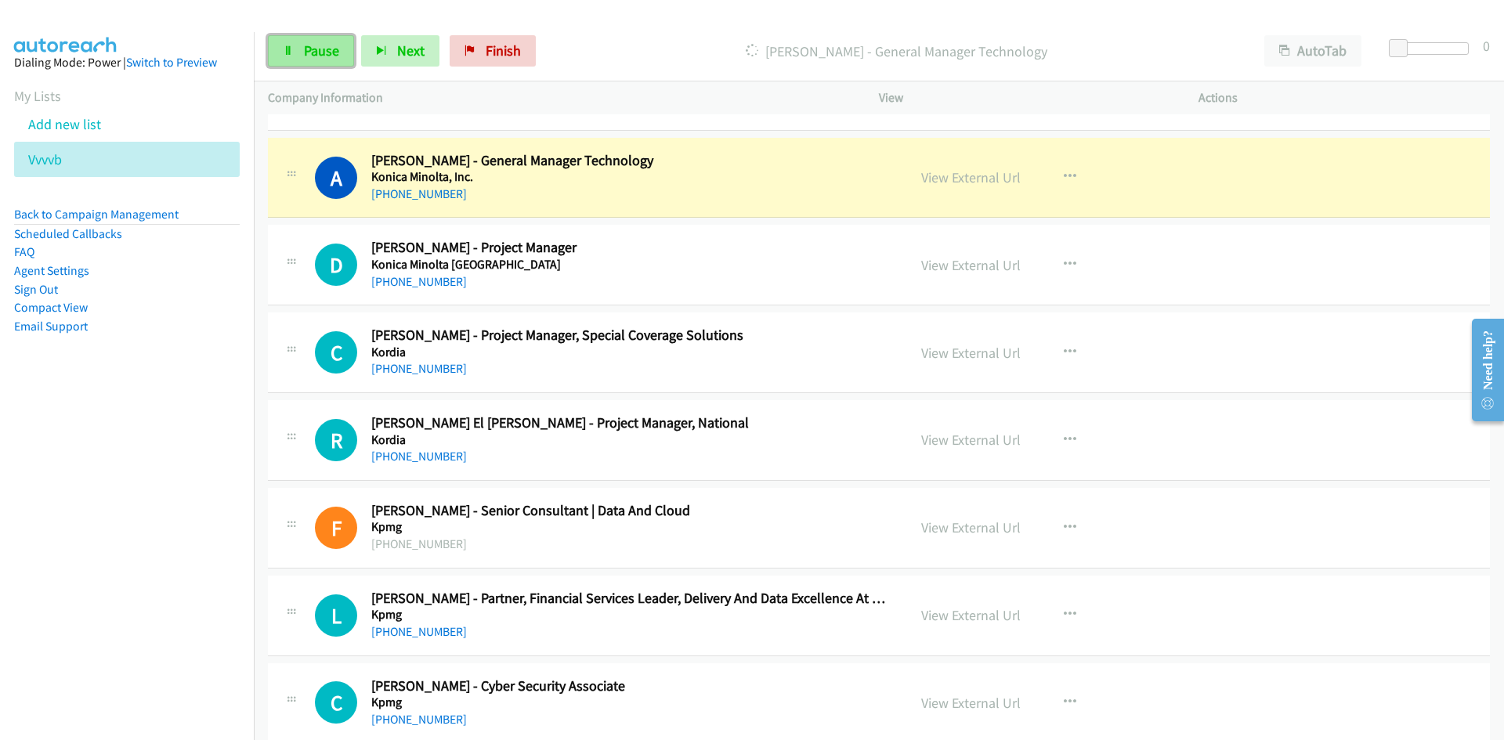
click at [320, 58] on span "Pause" at bounding box center [321, 51] width 35 height 18
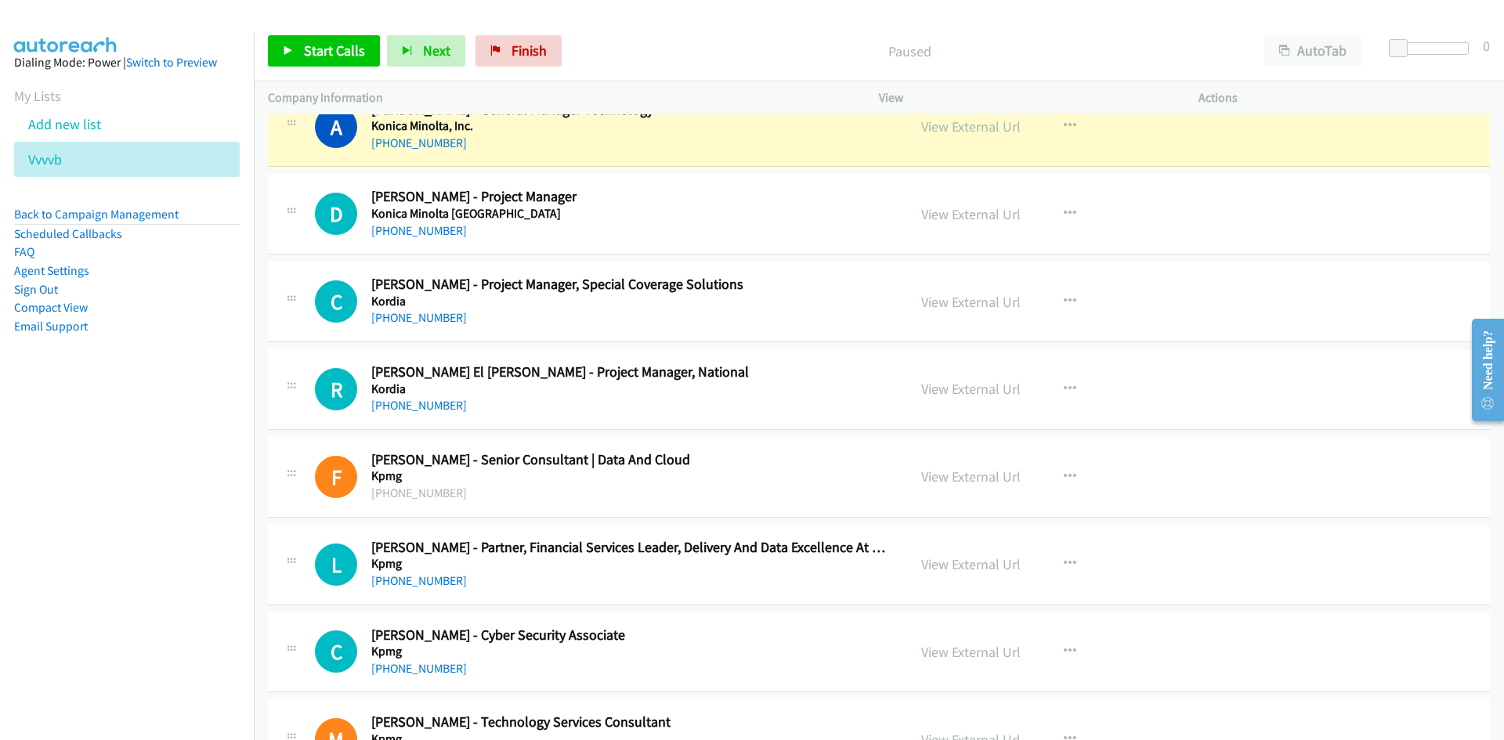
scroll to position [5189, 0]
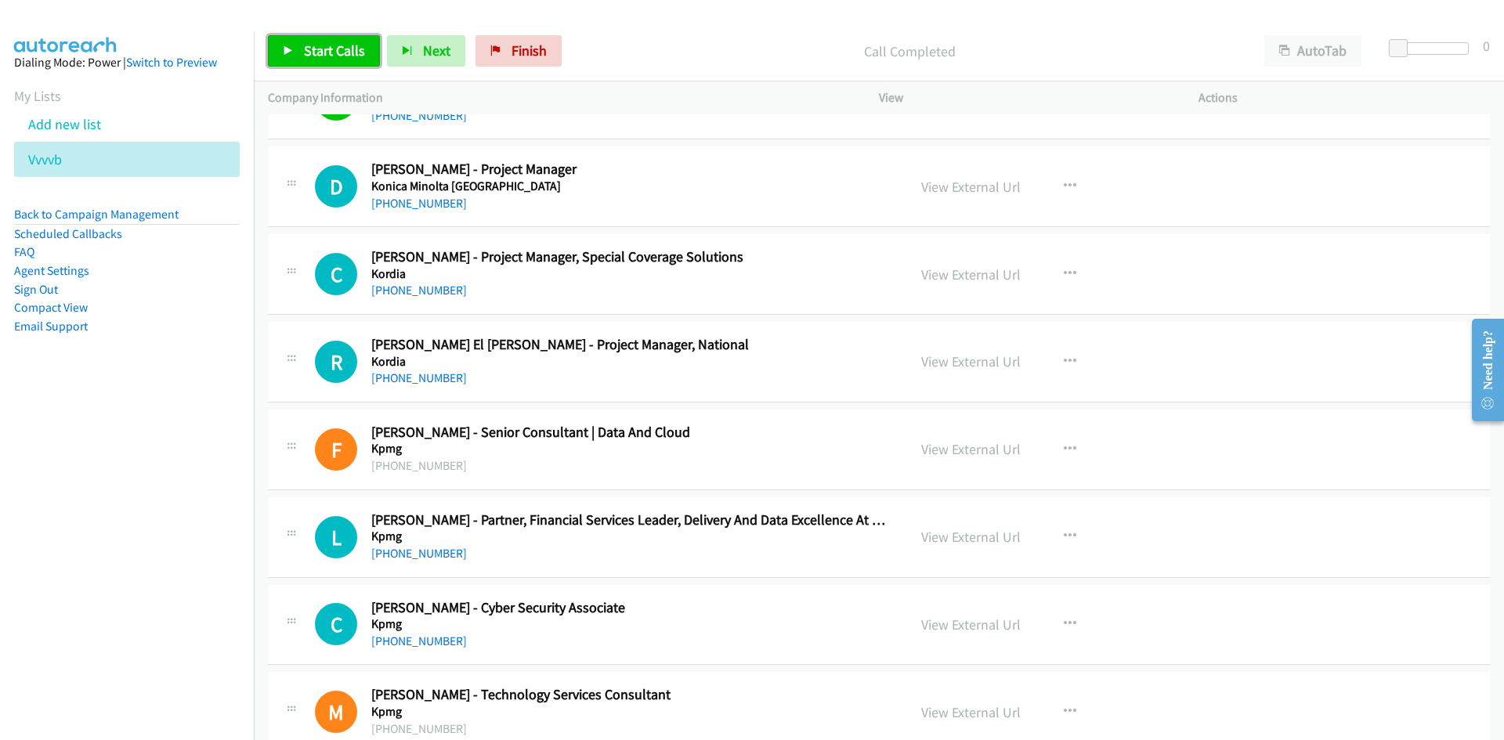
click at [339, 48] on span "Start Calls" at bounding box center [334, 51] width 61 height 18
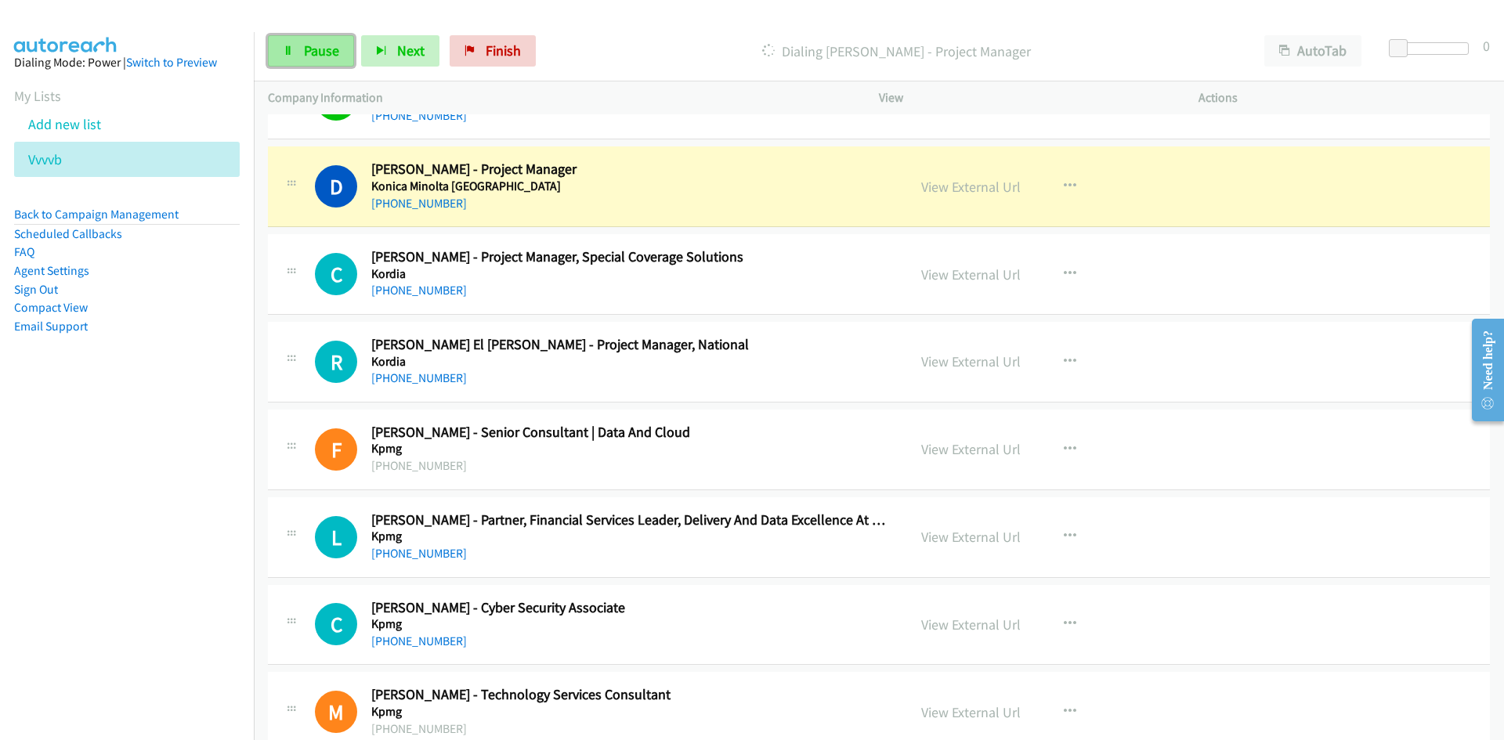
click at [339, 48] on link "Pause" at bounding box center [311, 50] width 86 height 31
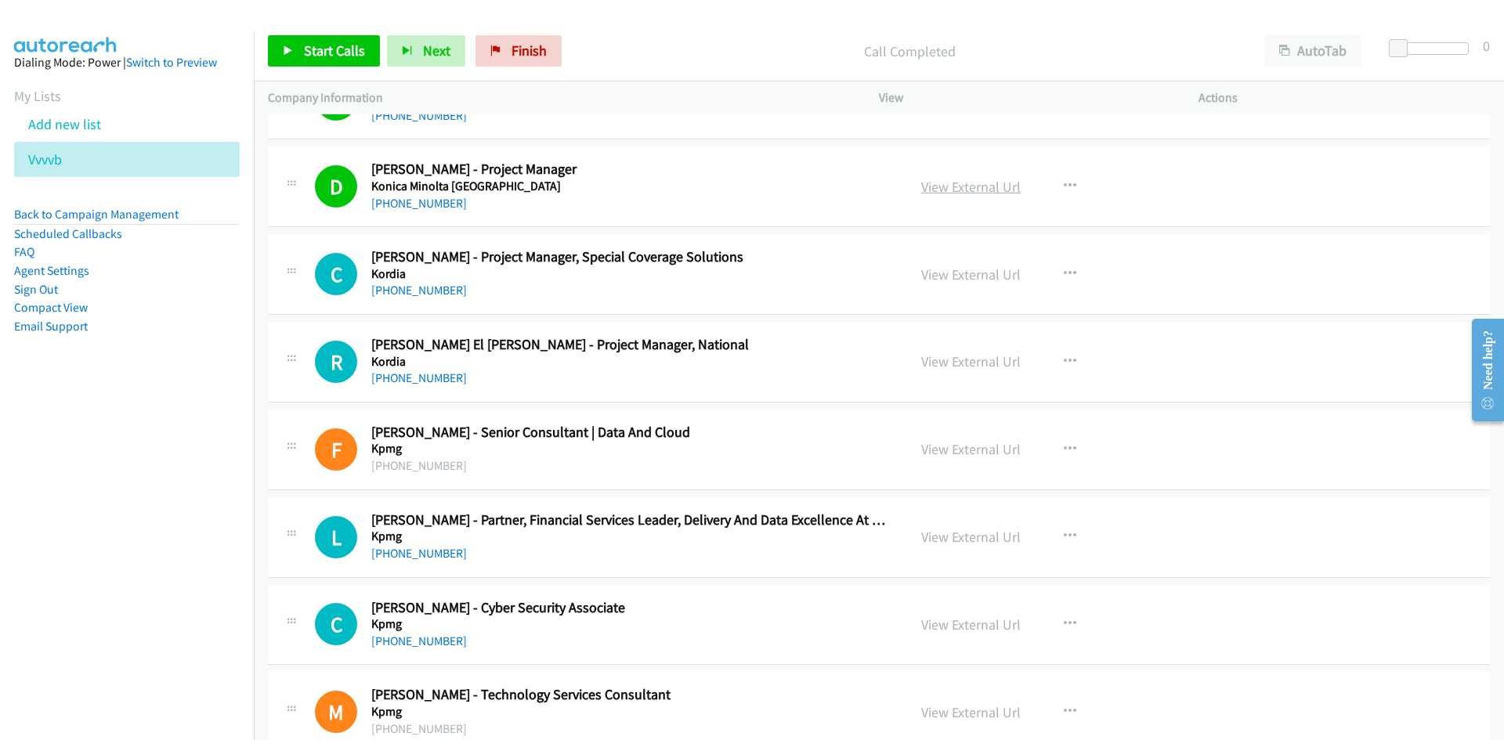
click at [940, 193] on link "View External Url" at bounding box center [970, 187] width 99 height 18
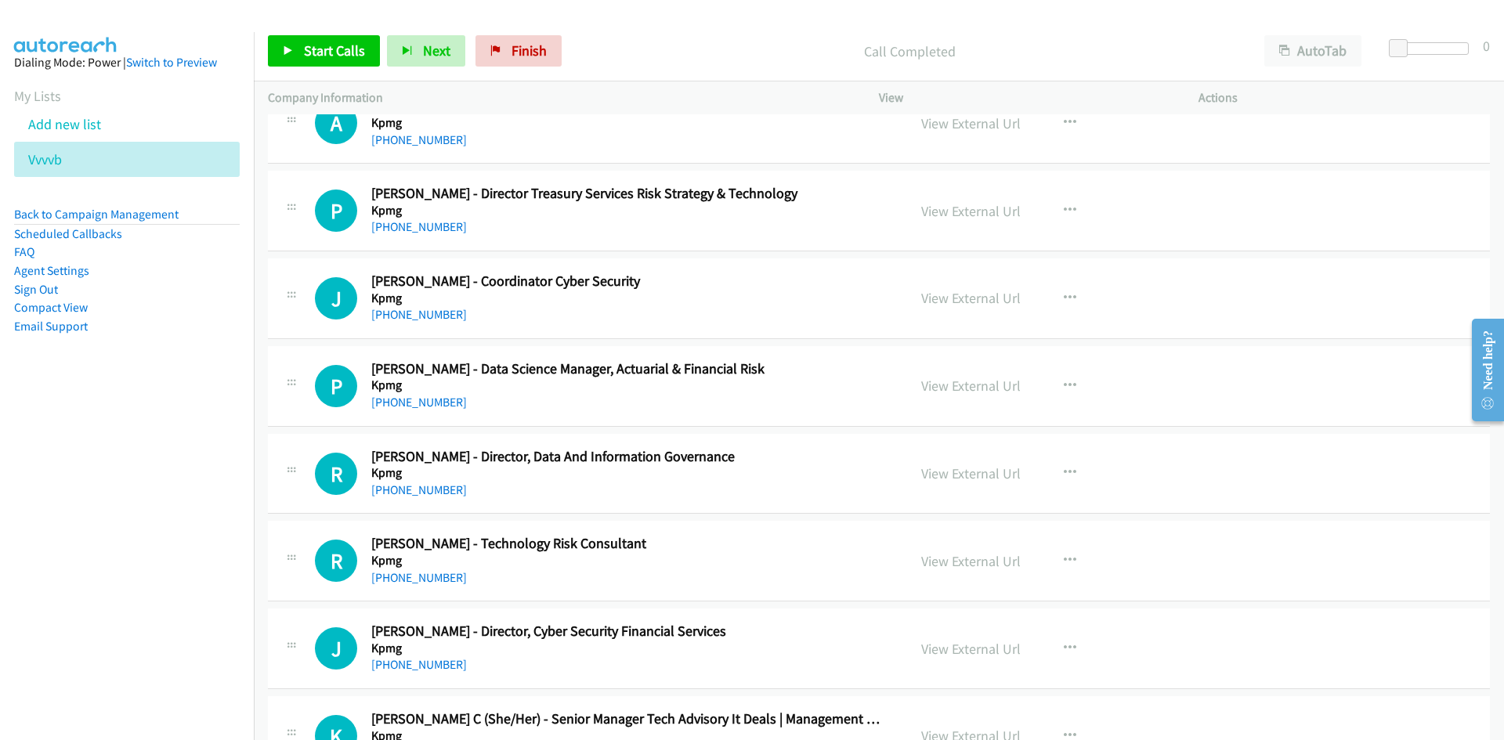
scroll to position [6294, 0]
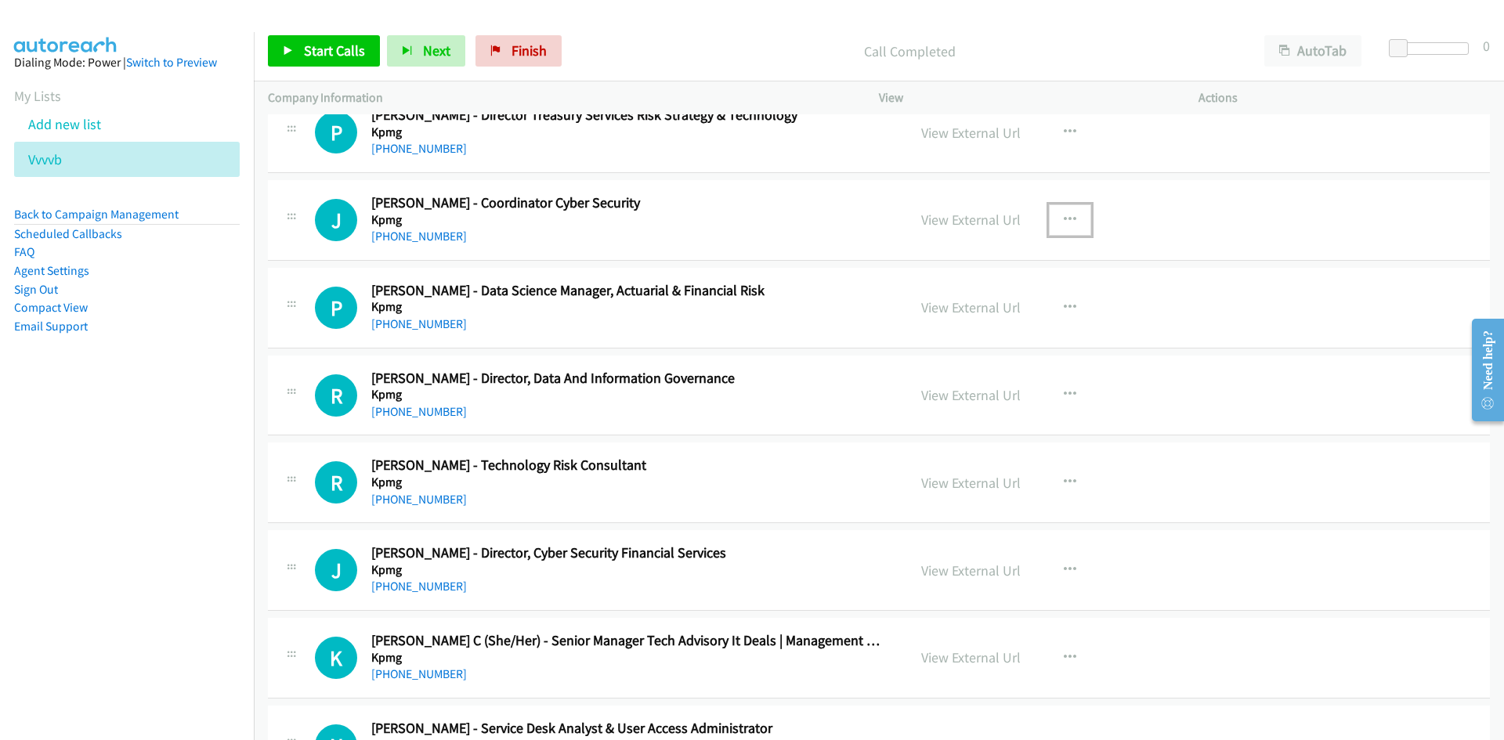
click at [1064, 224] on icon "button" at bounding box center [1070, 220] width 13 height 13
click at [897, 319] on icon at bounding box center [902, 323] width 11 height 11
click at [335, 56] on span "Start Calls" at bounding box center [334, 51] width 61 height 18
click at [335, 56] on span "Pause" at bounding box center [321, 51] width 35 height 18
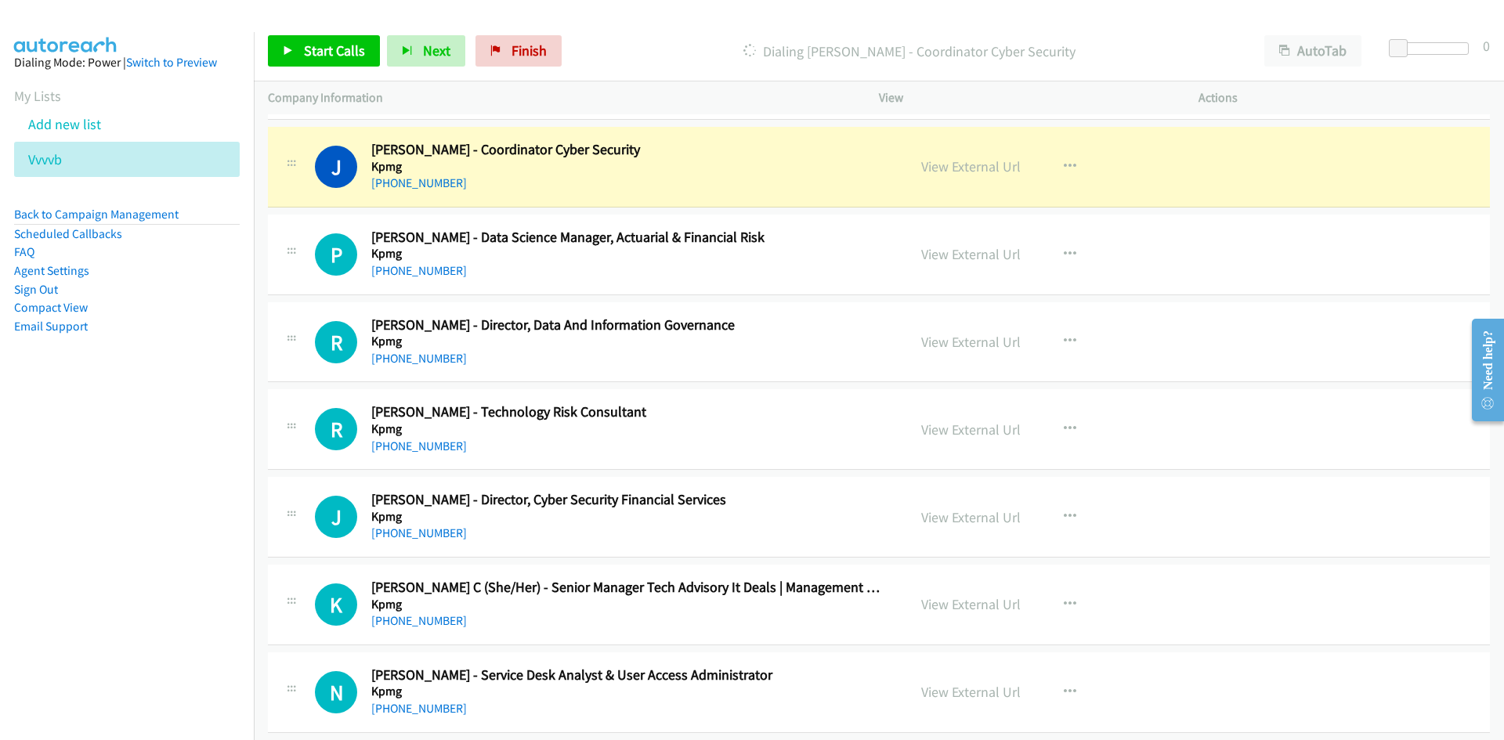
scroll to position [6373, 0]
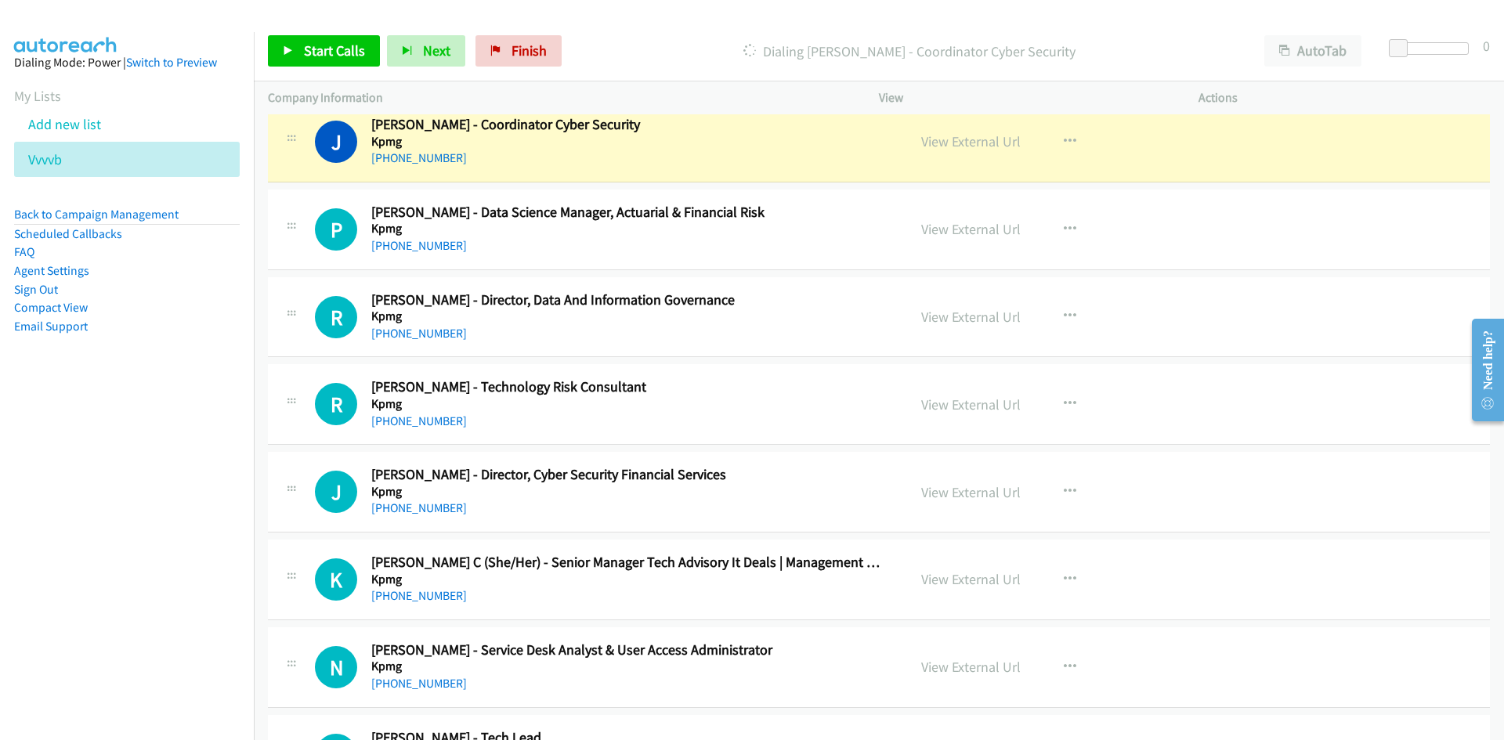
click at [362, 76] on div "Start Calls Pause Next Finish Dialing Josh Lawrence - Coordinator Cyber Securit…" at bounding box center [879, 51] width 1250 height 60
click at [355, 60] on link "Start Calls" at bounding box center [324, 50] width 112 height 31
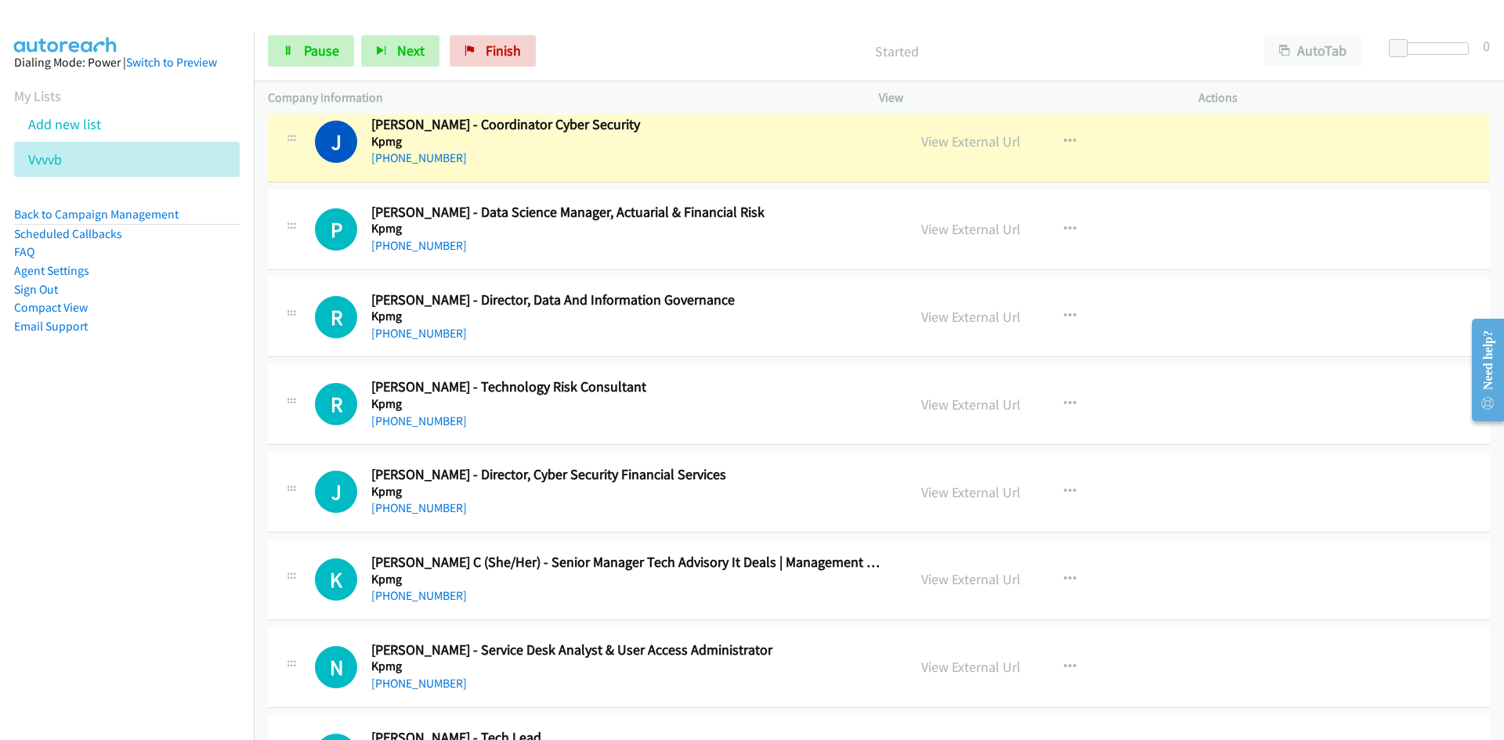
click at [355, 60] on div "Start Calls Pause Next Finish" at bounding box center [405, 50] width 275 height 31
click at [349, 63] on link "Pause" at bounding box center [311, 50] width 86 height 31
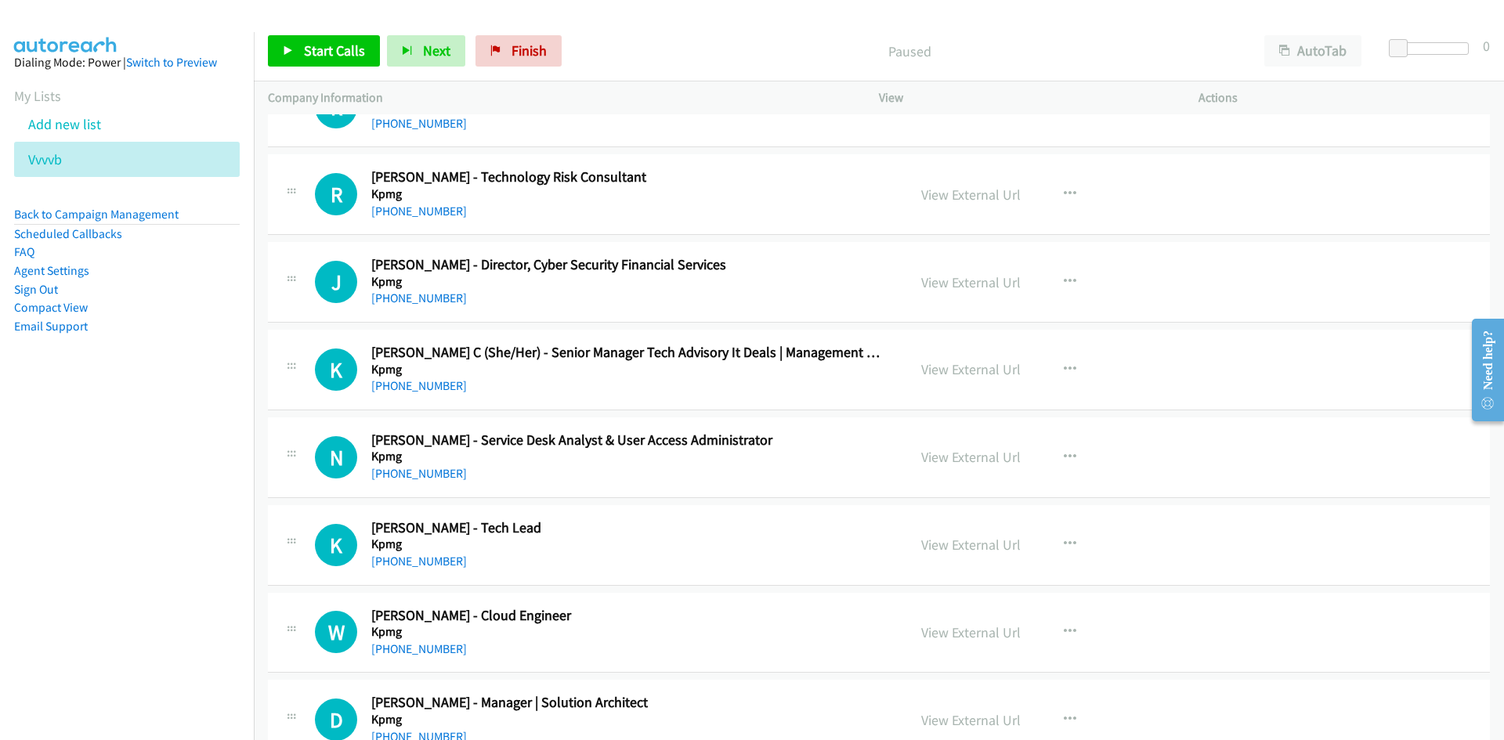
scroll to position [6608, 0]
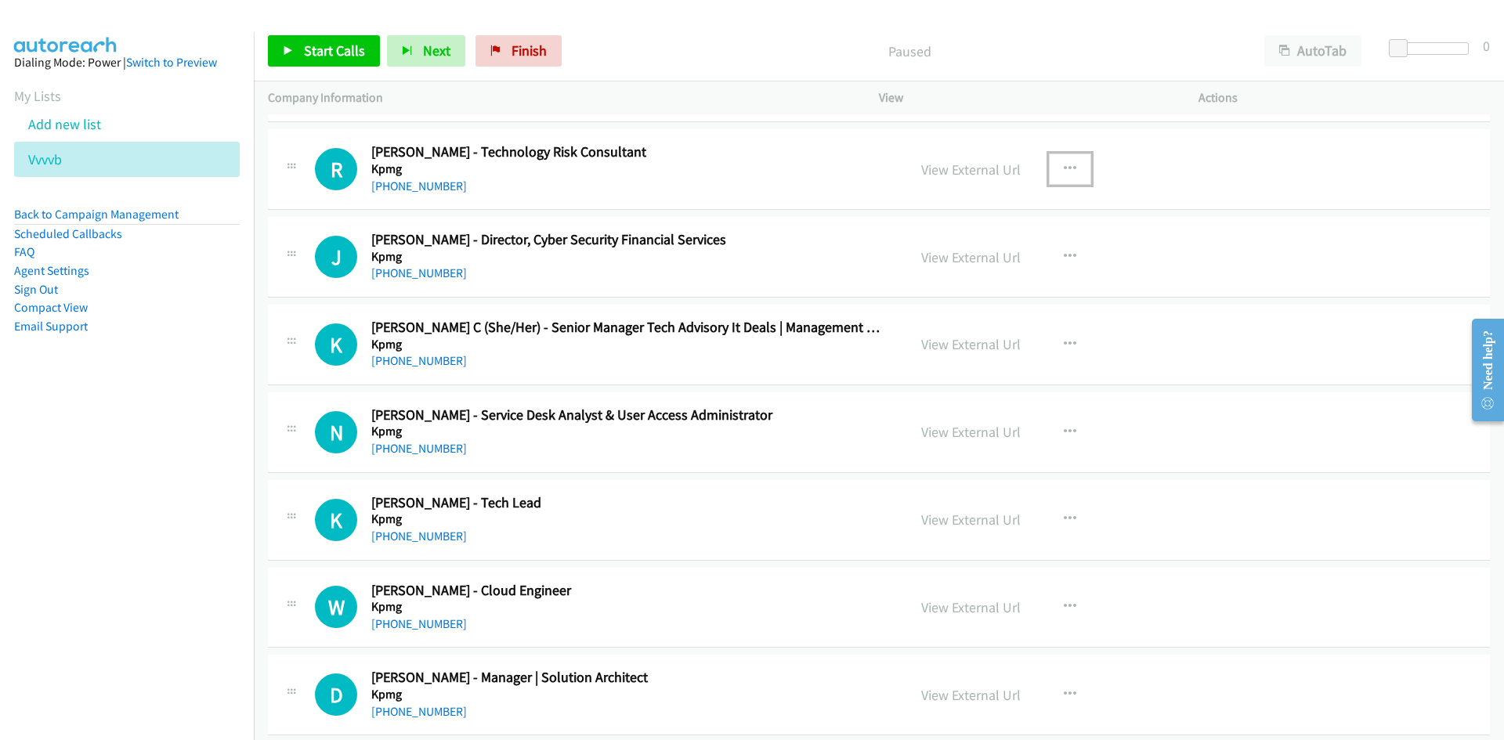
click at [1069, 182] on button "button" at bounding box center [1070, 169] width 42 height 31
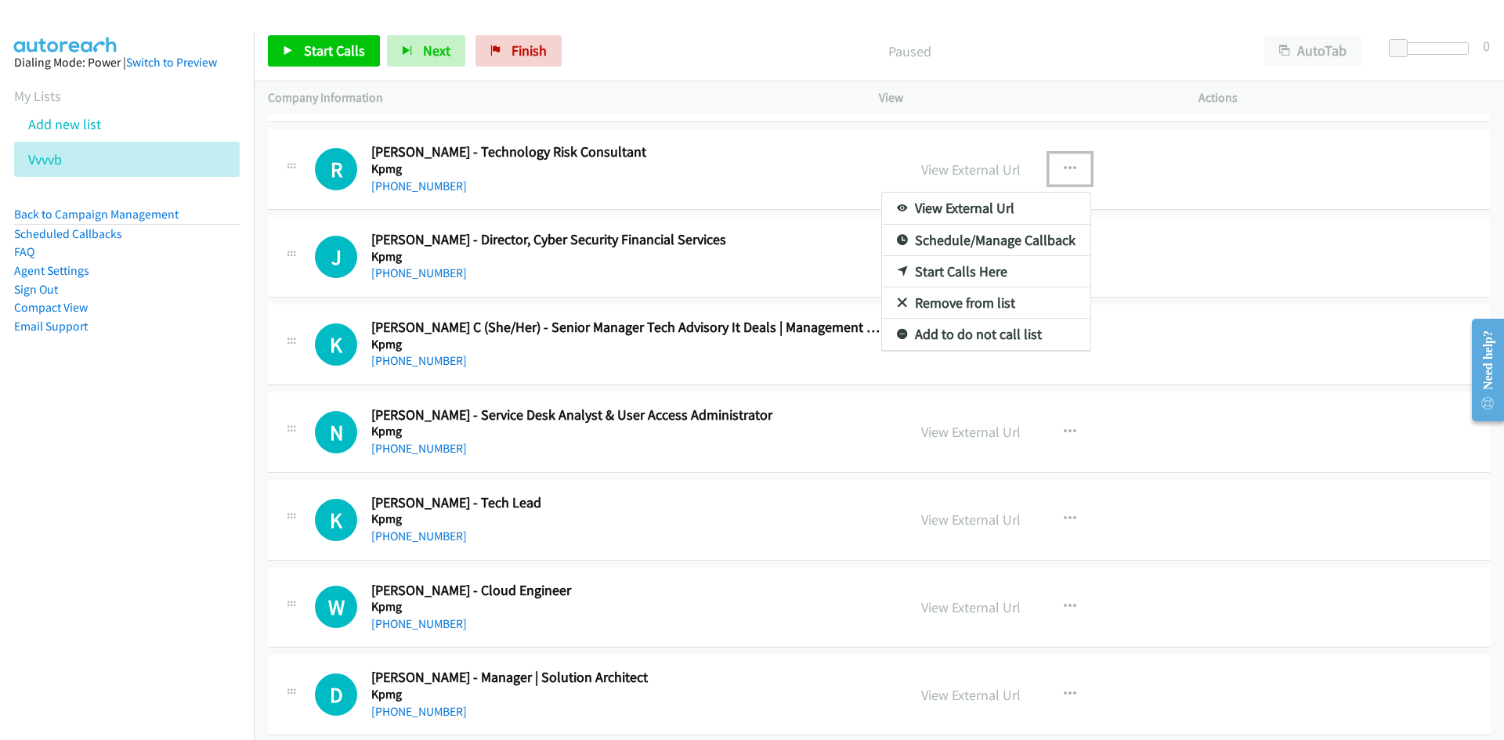
click at [899, 269] on icon at bounding box center [902, 272] width 11 height 11
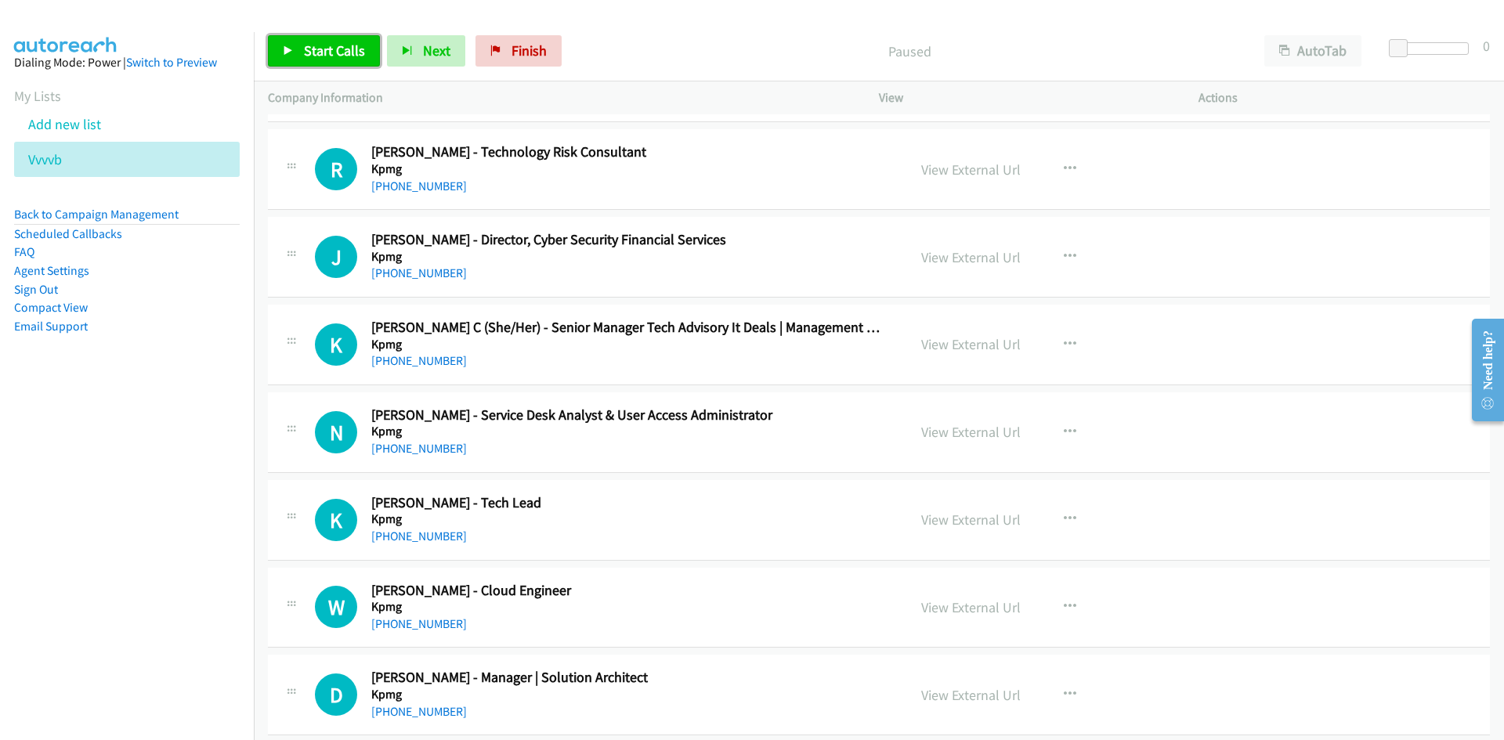
click at [324, 57] on span "Start Calls" at bounding box center [334, 51] width 61 height 18
click at [324, 57] on span "Pause" at bounding box center [321, 51] width 35 height 18
click at [312, 60] on link "Start Calls" at bounding box center [324, 50] width 112 height 31
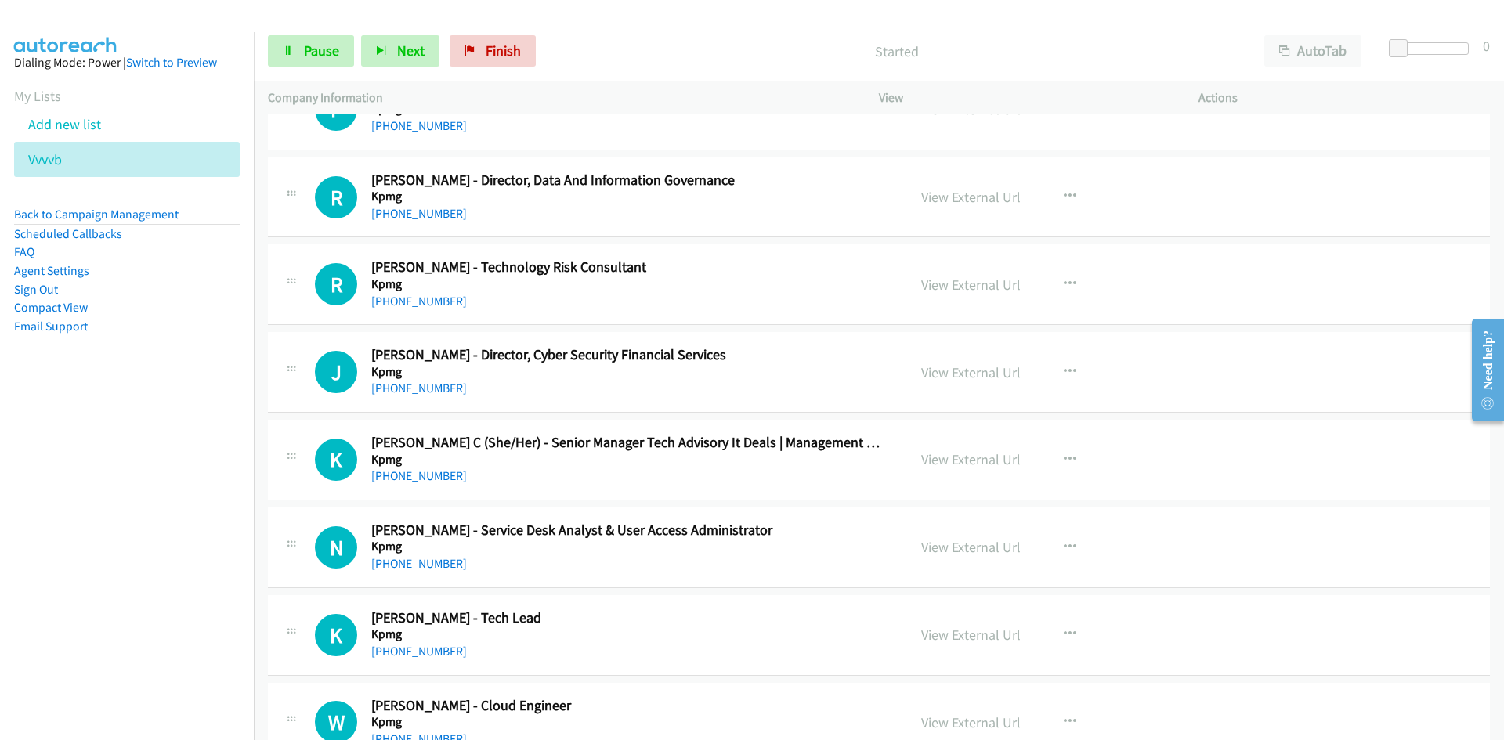
scroll to position [6529, 0]
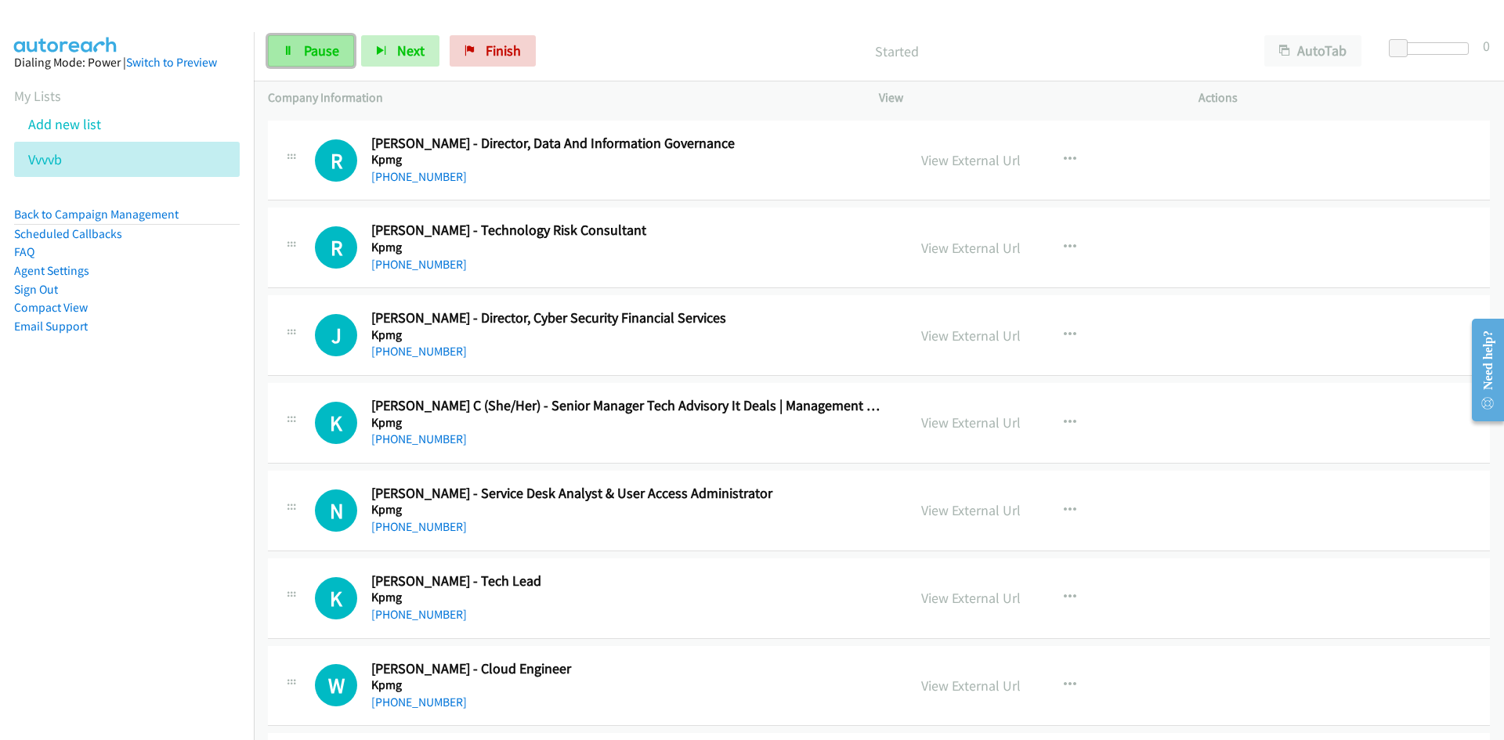
click at [316, 44] on span "Pause" at bounding box center [321, 51] width 35 height 18
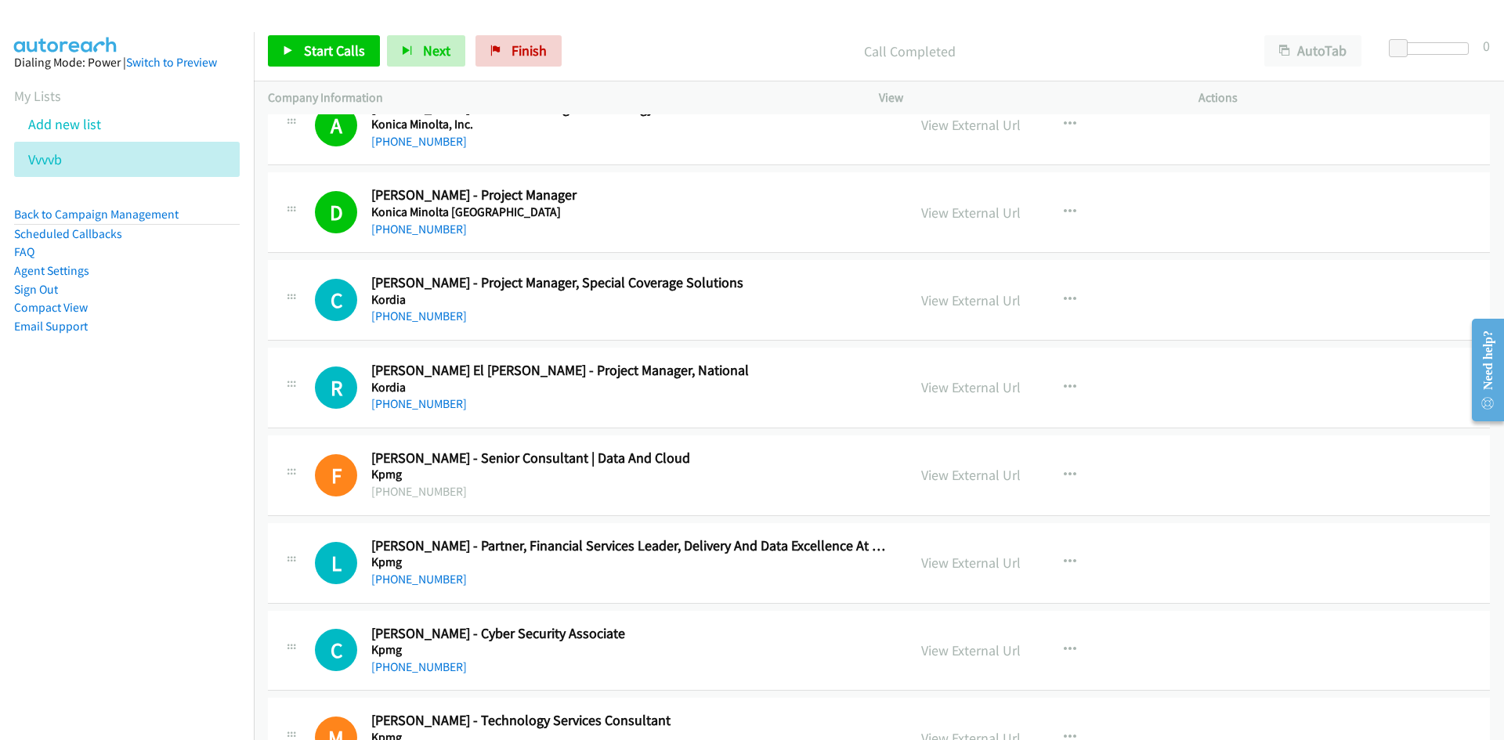
scroll to position [5137, 0]
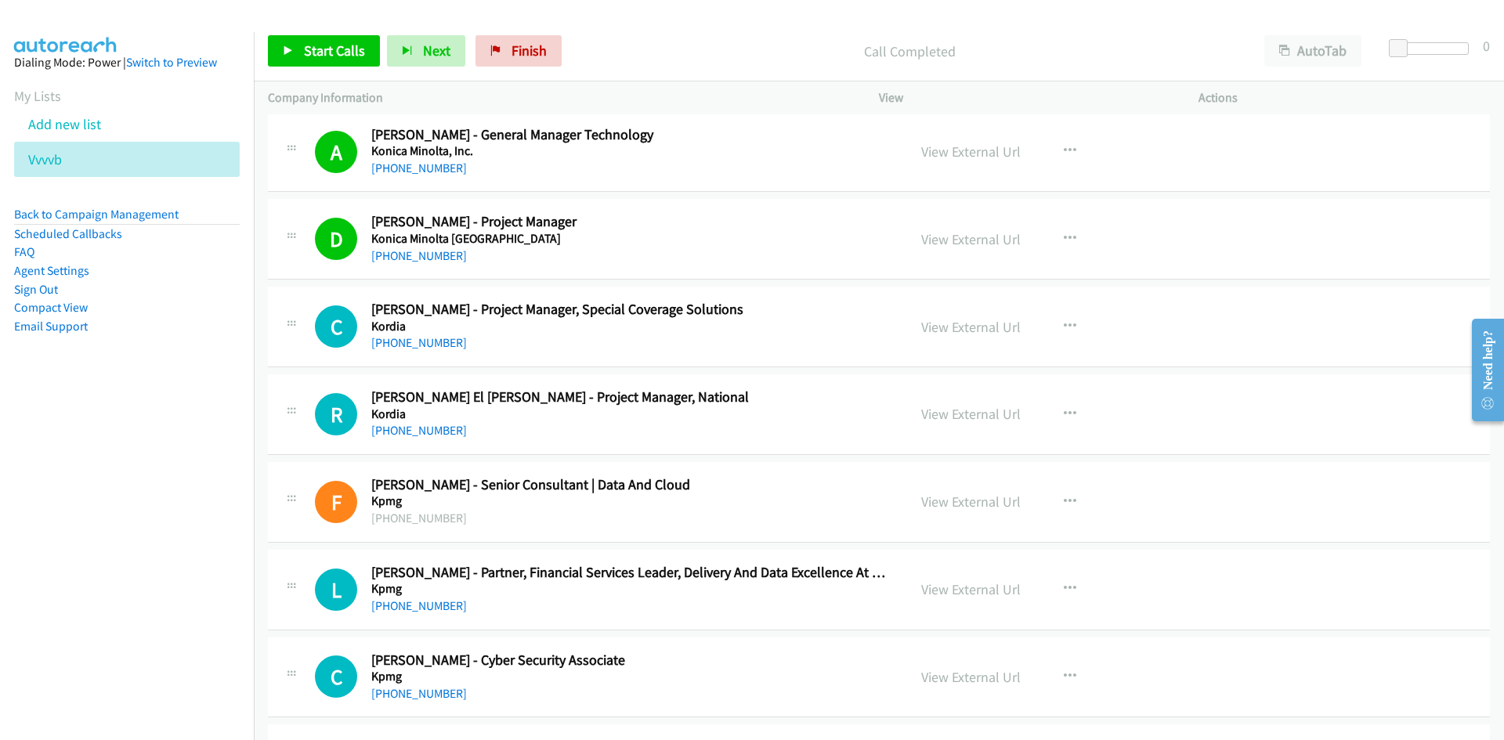
click at [1039, 335] on div "View External Url View External Url Schedule/Manage Callback Start Calls Here R…" at bounding box center [1074, 327] width 334 height 52
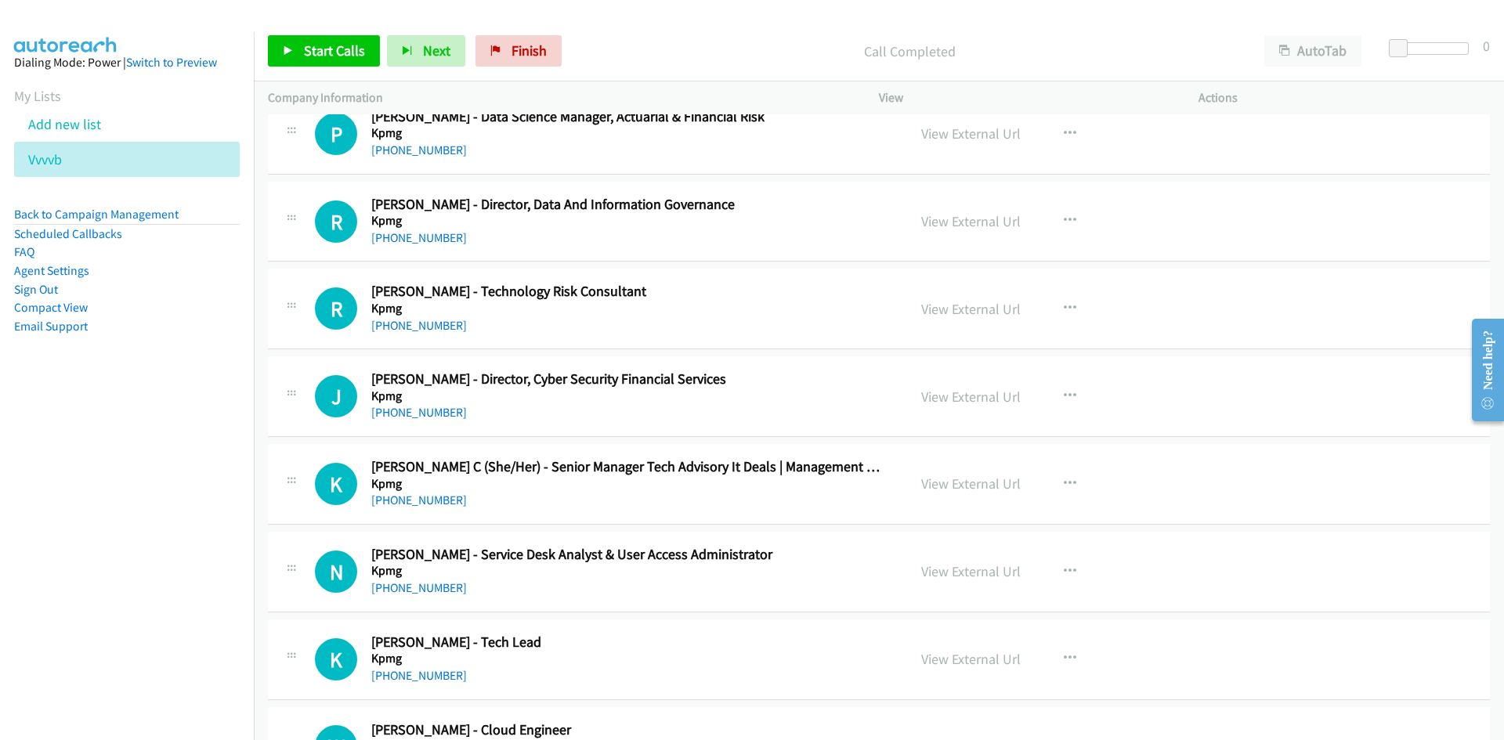
scroll to position [6547, 0]
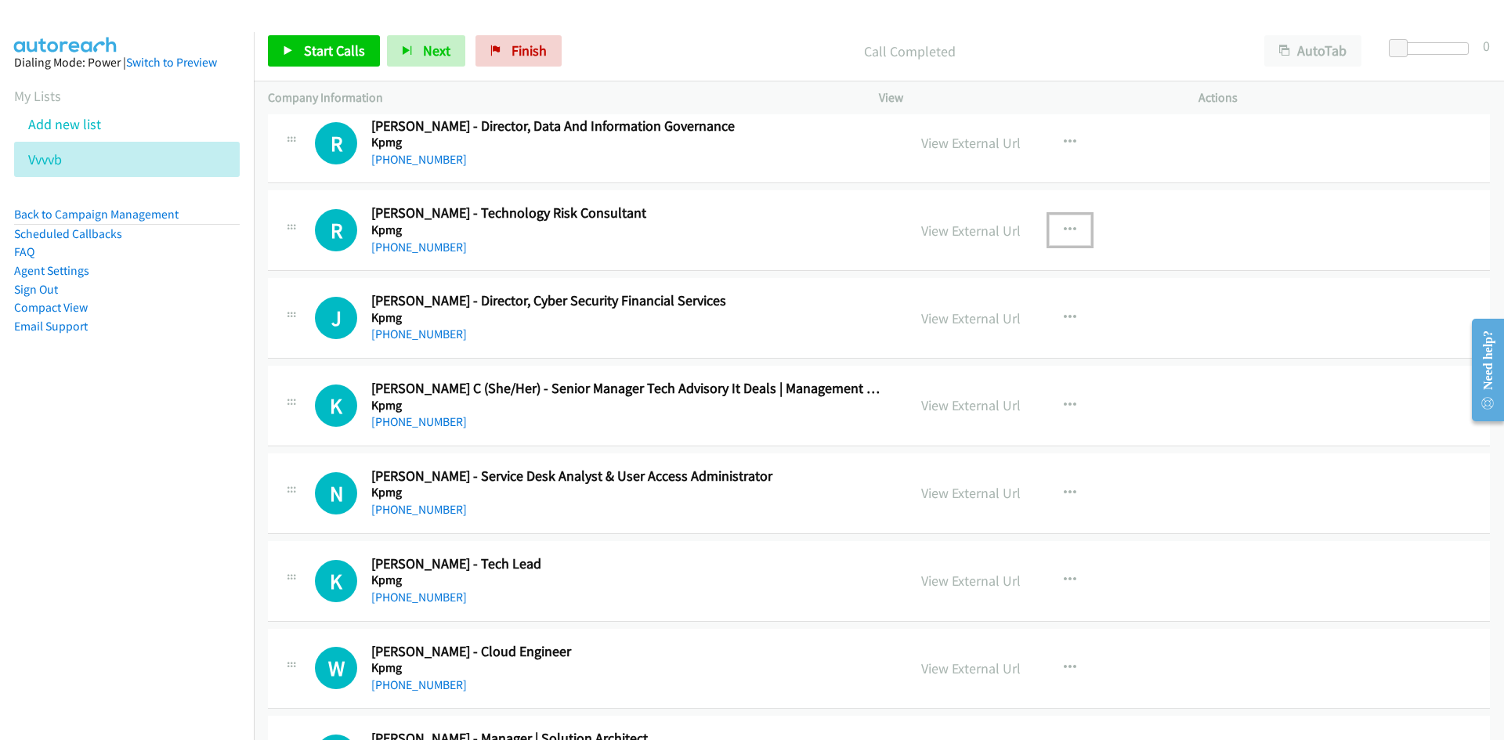
click at [1071, 224] on button "button" at bounding box center [1070, 230] width 42 height 31
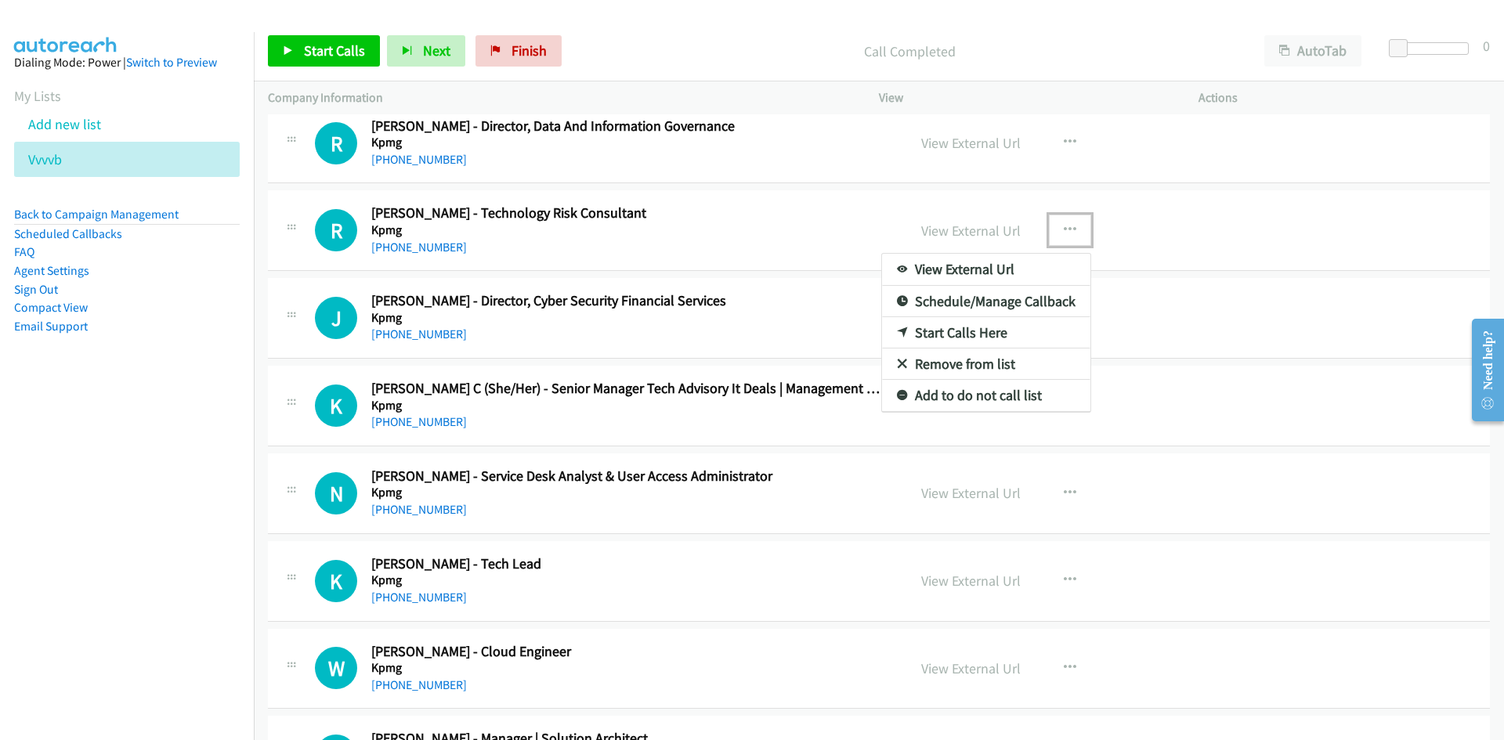
click at [897, 333] on icon at bounding box center [902, 333] width 11 height 11
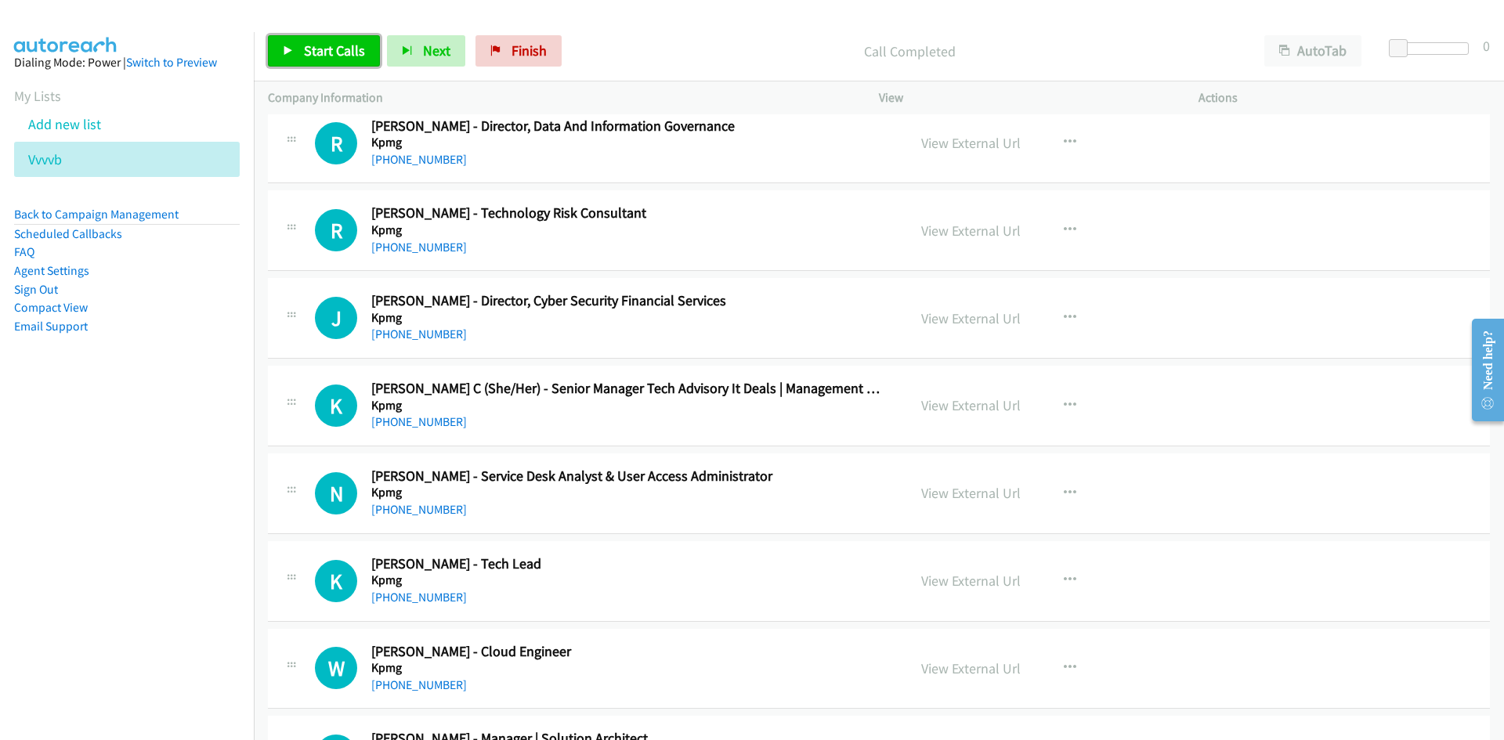
click at [337, 56] on span "Start Calls" at bounding box center [334, 51] width 61 height 18
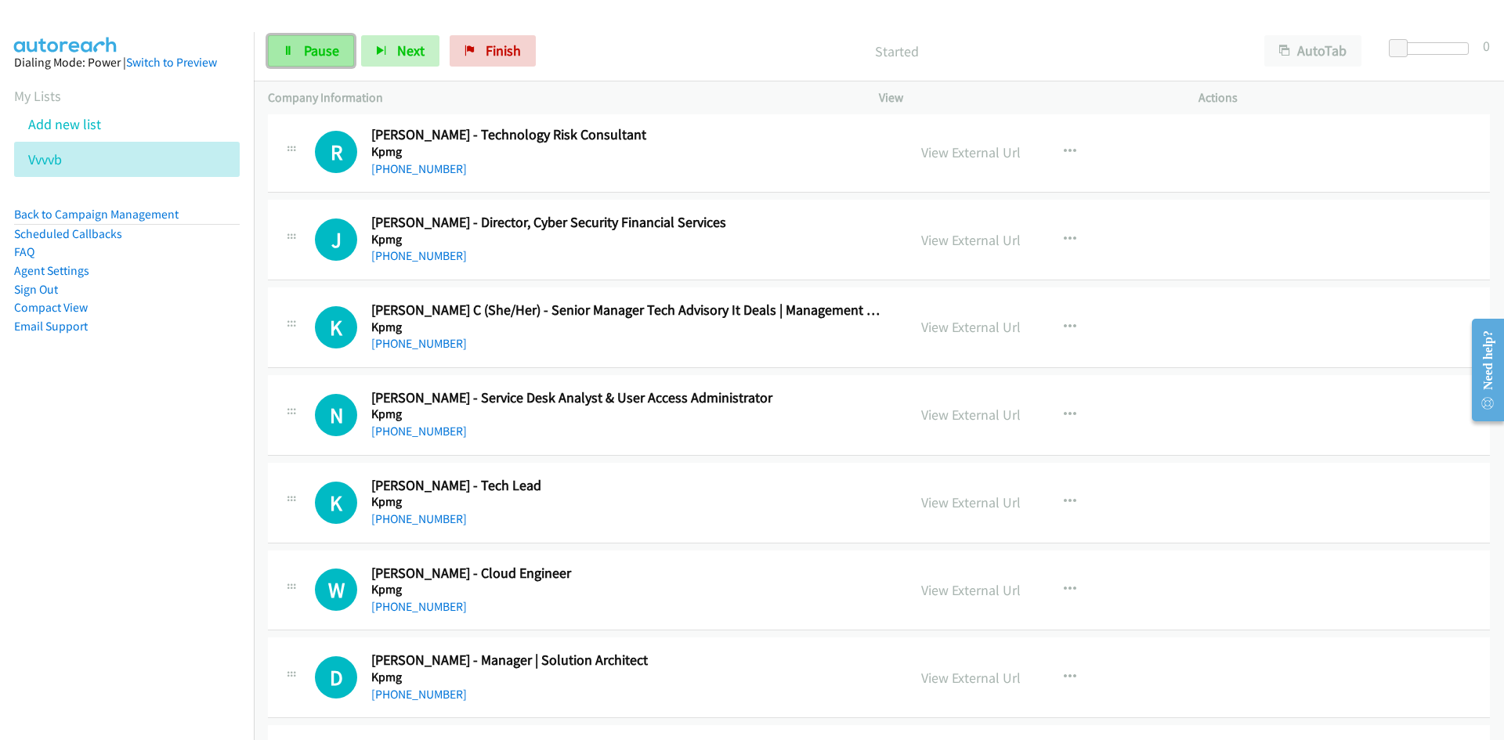
click at [304, 57] on span "Pause" at bounding box center [321, 51] width 35 height 18
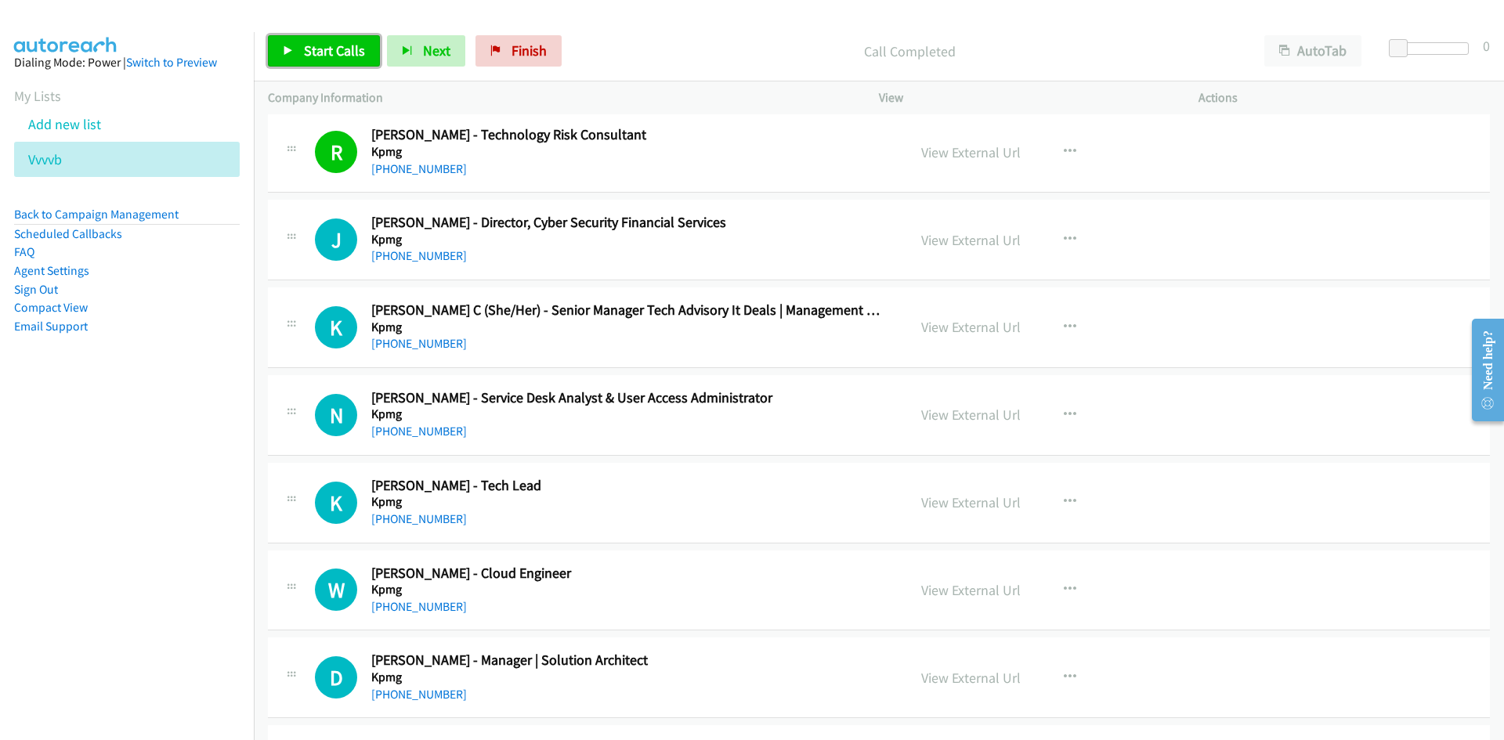
click at [349, 58] on span "Start Calls" at bounding box center [334, 51] width 61 height 18
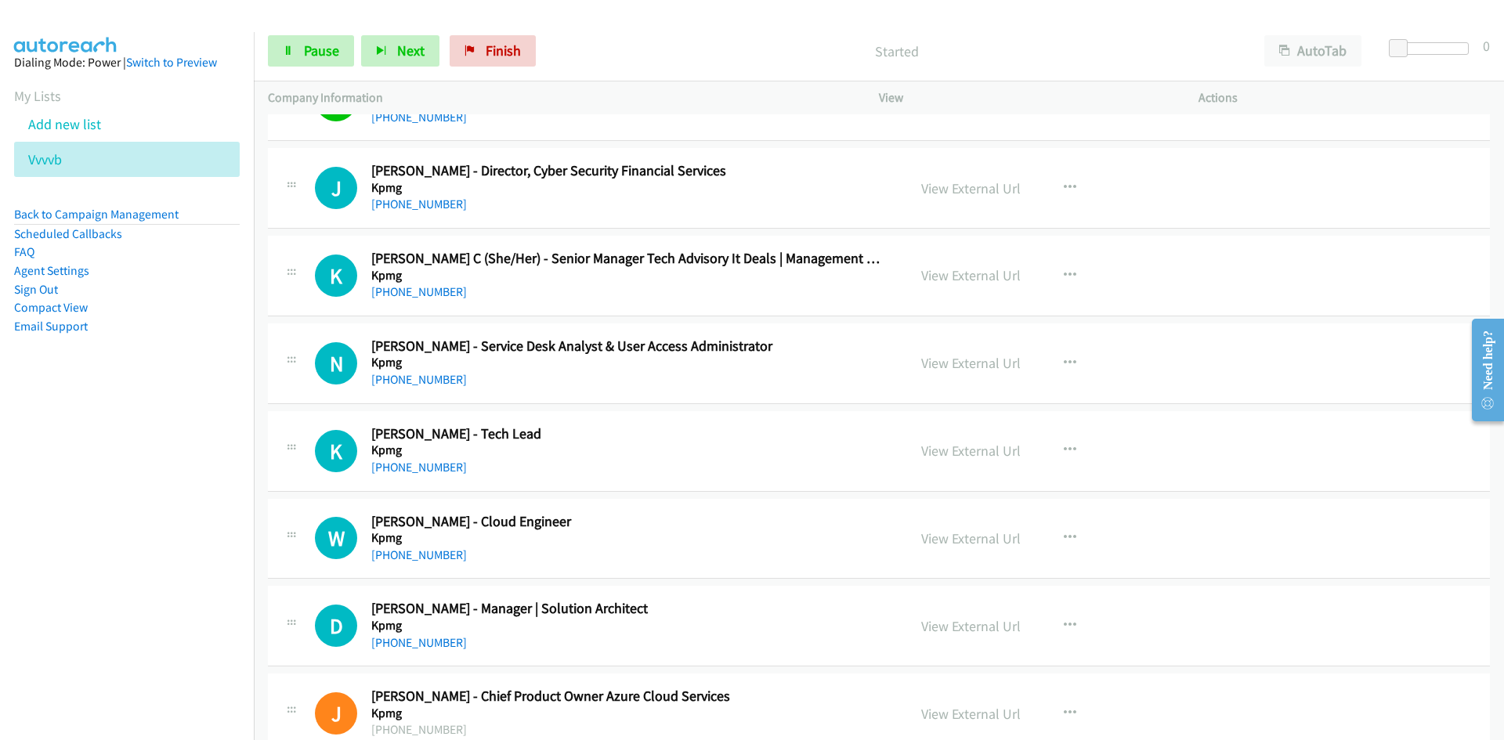
scroll to position [6703, 0]
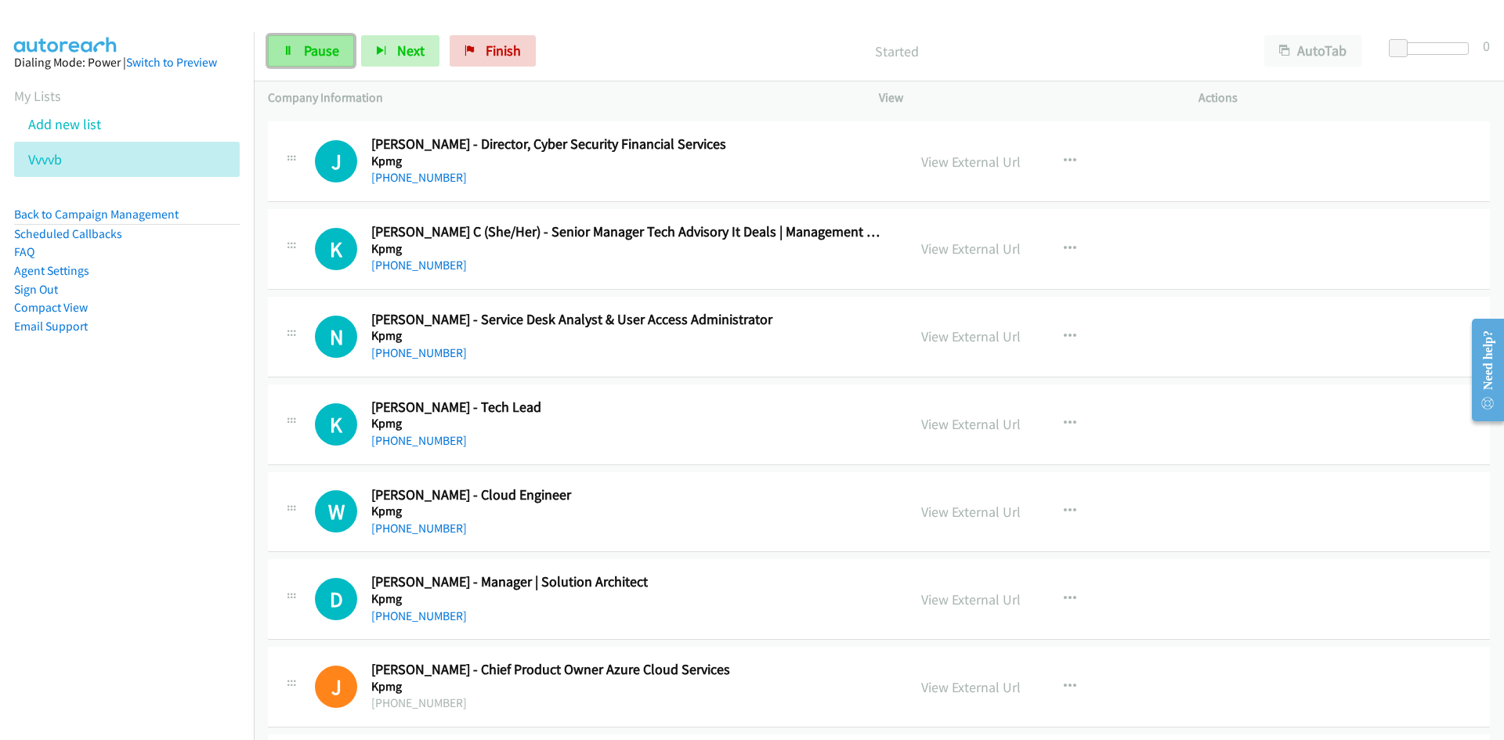
click at [306, 60] on link "Pause" at bounding box center [311, 50] width 86 height 31
click at [316, 48] on span "Start Calls" at bounding box center [334, 51] width 61 height 18
click at [293, 60] on link "Pause" at bounding box center [311, 50] width 86 height 31
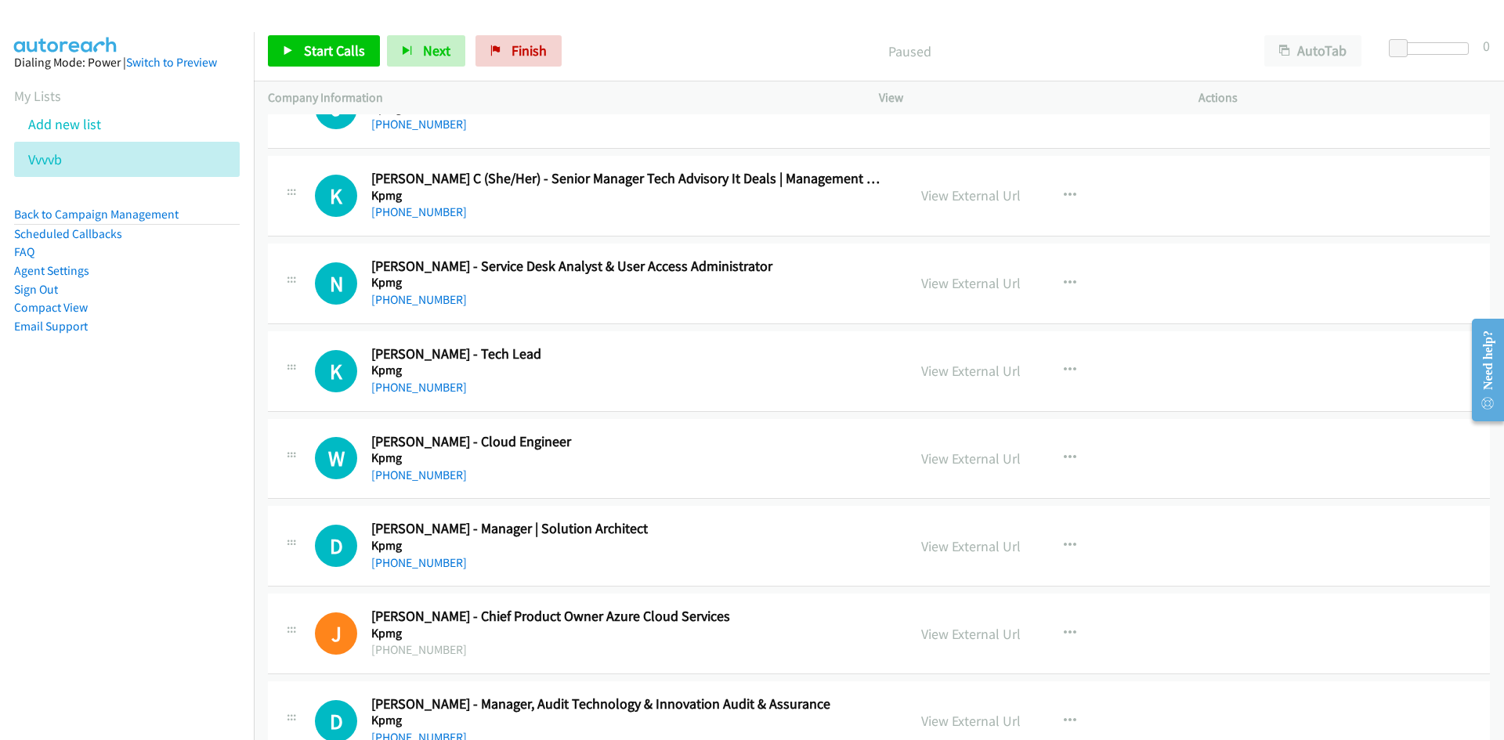
scroll to position [6782, 0]
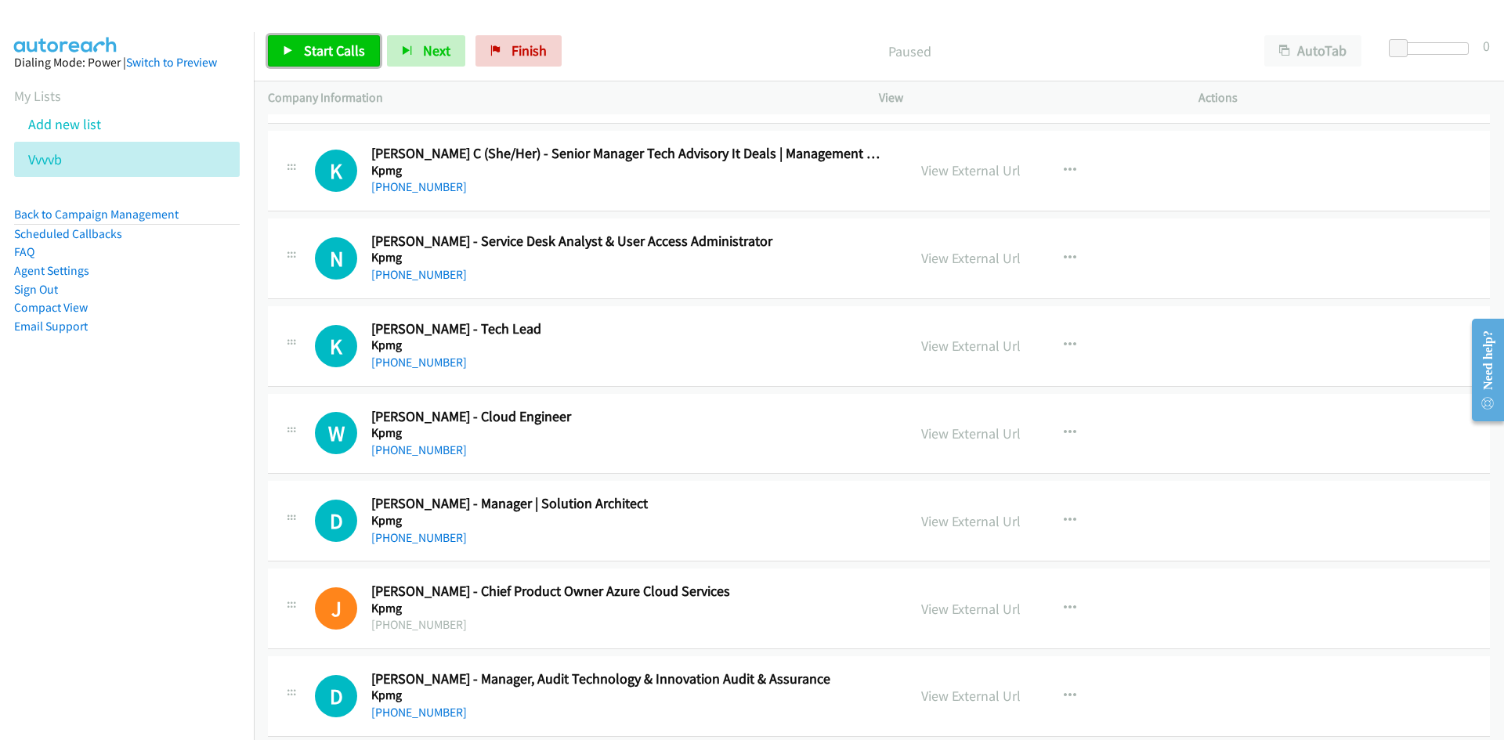
click at [323, 60] on link "Start Calls" at bounding box center [324, 50] width 112 height 31
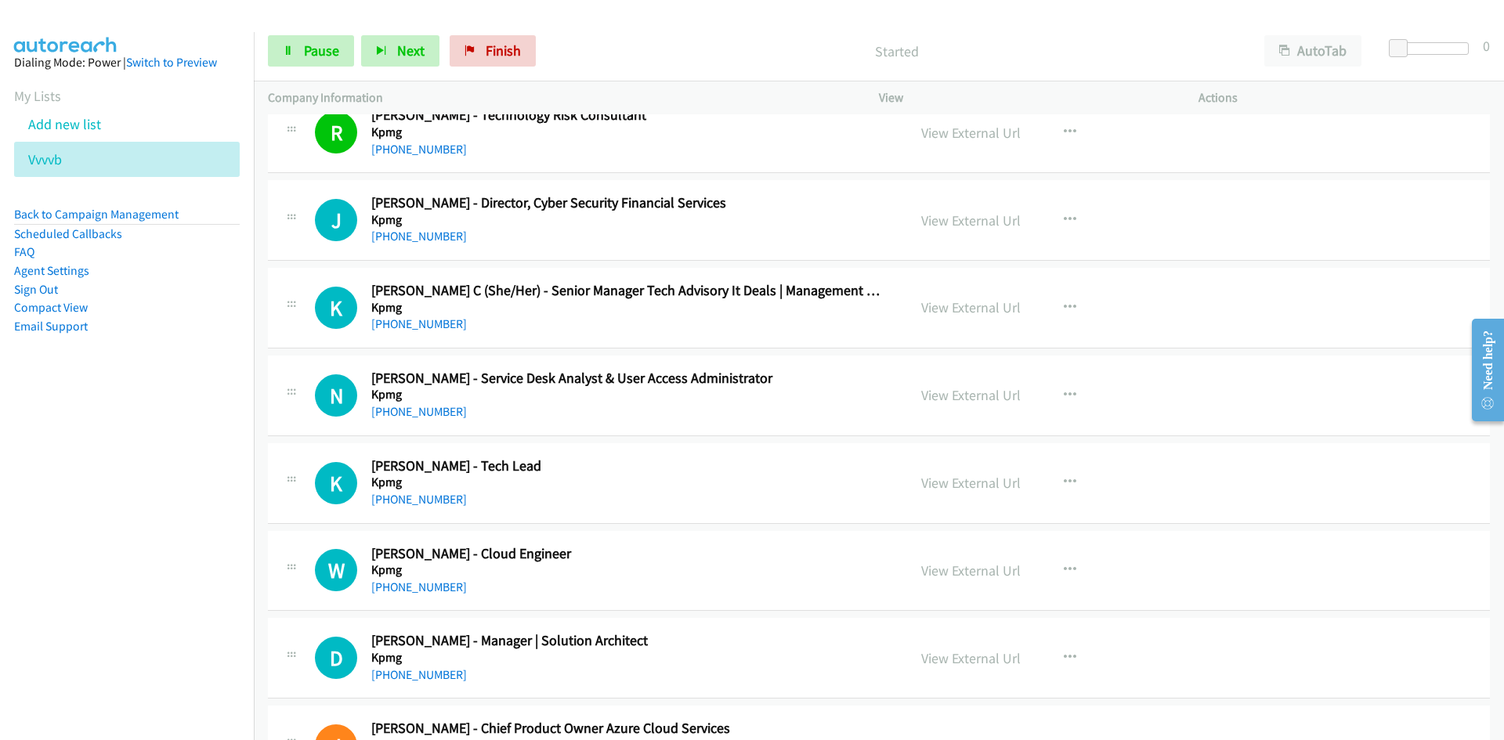
scroll to position [6703, 0]
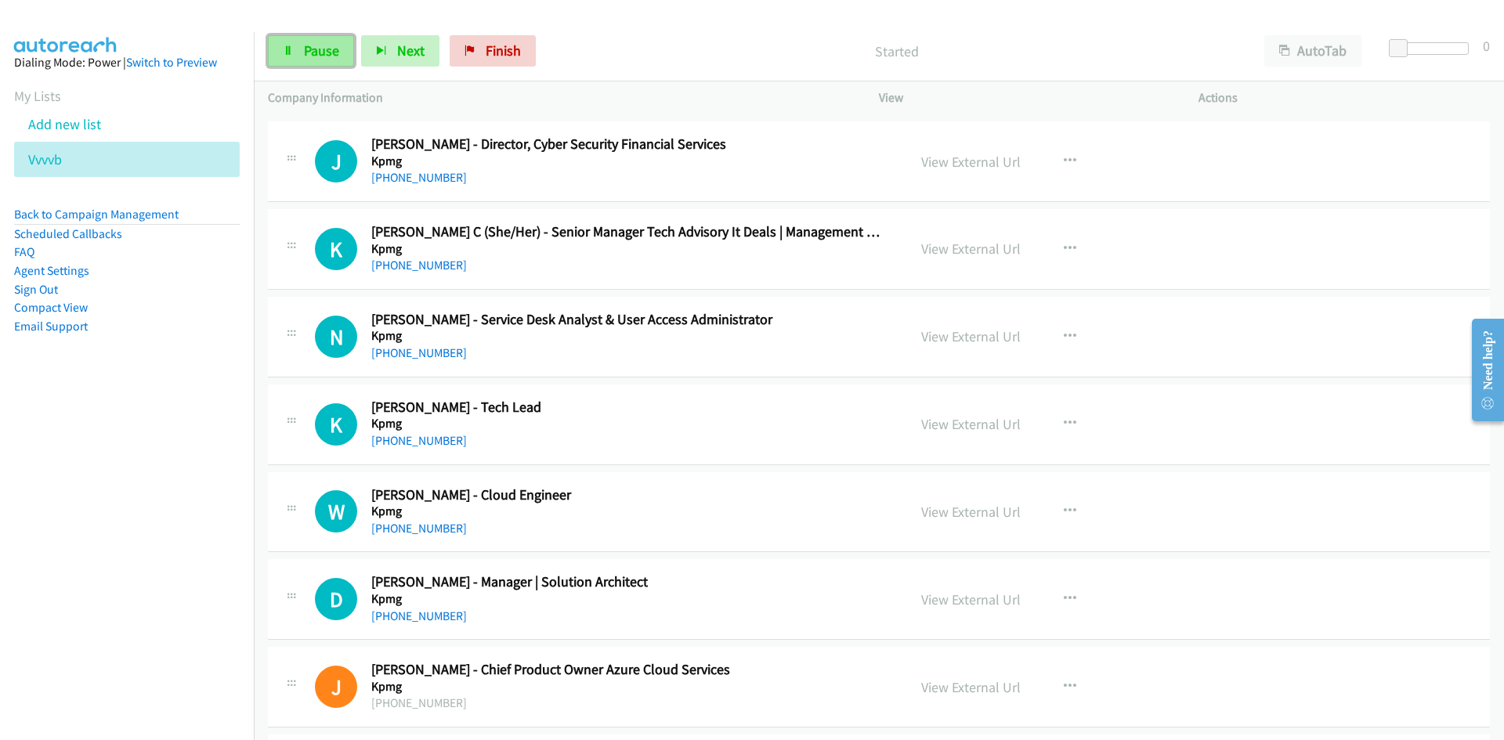
click at [320, 58] on span "Pause" at bounding box center [321, 51] width 35 height 18
click at [976, 338] on link "View External Url" at bounding box center [970, 336] width 99 height 18
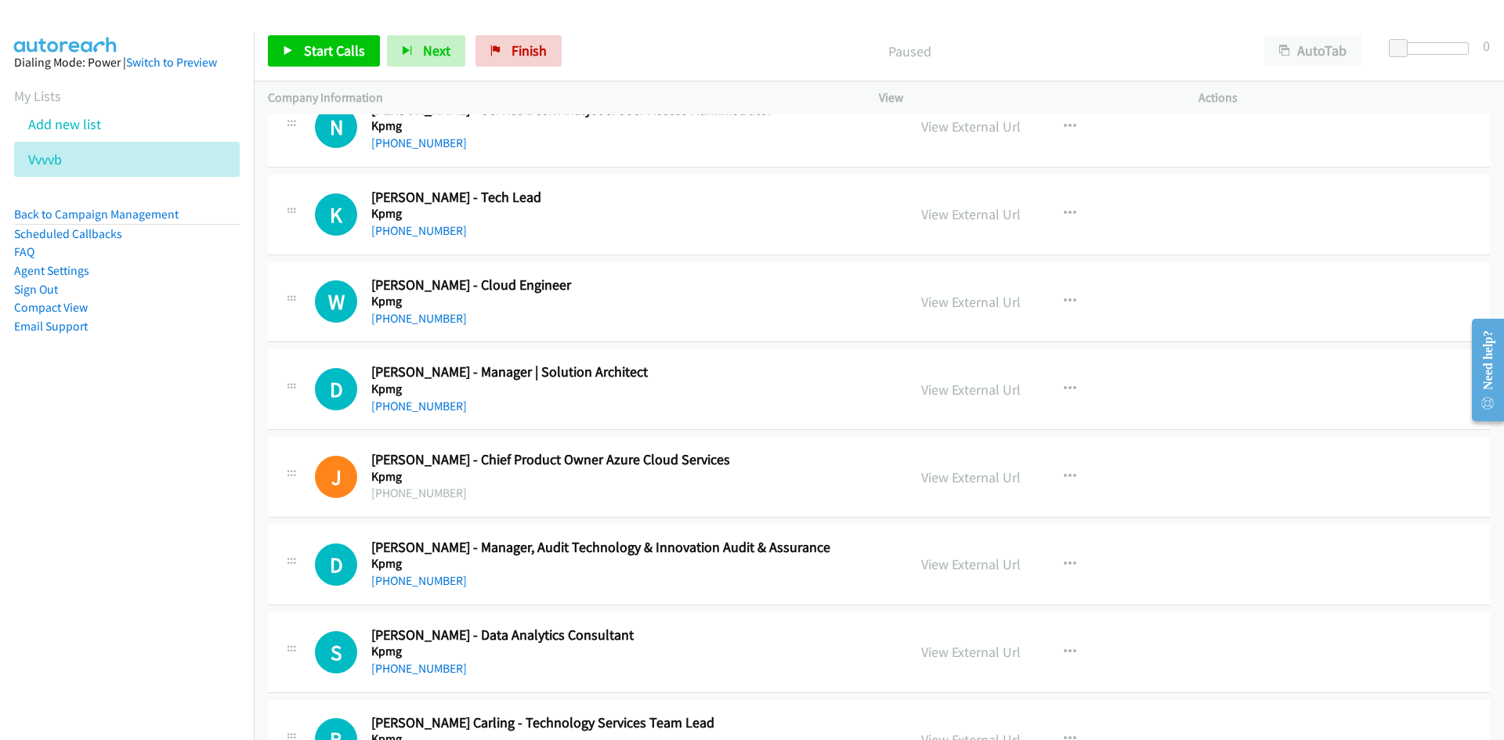
scroll to position [6938, 0]
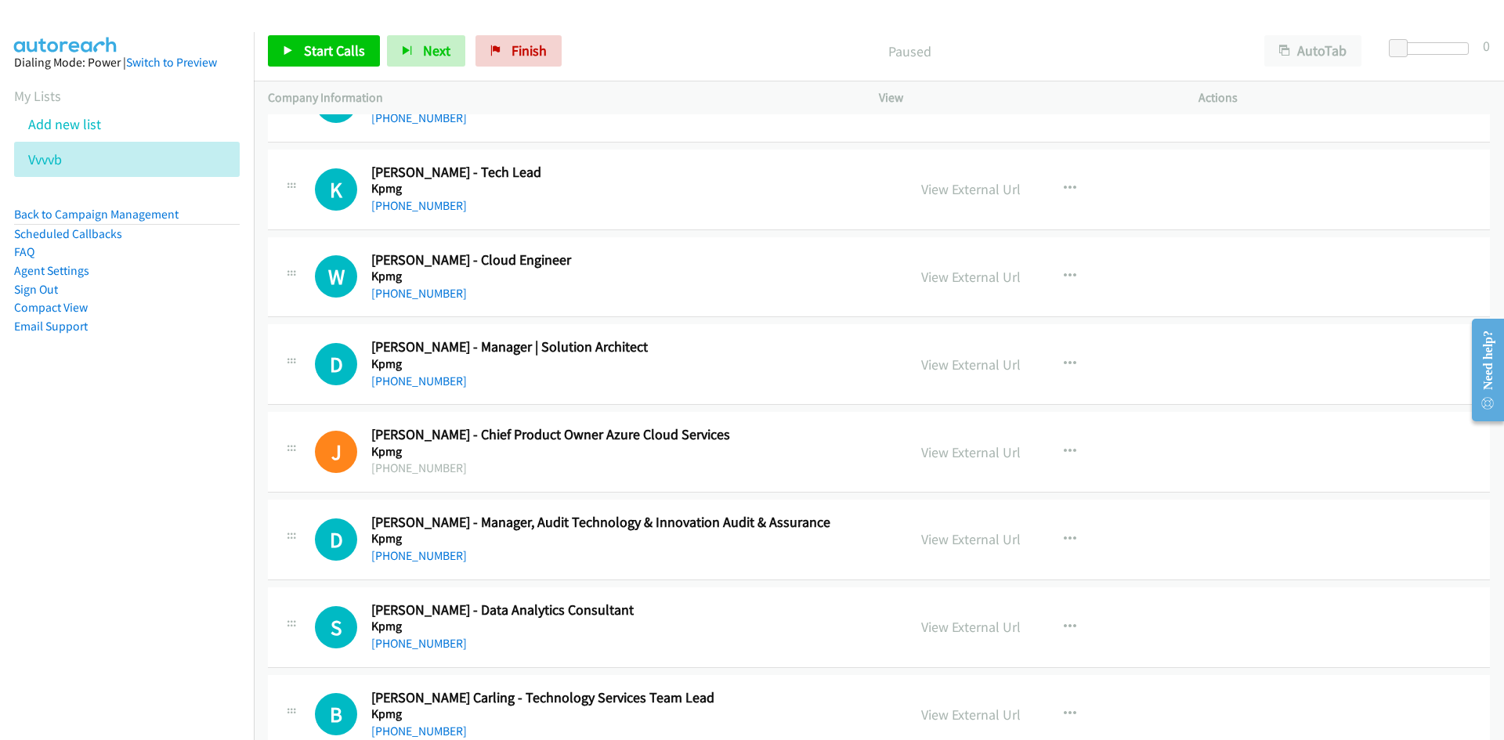
click at [336, 68] on div "Start Calls Pause Next Finish Paused AutoTab AutoTab 0" at bounding box center [879, 51] width 1250 height 60
click at [336, 66] on link "Start Calls" at bounding box center [324, 50] width 112 height 31
click at [336, 66] on link "Pause" at bounding box center [311, 50] width 86 height 31
click at [999, 188] on link "View External Url" at bounding box center [970, 189] width 99 height 18
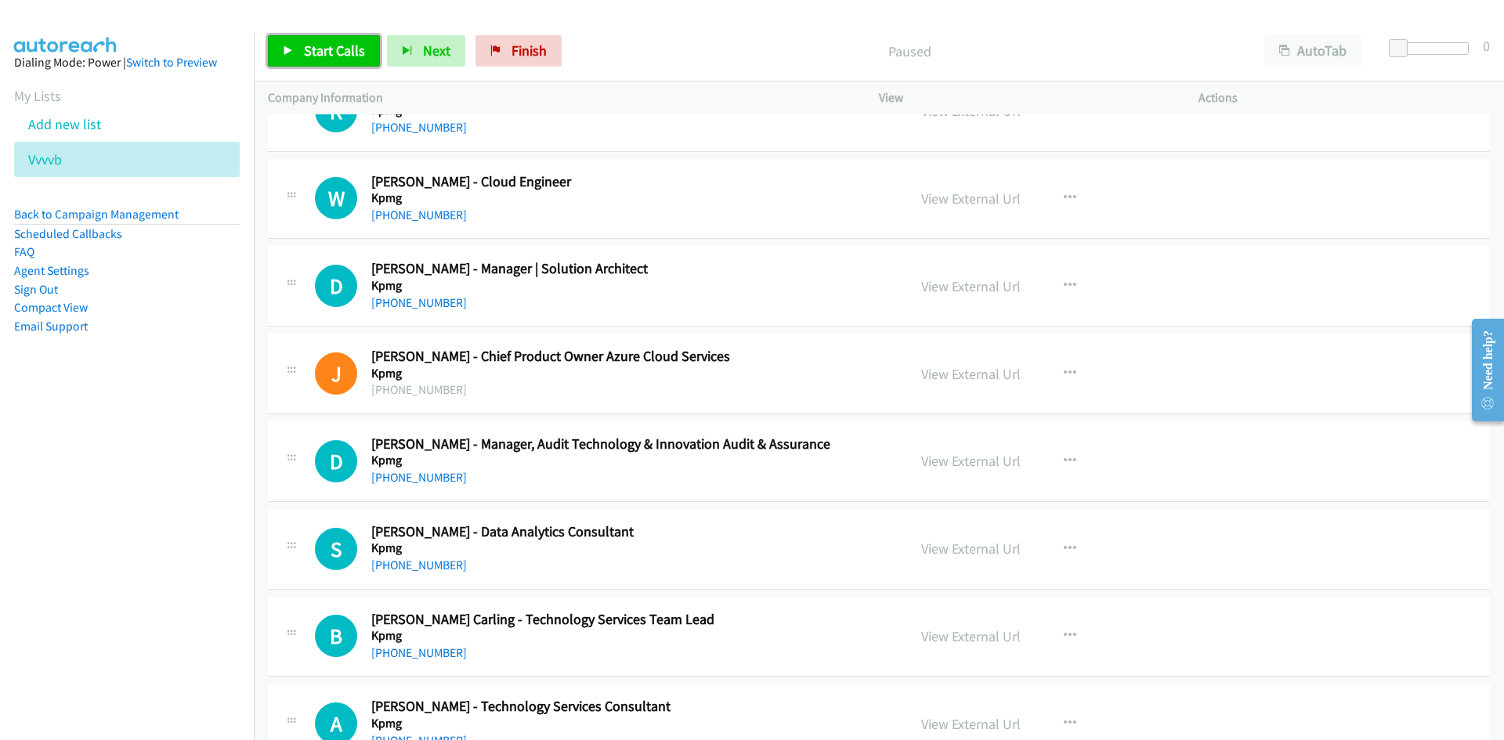
click at [269, 57] on link "Start Calls" at bounding box center [324, 50] width 112 height 31
click at [284, 56] on icon at bounding box center [288, 51] width 11 height 11
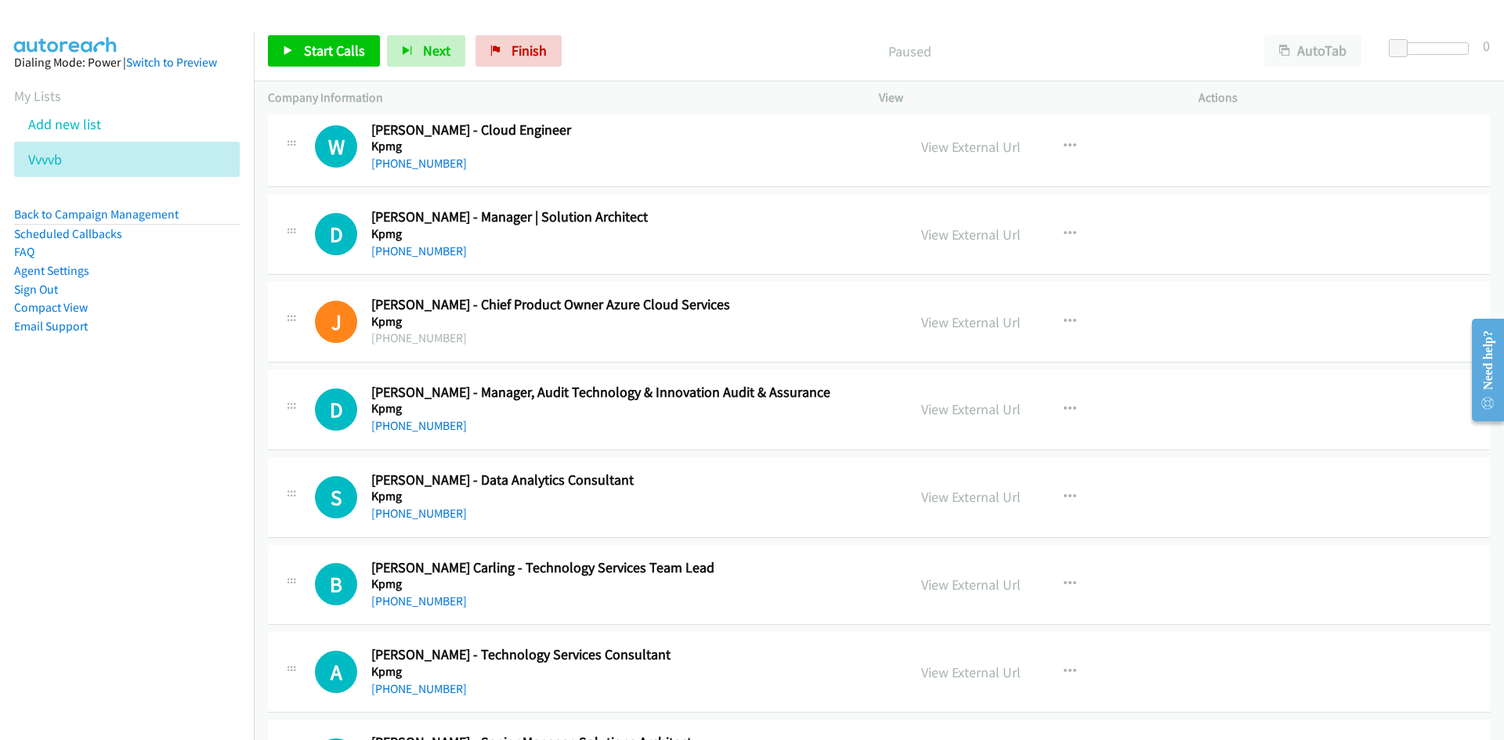
scroll to position [7095, 0]
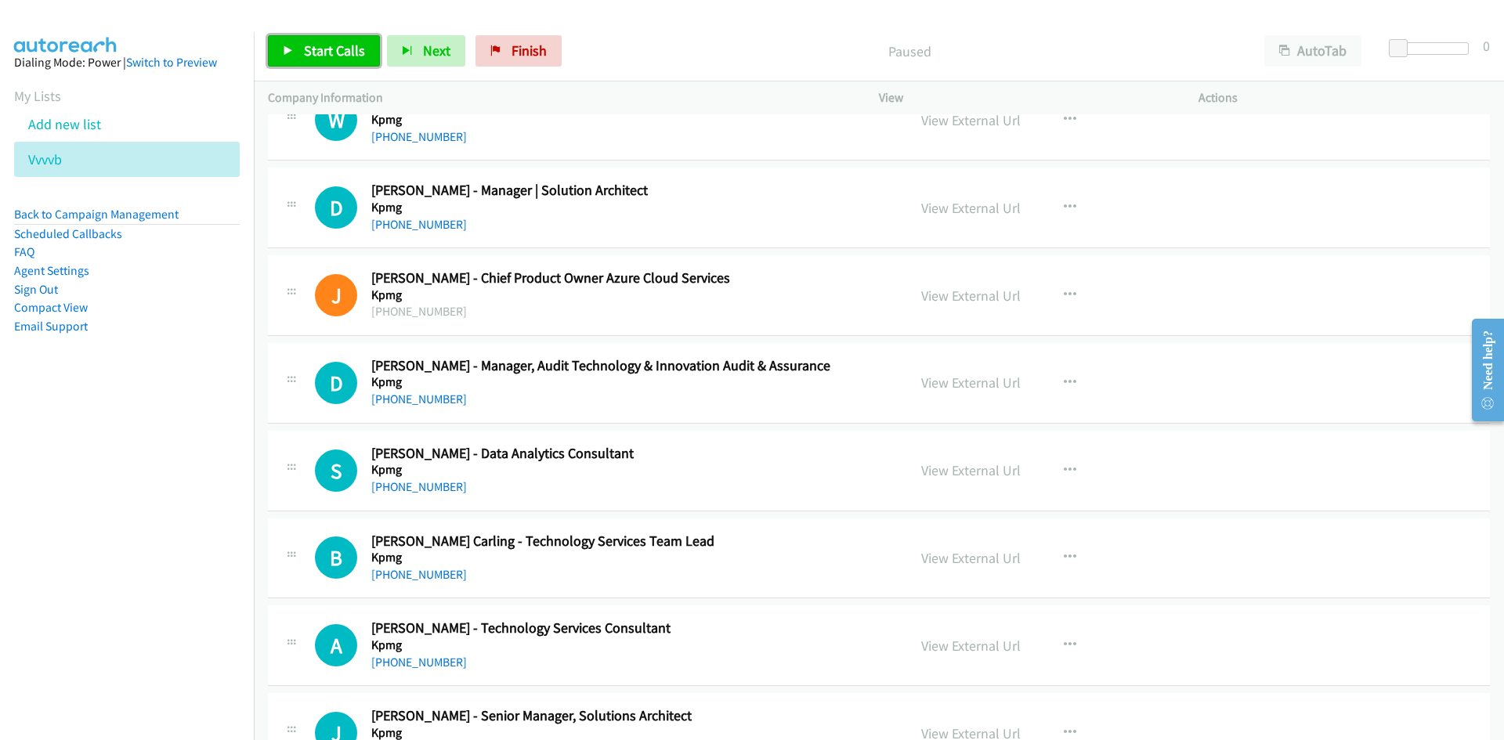
click at [335, 61] on link "Start Calls" at bounding box center [324, 50] width 112 height 31
click at [334, 60] on link "Pause" at bounding box center [311, 50] width 86 height 31
click at [366, 45] on link "Start Calls" at bounding box center [324, 50] width 112 height 31
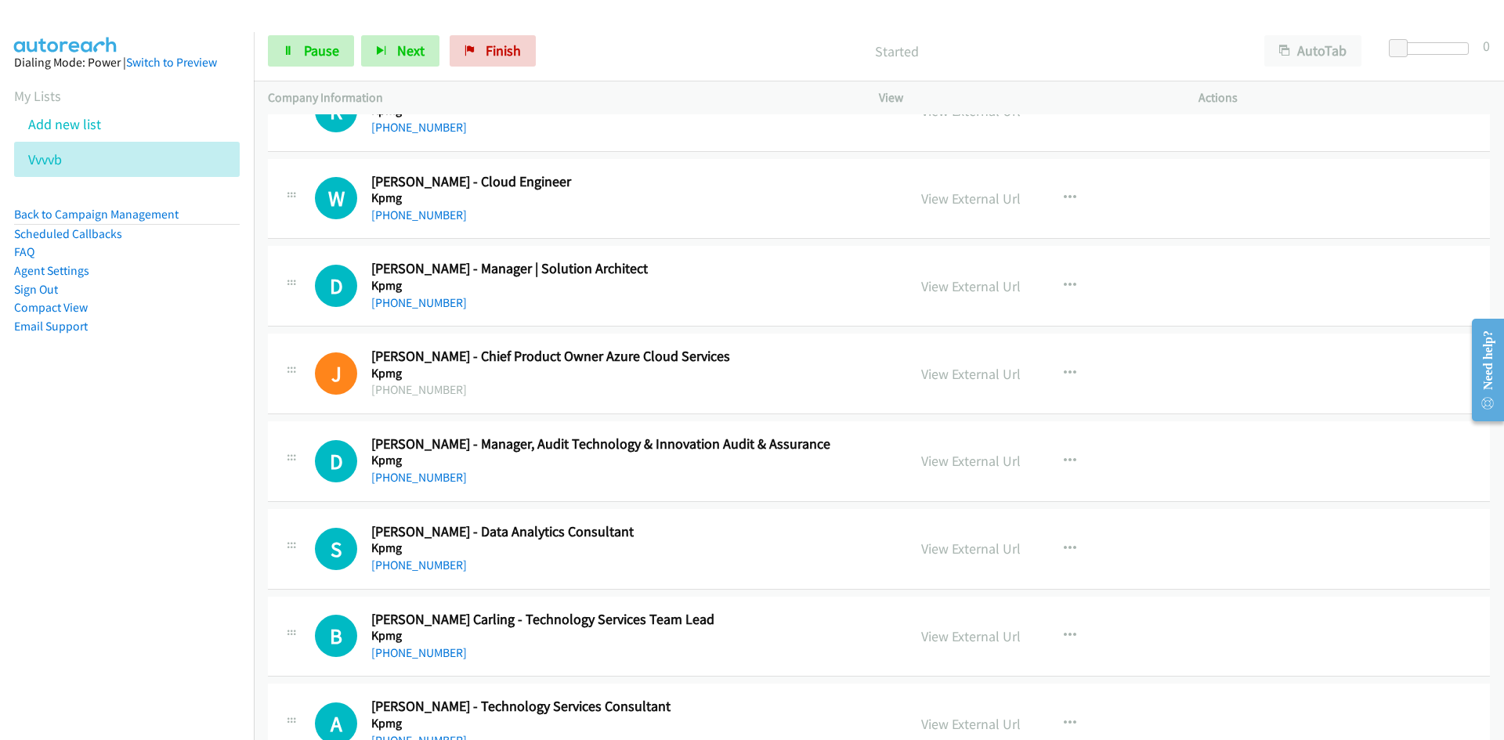
scroll to position [6938, 0]
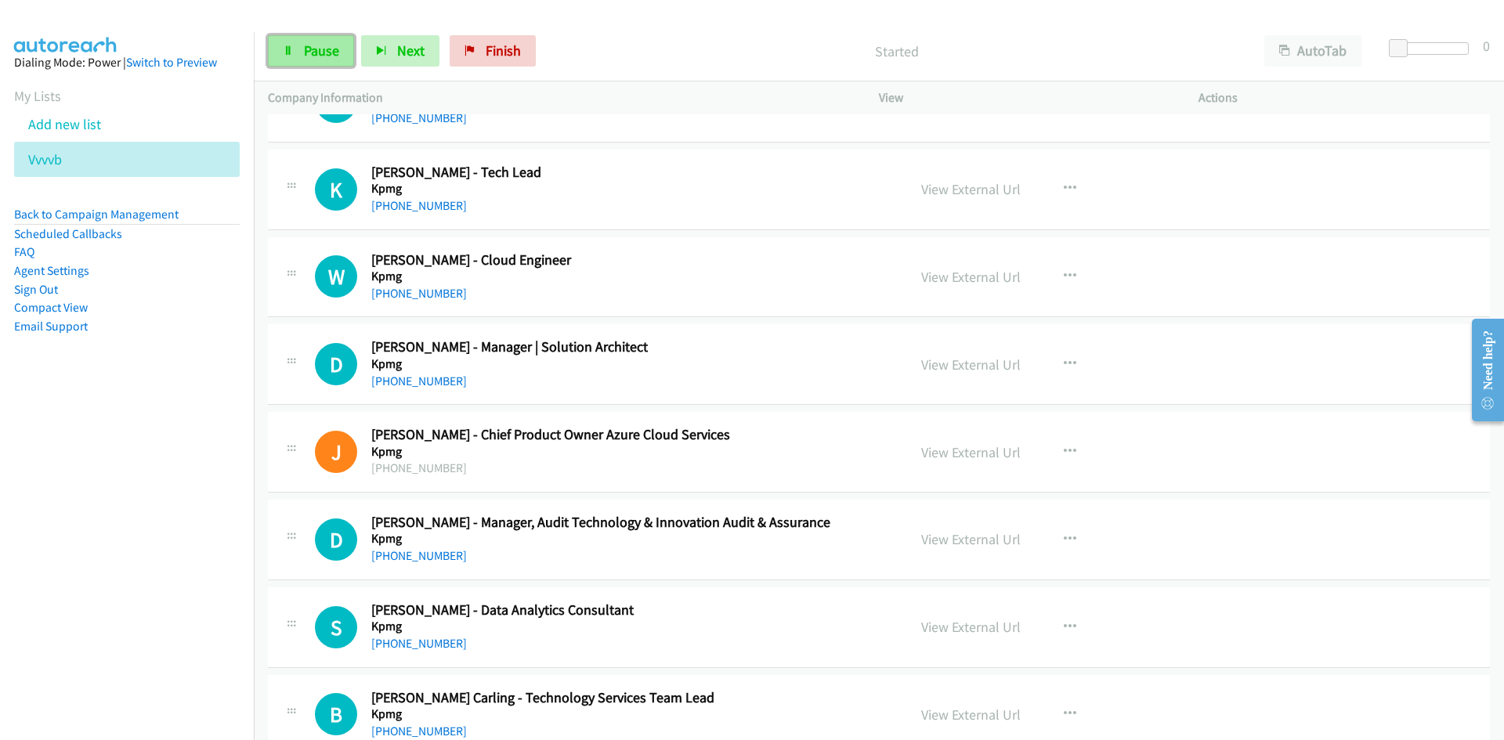
click at [335, 56] on span "Pause" at bounding box center [321, 51] width 35 height 18
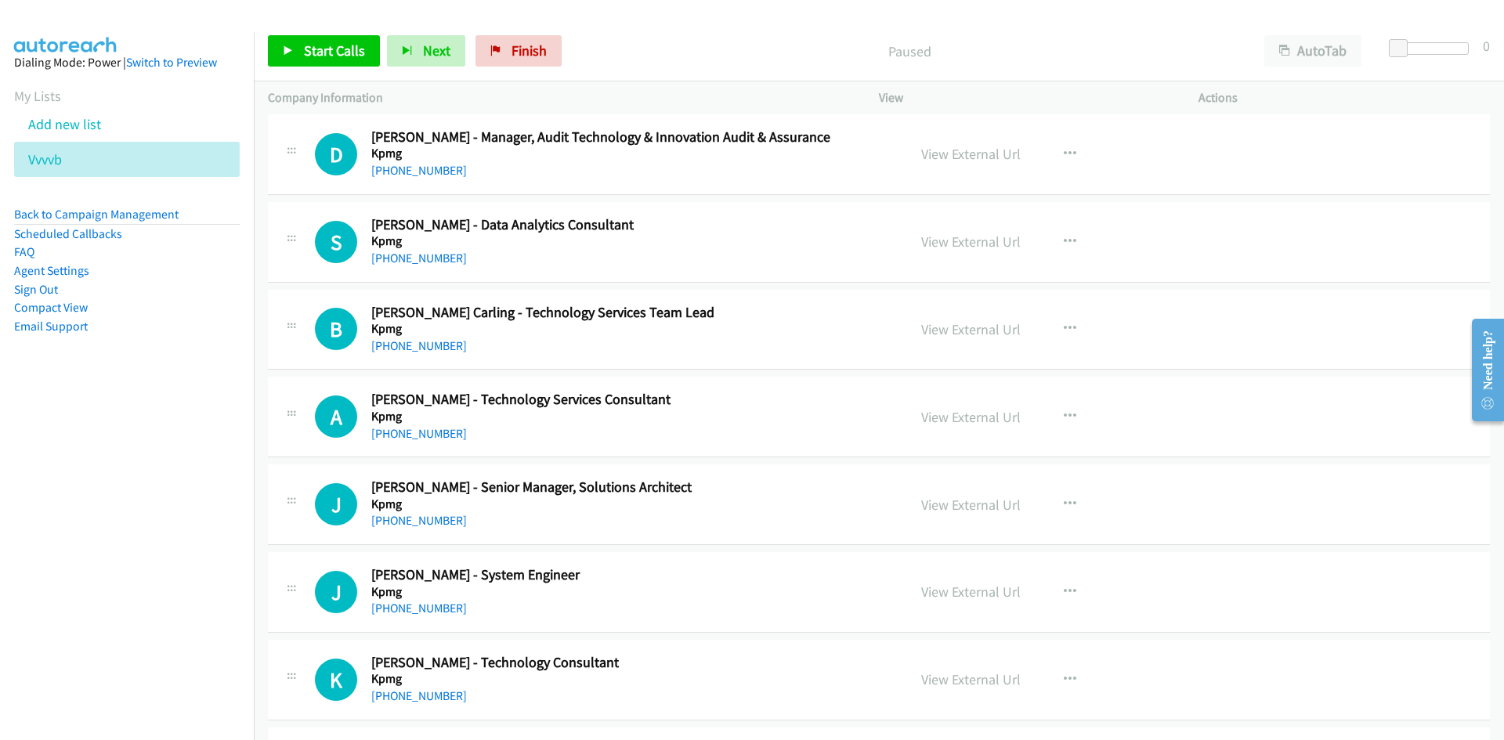
scroll to position [7341, 0]
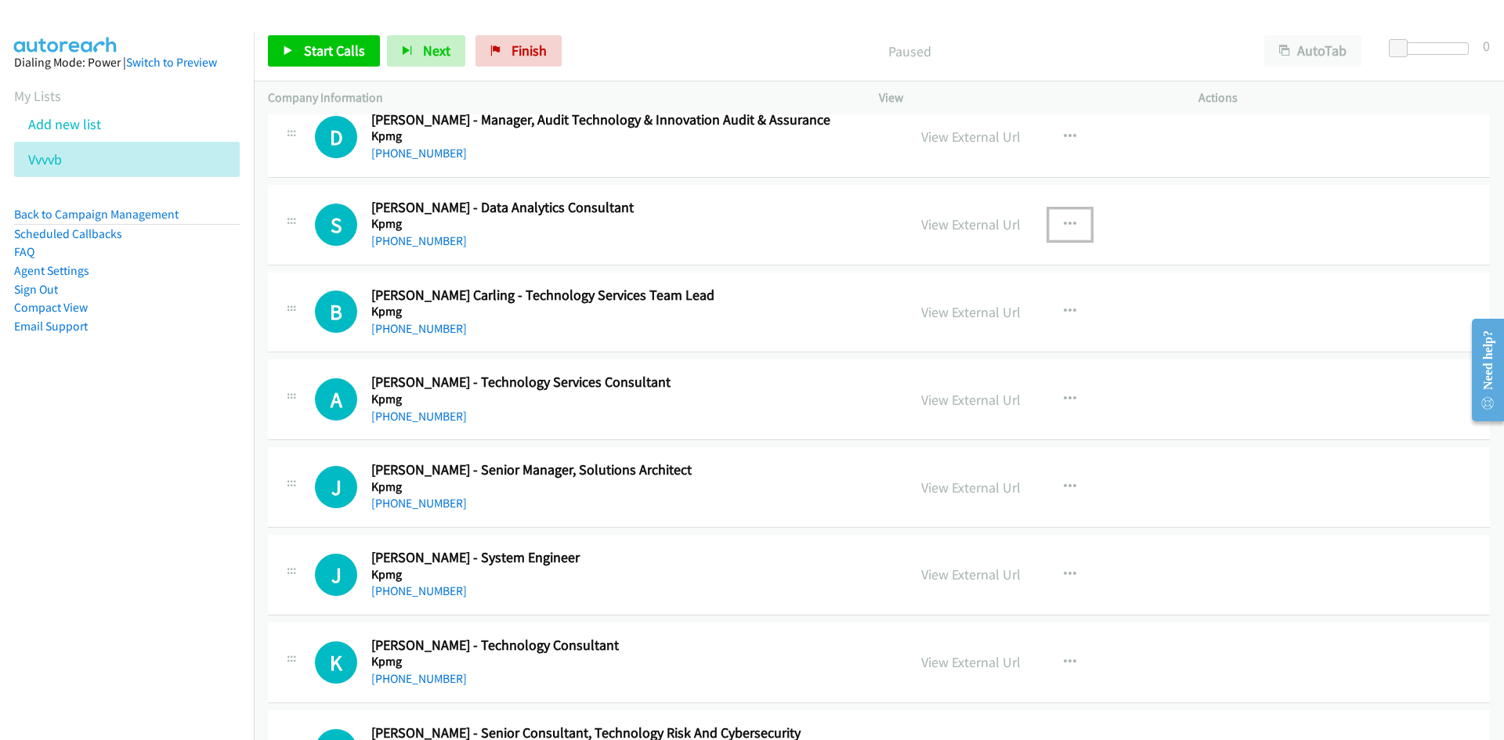
click at [1068, 212] on button "button" at bounding box center [1070, 224] width 42 height 31
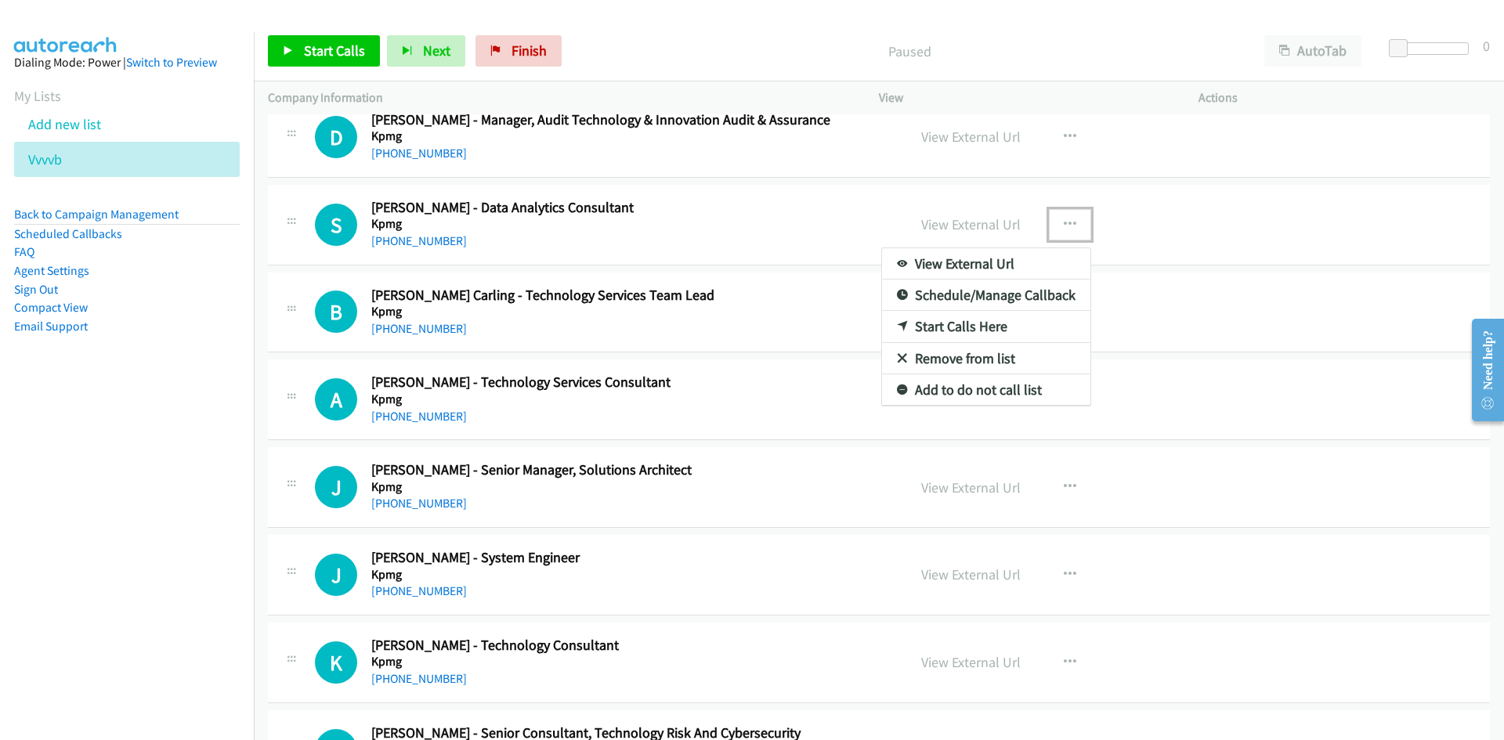
click at [897, 324] on icon at bounding box center [902, 327] width 11 height 11
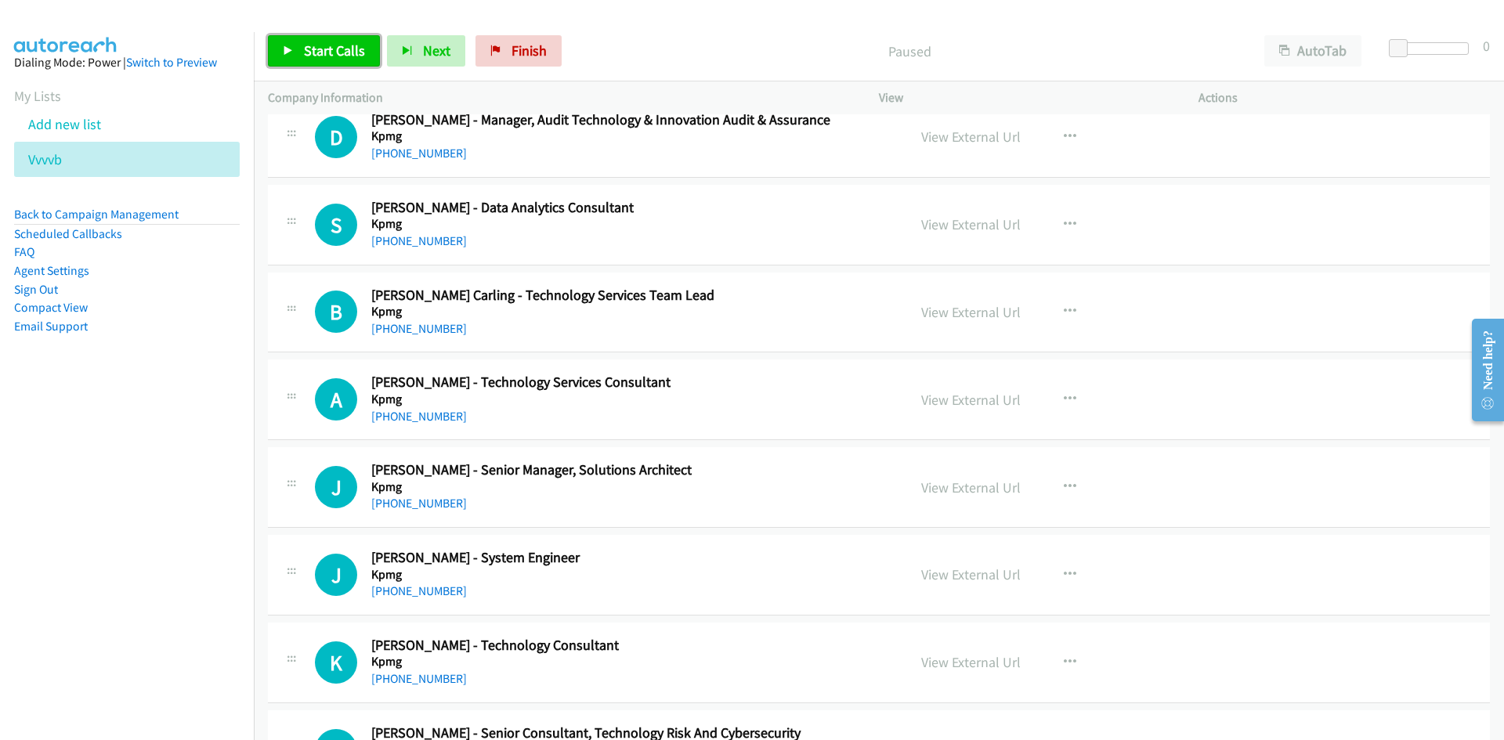
click at [333, 49] on span "Start Calls" at bounding box center [334, 51] width 61 height 18
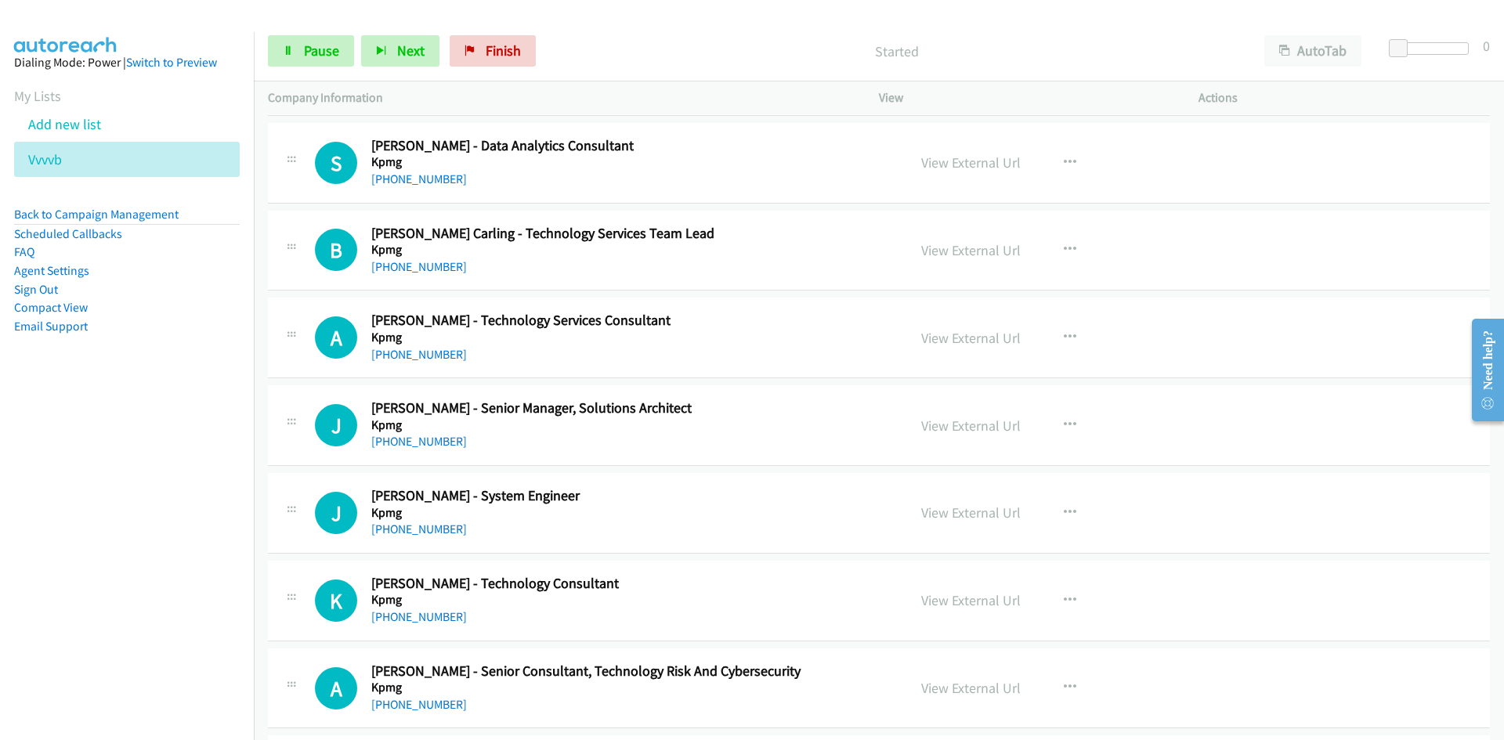
scroll to position [7419, 0]
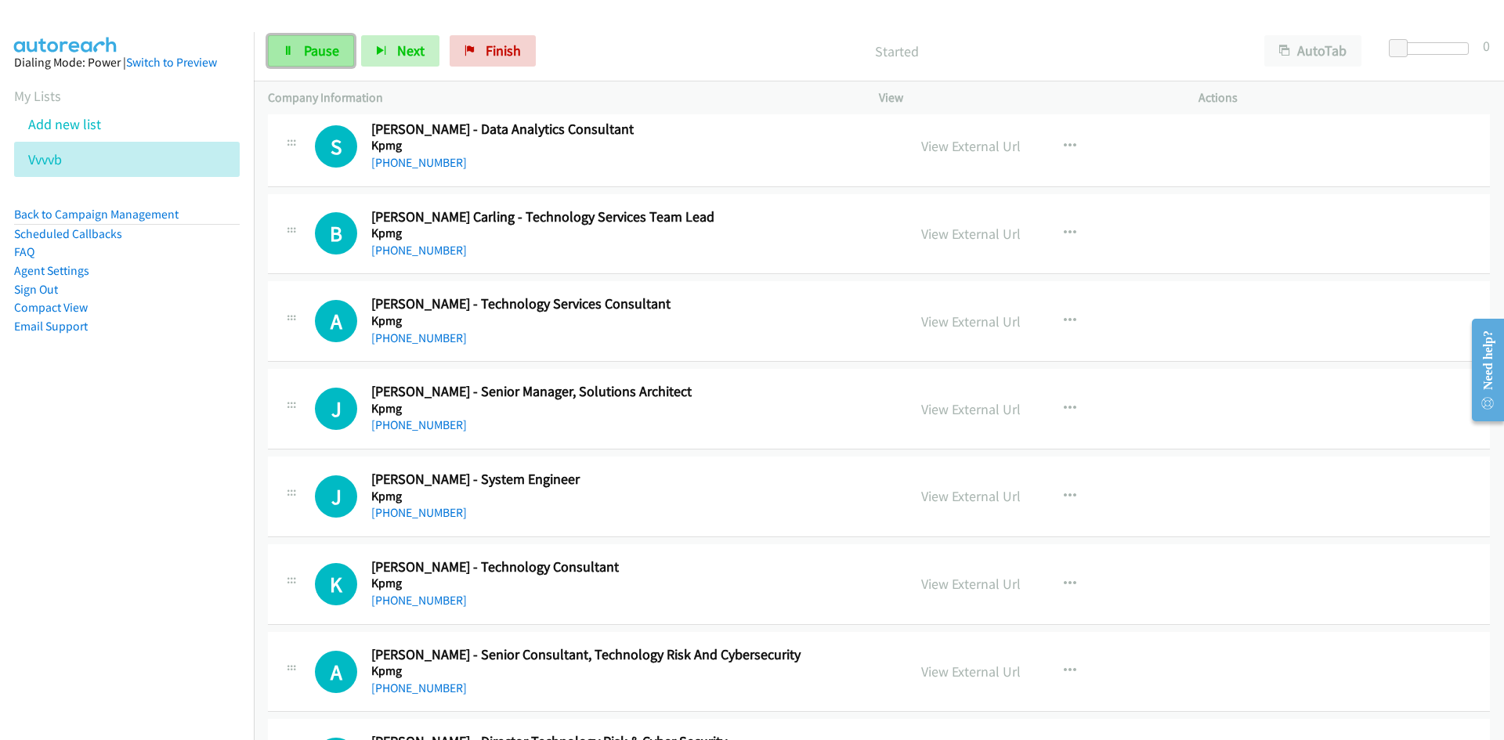
click at [313, 47] on span "Pause" at bounding box center [321, 51] width 35 height 18
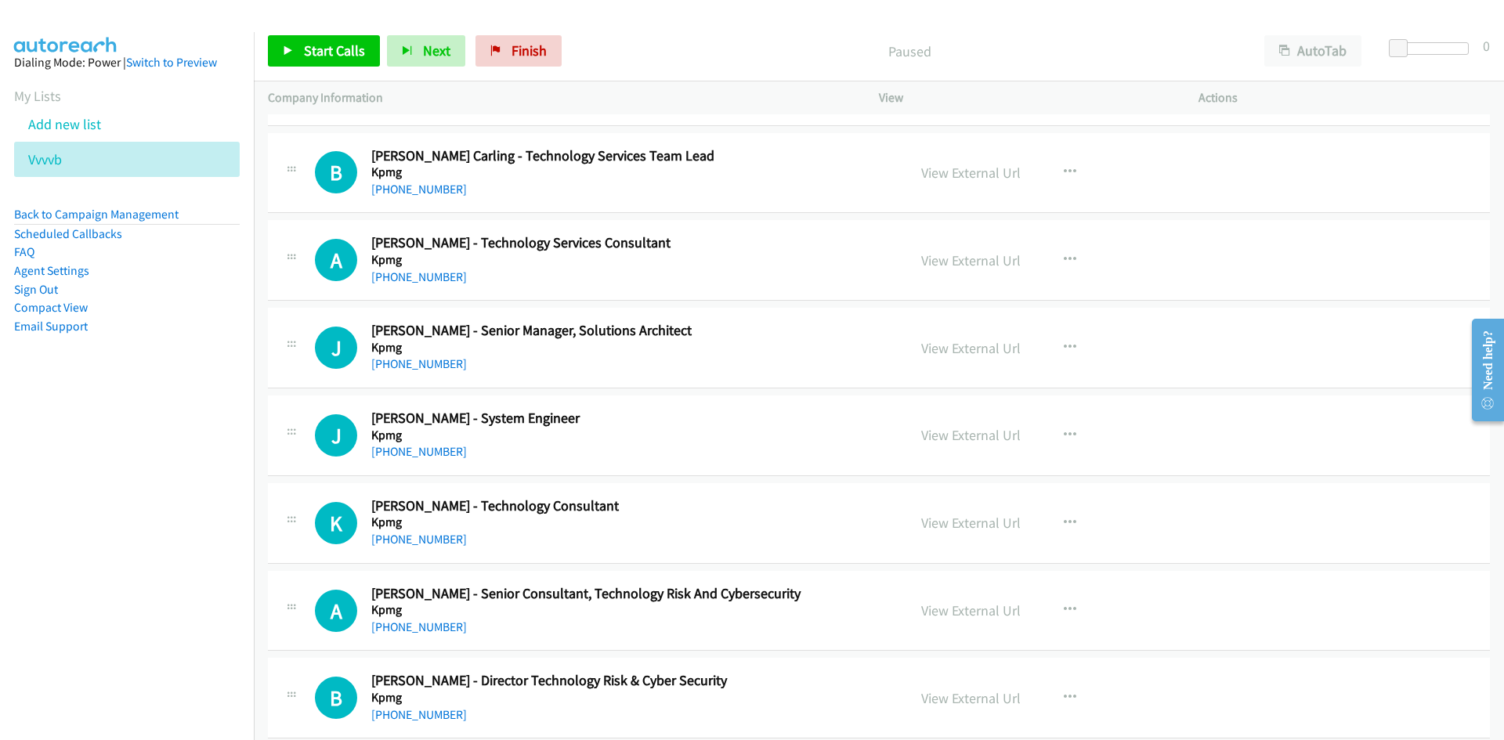
scroll to position [7498, 0]
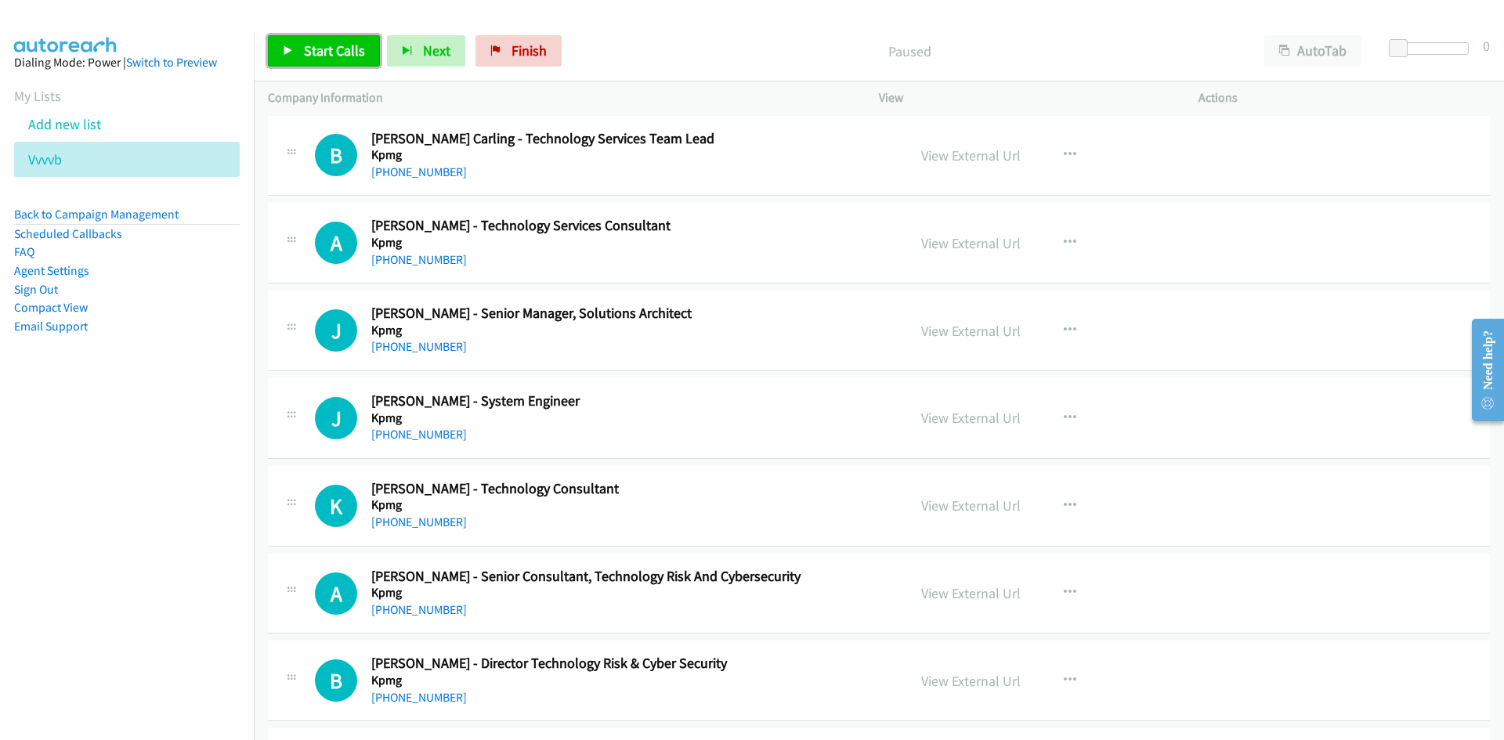
click at [356, 43] on span "Start Calls" at bounding box center [334, 51] width 61 height 18
click at [308, 59] on span "Pause" at bounding box center [321, 51] width 35 height 18
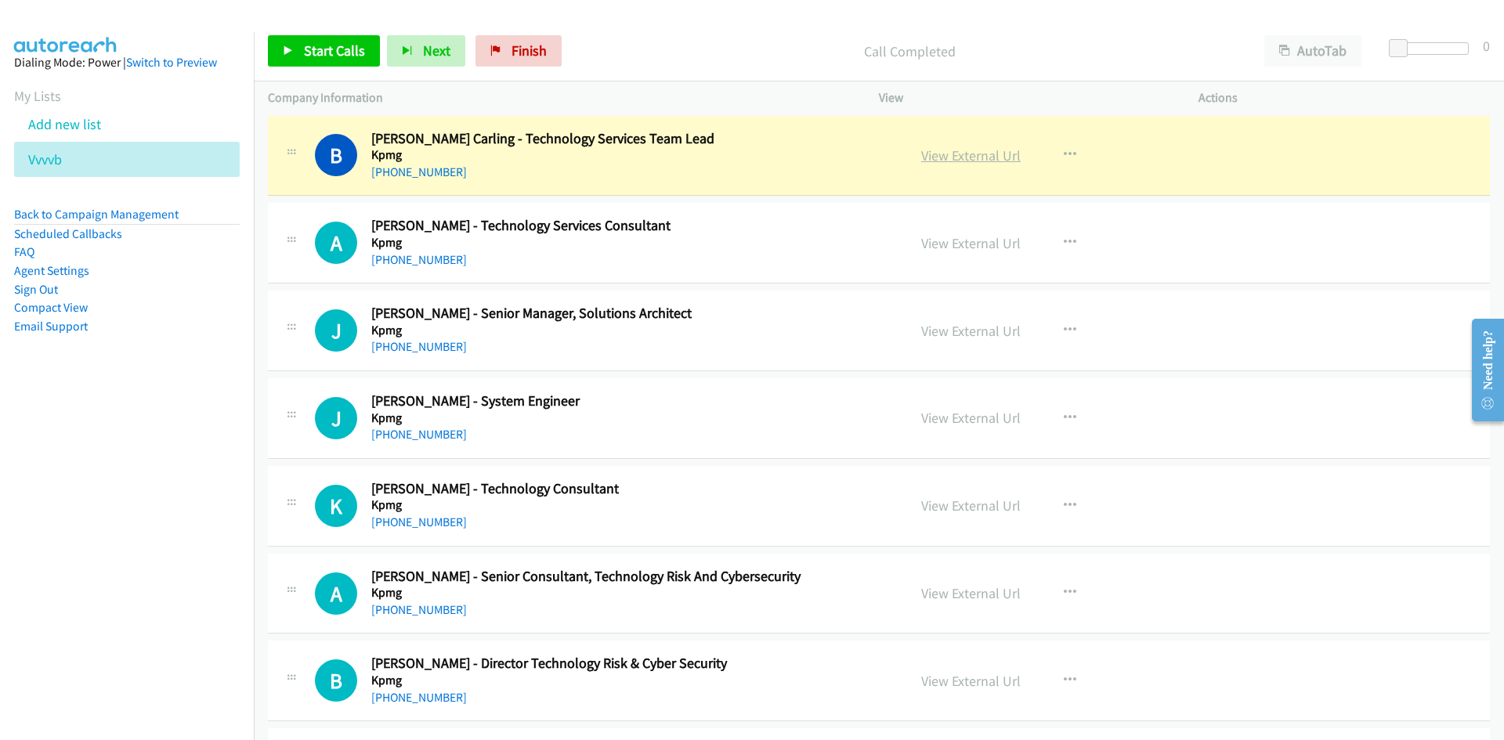
click at [1001, 159] on link "View External Url" at bounding box center [970, 155] width 99 height 18
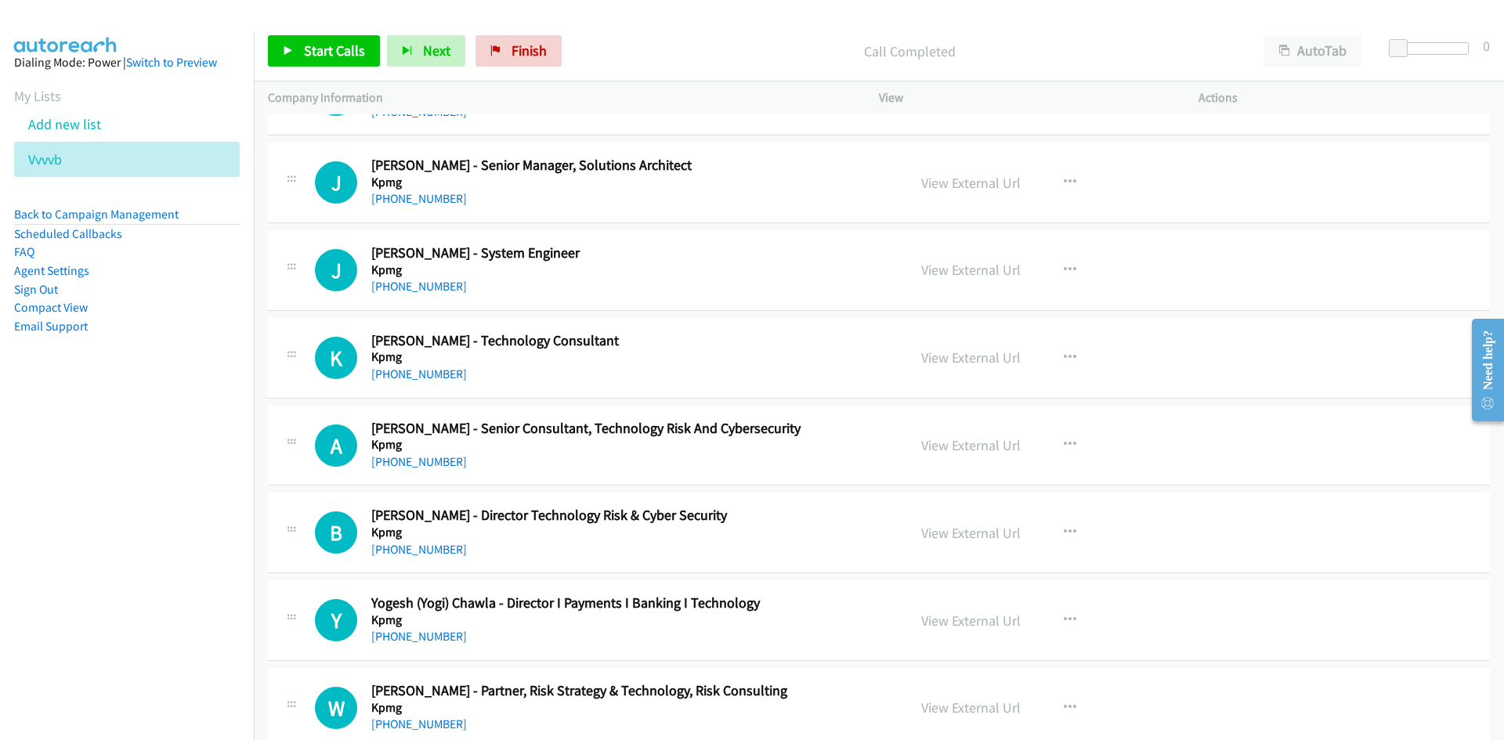
scroll to position [7654, 0]
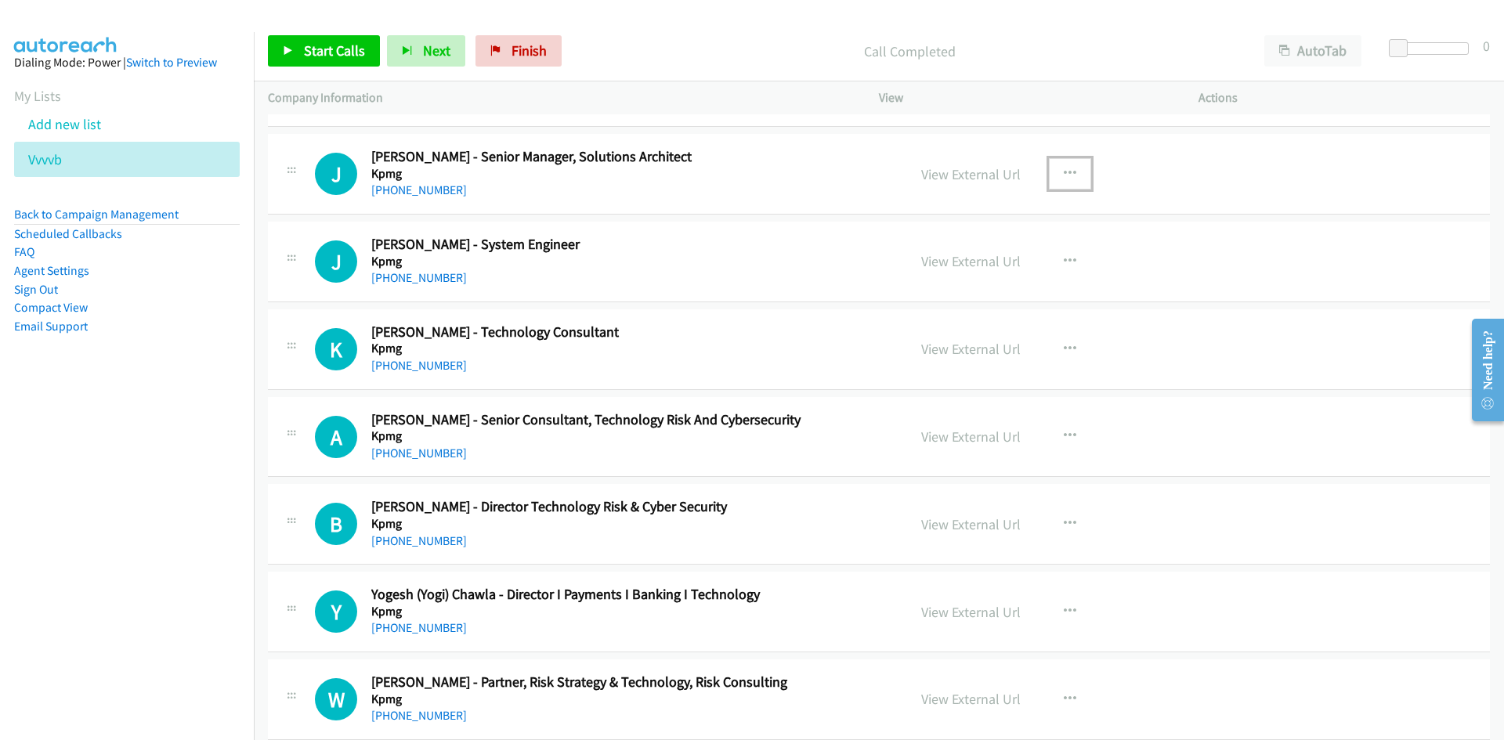
click at [1050, 161] on button "button" at bounding box center [1070, 173] width 42 height 31
click at [897, 265] on link "Start Calls Here" at bounding box center [986, 276] width 208 height 31
click at [350, 45] on span "Start Calls" at bounding box center [334, 51] width 61 height 18
click at [319, 52] on span "Pause" at bounding box center [321, 51] width 35 height 18
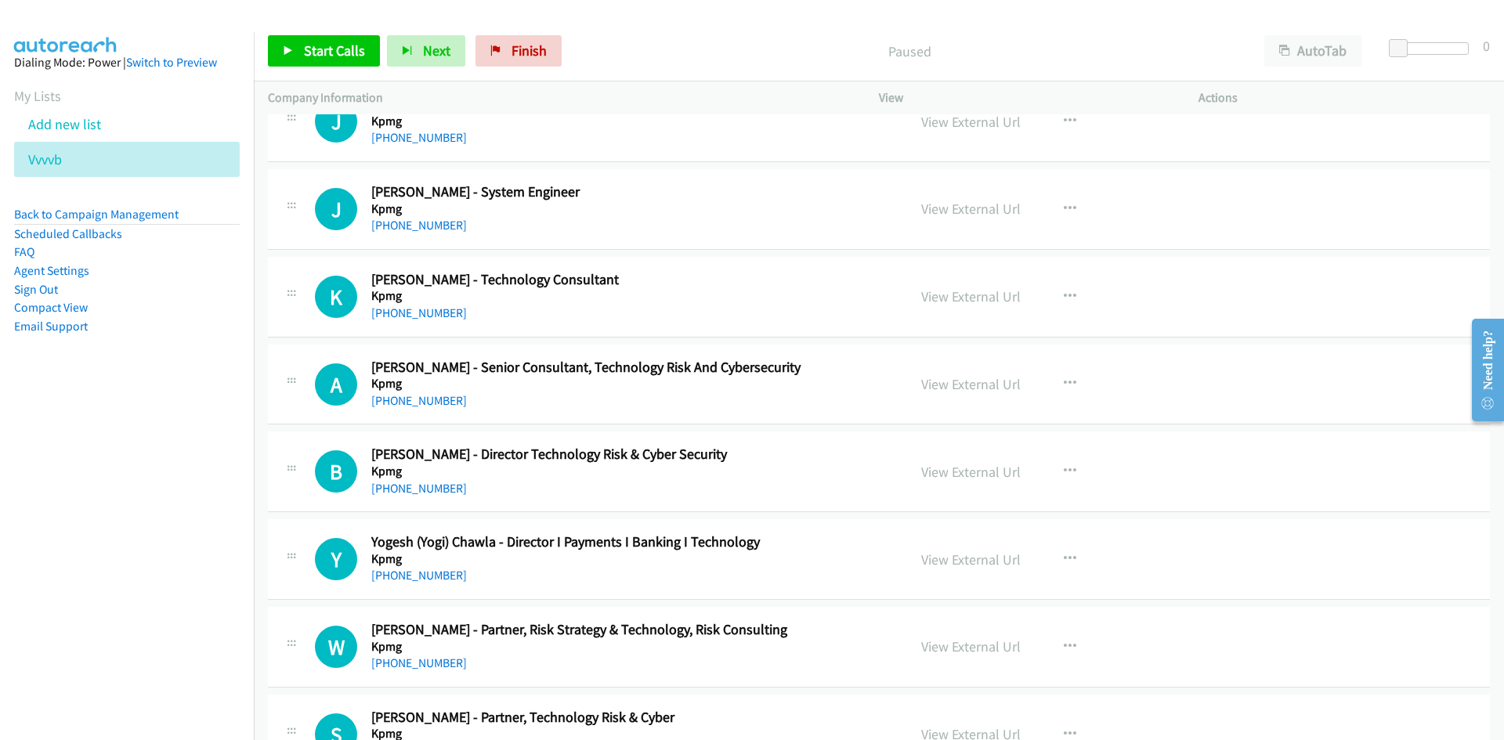
scroll to position [7733, 0]
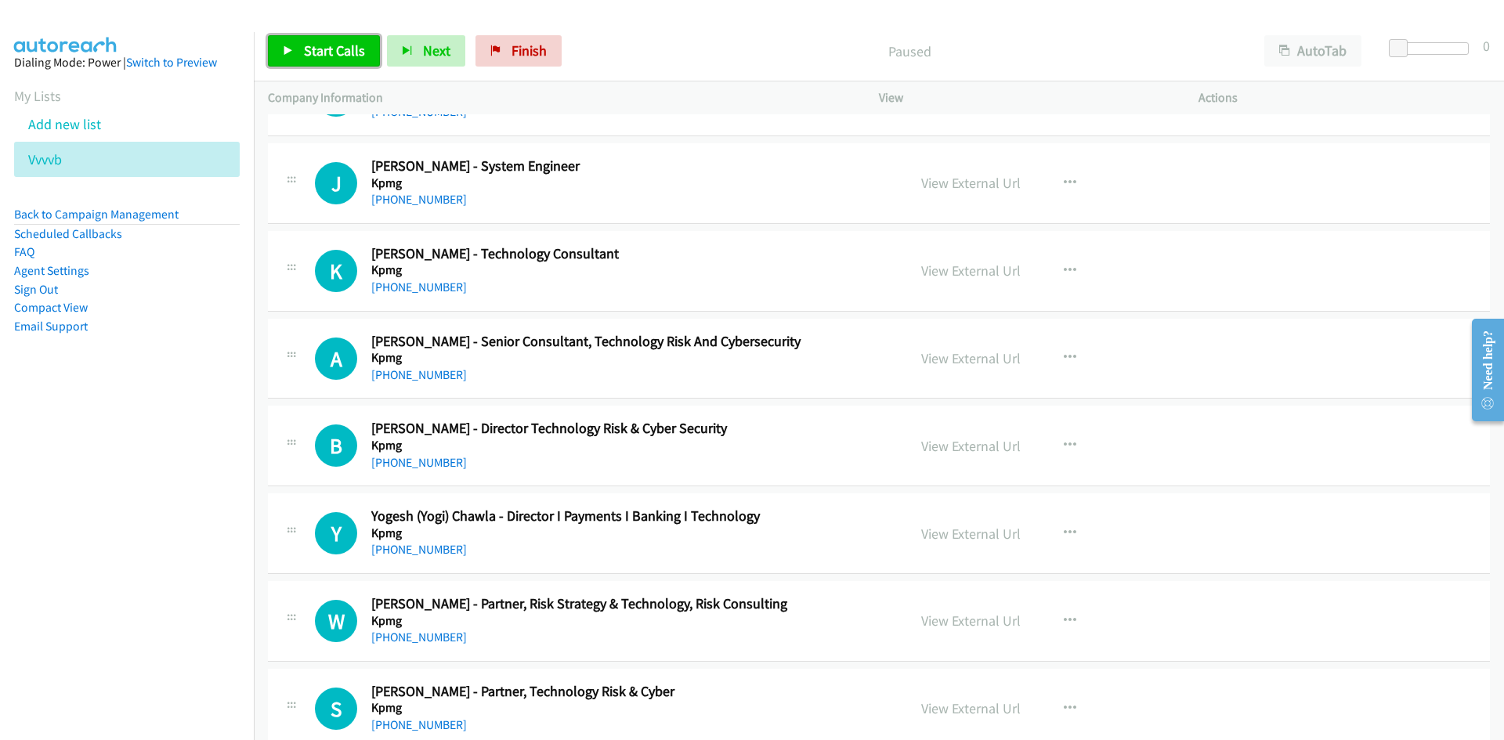
click at [345, 55] on span "Start Calls" at bounding box center [334, 51] width 61 height 18
click at [331, 50] on span "Pause" at bounding box center [321, 51] width 35 height 18
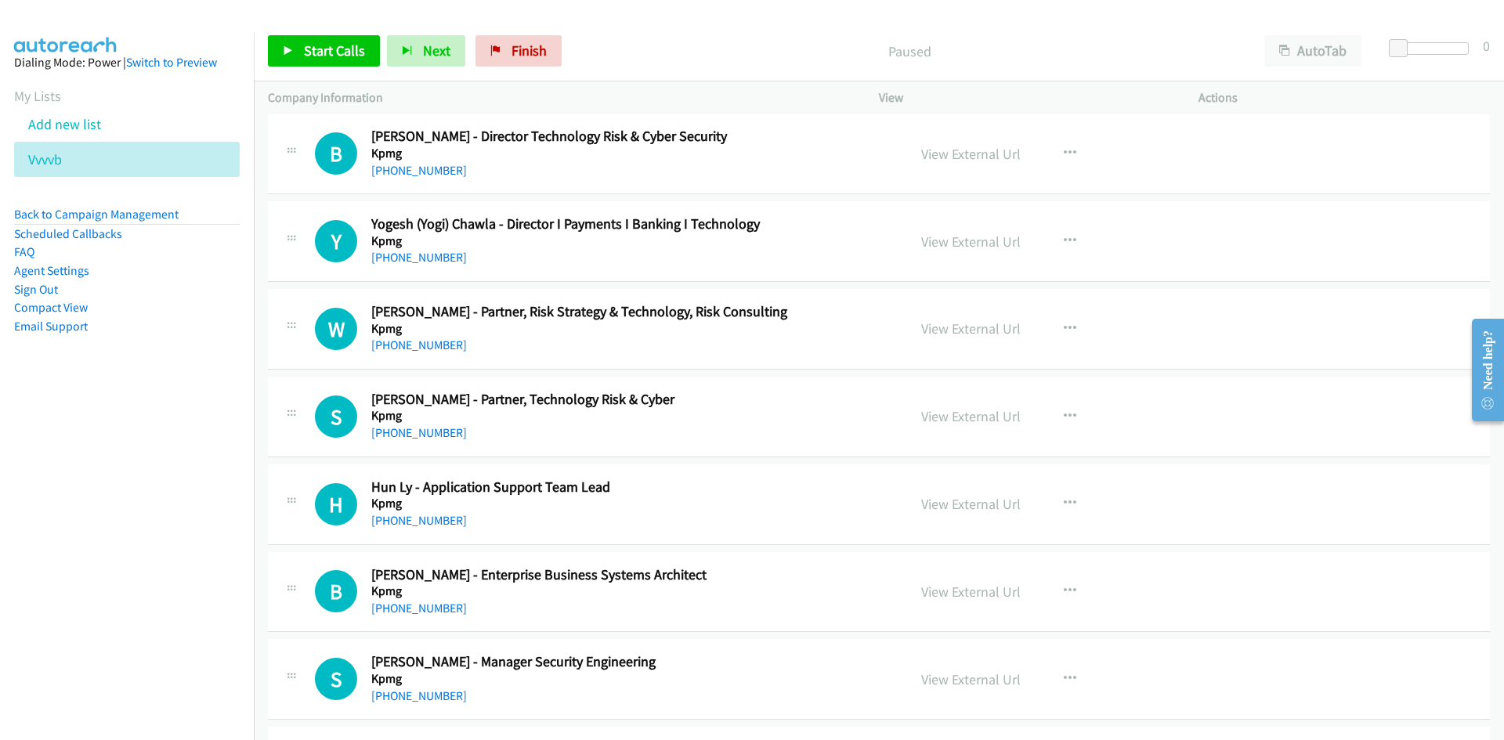
scroll to position [8046, 0]
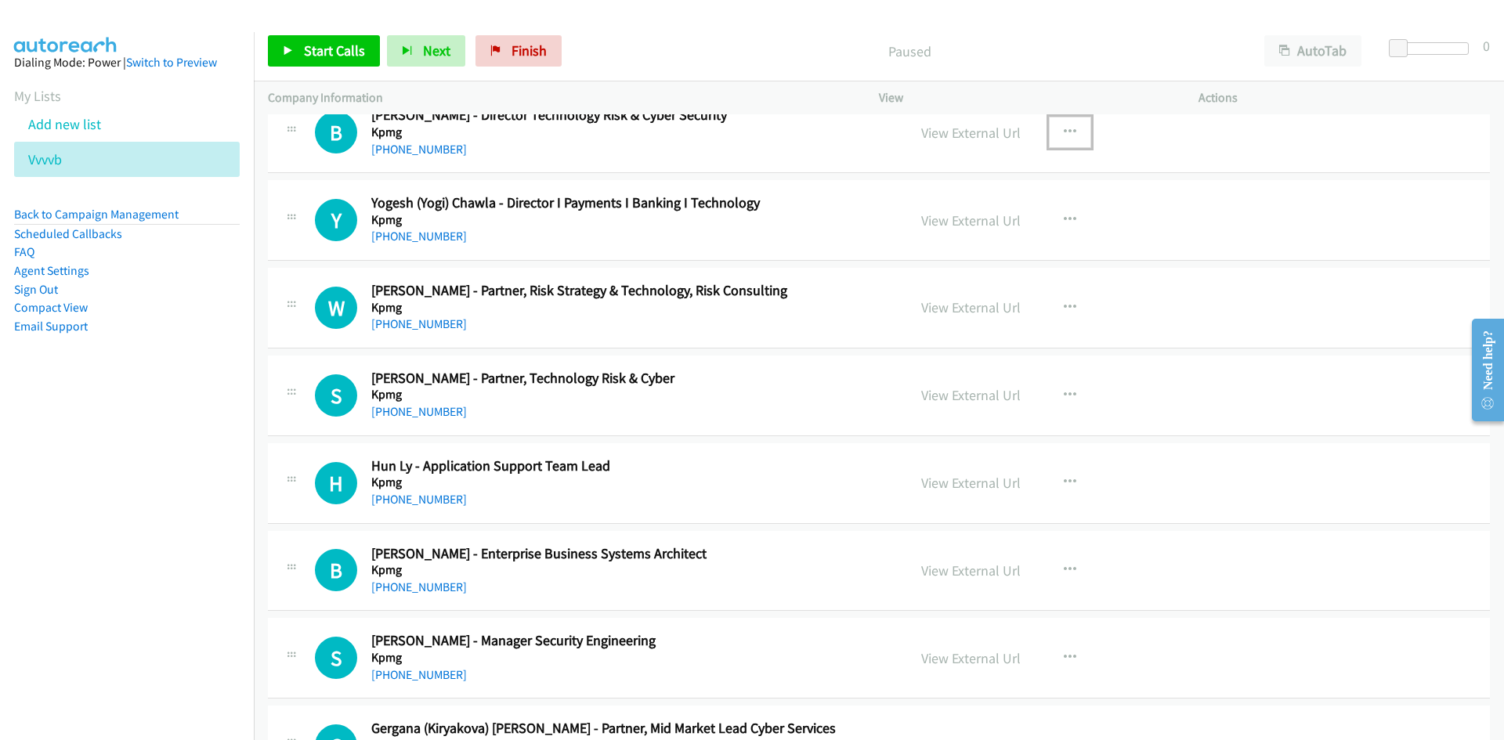
click at [1077, 133] on button "button" at bounding box center [1070, 132] width 42 height 31
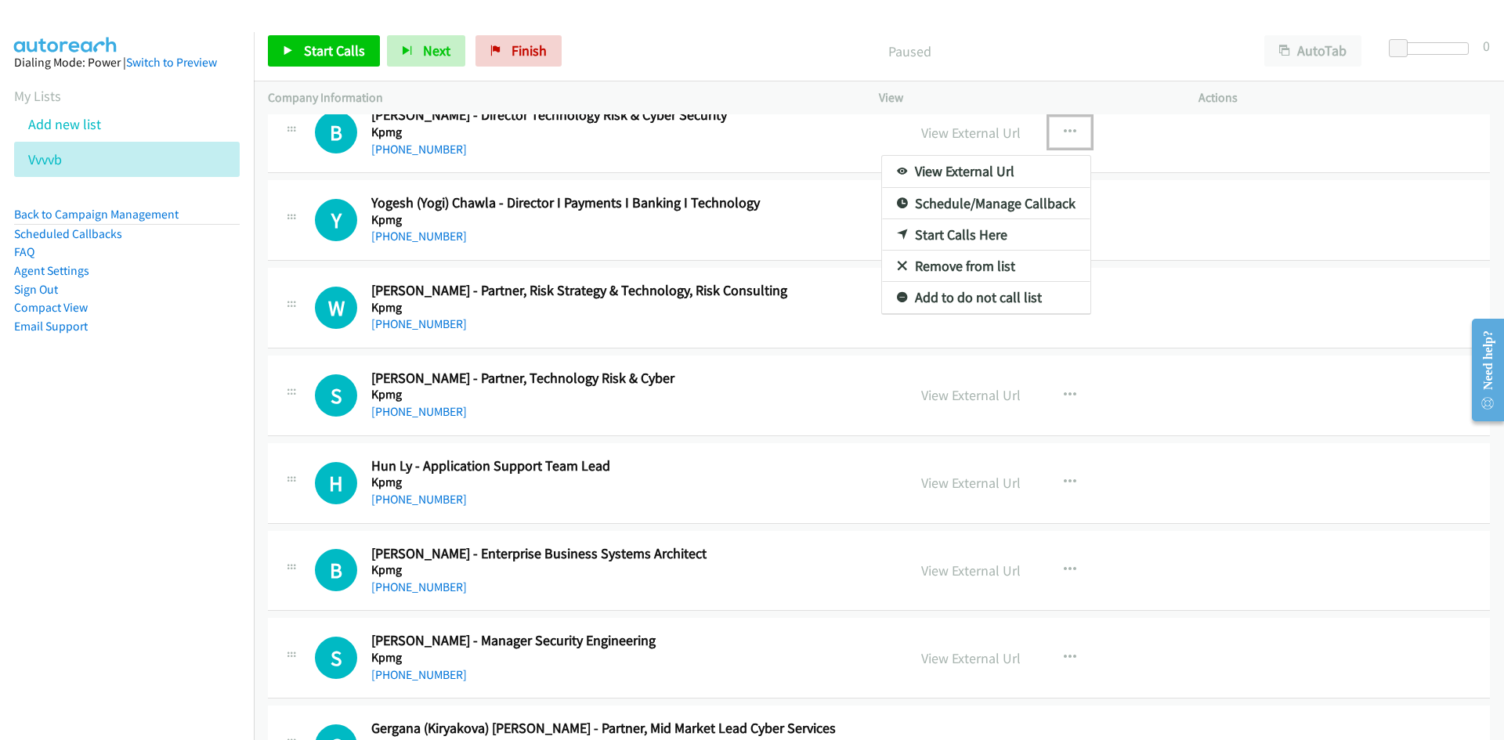
click at [897, 232] on icon at bounding box center [902, 235] width 11 height 11
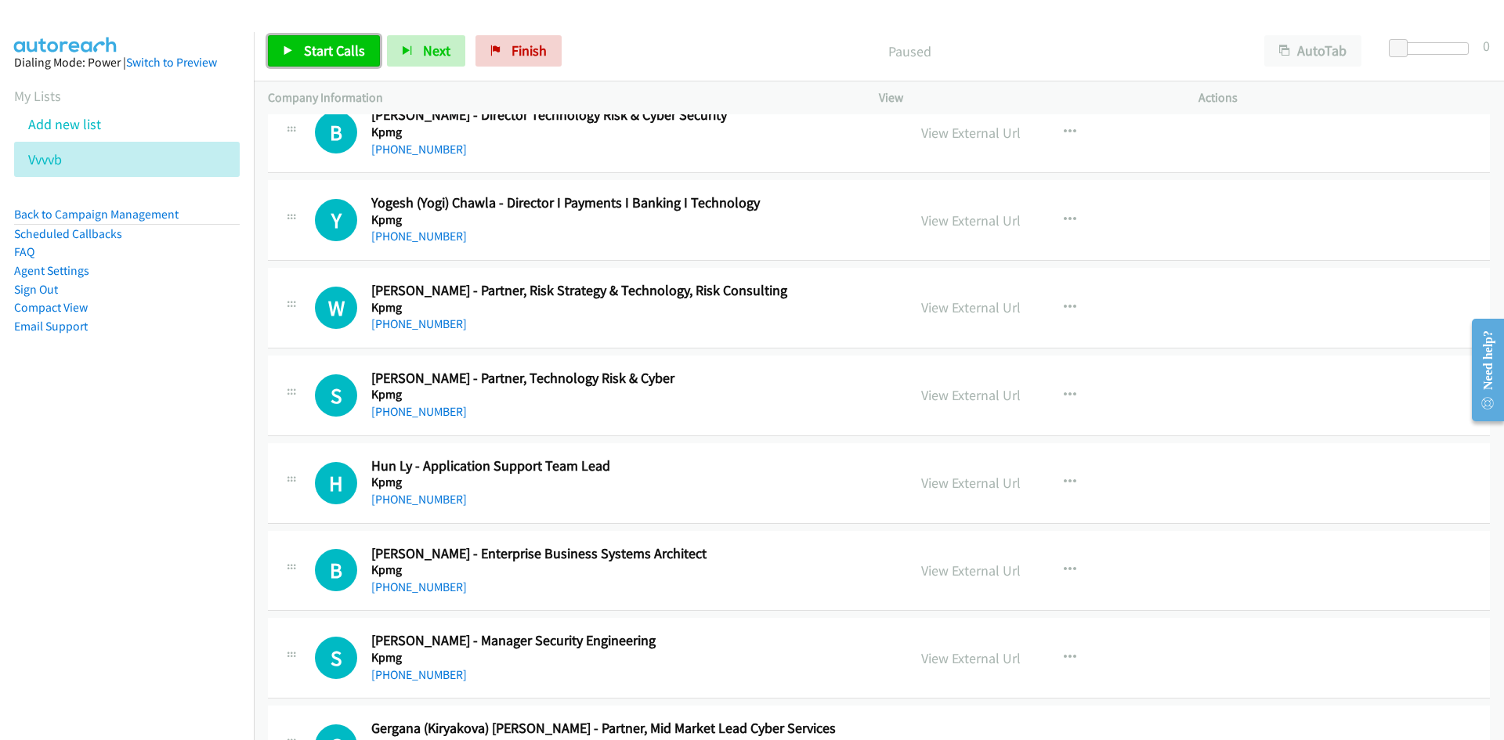
click at [322, 41] on link "Start Calls" at bounding box center [324, 50] width 112 height 31
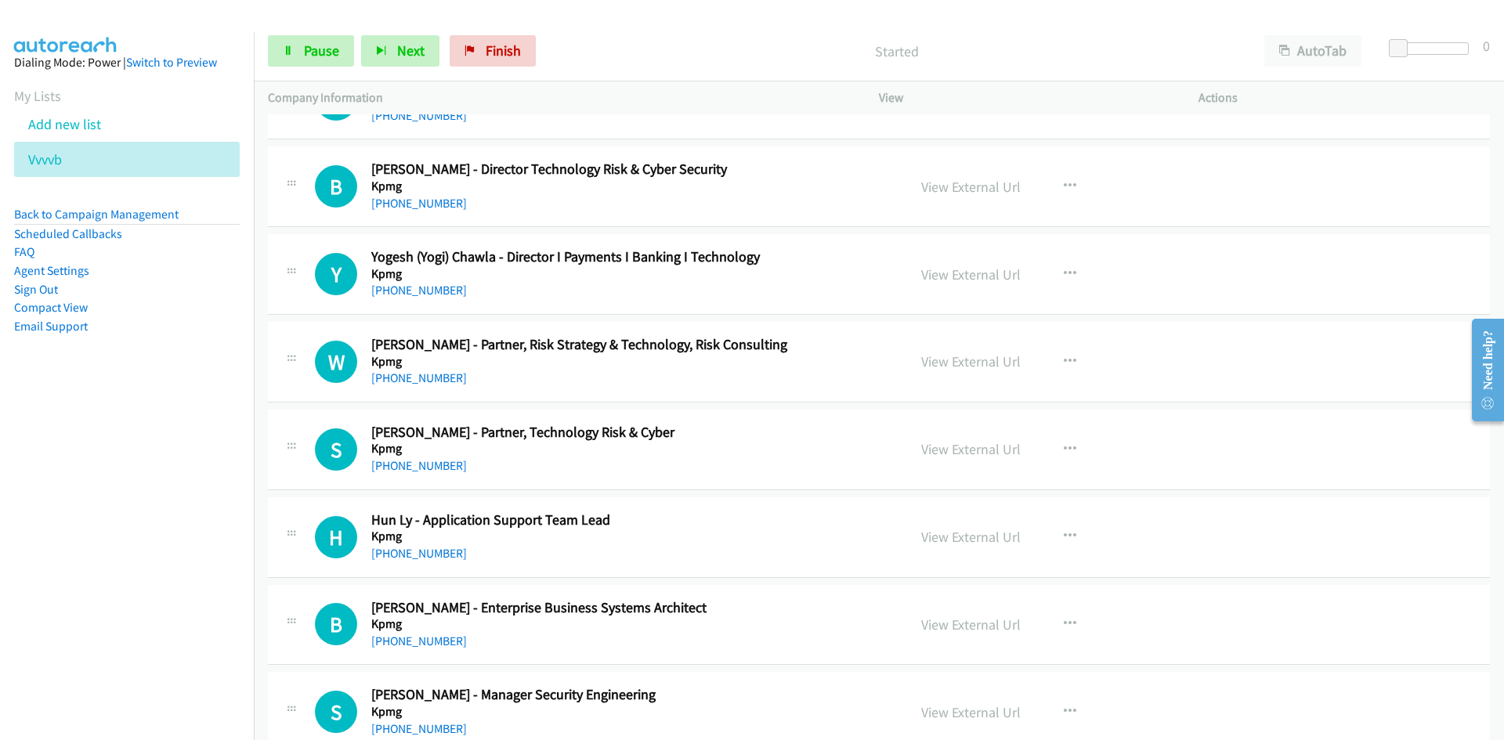
scroll to position [7968, 0]
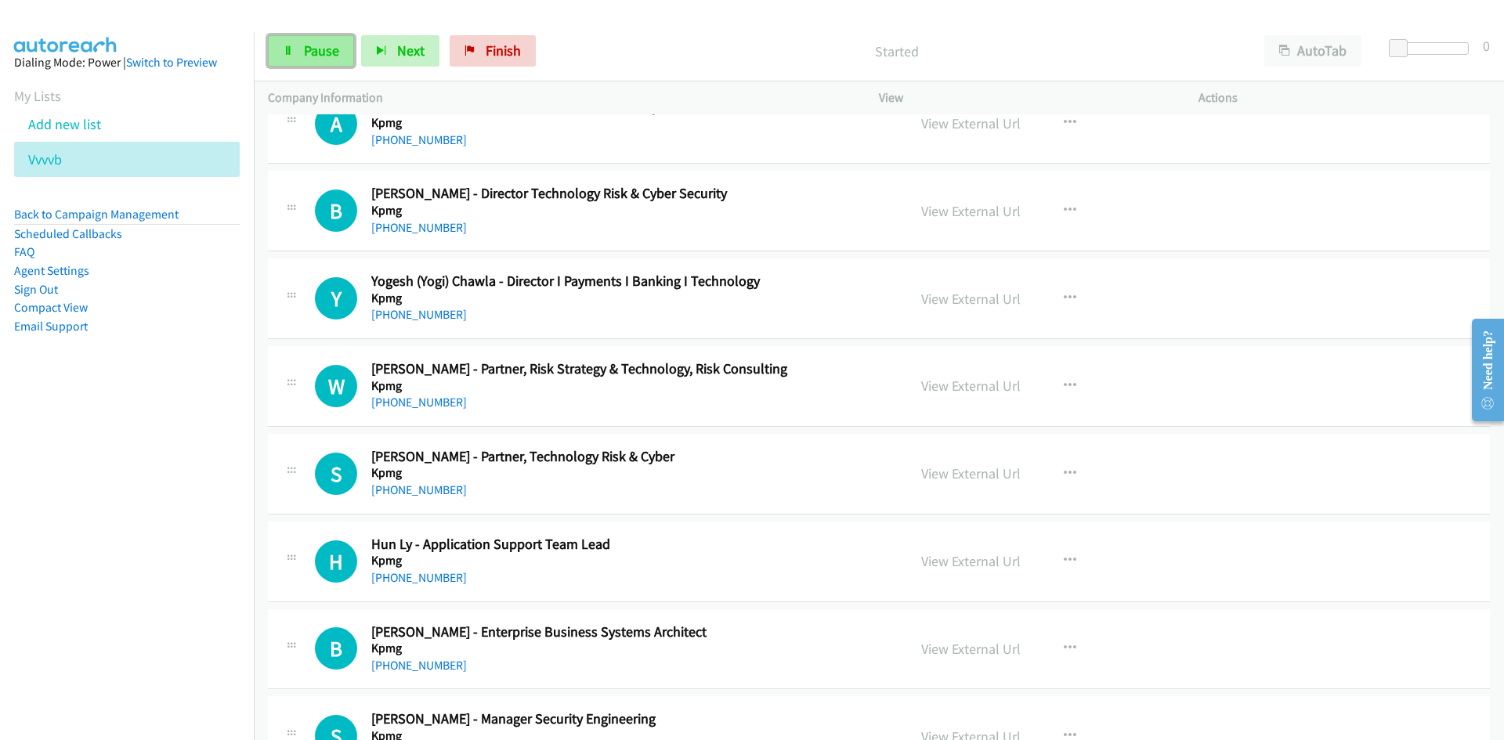
click at [327, 61] on link "Pause" at bounding box center [311, 50] width 86 height 31
click at [1070, 206] on button "button" at bounding box center [1070, 210] width 42 height 31
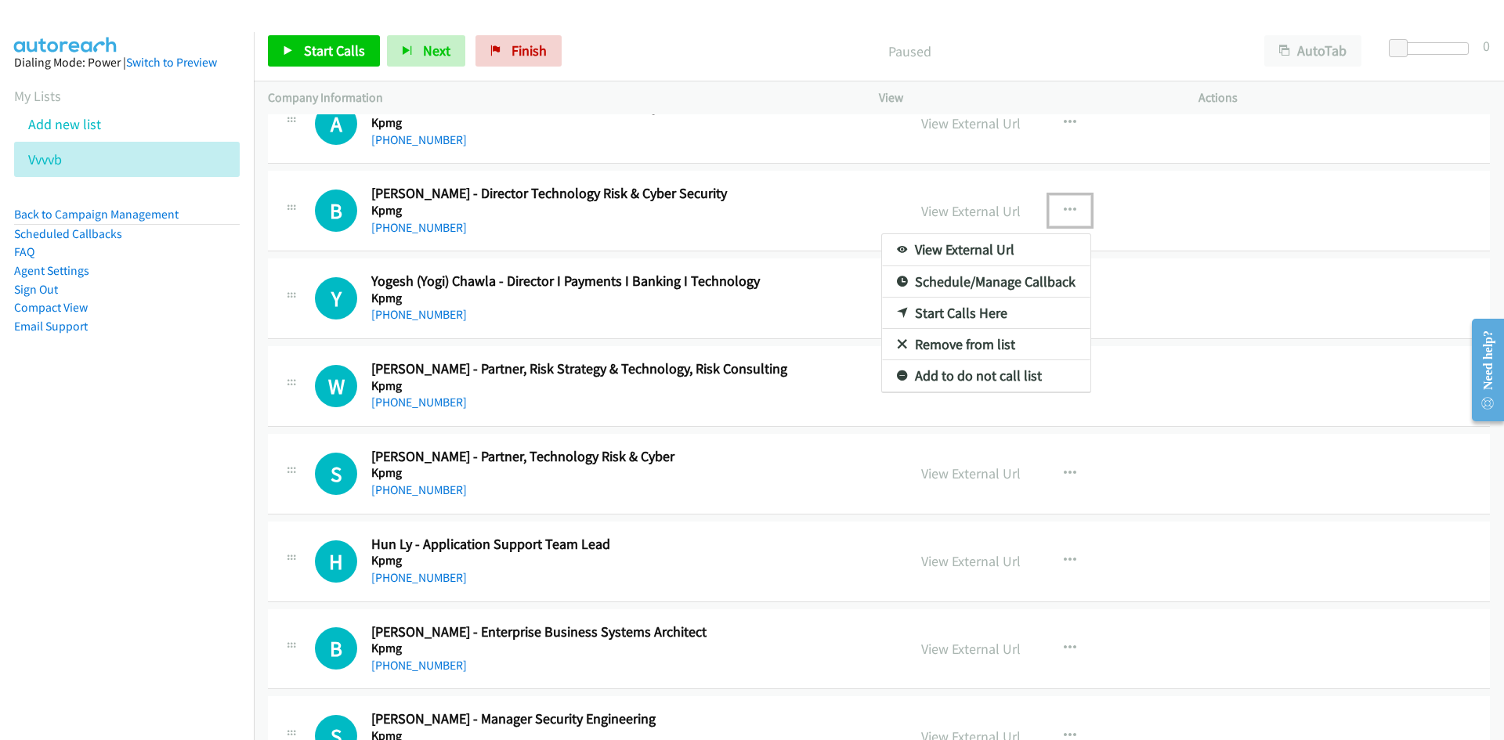
click at [897, 309] on icon at bounding box center [902, 314] width 11 height 11
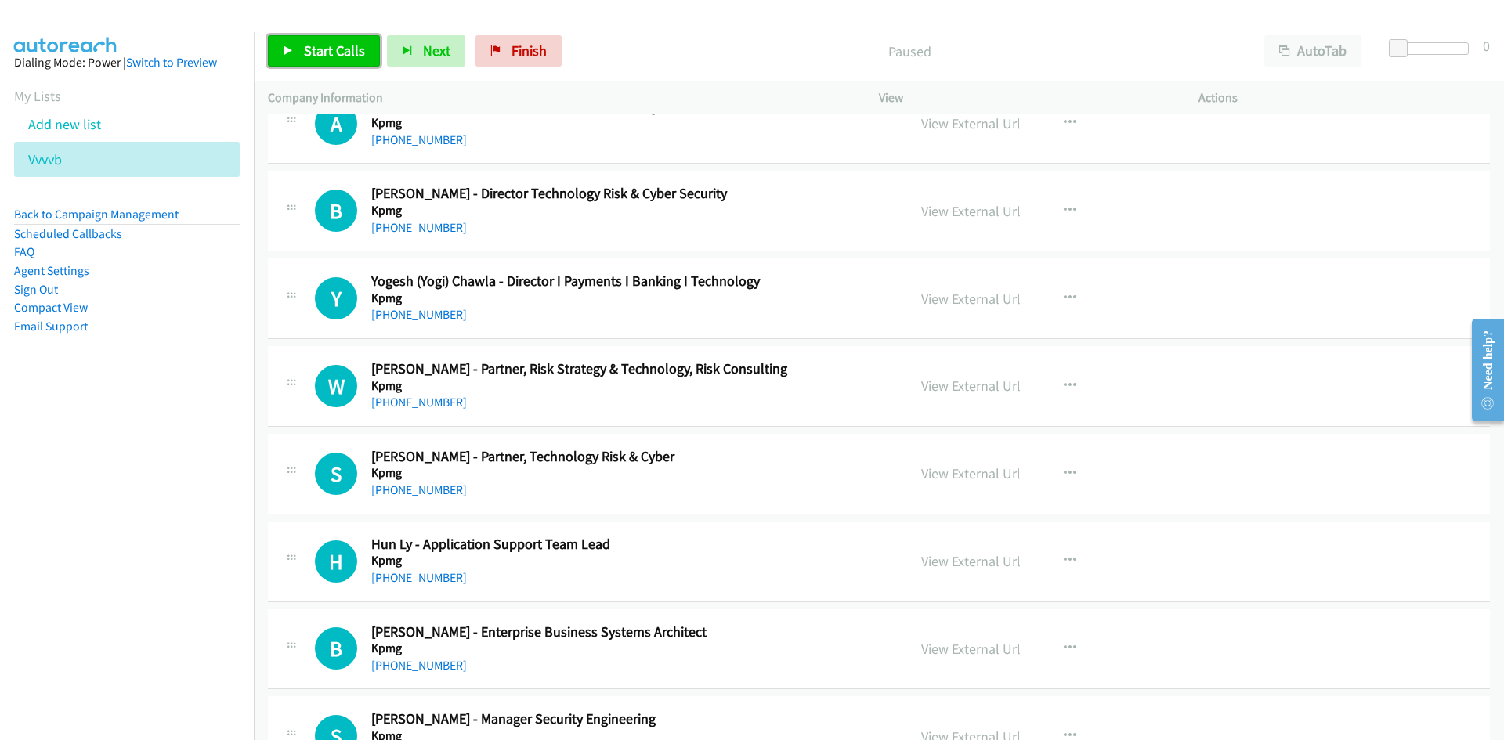
click at [349, 45] on span "Start Calls" at bounding box center [334, 51] width 61 height 18
click at [290, 46] on icon at bounding box center [288, 51] width 11 height 11
click at [993, 219] on link "View External Url" at bounding box center [970, 211] width 99 height 18
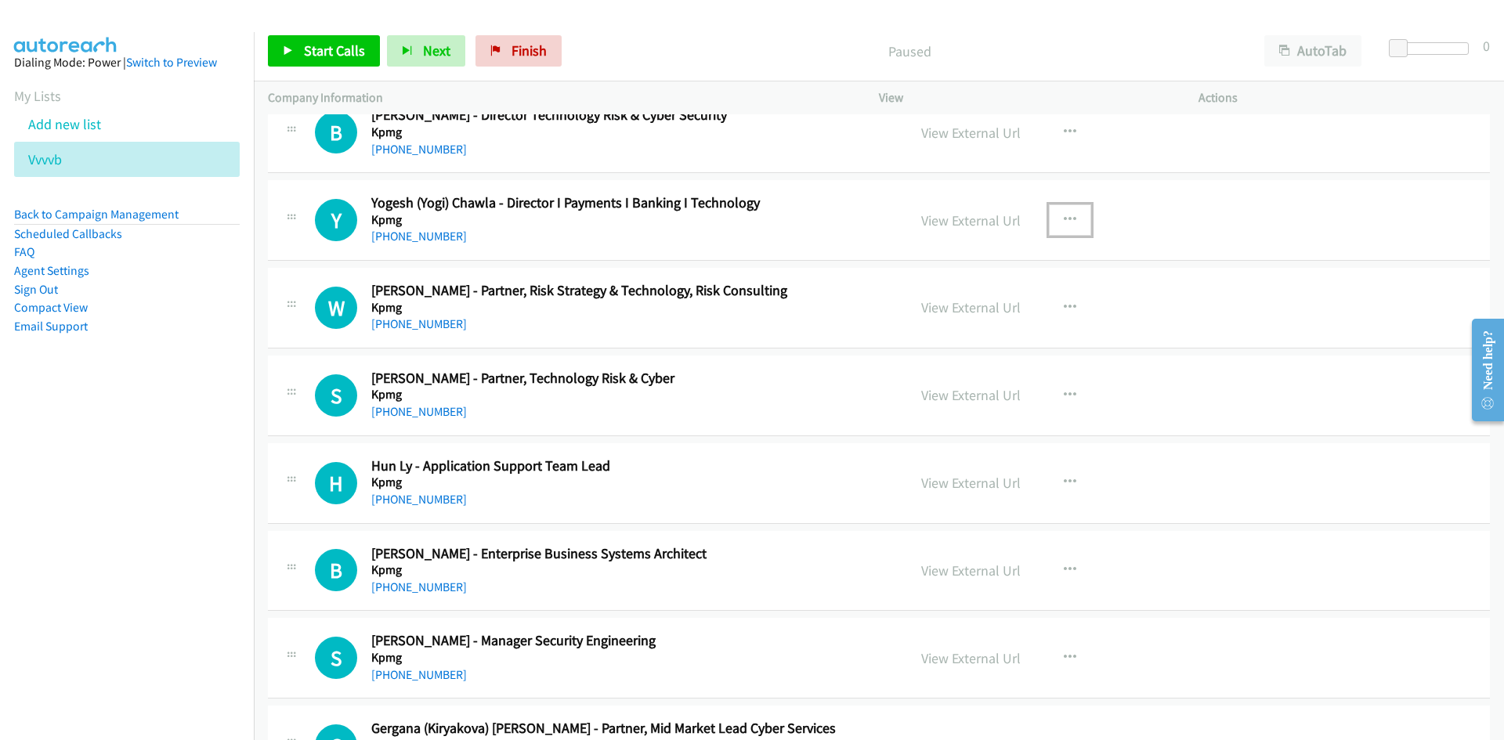
click at [1065, 223] on icon "button" at bounding box center [1070, 220] width 13 height 13
click at [897, 324] on icon at bounding box center [902, 323] width 11 height 11
click at [342, 60] on link "Start Calls" at bounding box center [324, 50] width 112 height 31
click at [342, 60] on link "Pause" at bounding box center [311, 50] width 86 height 31
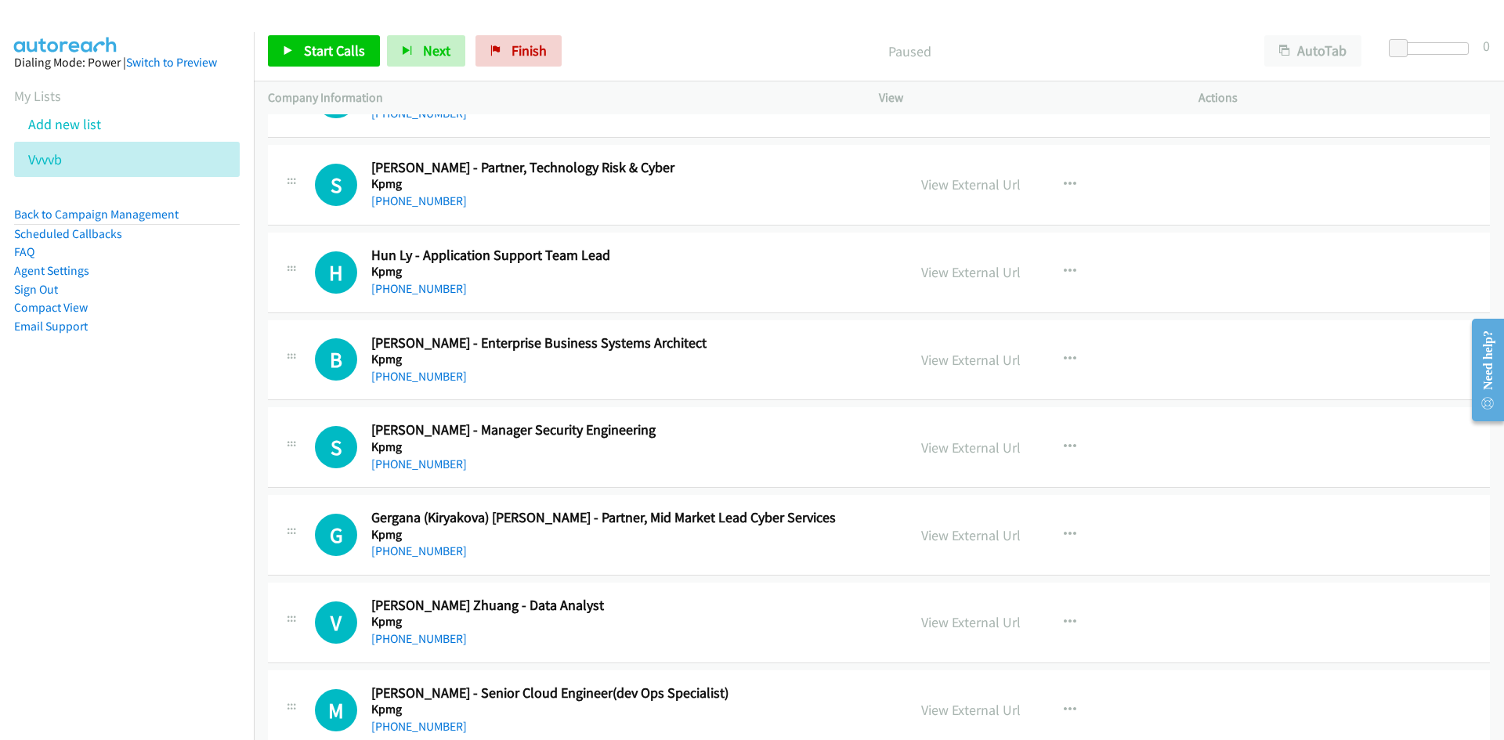
scroll to position [8281, 0]
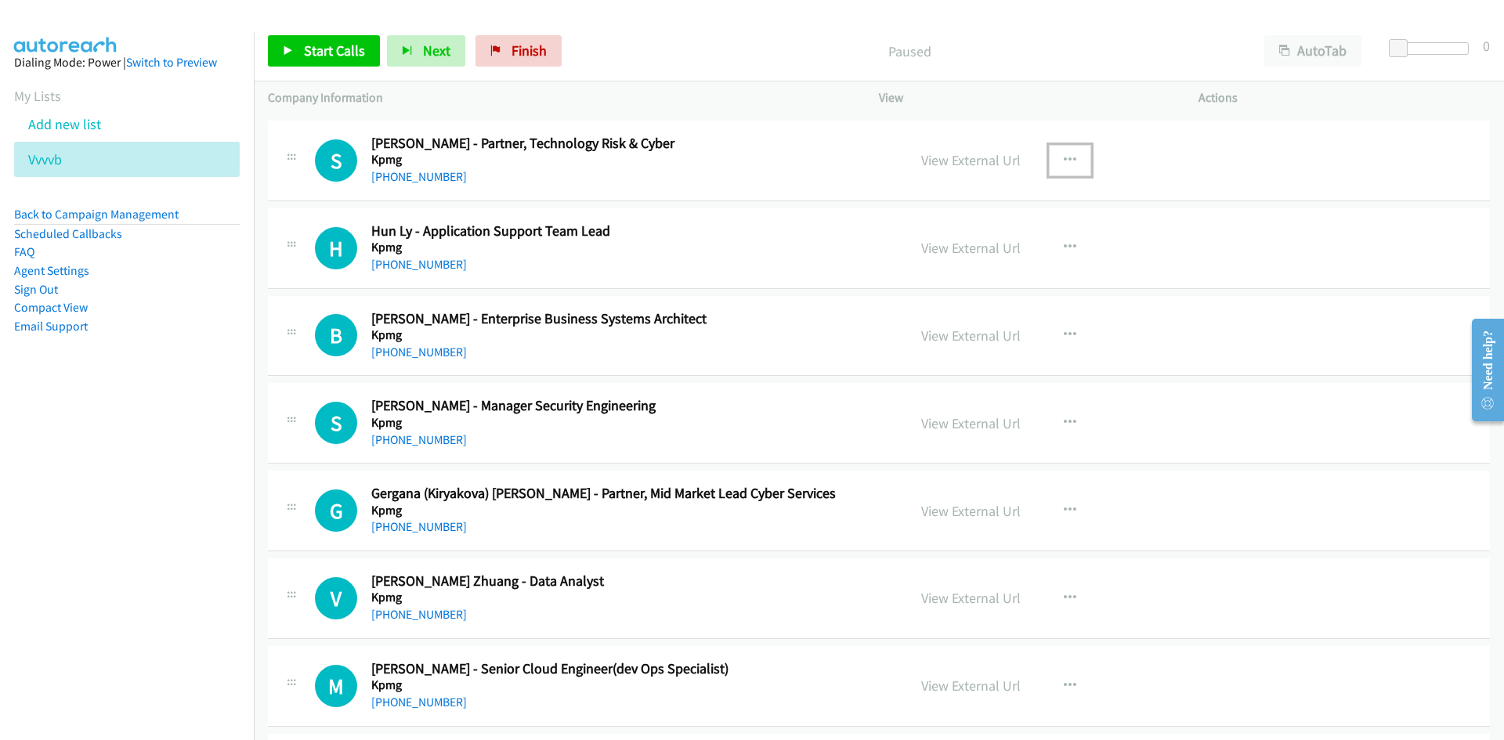
click at [1054, 146] on button "button" at bounding box center [1070, 160] width 42 height 31
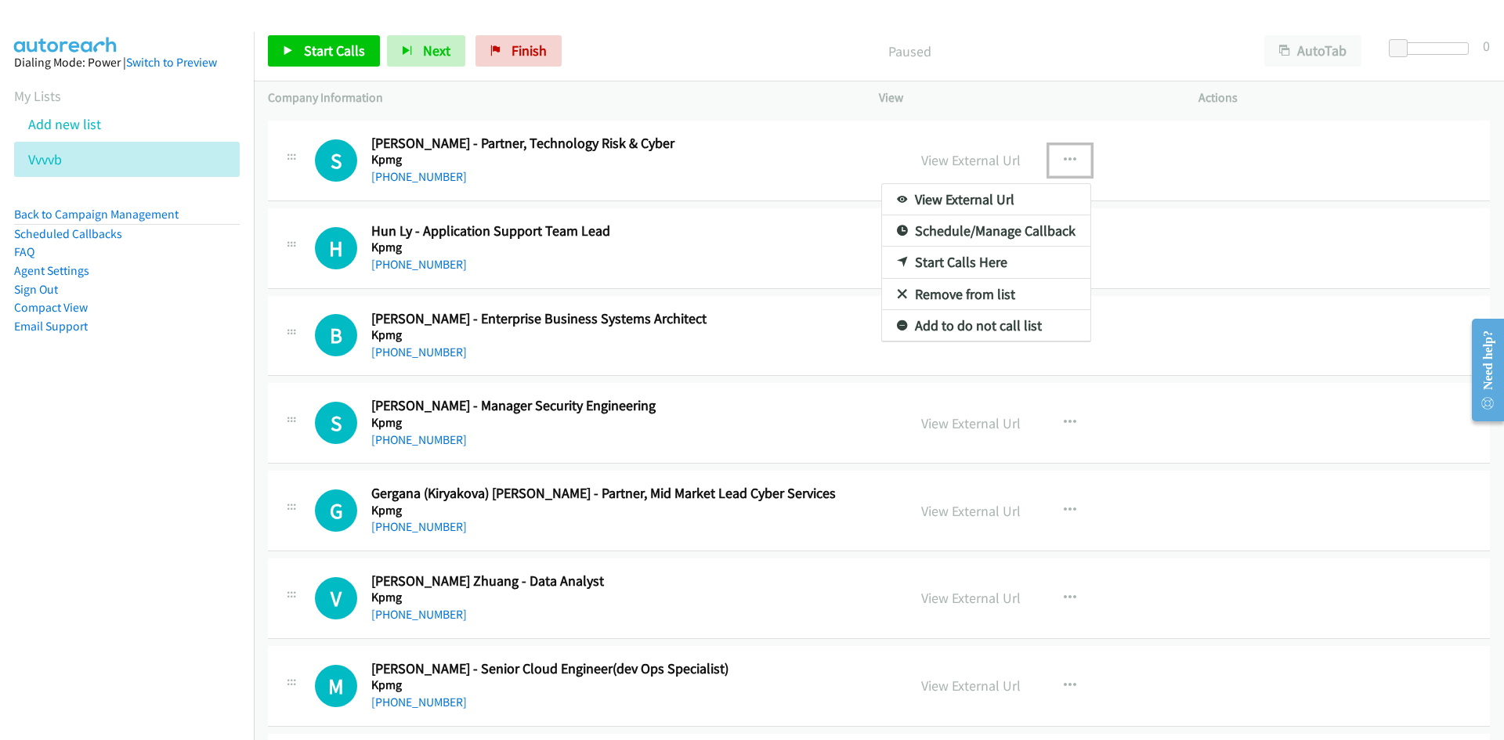
click at [897, 261] on icon at bounding box center [902, 263] width 11 height 11
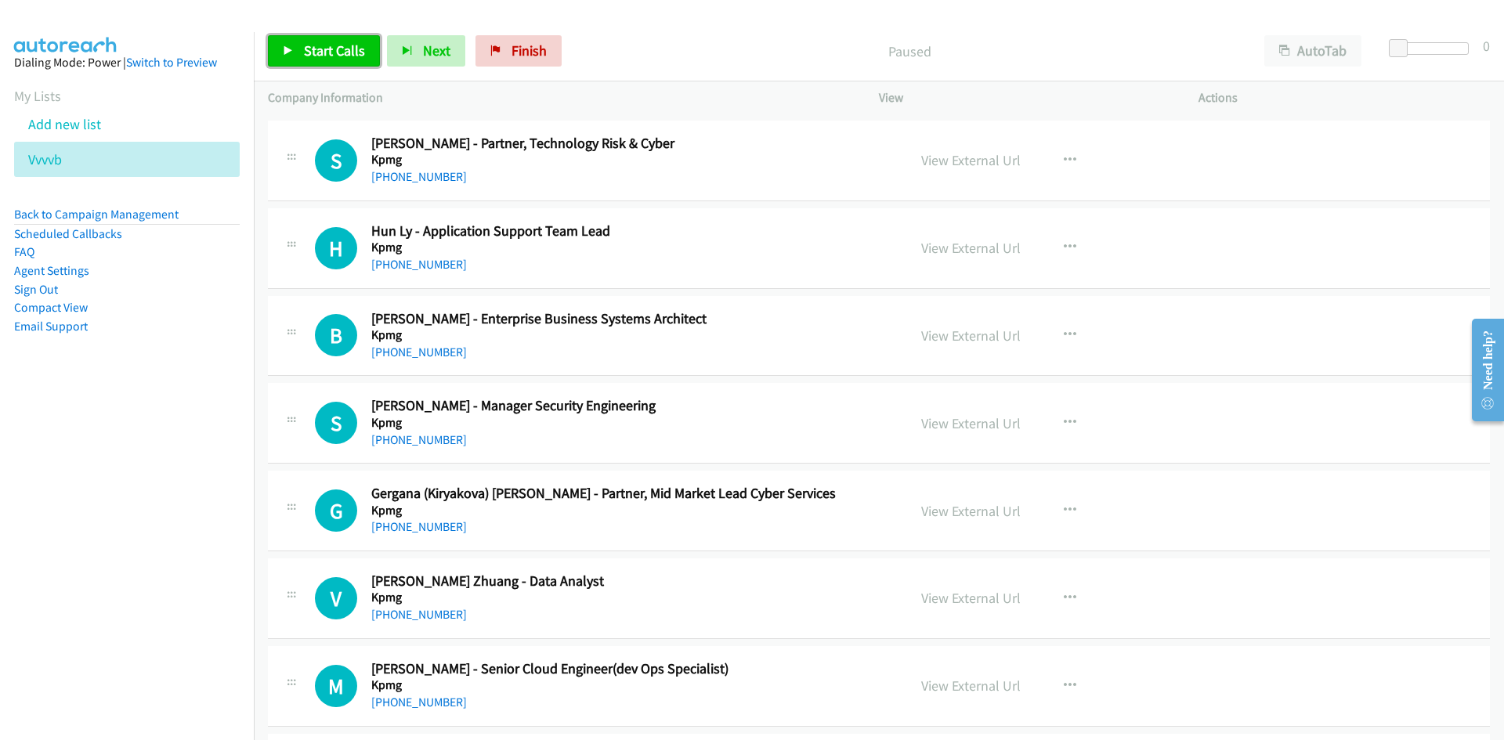
click at [342, 64] on link "Start Calls" at bounding box center [324, 50] width 112 height 31
click at [322, 57] on span "Pause" at bounding box center [321, 51] width 35 height 18
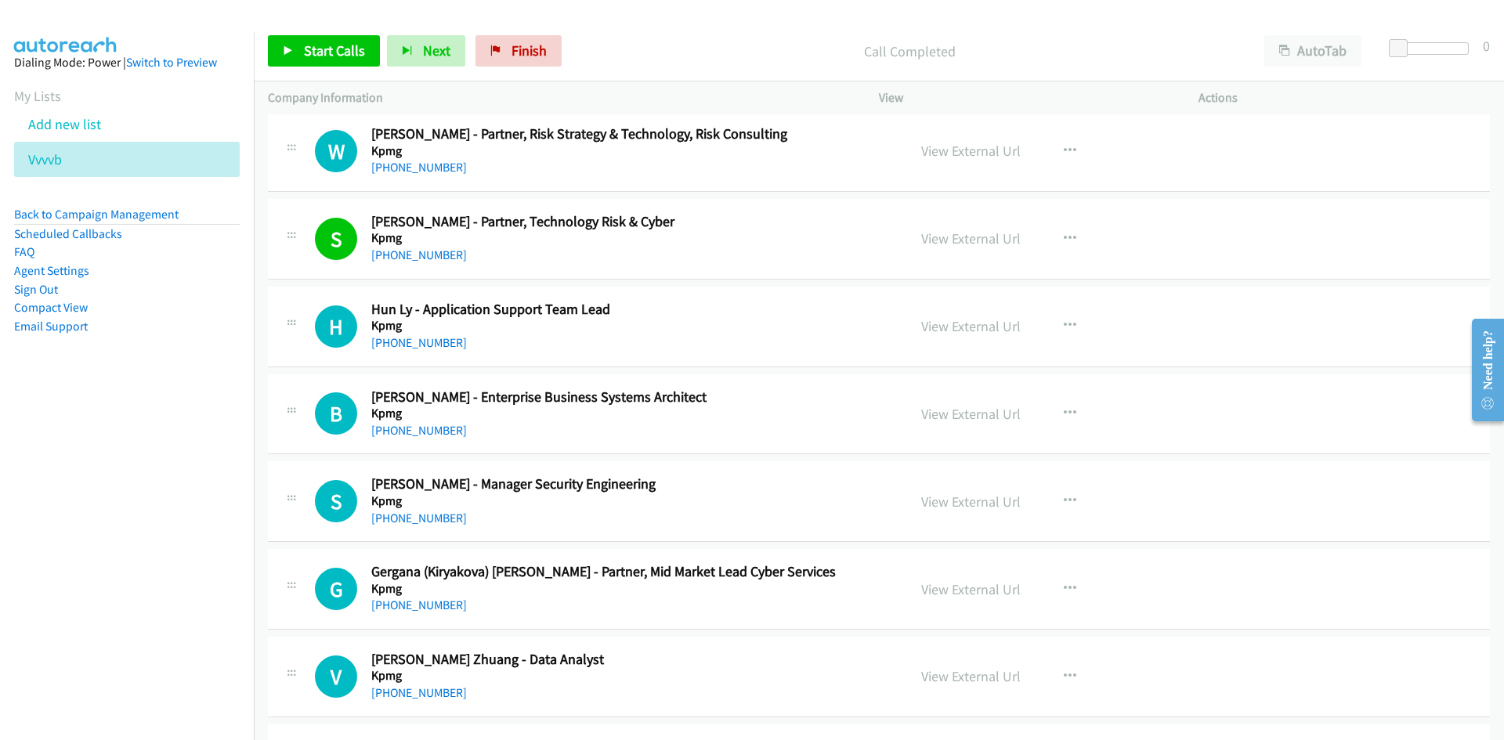
scroll to position [8359, 0]
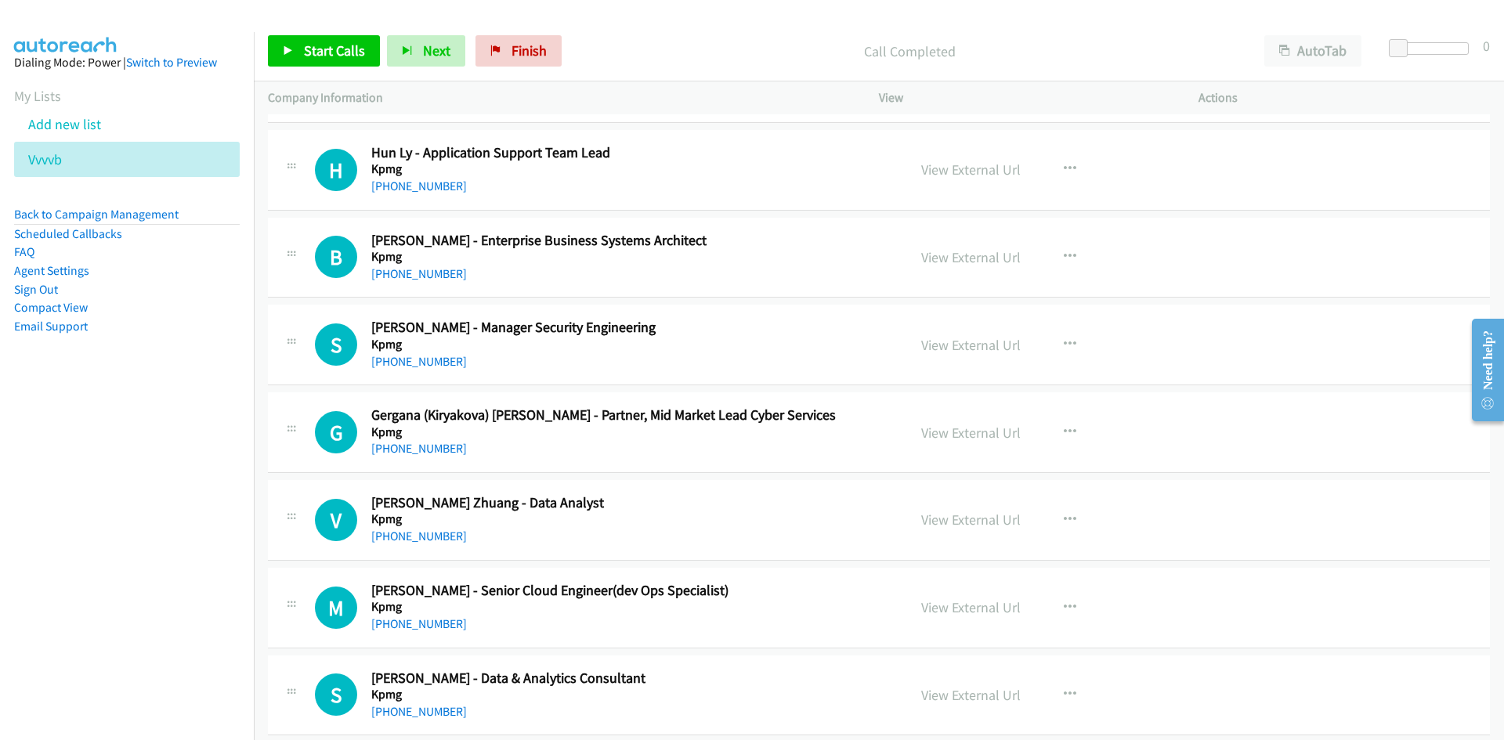
click at [1054, 186] on div "View External Url View External Url Schedule/Manage Callback Start Calls Here R…" at bounding box center [1074, 170] width 334 height 52
click at [1064, 170] on icon "button" at bounding box center [1070, 169] width 13 height 13
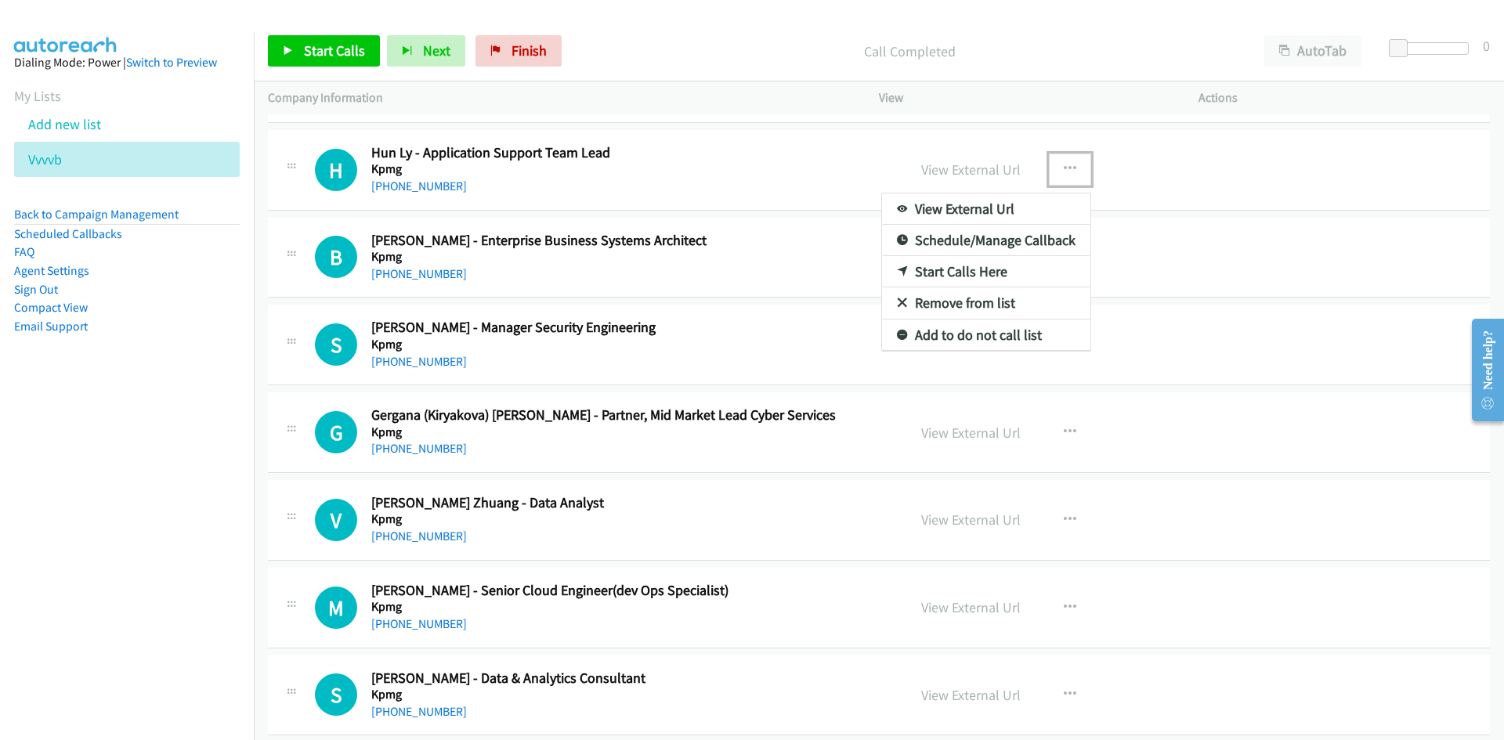
click at [903, 269] on link "Start Calls Here" at bounding box center [986, 271] width 208 height 31
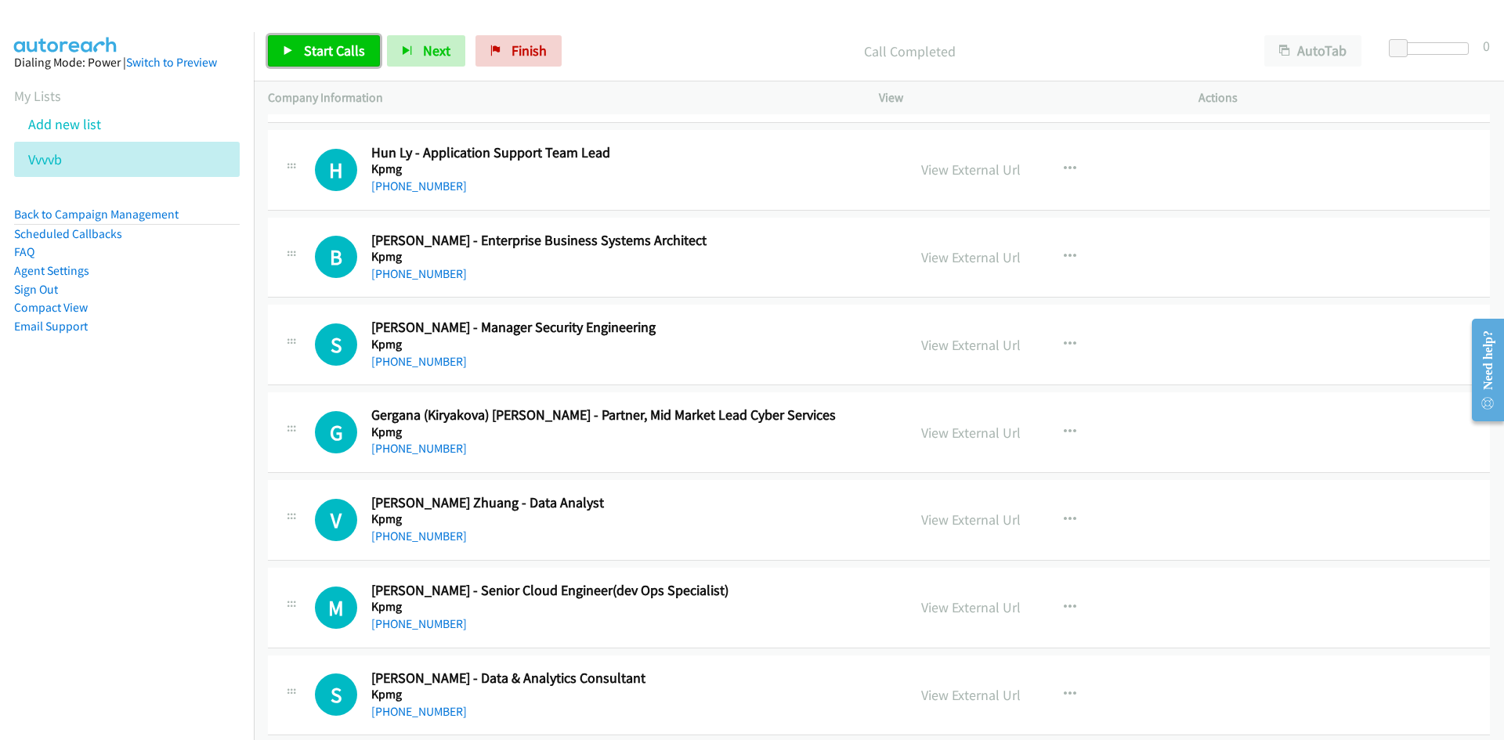
click at [369, 64] on link "Start Calls" at bounding box center [324, 50] width 112 height 31
click at [287, 46] on icon at bounding box center [288, 51] width 11 height 11
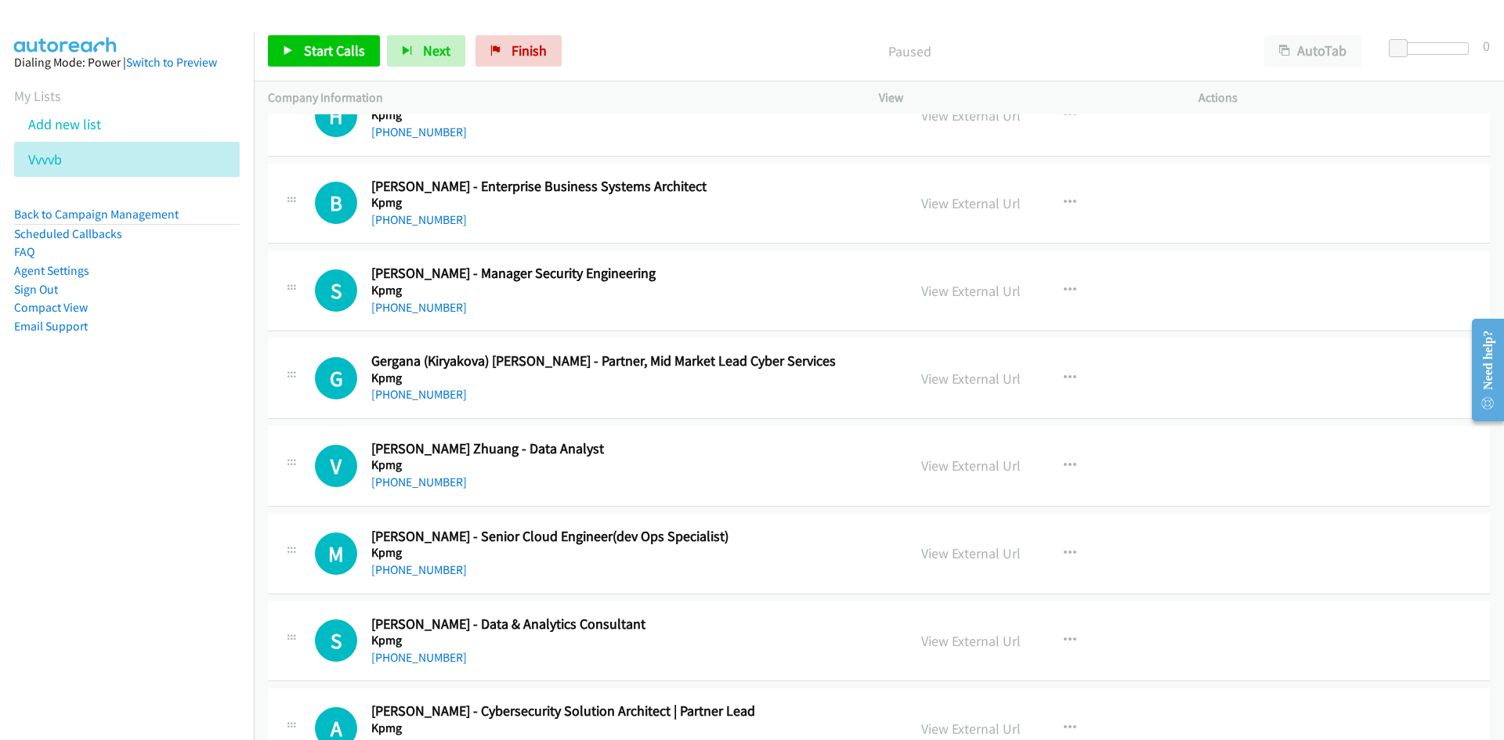
scroll to position [8438, 0]
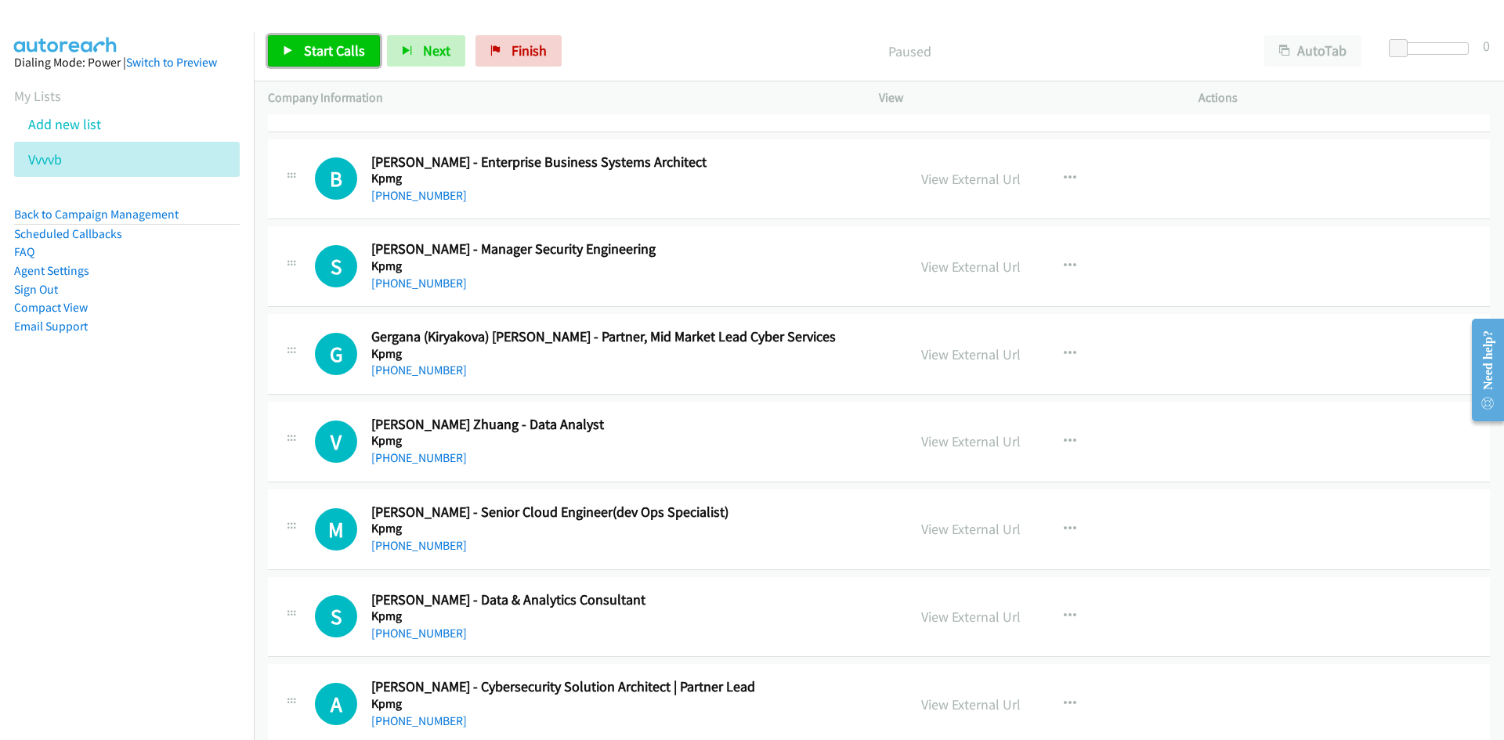
click at [357, 59] on span "Start Calls" at bounding box center [334, 51] width 61 height 18
click at [357, 59] on div "Start Calls Pause Next Finish" at bounding box center [405, 50] width 275 height 31
click at [334, 34] on div "Start Calls Pause Next Finish Started AutoTab AutoTab 0" at bounding box center [879, 51] width 1250 height 60
click at [337, 52] on span "Pause" at bounding box center [321, 51] width 35 height 18
click at [330, 60] on link "Start Calls" at bounding box center [324, 50] width 112 height 31
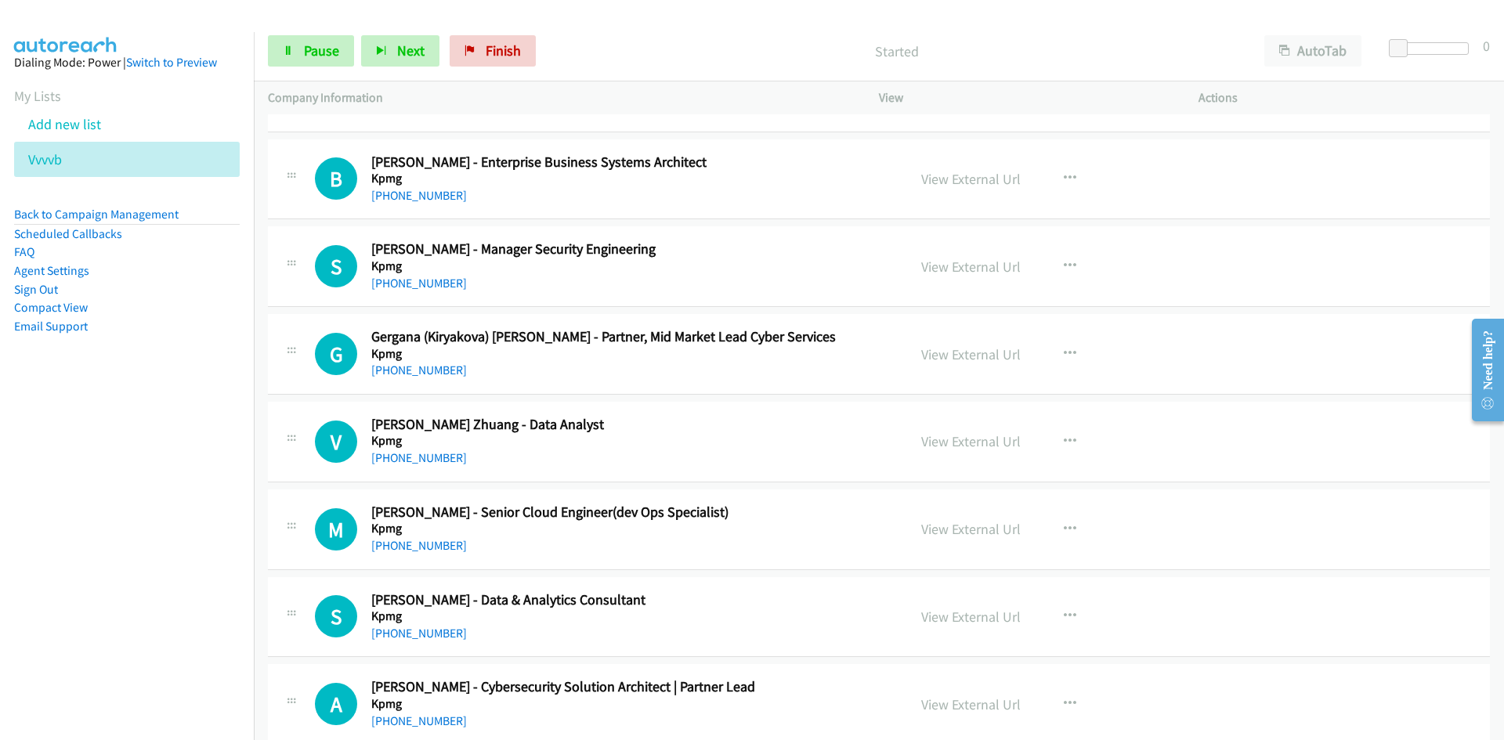
scroll to position [8516, 0]
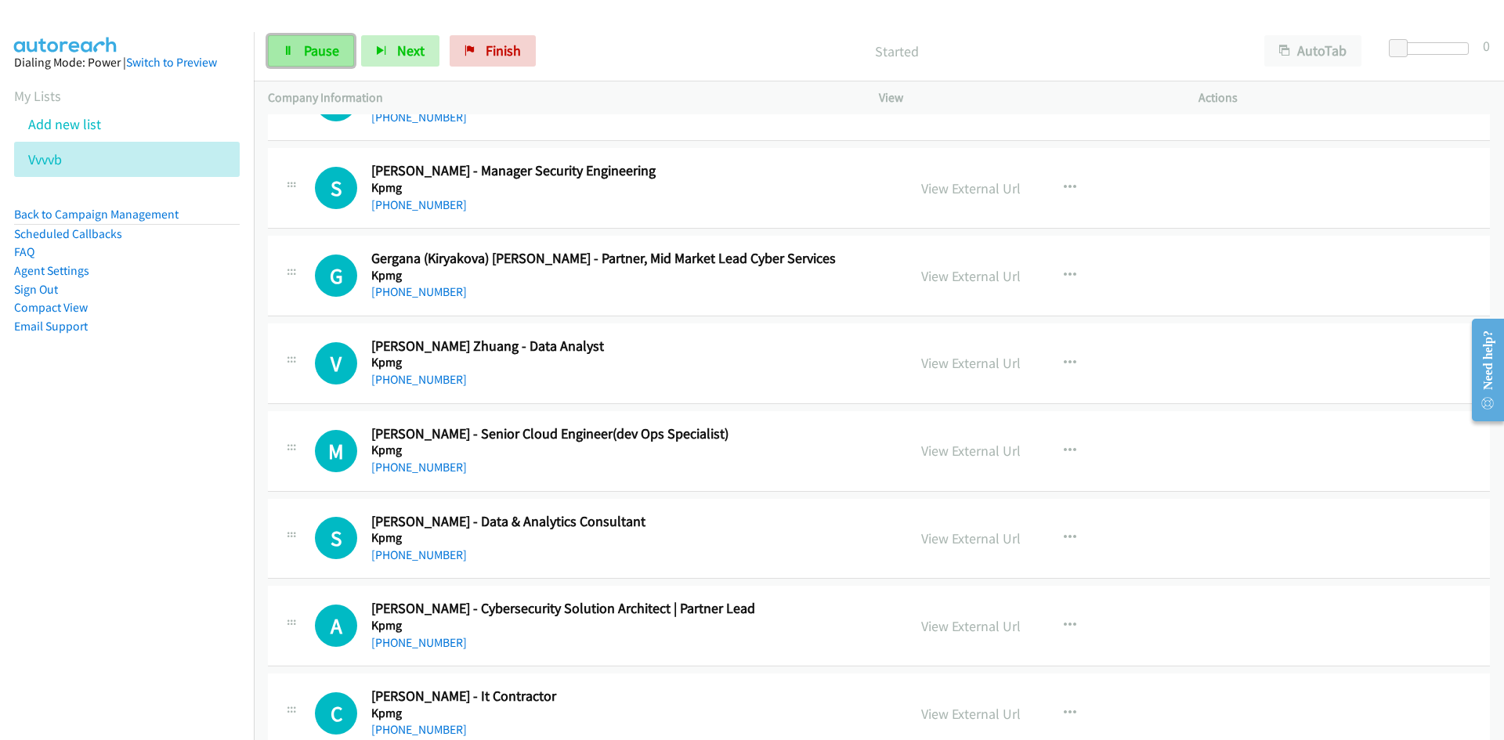
click at [320, 62] on link "Pause" at bounding box center [311, 50] width 86 height 31
click at [965, 184] on link "View External Url" at bounding box center [970, 188] width 99 height 18
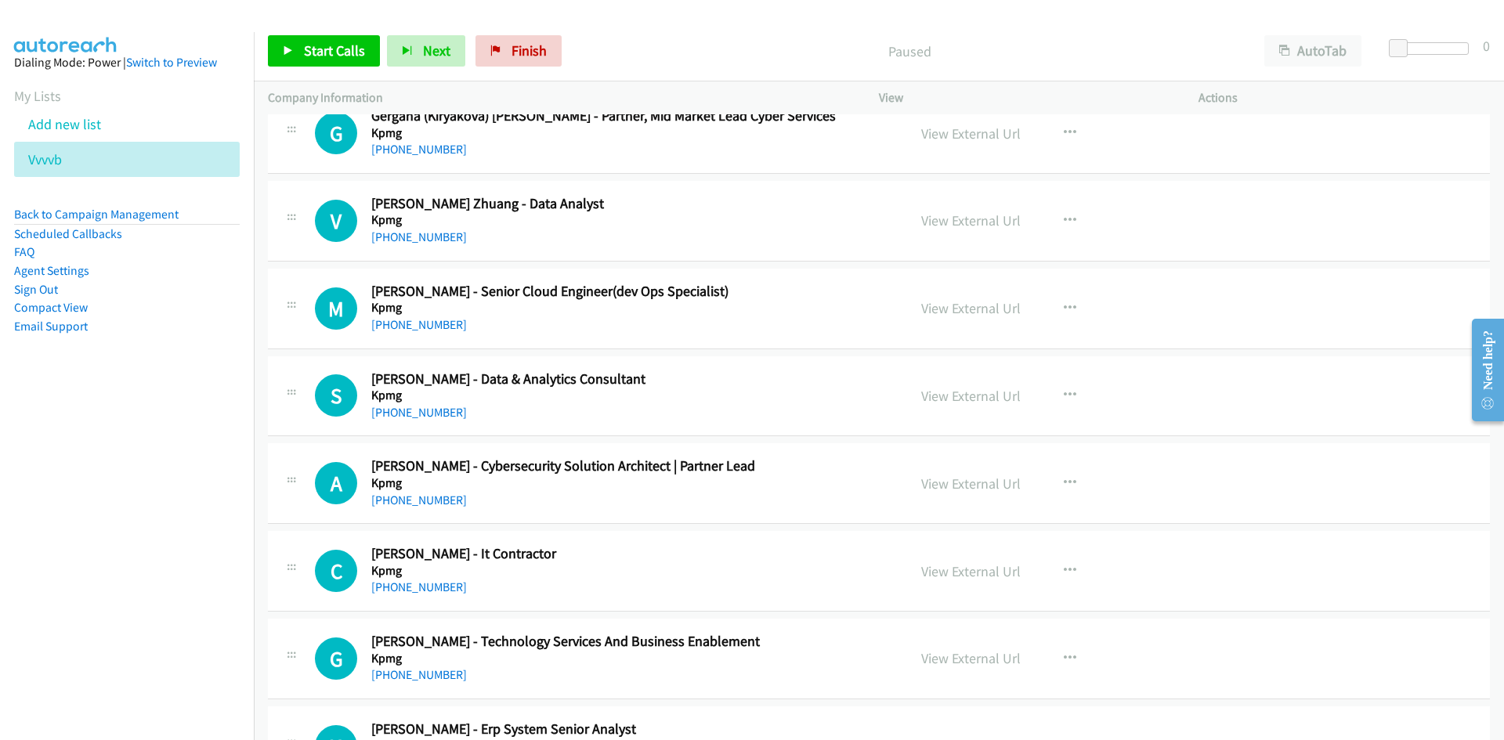
scroll to position [8673, 0]
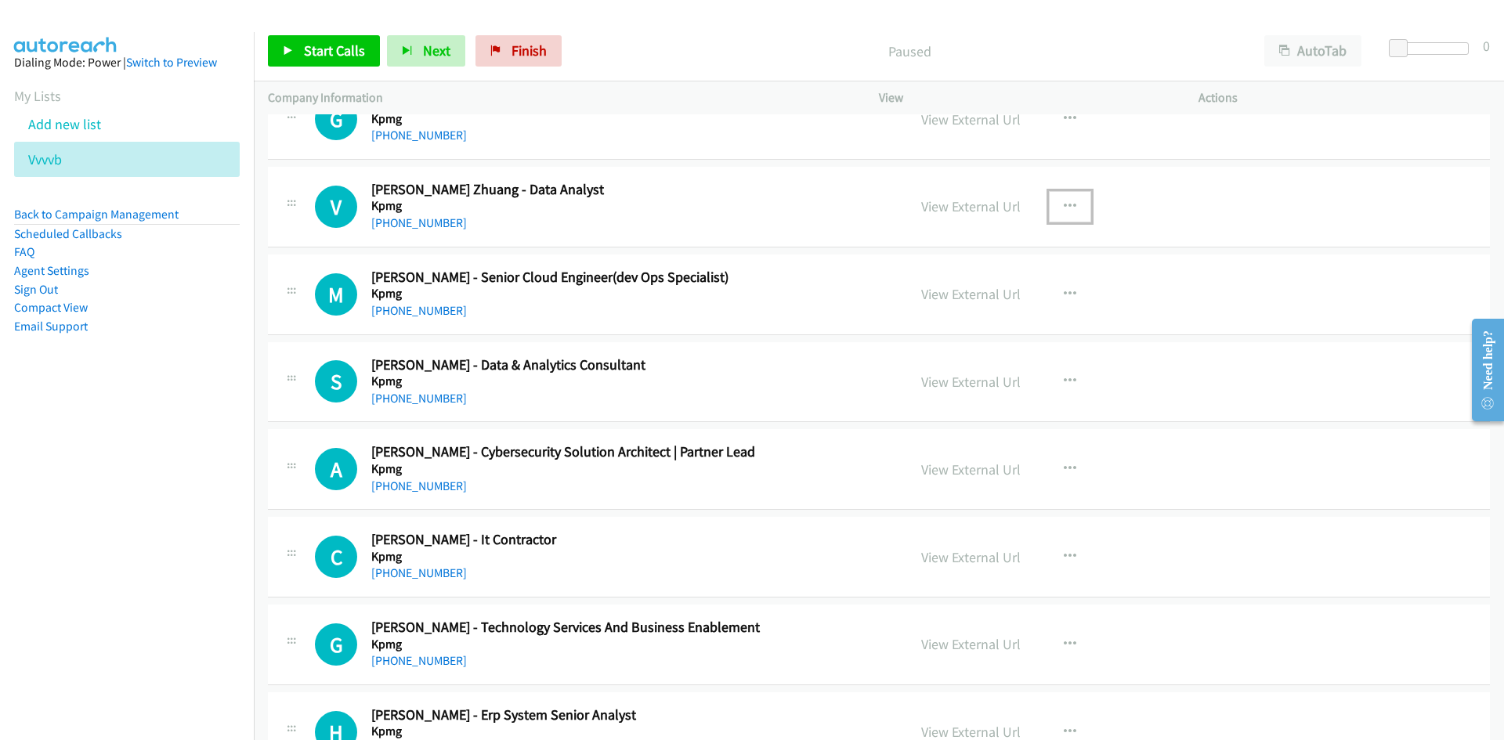
click at [1051, 200] on button "button" at bounding box center [1070, 206] width 42 height 31
click at [897, 305] on icon at bounding box center [902, 309] width 11 height 11
click at [327, 41] on link "Start Calls" at bounding box center [324, 50] width 112 height 31
click at [327, 41] on link "Pause" at bounding box center [311, 50] width 86 height 31
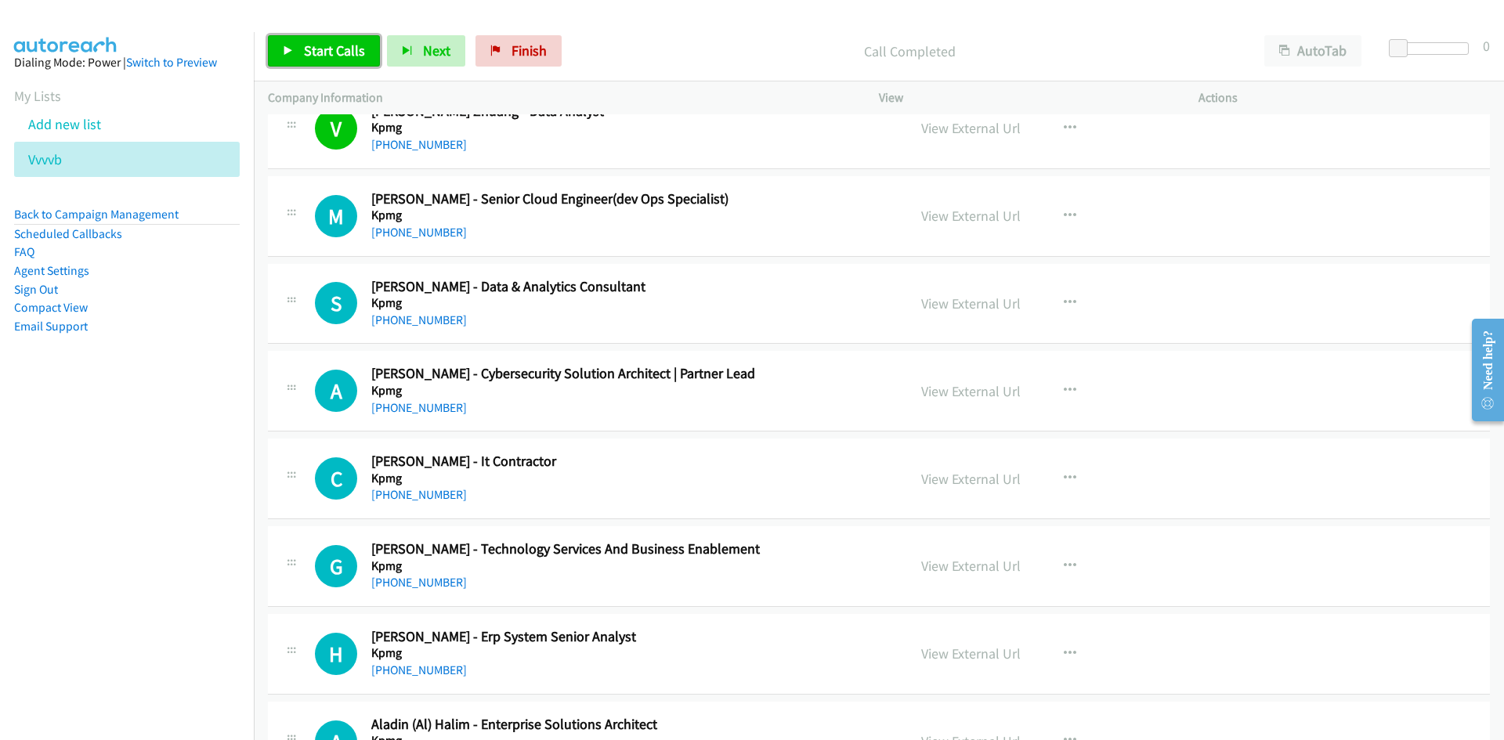
click at [352, 57] on span "Start Calls" at bounding box center [334, 51] width 61 height 18
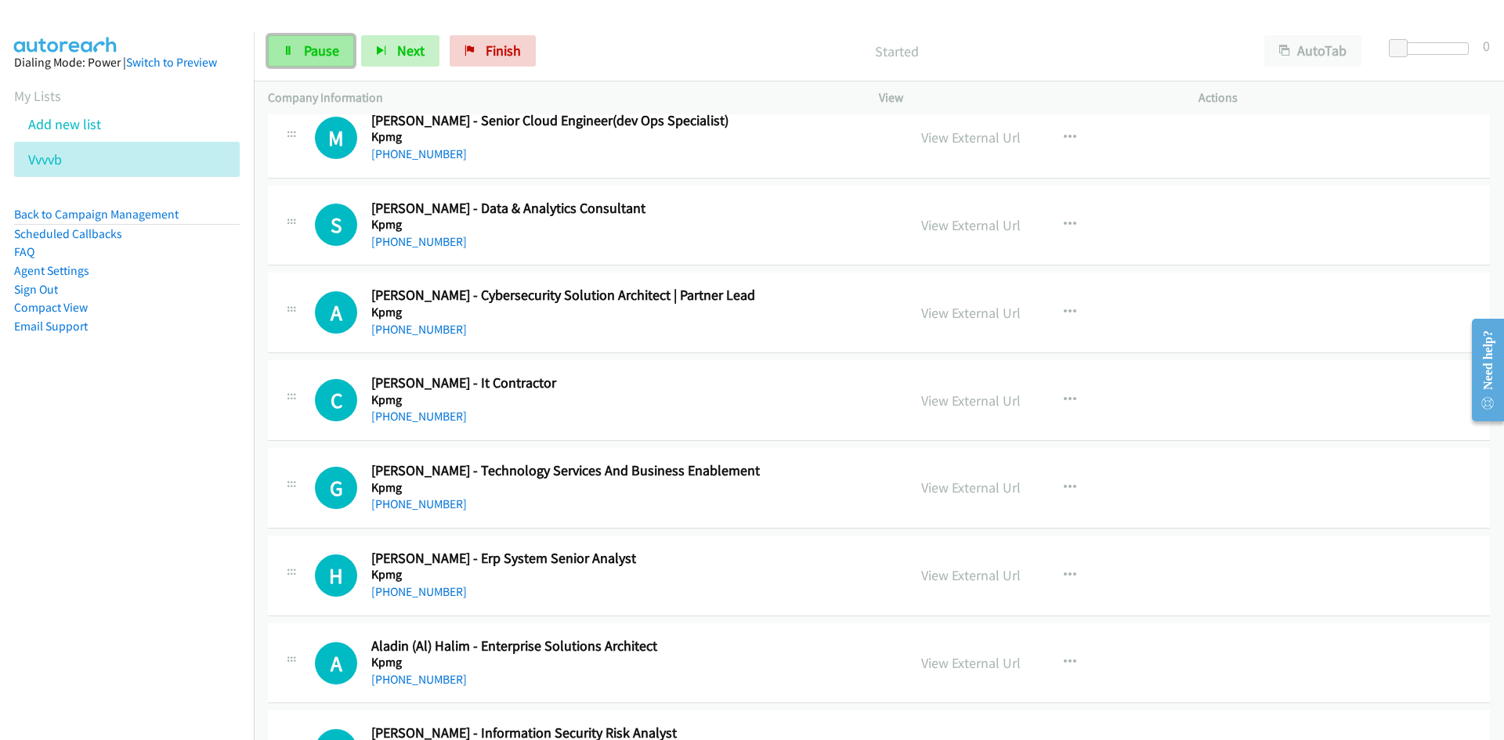
click at [314, 49] on span "Pause" at bounding box center [321, 51] width 35 height 18
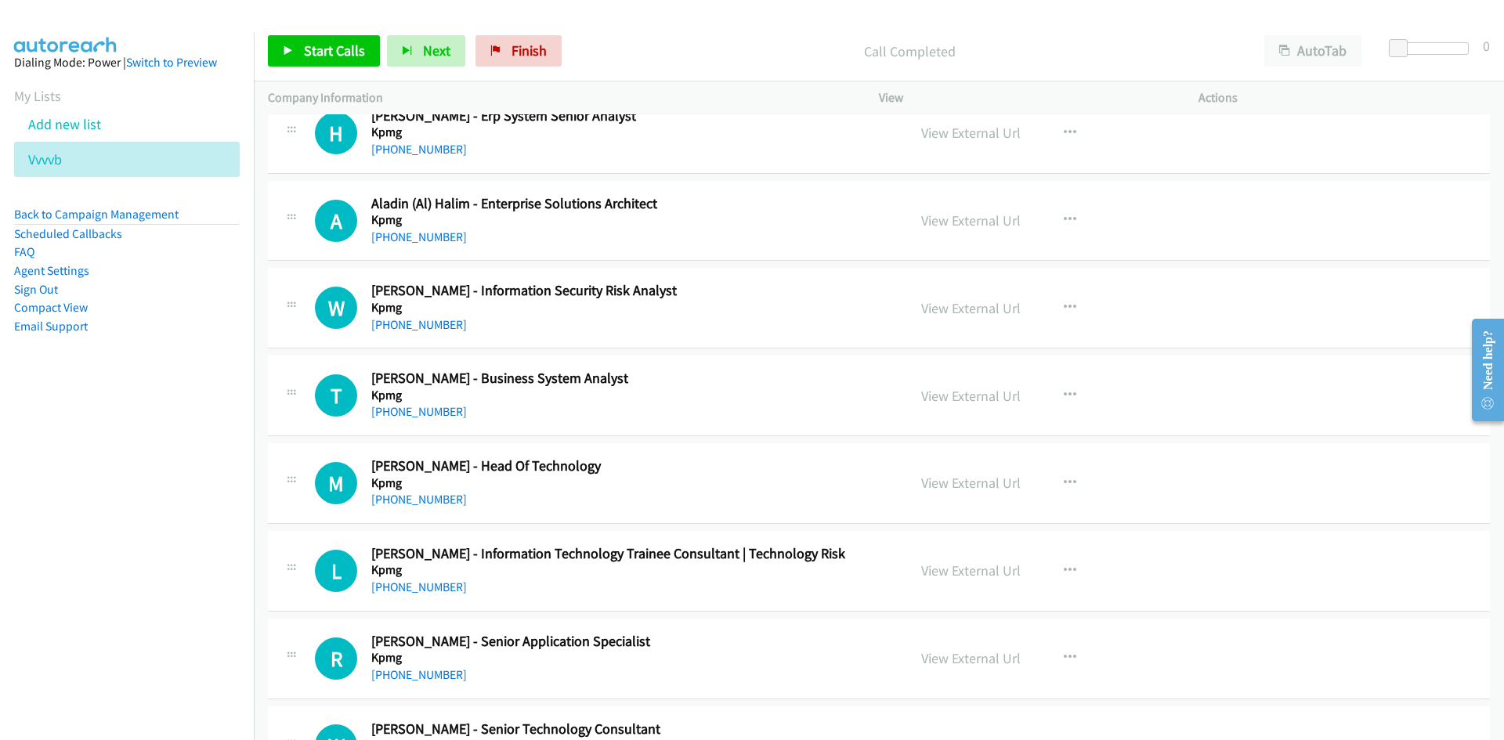
scroll to position [9299, 0]
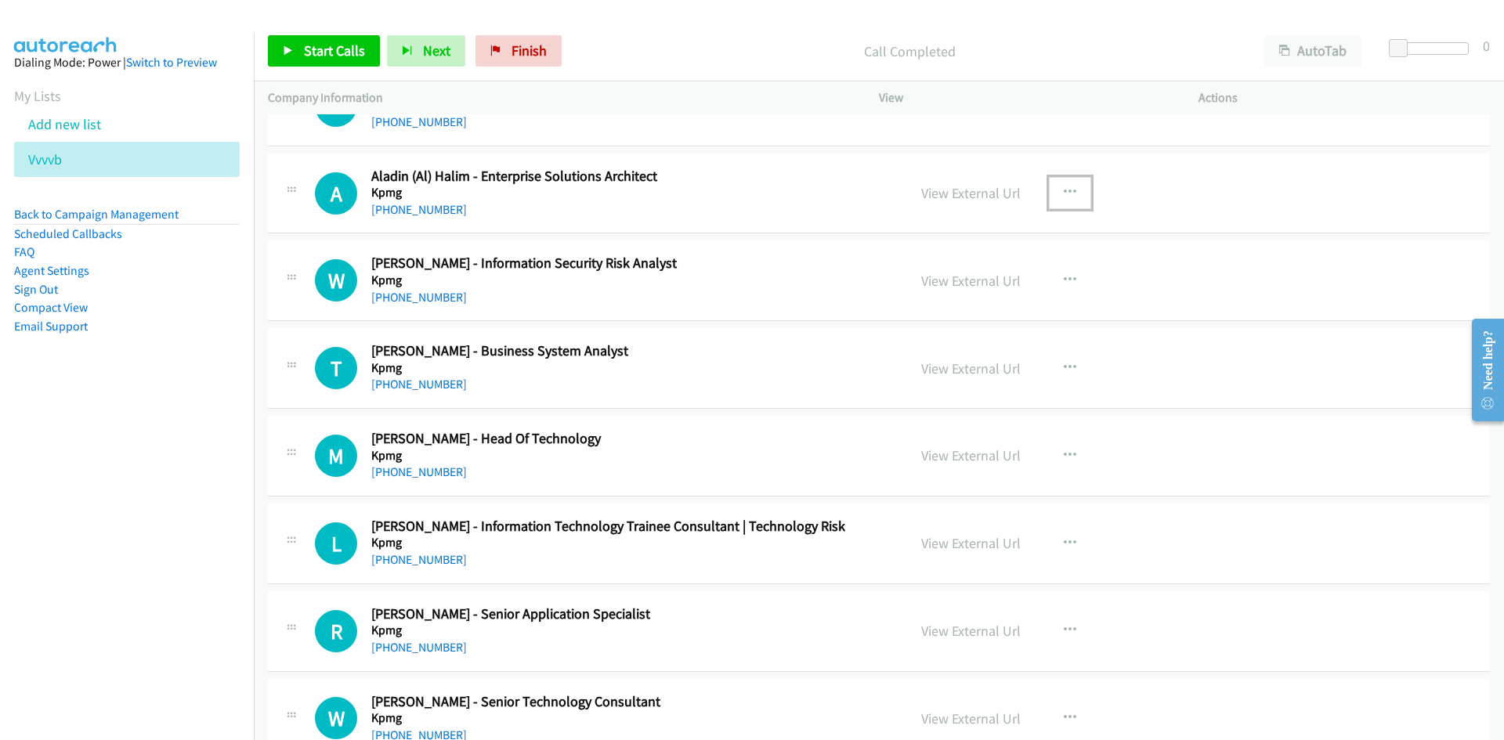
click at [1074, 191] on button "button" at bounding box center [1070, 192] width 42 height 31
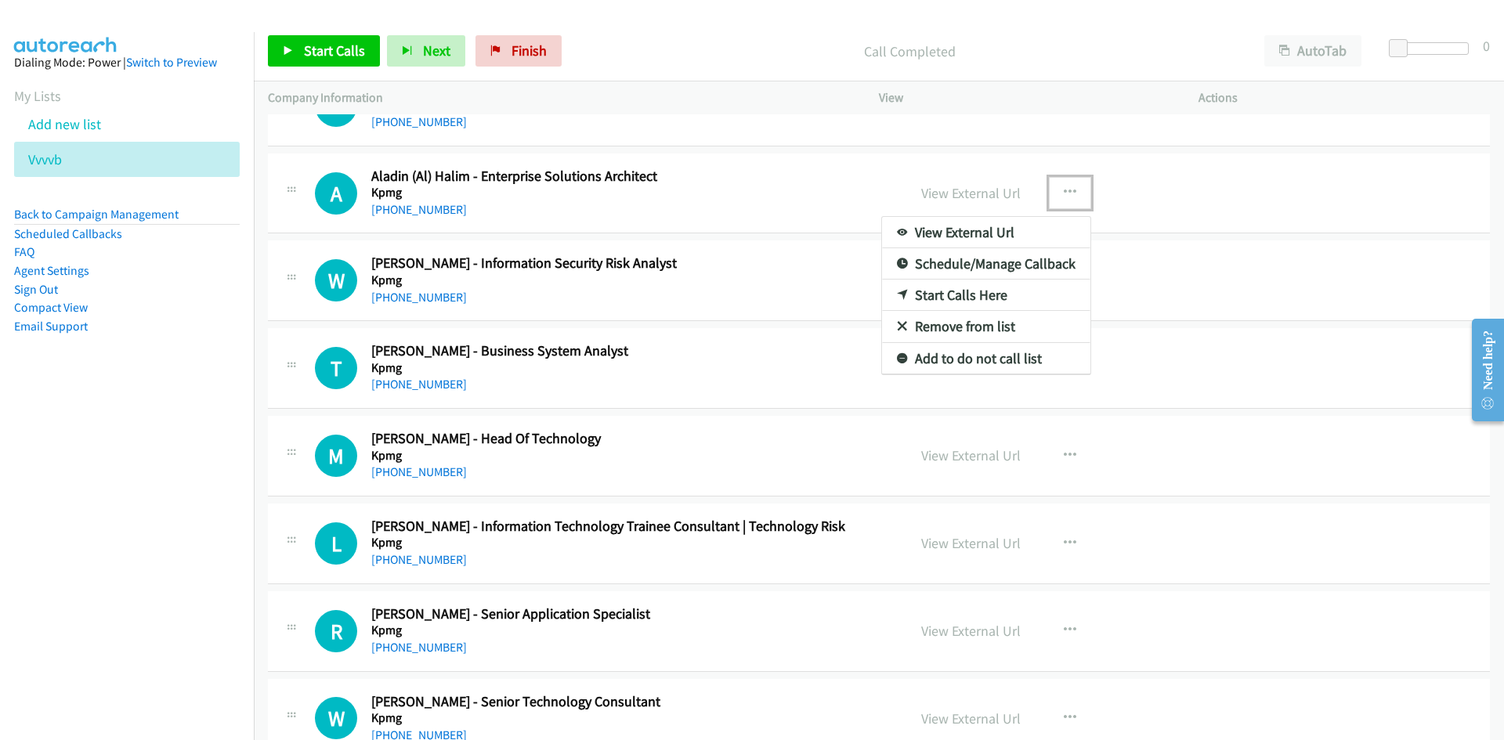
click at [897, 294] on icon at bounding box center [902, 296] width 11 height 11
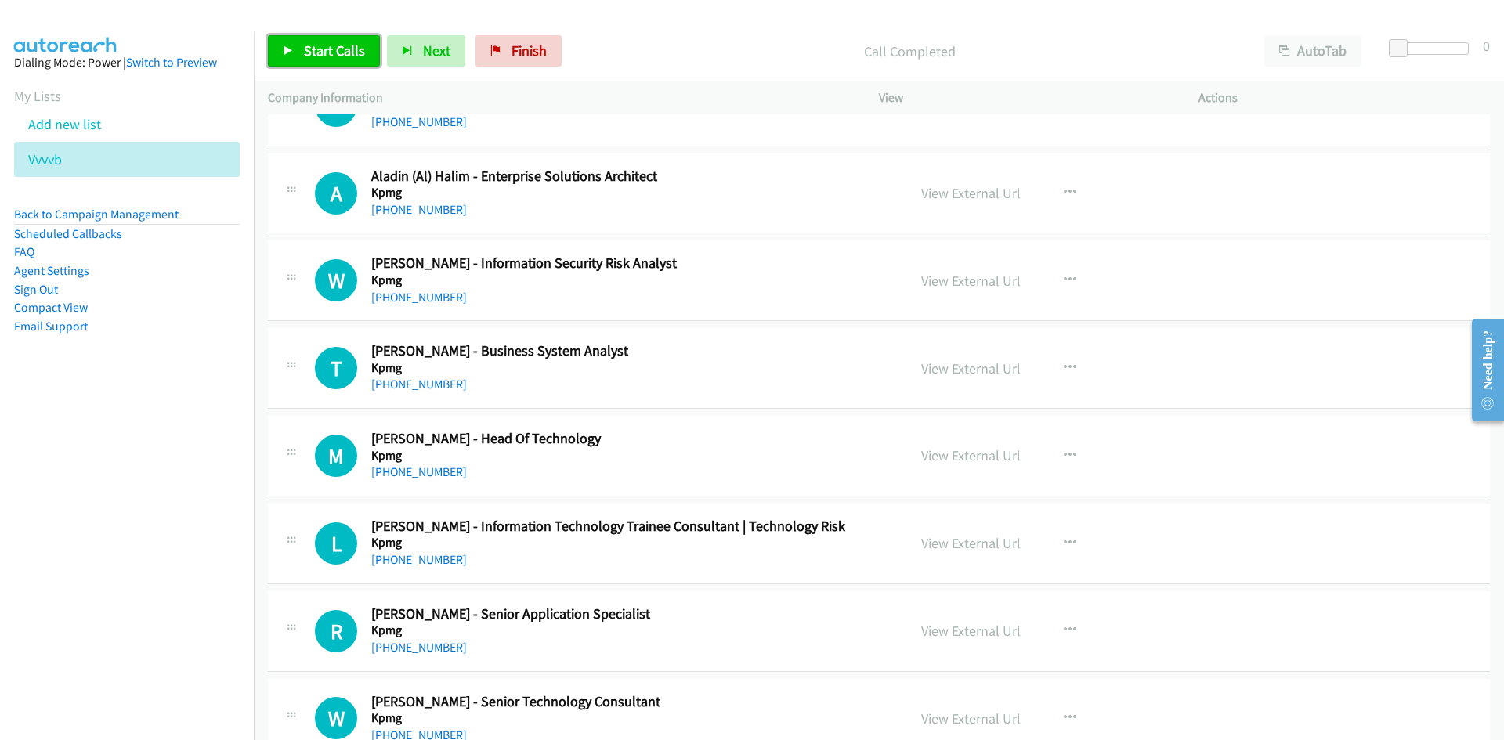
click at [329, 45] on span "Start Calls" at bounding box center [334, 51] width 61 height 18
click at [329, 45] on span "Pause" at bounding box center [321, 51] width 35 height 18
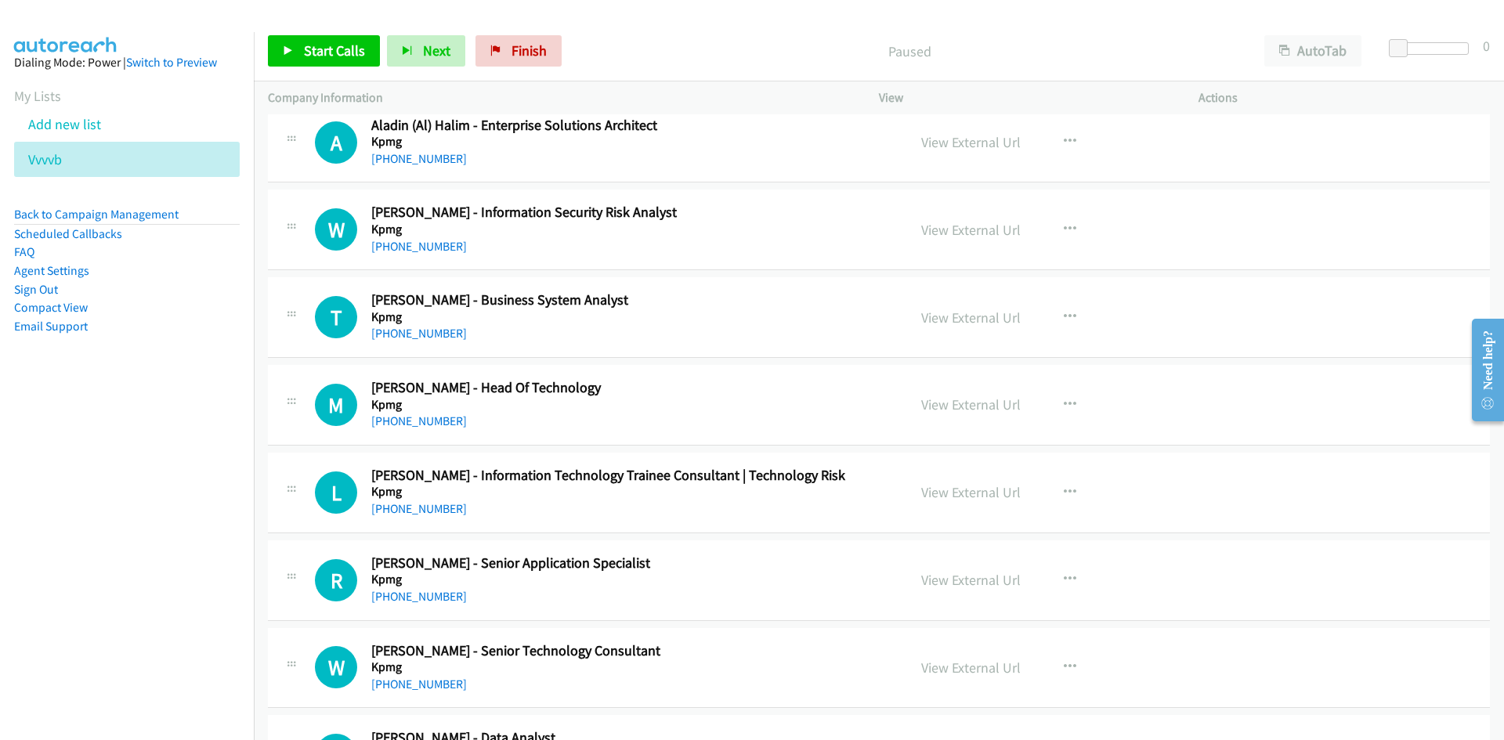
scroll to position [9378, 0]
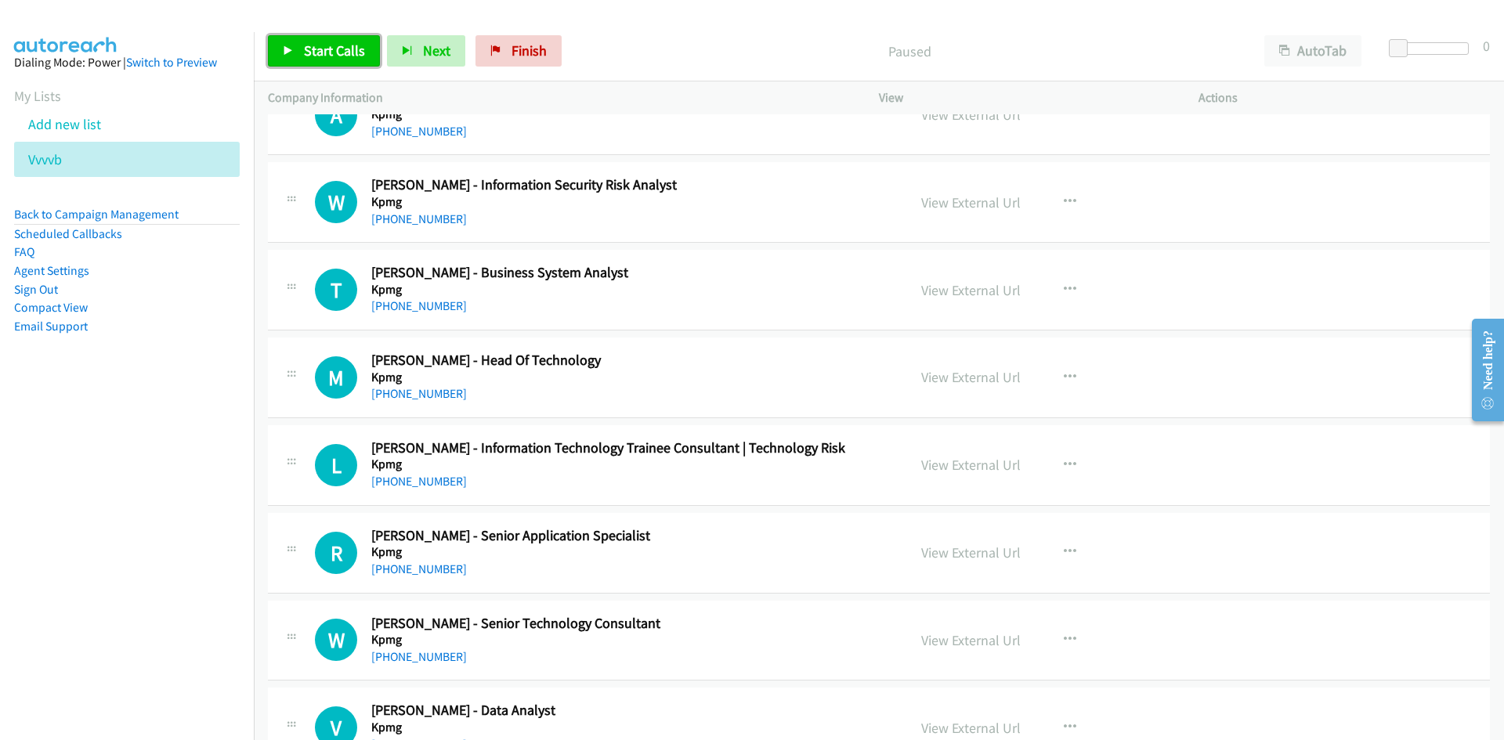
click at [357, 63] on link "Start Calls" at bounding box center [324, 50] width 112 height 31
click at [331, 64] on link "Pause" at bounding box center [311, 50] width 86 height 31
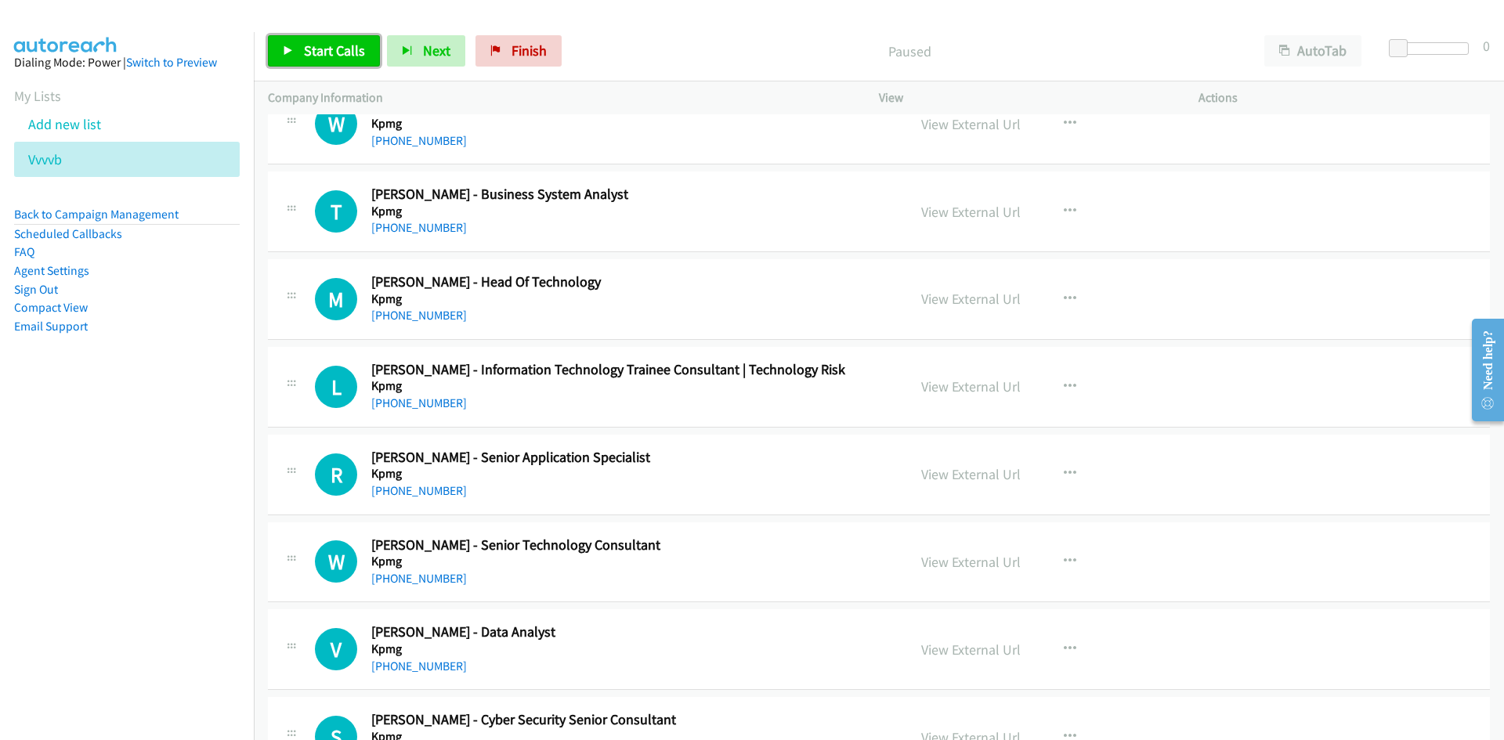
click at [334, 49] on span "Start Calls" at bounding box center [334, 51] width 61 height 18
click at [334, 49] on span "Pause" at bounding box center [321, 51] width 35 height 18
click at [356, 48] on span "Start Calls" at bounding box center [334, 51] width 61 height 18
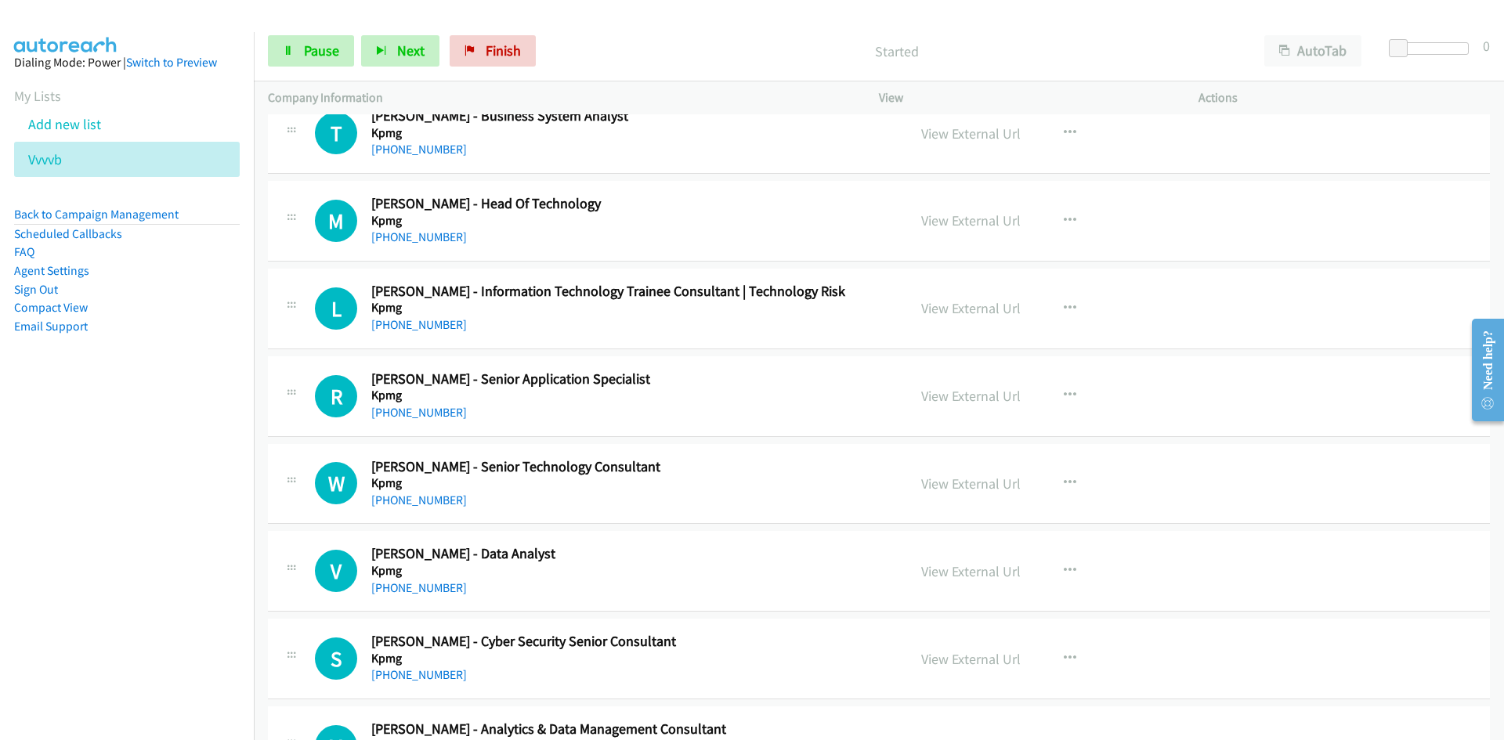
scroll to position [9613, 0]
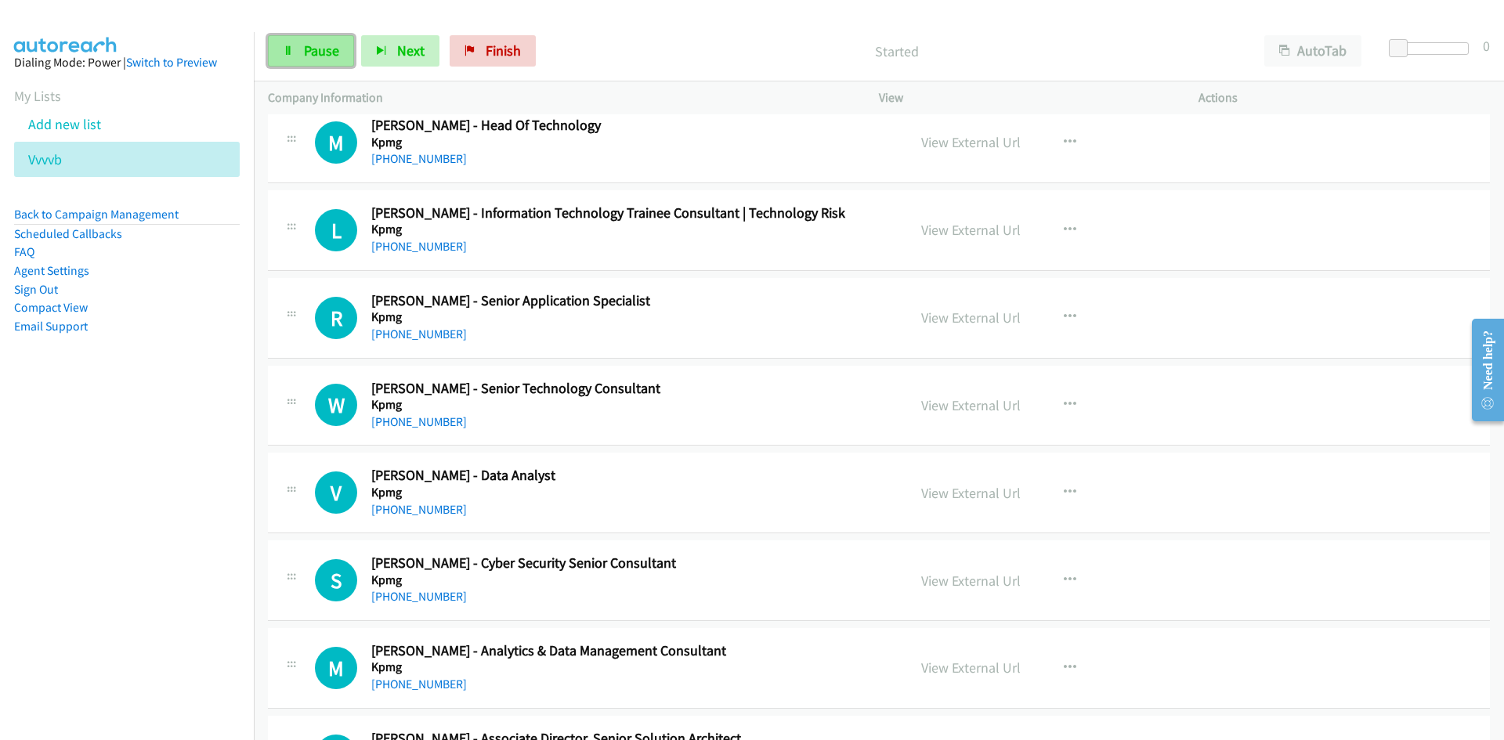
click at [331, 67] on link "Pause" at bounding box center [311, 50] width 86 height 31
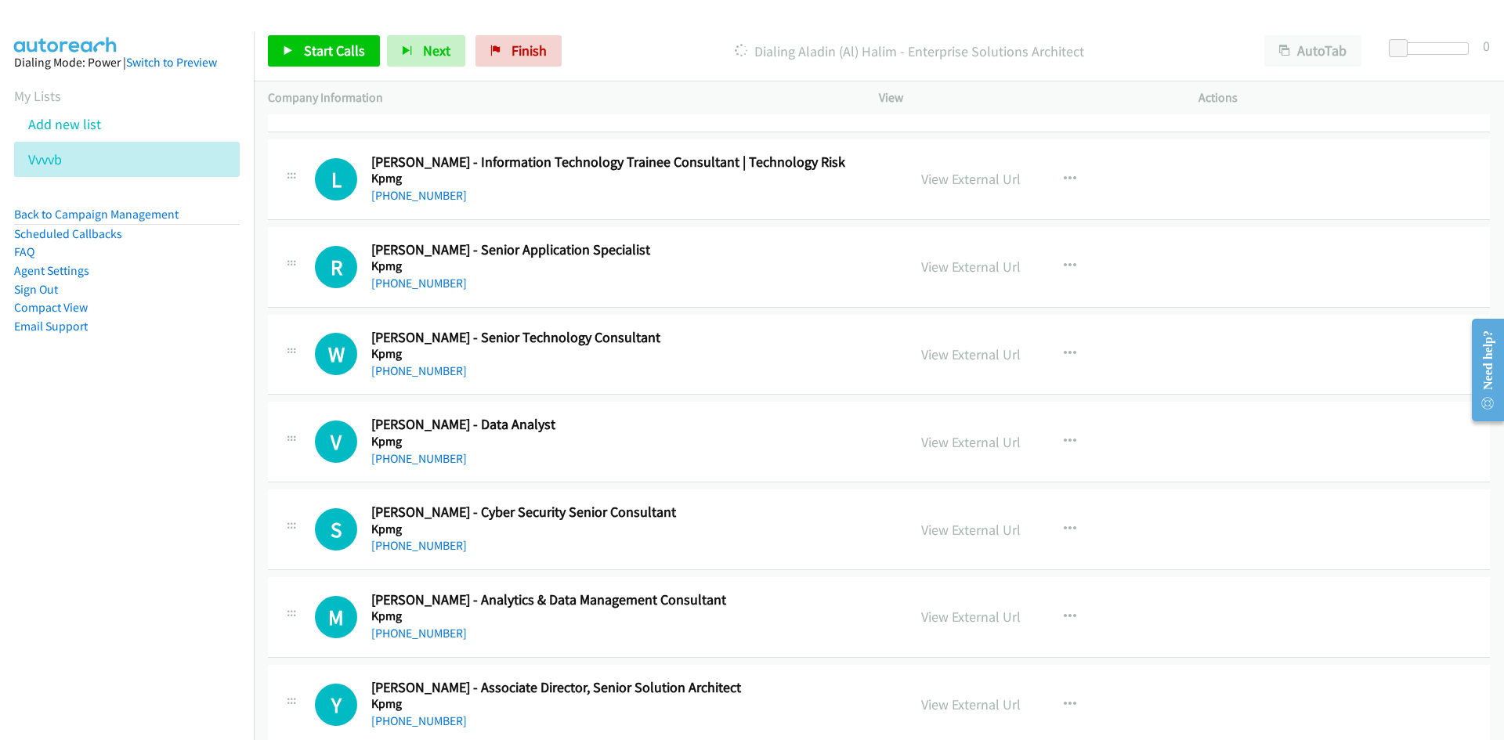
scroll to position [9691, 0]
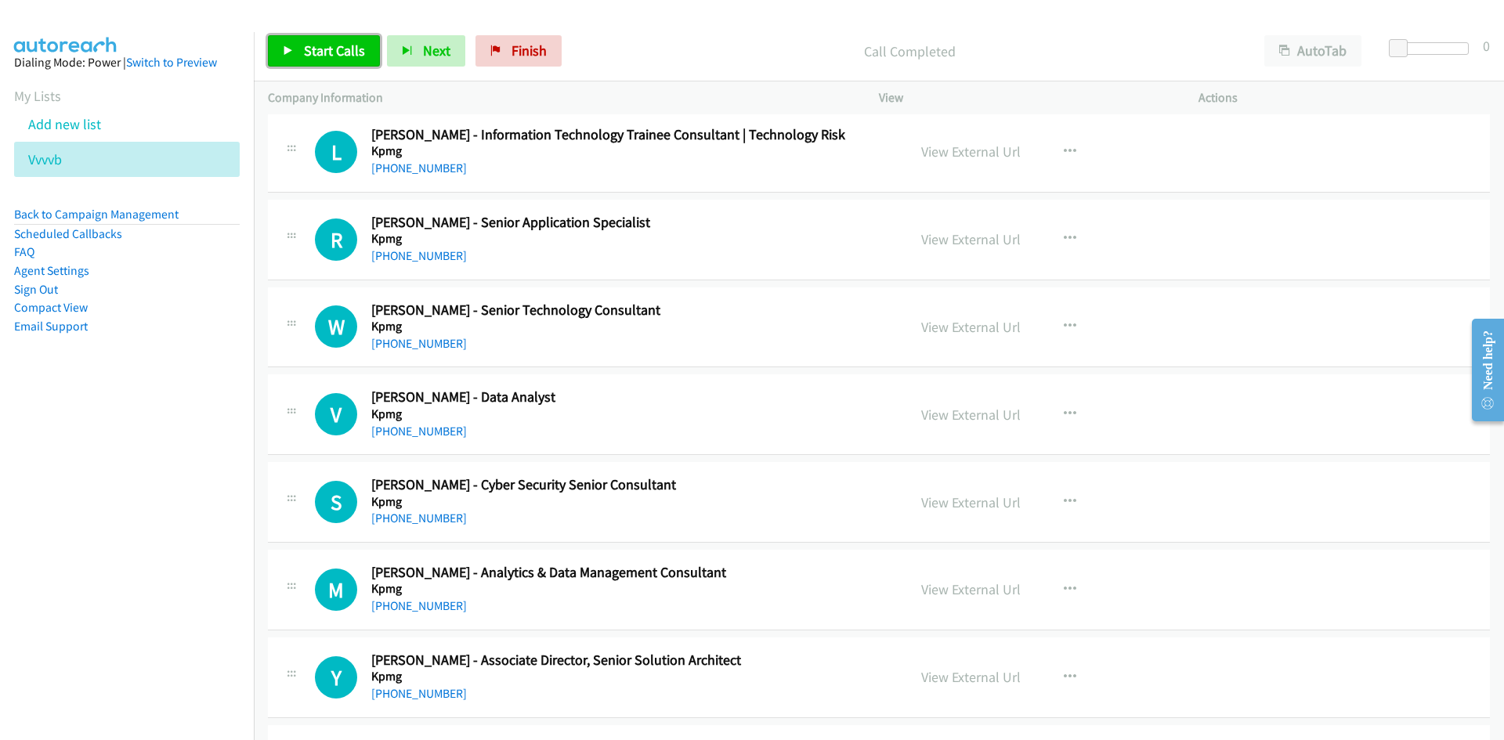
click at [332, 52] on span "Start Calls" at bounding box center [334, 51] width 61 height 18
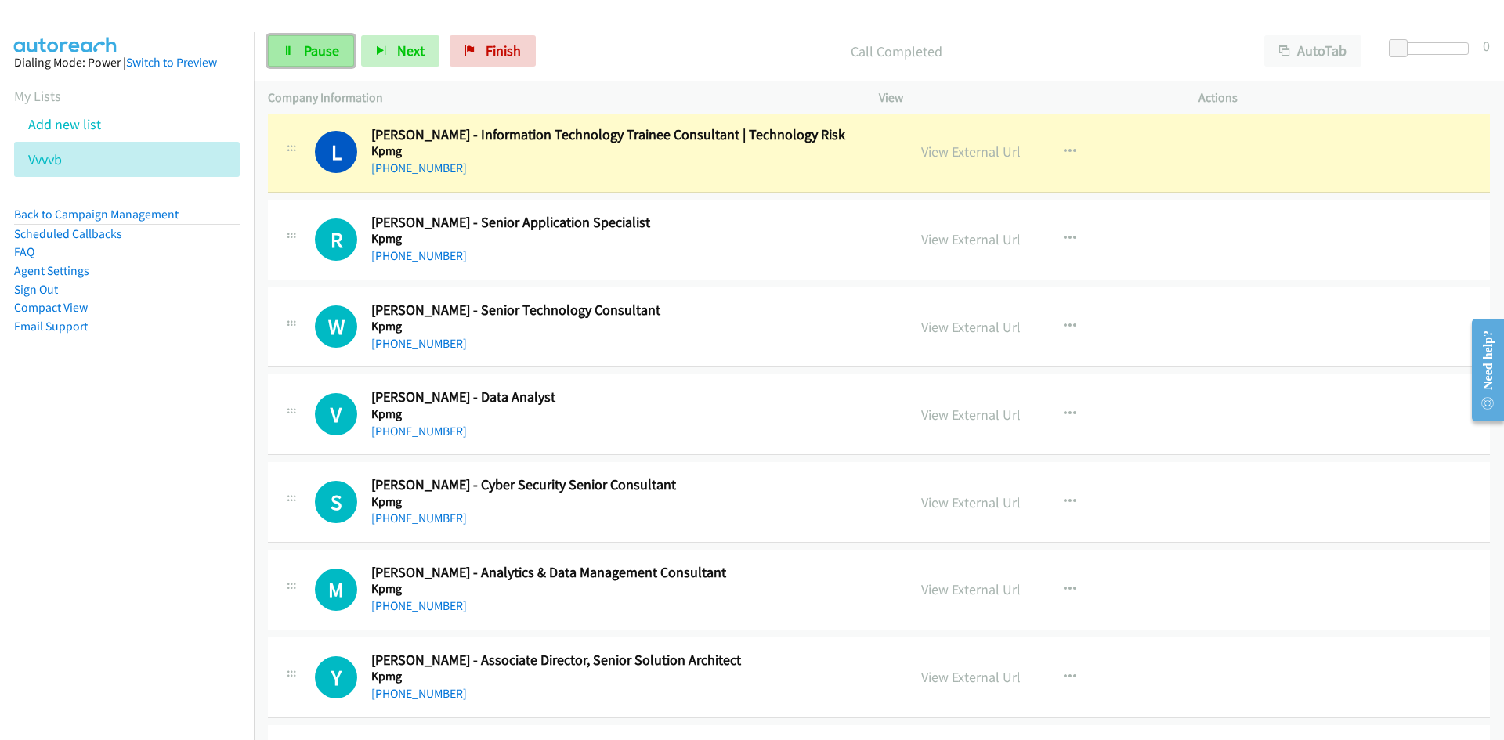
click at [338, 60] on link "Pause" at bounding box center [311, 50] width 86 height 31
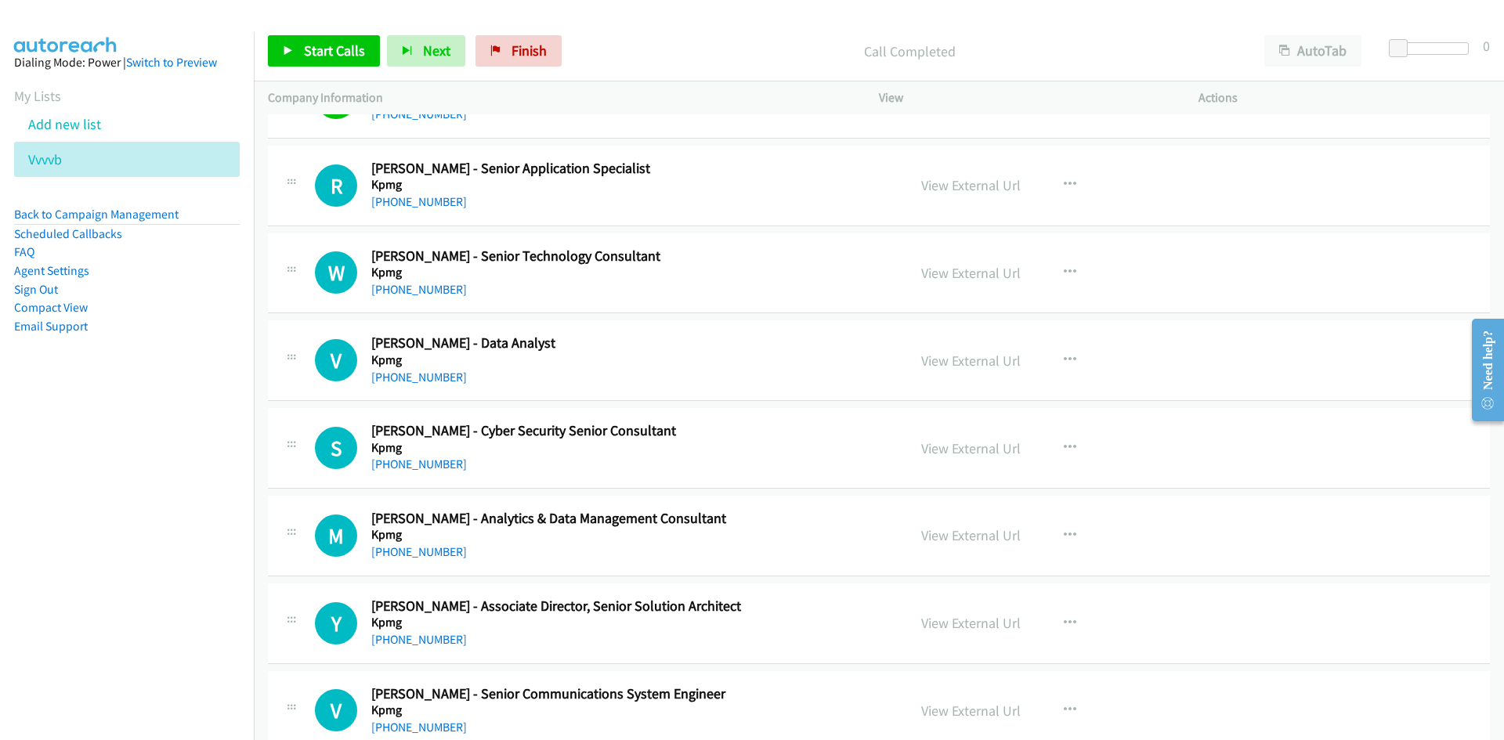
scroll to position [9769, 0]
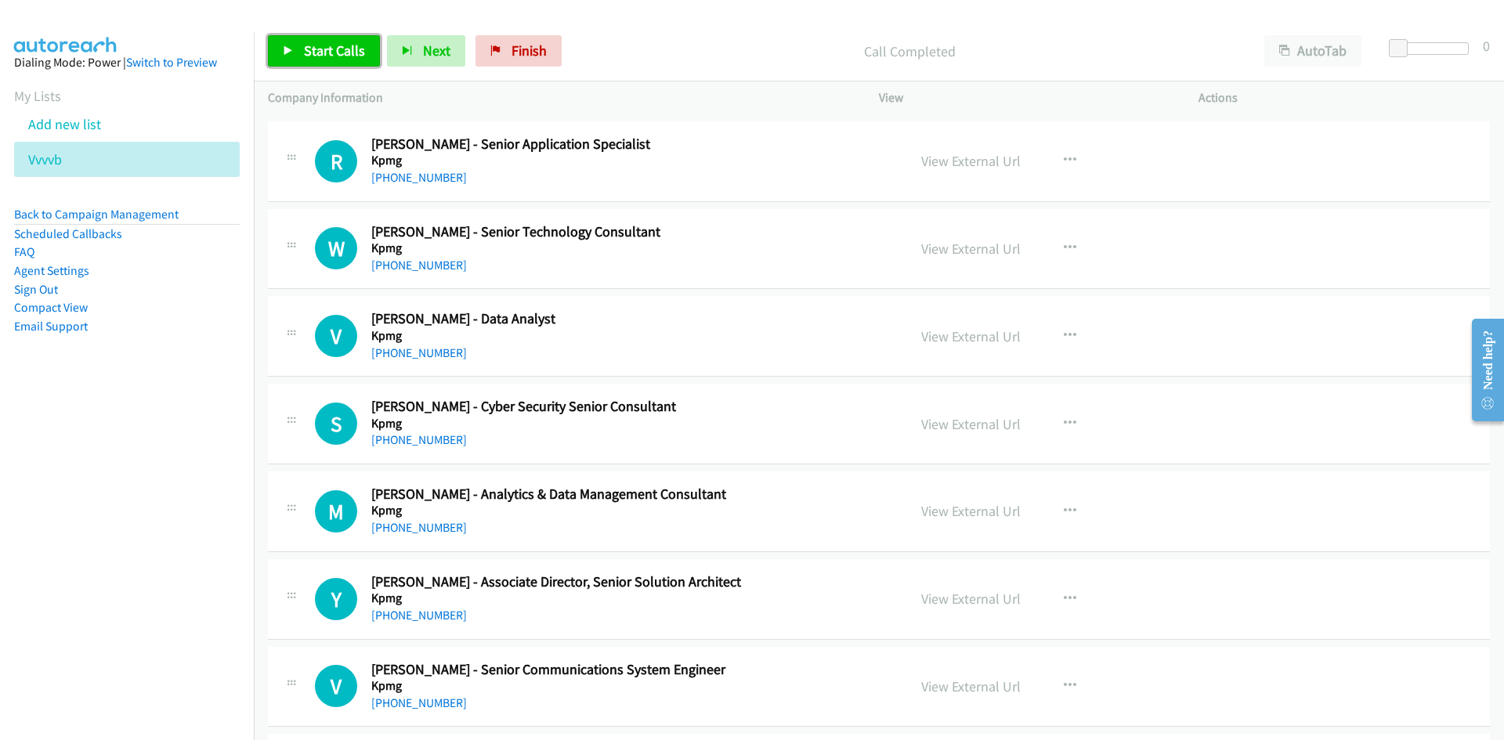
click at [362, 58] on span "Start Calls" at bounding box center [334, 51] width 61 height 18
drag, startPoint x: 362, startPoint y: 58, endPoint x: 345, endPoint y: 61, distance: 17.5
click at [345, 61] on div "Start Calls Pause Next Finish" at bounding box center [405, 50] width 275 height 31
click at [345, 61] on link "Pause" at bounding box center [311, 50] width 86 height 31
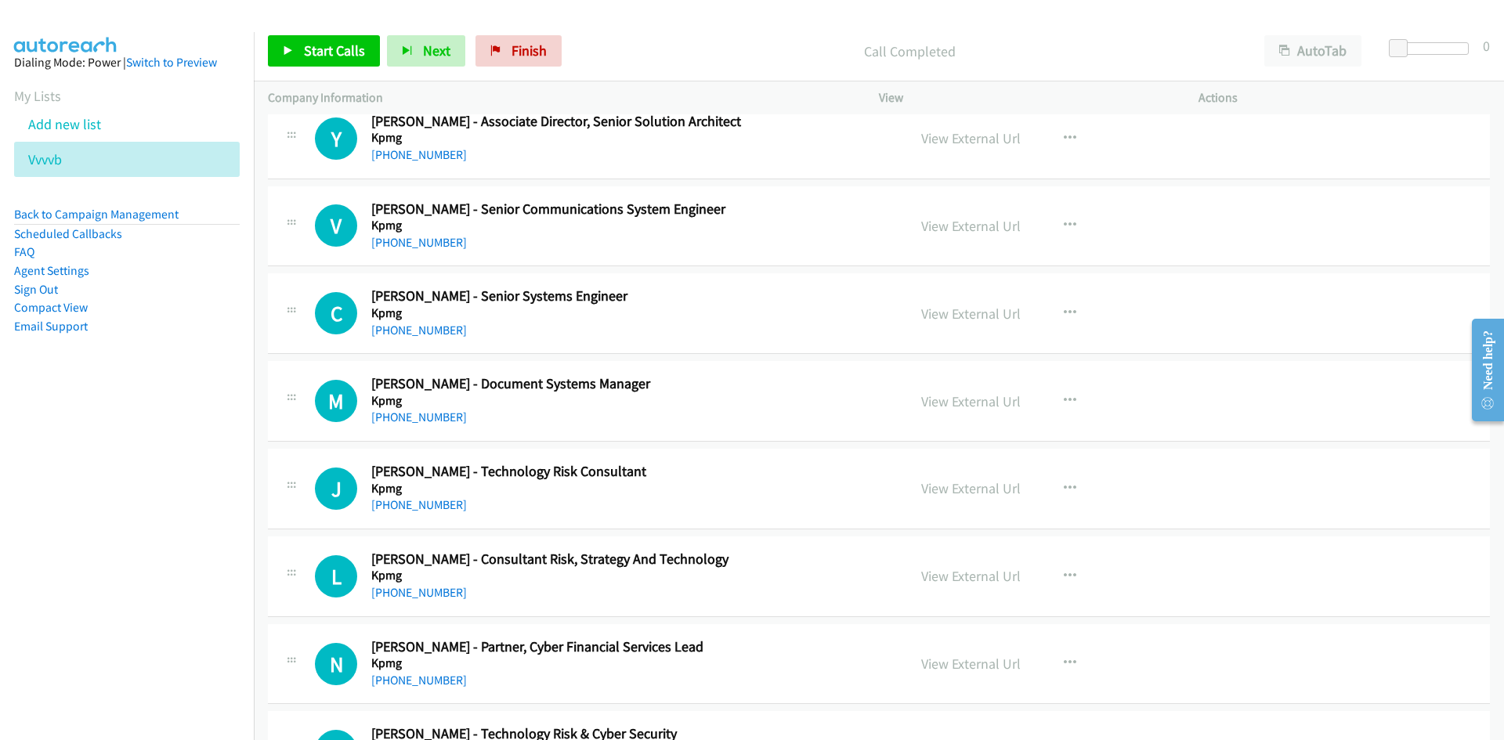
scroll to position [10239, 0]
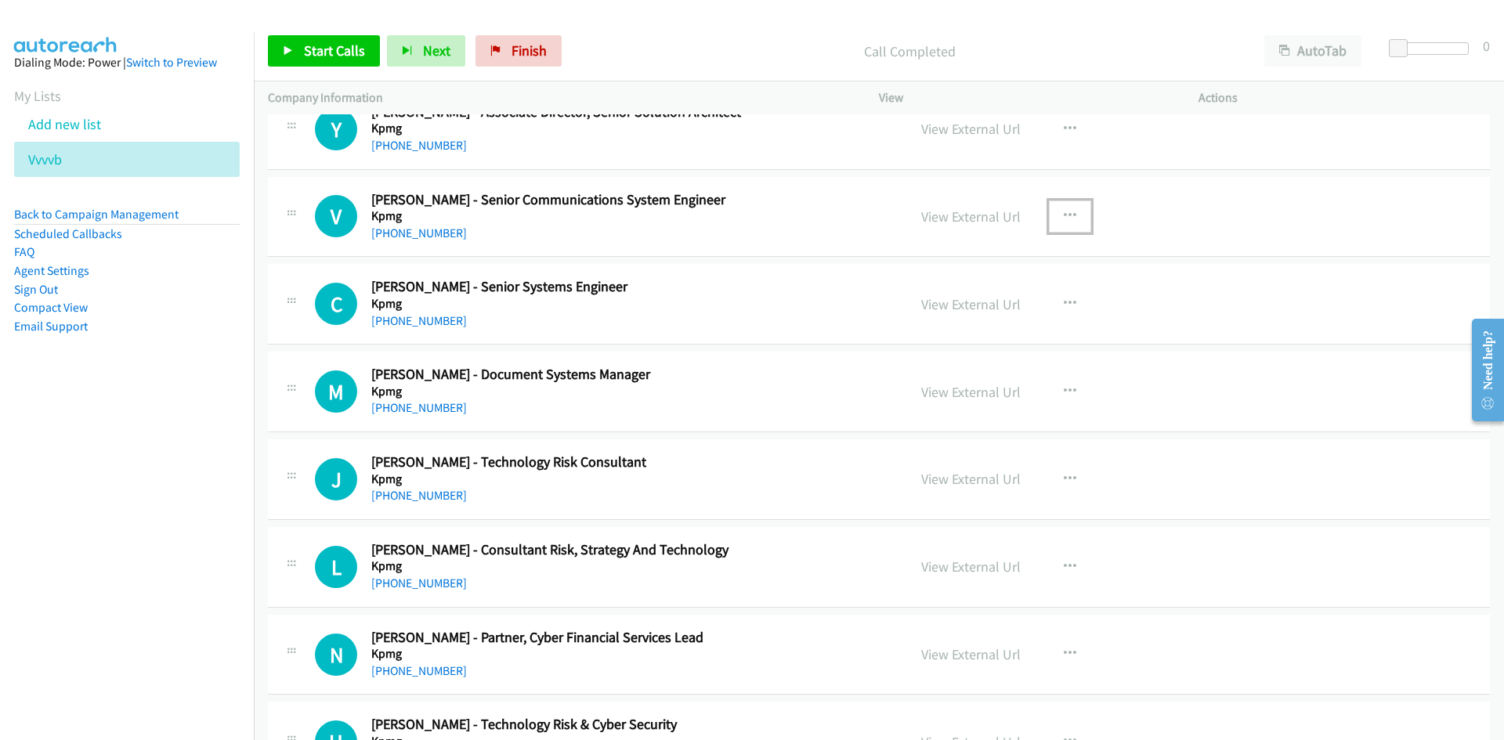
click at [1066, 210] on icon "button" at bounding box center [1070, 216] width 13 height 13
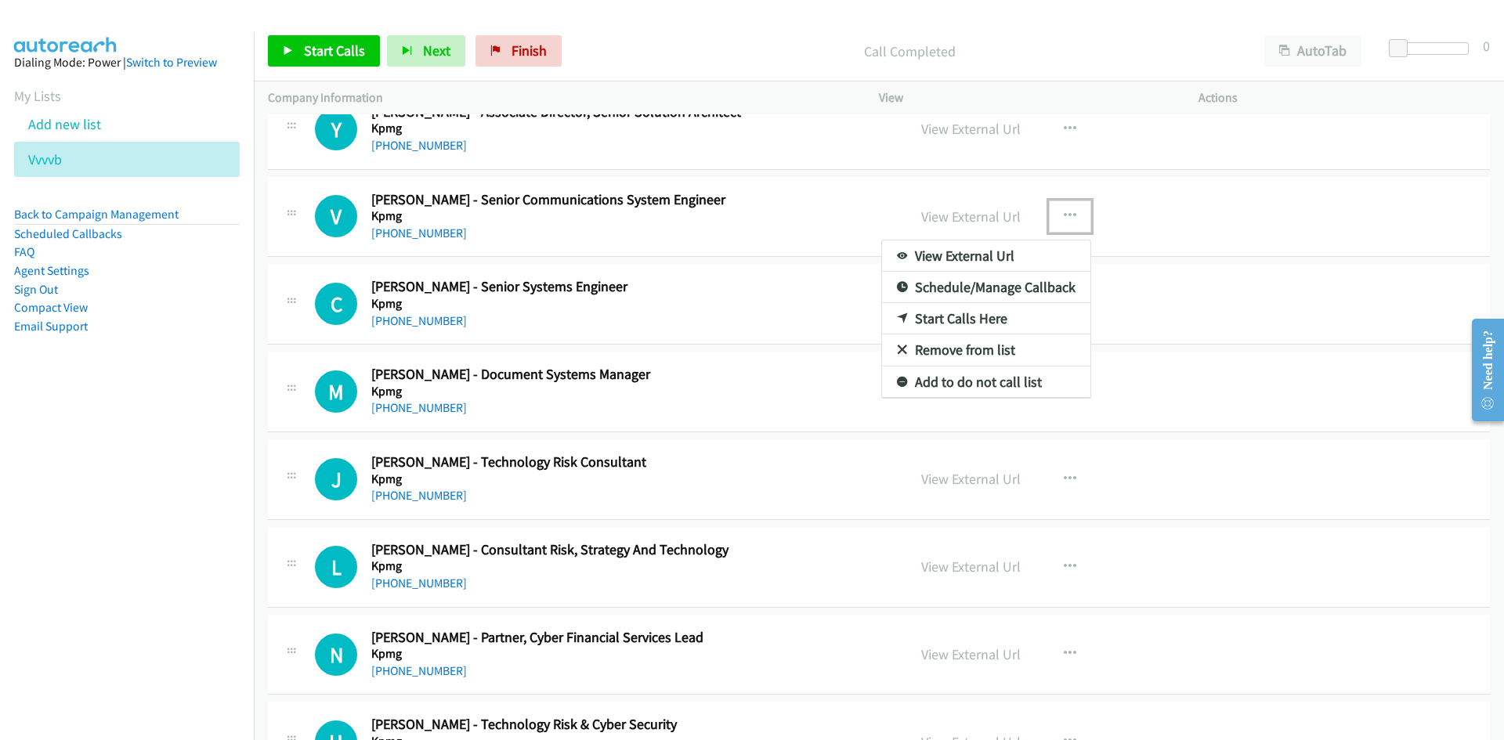
click at [899, 318] on icon at bounding box center [902, 319] width 11 height 11
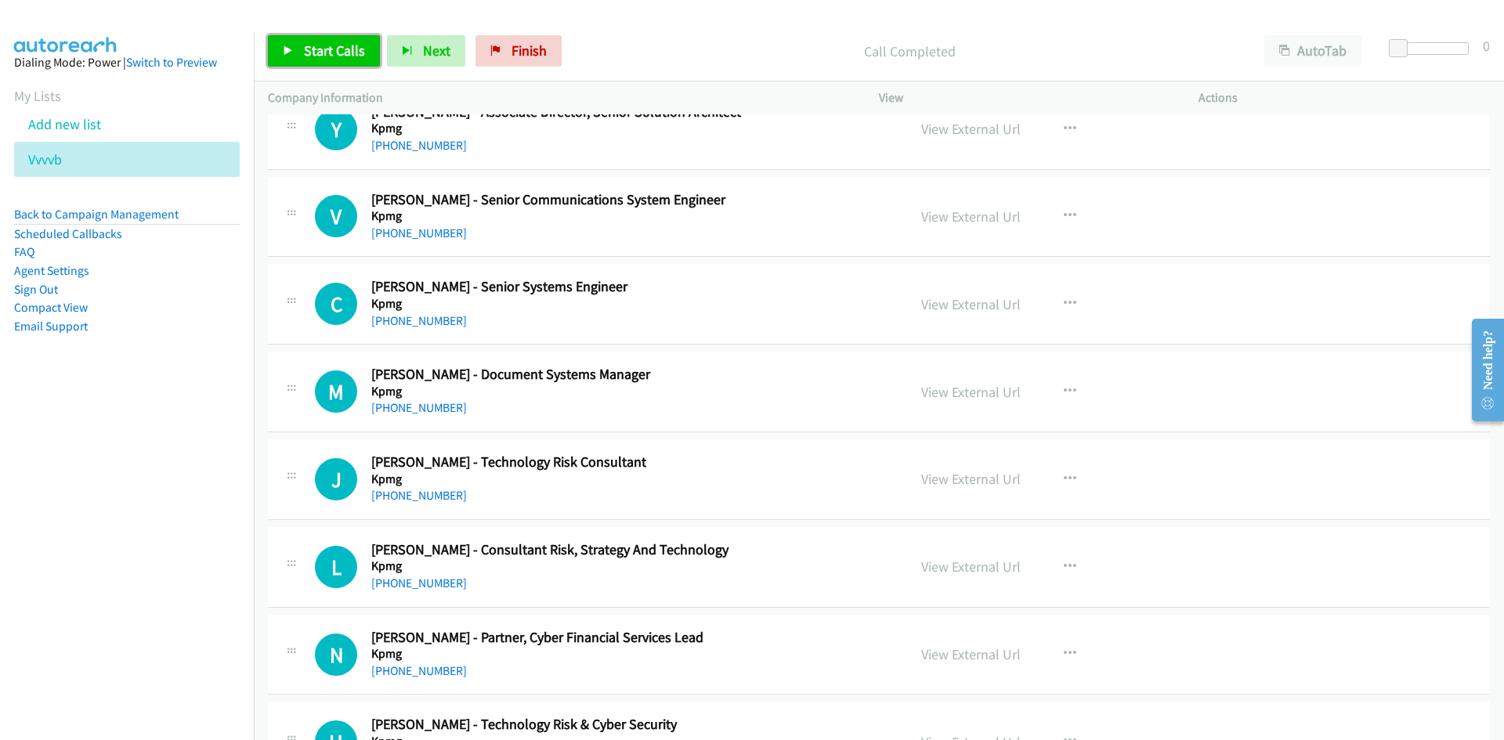
click at [346, 45] on span "Start Calls" at bounding box center [334, 51] width 61 height 18
click at [346, 45] on link "Pause" at bounding box center [311, 50] width 86 height 31
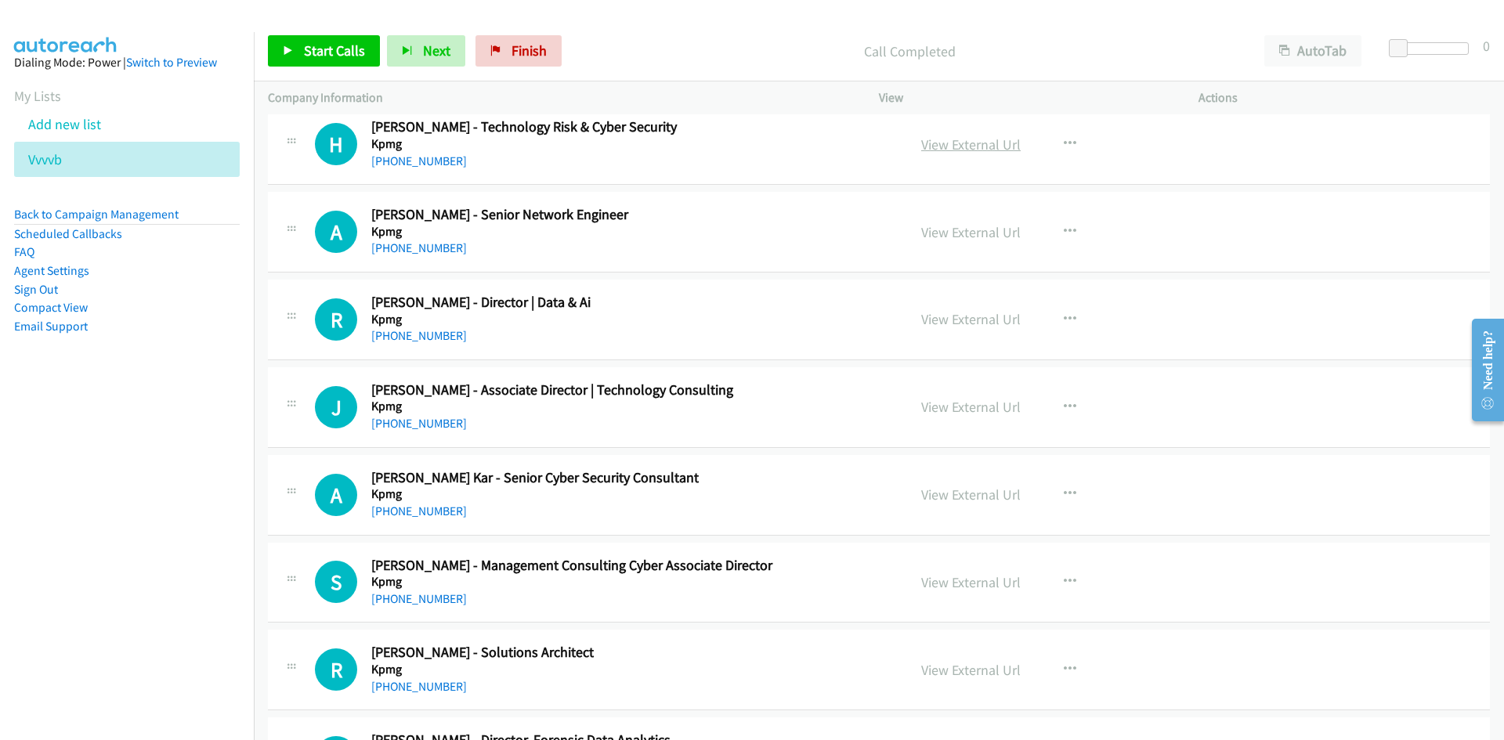
scroll to position [10944, 0]
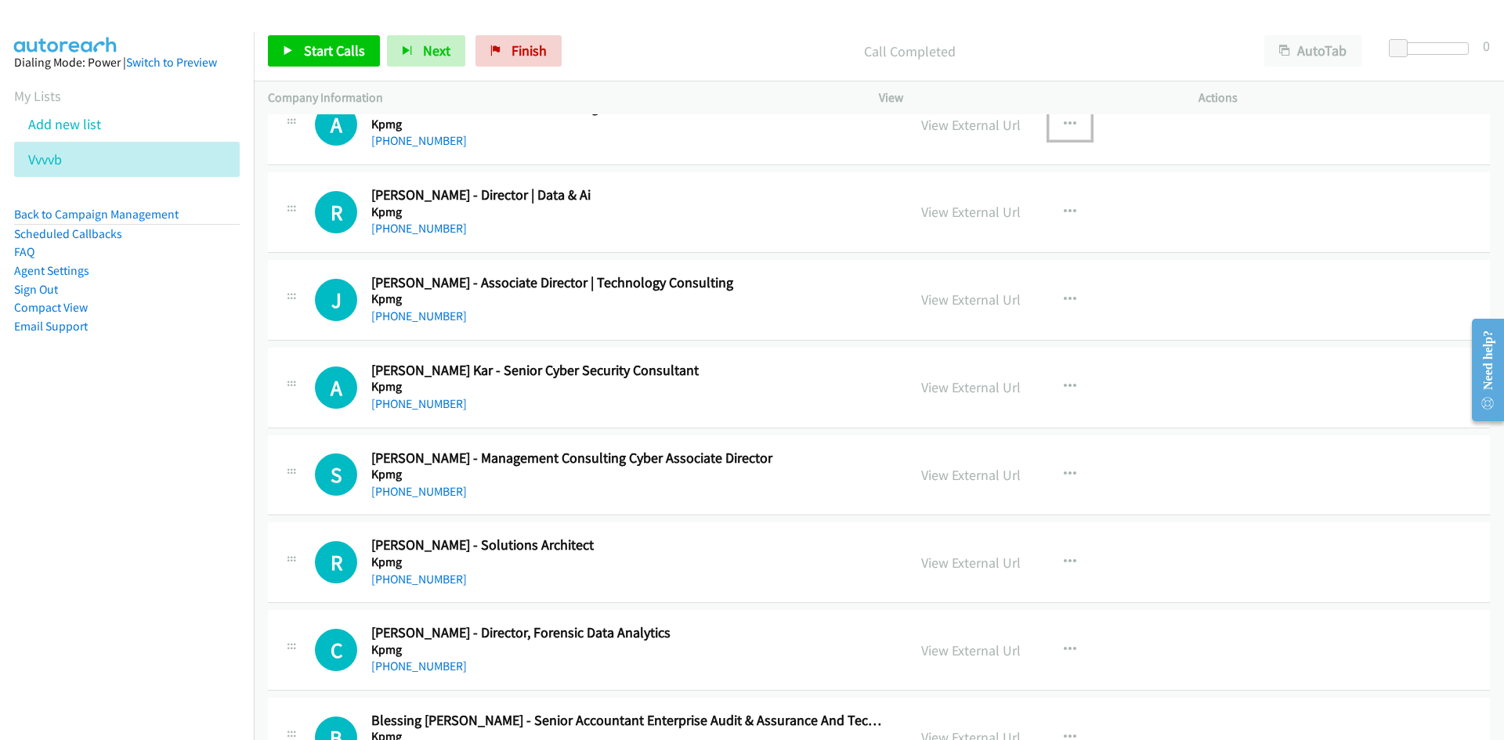
click at [1051, 126] on button "button" at bounding box center [1070, 124] width 42 height 31
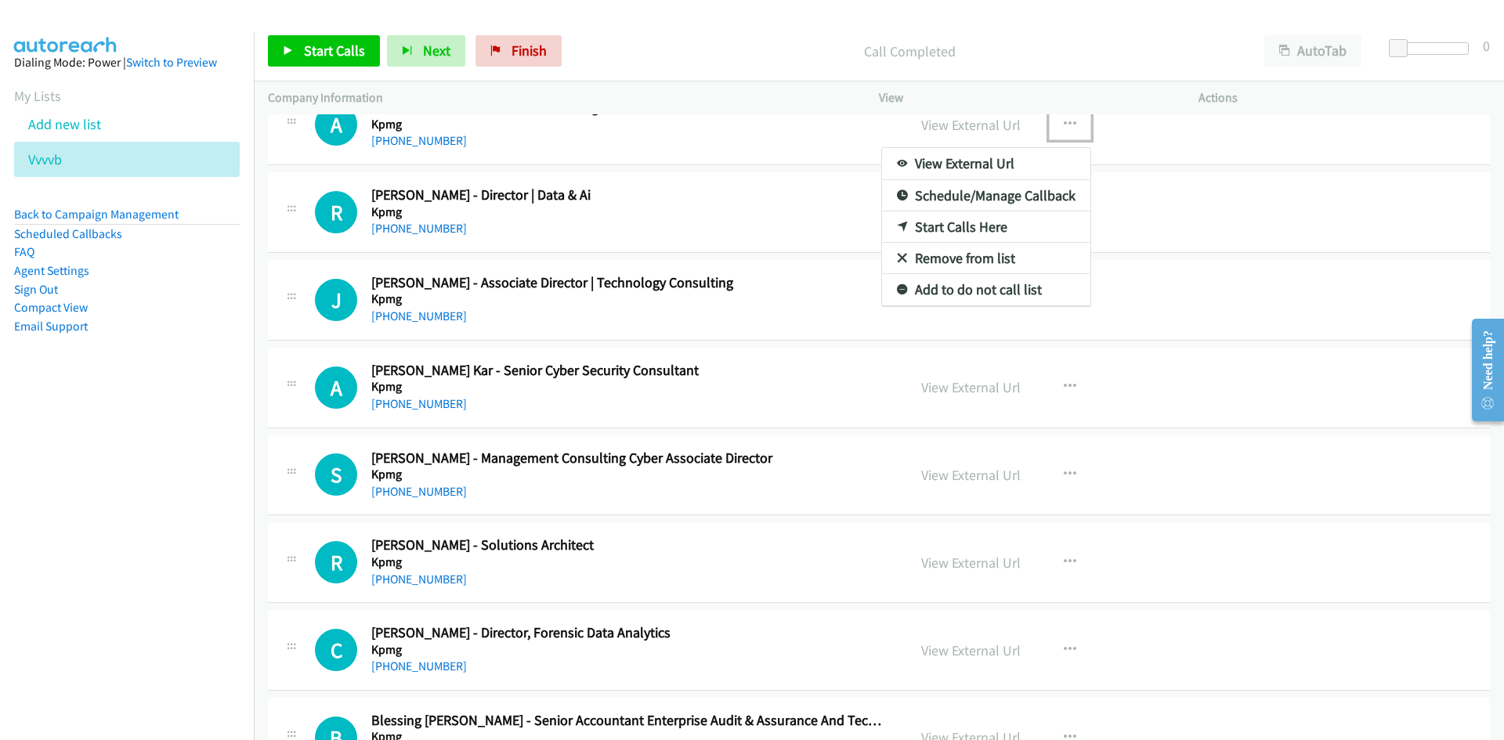
click at [894, 233] on link "Start Calls Here" at bounding box center [986, 227] width 208 height 31
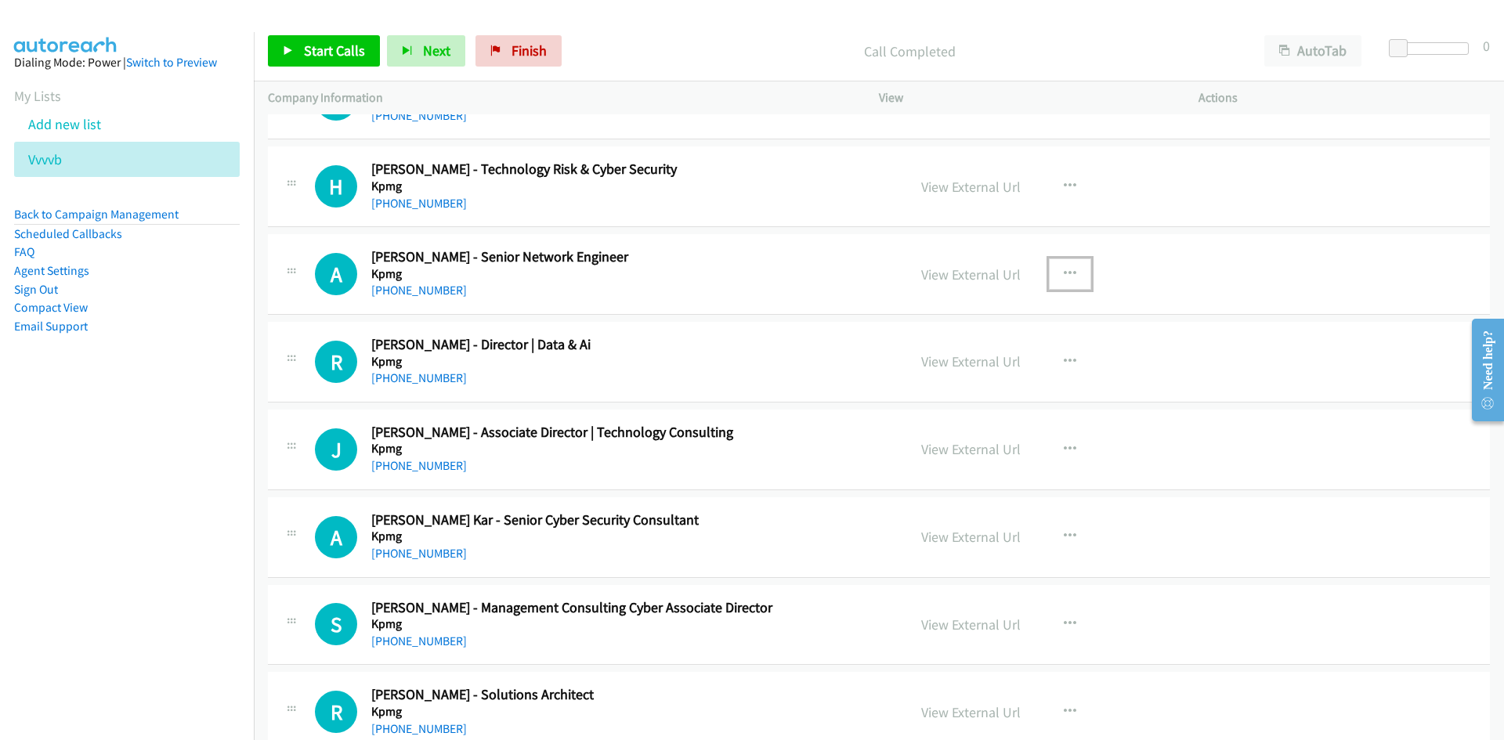
scroll to position [10788, 0]
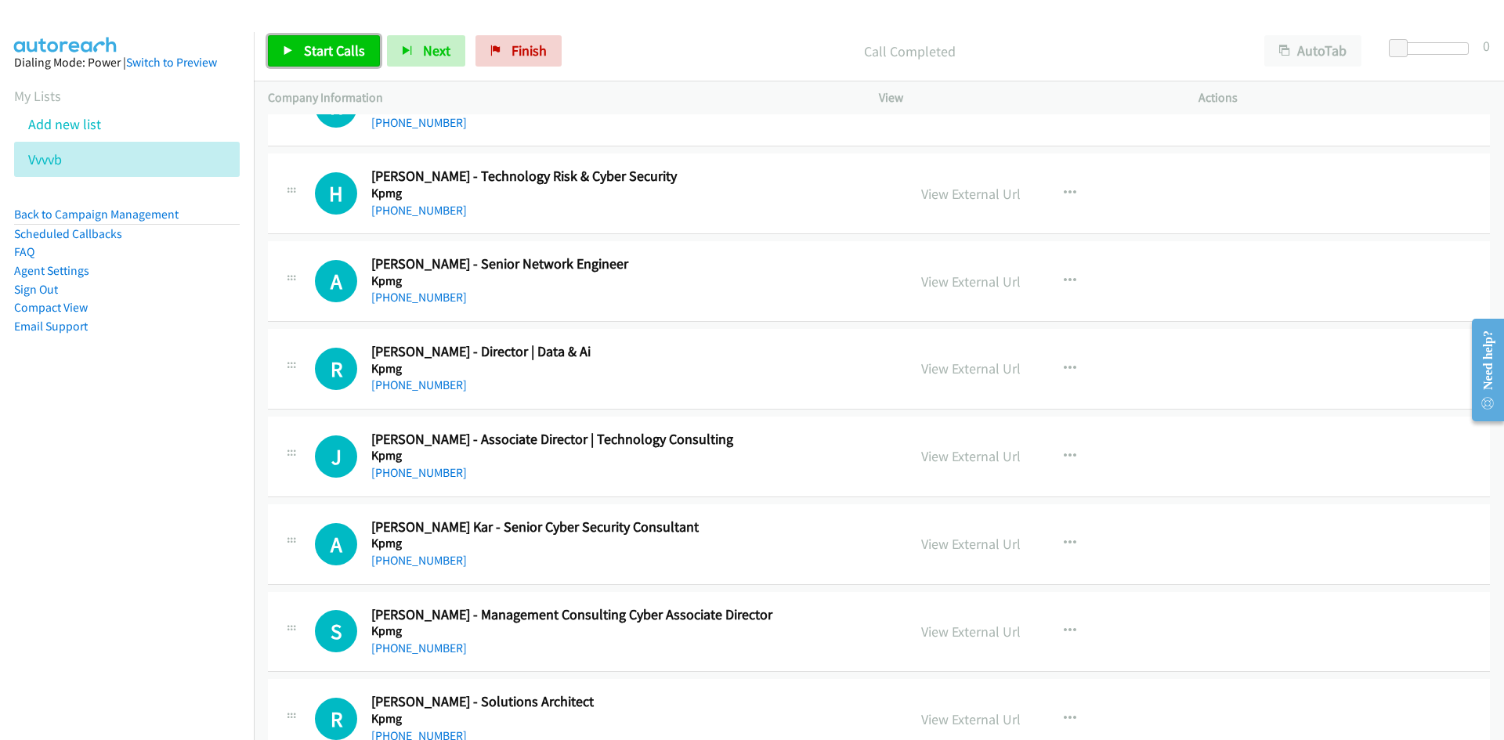
click at [302, 51] on link "Start Calls" at bounding box center [324, 50] width 112 height 31
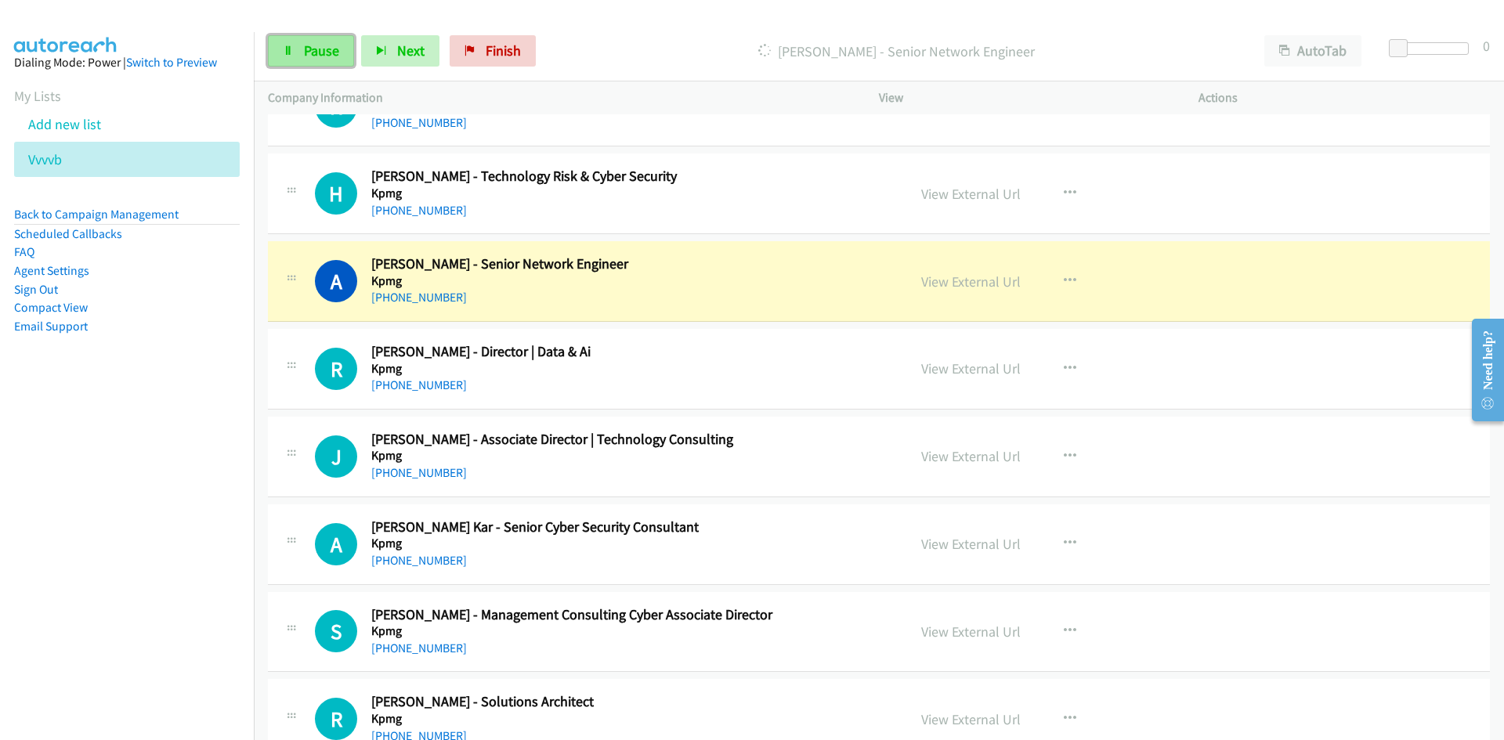
click at [302, 51] on link "Pause" at bounding box center [311, 50] width 86 height 31
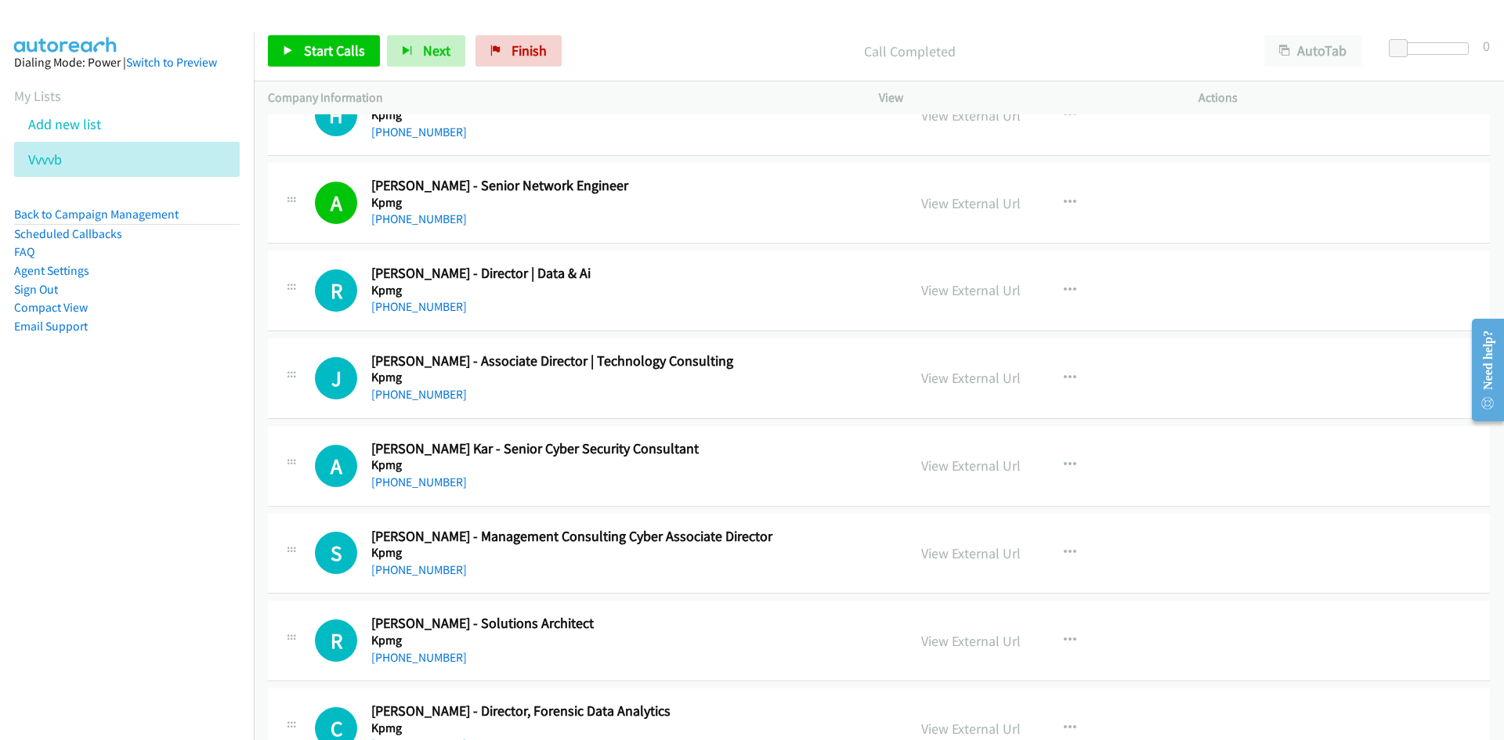
scroll to position [10944, 0]
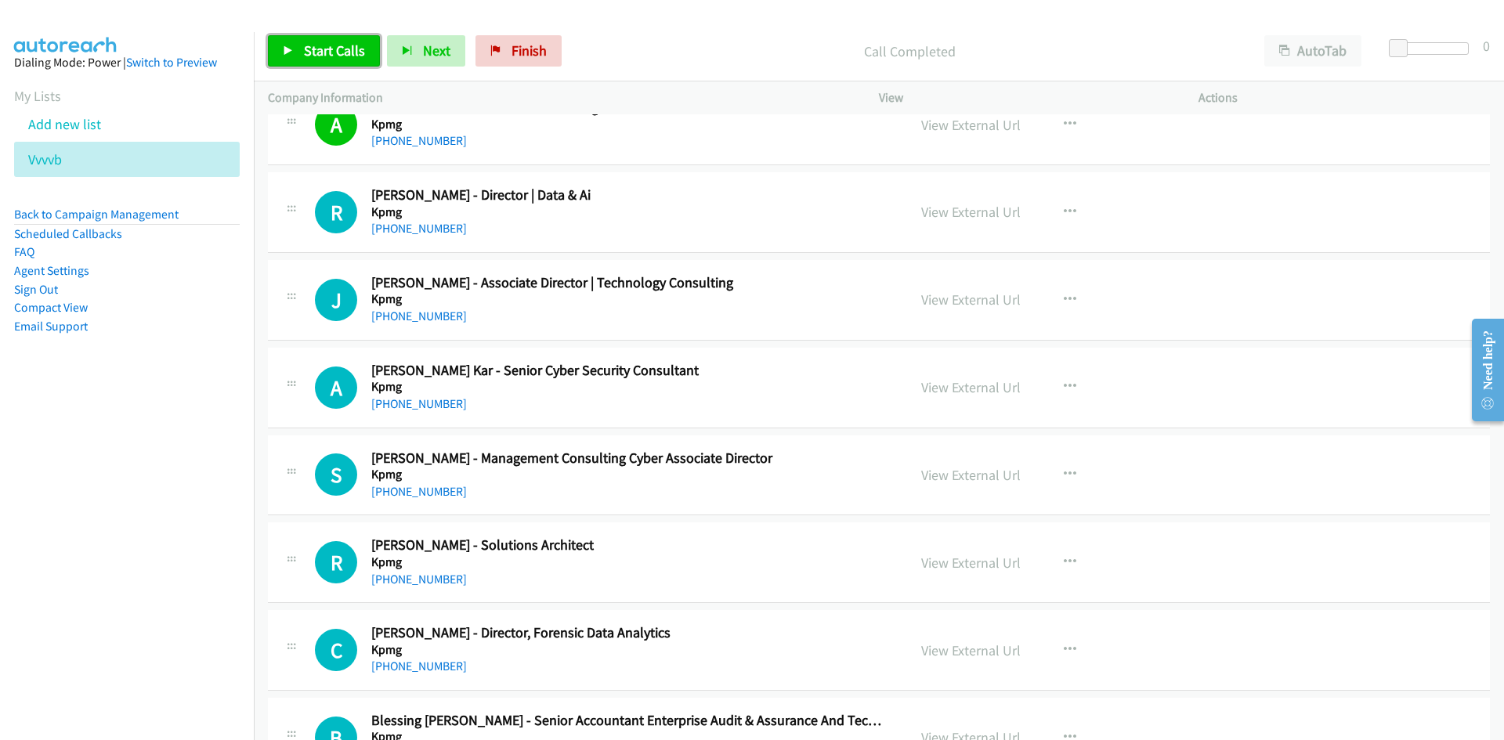
click at [349, 45] on span "Start Calls" at bounding box center [334, 51] width 61 height 18
click at [349, 45] on link "Pause" at bounding box center [311, 50] width 86 height 31
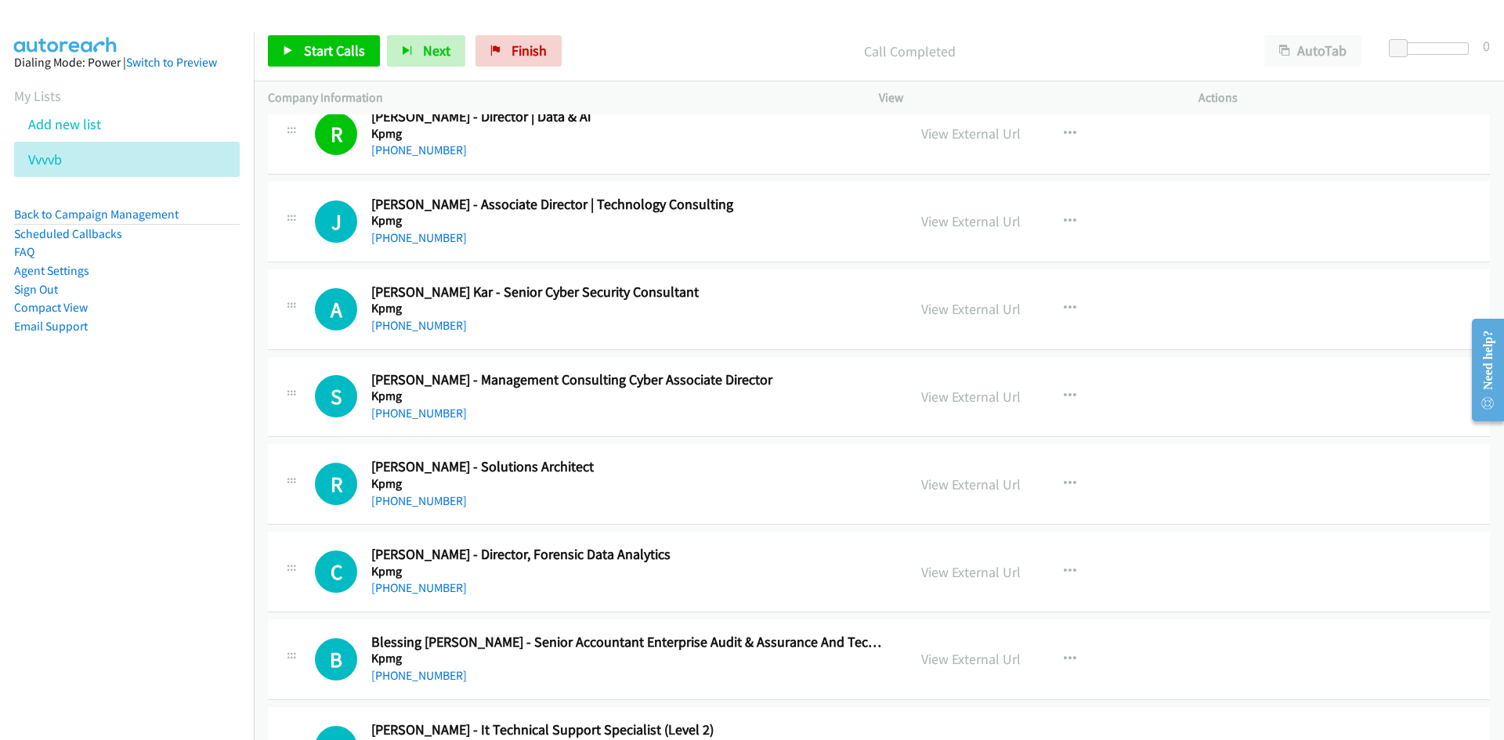
click at [346, 84] on div "Company Information" at bounding box center [559, 97] width 611 height 33
click at [342, 66] on link "Start Calls" at bounding box center [324, 50] width 112 height 31
click at [338, 66] on link "Pause" at bounding box center [311, 50] width 86 height 31
click at [1012, 222] on link "View External Url" at bounding box center [970, 221] width 99 height 18
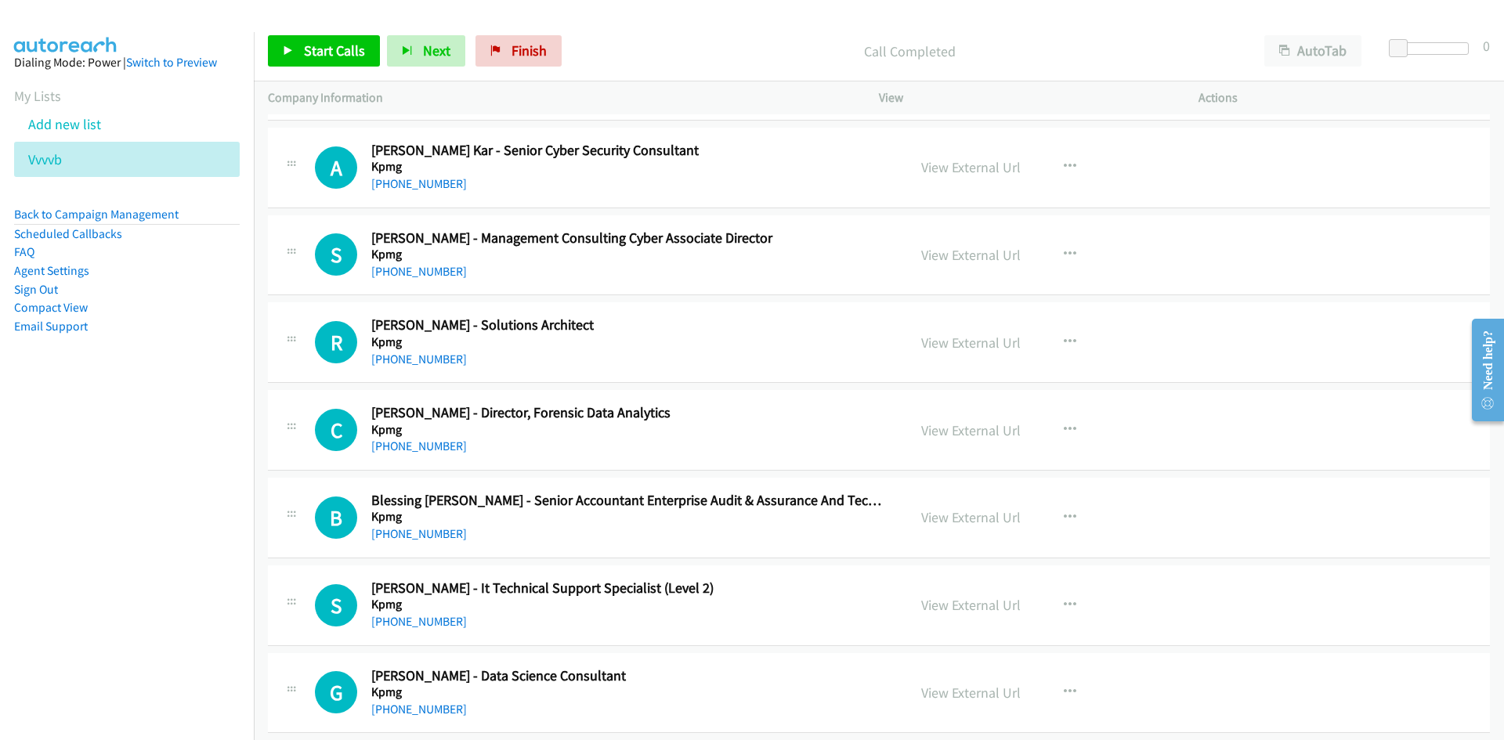
scroll to position [11179, 0]
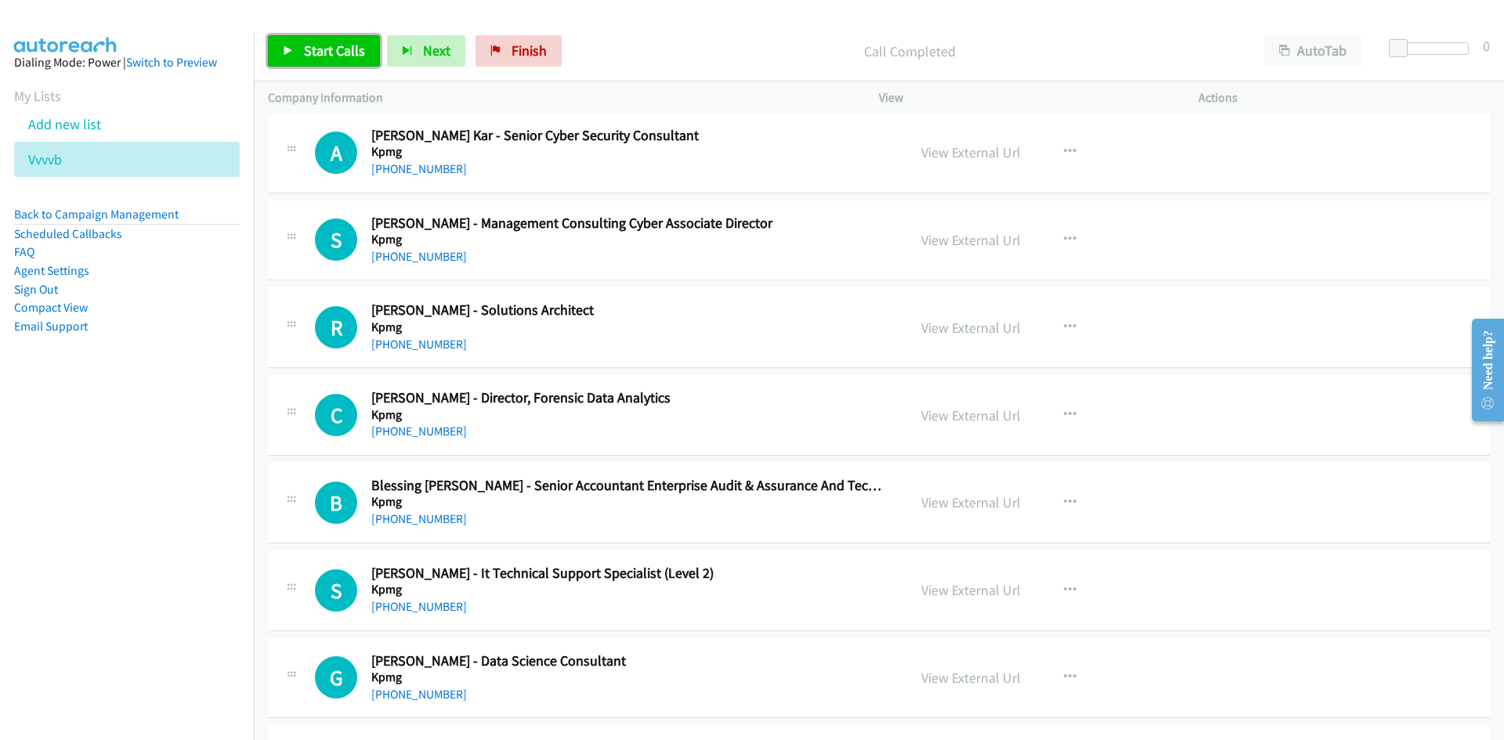
click at [311, 56] on span "Start Calls" at bounding box center [334, 51] width 61 height 18
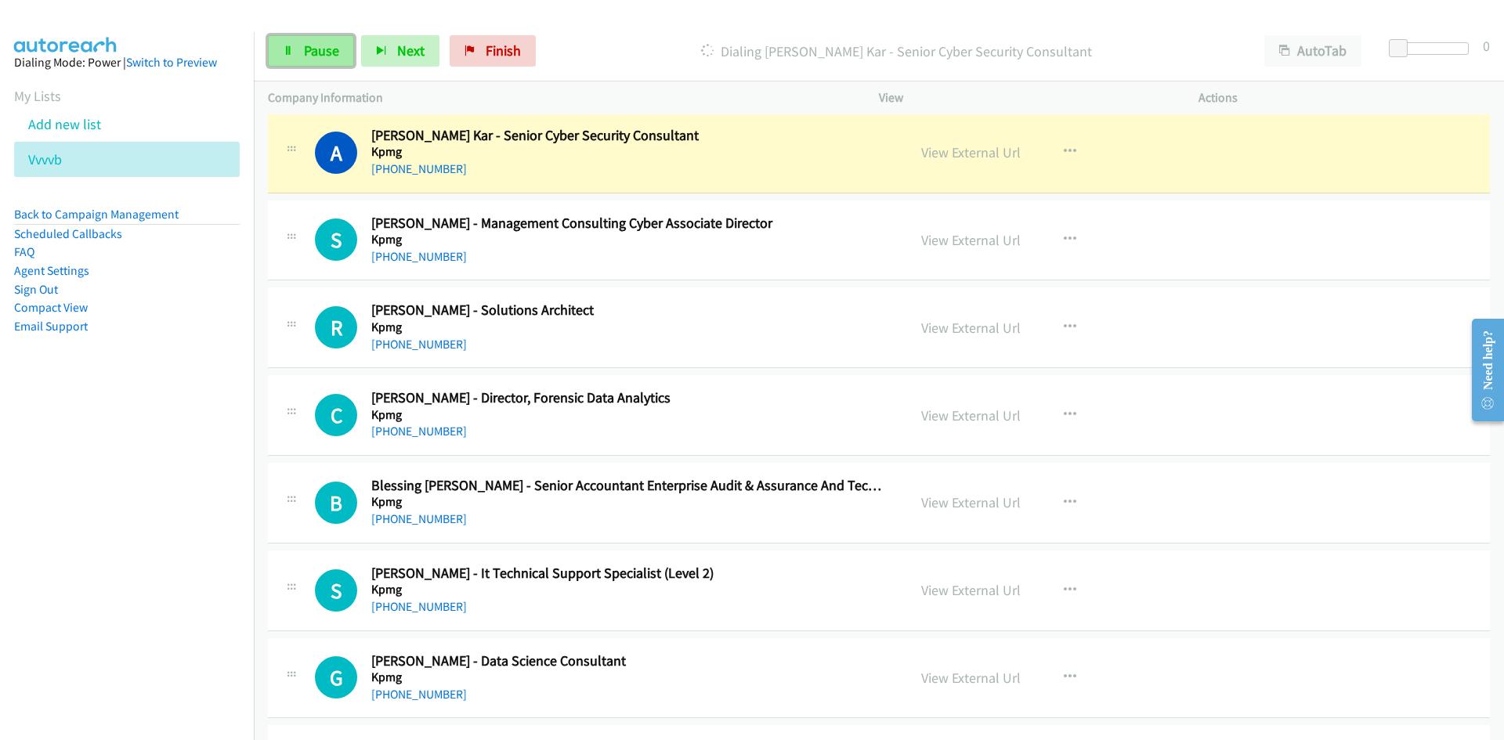
click at [292, 46] on icon at bounding box center [288, 51] width 11 height 11
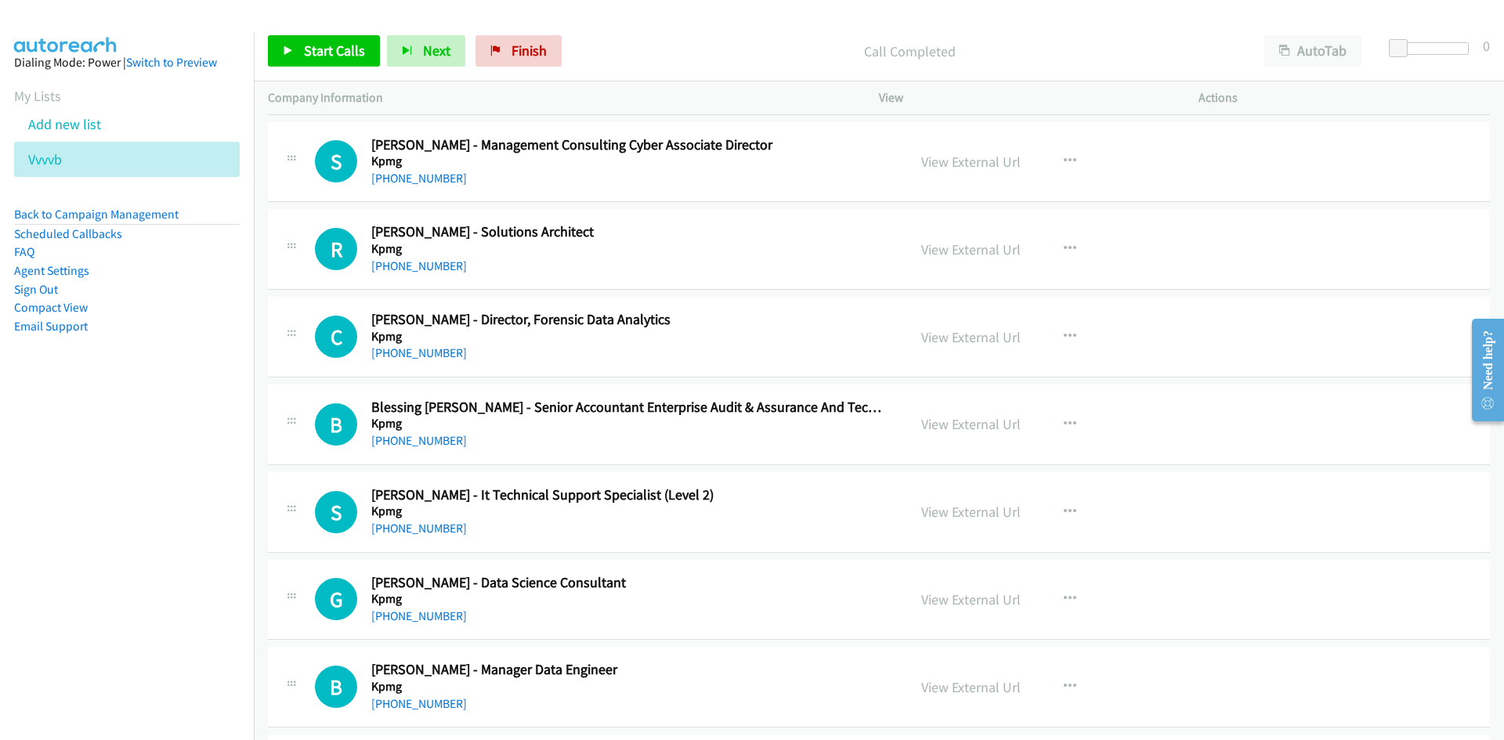
scroll to position [11336, 0]
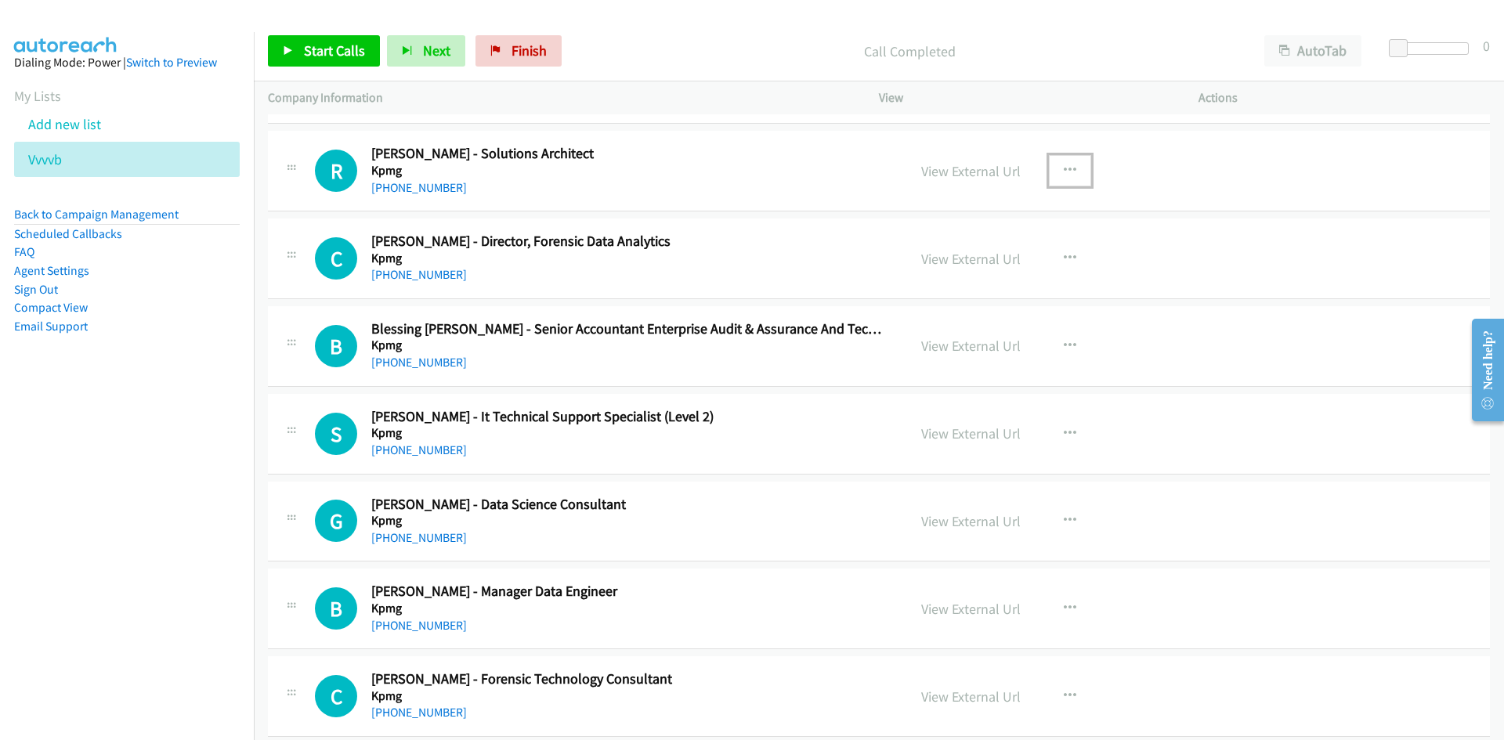
click at [1061, 162] on button "button" at bounding box center [1070, 170] width 42 height 31
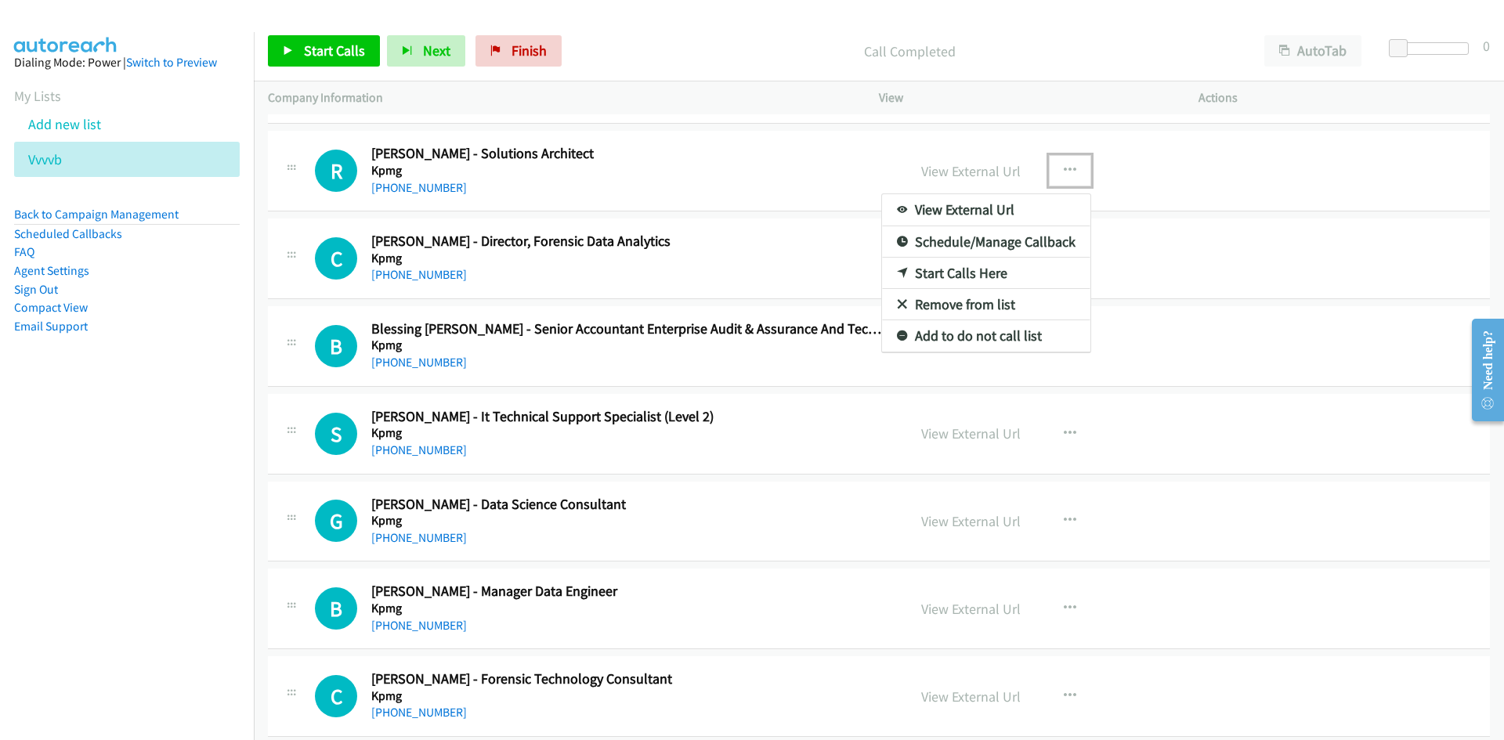
click at [897, 273] on icon at bounding box center [902, 274] width 11 height 11
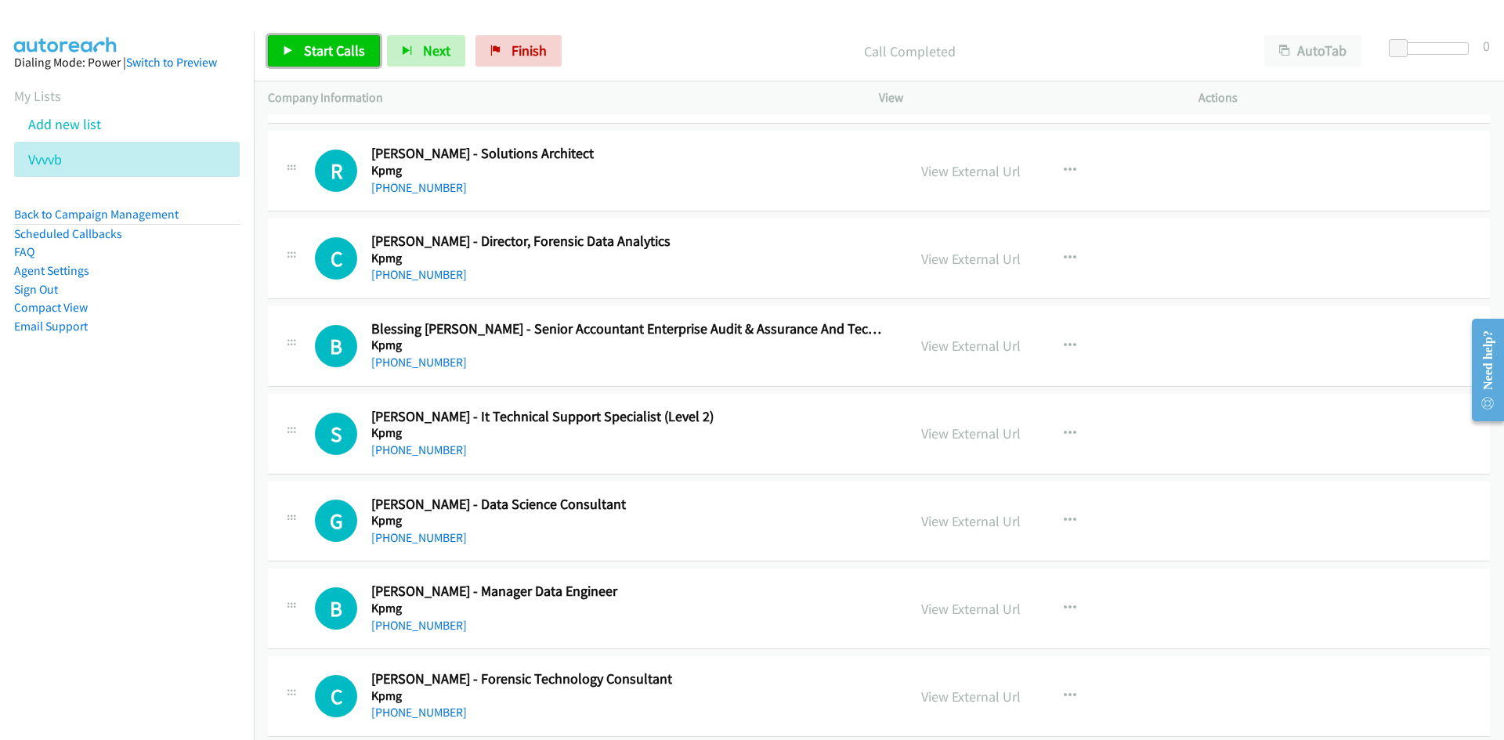
click at [373, 49] on link "Start Calls" at bounding box center [324, 50] width 112 height 31
click at [320, 43] on span "Pause" at bounding box center [321, 51] width 35 height 18
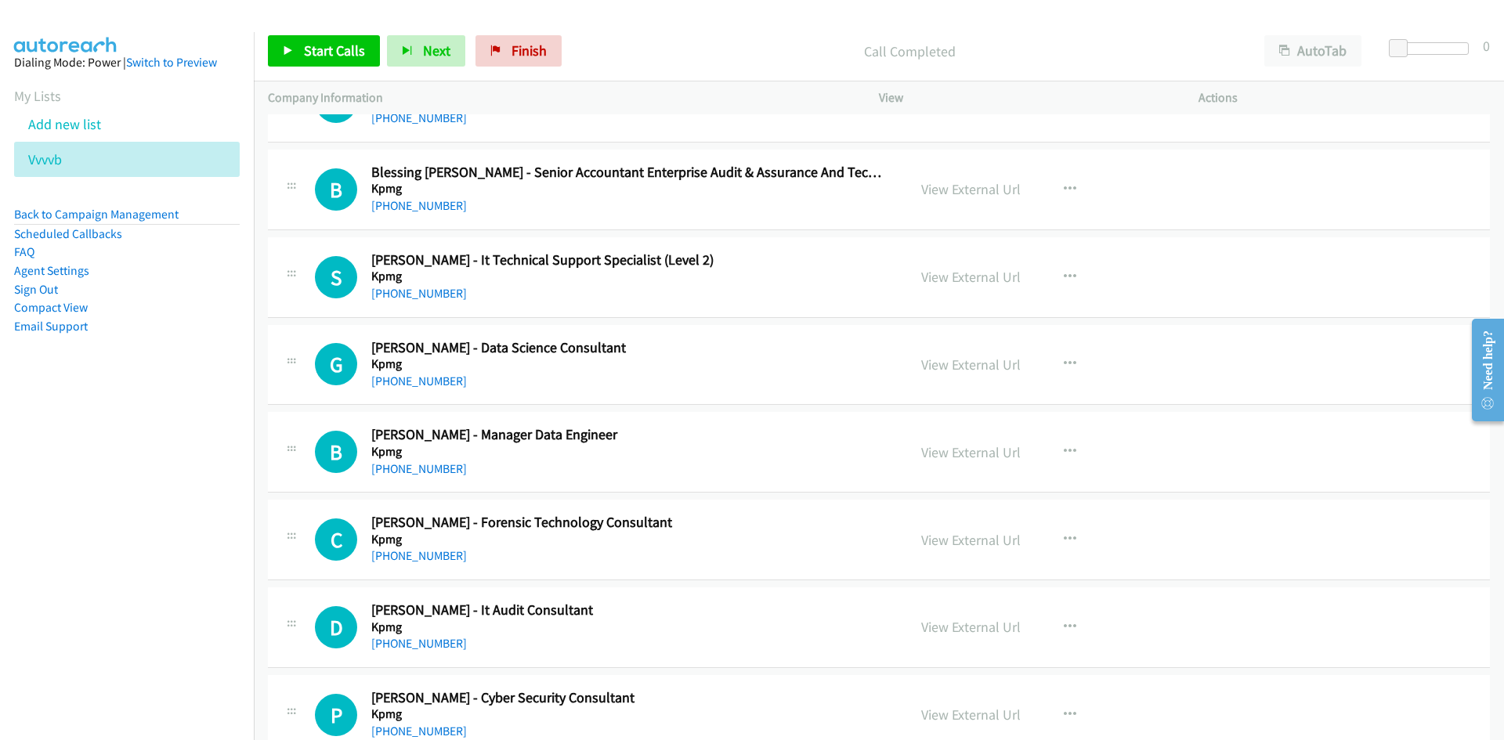
scroll to position [11571, 0]
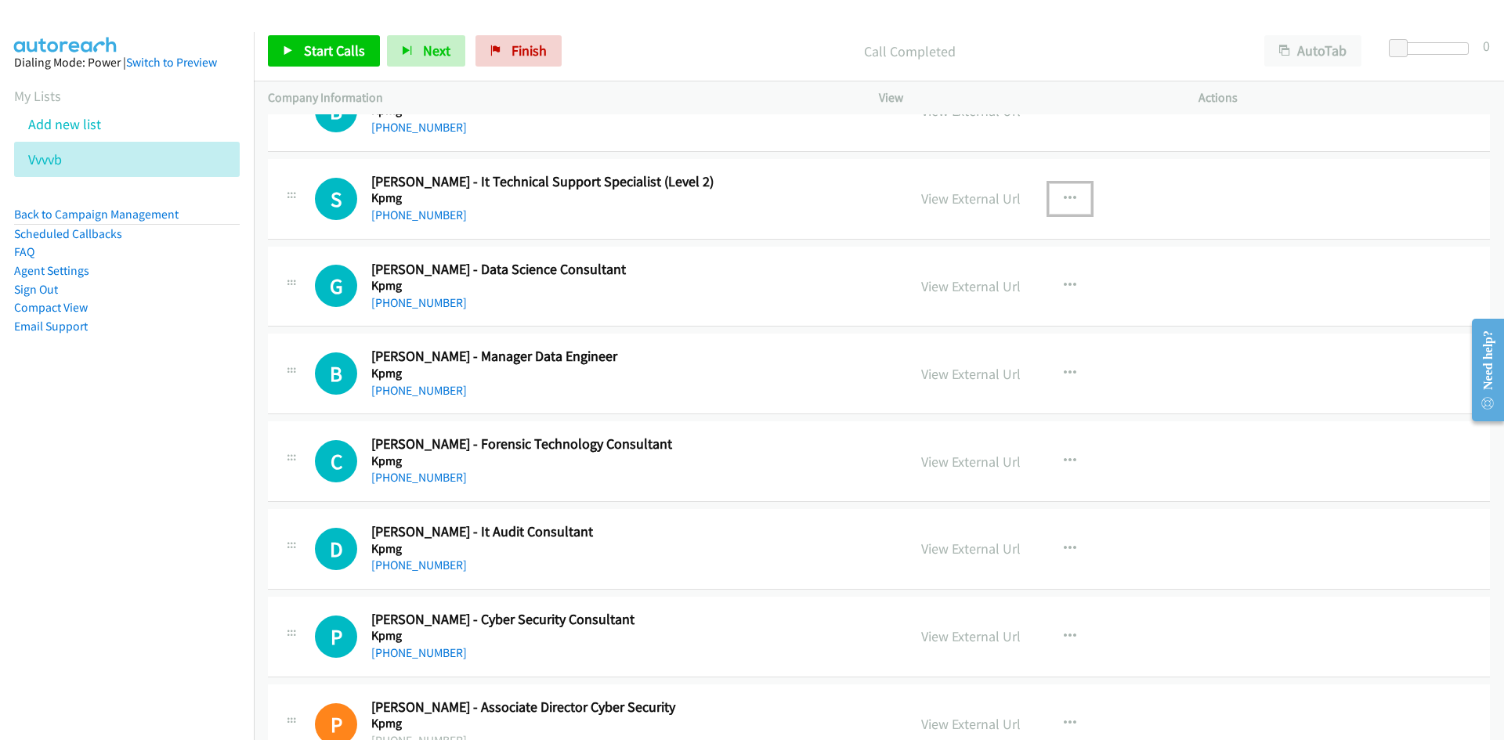
click at [1058, 209] on button "button" at bounding box center [1070, 198] width 42 height 31
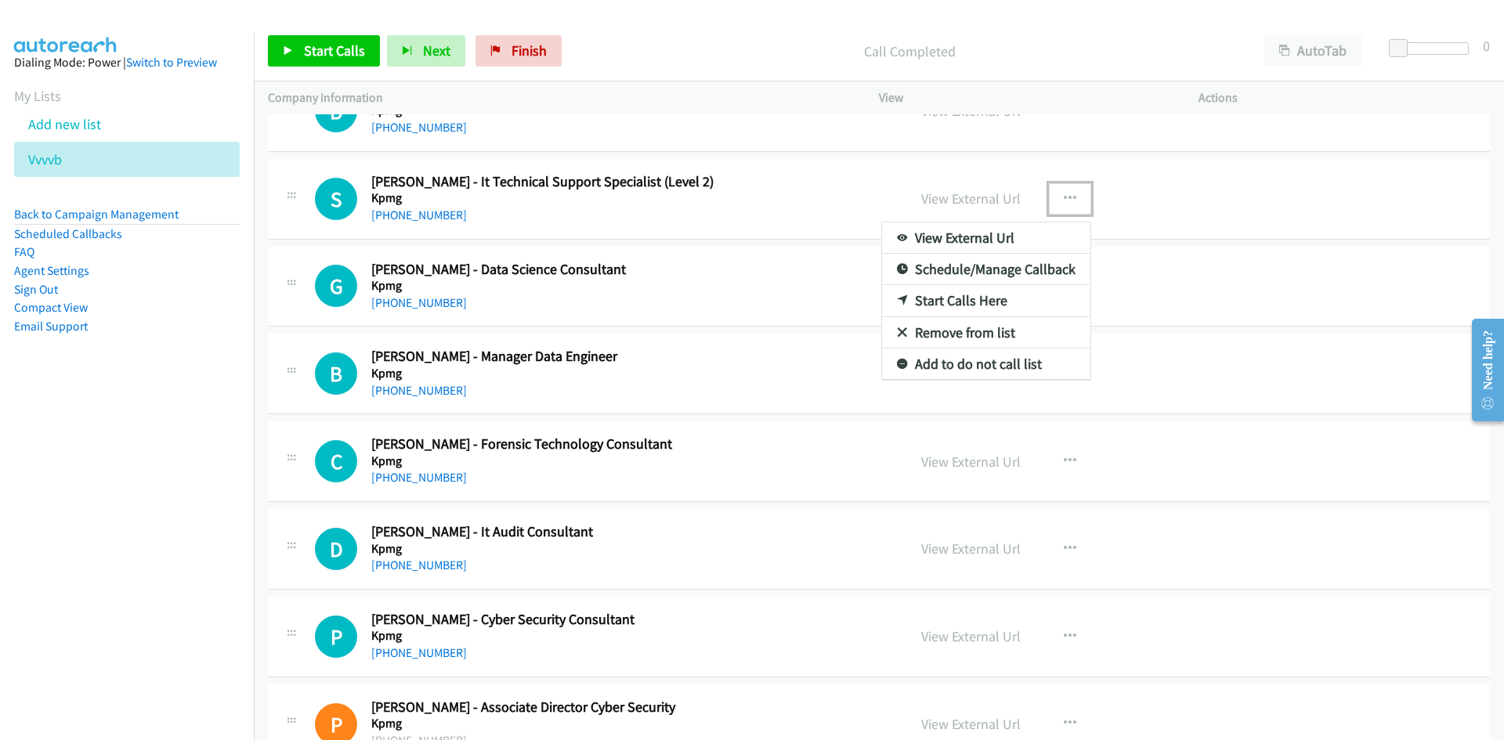
click at [897, 291] on link "Start Calls Here" at bounding box center [986, 300] width 208 height 31
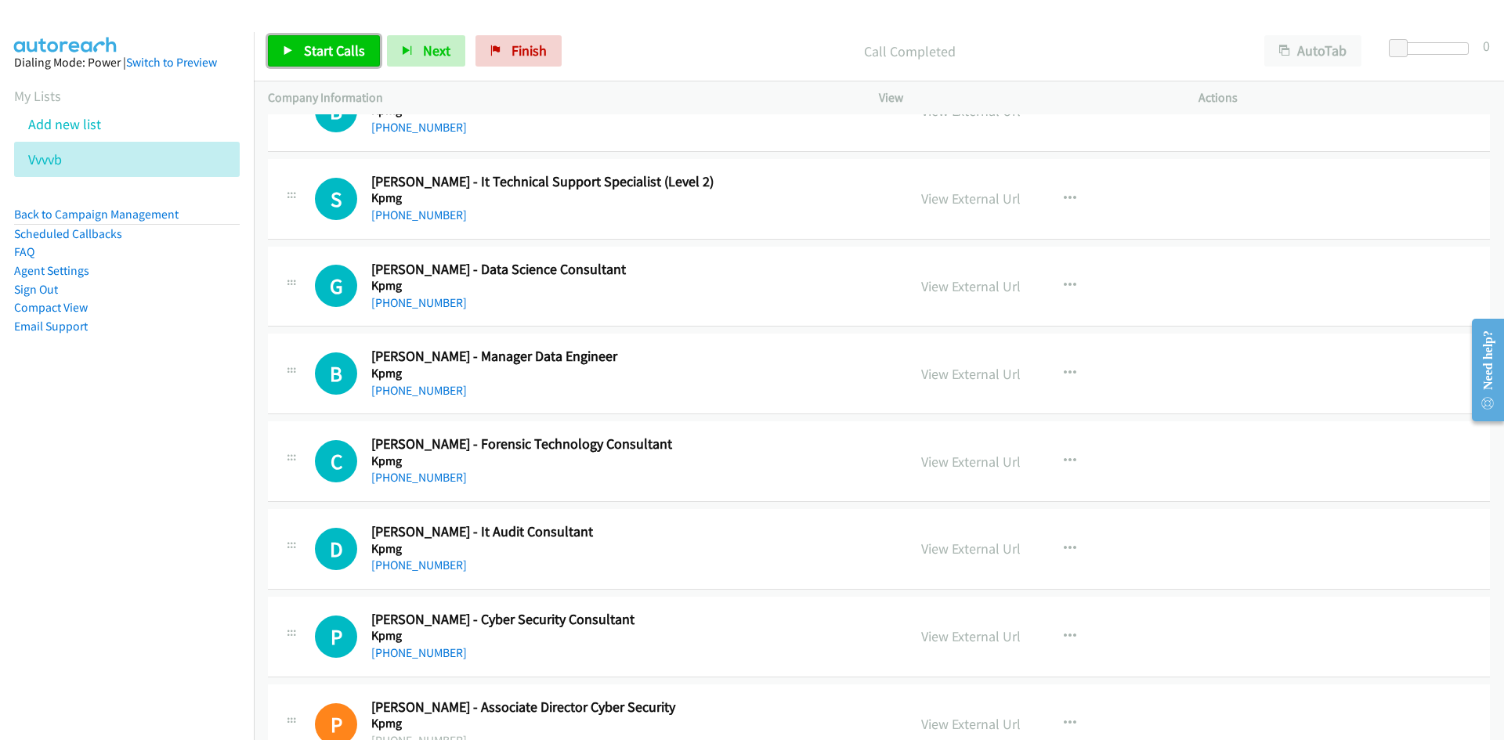
click at [334, 52] on span "Start Calls" at bounding box center [334, 51] width 61 height 18
click at [334, 52] on span "Pause" at bounding box center [321, 51] width 35 height 18
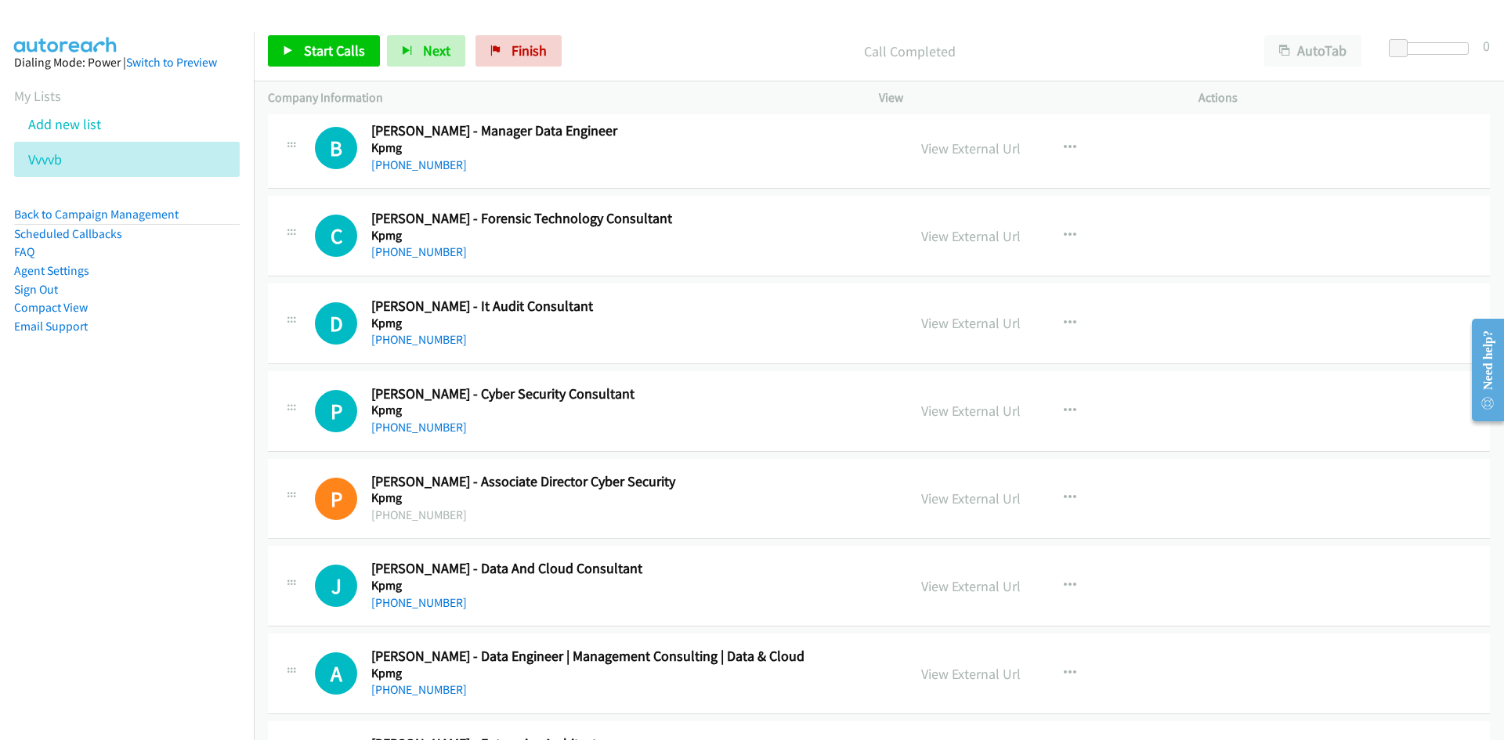
scroll to position [11806, 0]
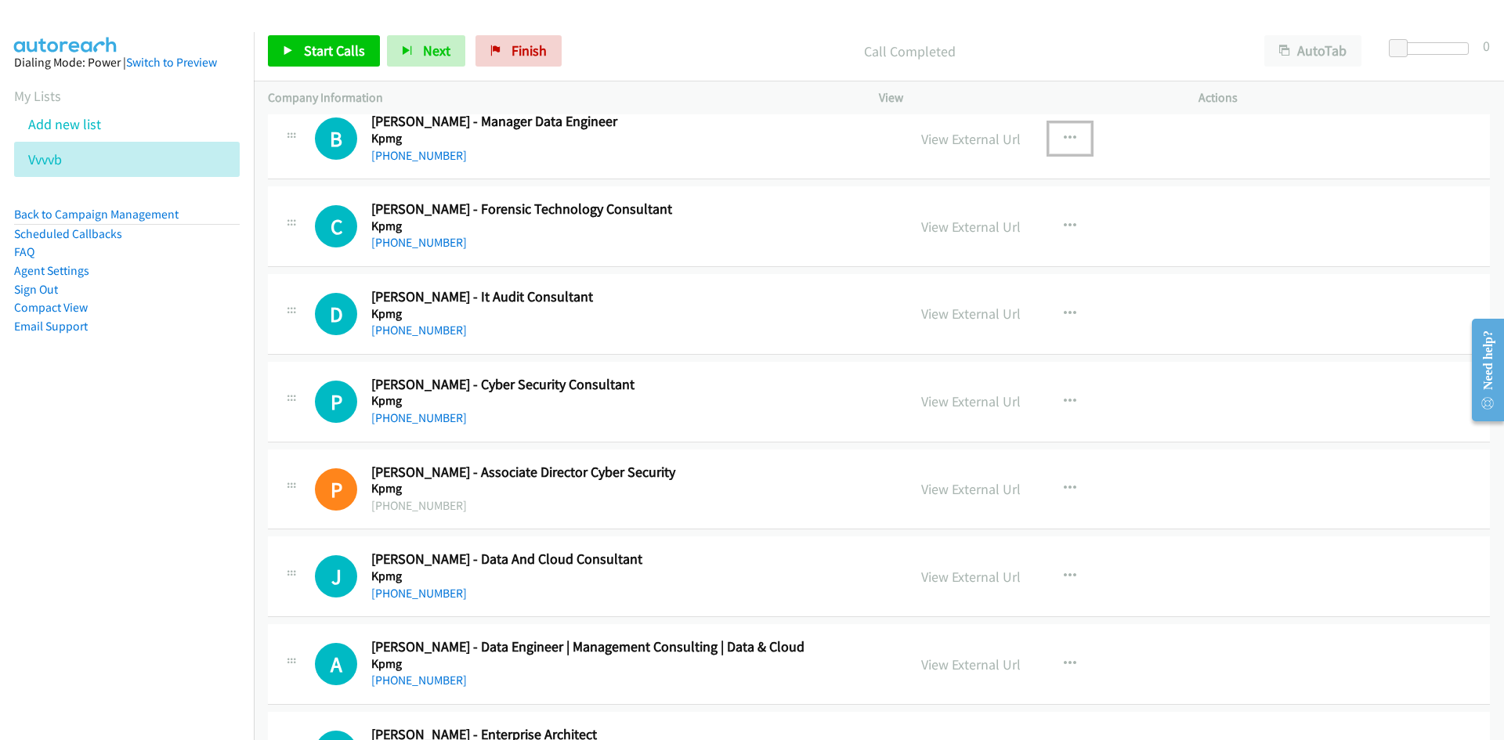
click at [1074, 136] on button "button" at bounding box center [1070, 138] width 42 height 31
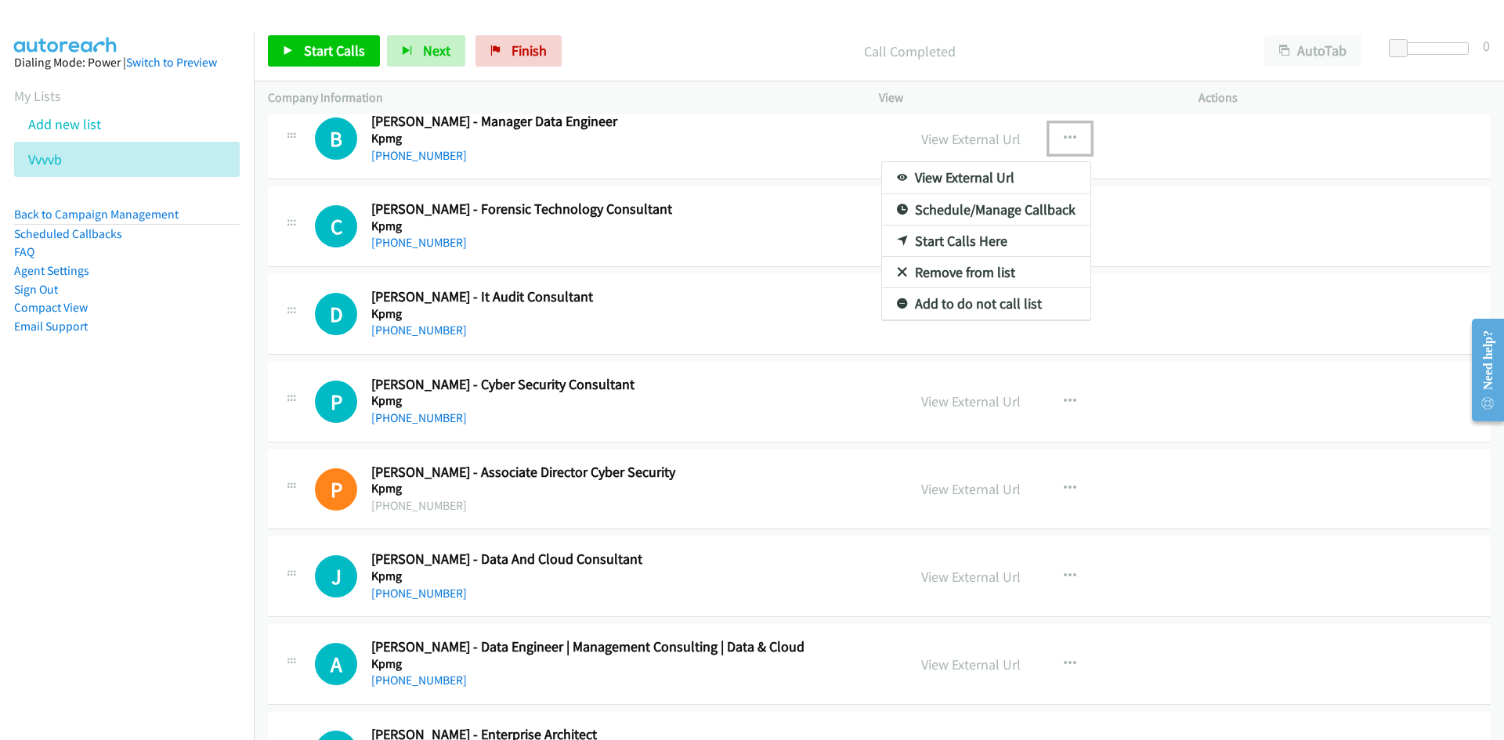
click at [895, 248] on link "Start Calls Here" at bounding box center [986, 241] width 208 height 31
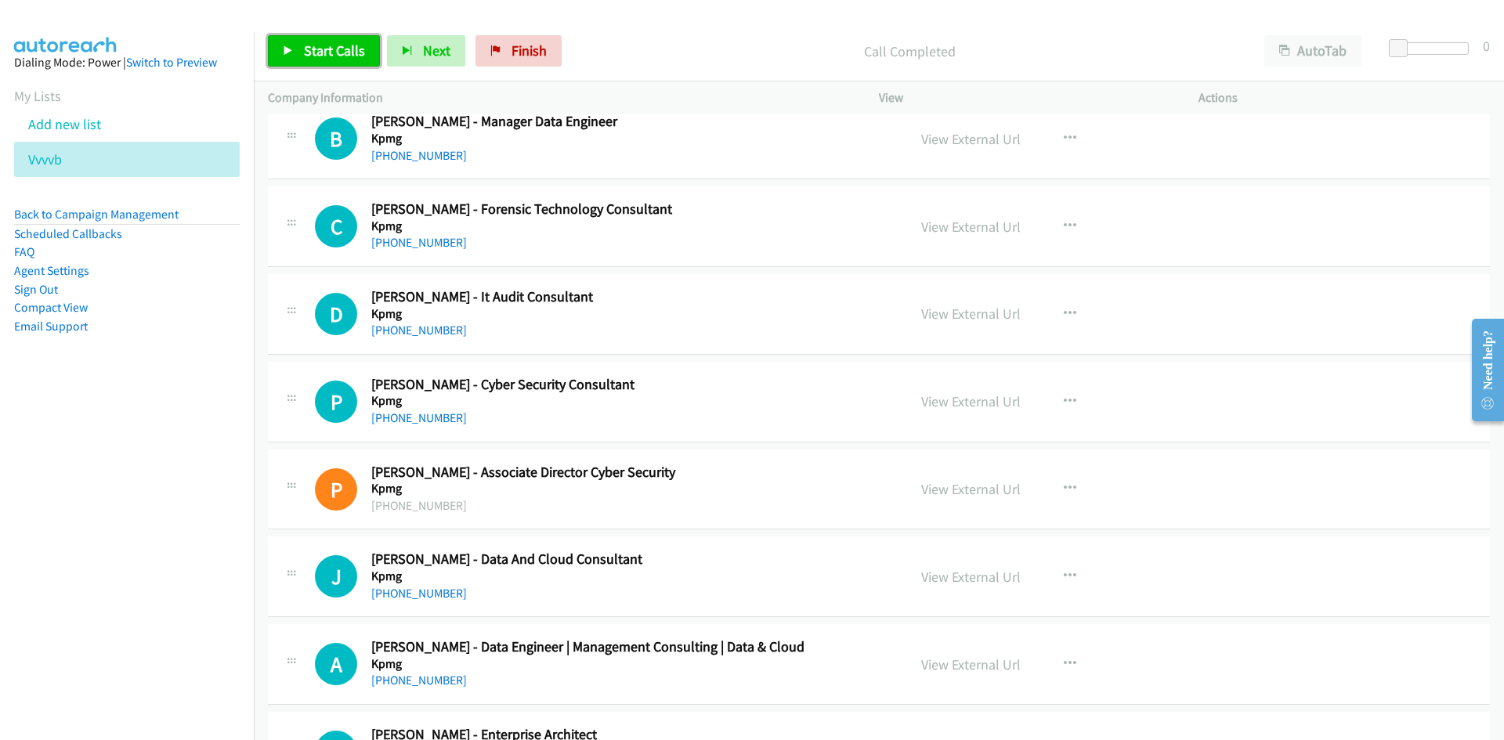
click at [334, 52] on span "Start Calls" at bounding box center [334, 51] width 61 height 18
click at [334, 52] on span "Pause" at bounding box center [321, 51] width 35 height 18
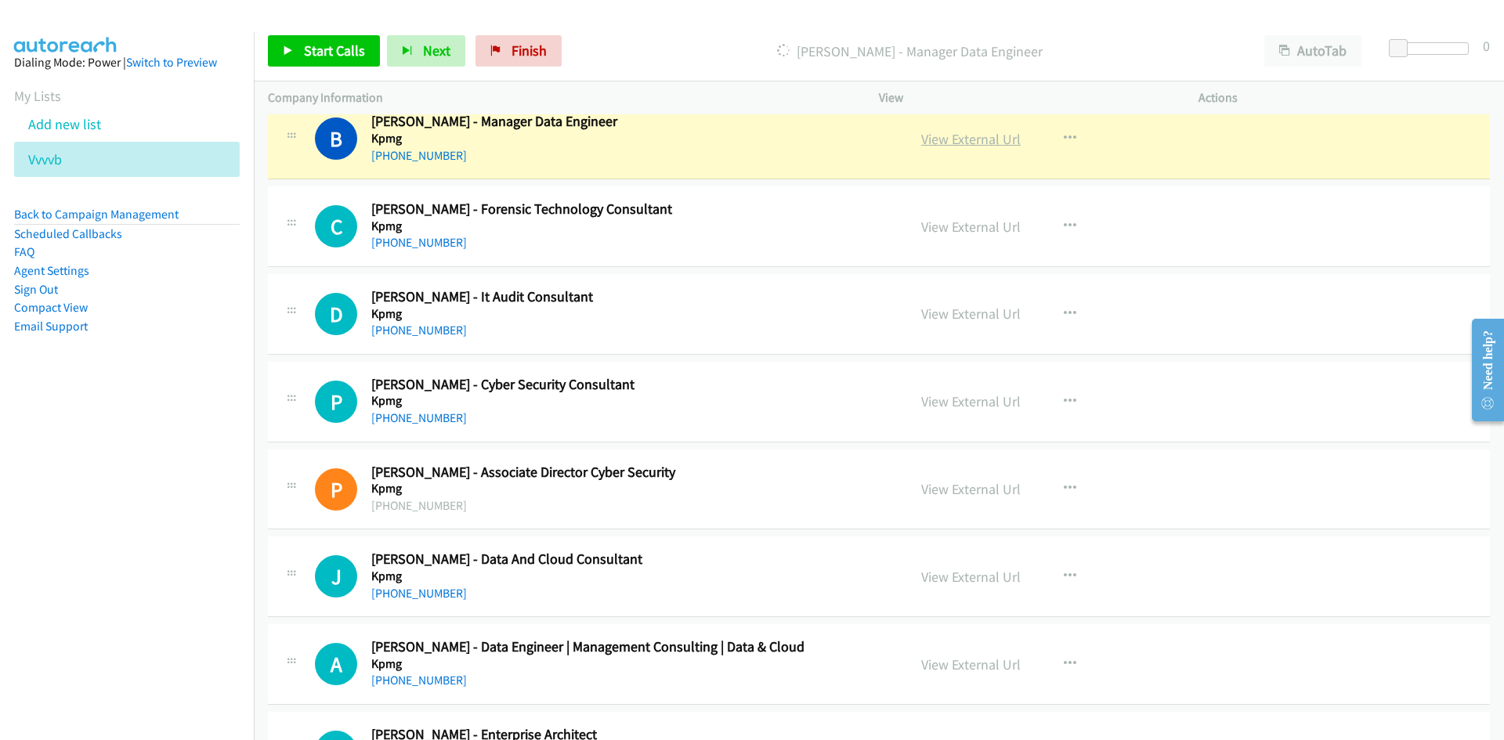
click at [931, 137] on link "View External Url" at bounding box center [970, 139] width 99 height 18
